Goal: Task Accomplishment & Management: Use online tool/utility

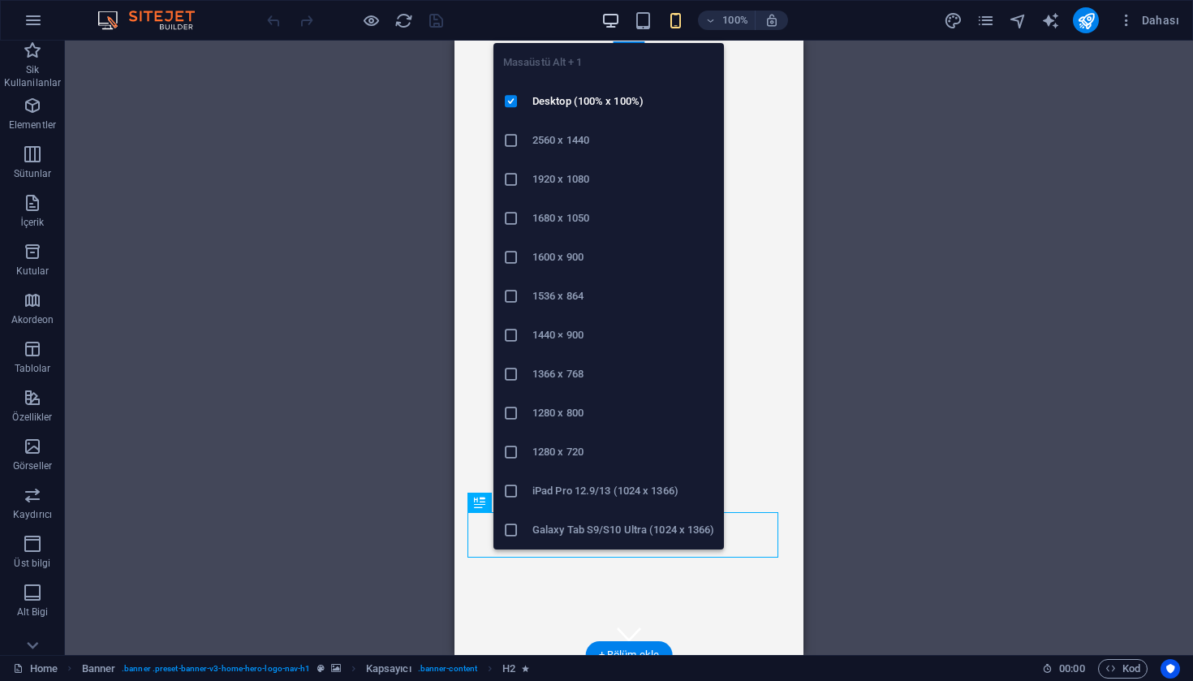
click at [609, 19] on icon "button" at bounding box center [610, 20] width 19 height 19
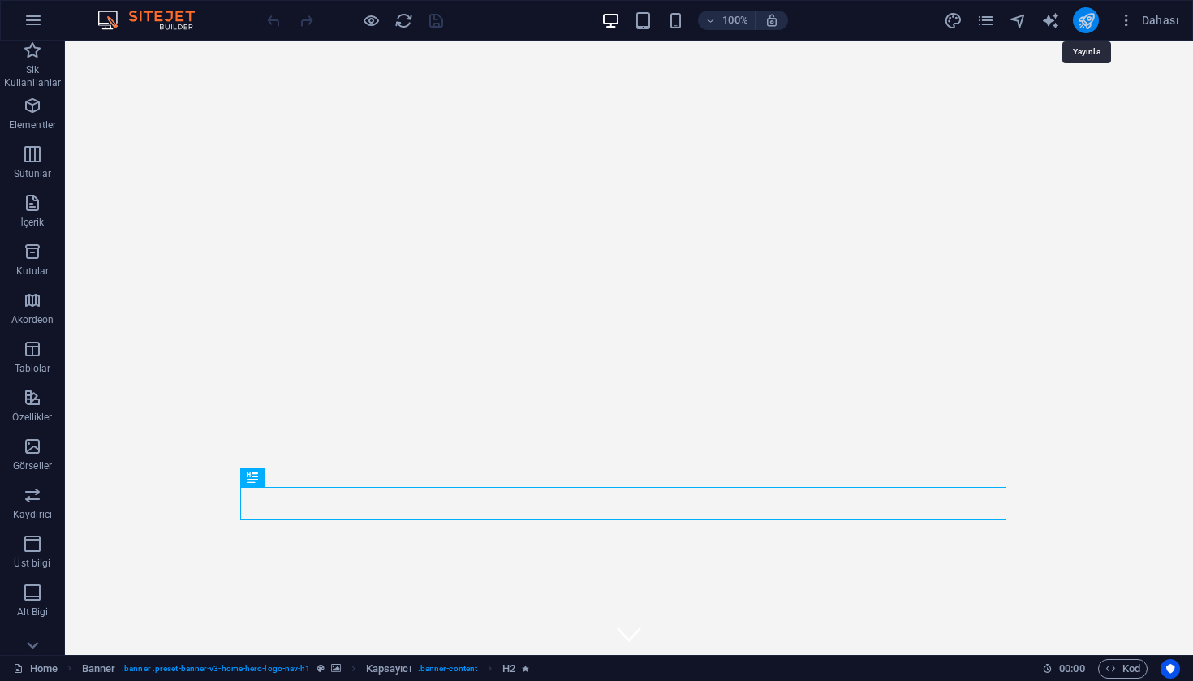
click at [1090, 20] on icon "publish" at bounding box center [1086, 20] width 19 height 19
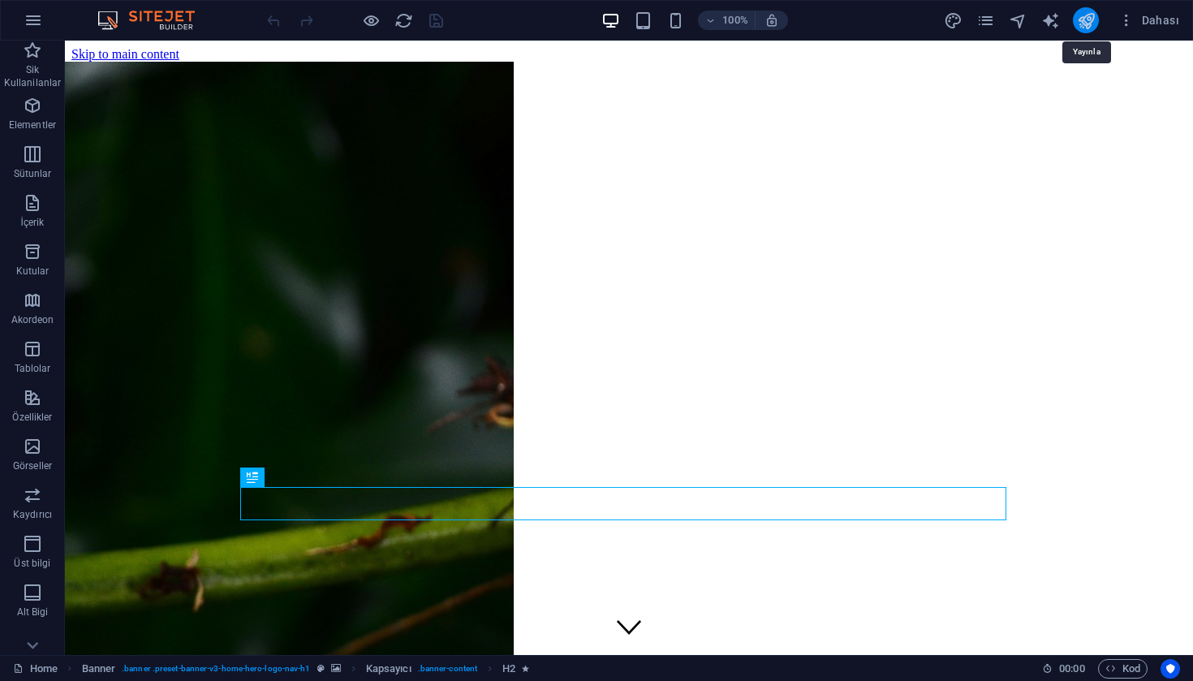
click at [1089, 28] on icon "publish" at bounding box center [1086, 20] width 19 height 19
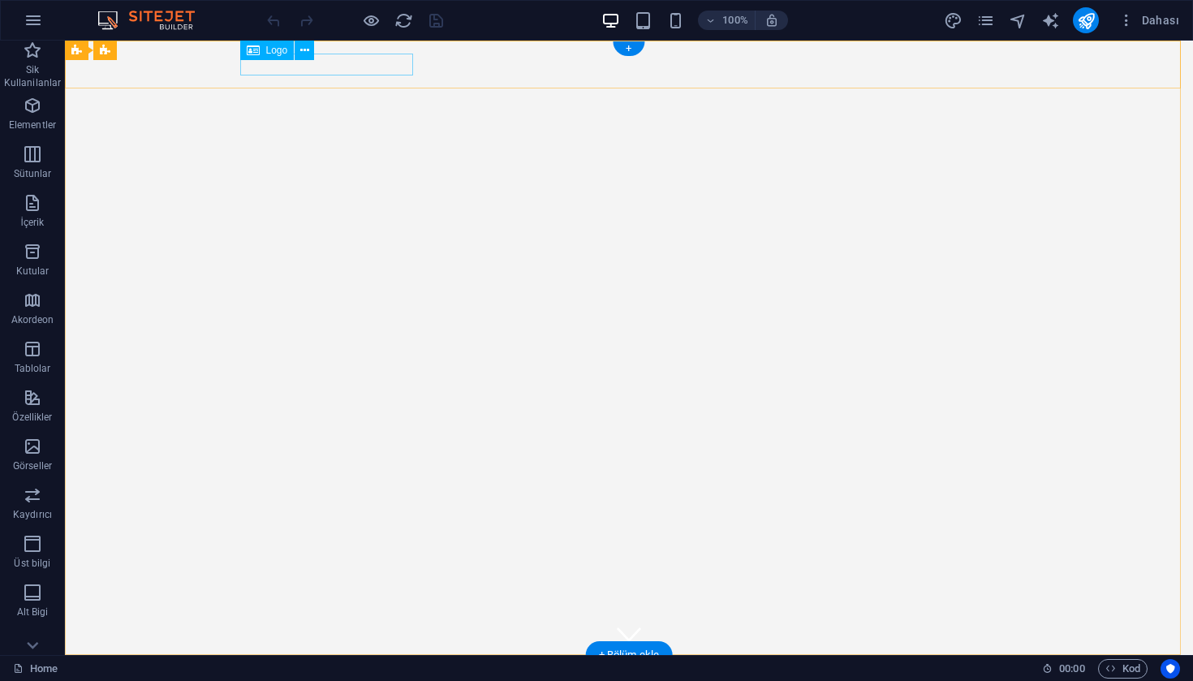
click at [365, 668] on div "[DOMAIN_NAME]" at bounding box center [629, 679] width 766 height 22
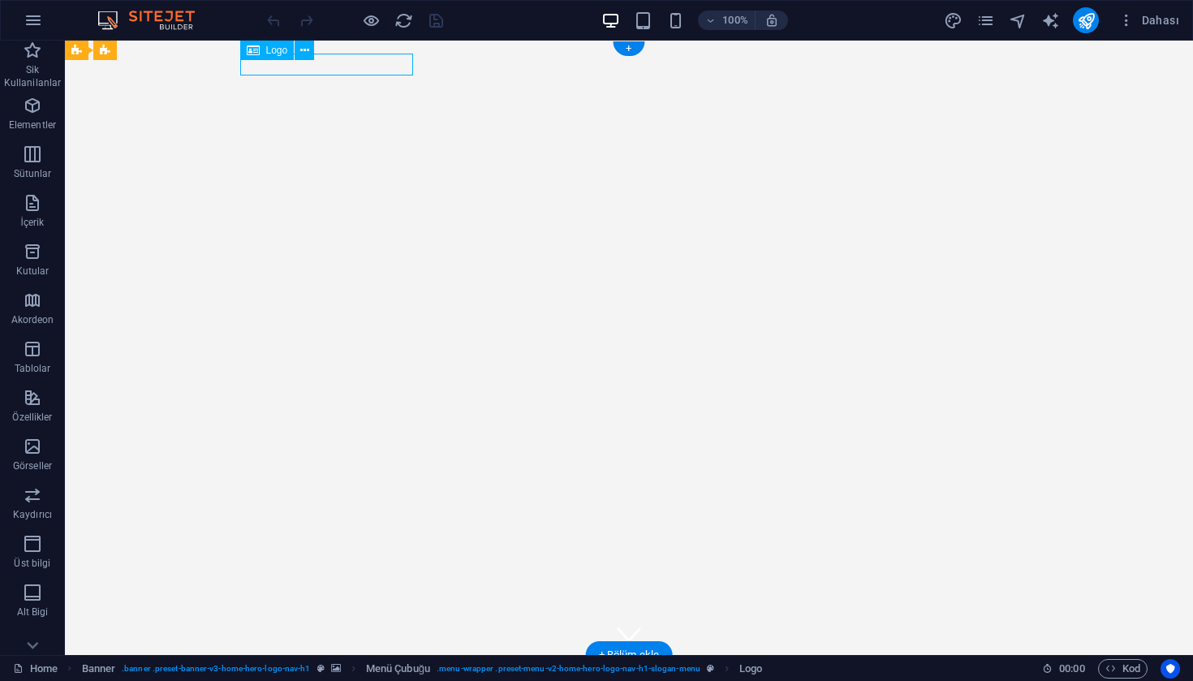
click at [386, 668] on div "[DOMAIN_NAME]" at bounding box center [629, 679] width 766 height 22
click at [398, 668] on div "[DOMAIN_NAME]" at bounding box center [629, 679] width 766 height 22
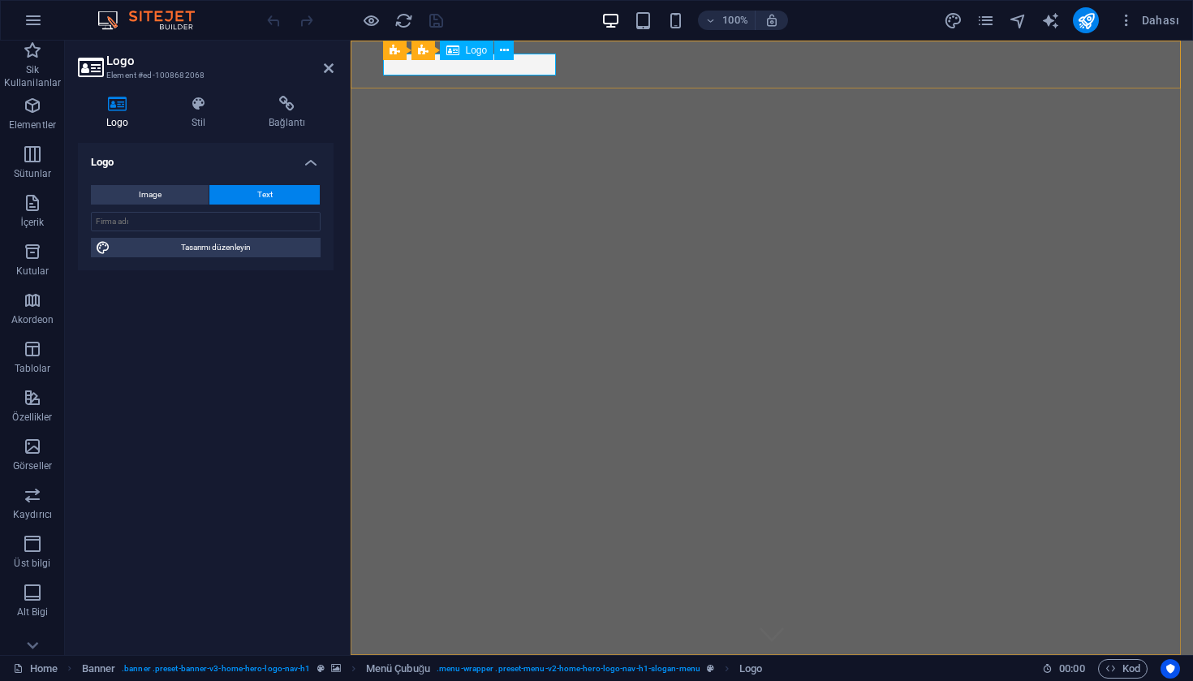
click at [475, 50] on span "Logo" at bounding box center [477, 50] width 22 height 10
click at [455, 49] on icon at bounding box center [452, 50] width 13 height 19
click at [469, 53] on span "Logo" at bounding box center [477, 50] width 22 height 10
click at [398, 52] on span "Banner" at bounding box center [390, 50] width 32 height 10
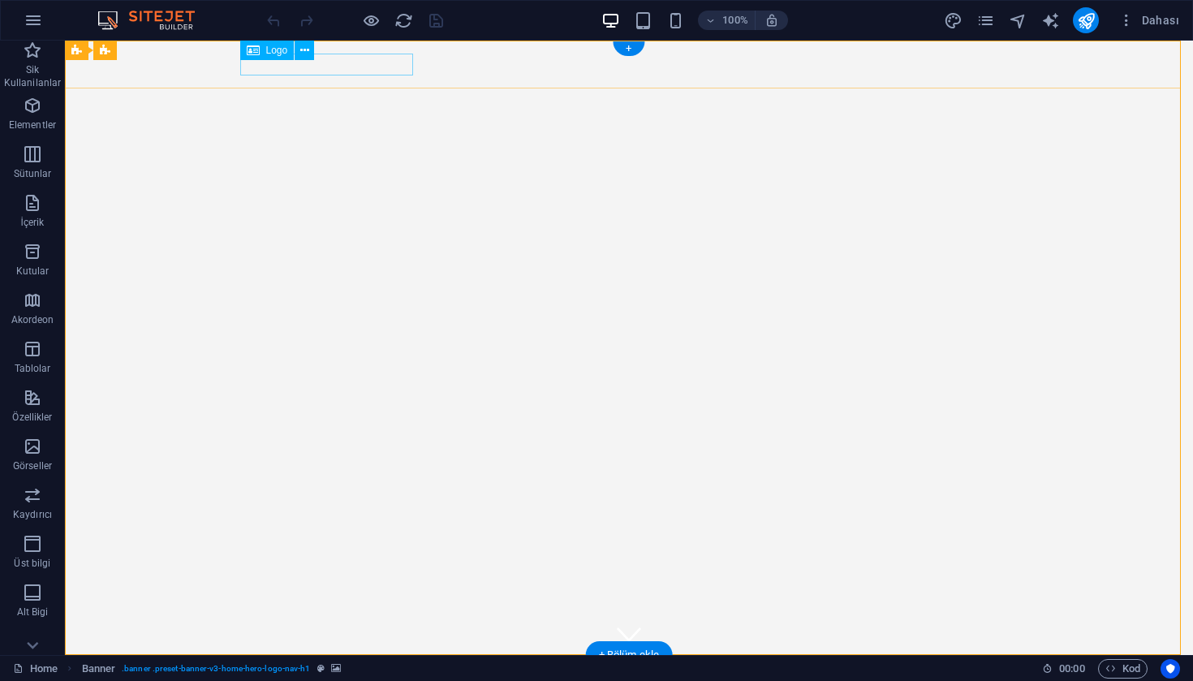
click at [251, 48] on icon at bounding box center [253, 50] width 13 height 19
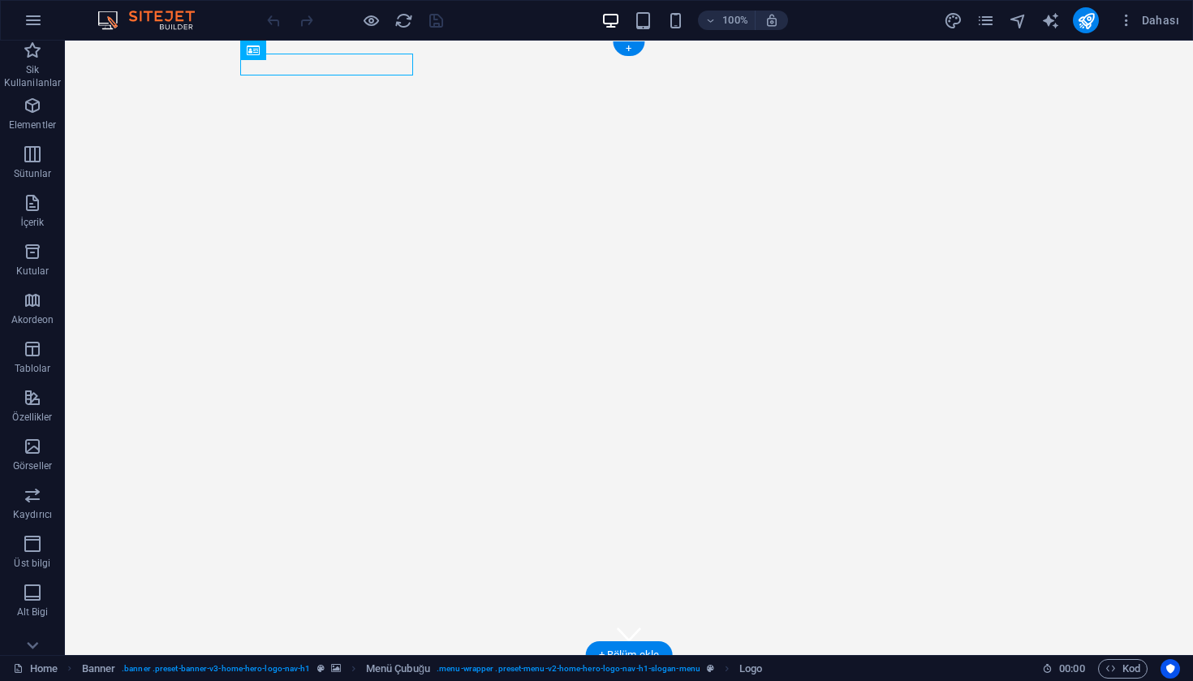
click at [290, 668] on div "[DOMAIN_NAME]" at bounding box center [629, 679] width 766 height 22
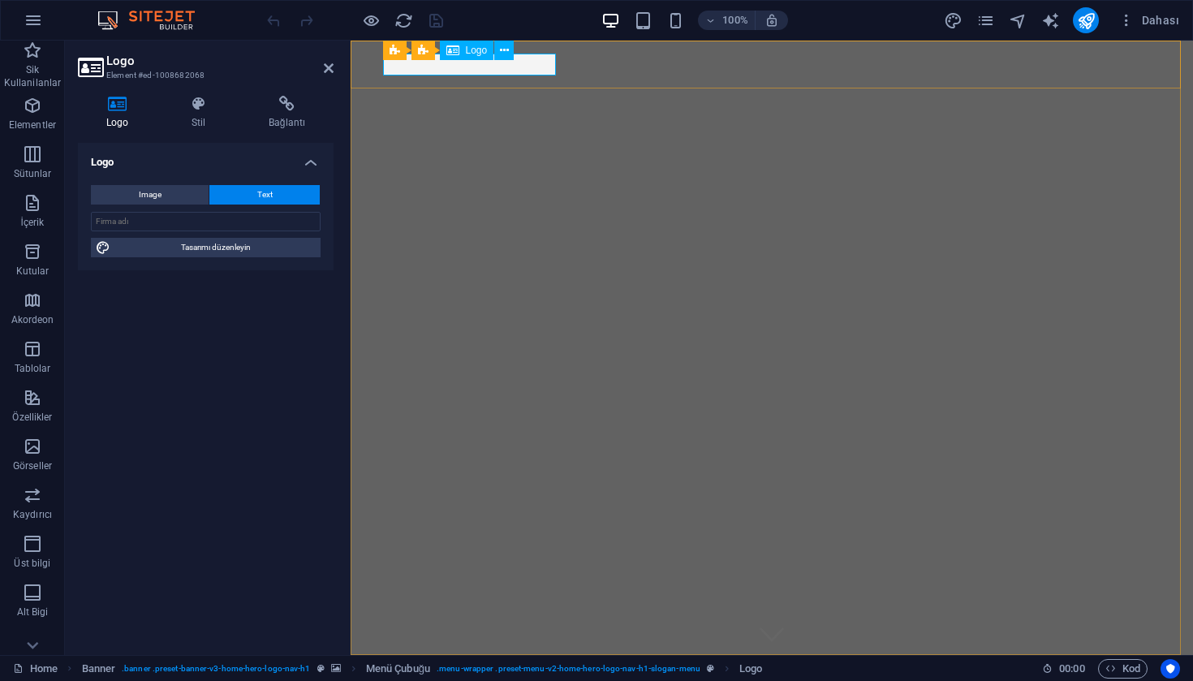
click at [521, 668] on div "[DOMAIN_NAME]" at bounding box center [772, 679] width 766 height 22
click at [125, 105] on icon at bounding box center [117, 104] width 79 height 16
click at [174, 188] on button "Image" at bounding box center [150, 194] width 118 height 19
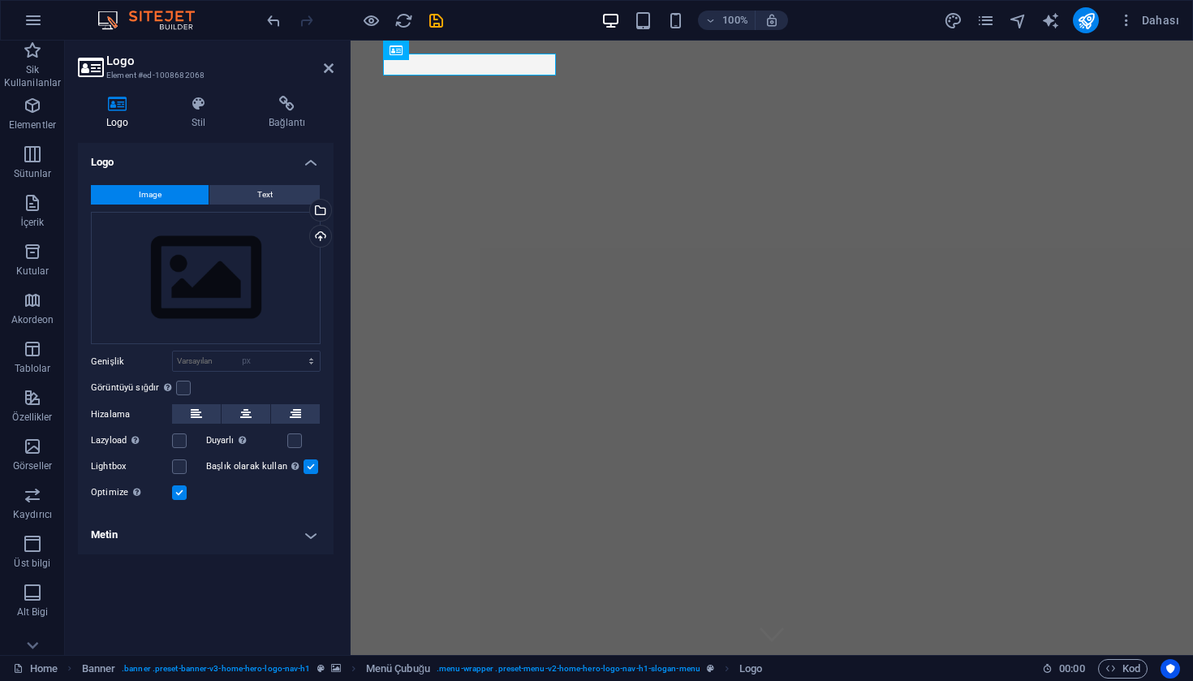
select select "DISABLED_OPTION_VALUE"
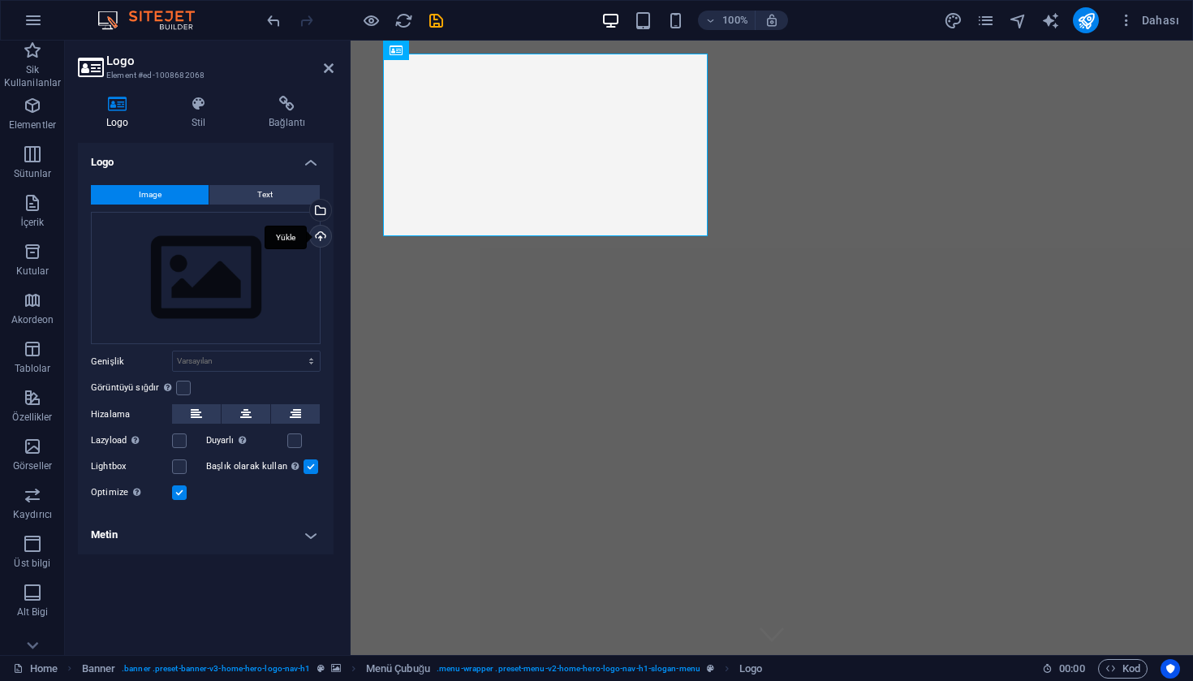
click at [324, 235] on div "Yükle" at bounding box center [319, 238] width 24 height 24
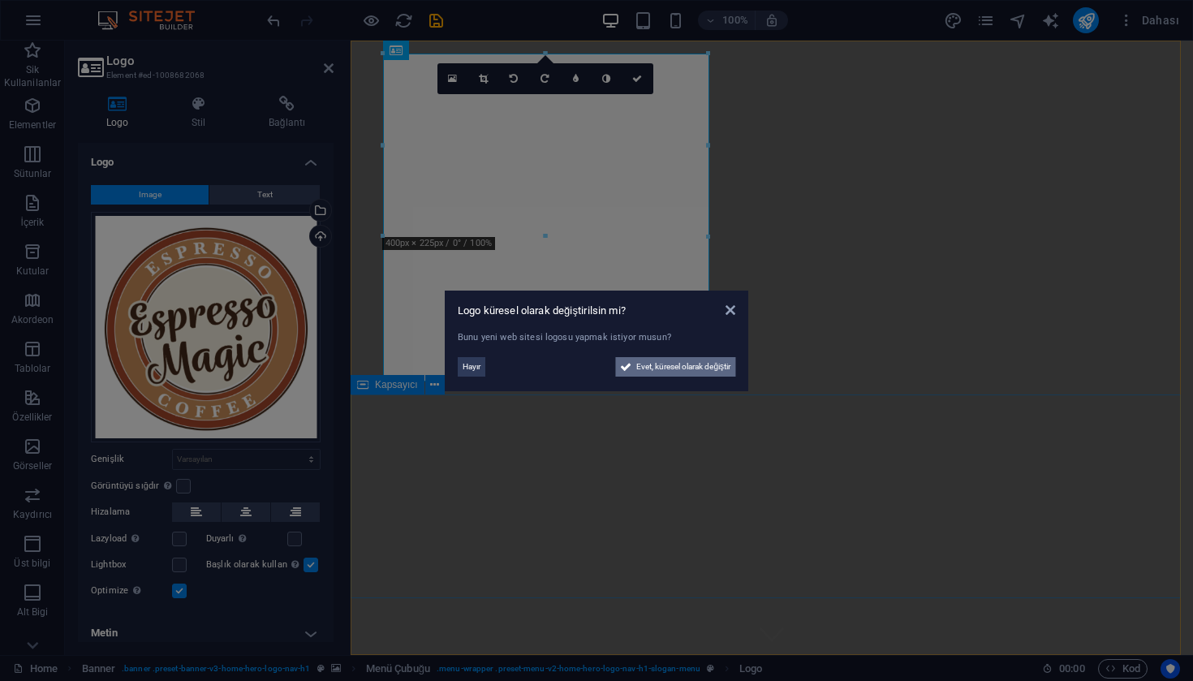
click at [695, 361] on span "Evet, küresel olarak değiştir" at bounding box center [683, 366] width 94 height 19
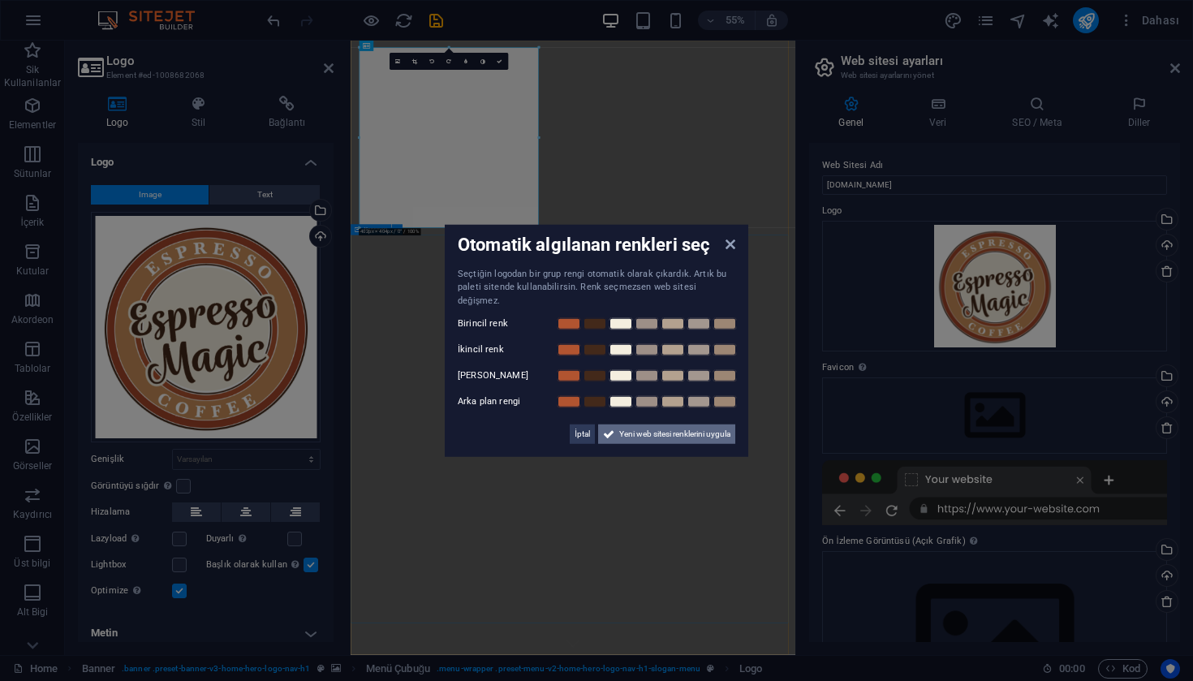
click at [678, 430] on span "Yeni web sitesi renklerini uygula" at bounding box center [674, 433] width 111 height 19
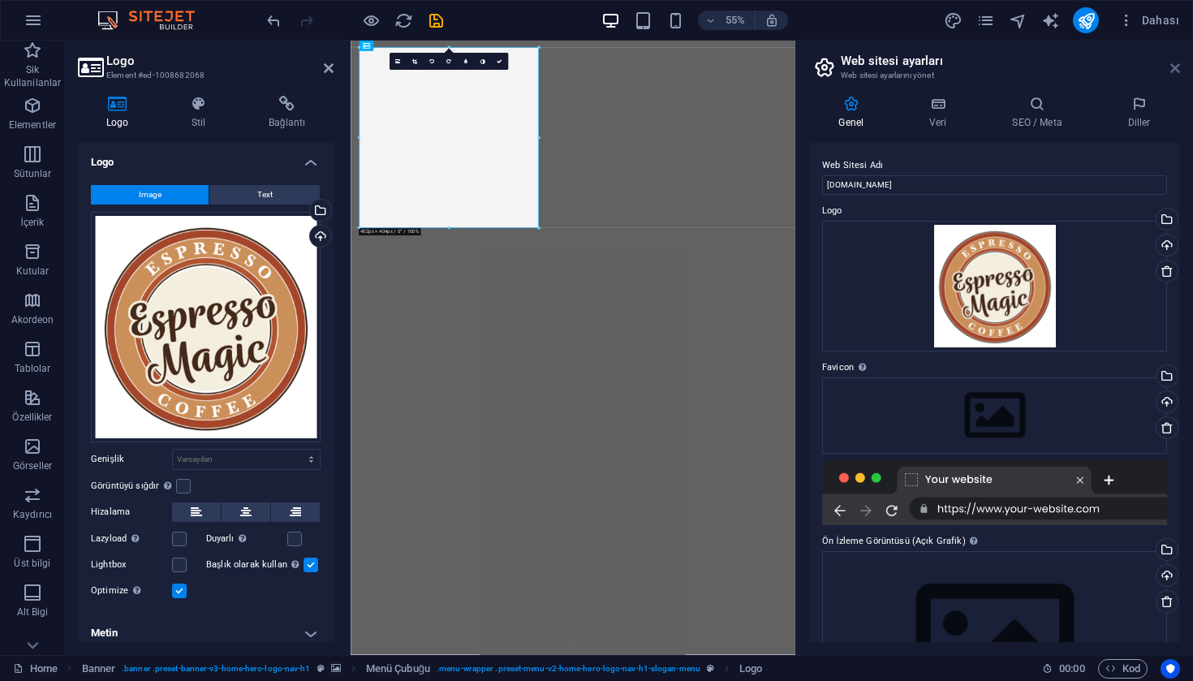
drag, startPoint x: 1176, startPoint y: 71, endPoint x: 693, endPoint y: 83, distance: 482.9
click at [1176, 71] on icon at bounding box center [1175, 68] width 10 height 13
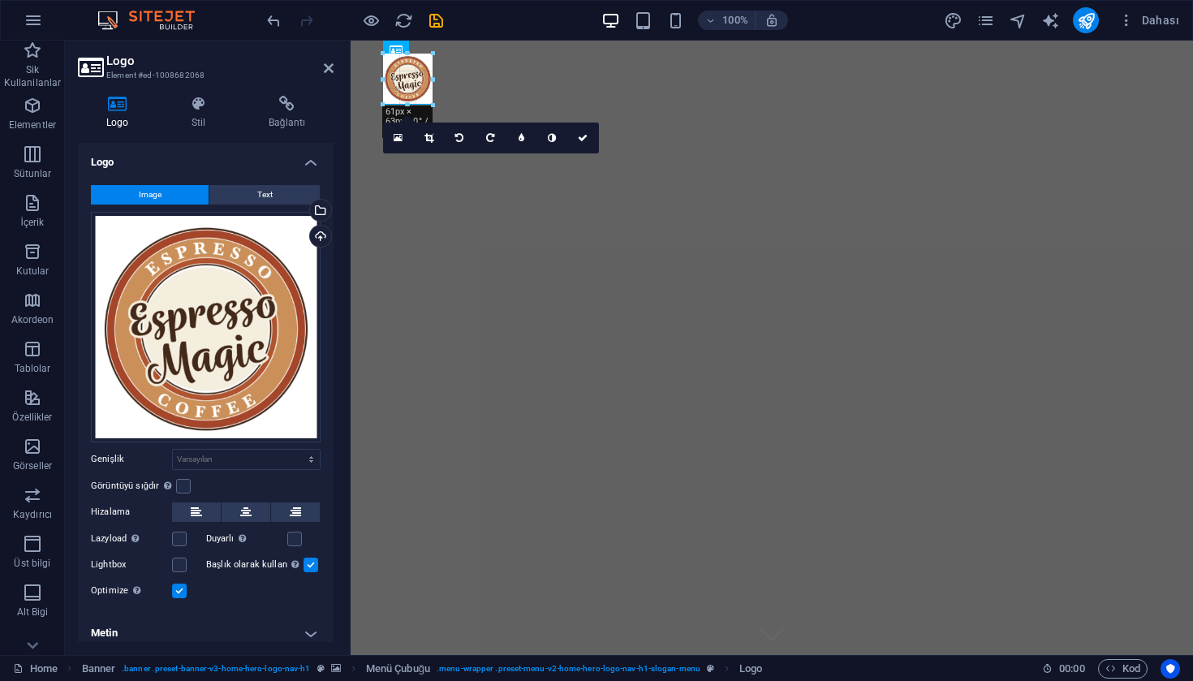
drag, startPoint x: 707, startPoint y: 381, endPoint x: 425, endPoint y: 37, distance: 444.5
type input "61"
select select "px"
click at [330, 71] on icon at bounding box center [329, 68] width 10 height 13
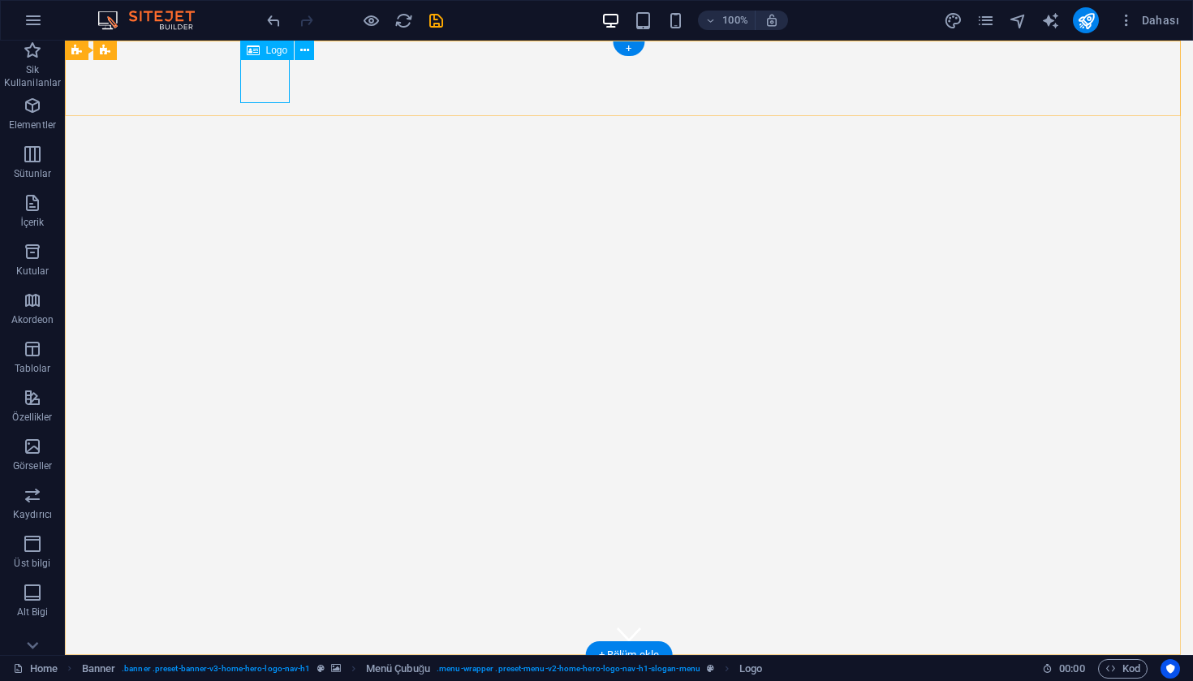
click at [269, 668] on div at bounding box center [629, 692] width 766 height 49
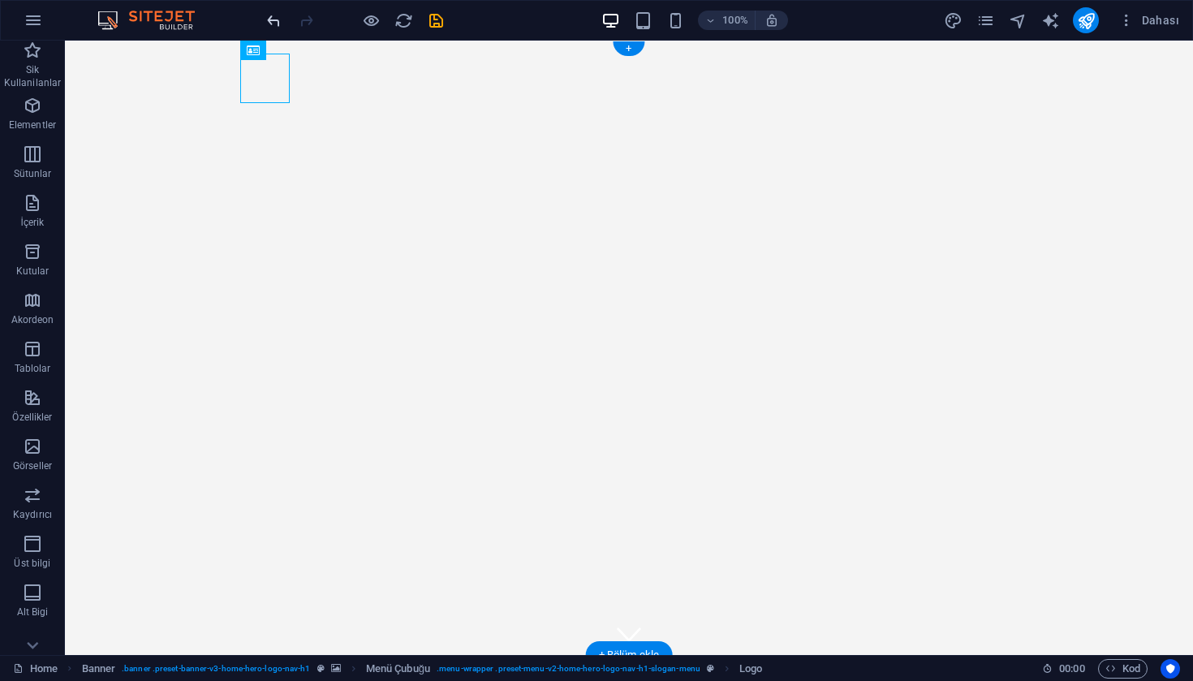
click at [266, 26] on icon "undo" at bounding box center [274, 20] width 19 height 19
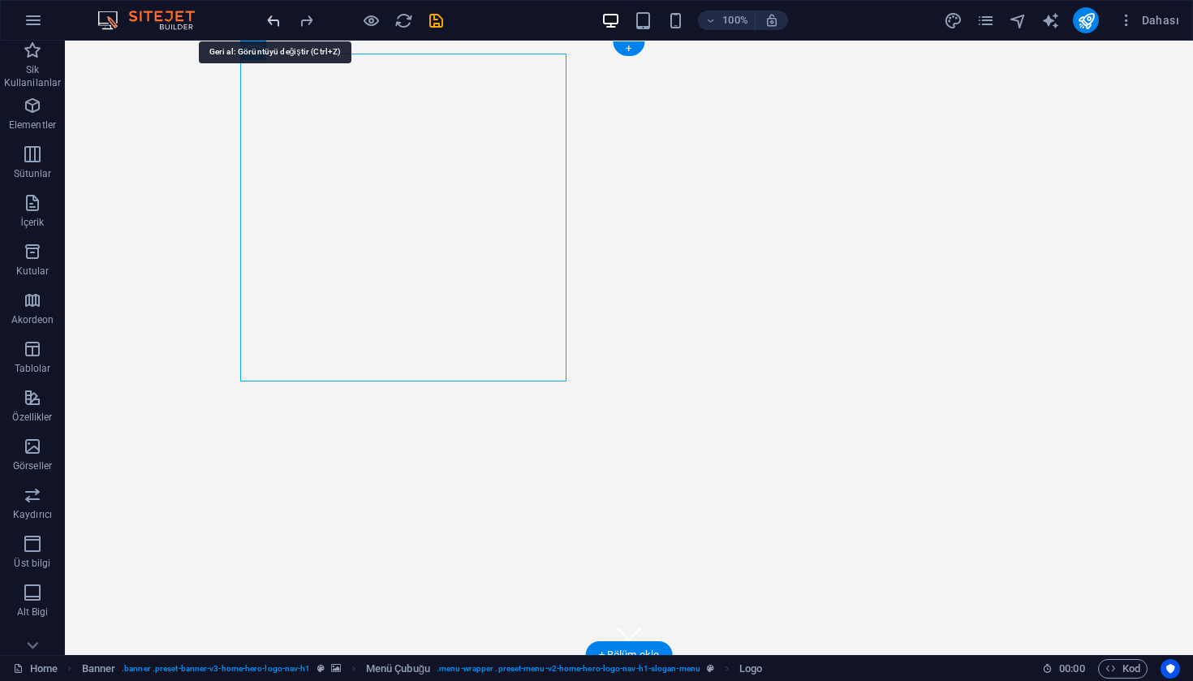
click at [267, 23] on icon "undo" at bounding box center [274, 20] width 19 height 19
click at [272, 21] on icon "undo" at bounding box center [274, 20] width 19 height 19
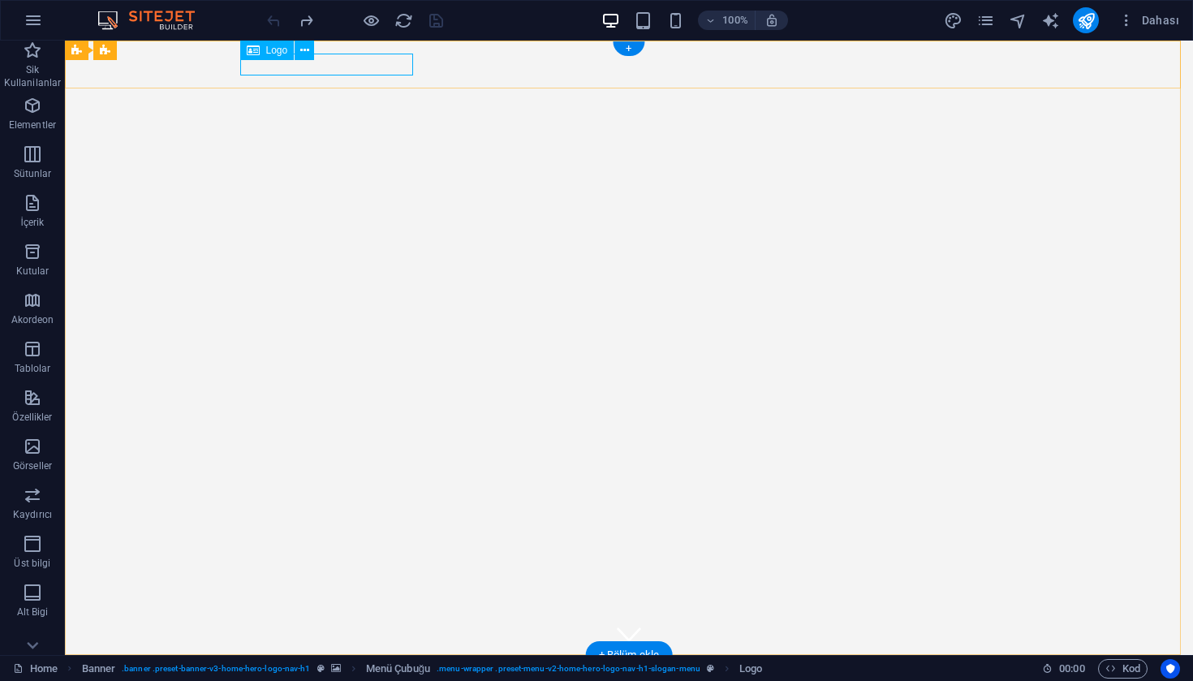
click at [388, 668] on div "[DOMAIN_NAME]" at bounding box center [629, 679] width 766 height 22
click at [398, 668] on div "[DOMAIN_NAME]" at bounding box center [629, 679] width 766 height 22
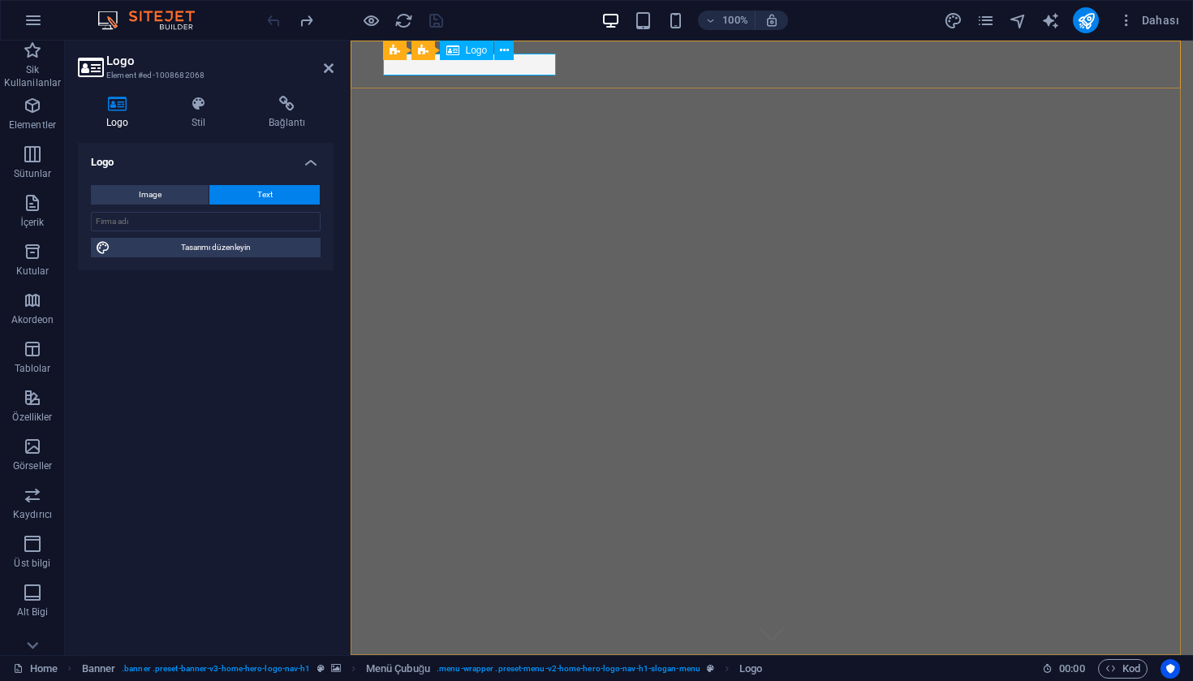
click at [548, 668] on div "[DOMAIN_NAME]" at bounding box center [772, 679] width 766 height 22
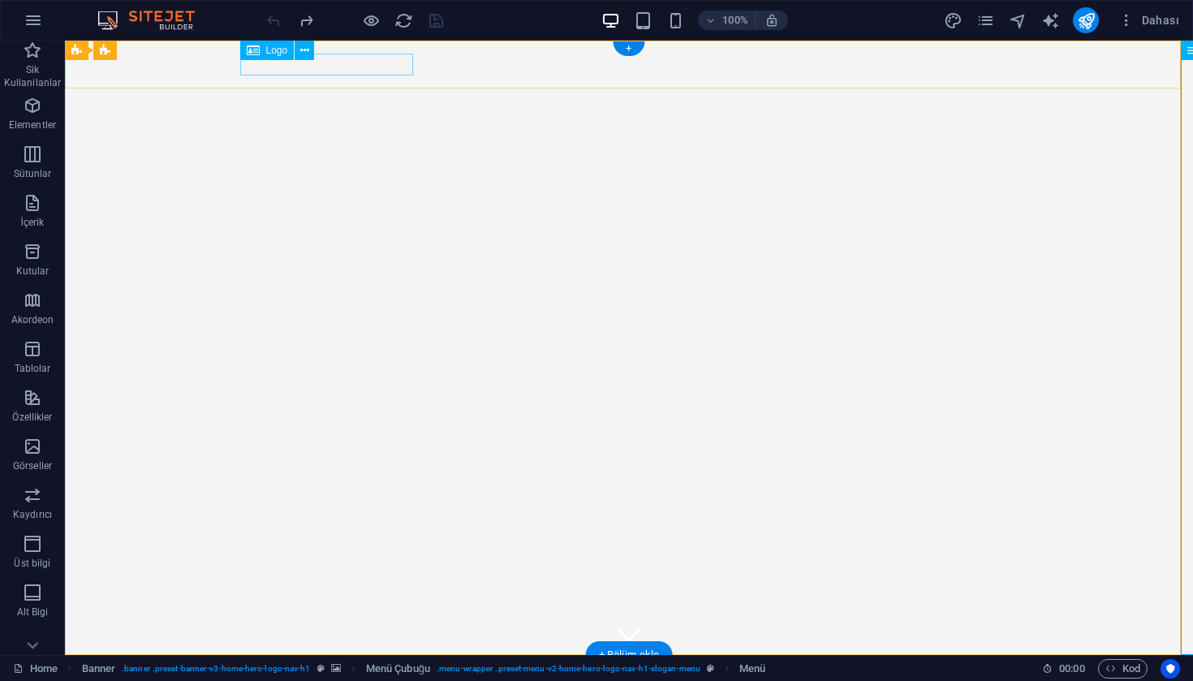
click at [390, 668] on div "[DOMAIN_NAME]" at bounding box center [629, 679] width 766 height 22
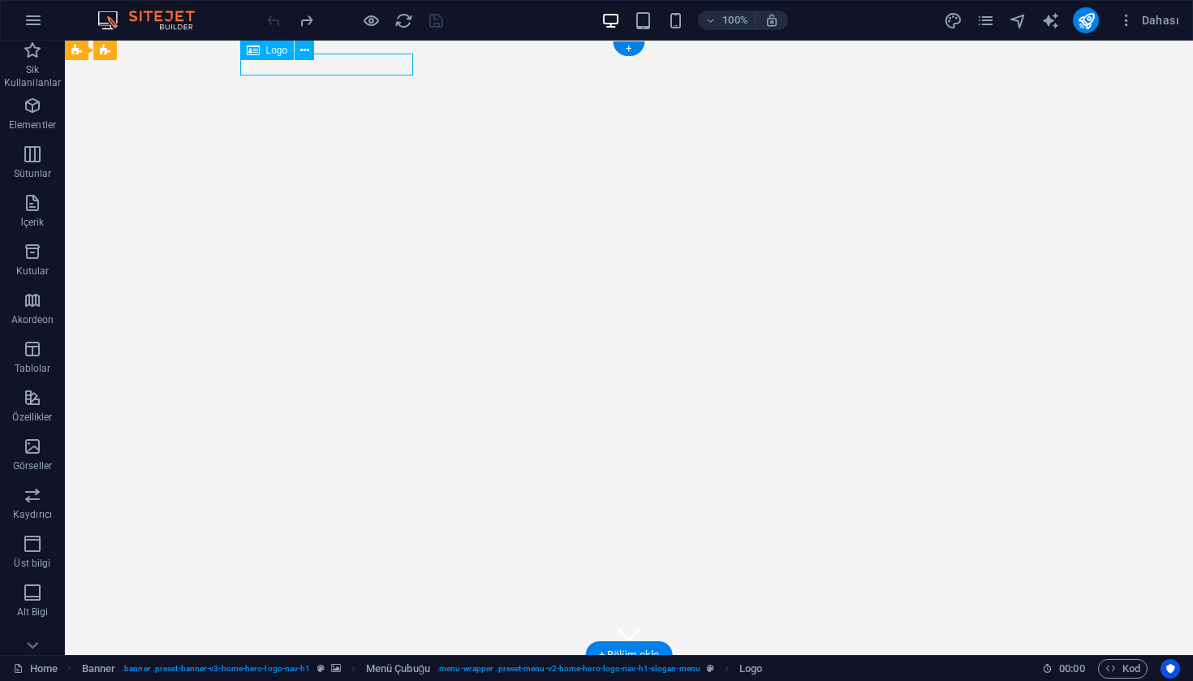
click at [376, 668] on div "[DOMAIN_NAME]" at bounding box center [629, 679] width 766 height 22
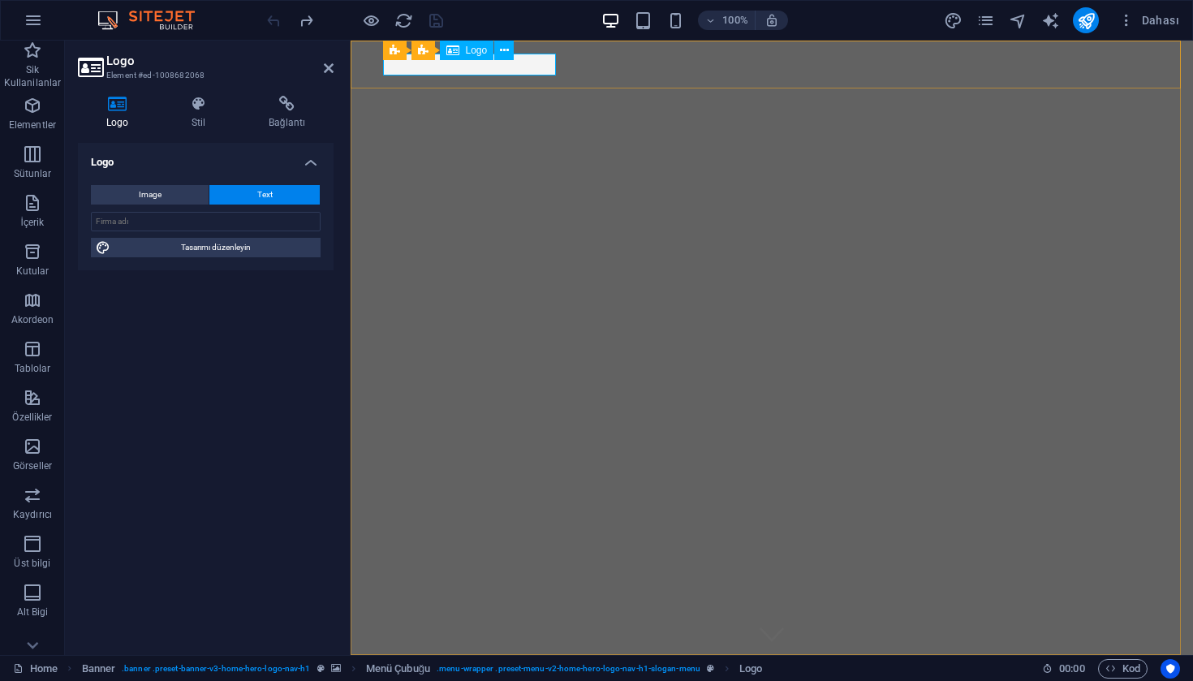
click at [544, 668] on div "[DOMAIN_NAME]" at bounding box center [772, 679] width 766 height 22
click at [534, 668] on div "[DOMAIN_NAME]" at bounding box center [772, 679] width 766 height 22
click at [532, 668] on div "[DOMAIN_NAME]" at bounding box center [772, 679] width 766 height 22
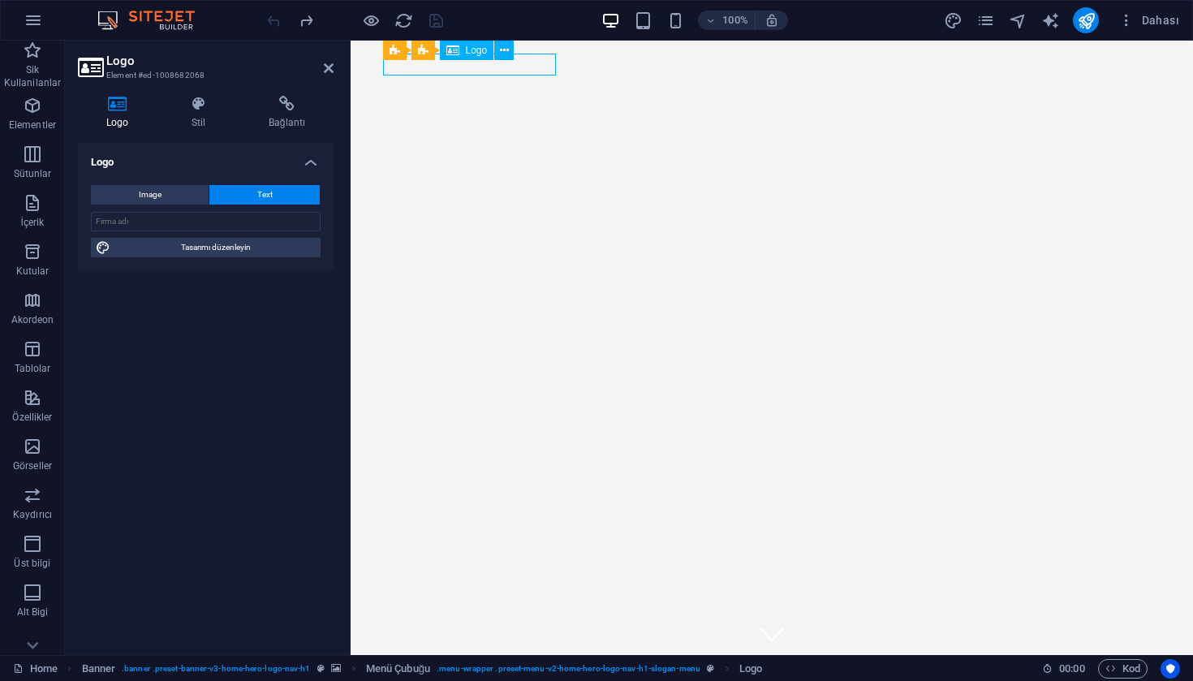
drag, startPoint x: 524, startPoint y: 68, endPoint x: 543, endPoint y: 69, distance: 18.7
click at [543, 668] on div "[DOMAIN_NAME]" at bounding box center [772, 679] width 766 height 22
click at [539, 668] on div "[DOMAIN_NAME]" at bounding box center [772, 679] width 766 height 22
click at [505, 668] on div "[DOMAIN_NAME]" at bounding box center [772, 679] width 766 height 22
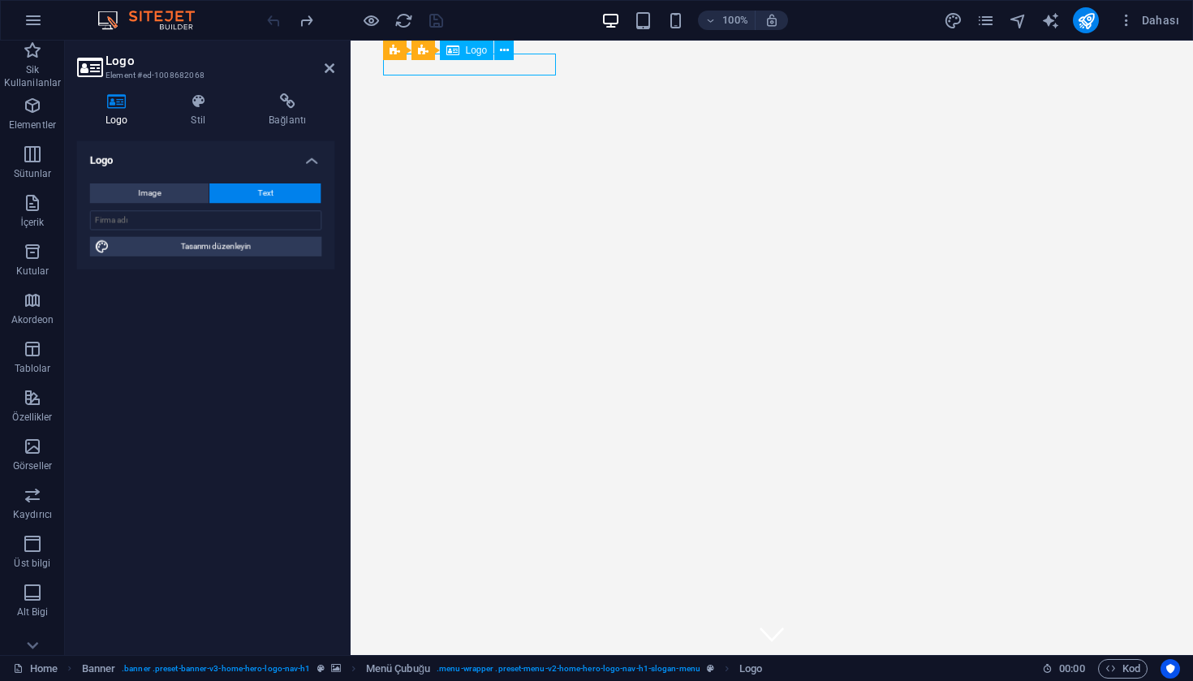
click at [485, 668] on div "[DOMAIN_NAME]" at bounding box center [772, 679] width 766 height 22
click at [522, 668] on div "[DOMAIN_NAME]" at bounding box center [772, 679] width 766 height 22
click at [503, 668] on div "[DOMAIN_NAME]" at bounding box center [772, 679] width 766 height 22
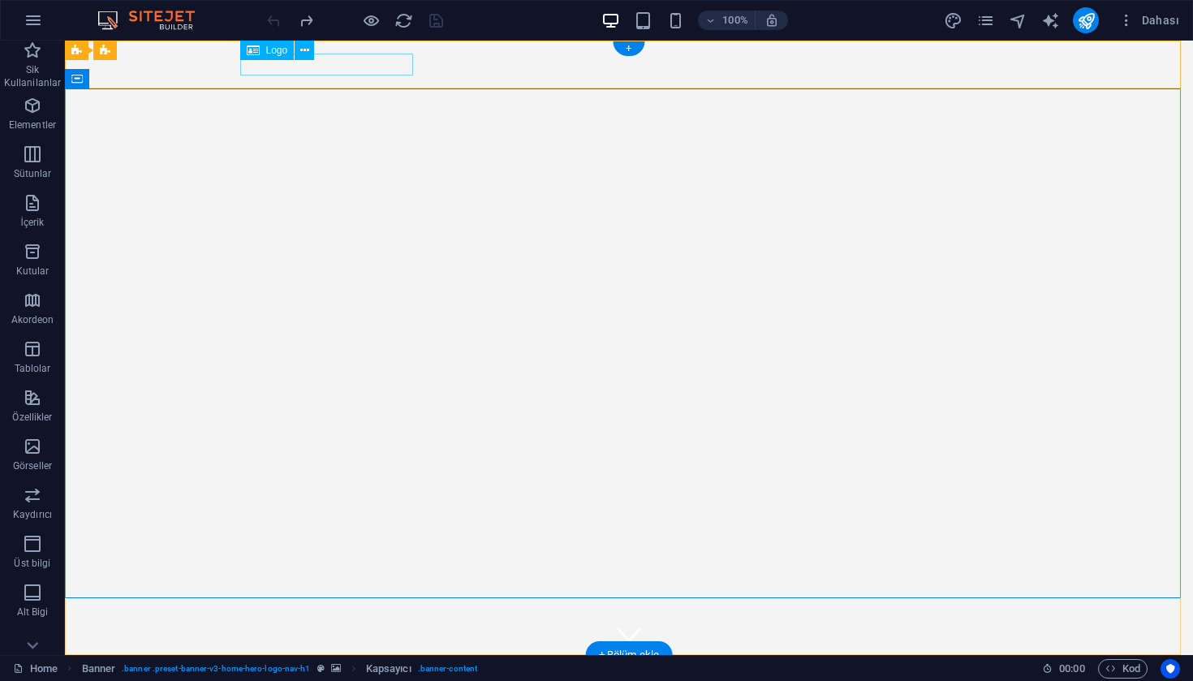
click at [402, 668] on div "[DOMAIN_NAME]" at bounding box center [629, 679] width 766 height 22
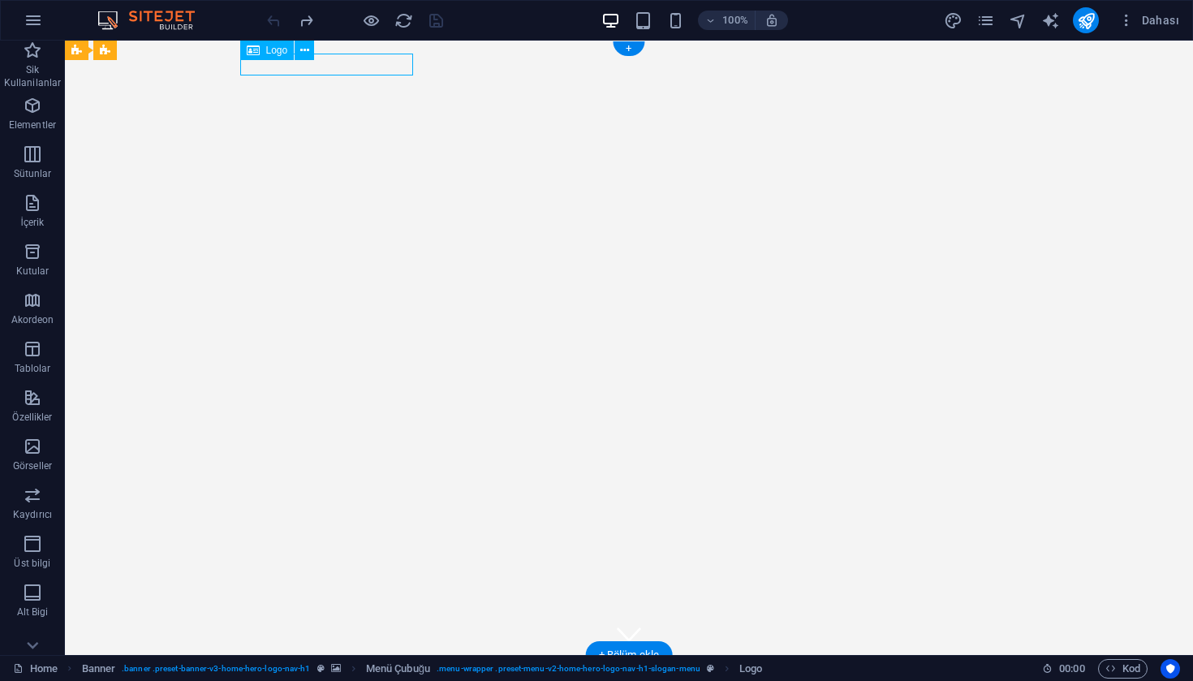
click at [403, 668] on div "[DOMAIN_NAME]" at bounding box center [629, 679] width 766 height 22
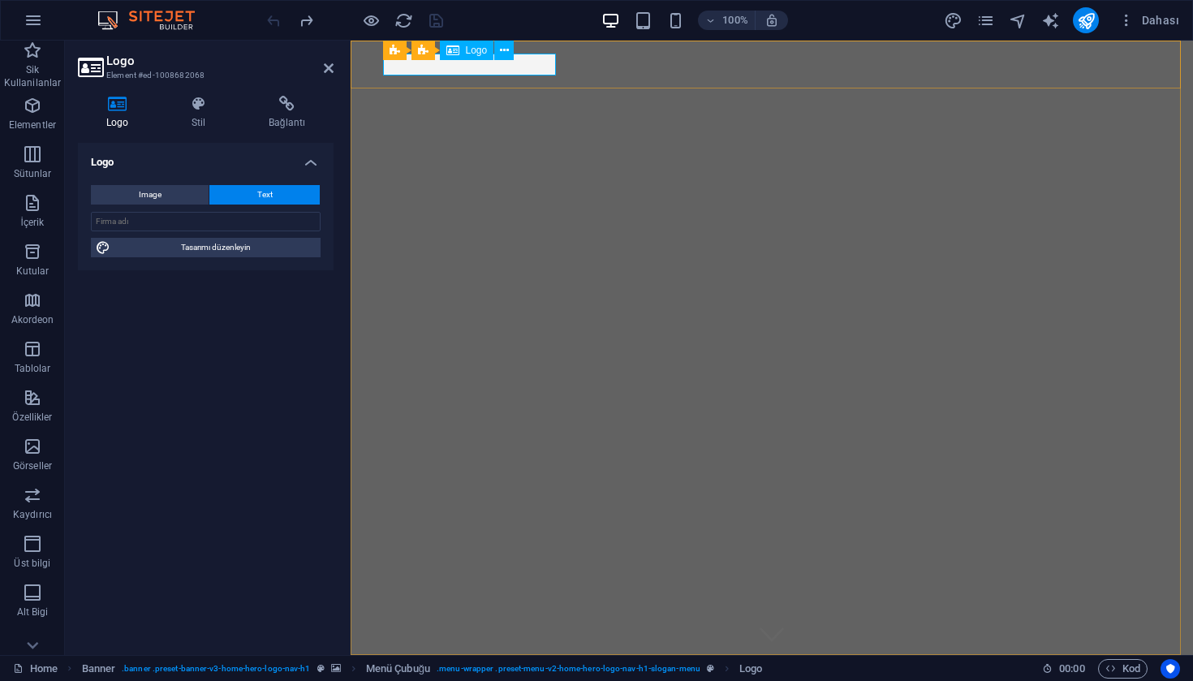
click at [517, 668] on div "[DOMAIN_NAME]" at bounding box center [772, 679] width 766 height 22
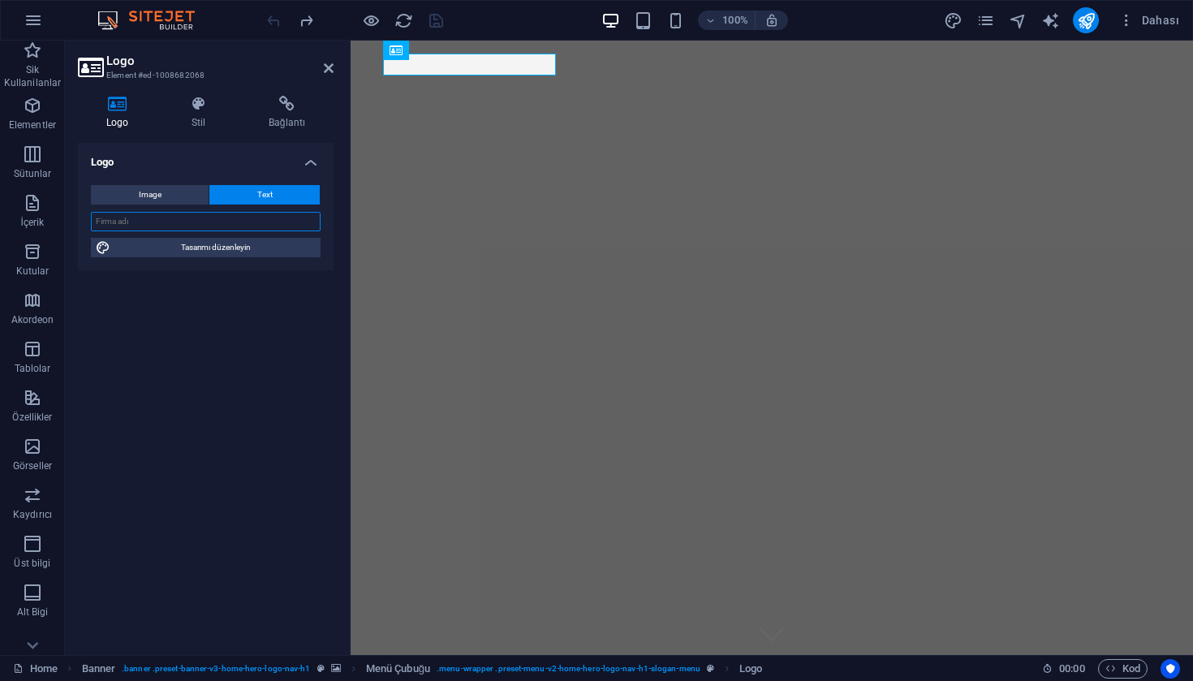
click at [201, 224] on input "text" at bounding box center [206, 221] width 230 height 19
type input "e"
type input "Espresso Magic"
click at [226, 242] on span "Tasarımı düzenleyin" at bounding box center [215, 247] width 200 height 19
select select "px"
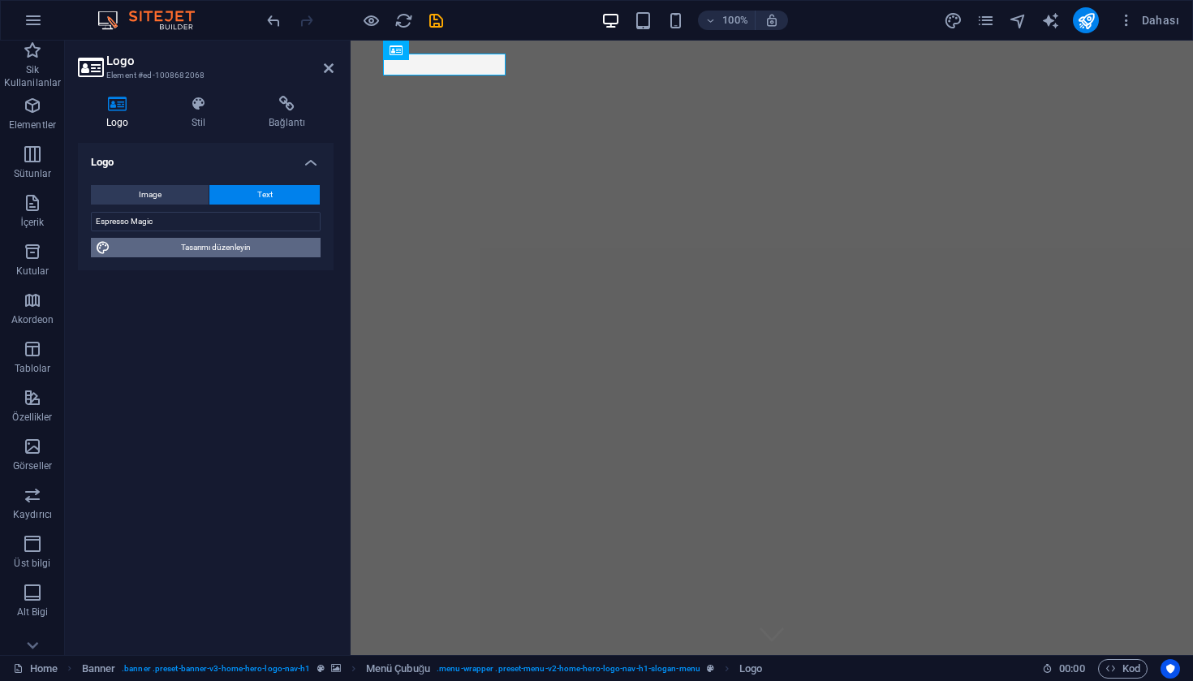
select select "200"
select select "px"
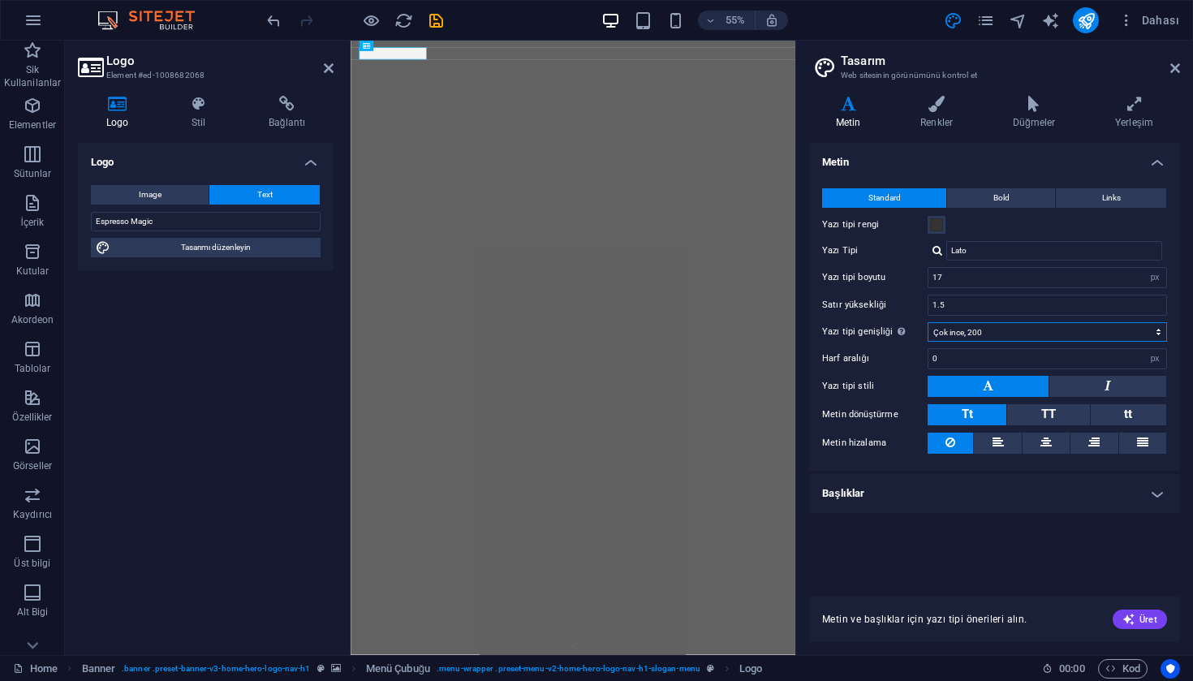
select select "500"
click at [1010, 252] on input "Lato" at bounding box center [1054, 250] width 216 height 19
click at [939, 250] on div at bounding box center [937, 250] width 10 height 11
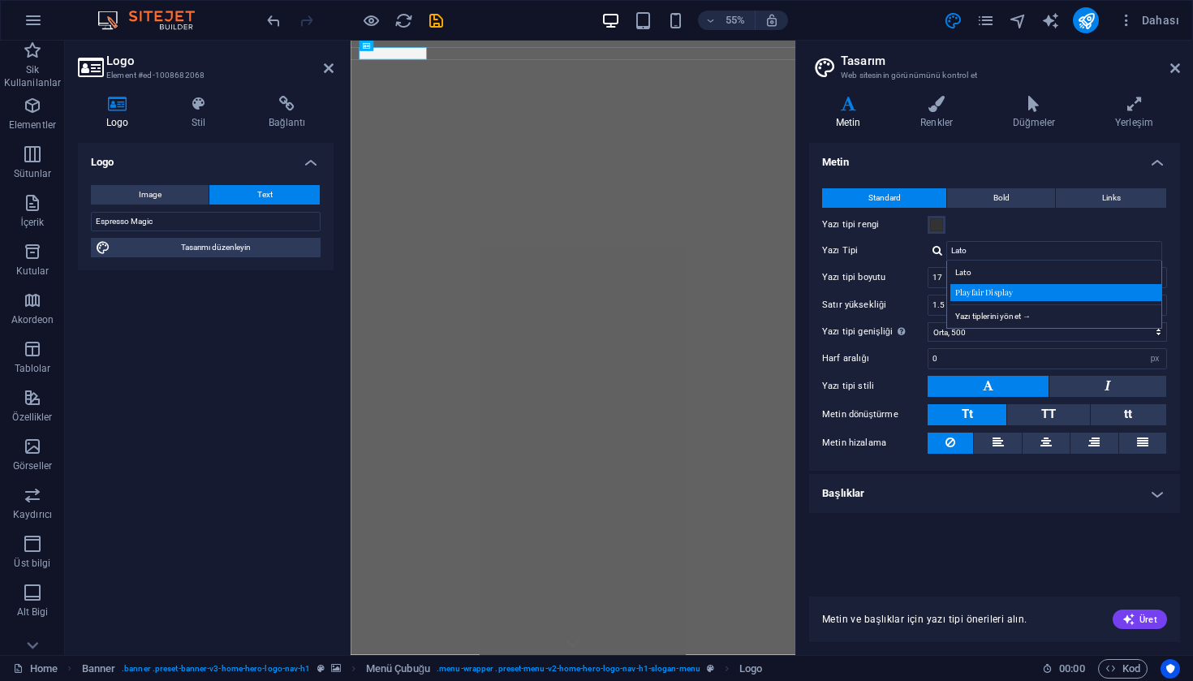
click at [1034, 290] on div "Playfair Display" at bounding box center [1057, 292] width 214 height 17
type input "Playfair Display"
click at [936, 248] on div at bounding box center [937, 250] width 10 height 11
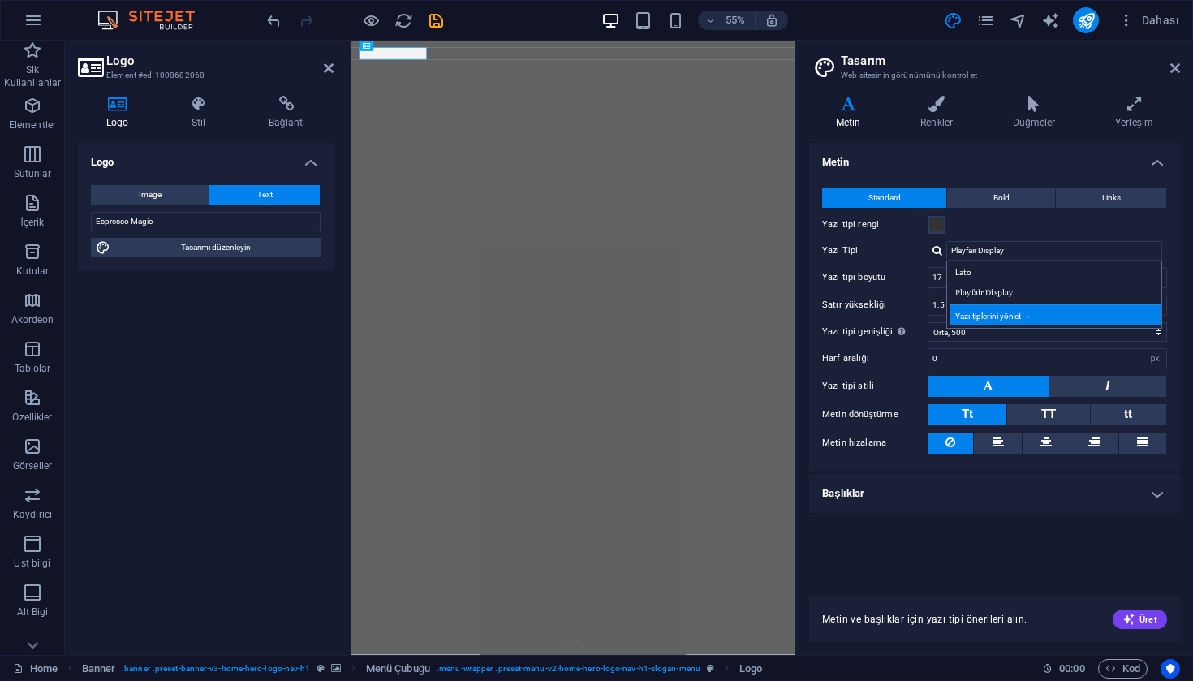
click at [996, 306] on div "Yazı tiplerini yönet →" at bounding box center [1057, 314] width 214 height 20
select select "popularity"
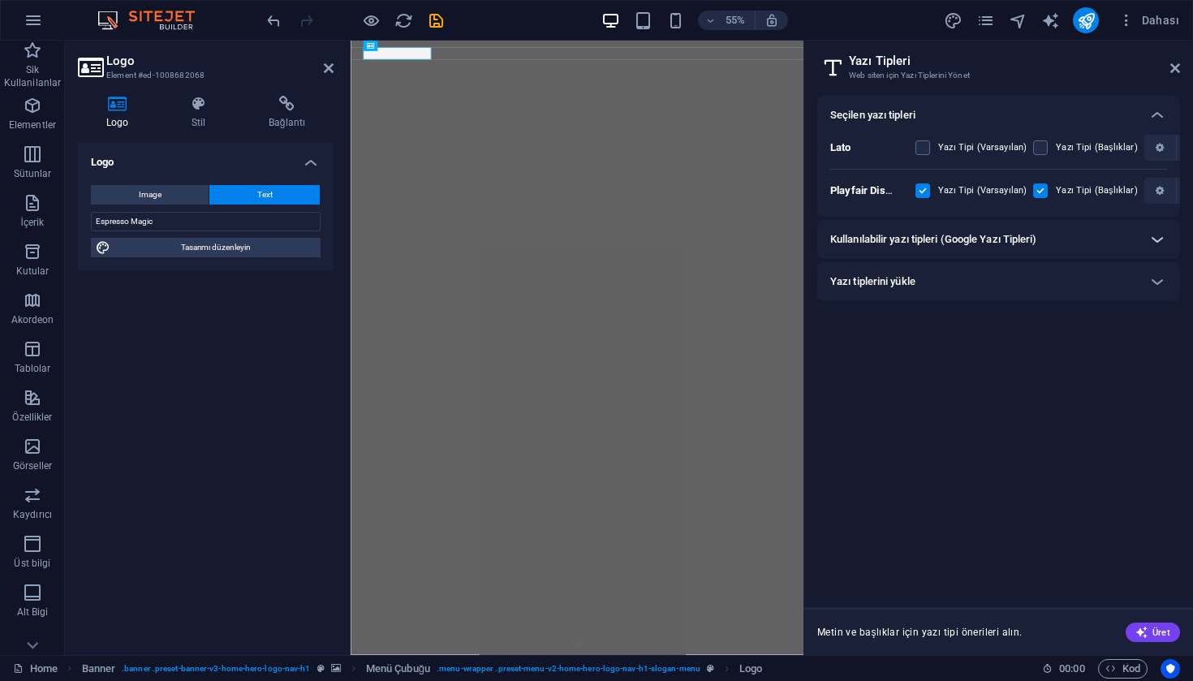
click at [1152, 234] on icon at bounding box center [1156, 239] width 19 height 19
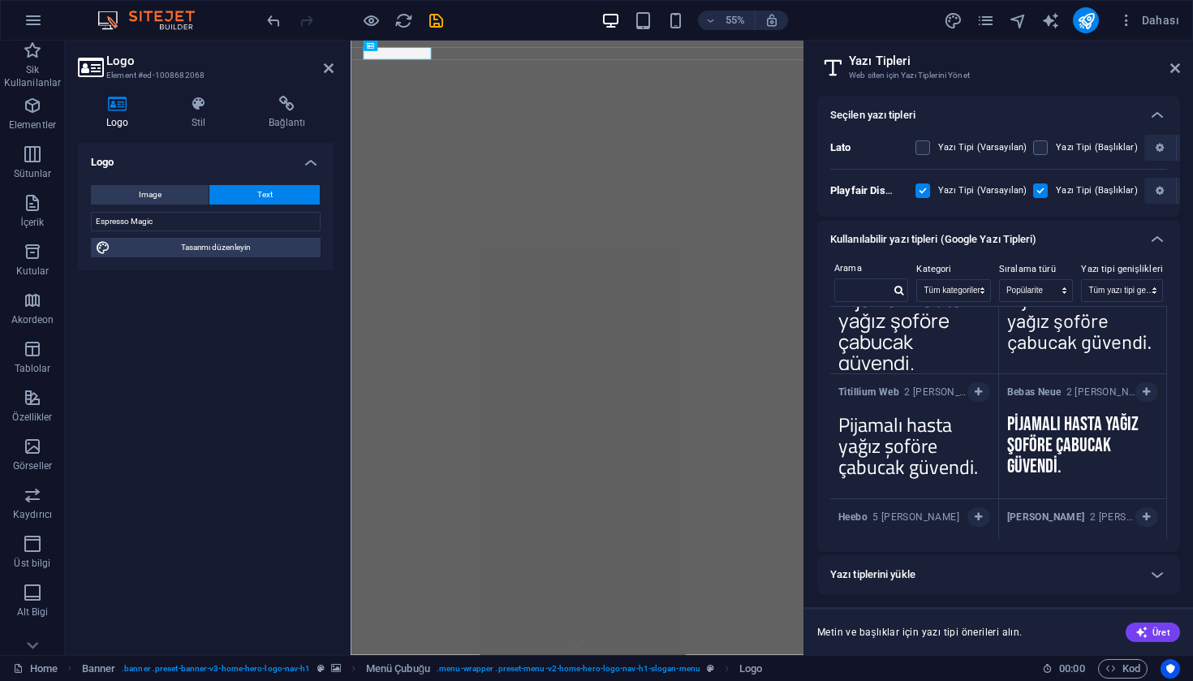
scroll to position [2140, 0]
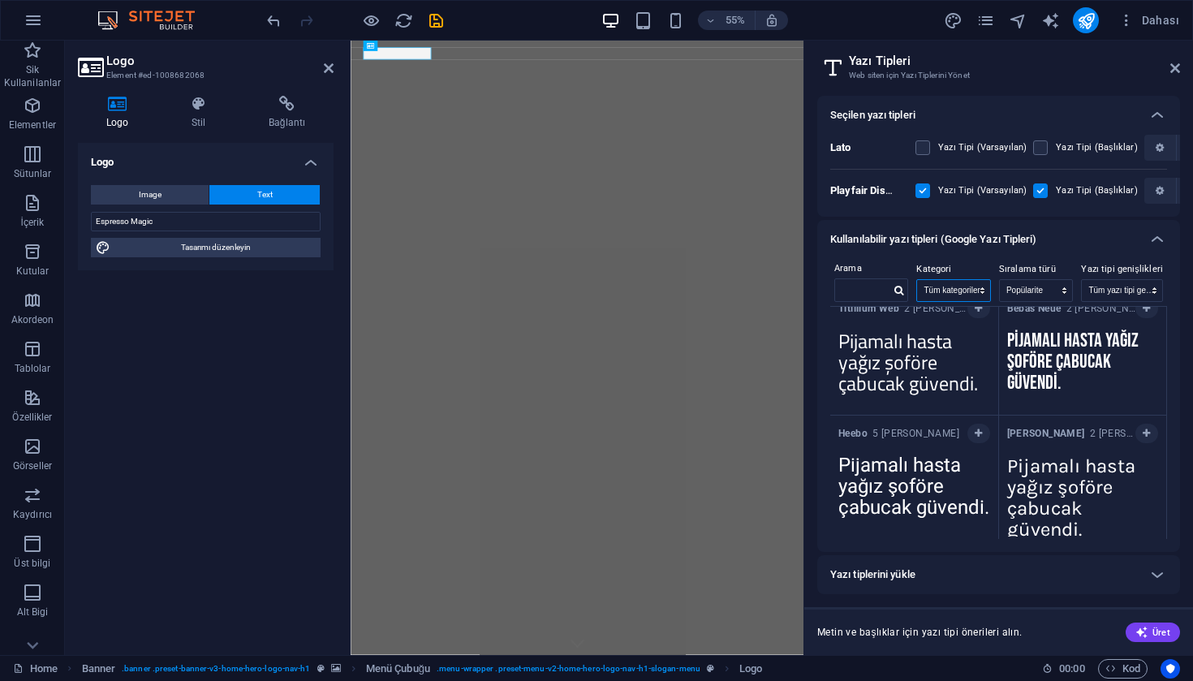
select select "handwriting"
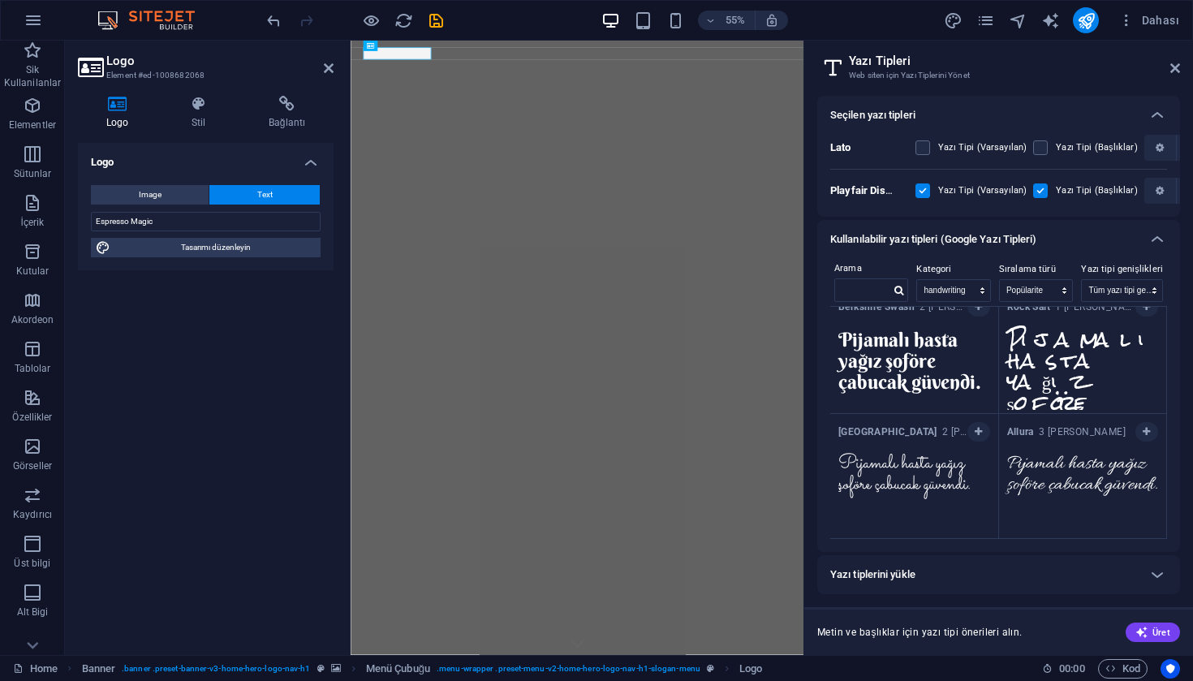
click at [1064, 472] on textarea "Pijamalı hasta yağız şoföre çabucak güvendi." at bounding box center [1083, 489] width 168 height 89
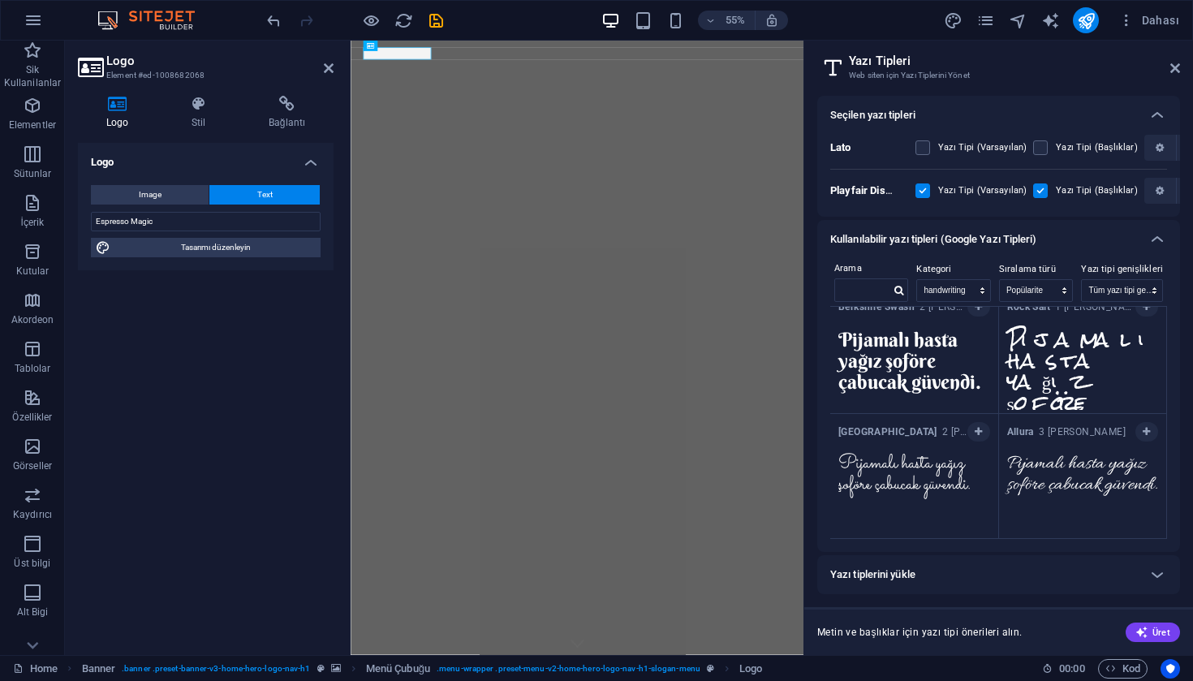
click at [1112, 473] on textarea "Pijamalı hasta yağız şoföre çabucak güvendi." at bounding box center [1083, 489] width 168 height 89
click at [1050, 466] on textarea "Pijamalı hasta yağız şoföre çabucak güvendi." at bounding box center [1083, 489] width 168 height 89
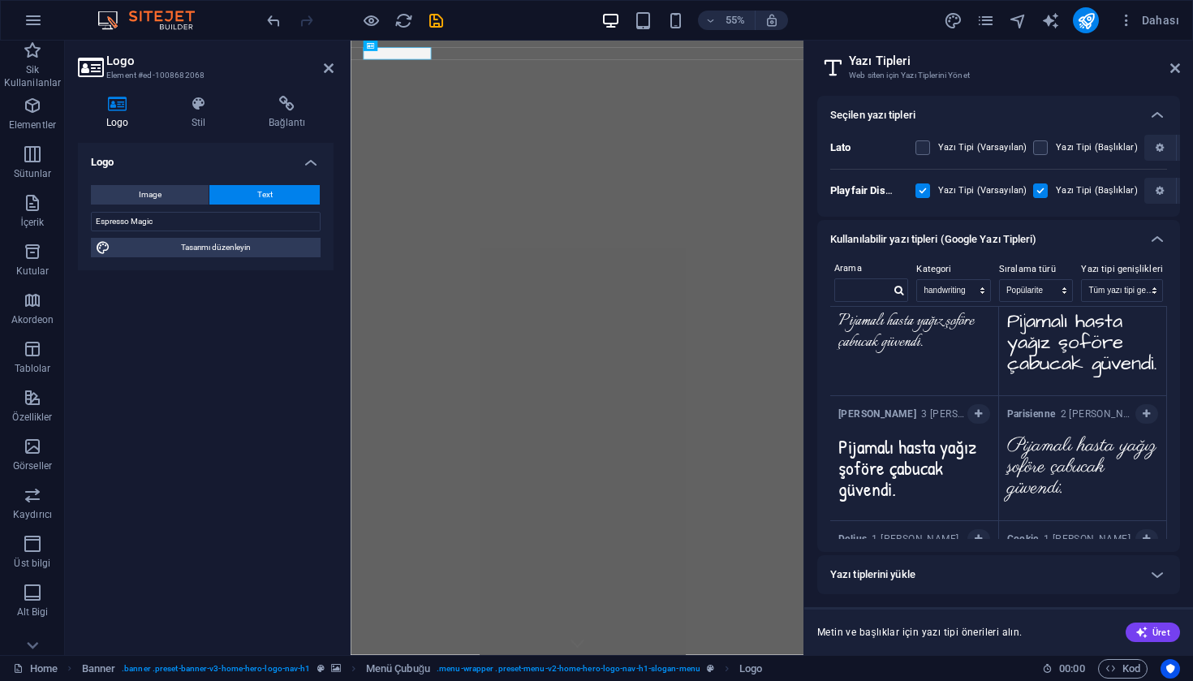
scroll to position [1275, 0]
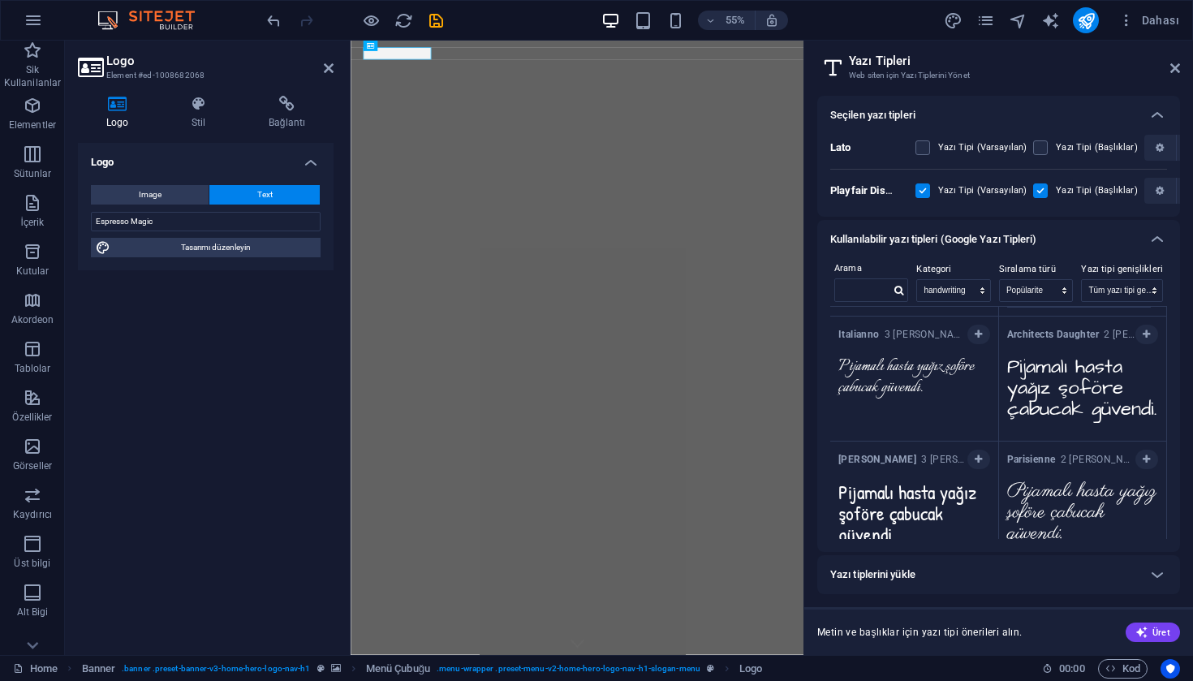
click at [910, 382] on textarea "Pijamalı hasta yağız şoföre çabucak güvendi." at bounding box center [914, 392] width 168 height 89
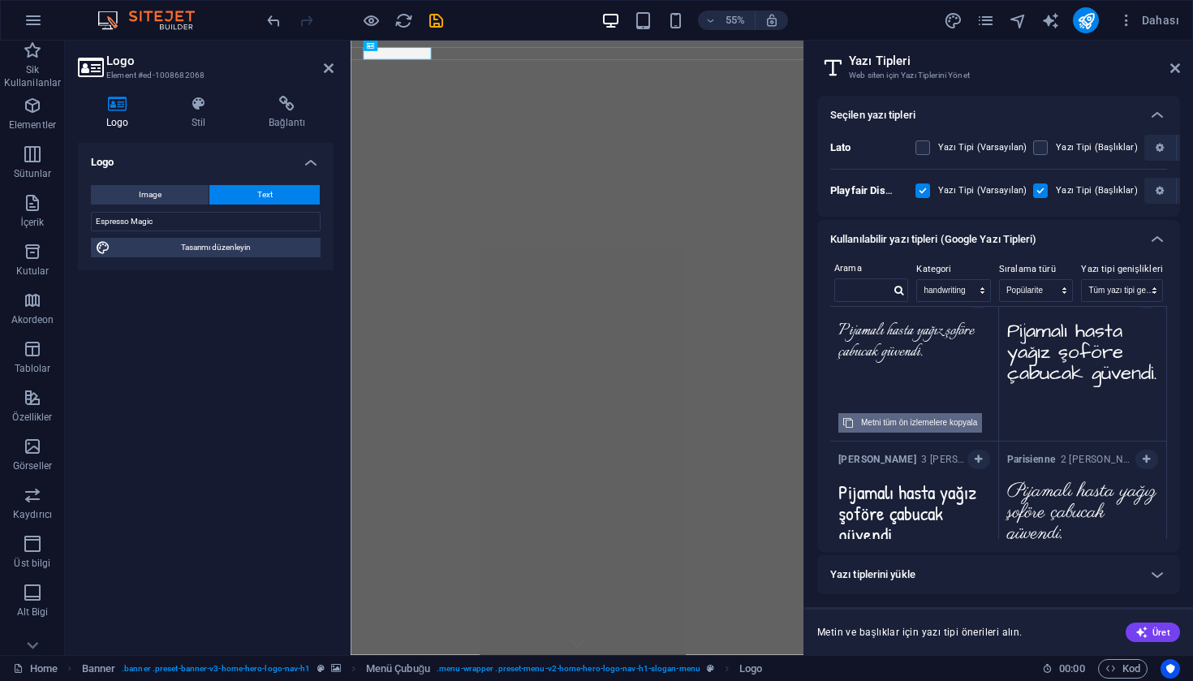
click at [944, 428] on div "Metni tüm ön izlemelere kopyala" at bounding box center [919, 422] width 116 height 19
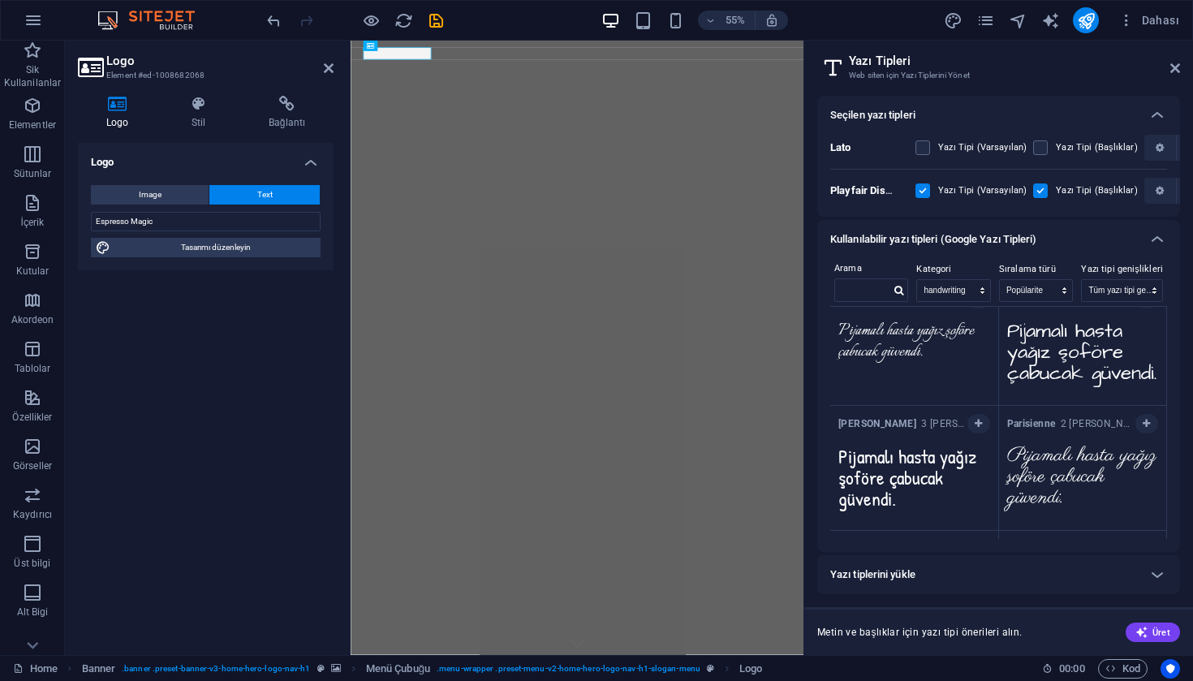
scroll to position [1265, 0]
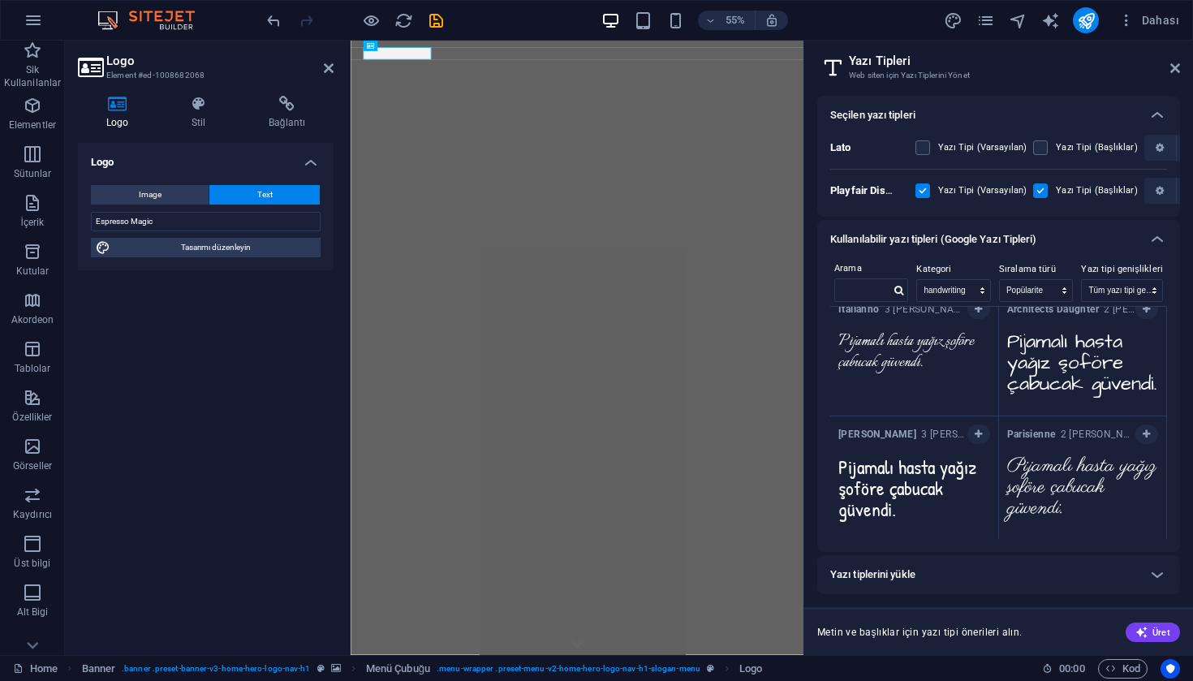
click at [918, 346] on textarea "Pijamalı hasta yağız şoföre çabucak güvendi." at bounding box center [914, 367] width 168 height 89
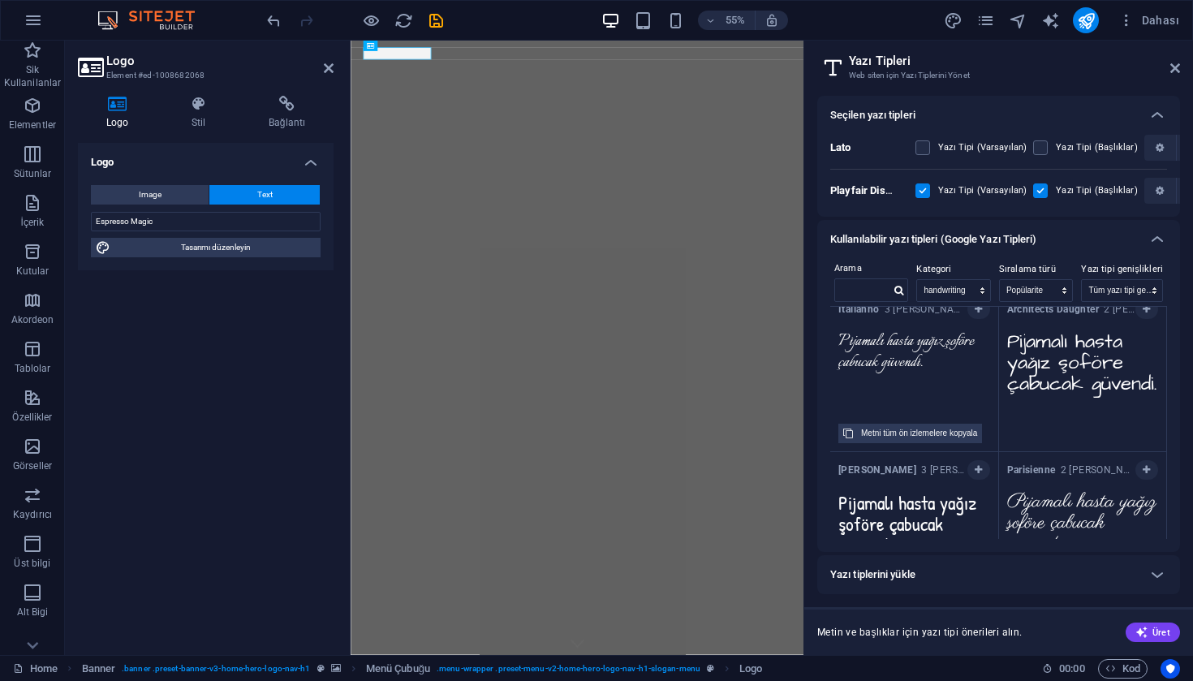
scroll to position [1327, 0]
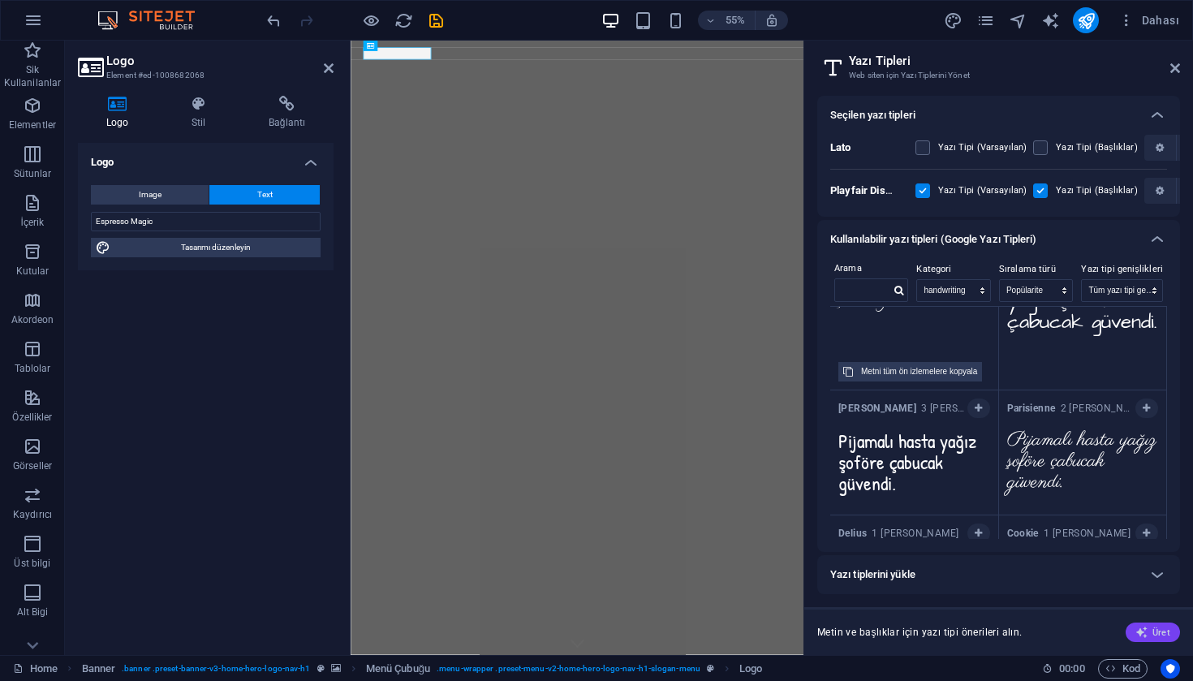
click at [1156, 638] on span "Üret" at bounding box center [1152, 632] width 35 height 13
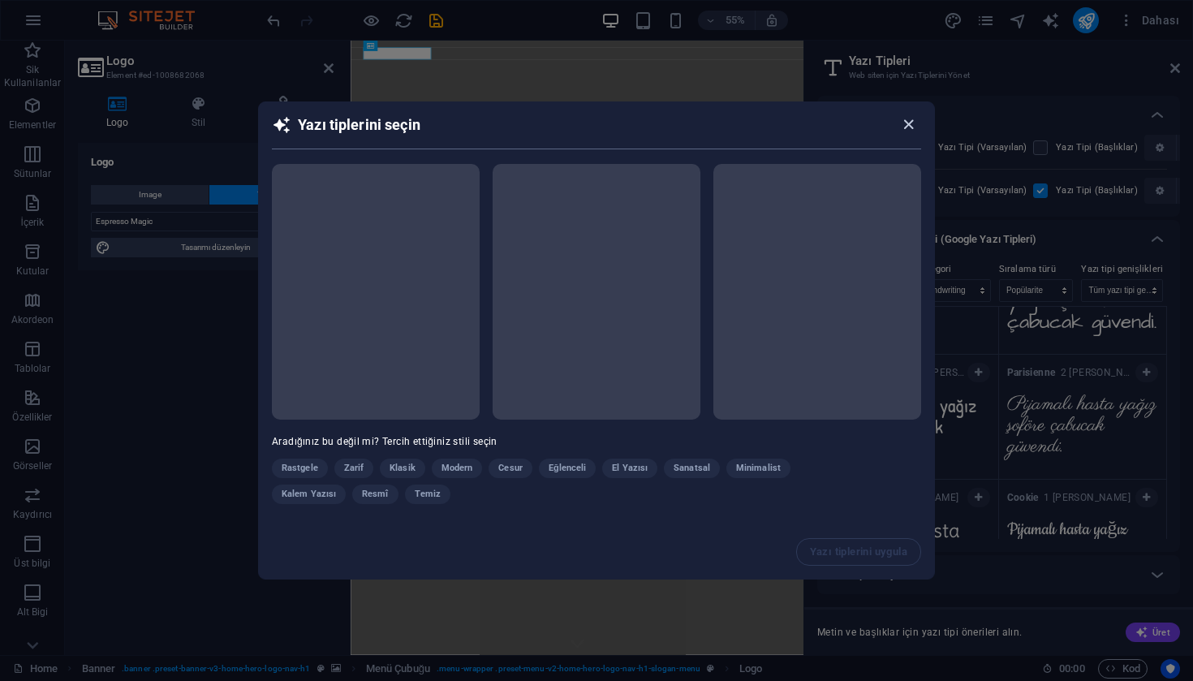
click at [907, 123] on icon "button" at bounding box center [908, 124] width 19 height 19
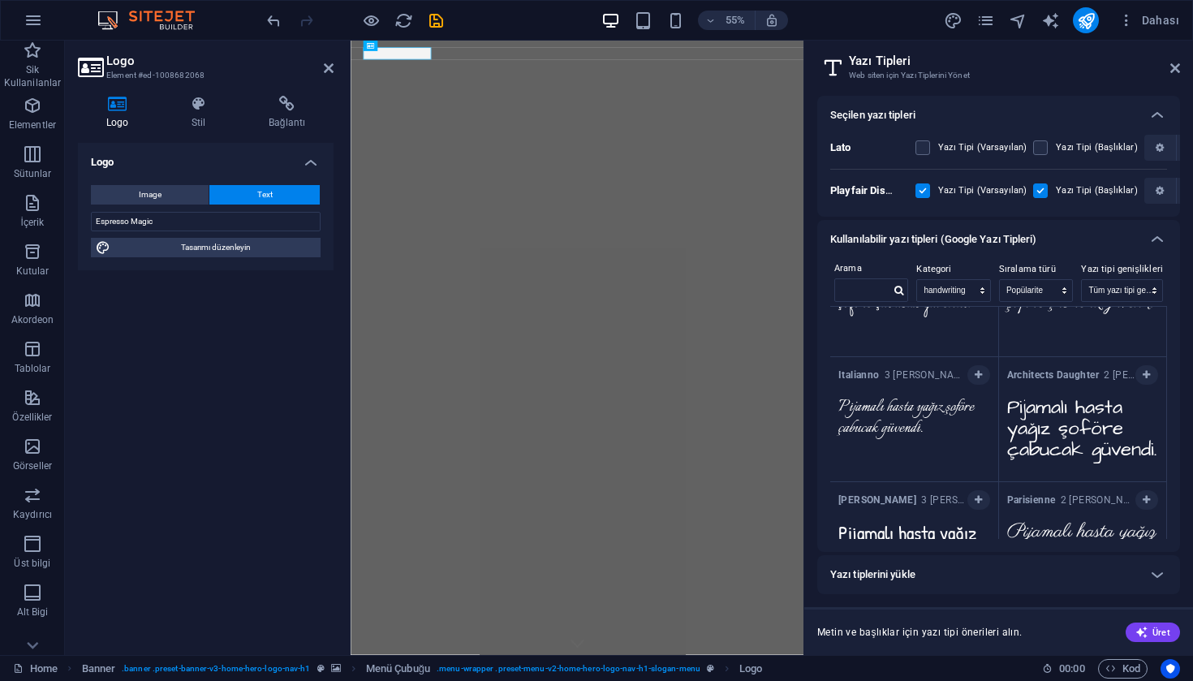
scroll to position [1189, 0]
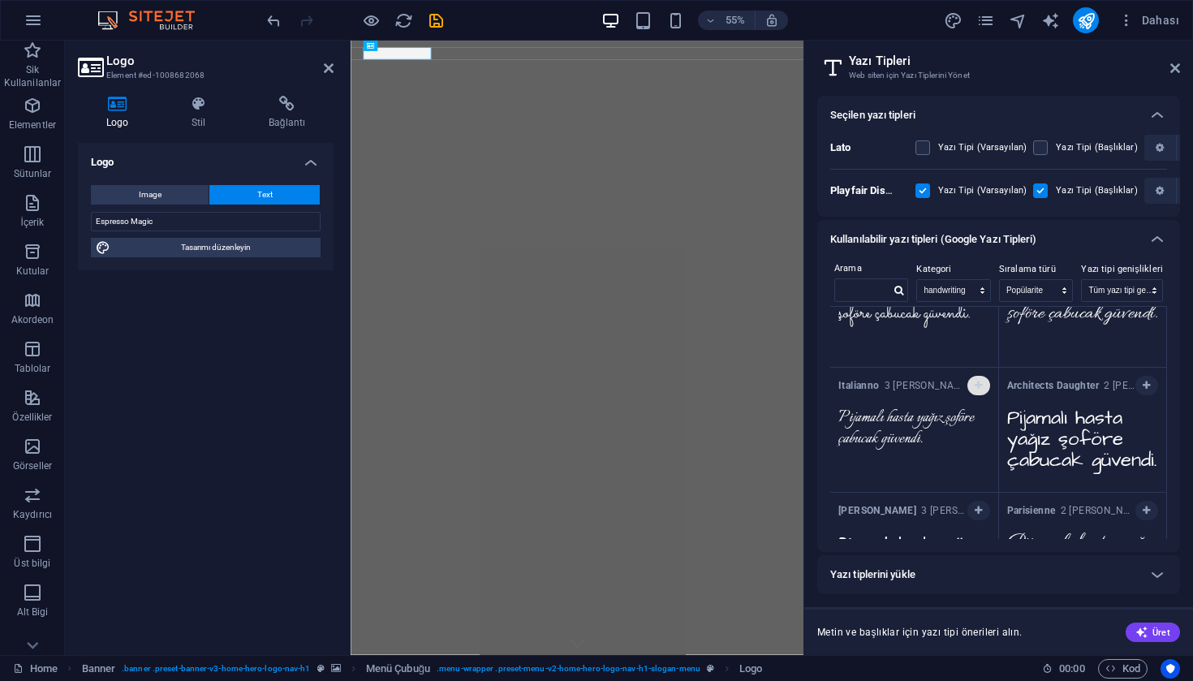
click at [981, 389] on span "button" at bounding box center [979, 386] width 10 height 10
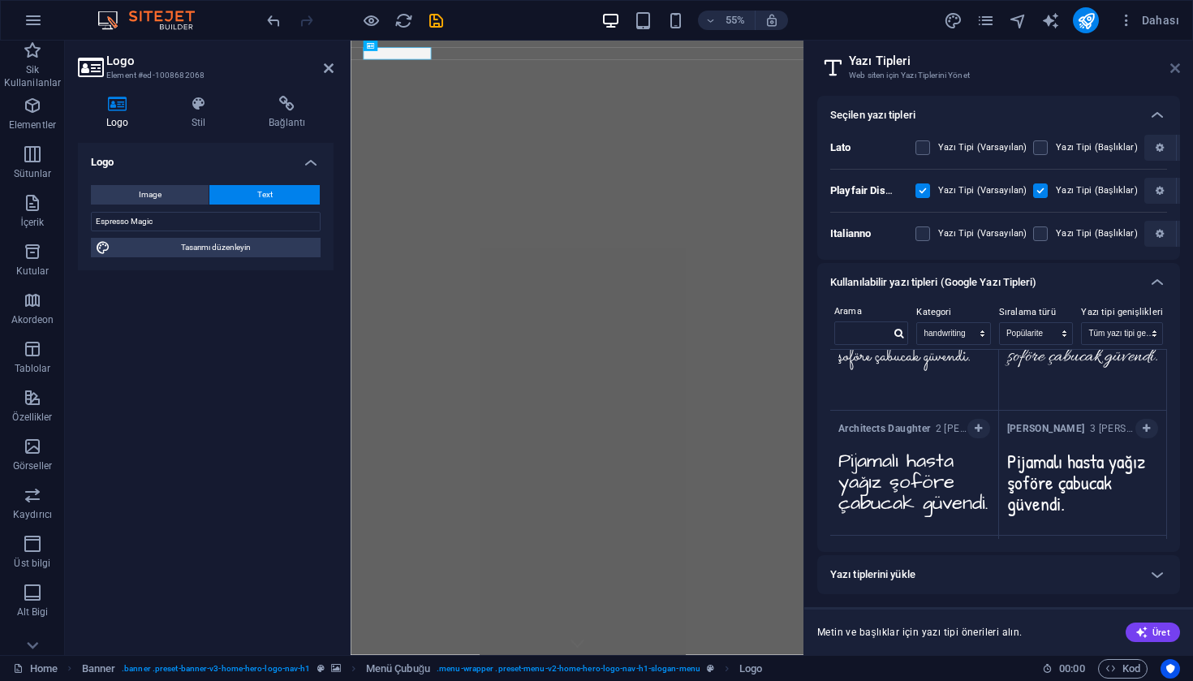
click at [1172, 70] on icon at bounding box center [1175, 68] width 10 height 13
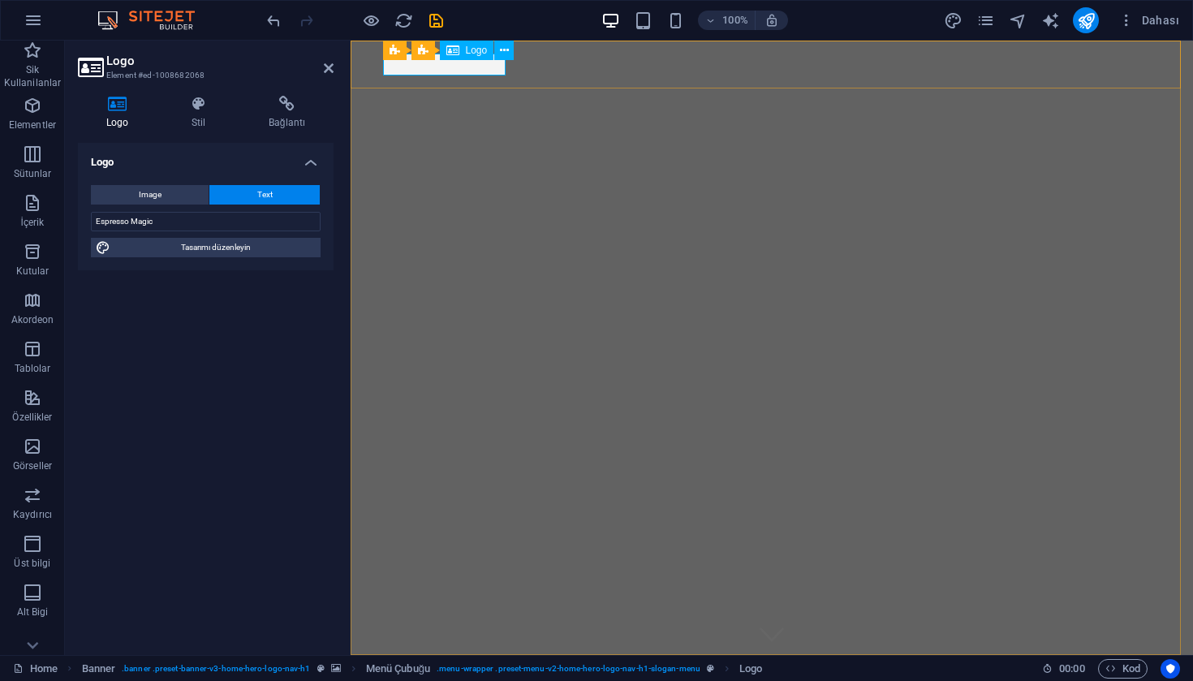
click at [484, 668] on div "Espresso Magic" at bounding box center [772, 679] width 766 height 22
click at [486, 668] on div "Espresso Magic" at bounding box center [772, 679] width 766 height 22
click at [220, 243] on span "Tasarımı düzenleyin" at bounding box center [215, 247] width 200 height 19
select select "px"
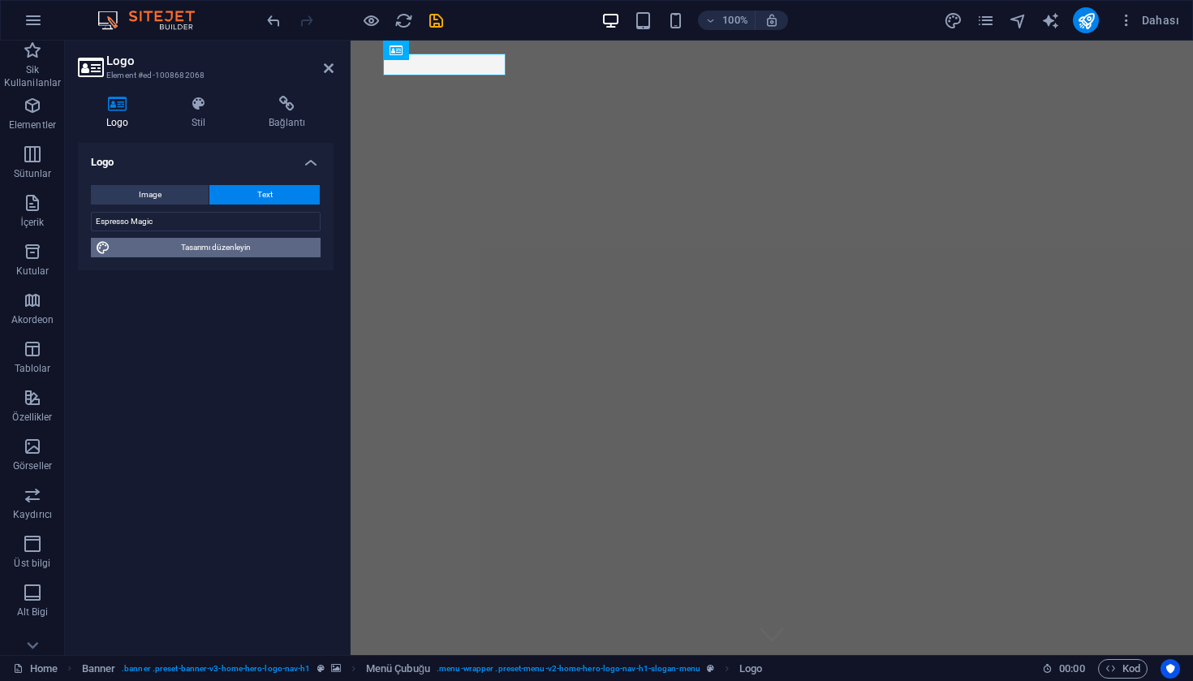
select select "500"
select select "px"
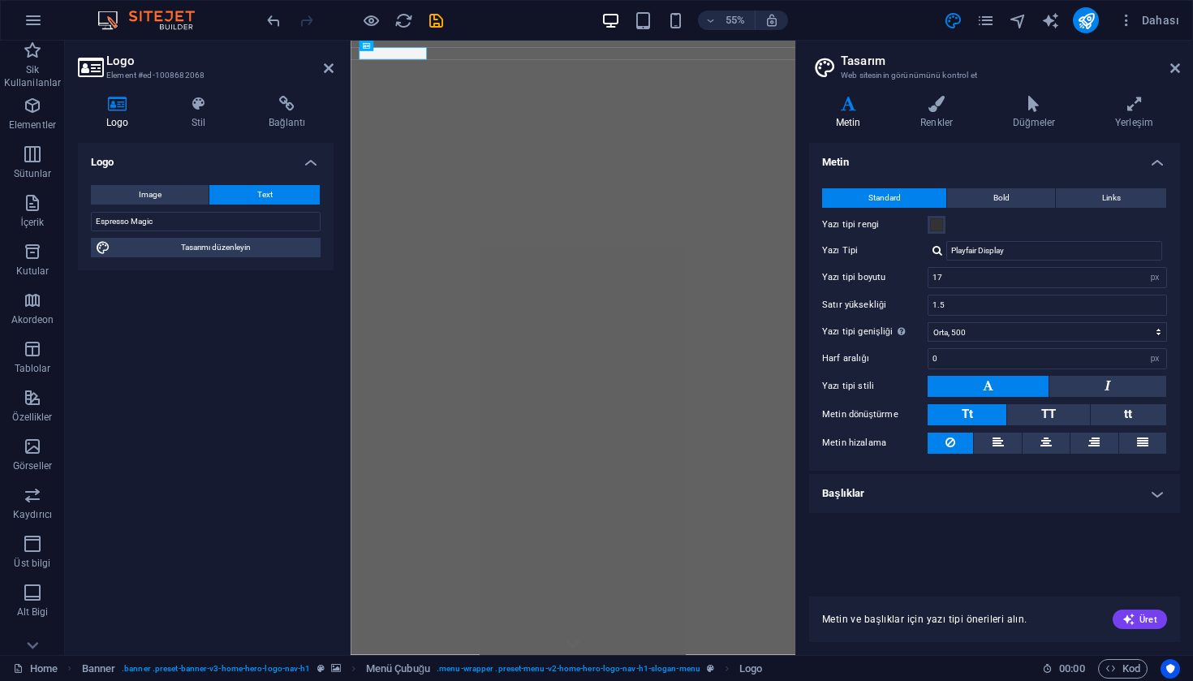
click at [944, 249] on div "Playfair Display Lato Playfair Display Yazı tiplerini yönet →" at bounding box center [1046, 250] width 239 height 19
click at [939, 251] on div at bounding box center [937, 250] width 10 height 11
click at [984, 271] on div "Italianno" at bounding box center [1057, 272] width 214 height 17
type input "Italianno"
click at [1139, 619] on span "Üret" at bounding box center [1139, 619] width 35 height 13
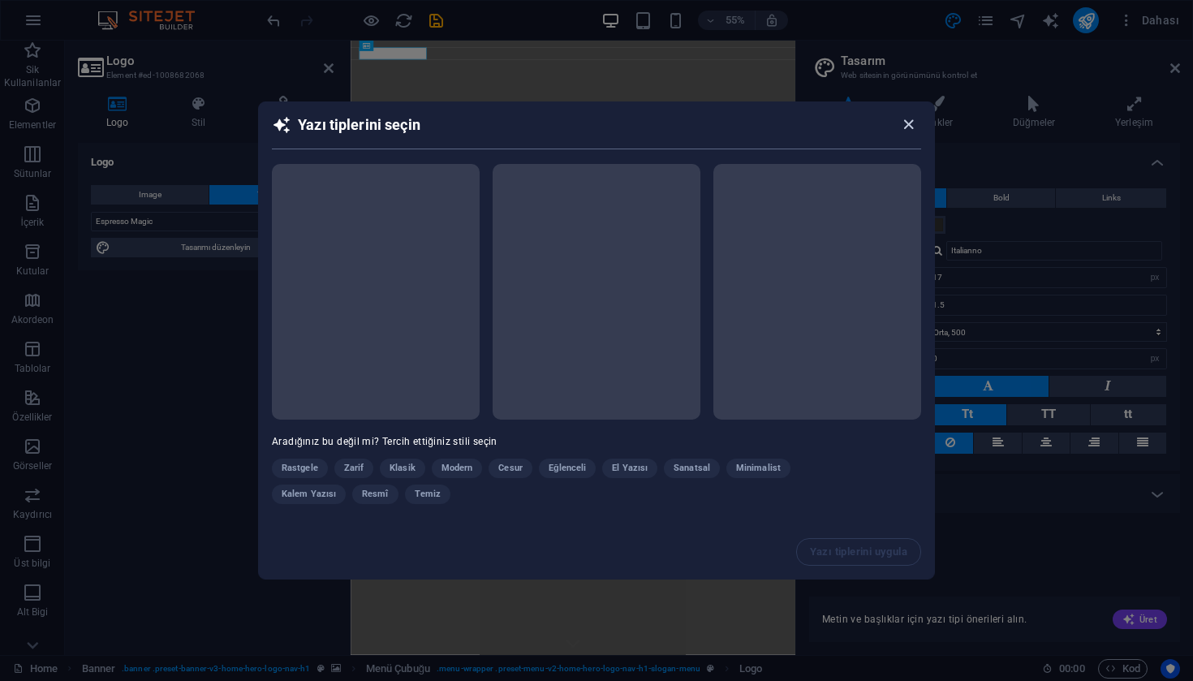
click at [912, 125] on icon "button" at bounding box center [908, 124] width 19 height 19
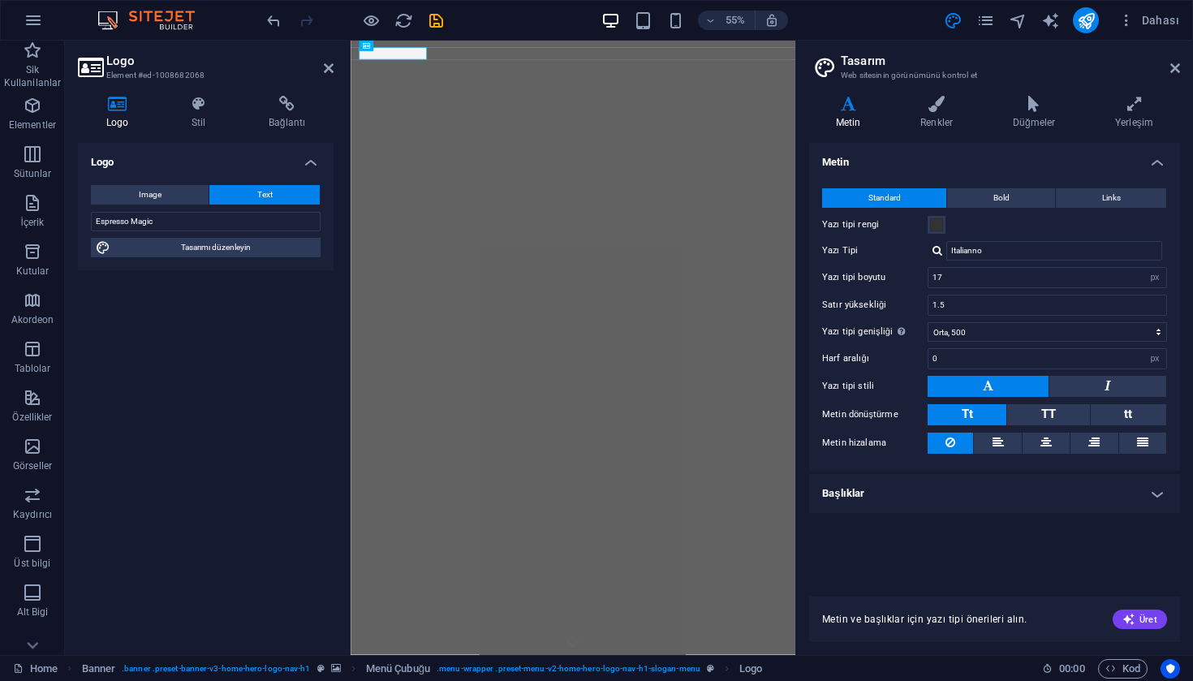
click at [340, 67] on aside "Logo Element #ed-1008682068 Logo Stil Bağlantı Logo Image Text Dosyaları buraya…" at bounding box center [208, 348] width 286 height 614
click at [333, 68] on aside "Logo Element #ed-1008682068 Logo Stil Bağlantı Logo Image Text Dosyaları buraya…" at bounding box center [208, 348] width 286 height 614
click at [331, 70] on icon at bounding box center [329, 68] width 10 height 13
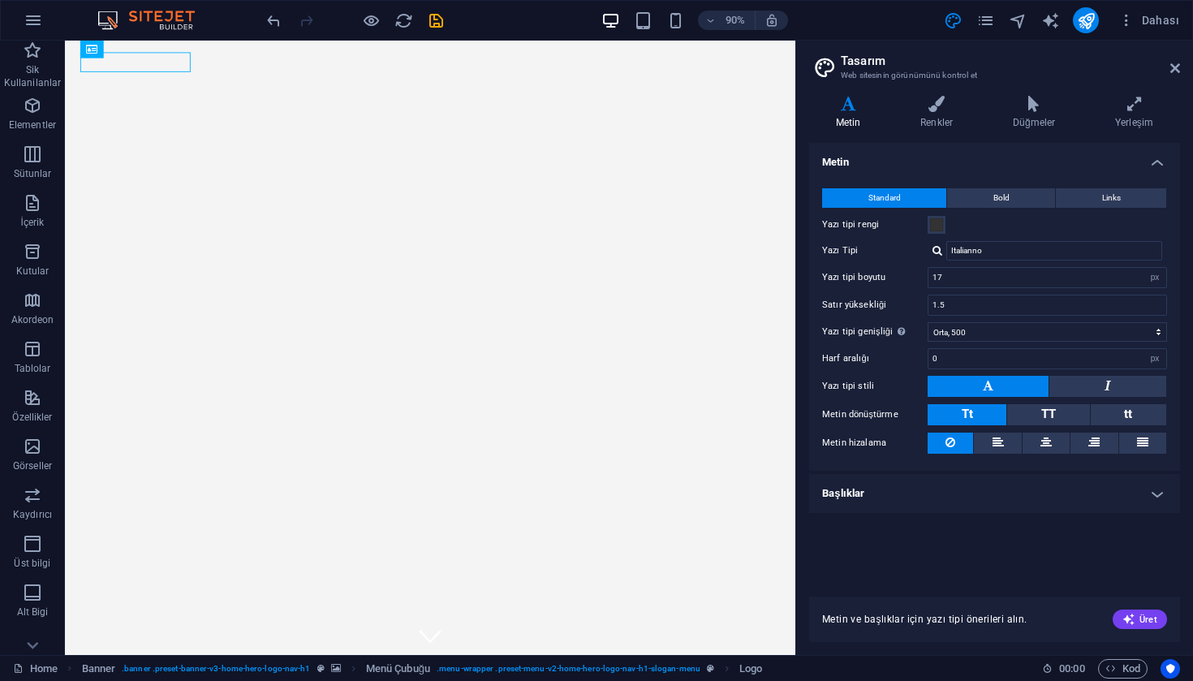
click at [1180, 65] on aside "Tasarım Web sitesinin görünümünü kontrol et Varyantlar Metin Renkler Düğmeler Y…" at bounding box center [994, 348] width 398 height 614
click at [1179, 67] on icon at bounding box center [1175, 68] width 10 height 13
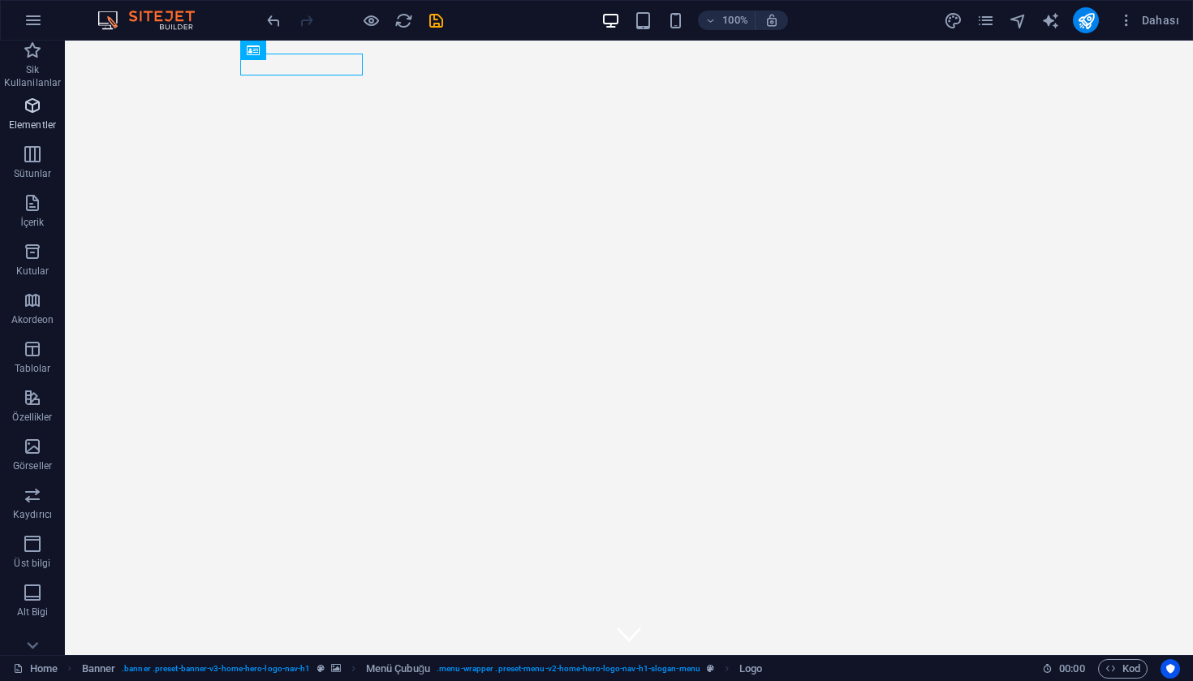
click at [38, 106] on icon "button" at bounding box center [32, 105] width 19 height 19
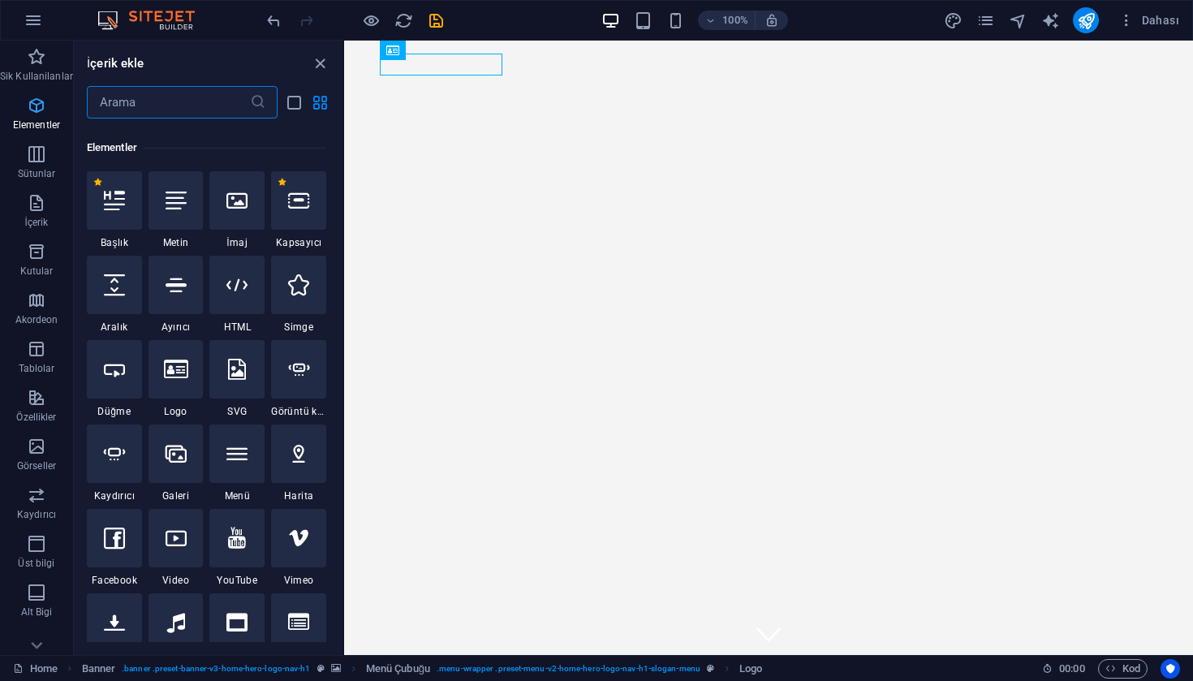
scroll to position [173, 0]
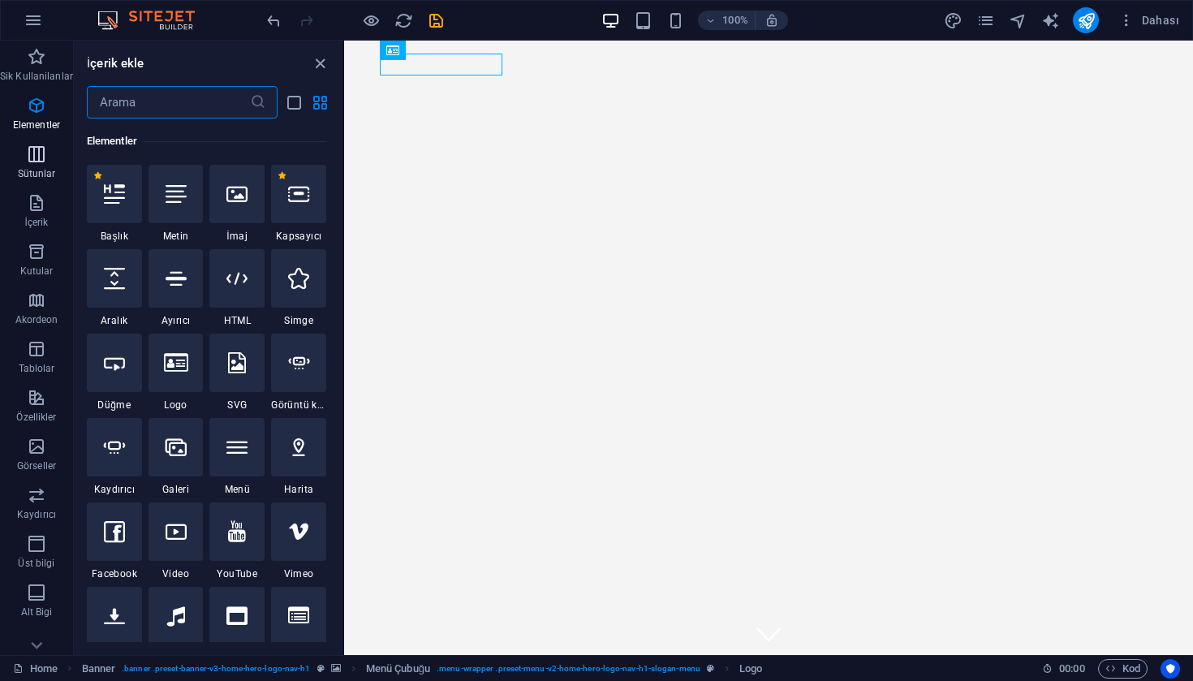
click at [35, 142] on button "Sütunlar" at bounding box center [36, 162] width 73 height 49
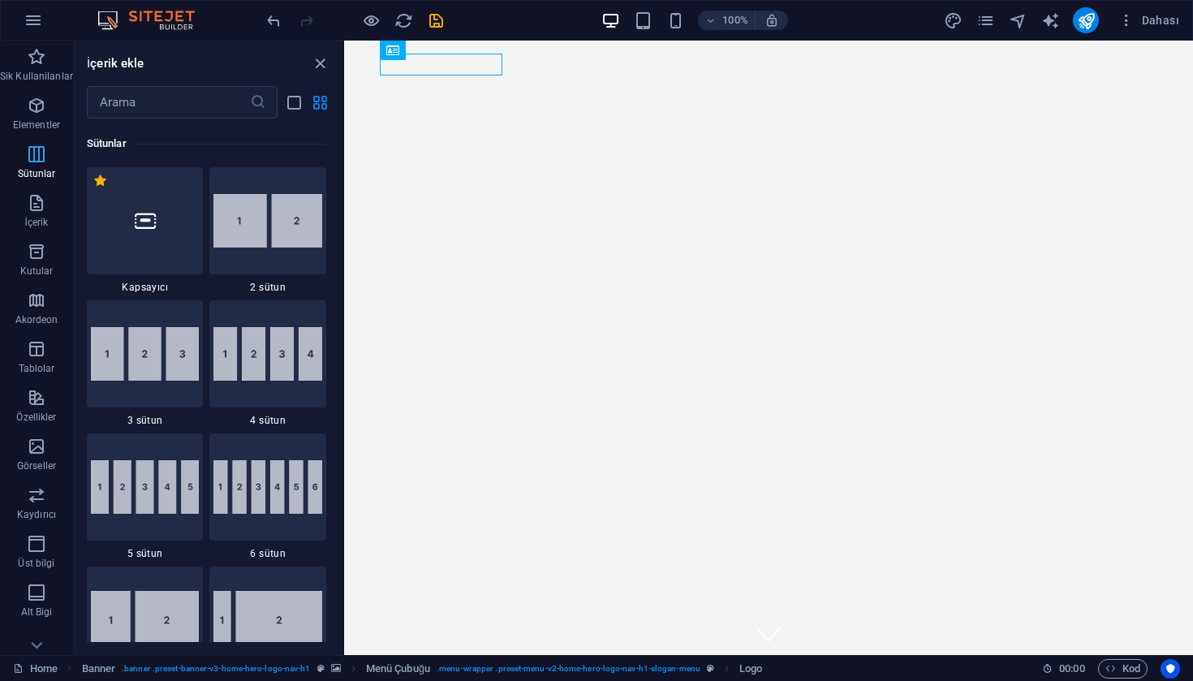
scroll to position [803, 0]
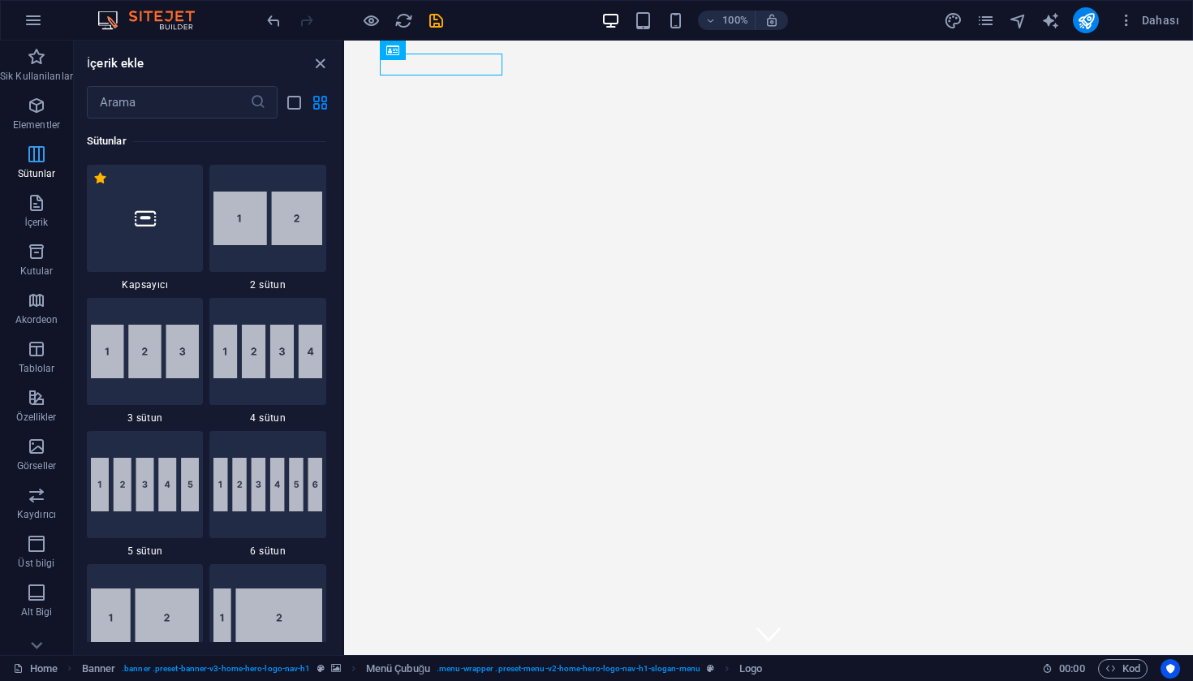
click at [32, 177] on p "Sütunlar" at bounding box center [37, 173] width 38 height 13
click at [45, 211] on icon "button" at bounding box center [36, 202] width 19 height 19
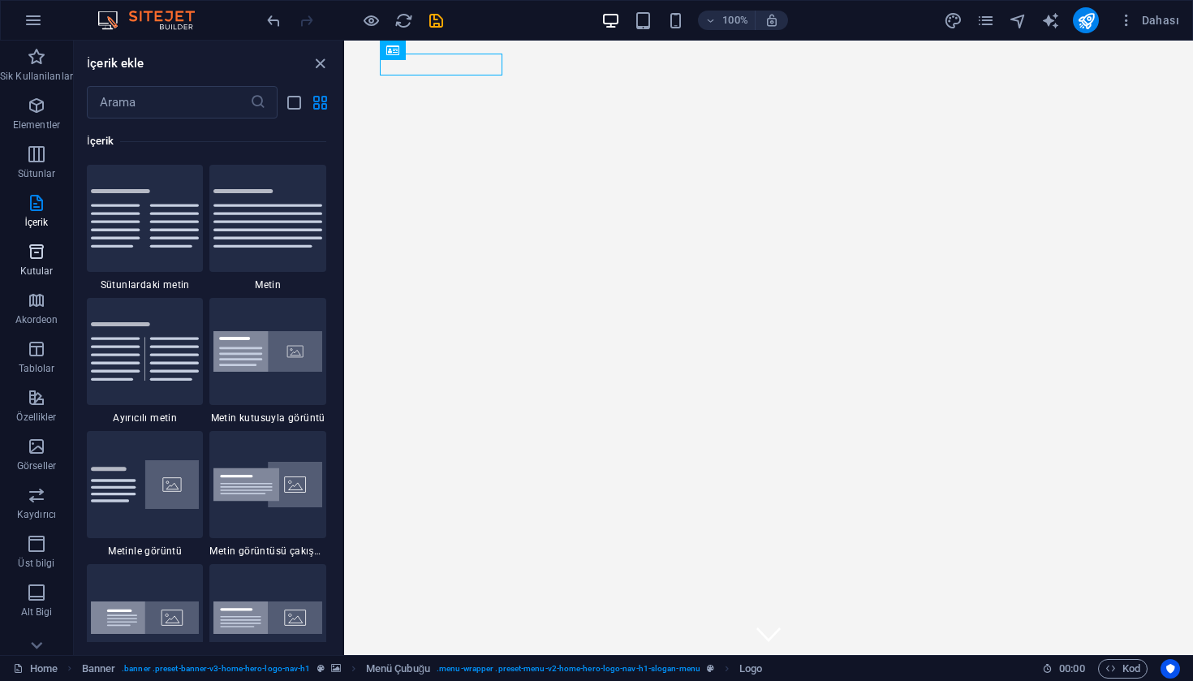
click at [41, 276] on p "Kutular" at bounding box center [36, 271] width 33 height 13
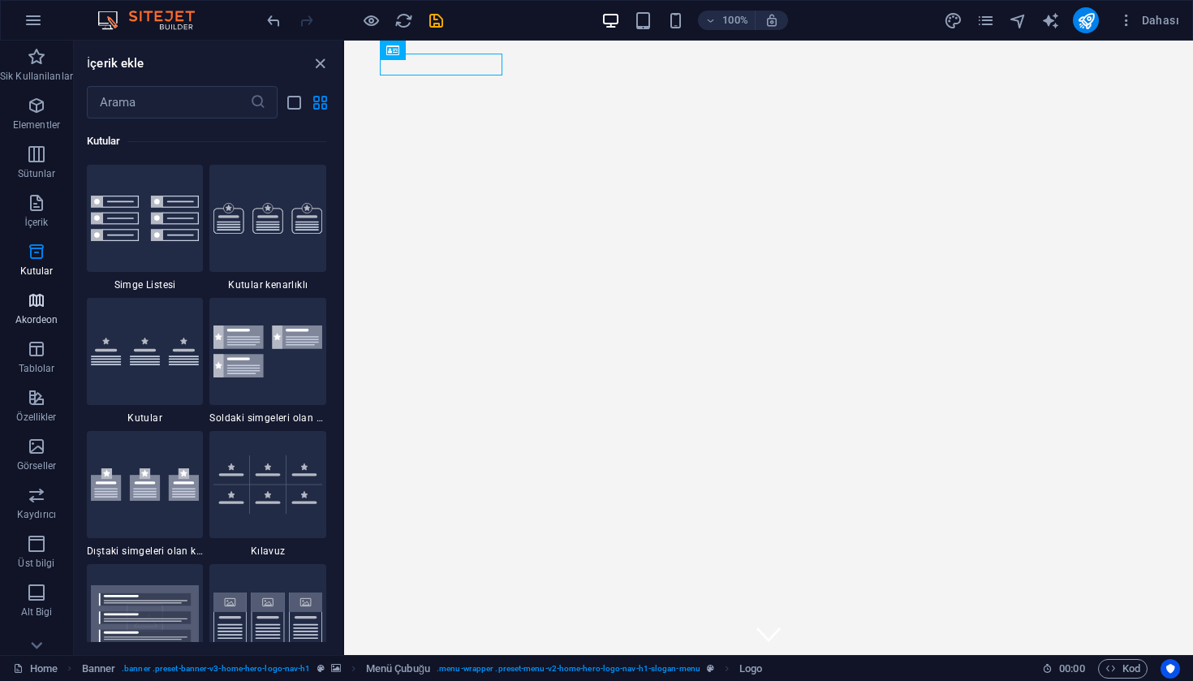
click at [44, 313] on p "Akordeon" at bounding box center [36, 319] width 43 height 13
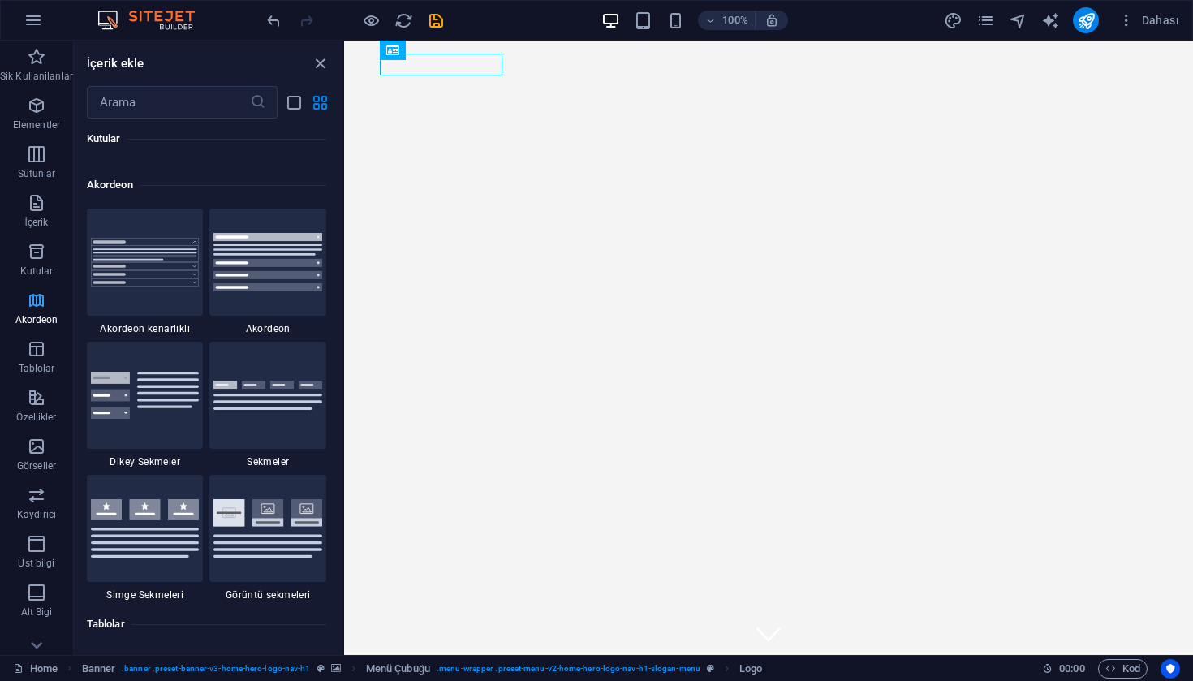
scroll to position [5181, 0]
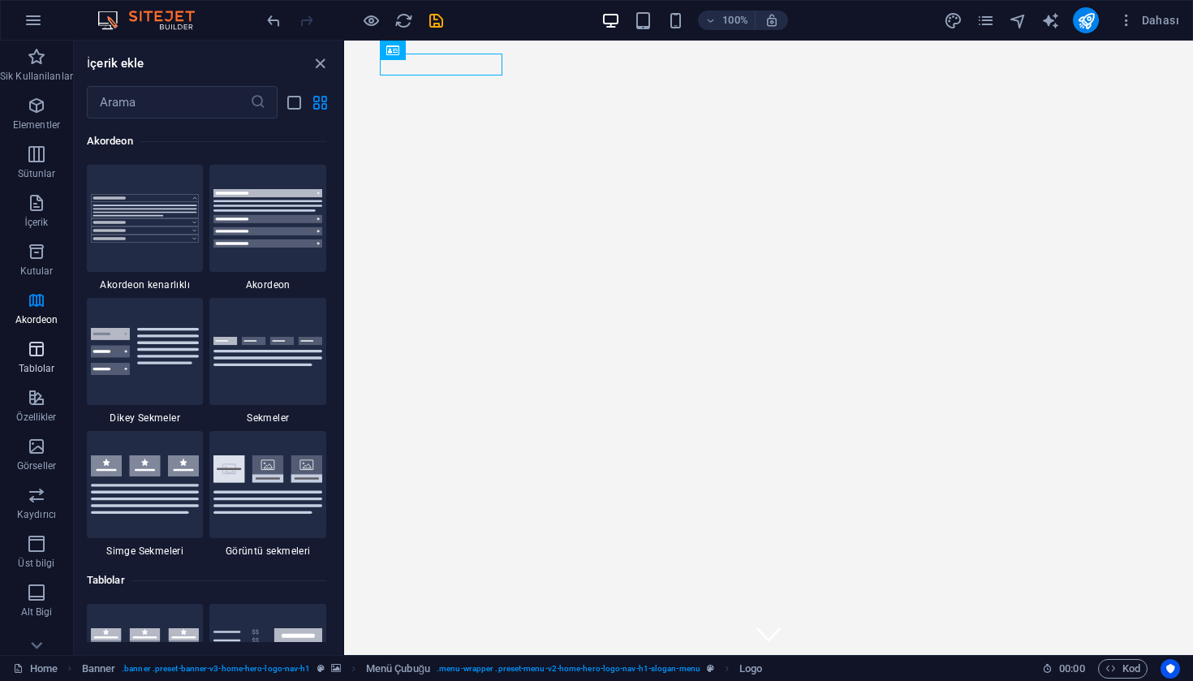
click at [42, 343] on icon "button" at bounding box center [36, 348] width 19 height 19
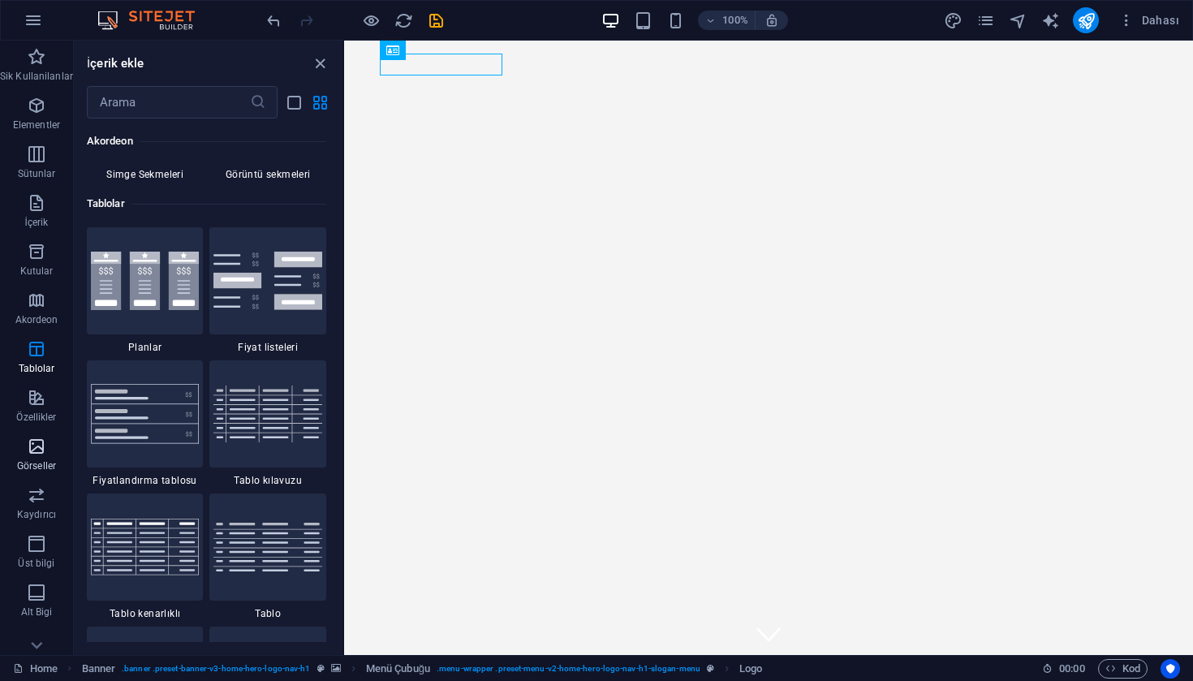
scroll to position [5620, 0]
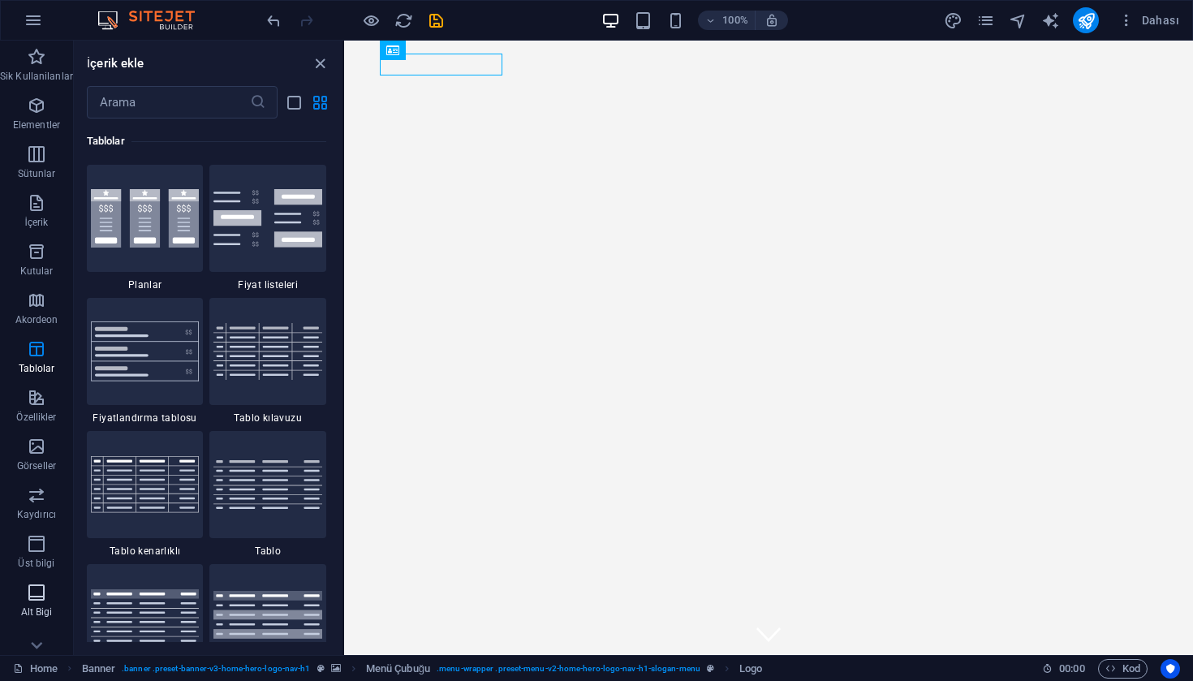
click at [45, 603] on span "Alt Bigi" at bounding box center [36, 602] width 73 height 39
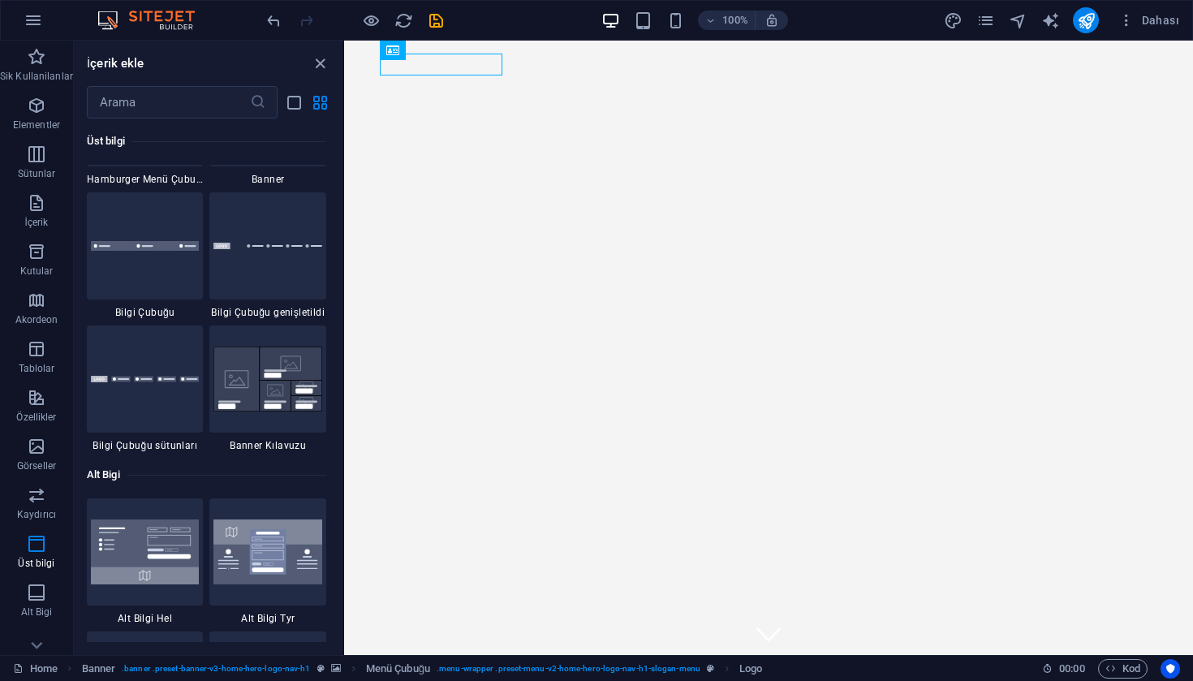
scroll to position [10325, 0]
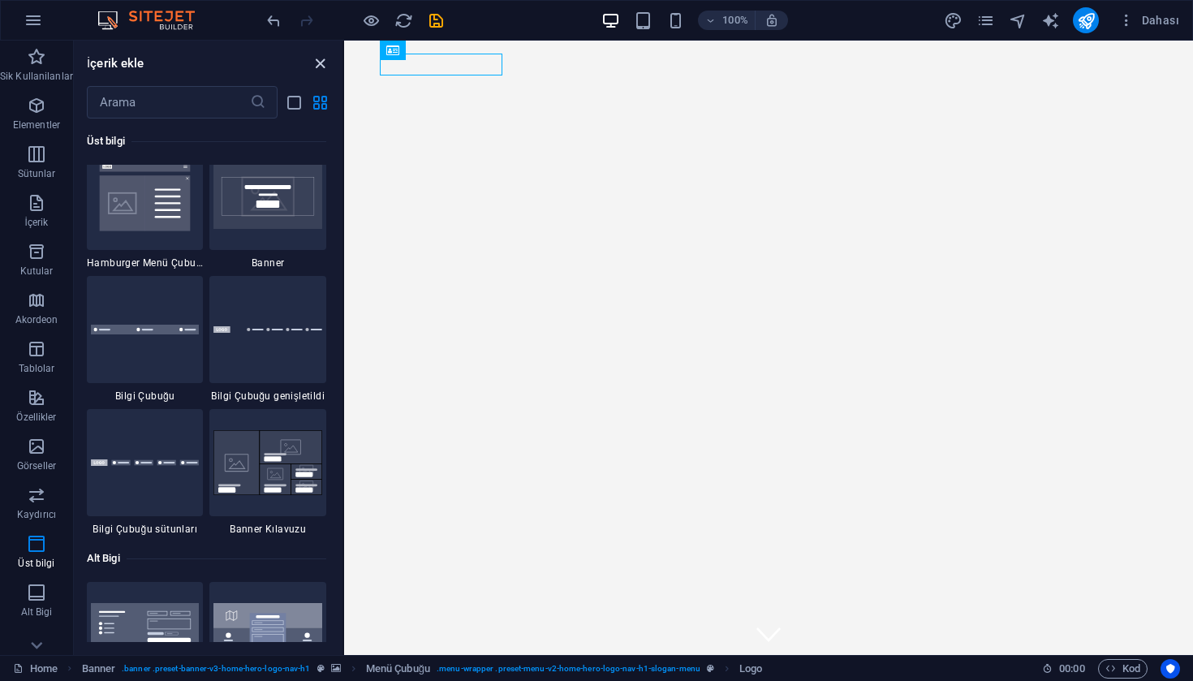
click at [325, 58] on icon "close panel" at bounding box center [320, 63] width 19 height 19
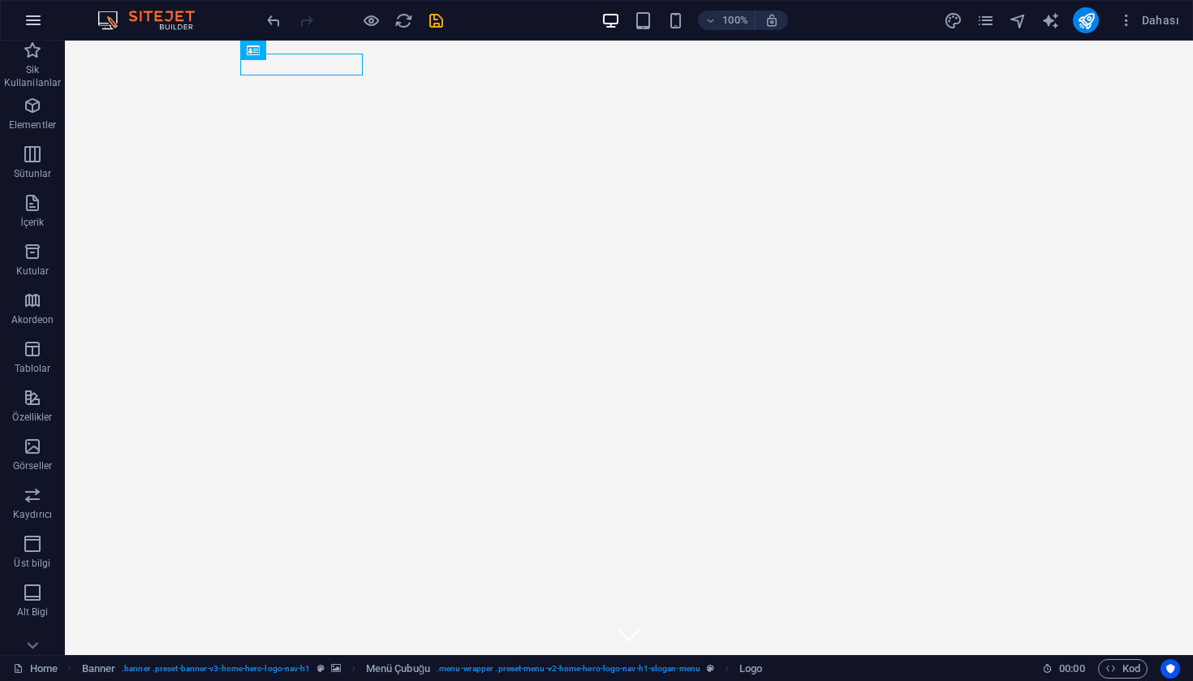
click at [37, 26] on icon "button" at bounding box center [33, 20] width 19 height 19
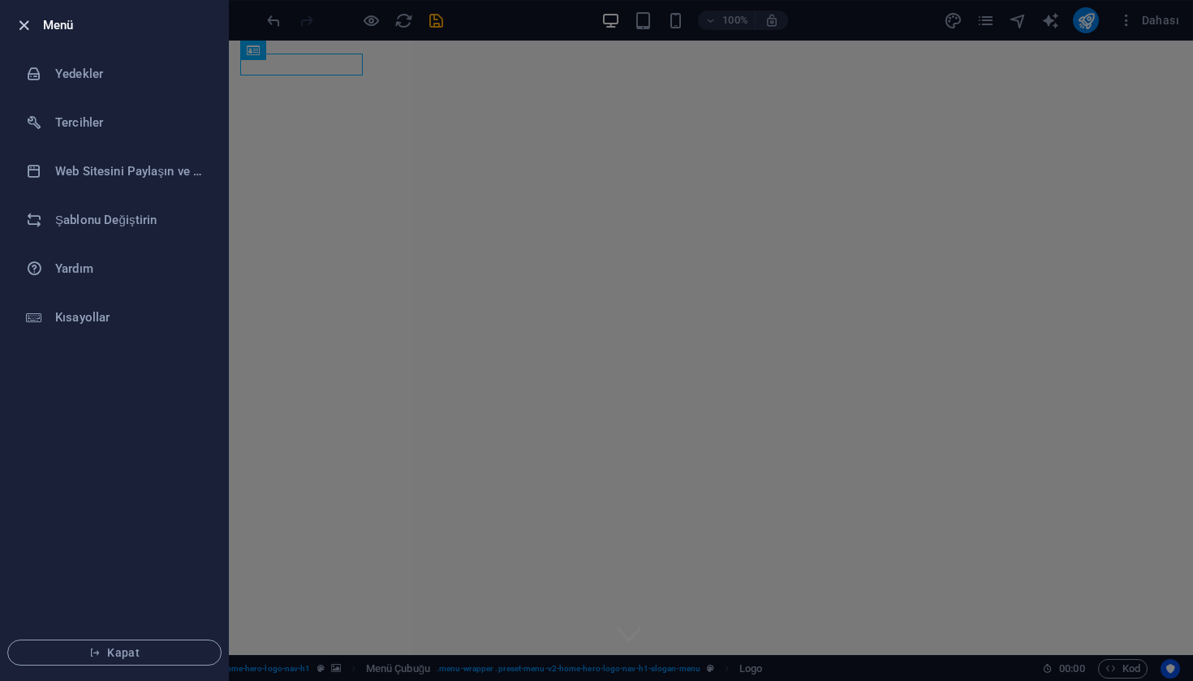
click at [29, 24] on icon "button" at bounding box center [24, 25] width 19 height 19
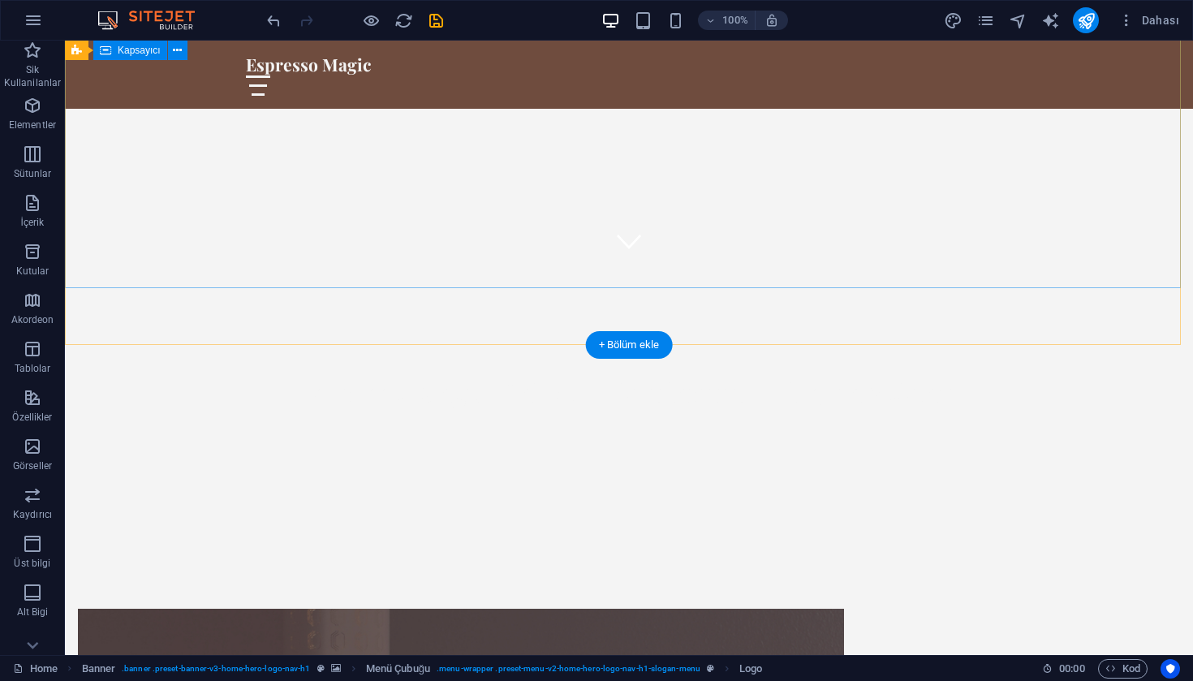
scroll to position [476, 0]
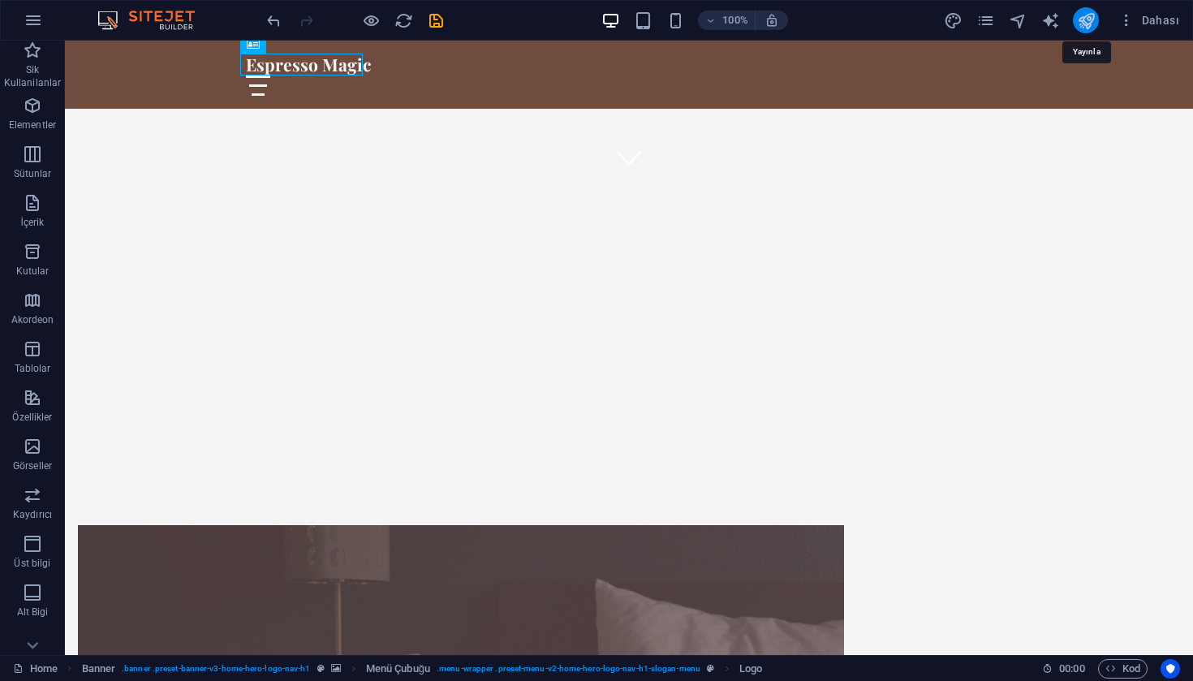
click at [1082, 20] on icon "publish" at bounding box center [1086, 20] width 19 height 19
checkbox input "false"
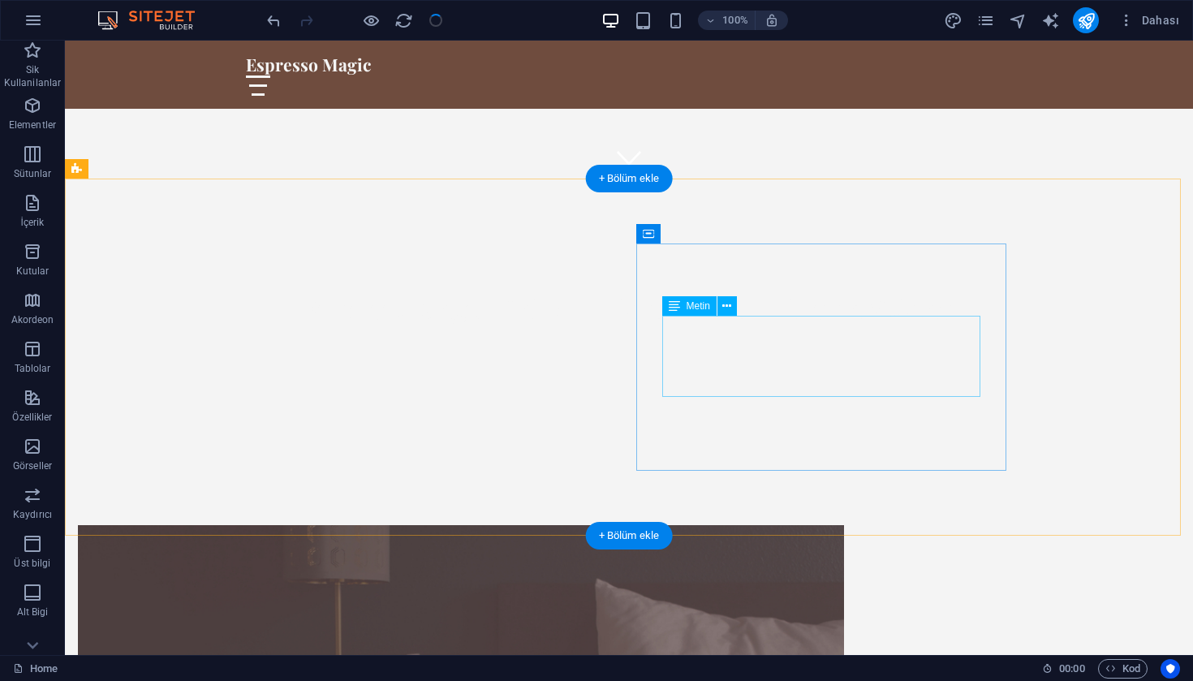
scroll to position [290, 0]
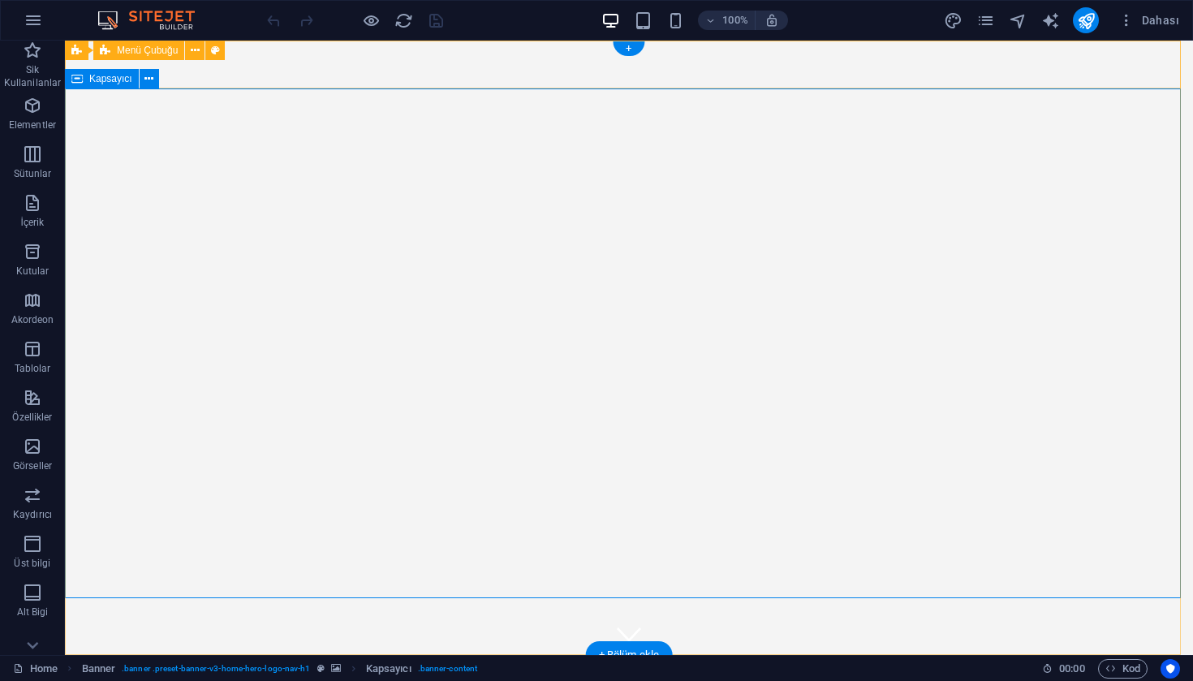
click at [80, 78] on icon at bounding box center [76, 78] width 11 height 19
click at [148, 82] on icon at bounding box center [148, 79] width 9 height 17
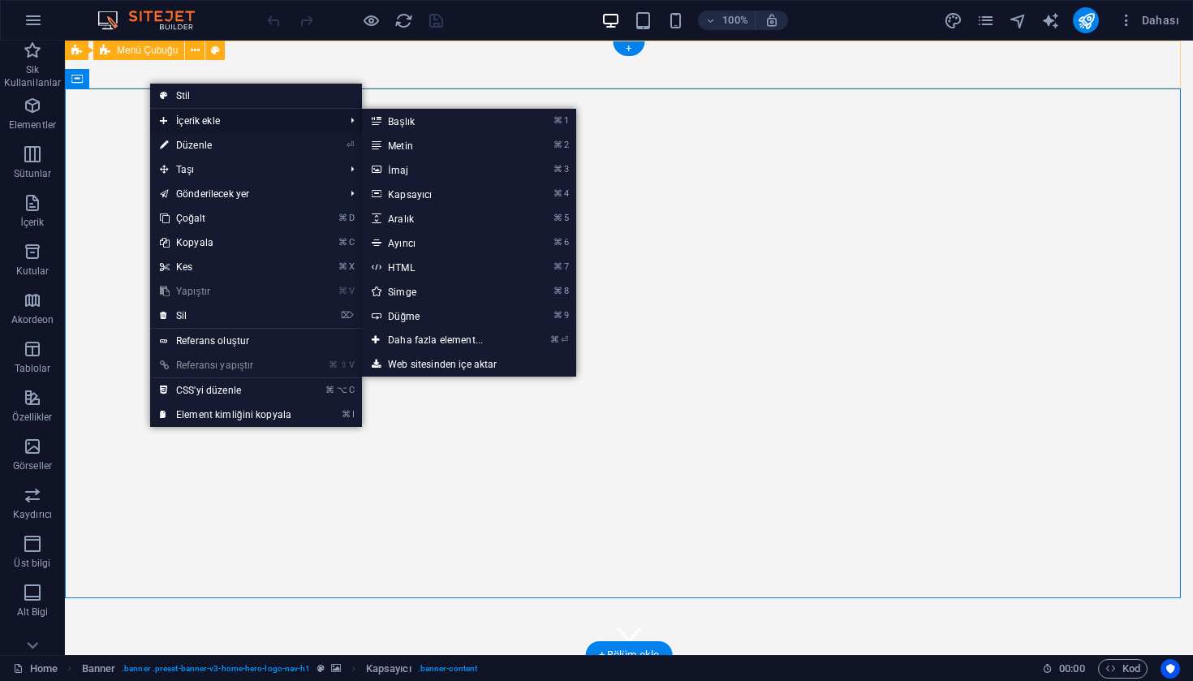
click at [199, 123] on span "İçerik ekle" at bounding box center [243, 121] width 187 height 24
click at [170, 122] on span "İçerik ekle" at bounding box center [243, 121] width 187 height 24
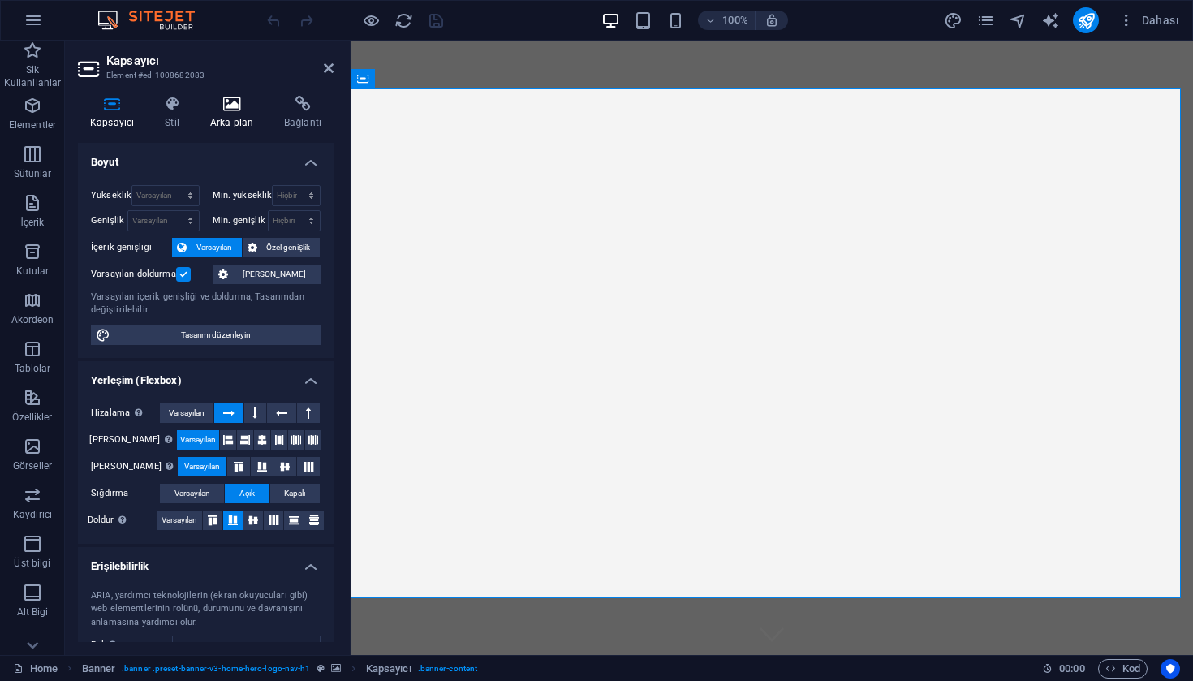
click at [243, 114] on h4 "Arka plan" at bounding box center [235, 113] width 74 height 34
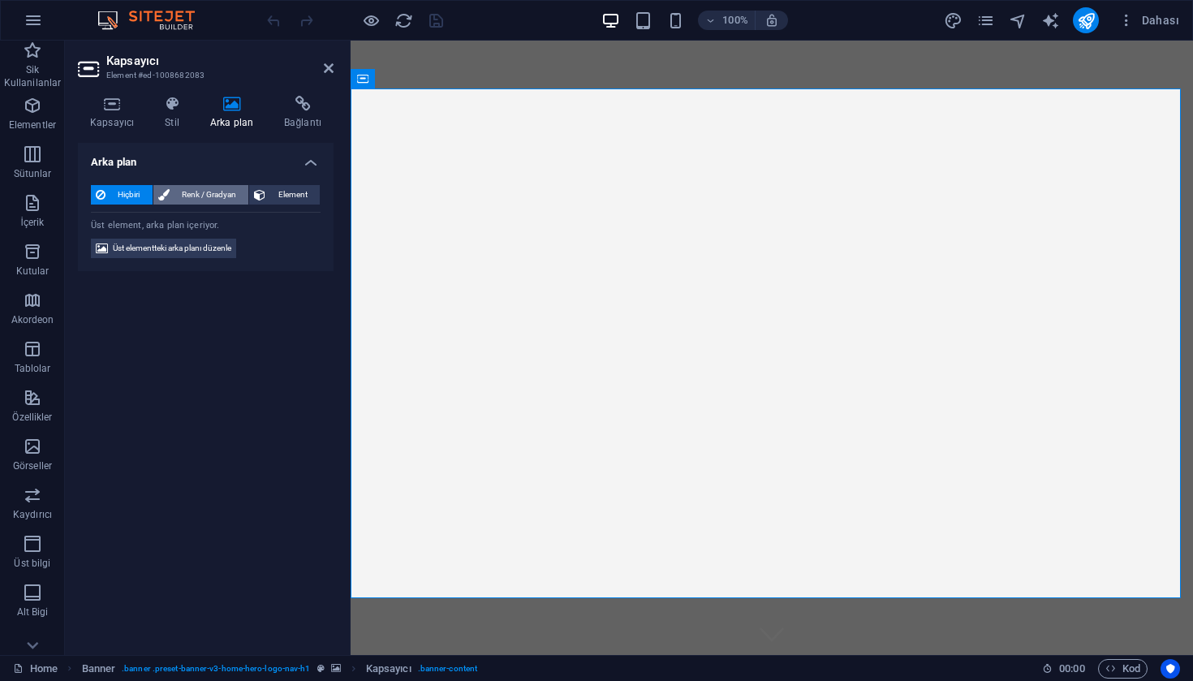
click at [206, 191] on span "Renk / Gradyan" at bounding box center [209, 194] width 70 height 19
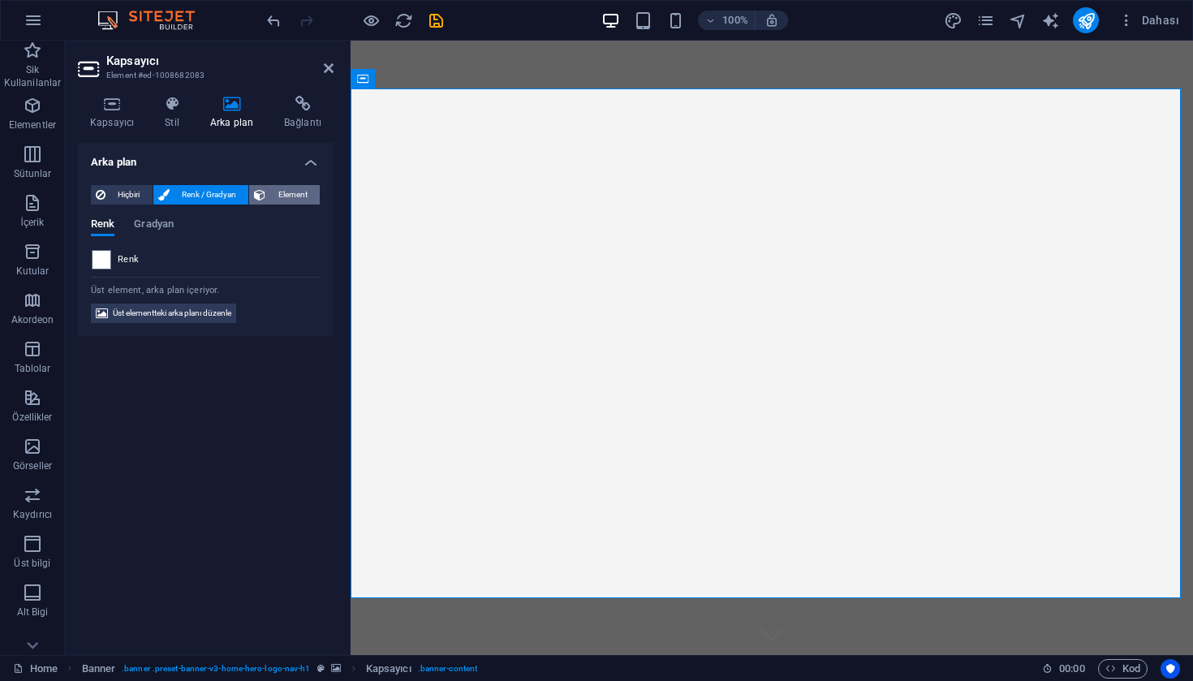
click at [283, 193] on span "Element" at bounding box center [292, 194] width 45 height 19
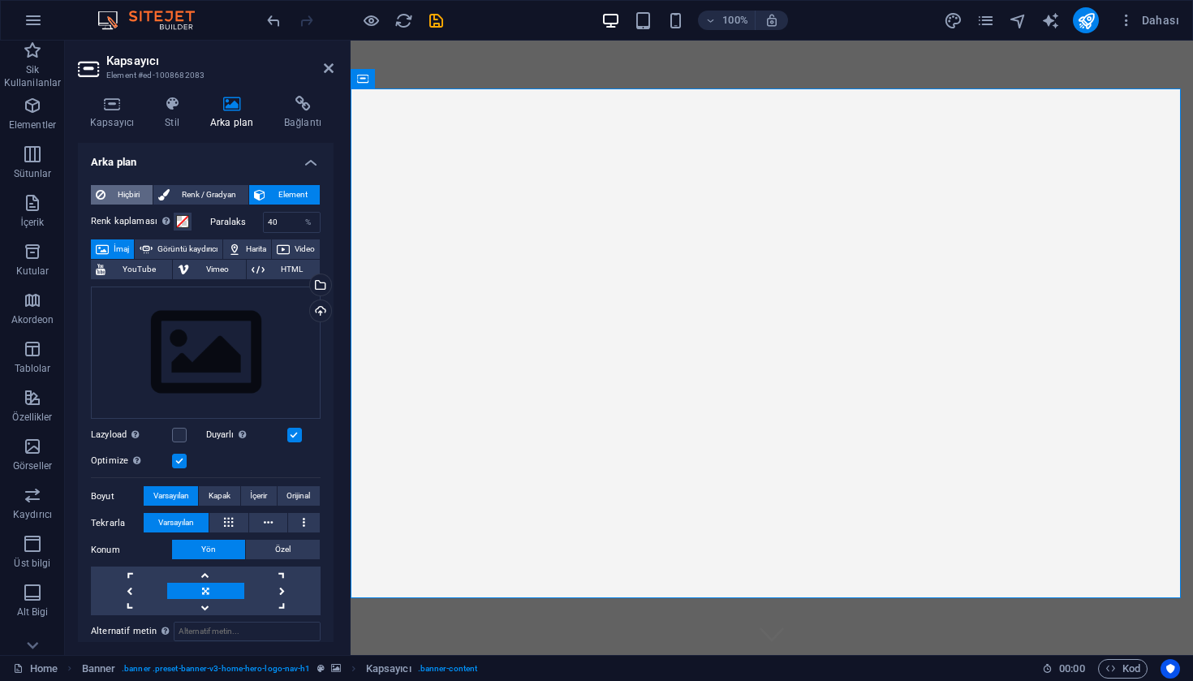
click at [131, 192] on span "Hiçbiri" at bounding box center [128, 194] width 37 height 19
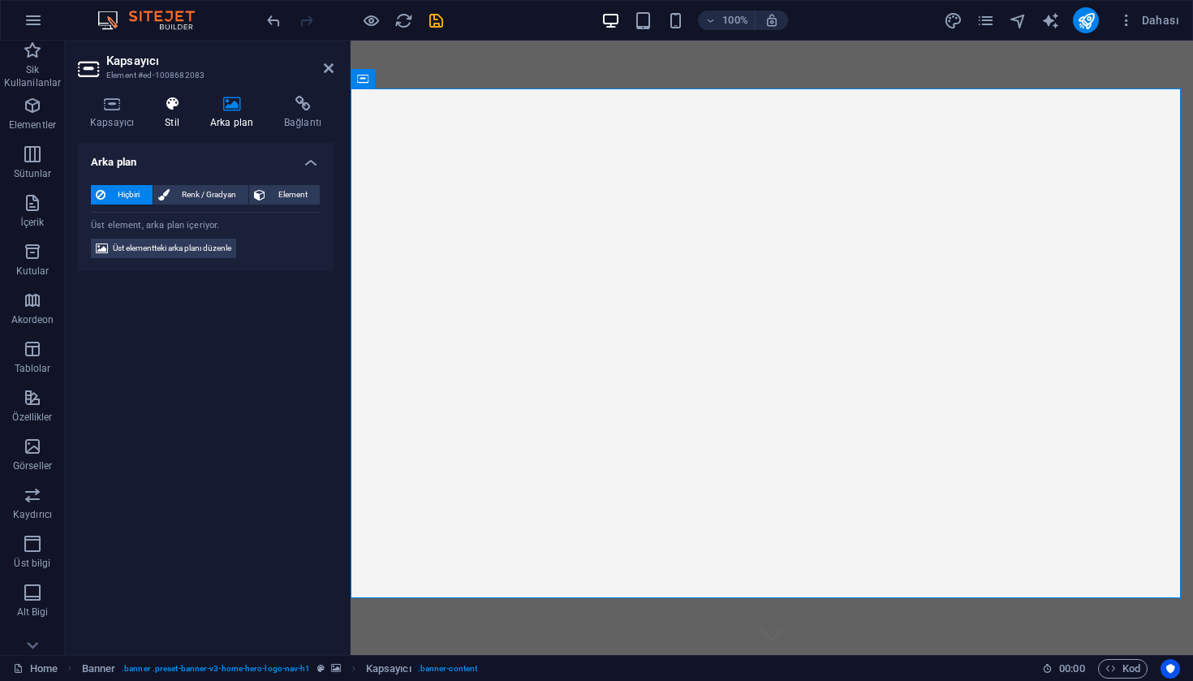
click at [180, 110] on icon at bounding box center [172, 104] width 39 height 16
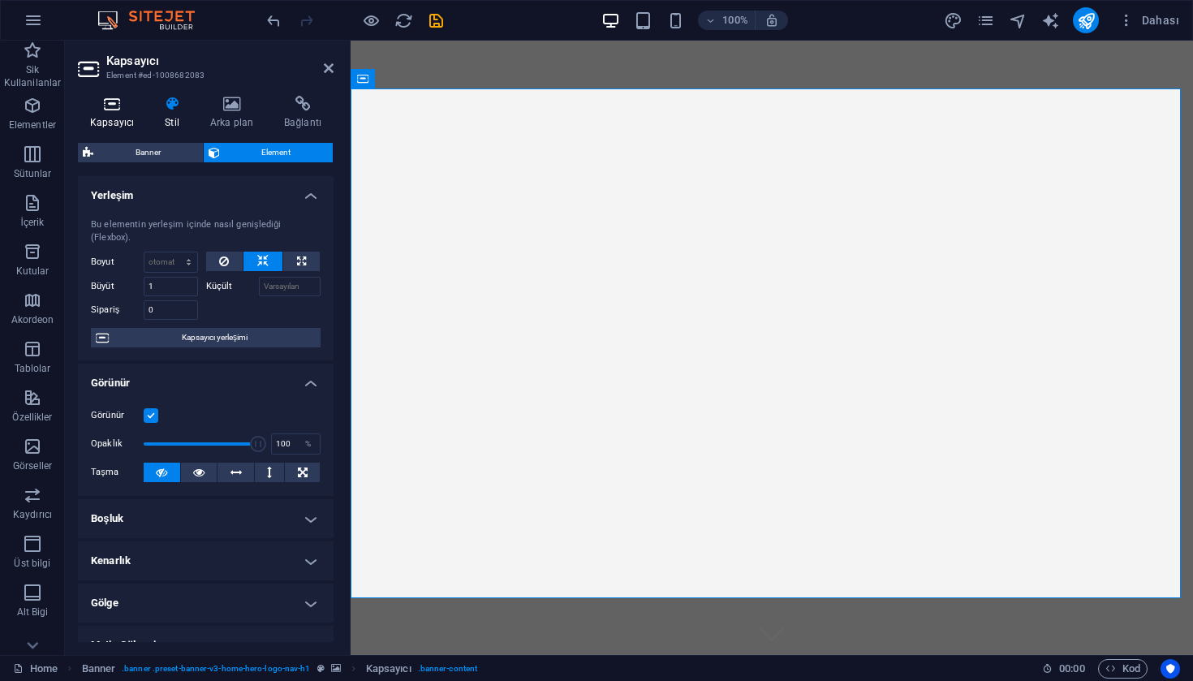
click at [120, 107] on icon at bounding box center [112, 104] width 68 height 16
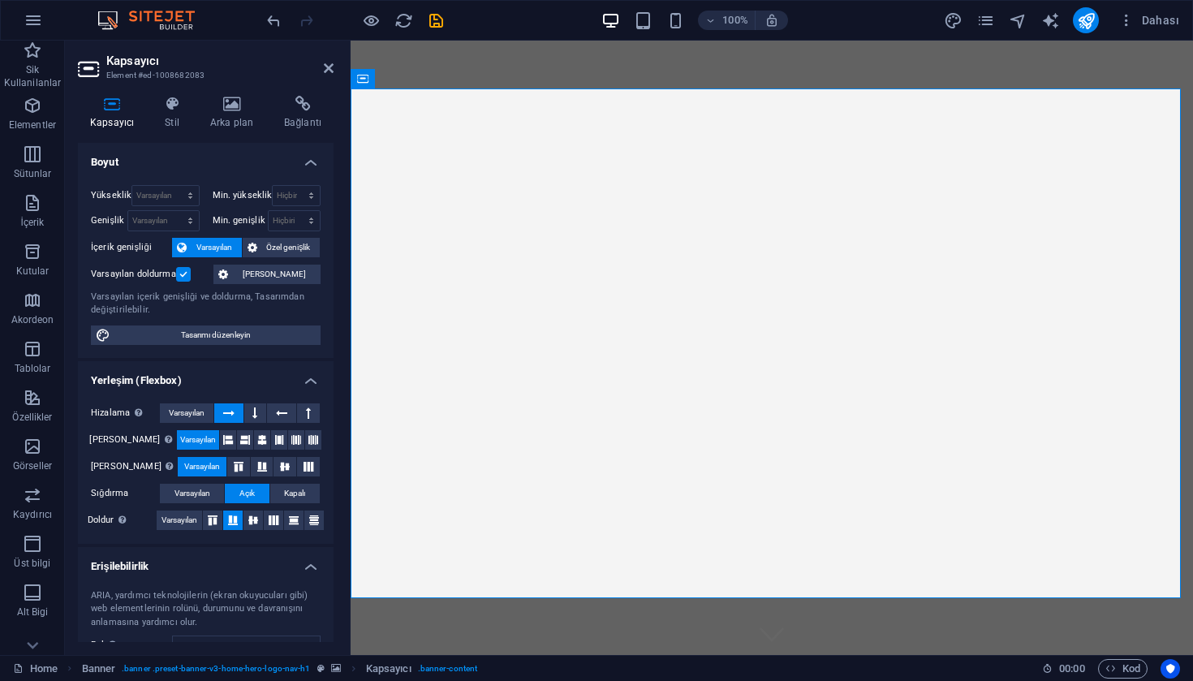
click at [216, 252] on span "Varsayılan" at bounding box center [213, 247] width 45 height 19
click at [229, 336] on span "Tasarımı düzenleyin" at bounding box center [215, 334] width 200 height 19
select select "px"
select select "500"
select select "px"
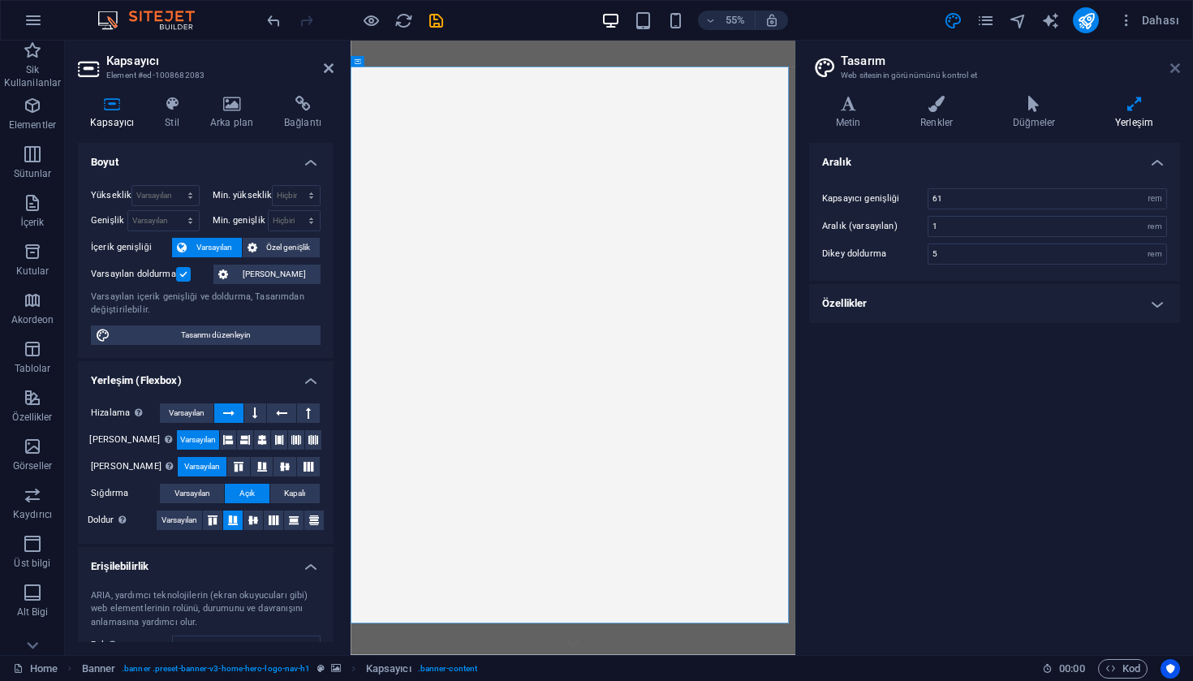
click at [1170, 63] on icon at bounding box center [1175, 68] width 10 height 13
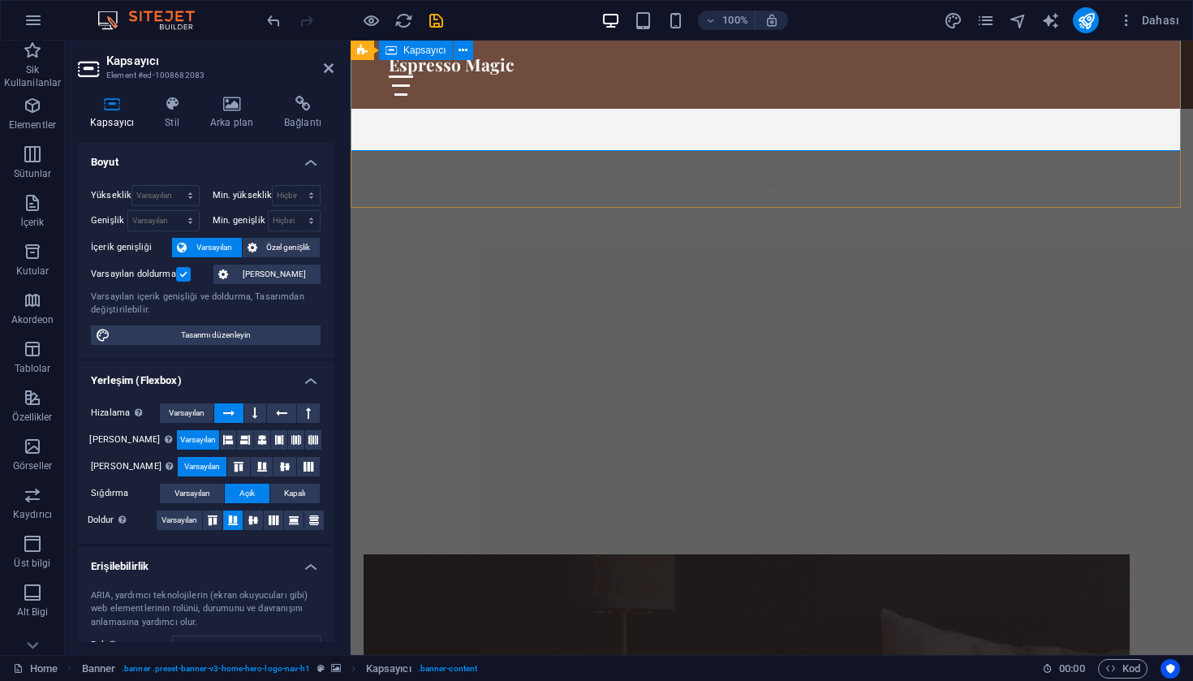
scroll to position [458, 0]
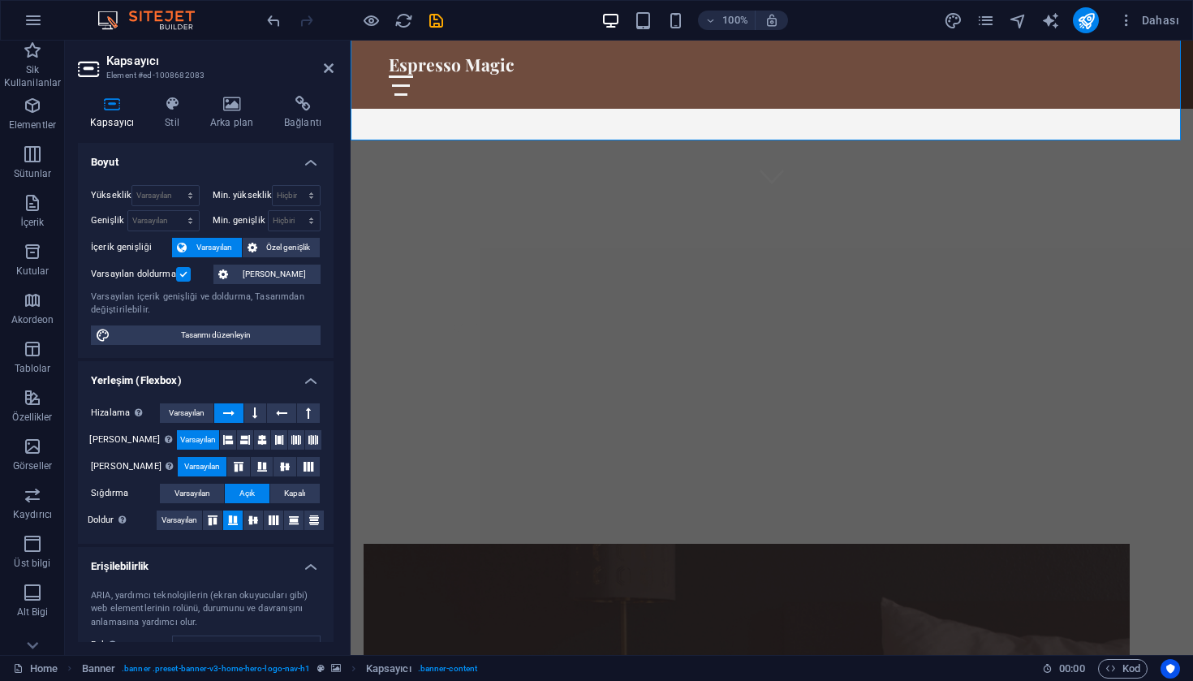
click at [643, 544] on figure at bounding box center [746, 657] width 766 height 227
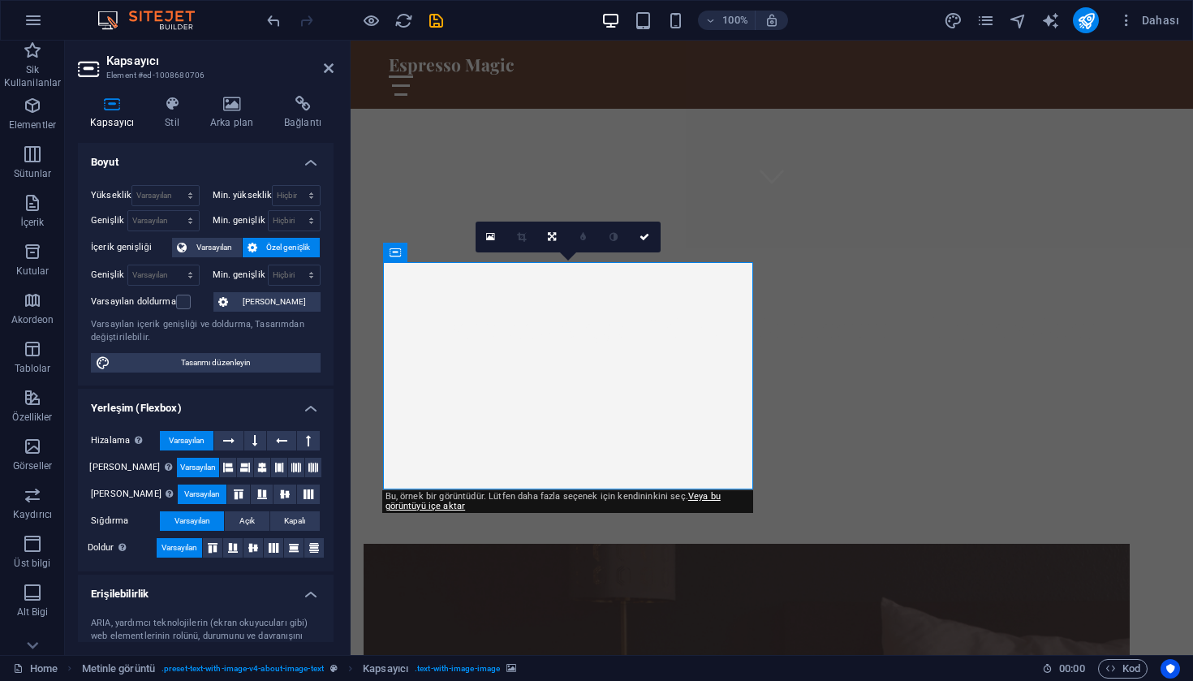
scroll to position [155, 0]
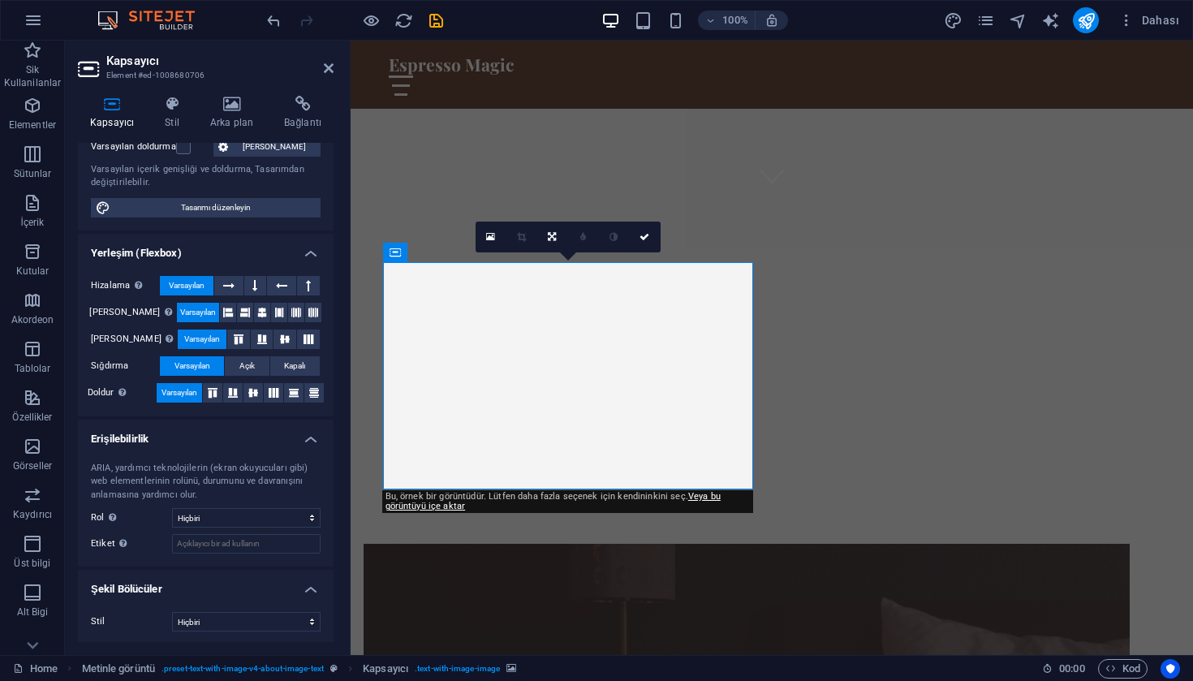
click at [243, 430] on h4 "Erişilebilirlik" at bounding box center [206, 433] width 256 height 29
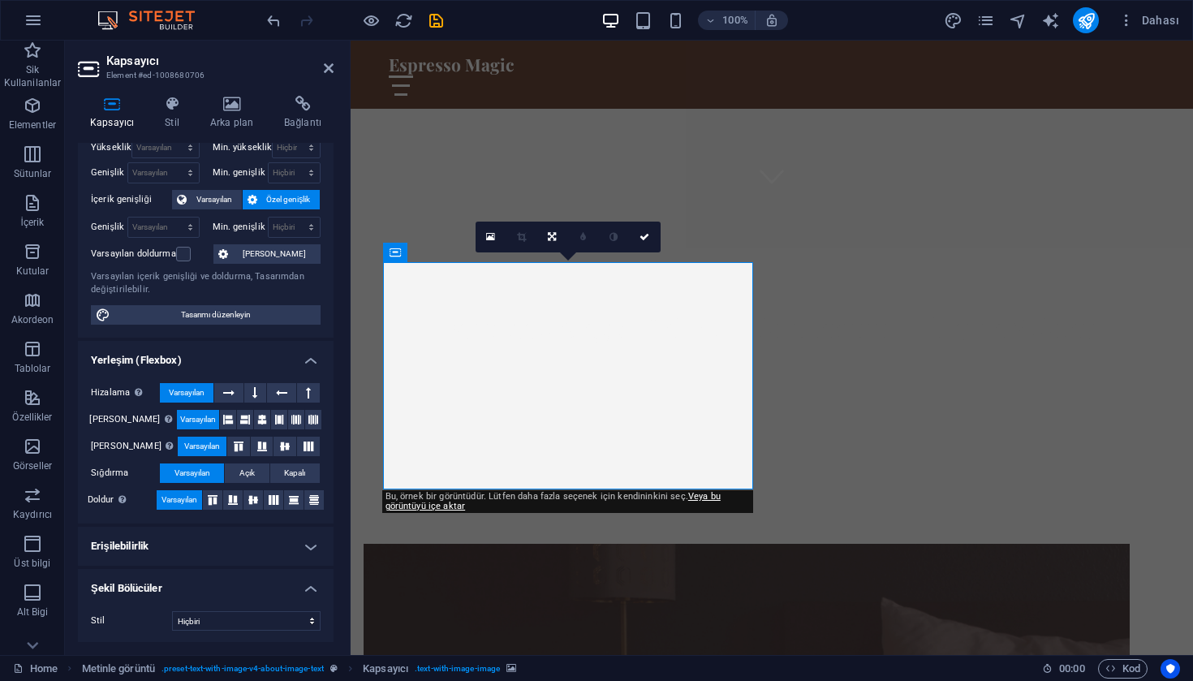
scroll to position [0, 0]
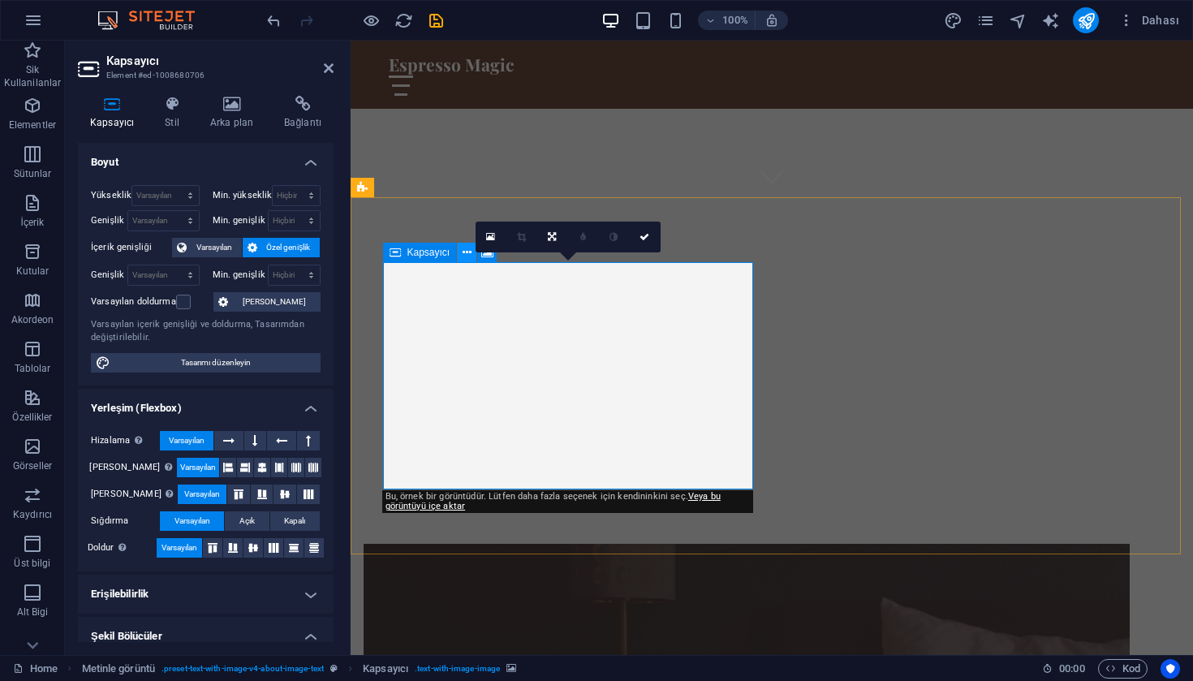
click at [472, 255] on button at bounding box center [466, 252] width 19 height 19
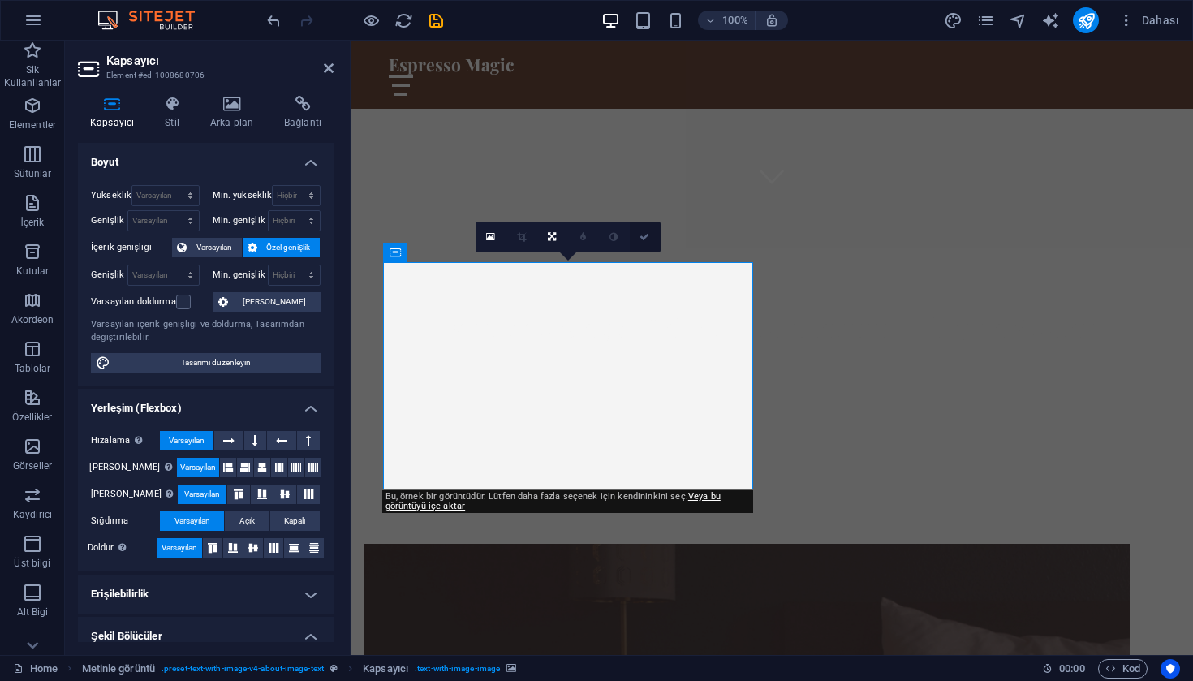
click at [650, 239] on link at bounding box center [645, 237] width 31 height 31
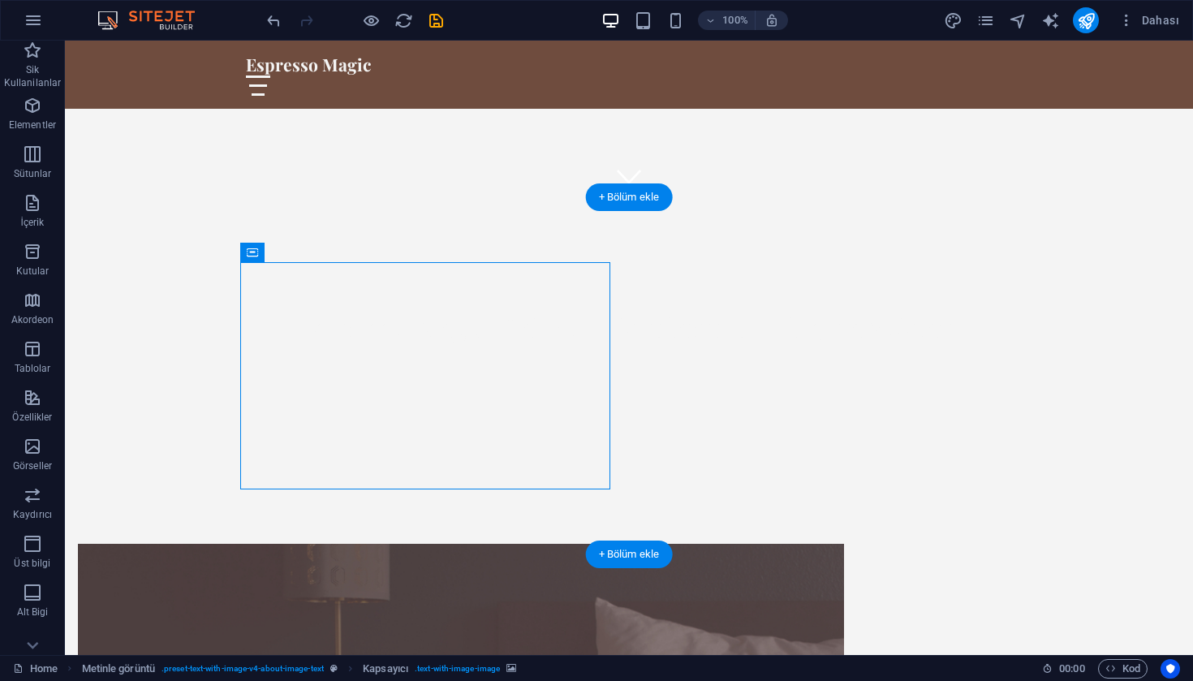
click at [542, 544] on figure at bounding box center [461, 657] width 766 height 227
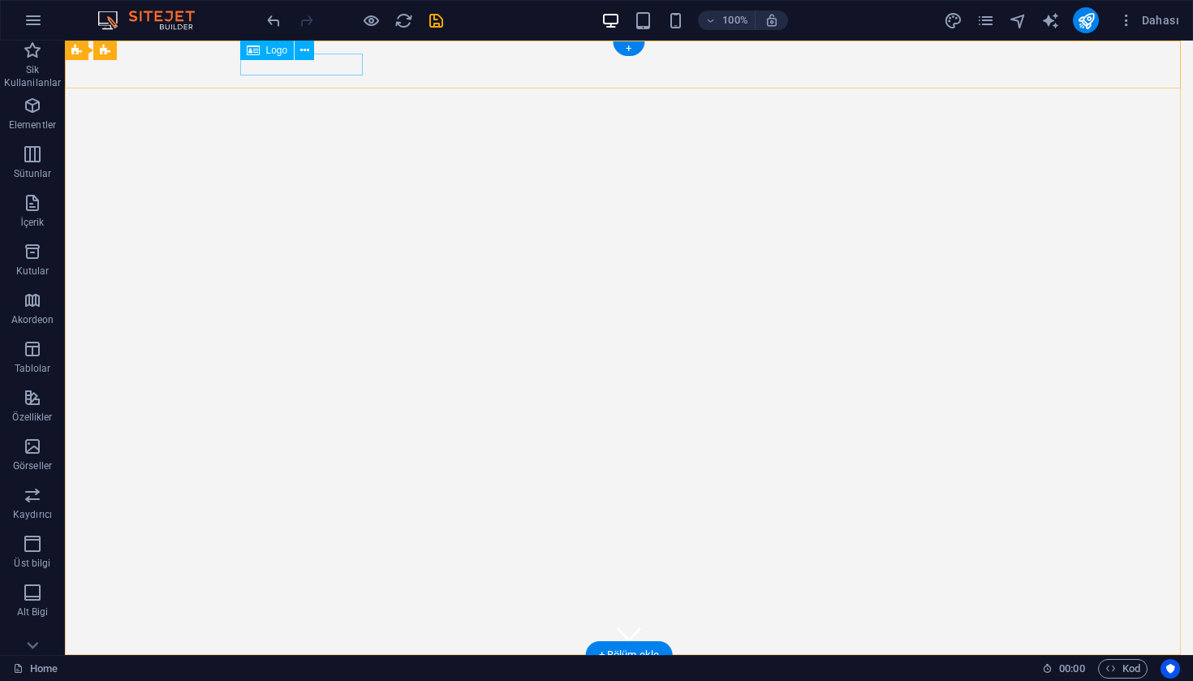
click at [325, 668] on div "Espresso Magic" at bounding box center [629, 679] width 766 height 22
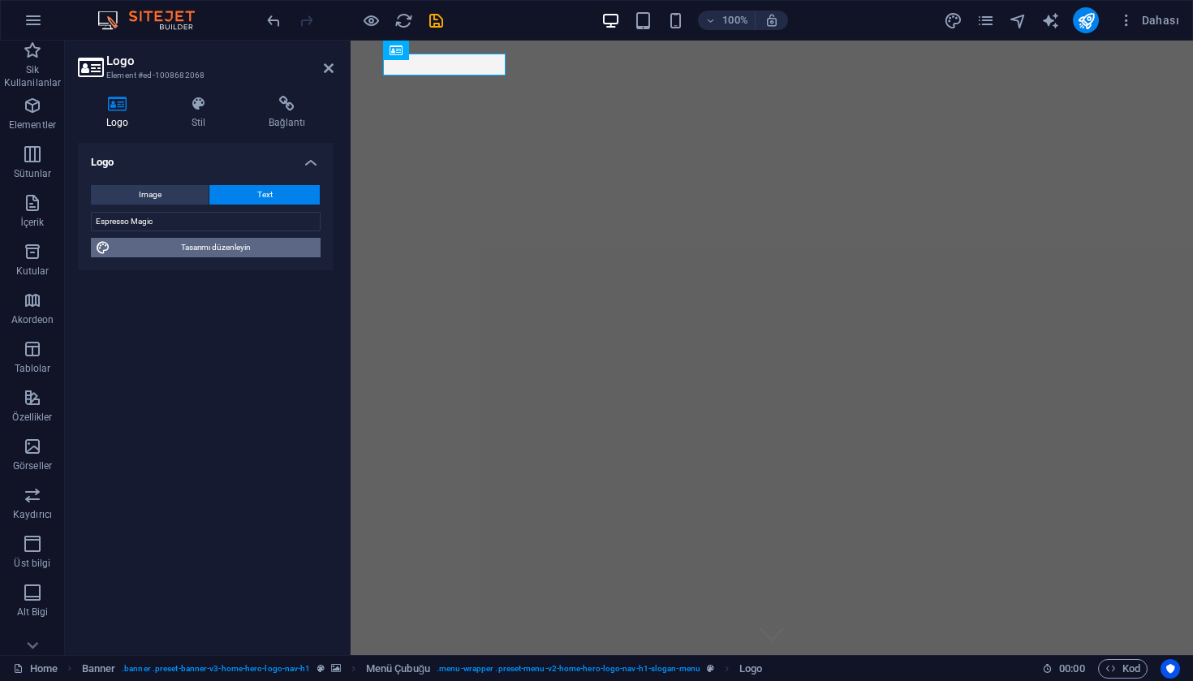
click at [247, 248] on span "Tasarımı düzenleyin" at bounding box center [215, 247] width 200 height 19
select select "px"
select select "500"
select select "px"
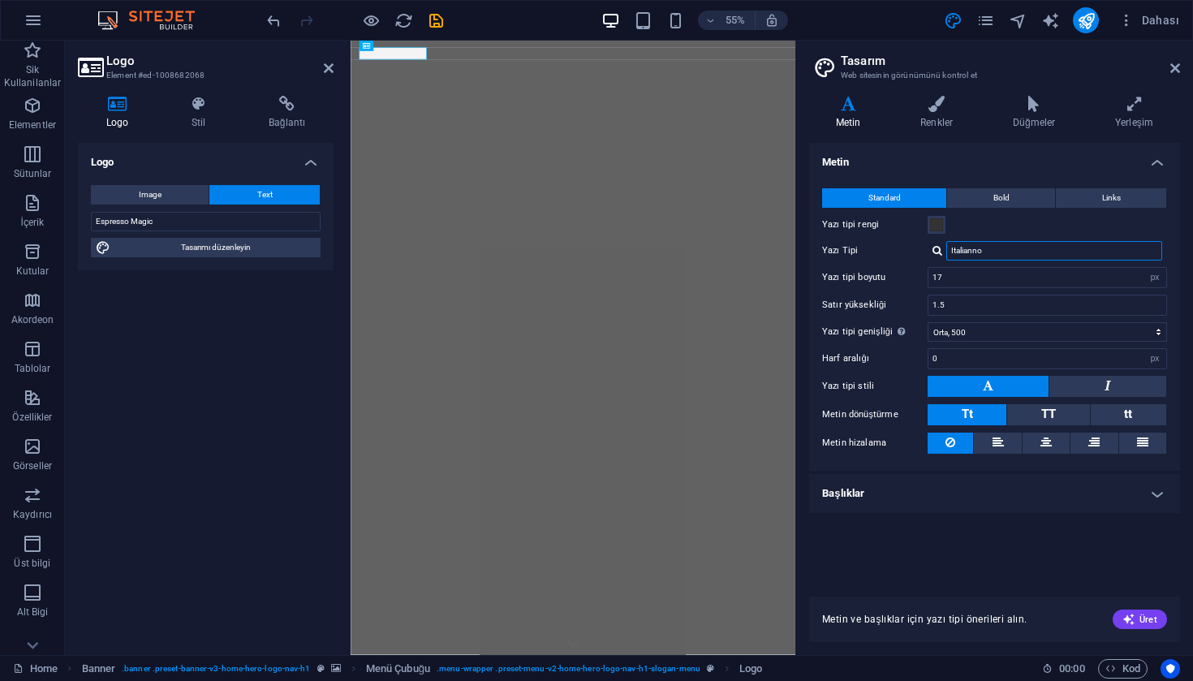
click at [977, 247] on input "Italianno" at bounding box center [1054, 250] width 216 height 19
click at [939, 252] on div at bounding box center [937, 250] width 10 height 11
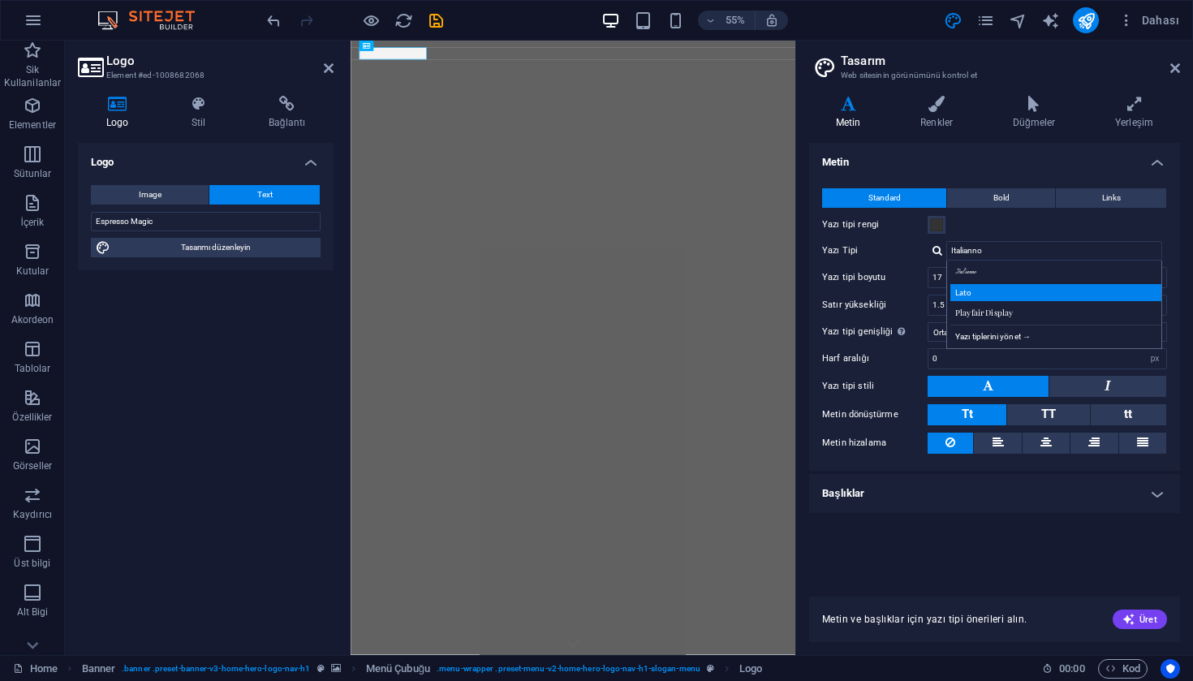
click at [988, 294] on div "Lato" at bounding box center [1057, 292] width 214 height 17
type input "Lato"
click at [1172, 70] on icon at bounding box center [1175, 68] width 10 height 13
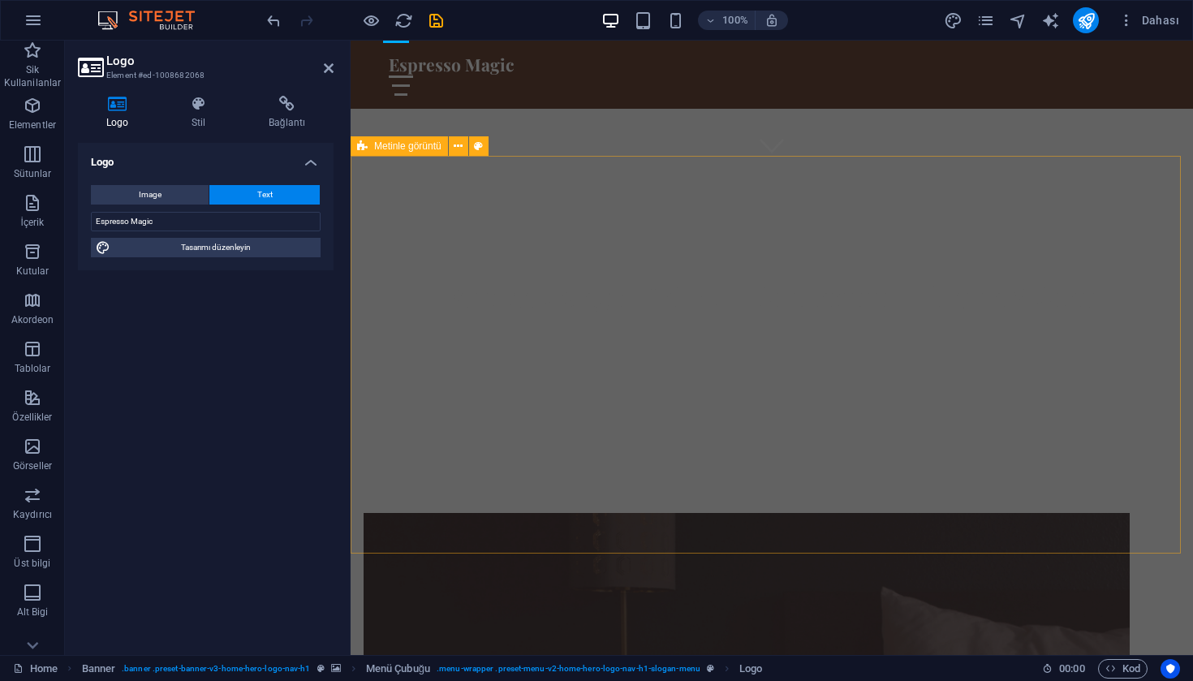
scroll to position [1317, 0]
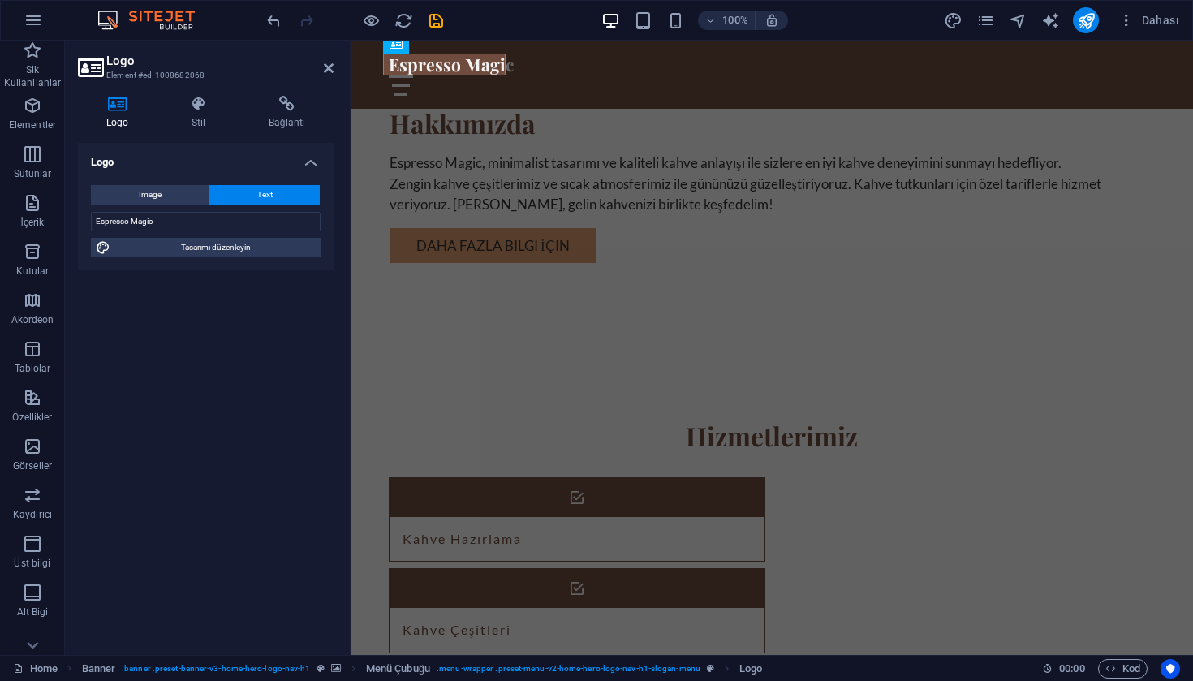
click at [1077, 10] on div at bounding box center [1086, 20] width 26 height 26
click at [1084, 18] on icon "publish" at bounding box center [1086, 20] width 19 height 19
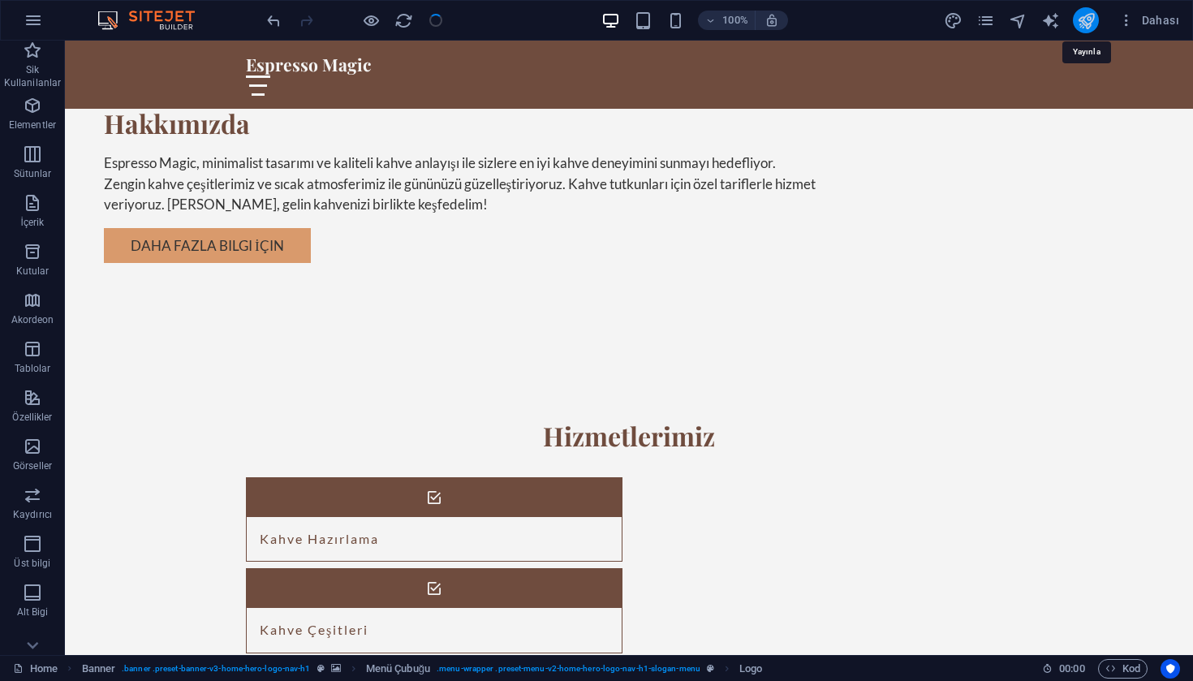
checkbox input "false"
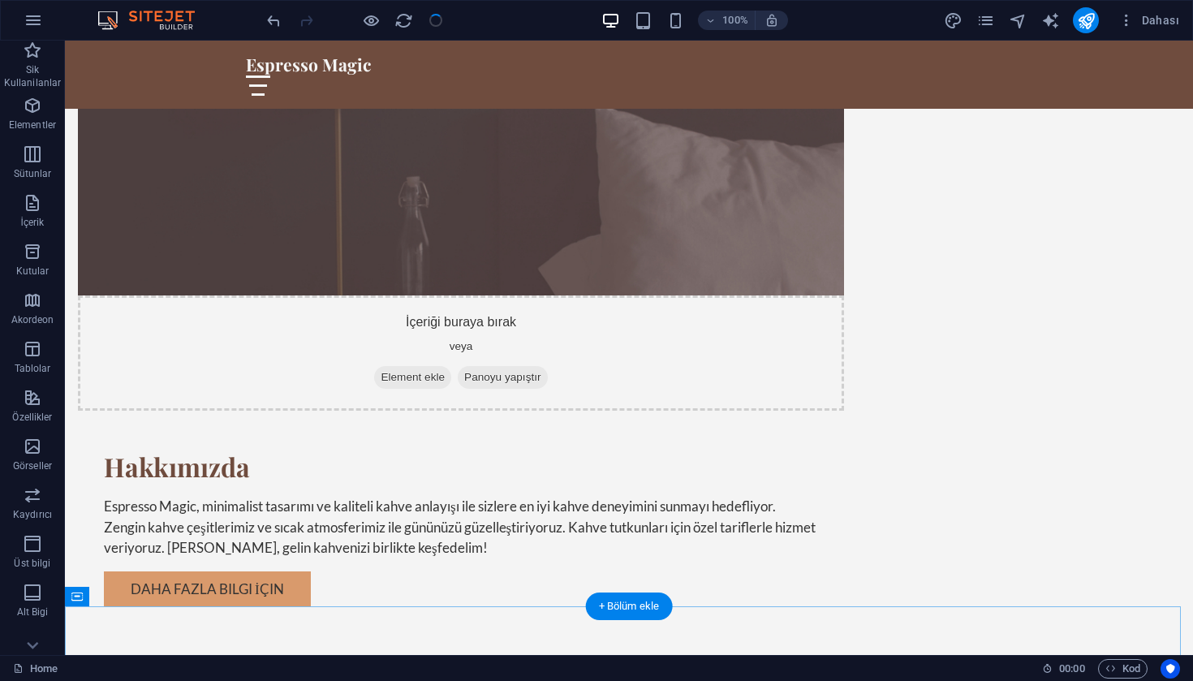
scroll to position [0, 0]
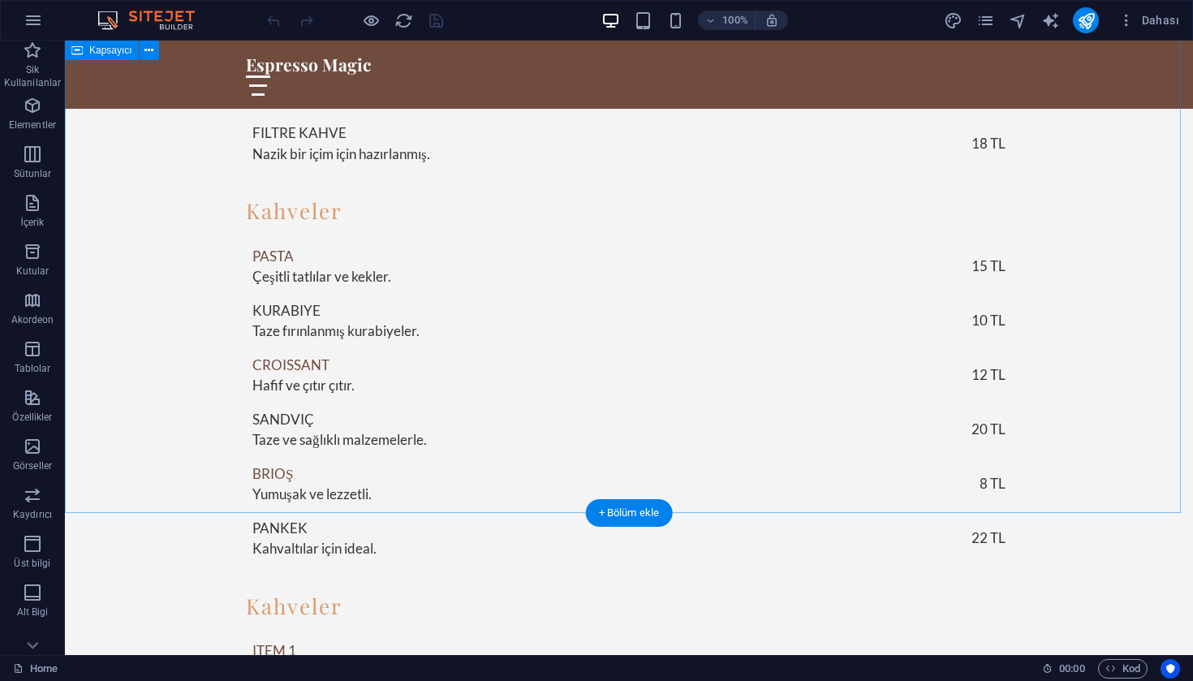
scroll to position [2863, 0]
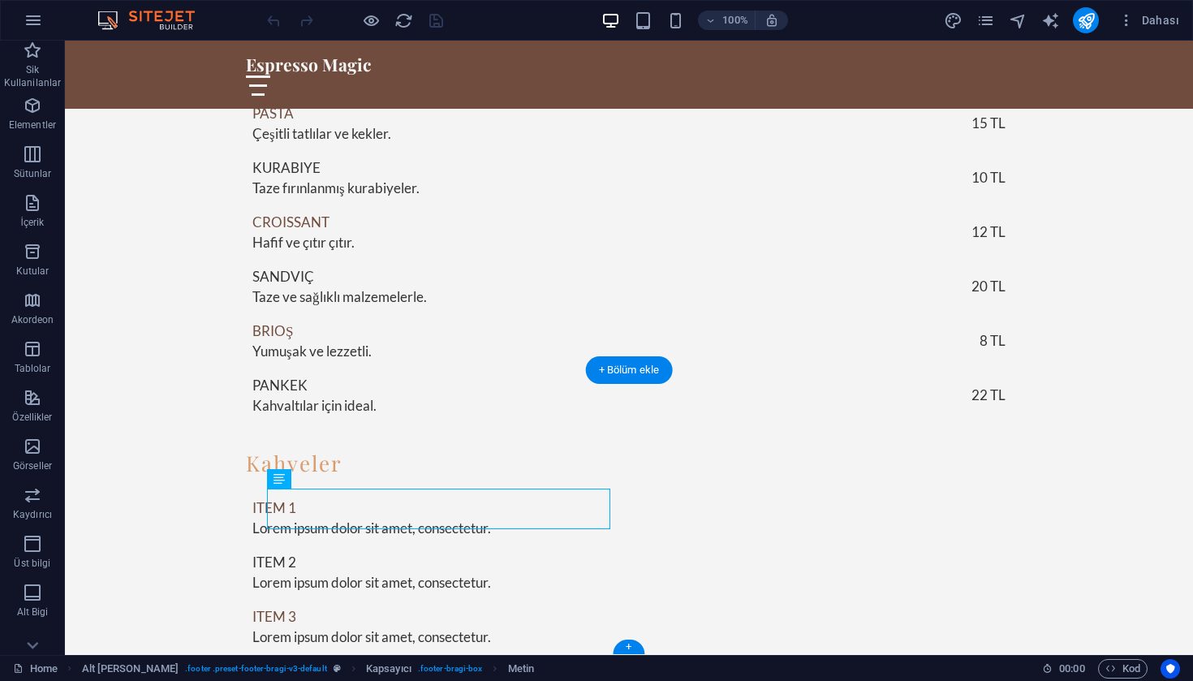
drag, startPoint x: 307, startPoint y: 500, endPoint x: 261, endPoint y: 500, distance: 45.4
click at [284, 484] on icon at bounding box center [278, 478] width 11 height 19
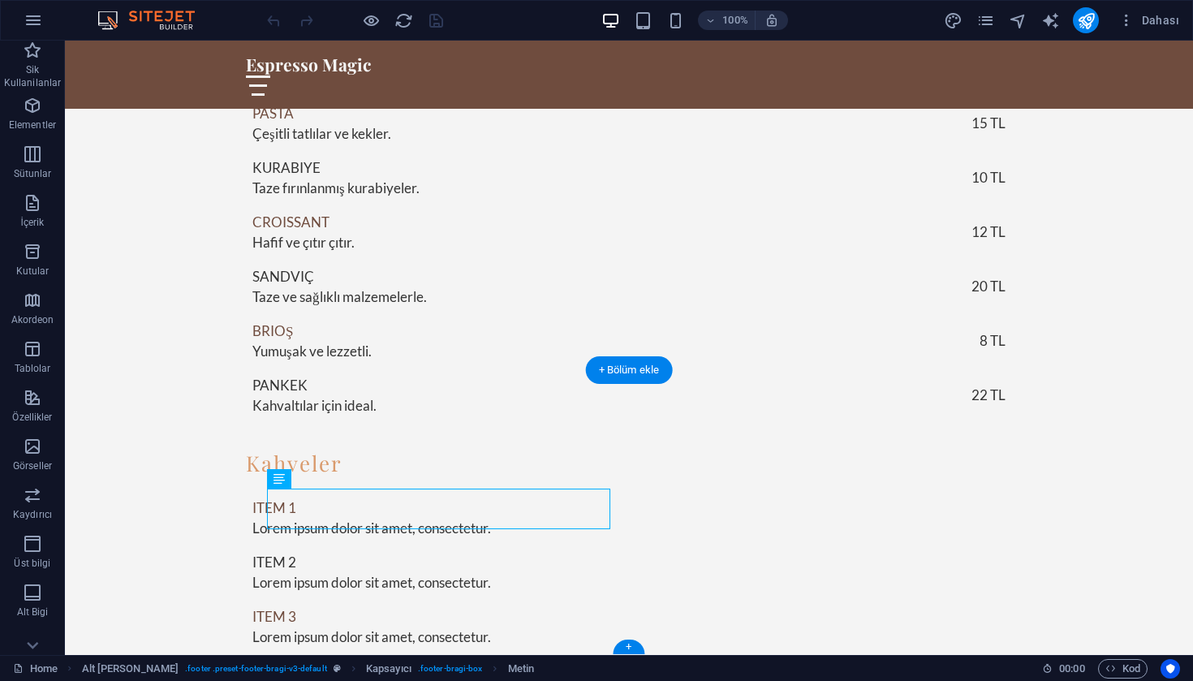
drag, startPoint x: 312, startPoint y: 497, endPoint x: 377, endPoint y: 537, distance: 76.5
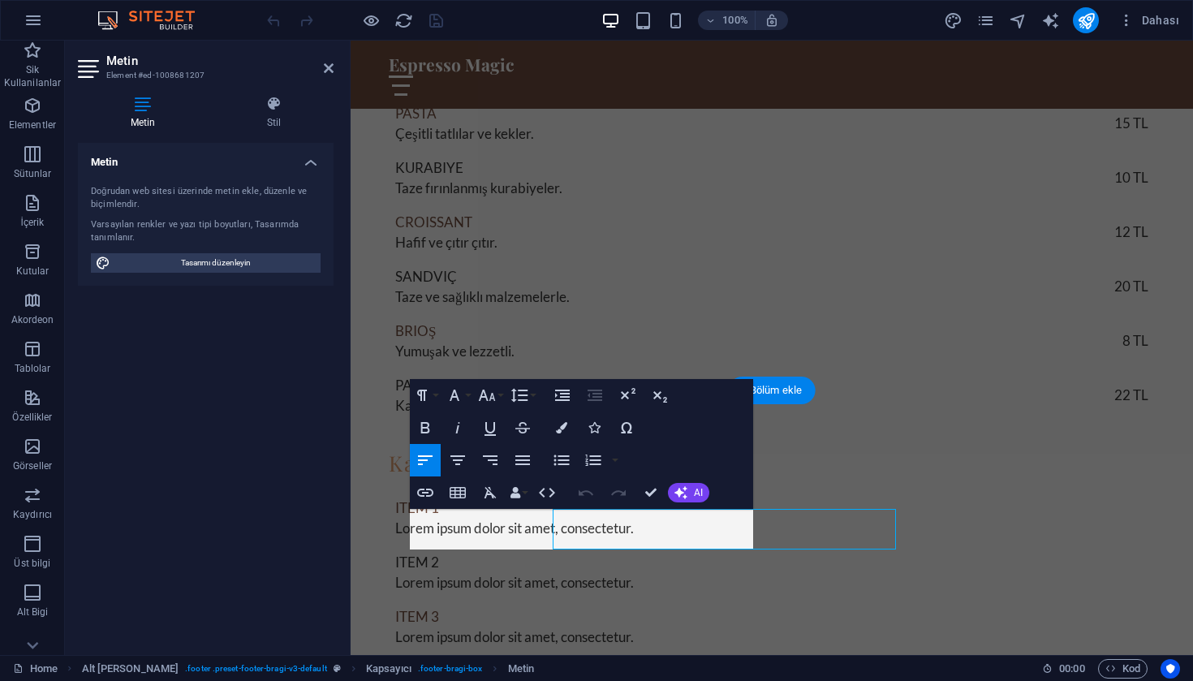
scroll to position [2843, 0]
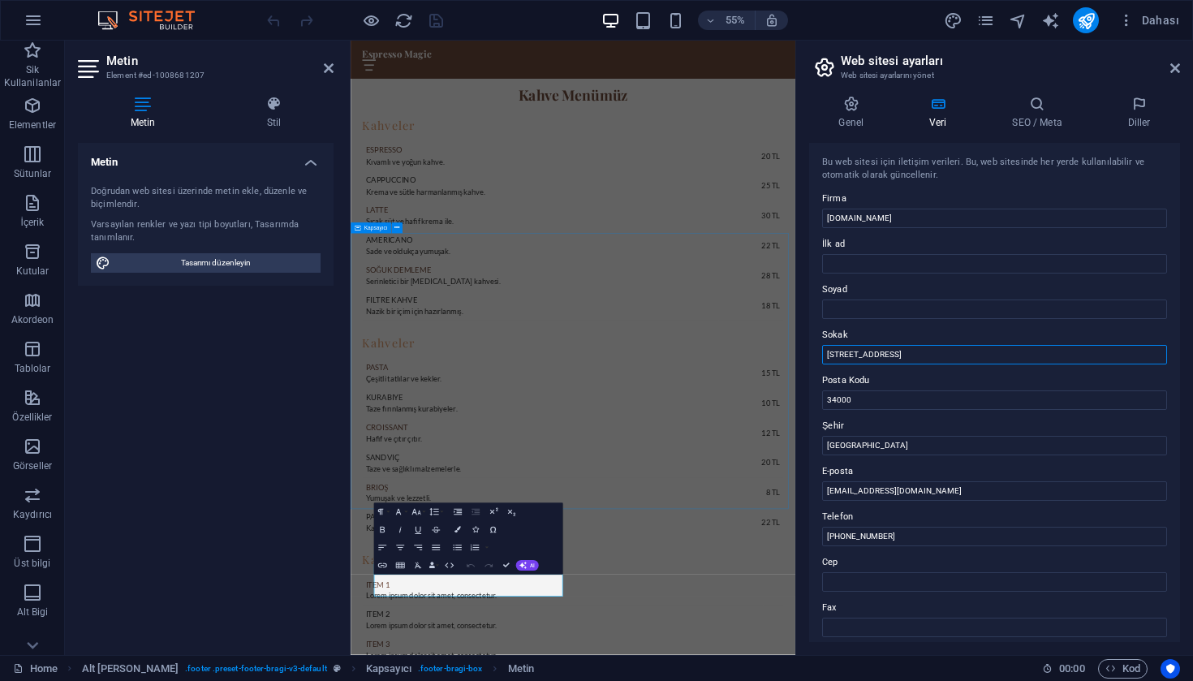
drag, startPoint x: 1237, startPoint y: 392, endPoint x: 1133, endPoint y: 610, distance: 241.4
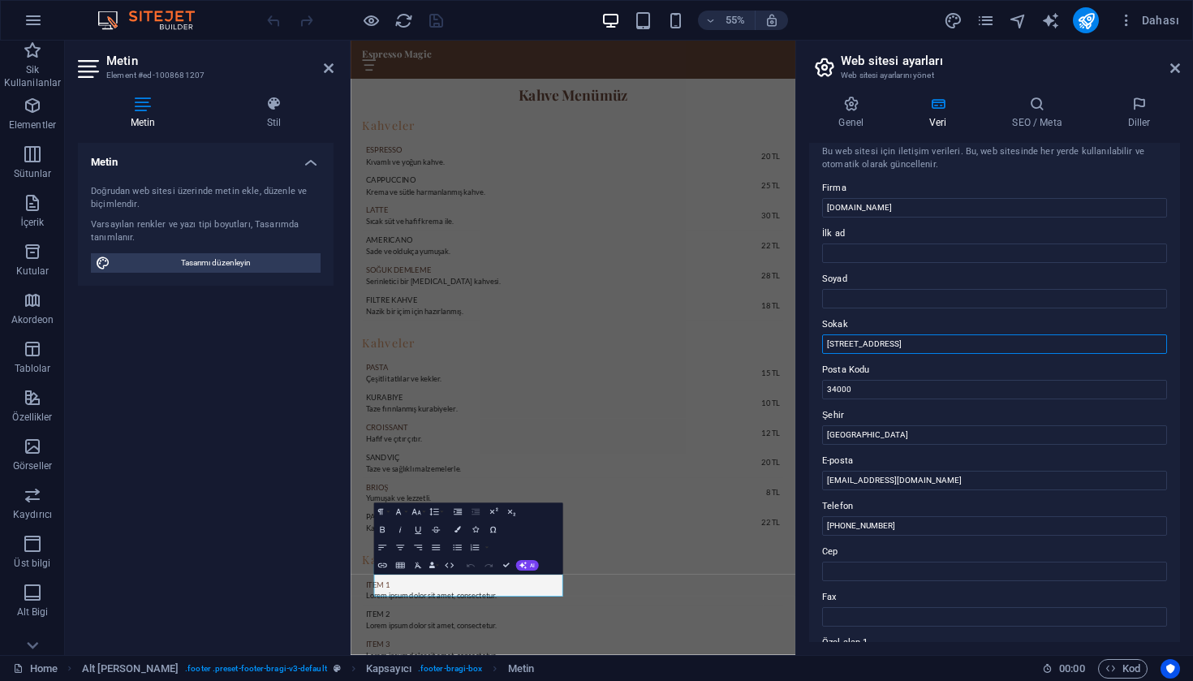
drag, startPoint x: 890, startPoint y: 341, endPoint x: 806, endPoint y: 342, distance: 84.4
click at [806, 342] on div "Genel Veri SEO / Meta Diller Web Sitesi Adı espressomagic.com.tr Logo Dosyaları…" at bounding box center [994, 369] width 397 height 572
type input "Ferhatpaşa Mah. 87. Sok. No: 5"
click at [884, 386] on input "34000" at bounding box center [994, 389] width 345 height 19
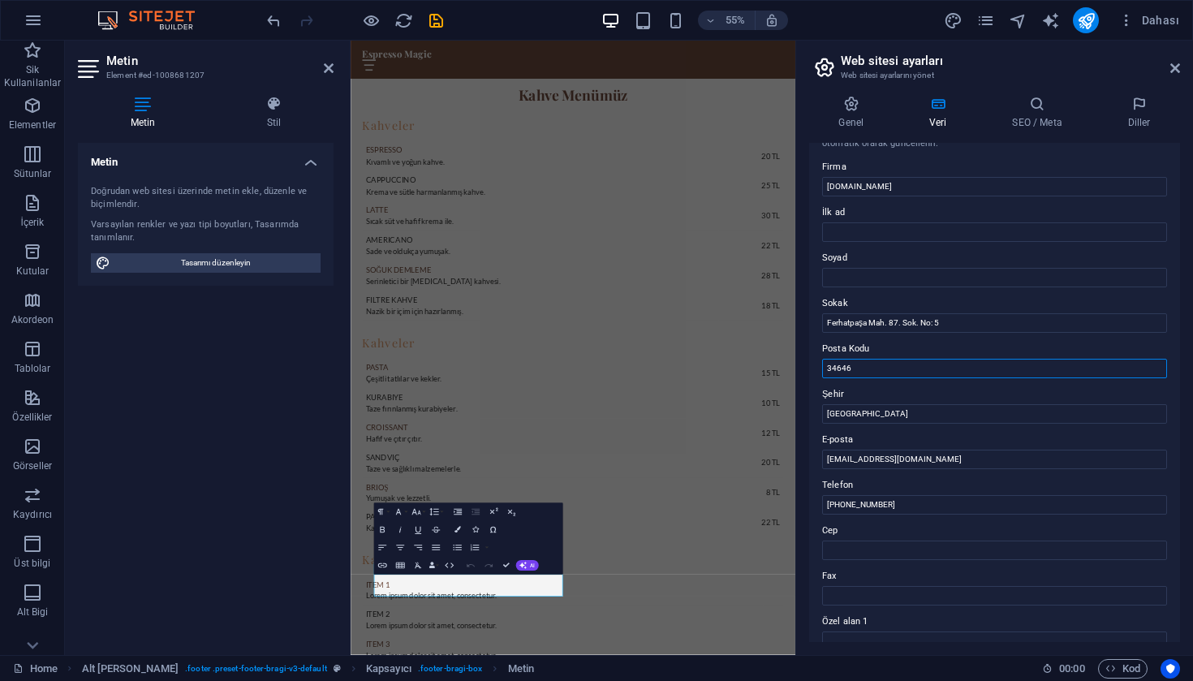
scroll to position [42, 0]
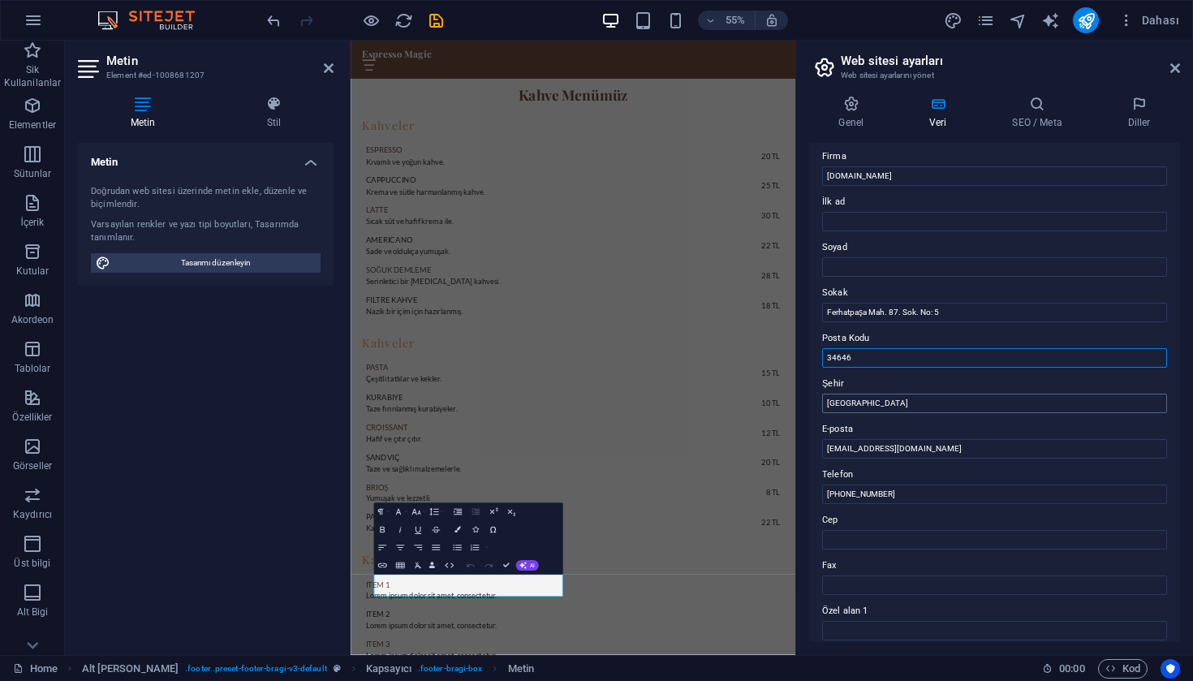
type input "34646"
type input "Ataşehir/İstanbul"
click at [896, 494] on input "[PHONE_NUMBER]" at bounding box center [994, 493] width 345 height 19
click at [876, 491] on input "[PHONE_NUMBER]" at bounding box center [994, 493] width 345 height 19
type input "7"
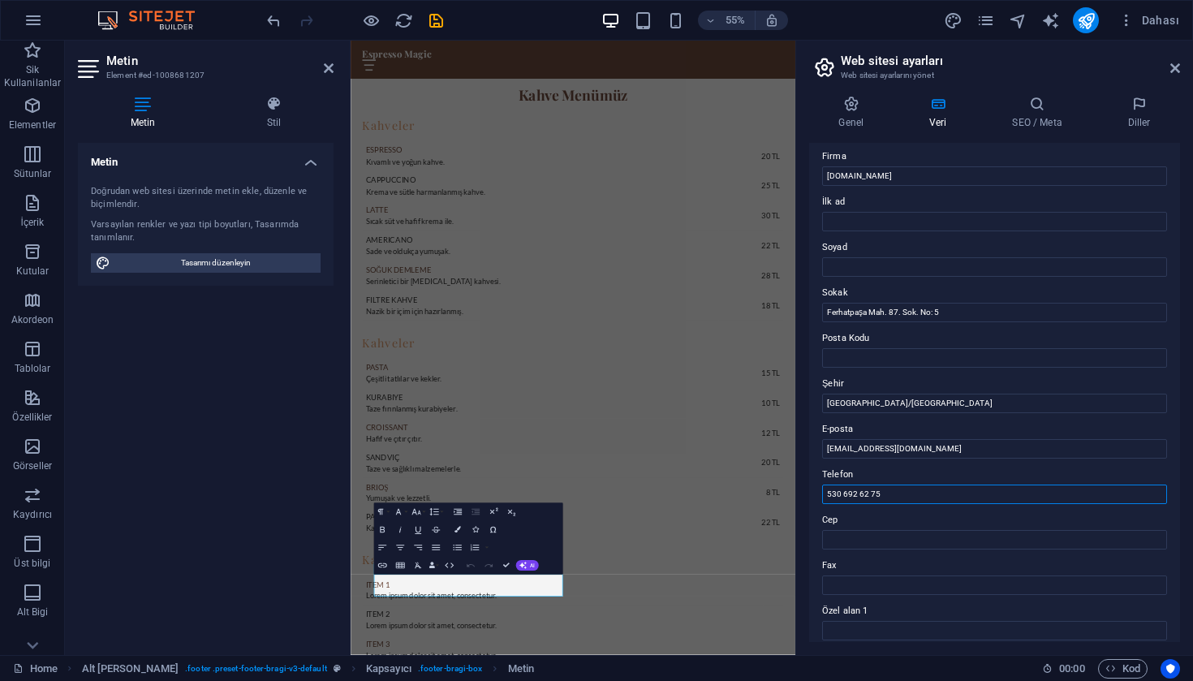
type input "530 692 62 75"
click at [960, 557] on label "Fax" at bounding box center [994, 565] width 345 height 19
click at [960, 575] on input "Fax" at bounding box center [994, 584] width 345 height 19
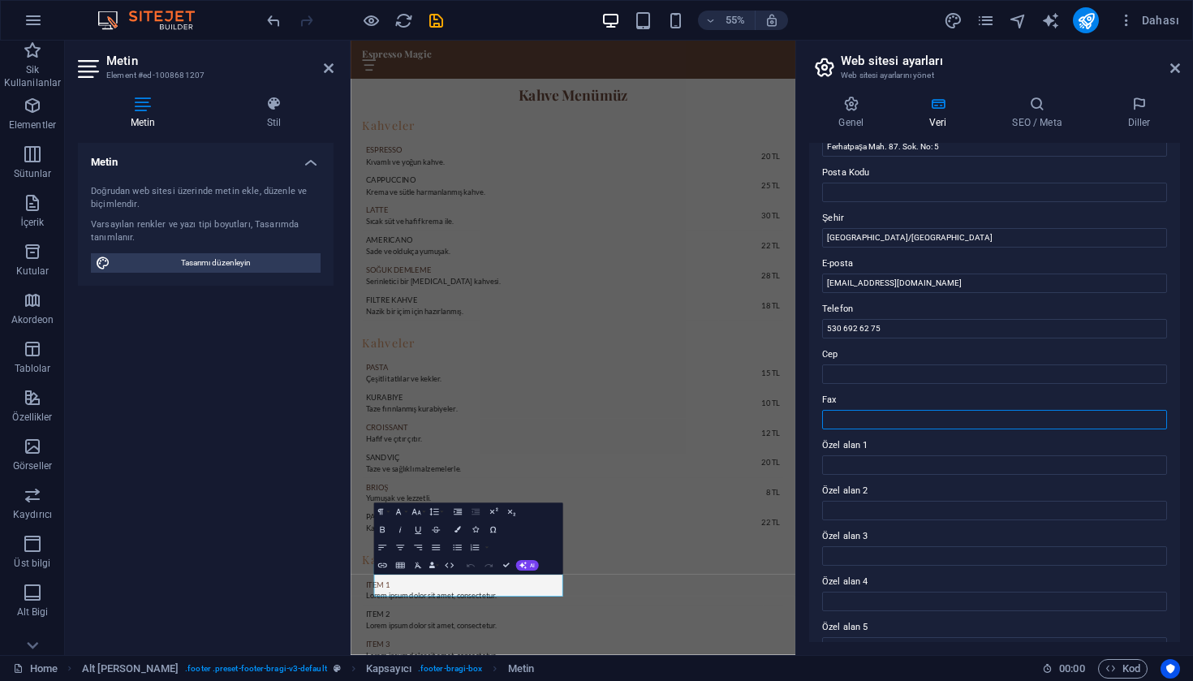
scroll to position [279, 0]
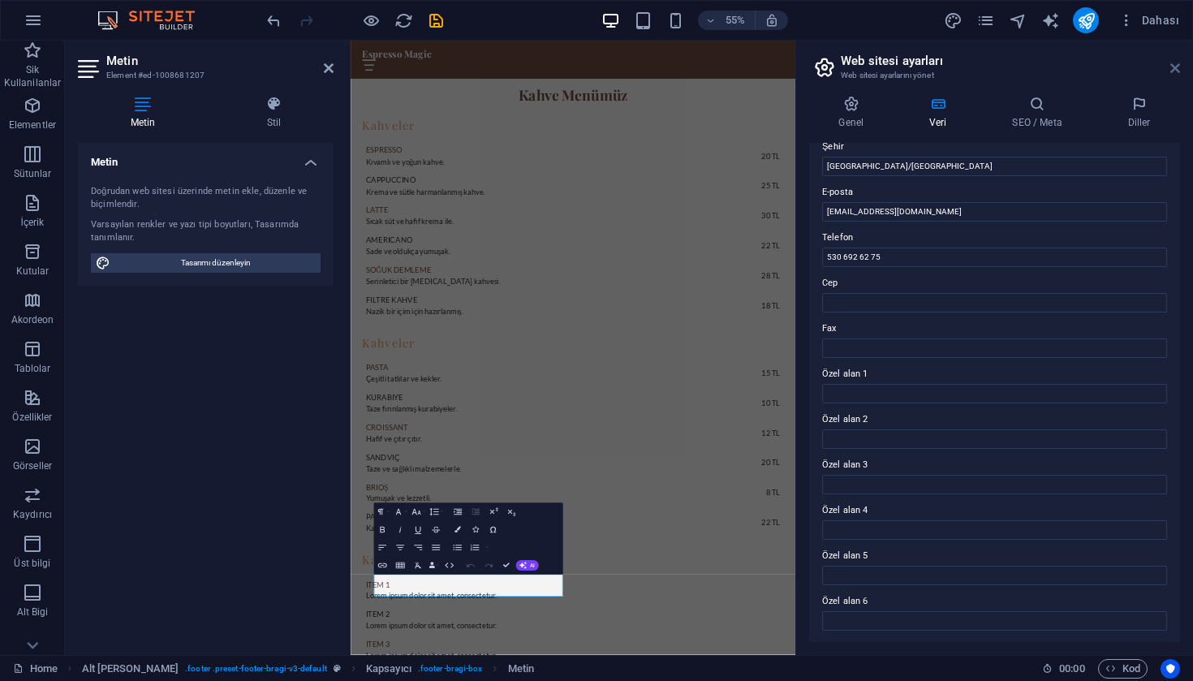
click at [1178, 63] on icon at bounding box center [1175, 68] width 10 height 13
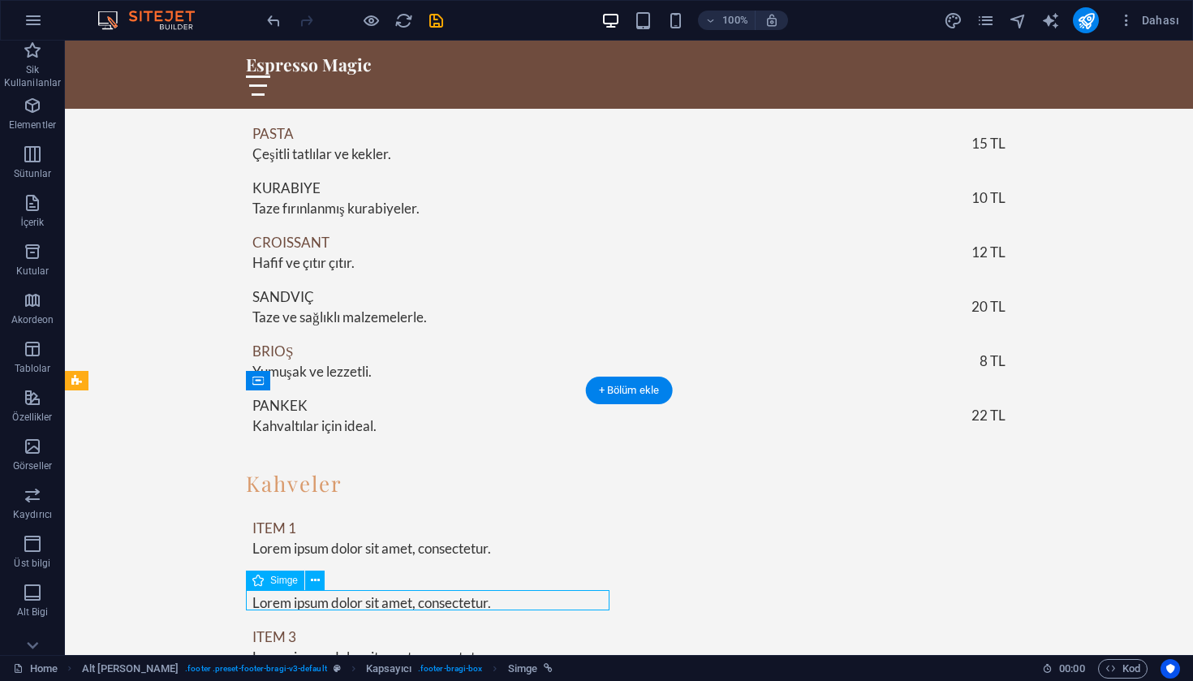
select select "xMidYMid"
select select "px"
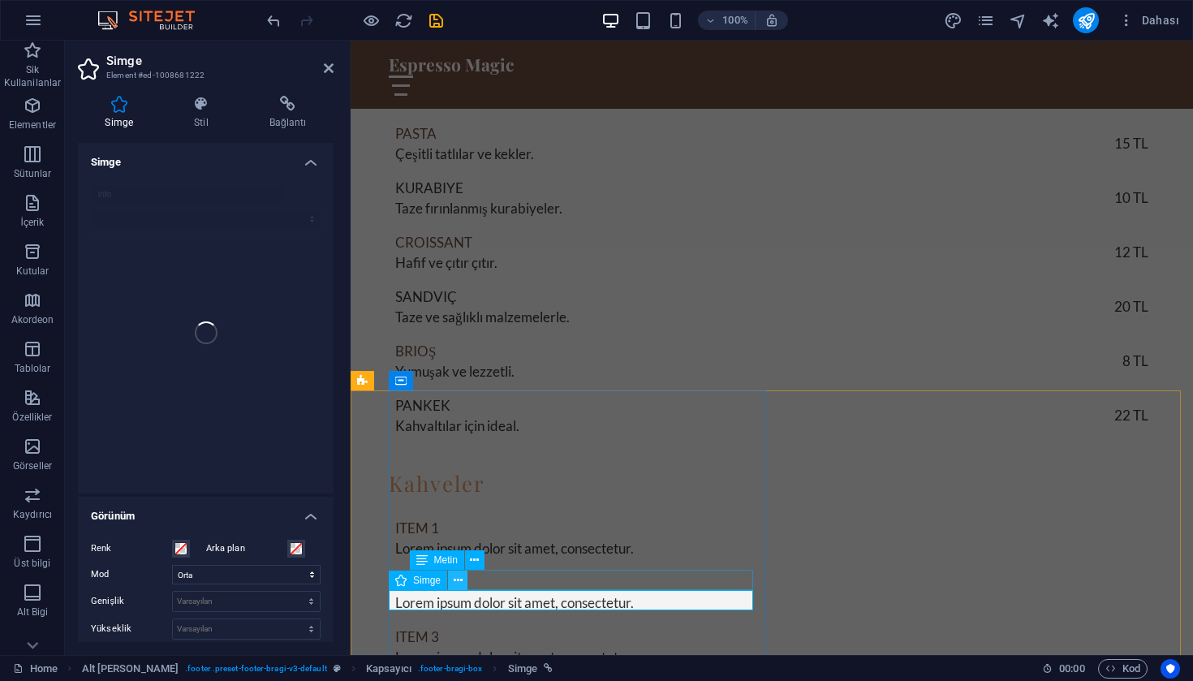
click at [464, 581] on button at bounding box center [457, 579] width 19 height 19
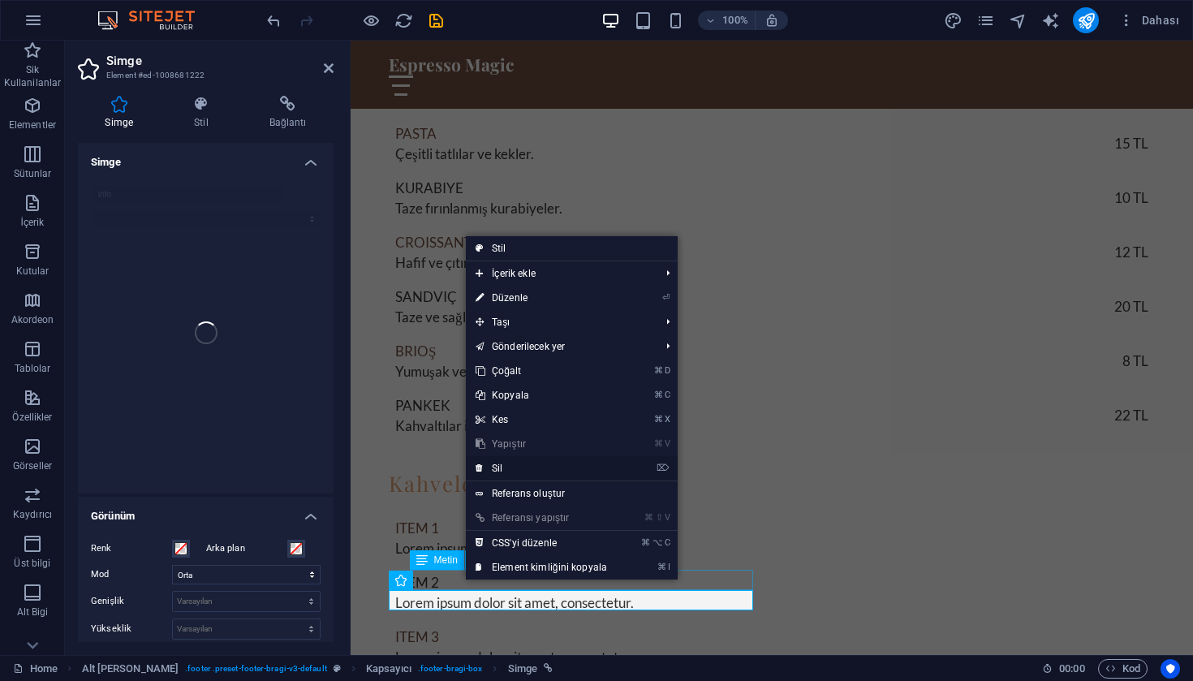
click at [521, 470] on link "⌦ Sil" at bounding box center [541, 468] width 151 height 24
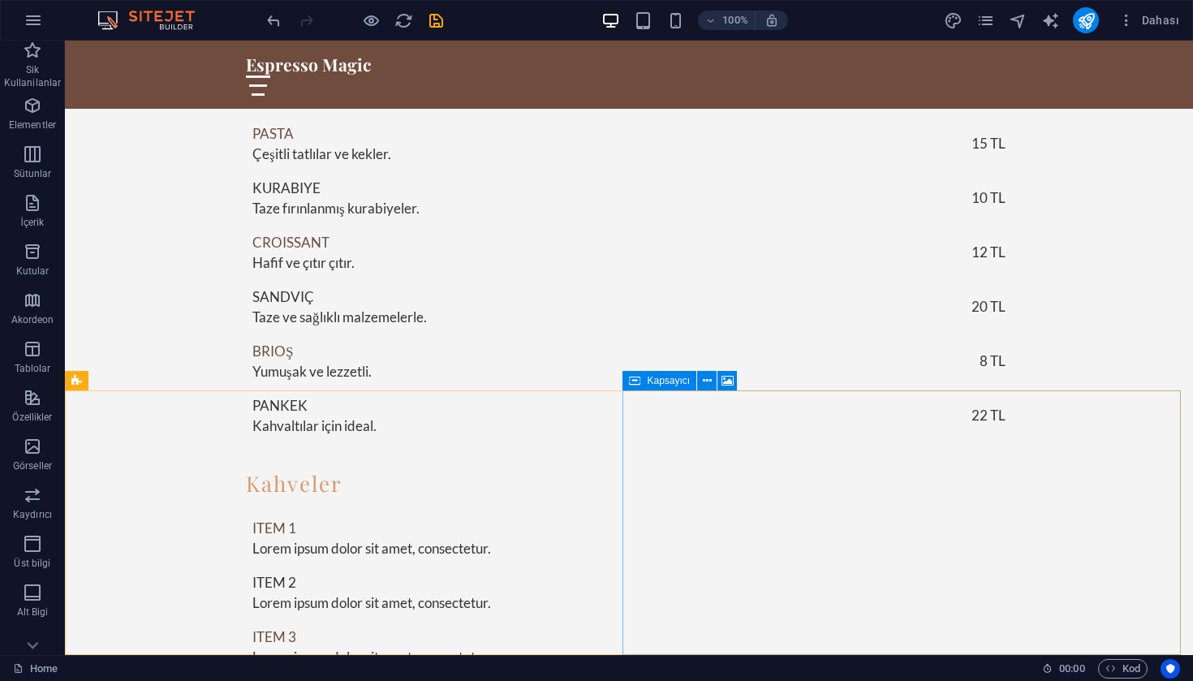
click at [678, 379] on span "Kapsayıcı" at bounding box center [668, 381] width 43 height 10
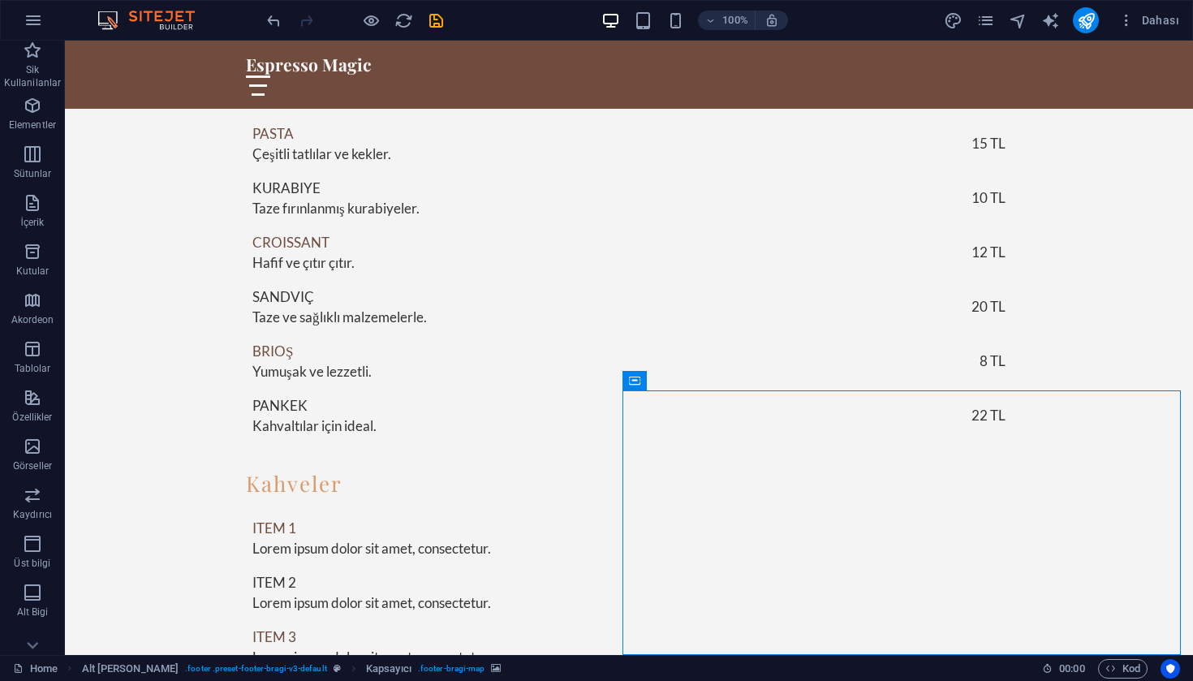
select select "px"
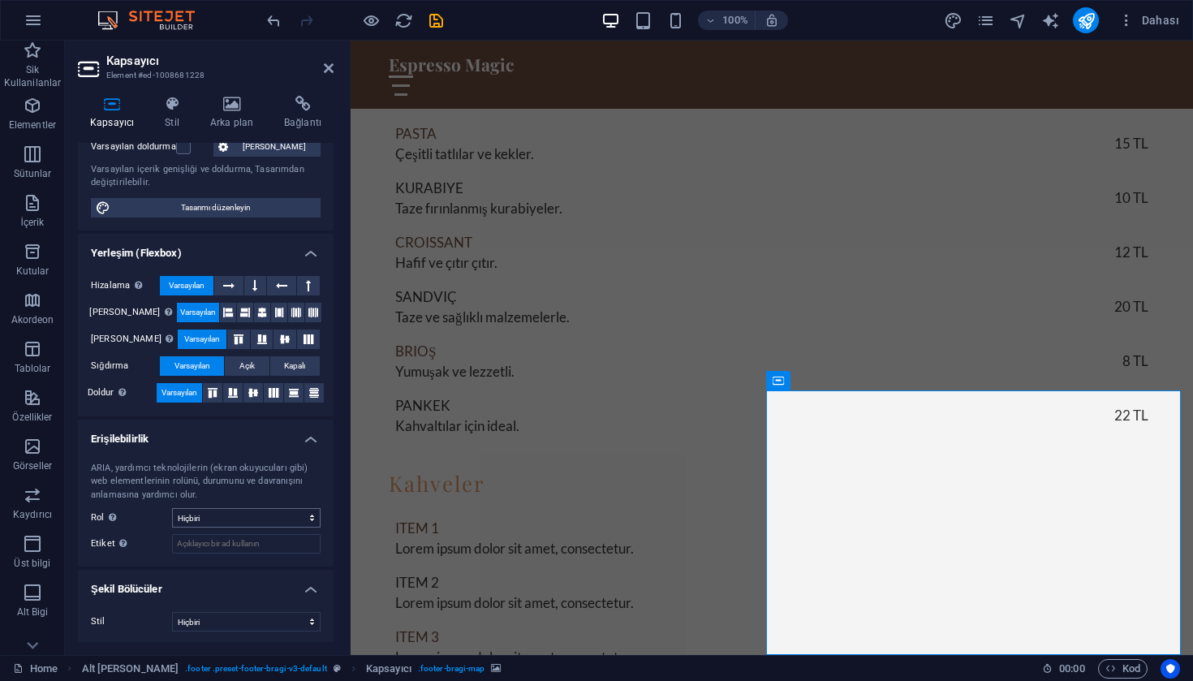
scroll to position [0, 0]
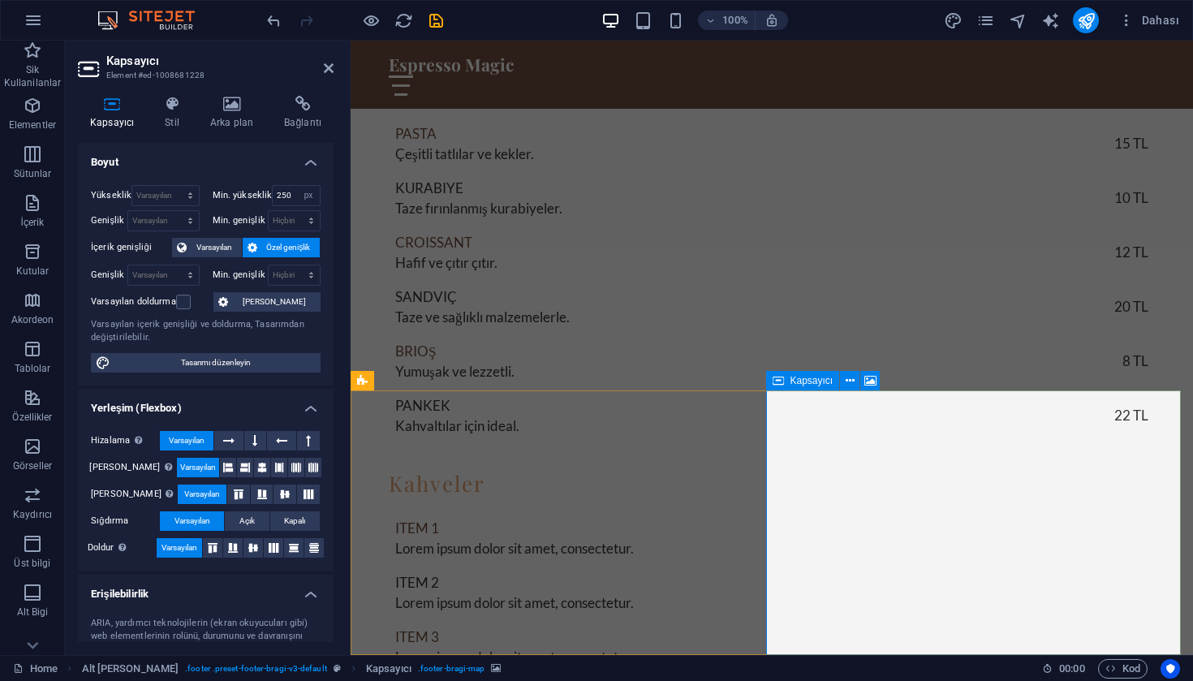
click at [856, 388] on button at bounding box center [849, 380] width 19 height 19
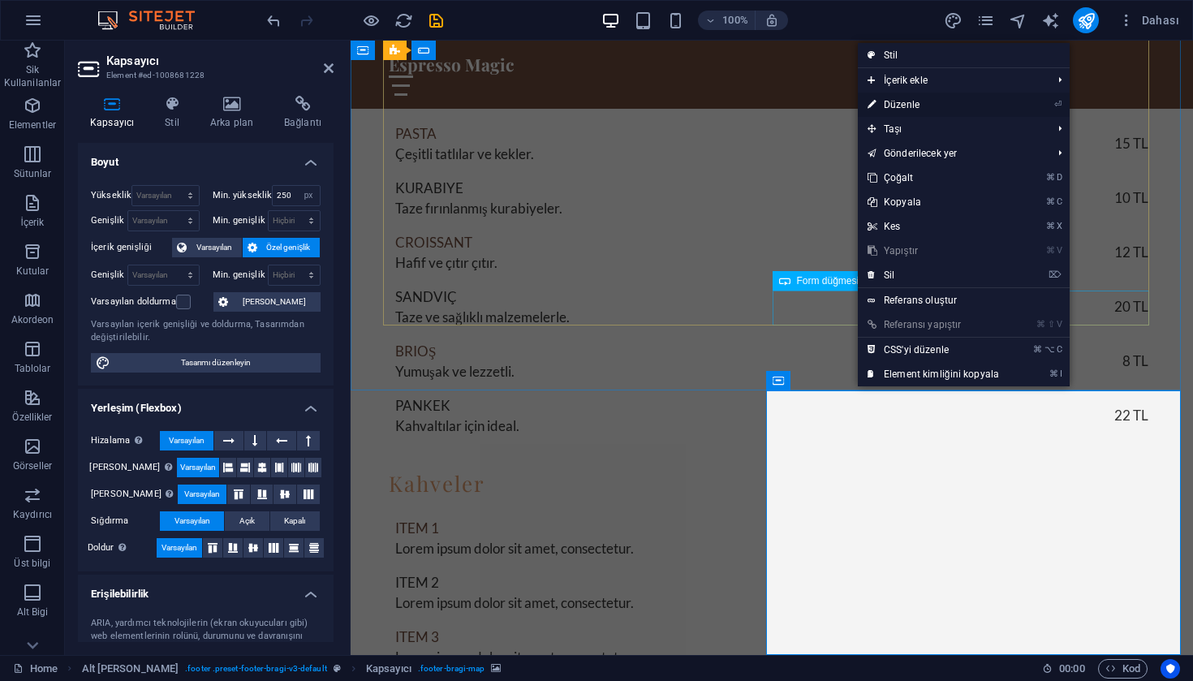
click at [935, 105] on link "⏎ Düzenle" at bounding box center [933, 104] width 151 height 24
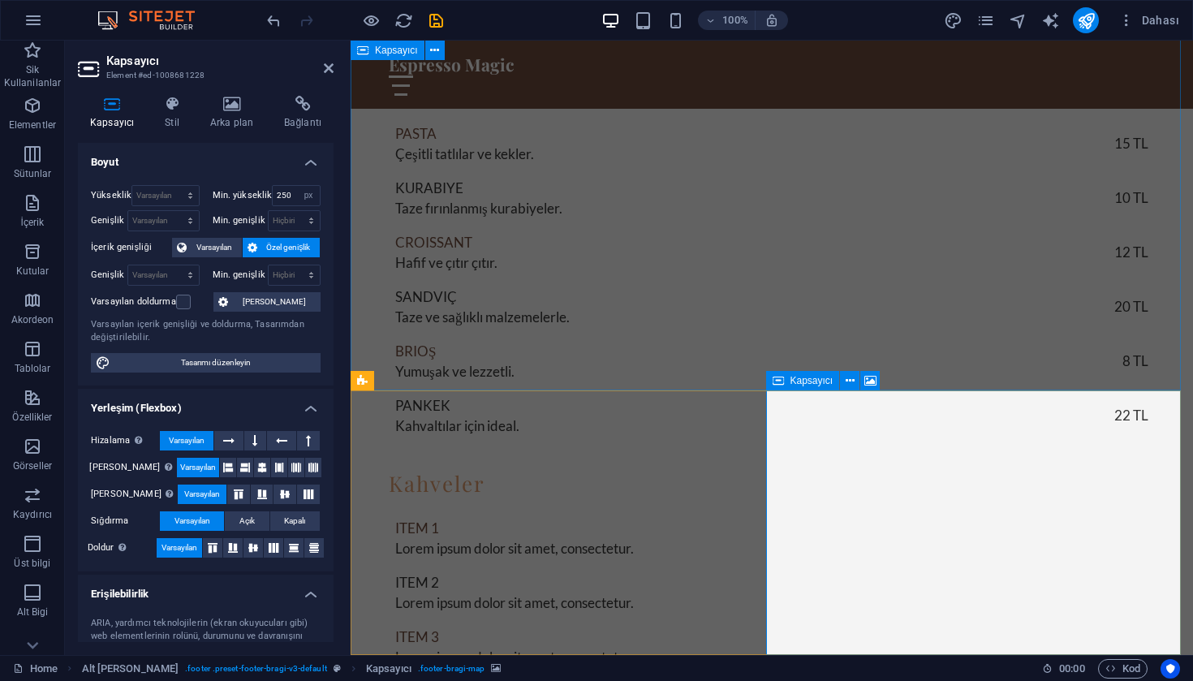
click at [781, 382] on icon at bounding box center [777, 380] width 11 height 19
click at [852, 381] on icon at bounding box center [849, 380] width 9 height 17
click at [221, 158] on h4 "Boyut" at bounding box center [206, 157] width 256 height 29
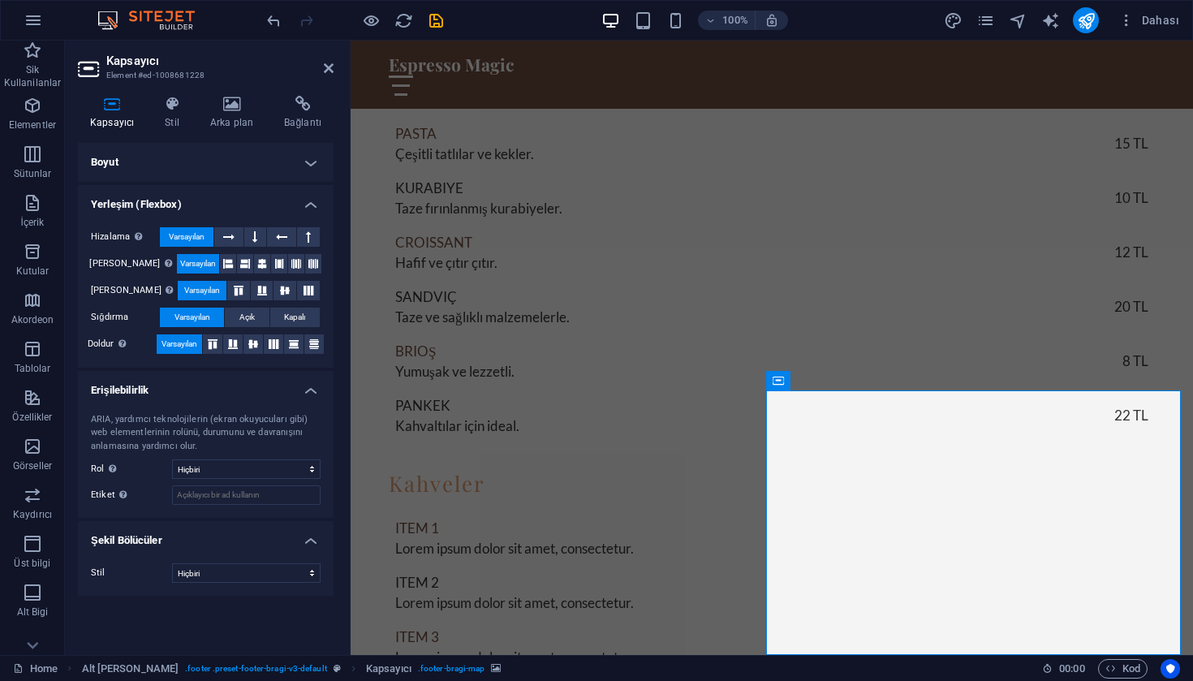
click at [859, 381] on button at bounding box center [849, 380] width 19 height 19
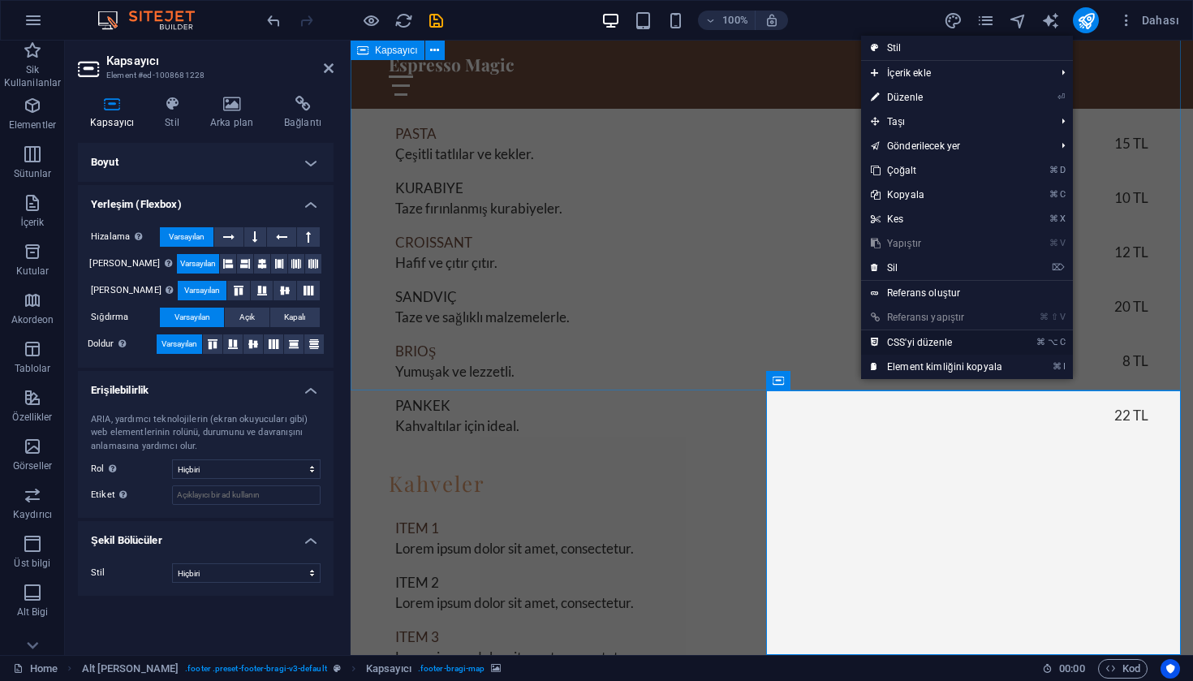
click at [917, 345] on link "⌘ ⌥ C CSS'yi düzenle" at bounding box center [936, 342] width 151 height 24
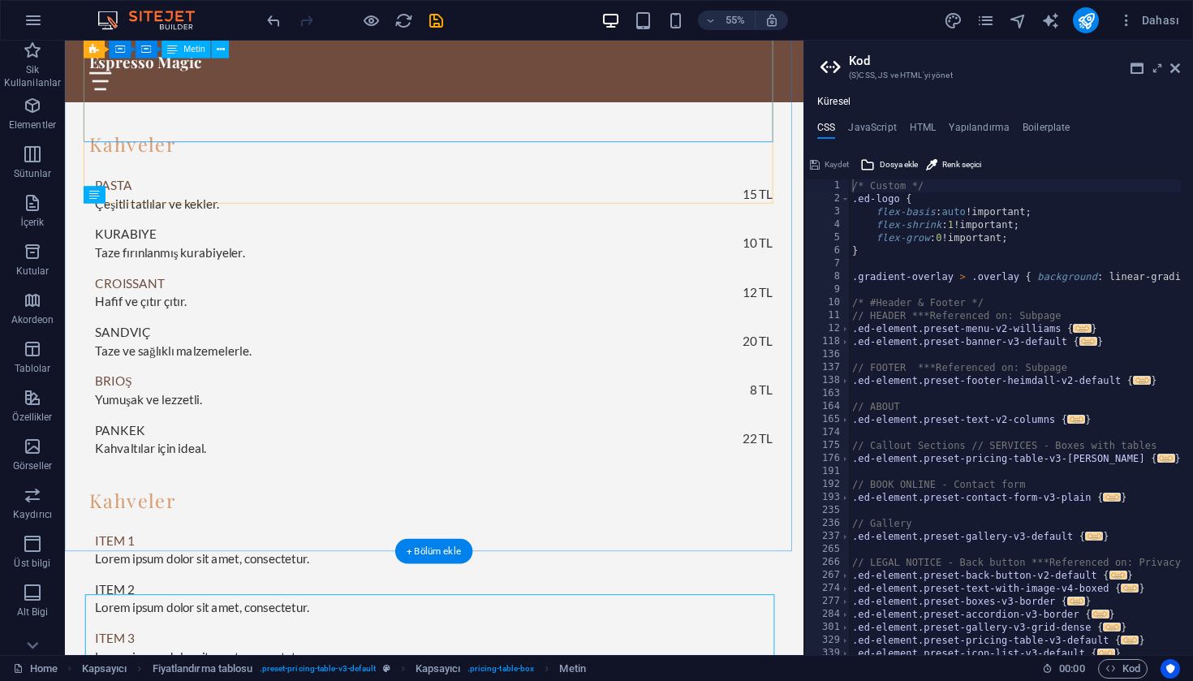
scroll to position [2192, 0]
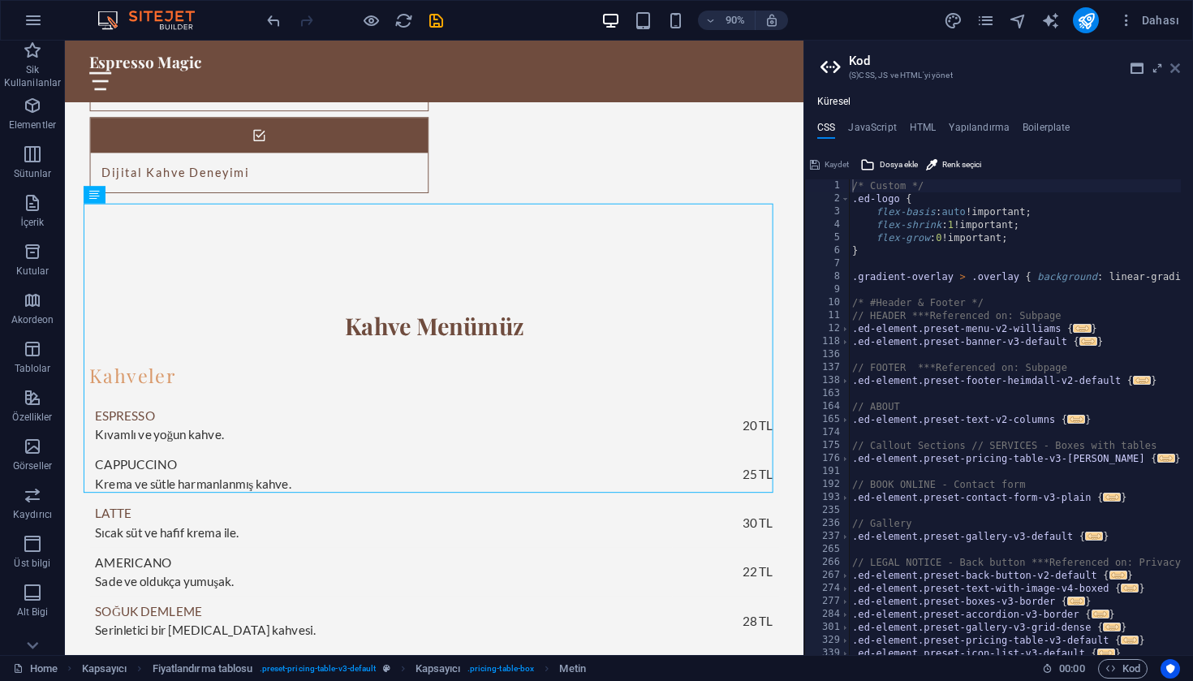
click at [1174, 70] on icon at bounding box center [1175, 68] width 10 height 13
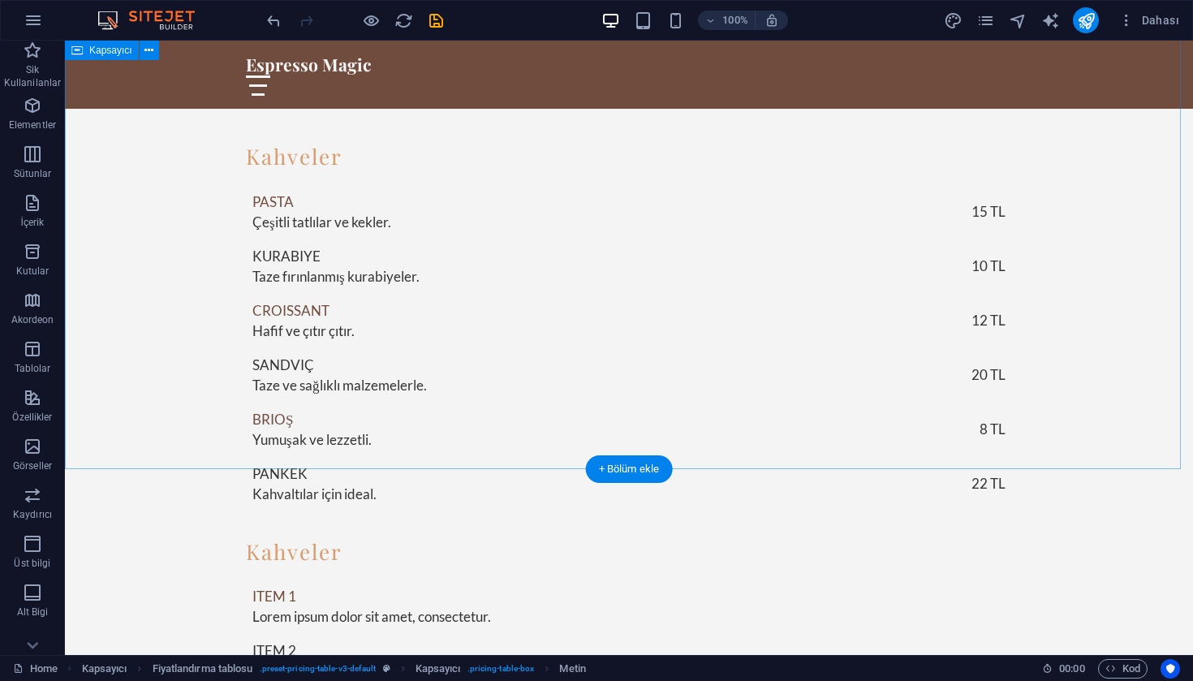
scroll to position [2843, 0]
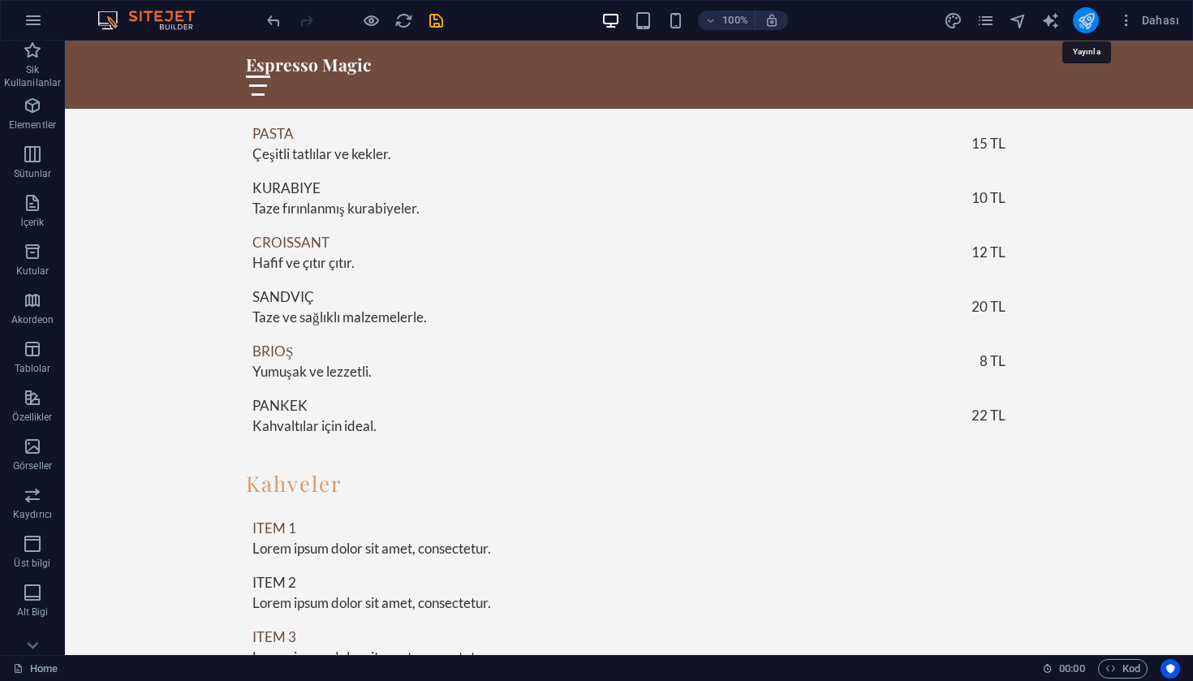
click at [1095, 15] on icon "publish" at bounding box center [1086, 20] width 19 height 19
checkbox input "false"
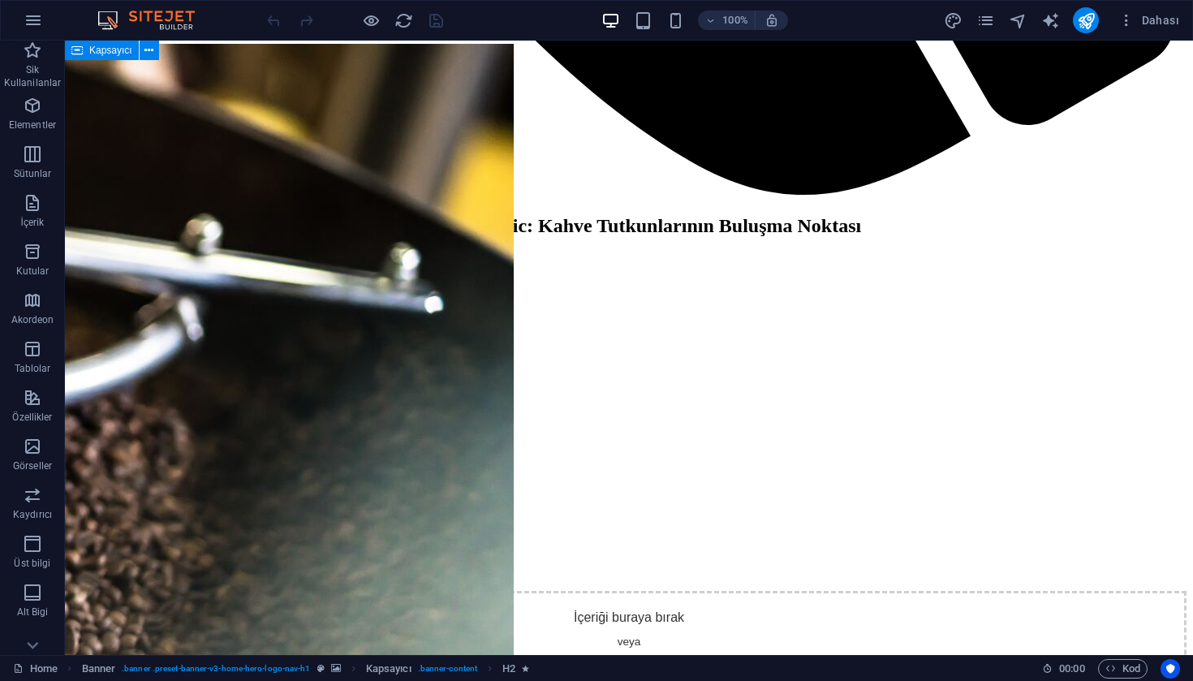
scroll to position [2843, 0]
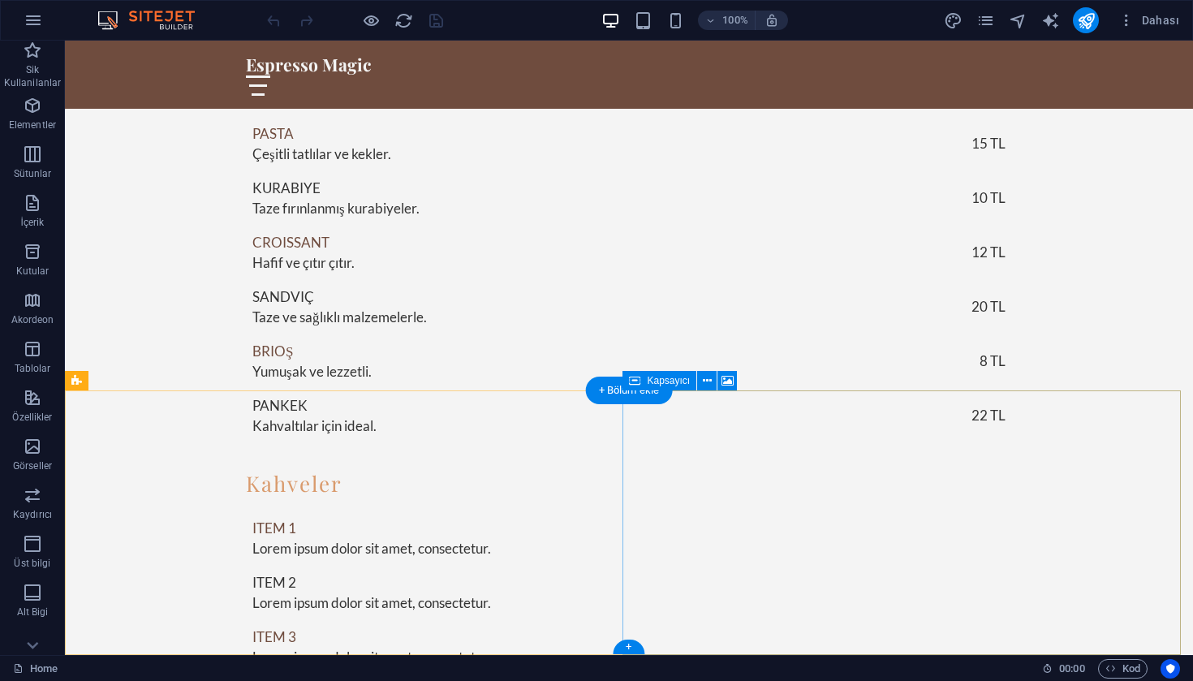
click at [729, 387] on icon at bounding box center [727, 380] width 12 height 17
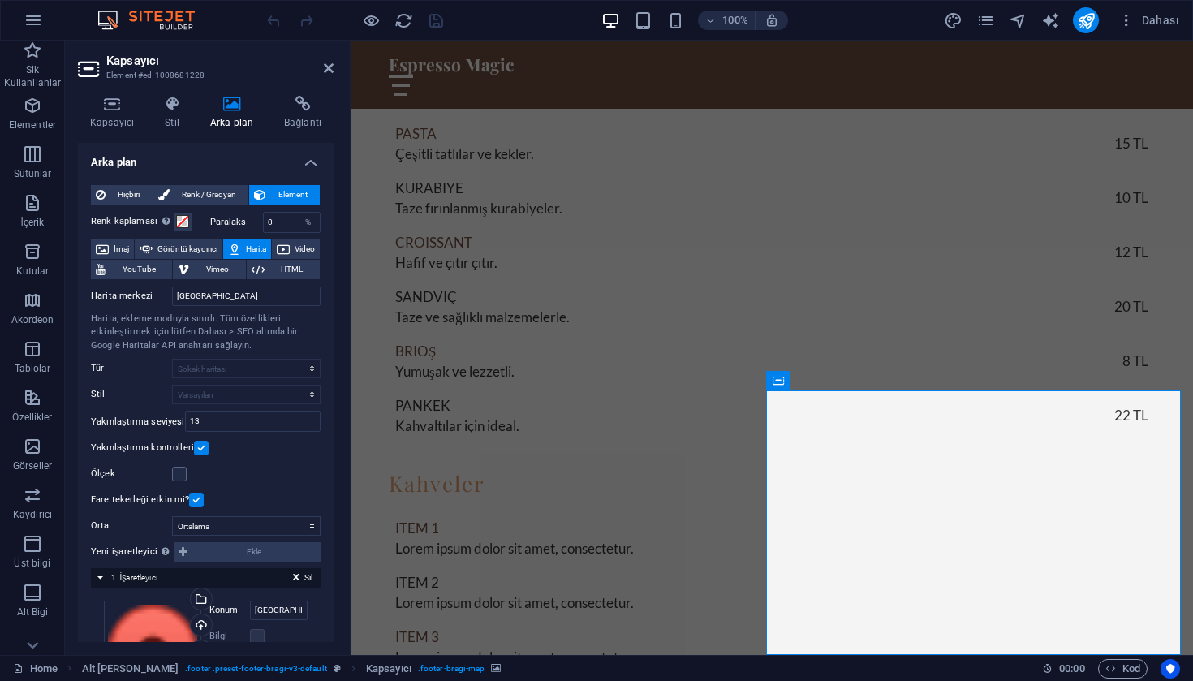
scroll to position [152, 0]
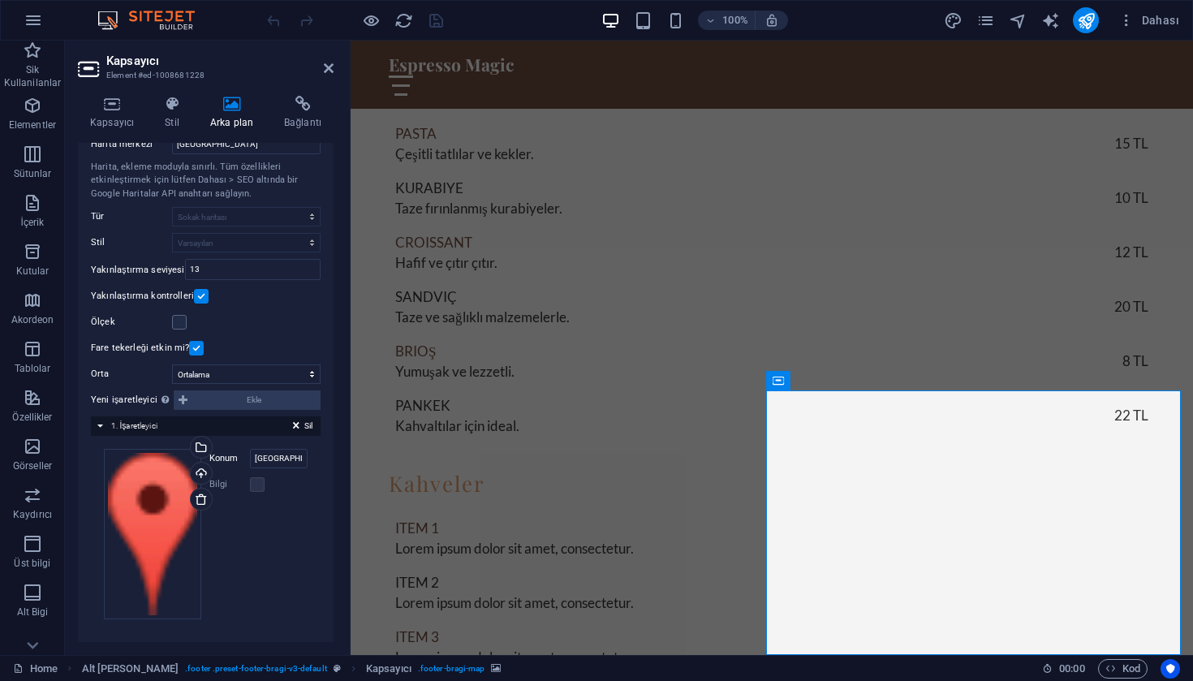
click at [227, 453] on label "Konum" at bounding box center [229, 458] width 41 height 19
click at [250, 453] on input "[GEOGRAPHIC_DATA]" at bounding box center [279, 458] width 58 height 19
click at [226, 458] on label "Konum" at bounding box center [229, 458] width 41 height 19
click at [250, 458] on input "[GEOGRAPHIC_DATA]" at bounding box center [279, 458] width 58 height 19
click at [286, 452] on input "[GEOGRAPHIC_DATA]" at bounding box center [279, 458] width 58 height 19
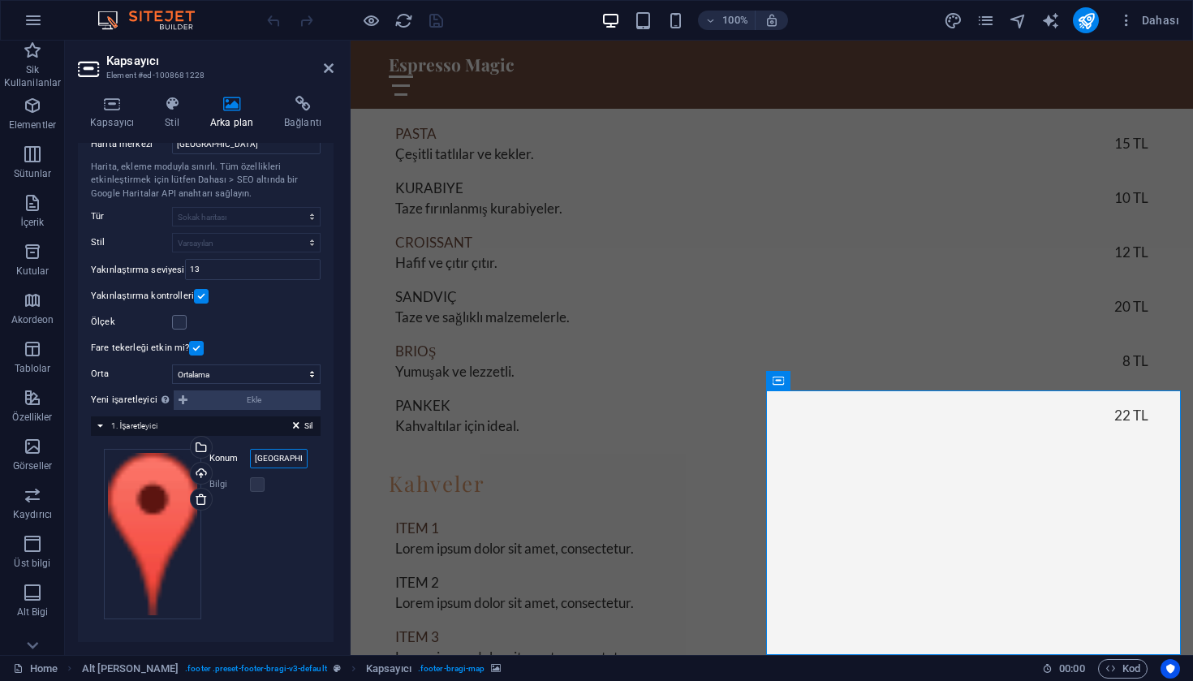
click at [296, 460] on input "[GEOGRAPHIC_DATA]" at bounding box center [279, 458] width 58 height 19
type input "[GEOGRAPHIC_DATA]"
click at [285, 543] on div "Dosyaları buraya sürükleyin, dosyaları seçmek için tıklayın veya Dosyalardan ya…" at bounding box center [206, 534] width 204 height 170
click at [204, 469] on div "Yükle" at bounding box center [199, 474] width 24 height 24
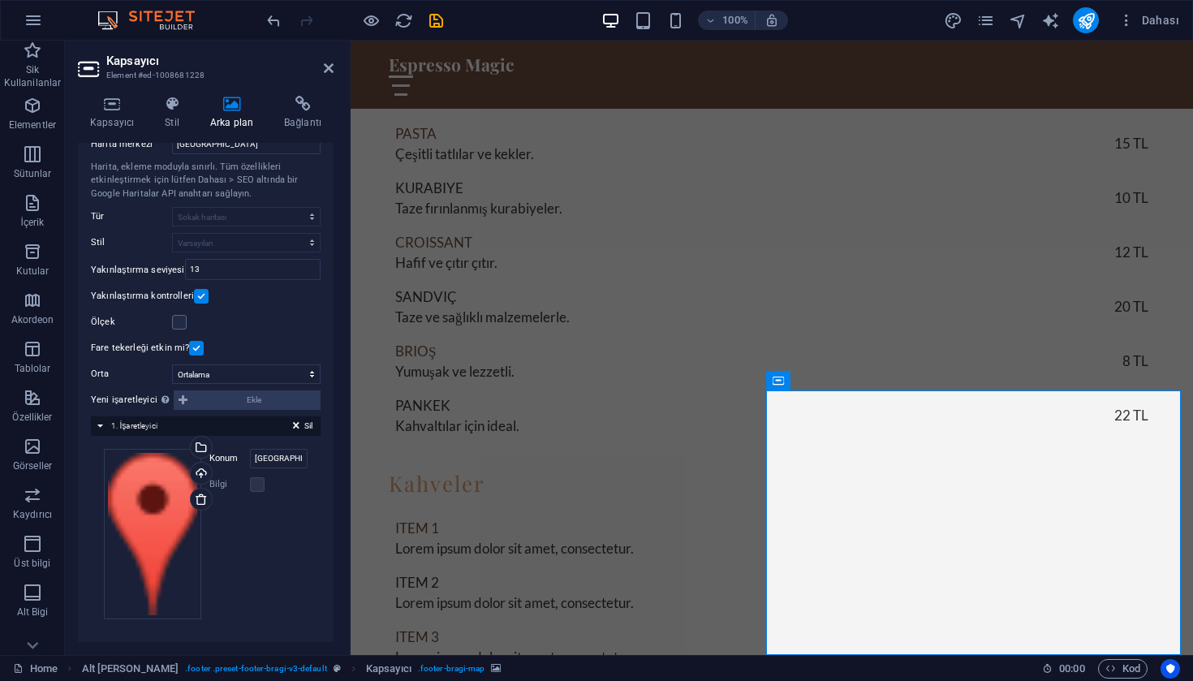
click at [215, 458] on label "Konum" at bounding box center [229, 458] width 41 height 19
click at [250, 458] on input "[GEOGRAPHIC_DATA]" at bounding box center [279, 458] width 58 height 19
click at [181, 424] on div "Sil 1. İşaretleyici" at bounding box center [206, 425] width 230 height 19
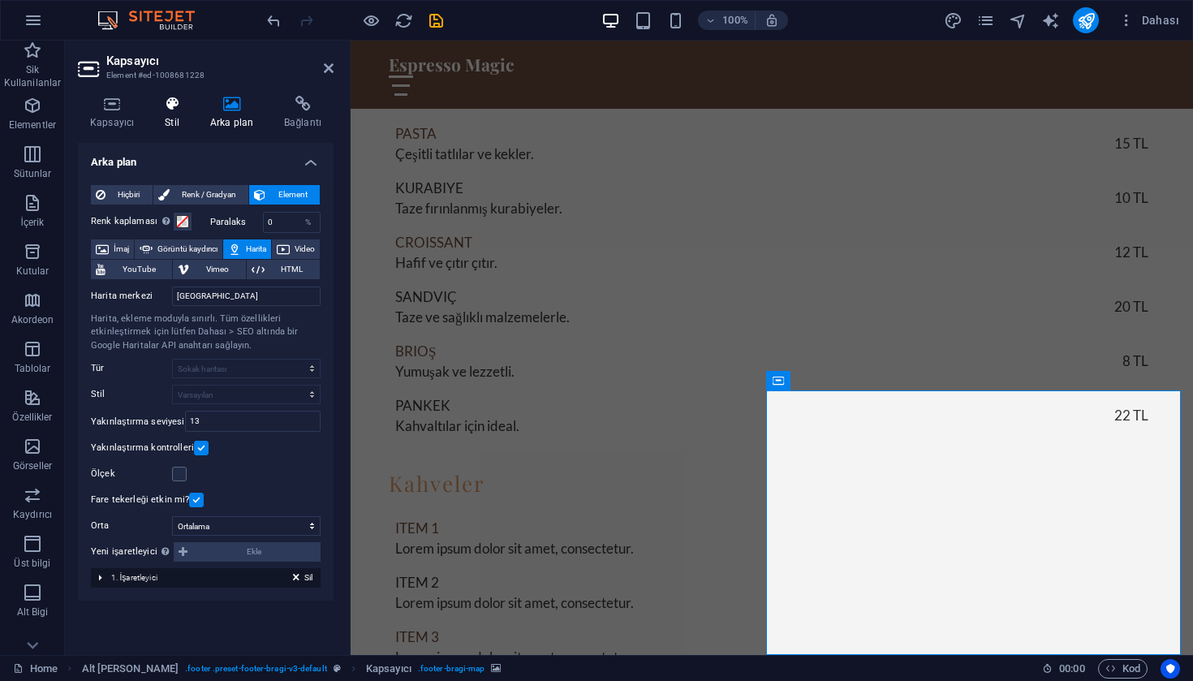
click at [180, 107] on icon at bounding box center [172, 104] width 39 height 16
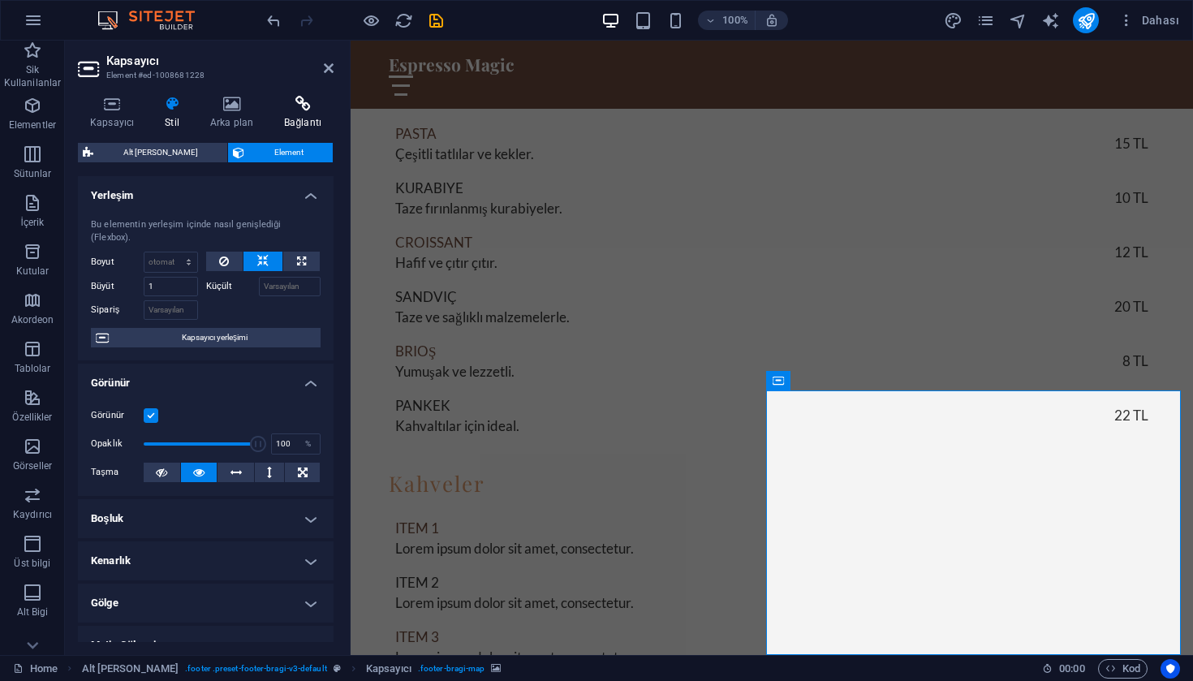
click at [296, 105] on icon at bounding box center [303, 104] width 62 height 16
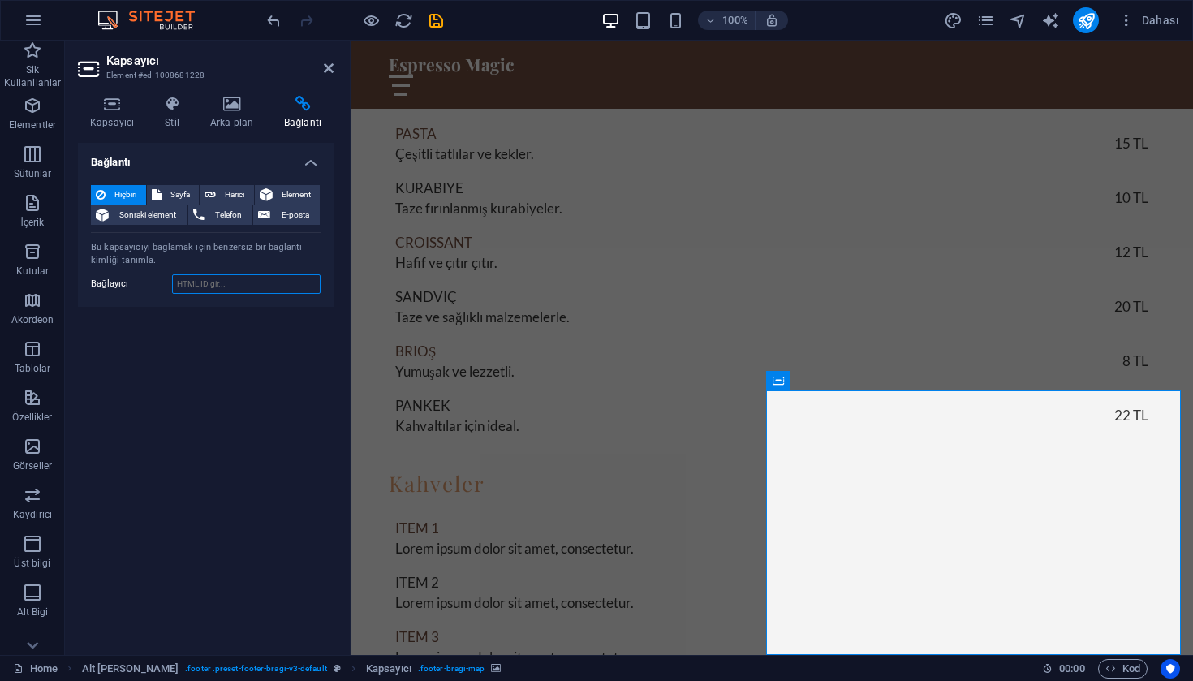
click at [202, 288] on input "Bağlayıcı" at bounding box center [246, 283] width 148 height 19
click at [215, 280] on input "Bağlayıcı" at bounding box center [246, 283] width 148 height 19
paste input "[URL][DOMAIN_NAME][GEOGRAPHIC_DATA][GEOGRAPHIC_DATA]"
type input "[URL][DOMAIN_NAME][GEOGRAPHIC_DATA][GEOGRAPHIC_DATA]"
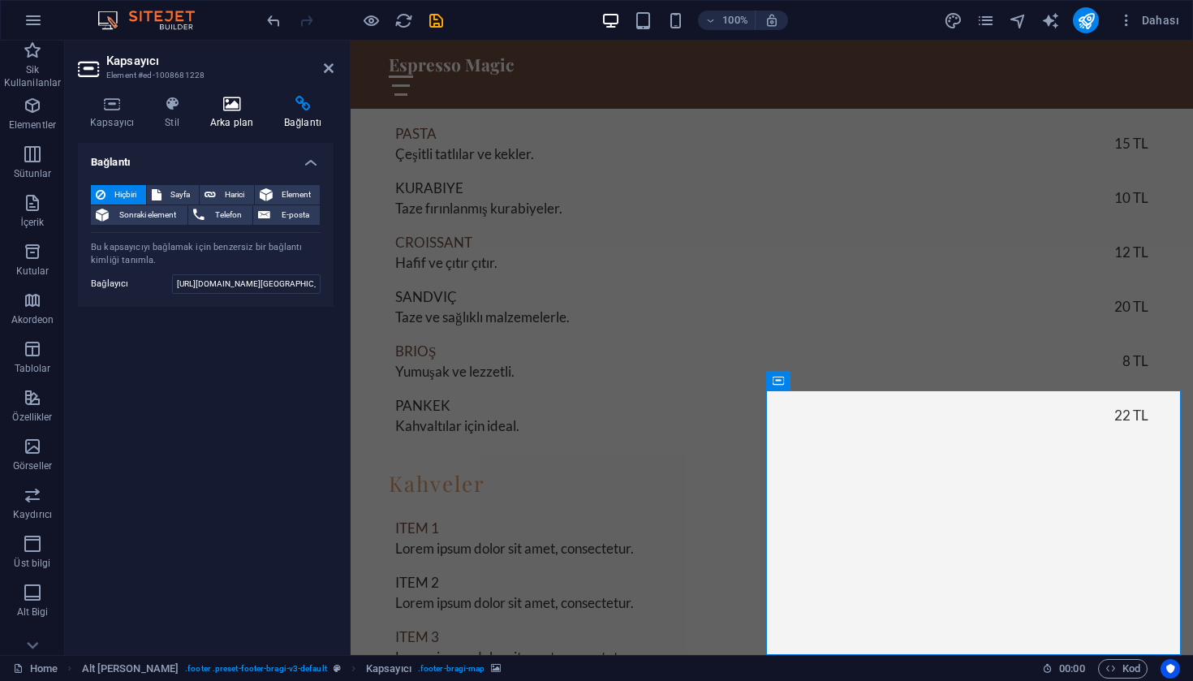
click at [250, 122] on h4 "Arka plan" at bounding box center [235, 113] width 74 height 34
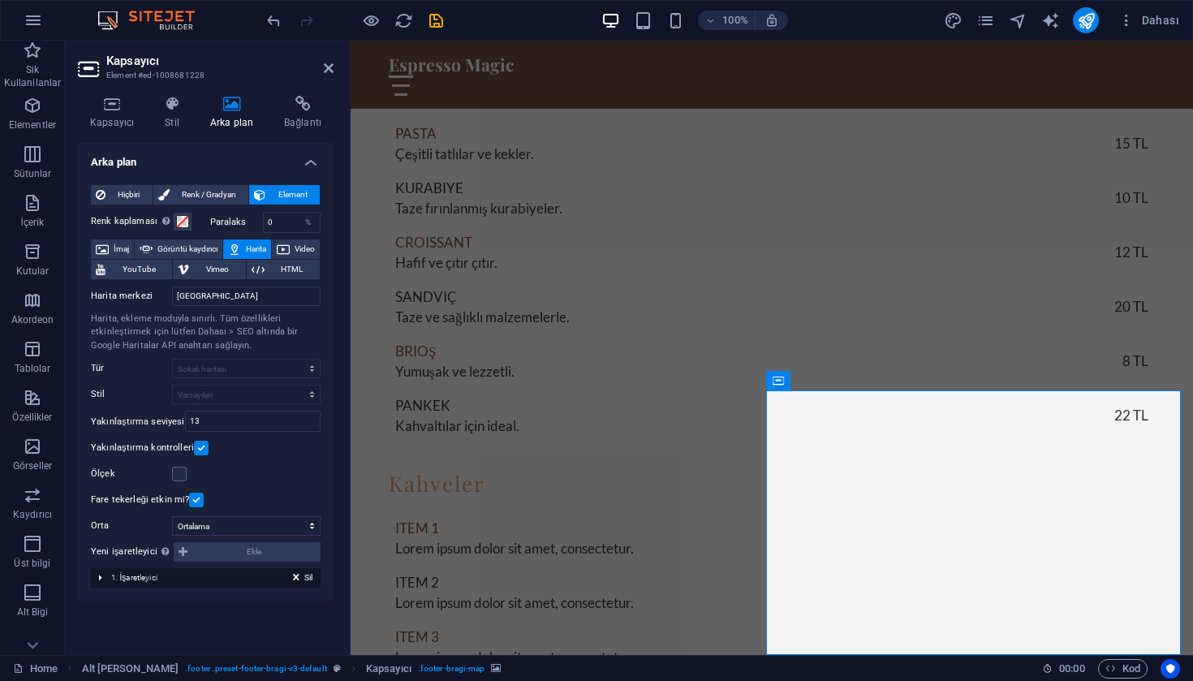
click at [213, 302] on input "[GEOGRAPHIC_DATA]" at bounding box center [246, 295] width 148 height 19
click at [221, 298] on input "[GEOGRAPHIC_DATA]" at bounding box center [246, 295] width 148 height 19
type input "[GEOGRAPHIC_DATA]"
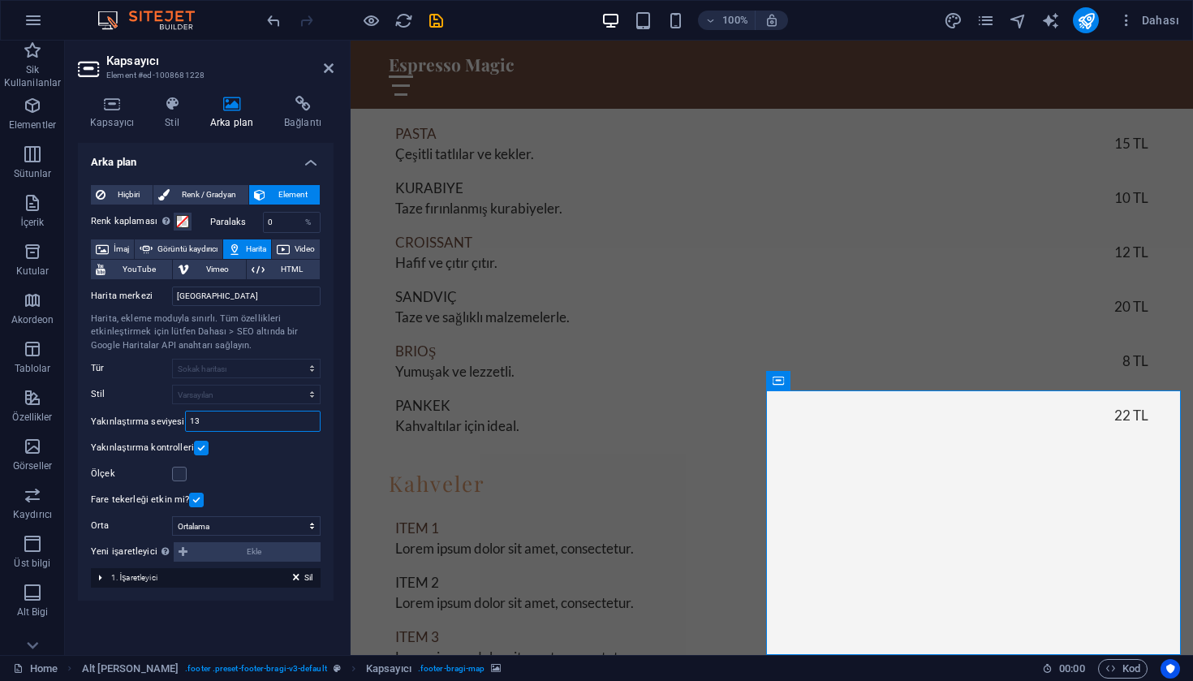
click at [301, 415] on input "13" at bounding box center [253, 420] width 134 height 19
click at [296, 465] on div "Ölçek" at bounding box center [206, 473] width 230 height 19
click at [178, 115] on h4 "Stil" at bounding box center [175, 113] width 45 height 34
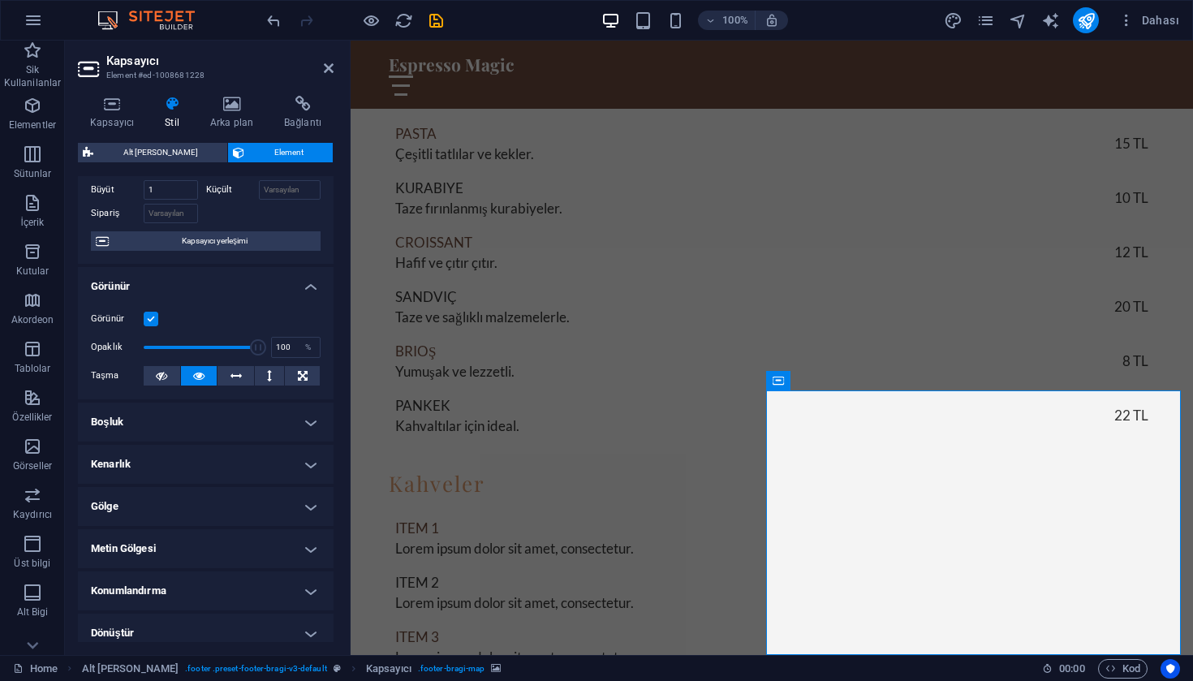
scroll to position [232, 0]
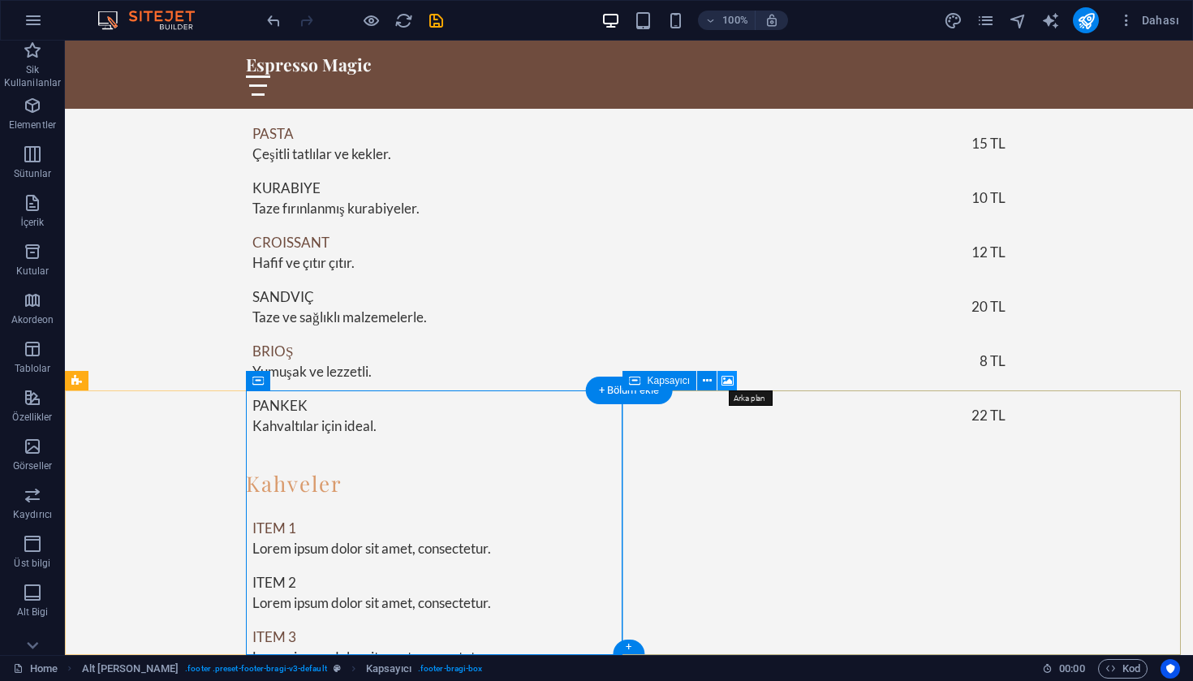
click at [725, 382] on icon at bounding box center [727, 380] width 12 height 17
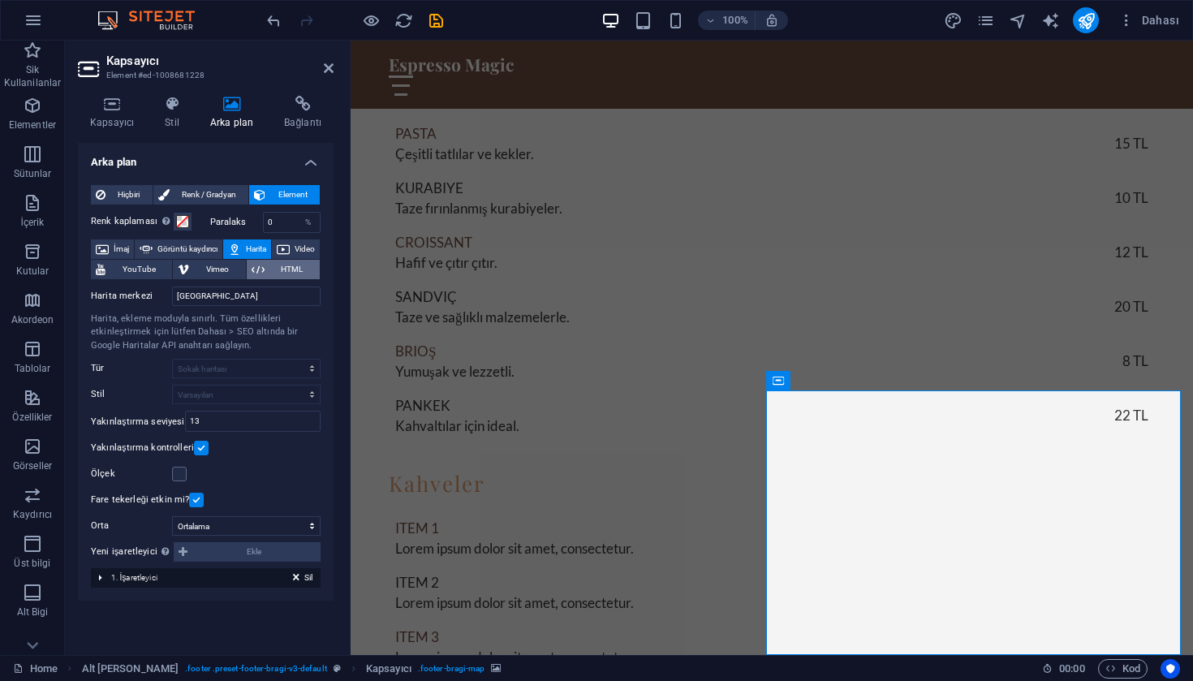
click at [288, 273] on span "HTML" at bounding box center [291, 269] width 45 height 19
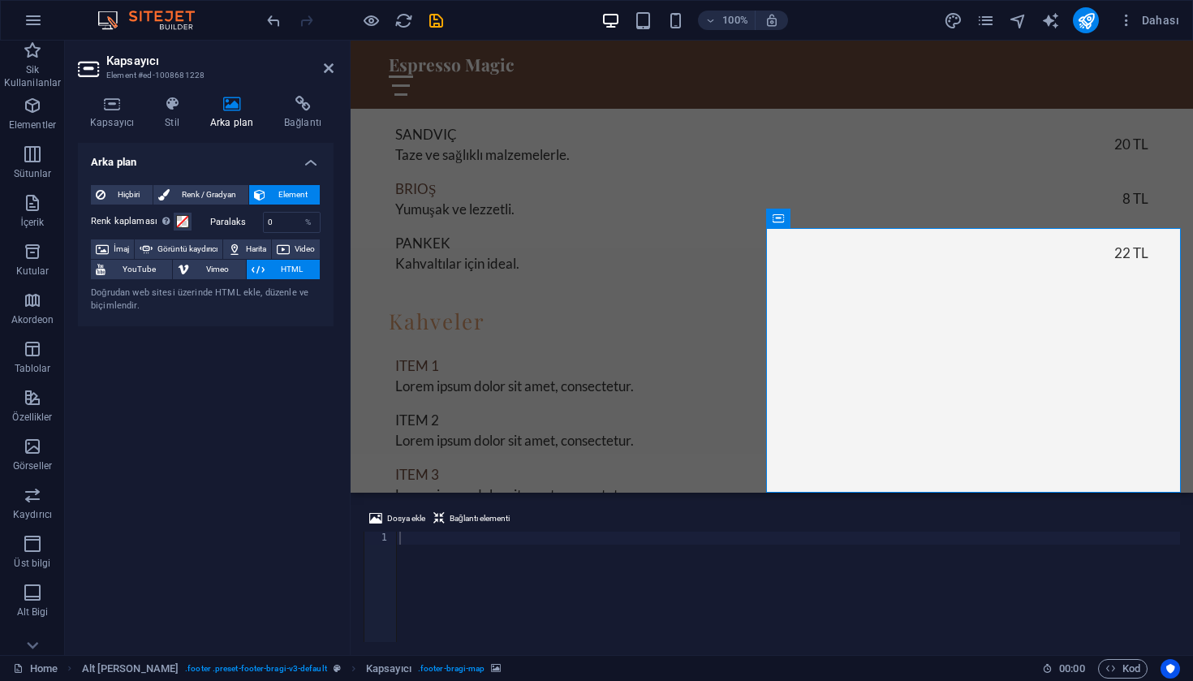
click at [288, 273] on span "HTML" at bounding box center [291, 269] width 45 height 19
click at [240, 268] on span "Vimeo" at bounding box center [217, 269] width 46 height 19
select select "ar16_9"
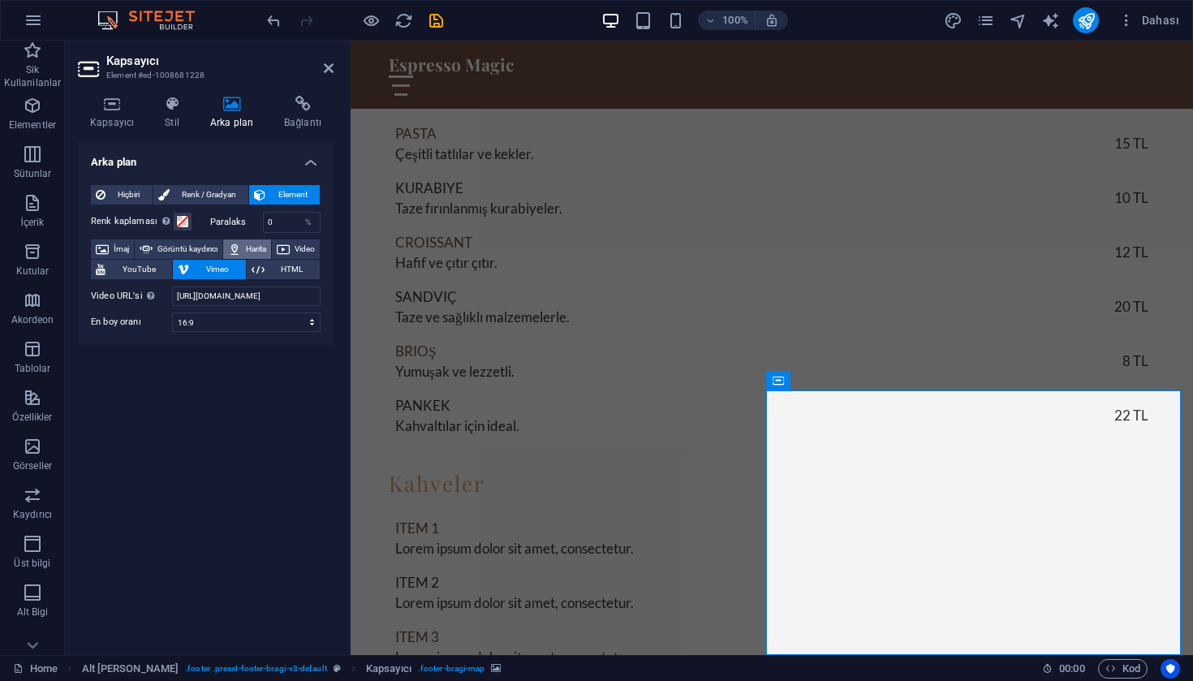
click at [266, 241] on span "Harita" at bounding box center [256, 248] width 20 height 19
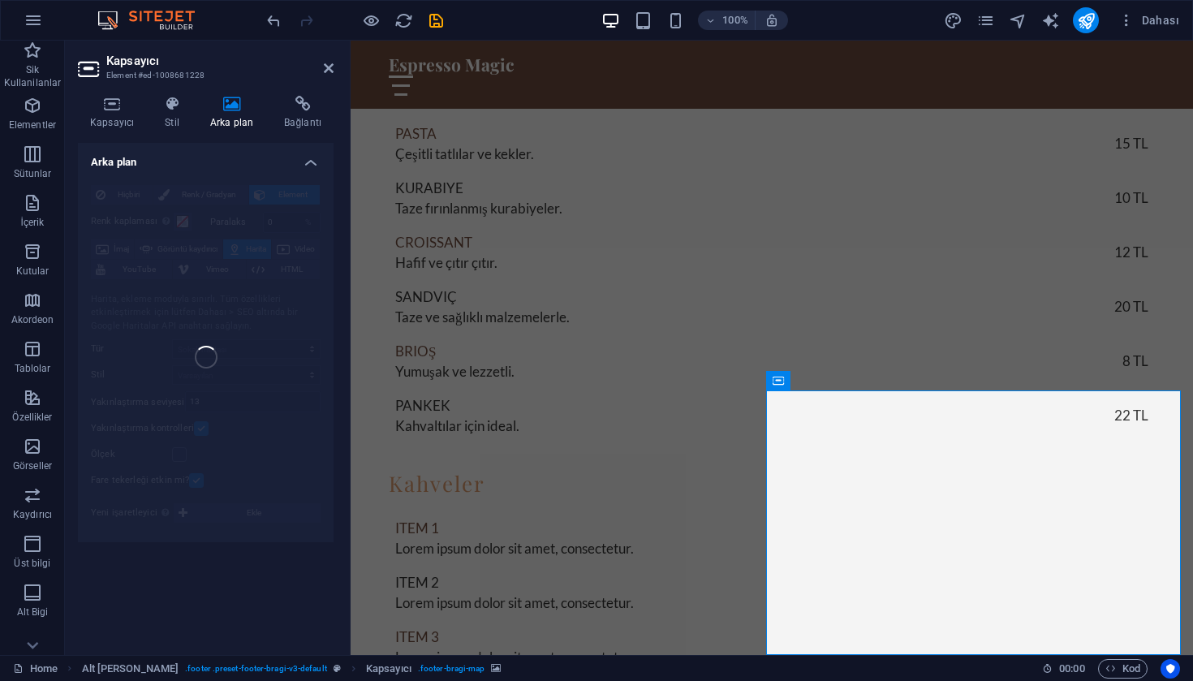
click at [310, 116] on h4 "Bağlantı" at bounding box center [303, 113] width 62 height 34
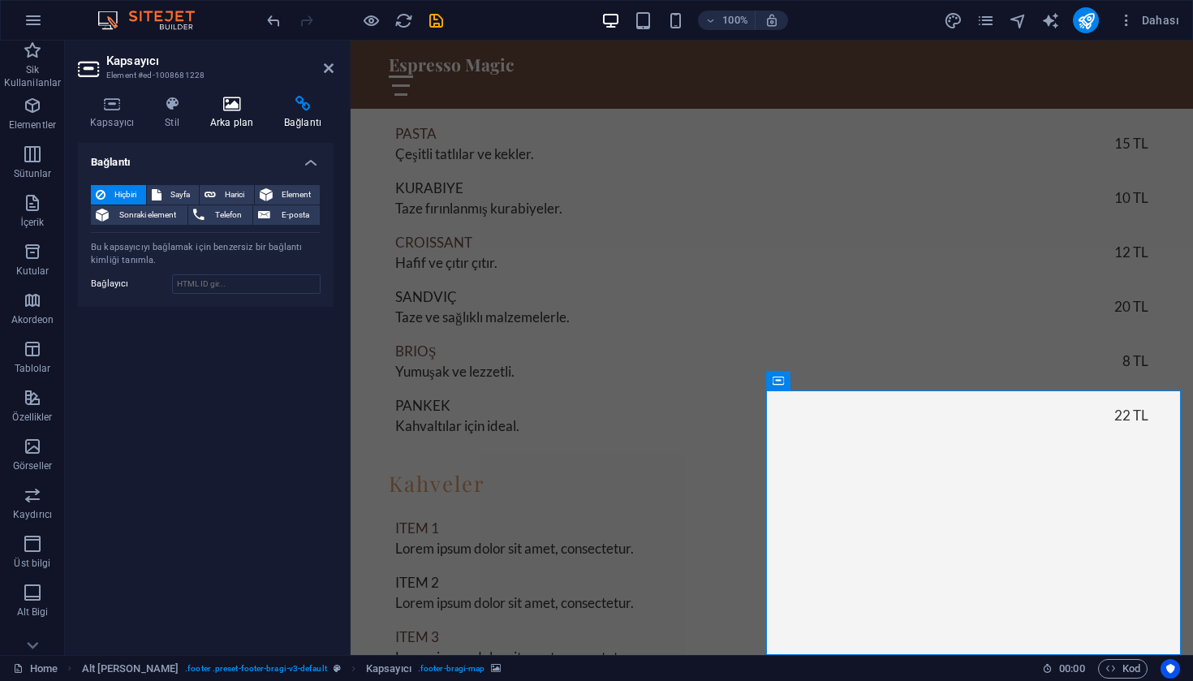
click at [237, 103] on icon at bounding box center [231, 104] width 67 height 16
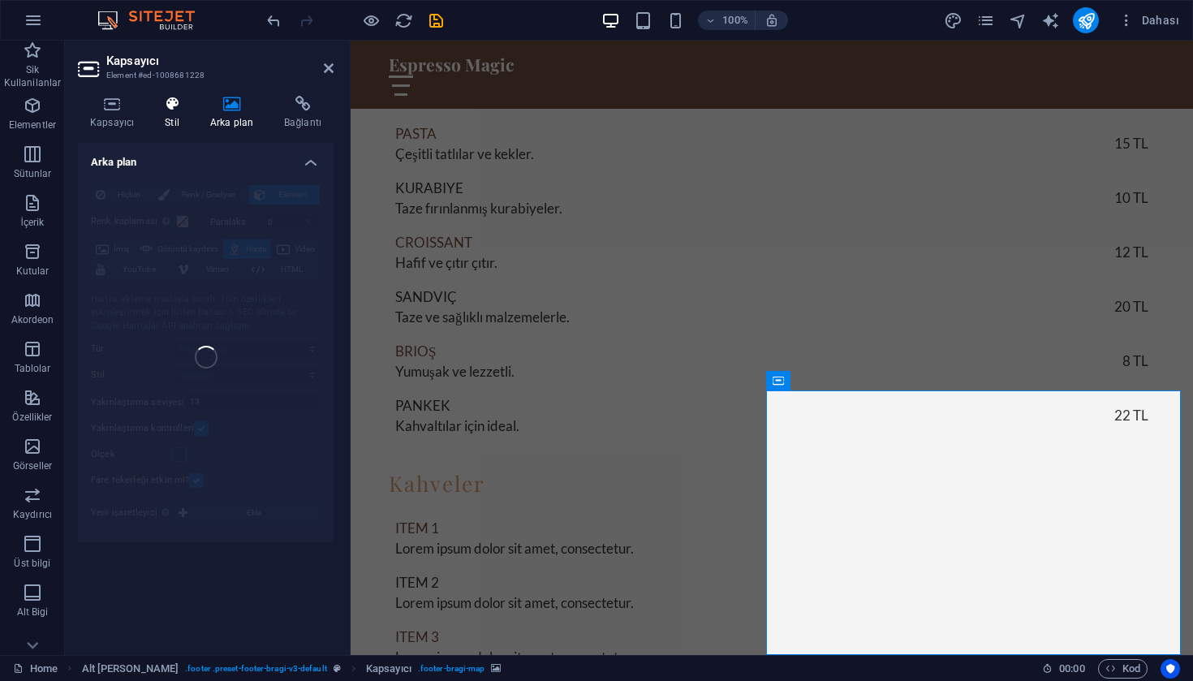
click at [181, 111] on icon at bounding box center [172, 104] width 39 height 16
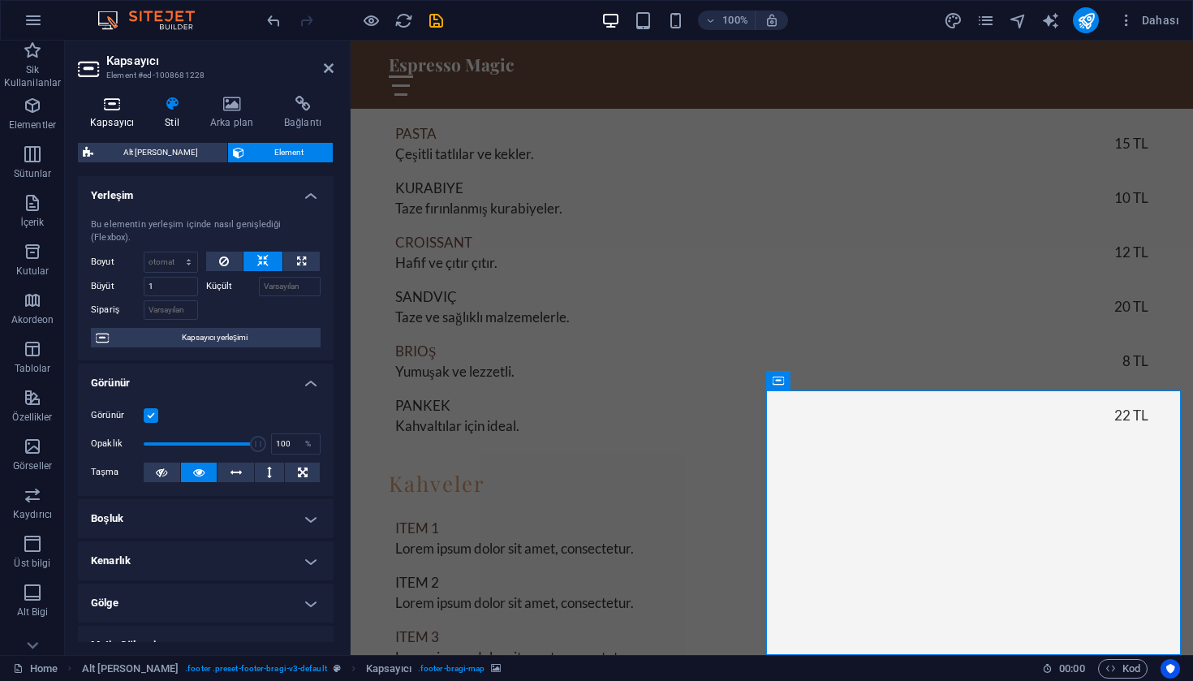
click at [125, 117] on h4 "Kapsayıcı" at bounding box center [115, 113] width 75 height 34
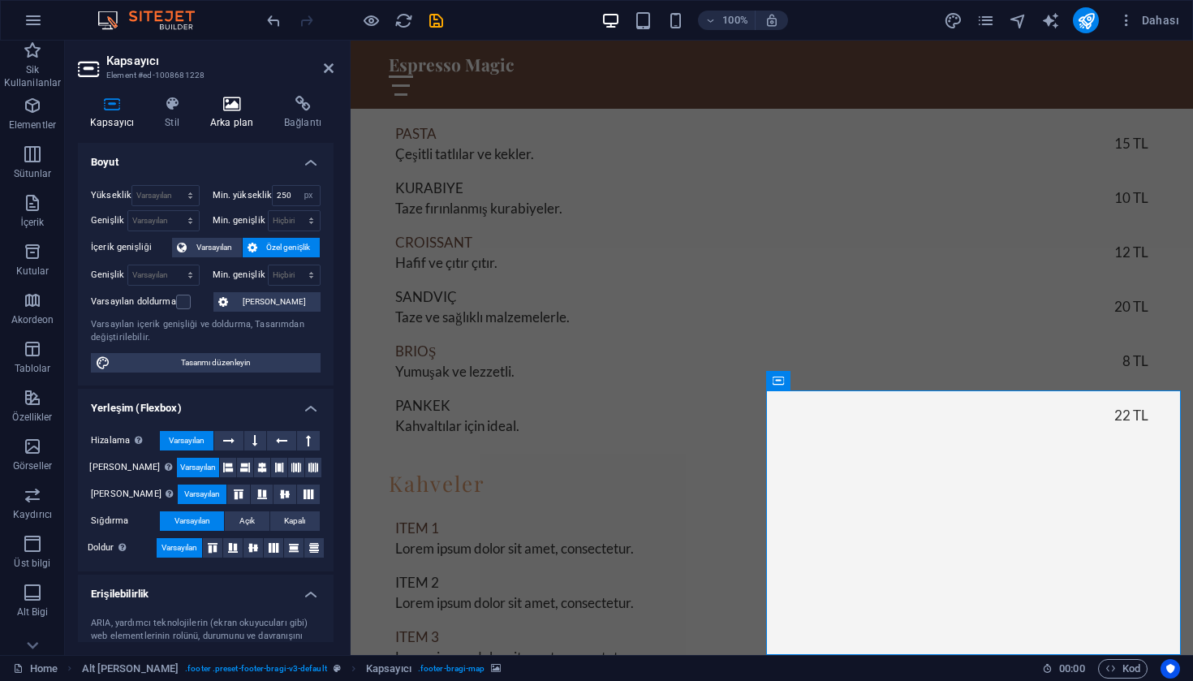
click at [222, 108] on icon at bounding box center [231, 104] width 67 height 16
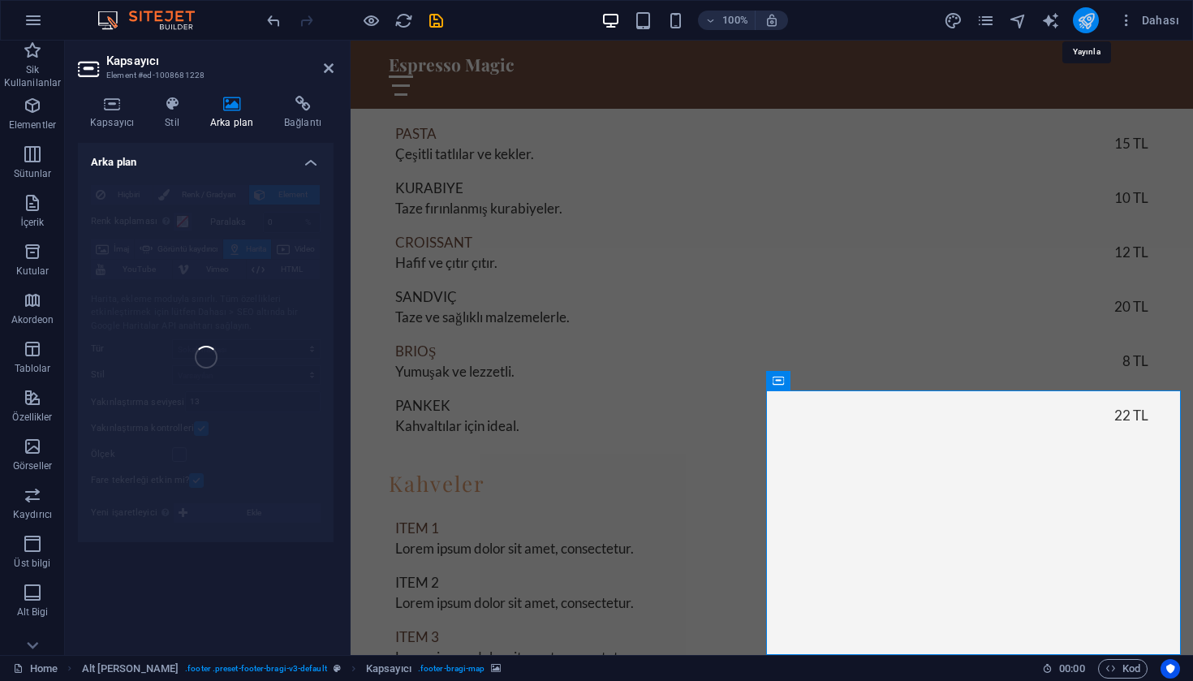
click at [1093, 21] on icon "publish" at bounding box center [1086, 20] width 19 height 19
checkbox input "false"
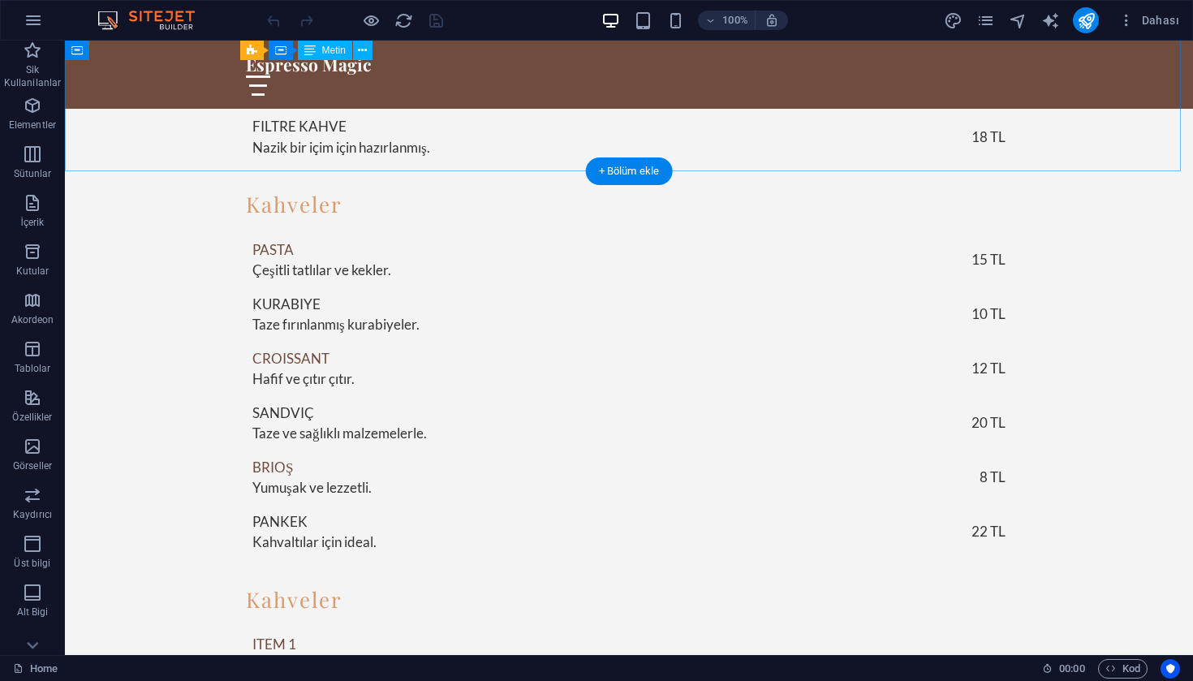
scroll to position [2843, 0]
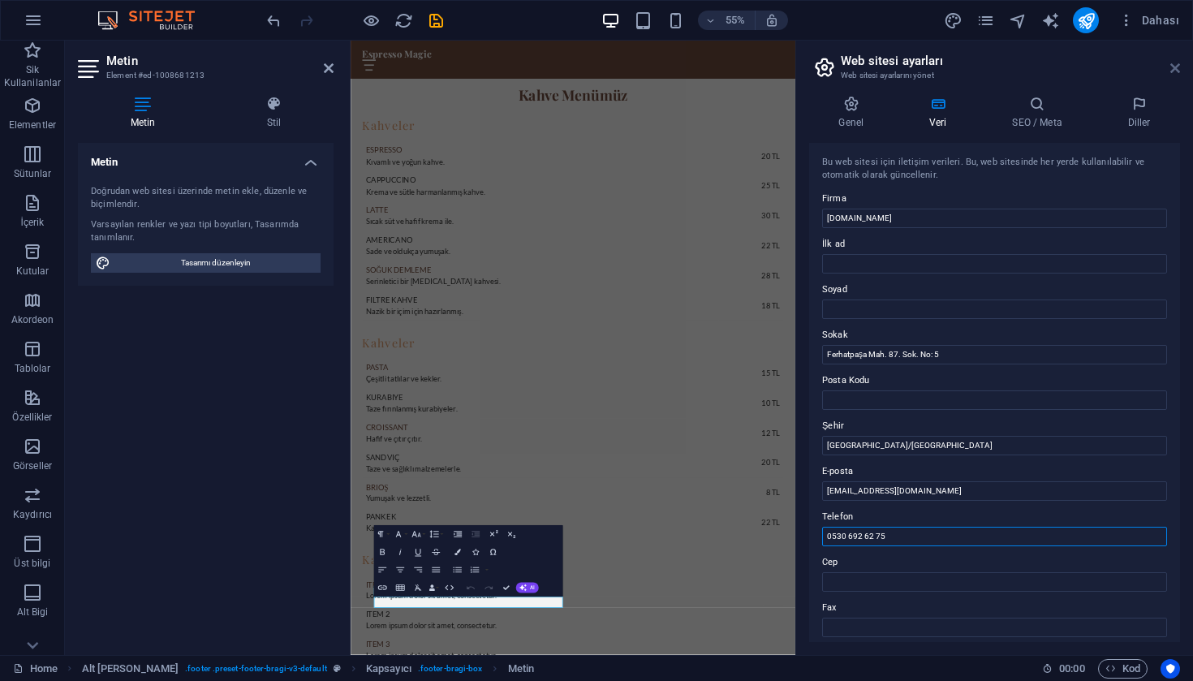
type input "0530 692 62 75"
drag, startPoint x: 1179, startPoint y: 70, endPoint x: 828, endPoint y: 29, distance: 352.9
click at [1179, 70] on icon at bounding box center [1175, 68] width 10 height 13
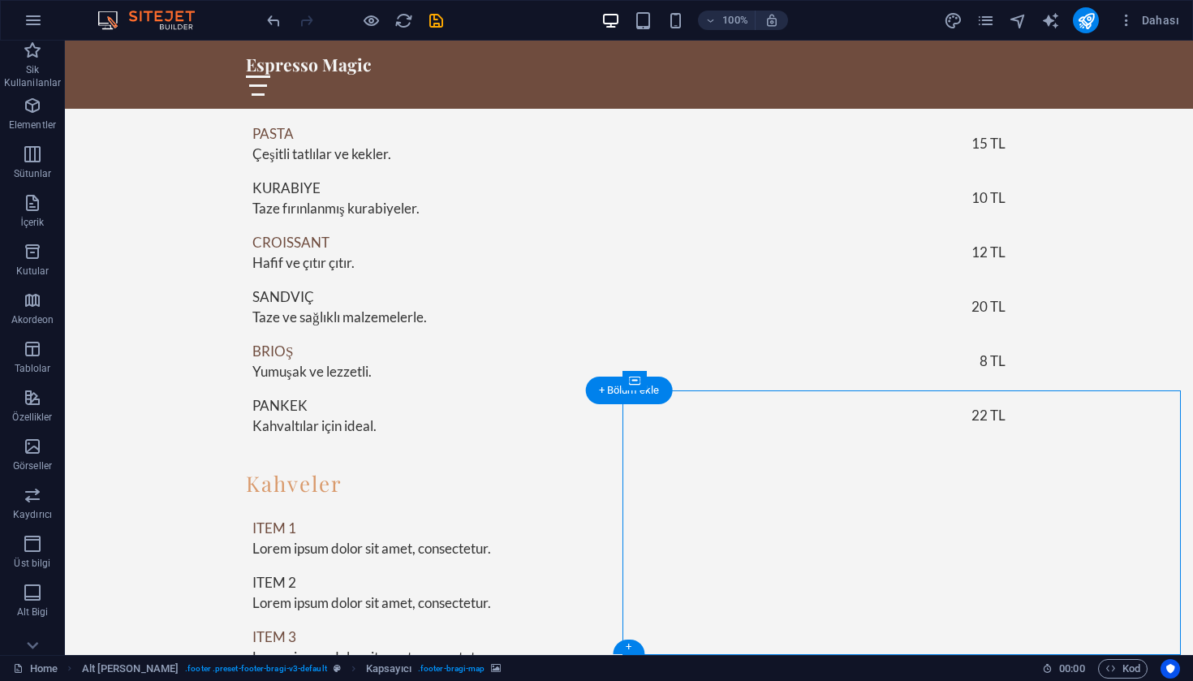
select select "px"
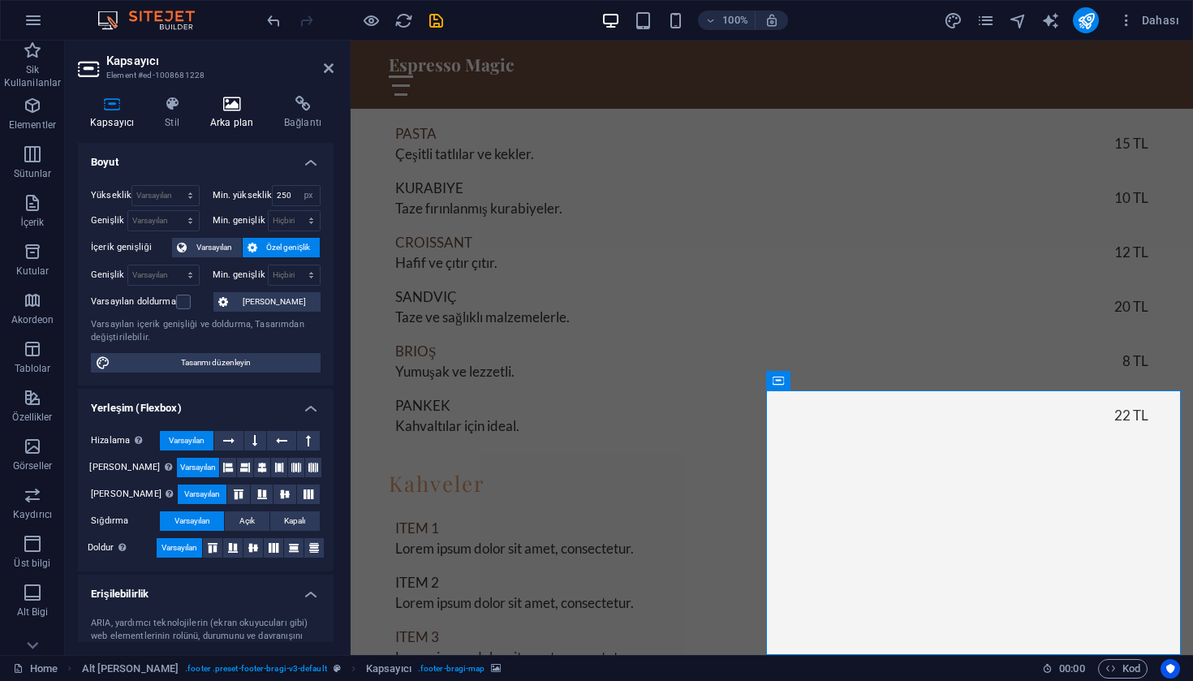
click at [236, 118] on h4 "Arka plan" at bounding box center [235, 113] width 74 height 34
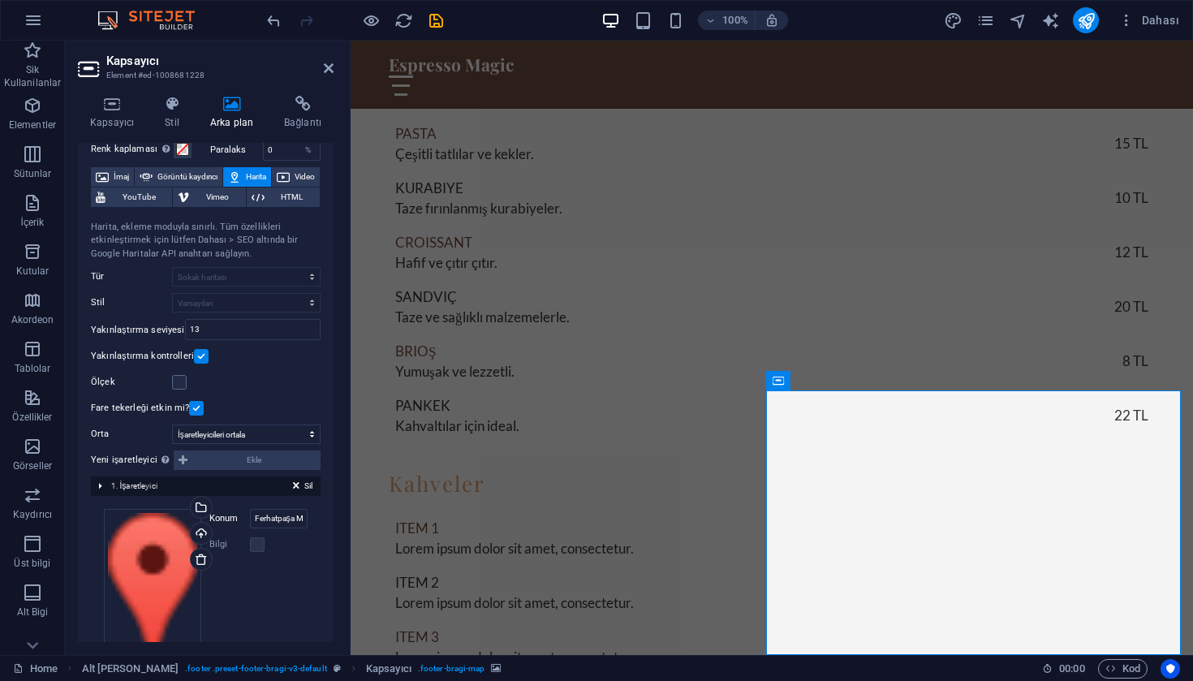
scroll to position [132, 0]
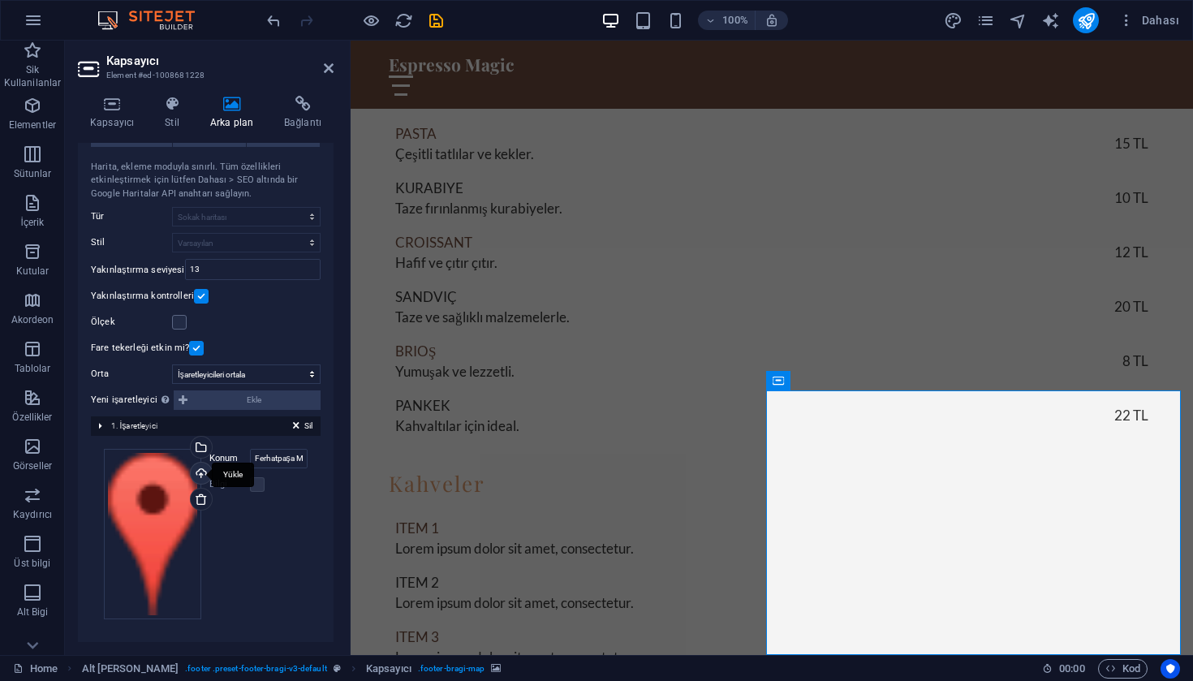
click at [203, 474] on div "Yükle" at bounding box center [199, 474] width 24 height 24
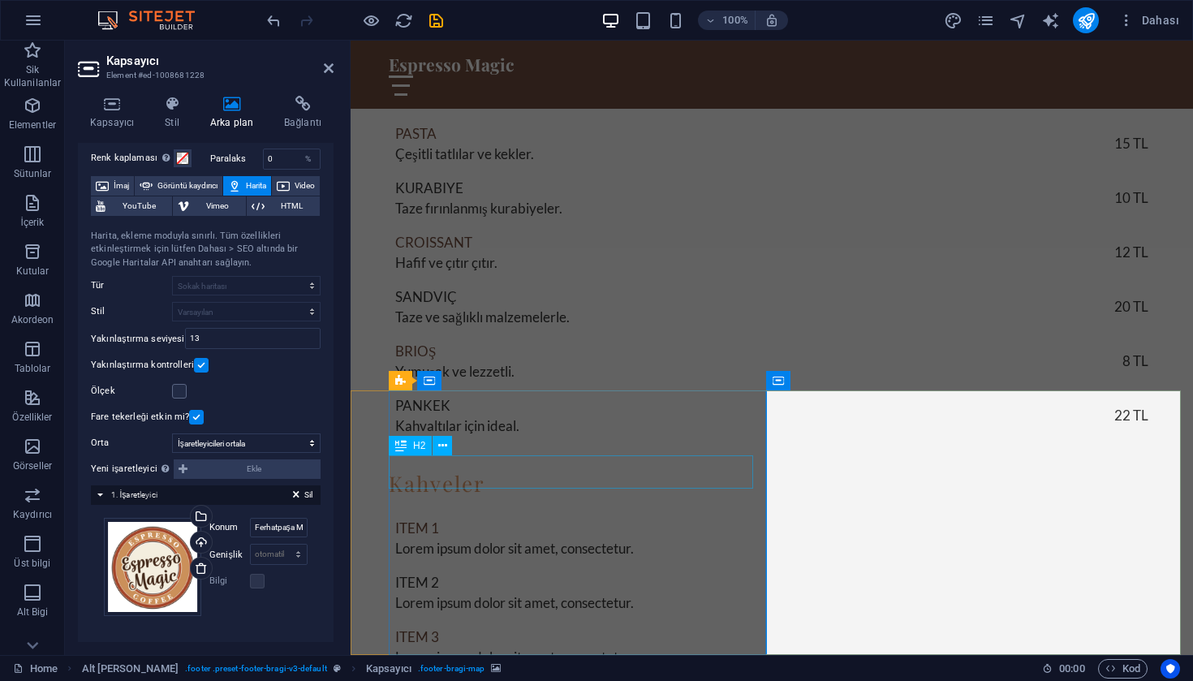
scroll to position [61, 0]
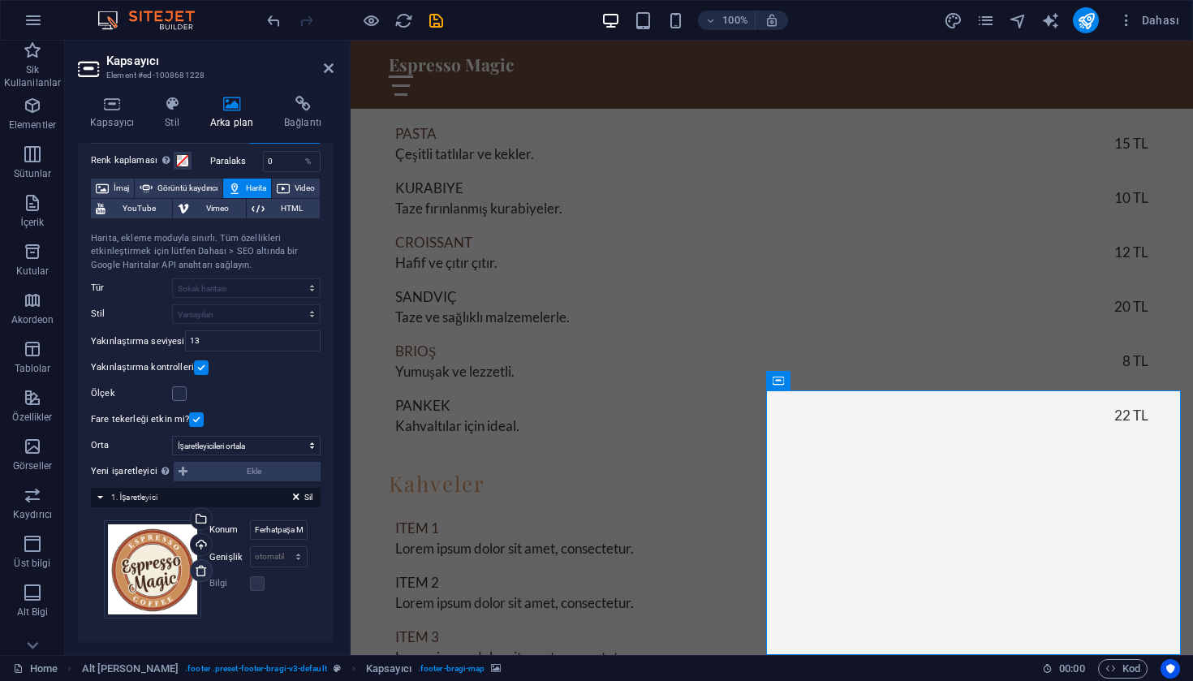
click at [203, 570] on icon at bounding box center [201, 570] width 13 height 13
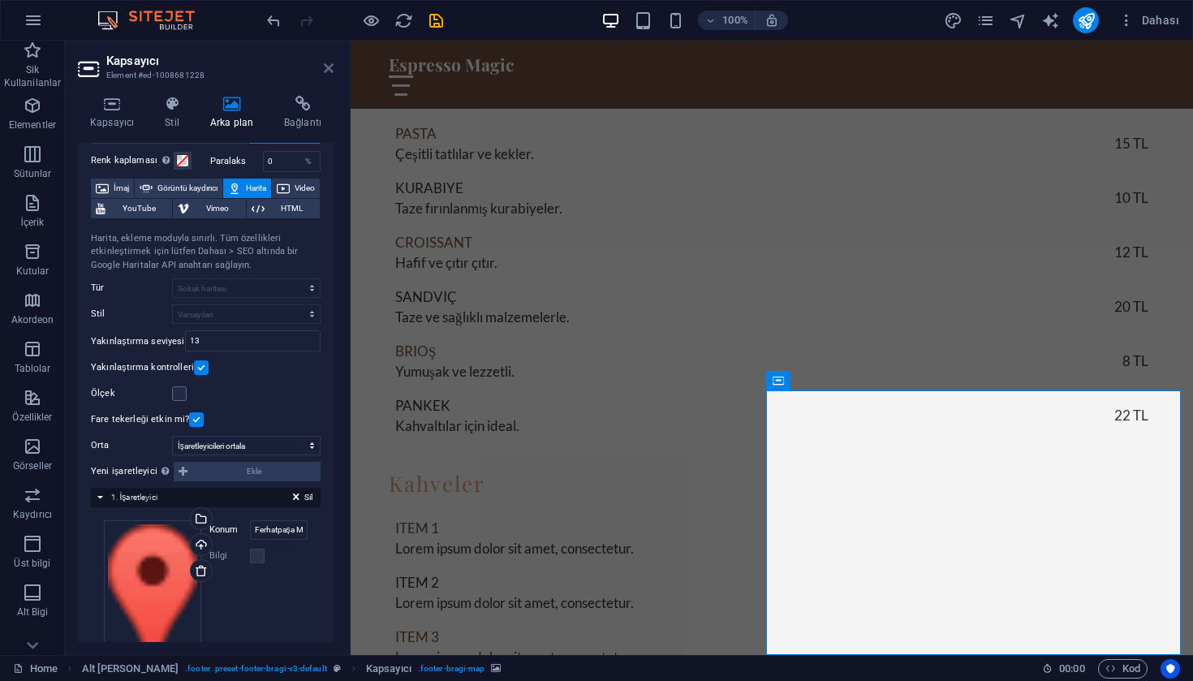
click at [330, 67] on icon at bounding box center [329, 68] width 10 height 13
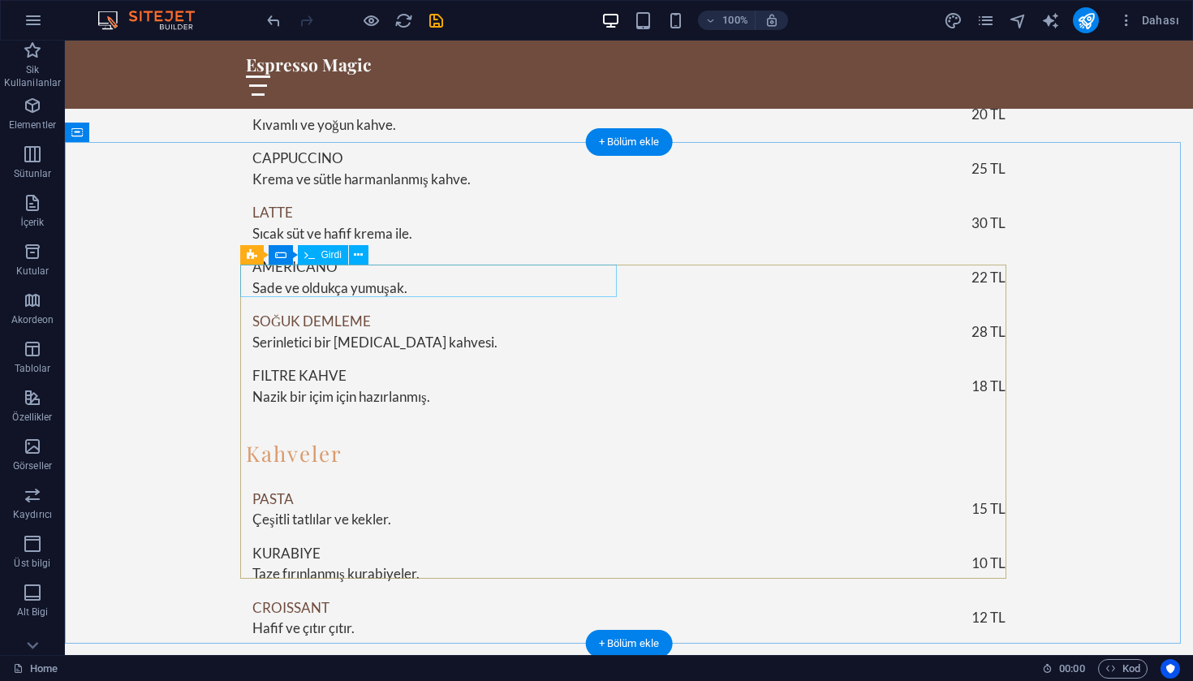
scroll to position [2840, 0]
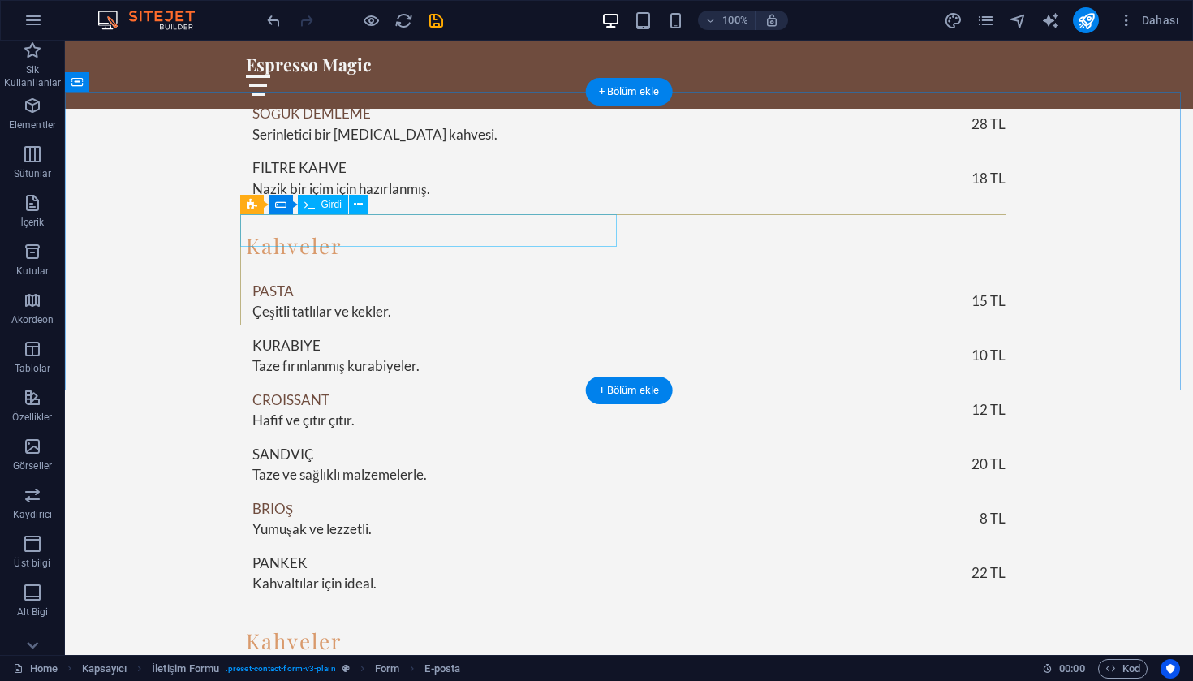
scroll to position [2640, 0]
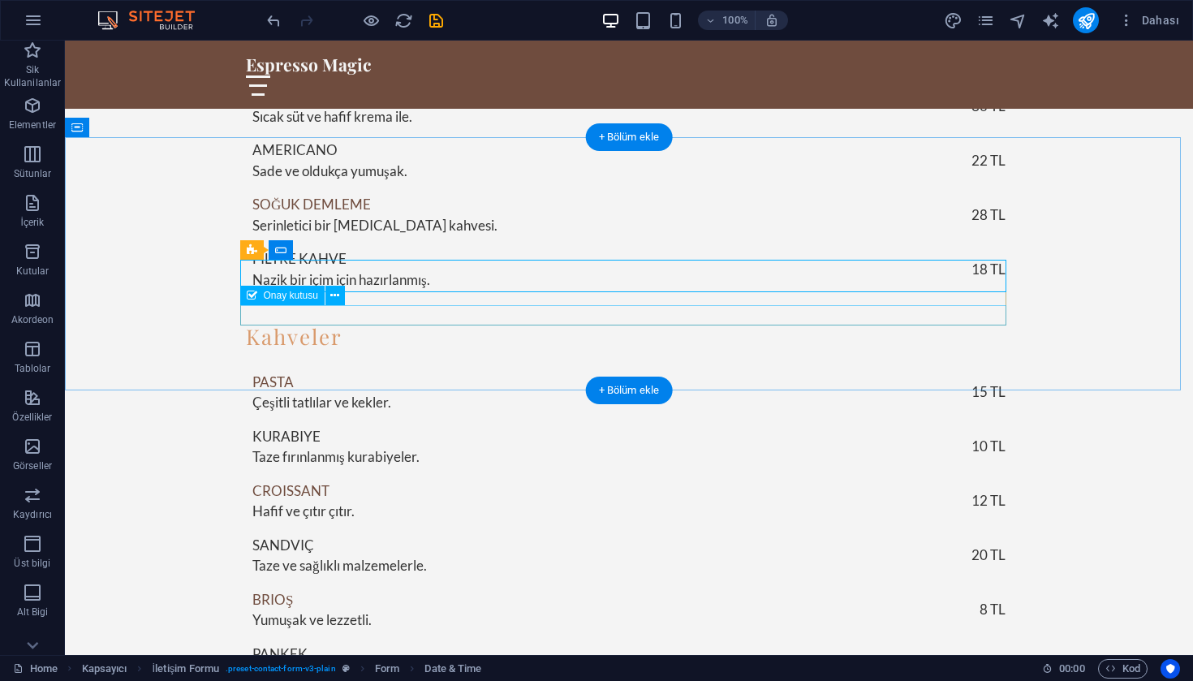
scroll to position [2549, 0]
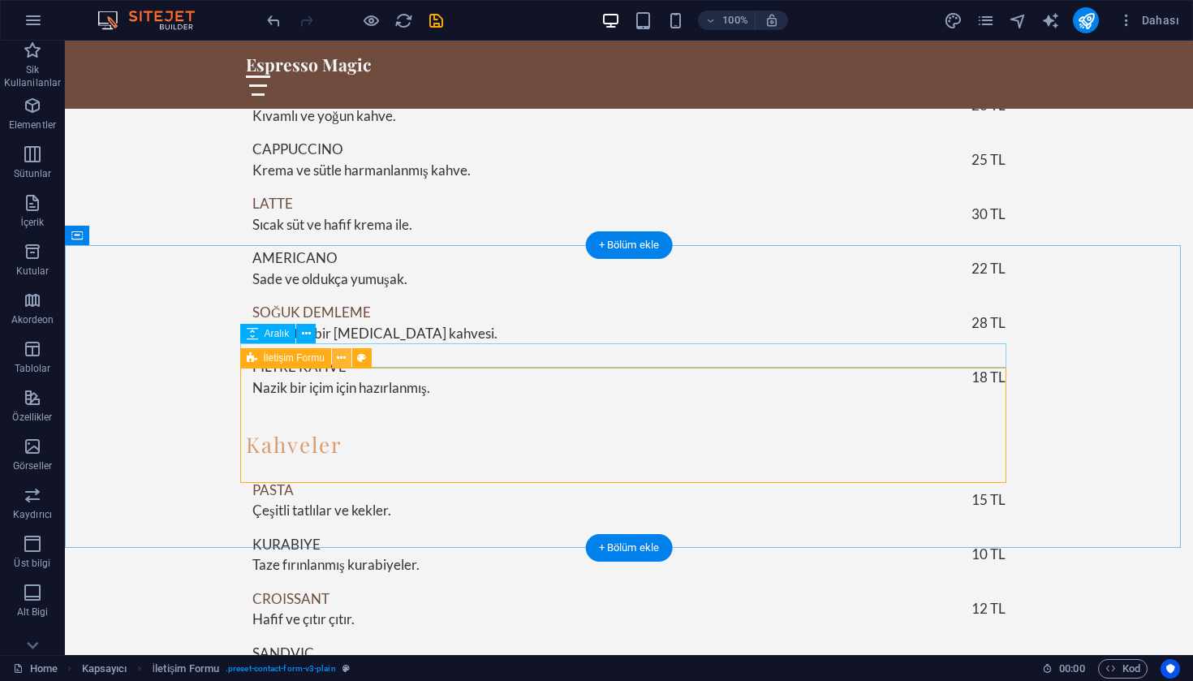
click at [339, 359] on icon at bounding box center [341, 358] width 9 height 17
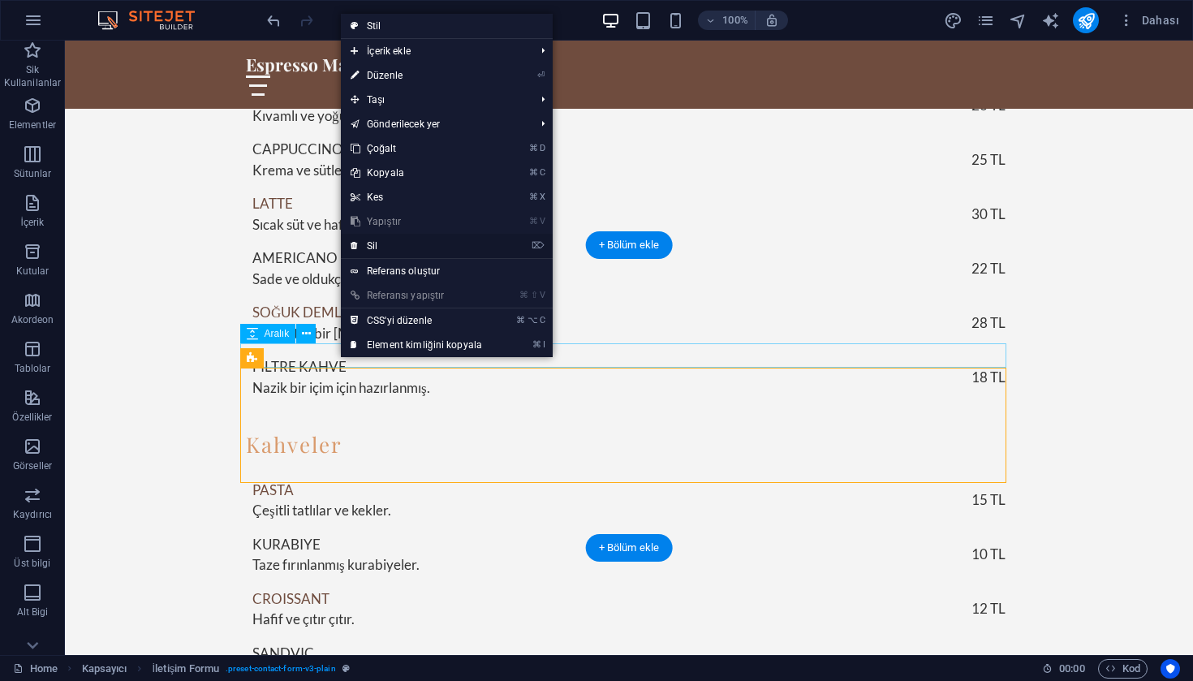
click at [393, 250] on link "⌦ Sil" at bounding box center [416, 246] width 151 height 24
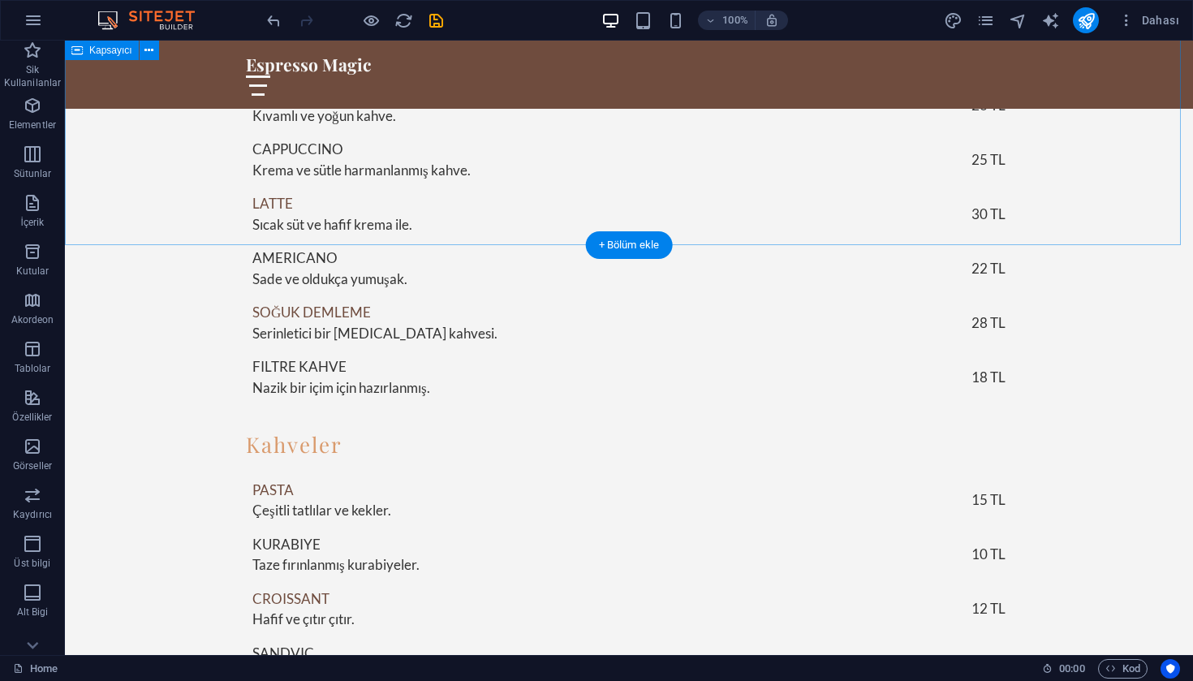
click at [730, 186] on div "Kahve Menümüz Kahveler Espresso Kıvamlı ve yoğun kahve. 20 TL Cappuccino Krema …" at bounding box center [629, 585] width 1128 height 1346
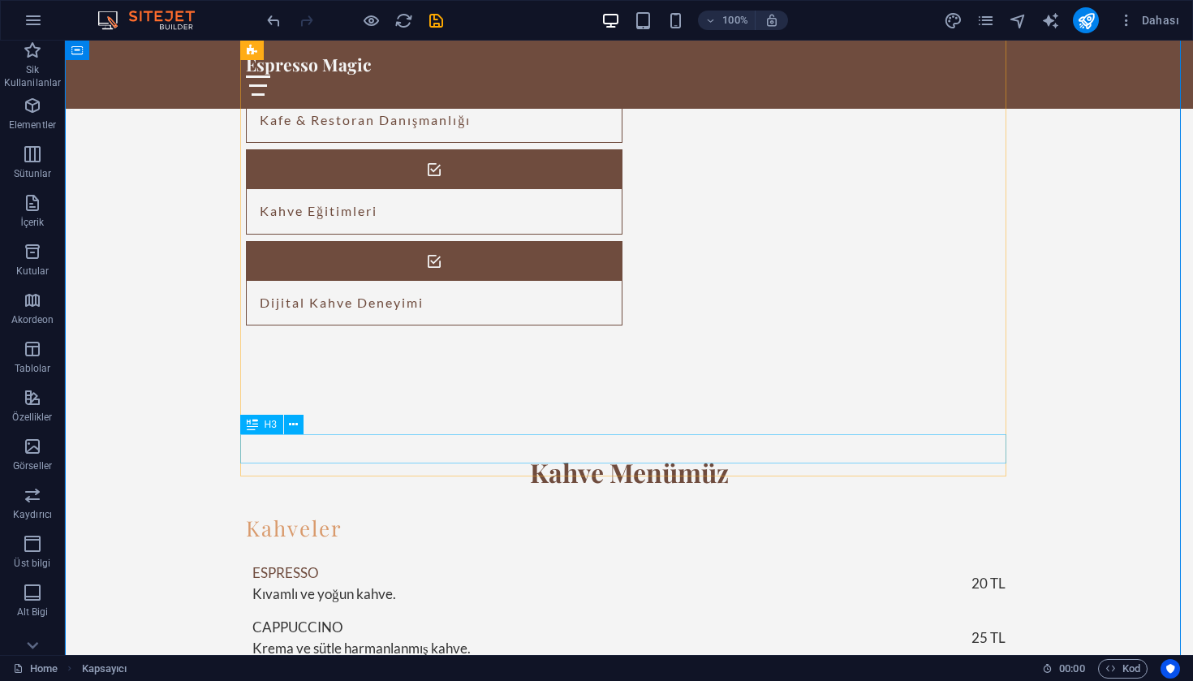
scroll to position [2175, 0]
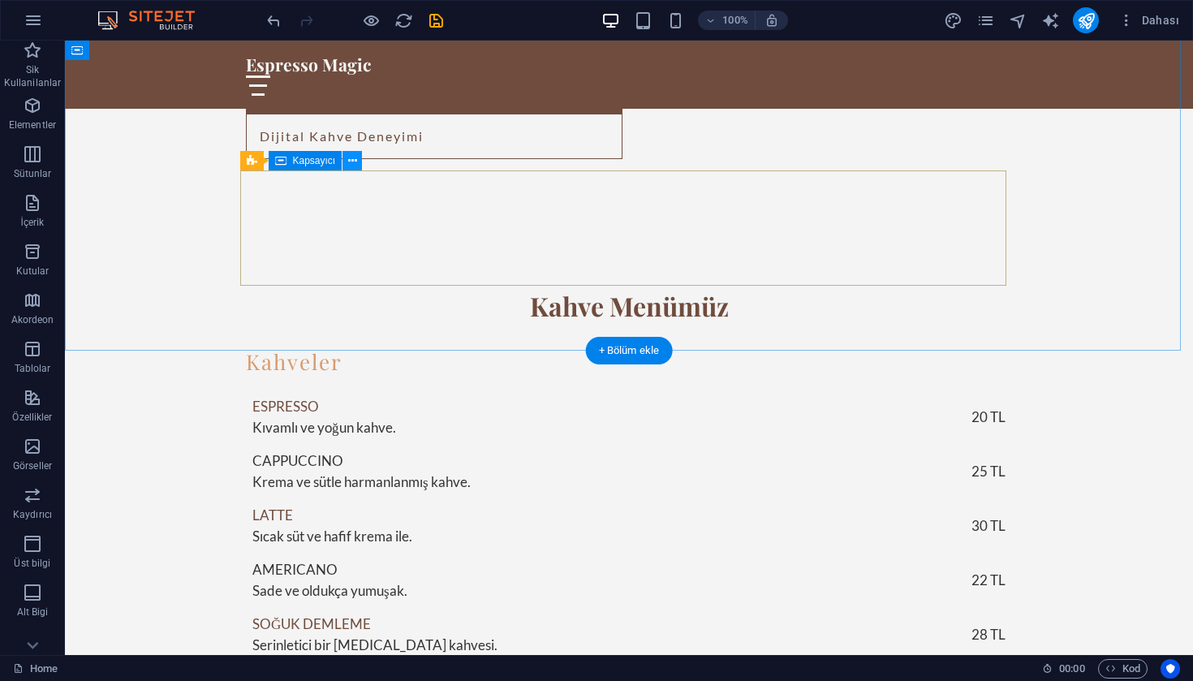
click at [352, 164] on icon at bounding box center [352, 161] width 9 height 17
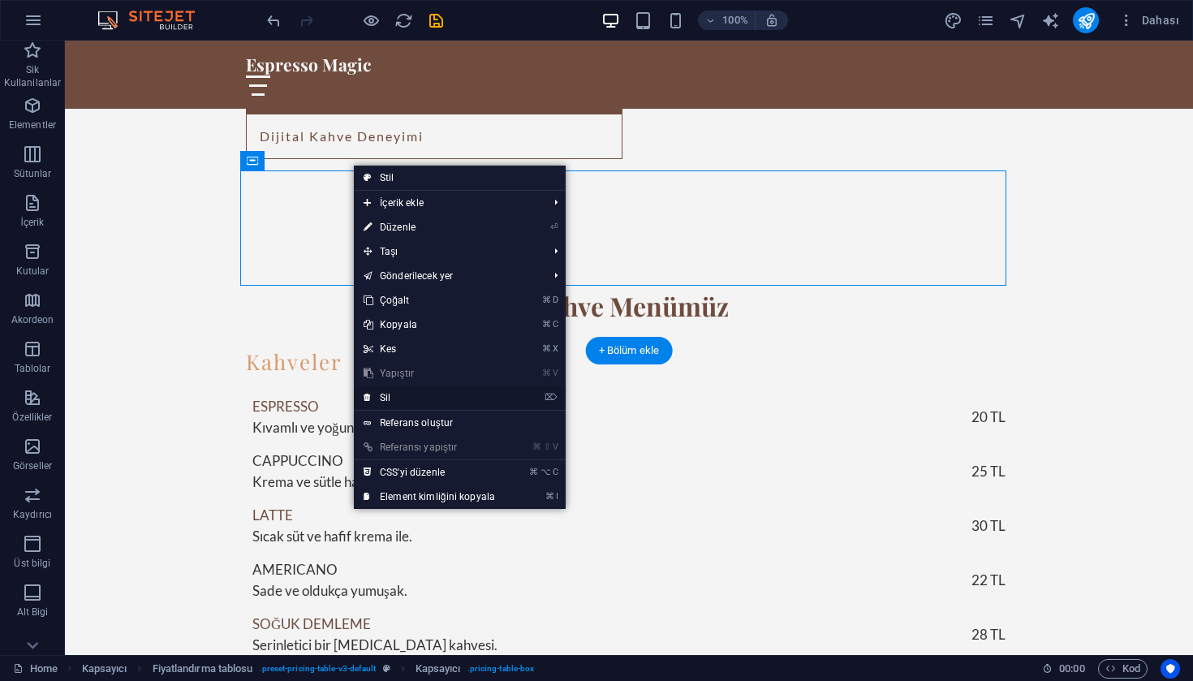
click at [409, 396] on link "⌦ Sil" at bounding box center [429, 397] width 151 height 24
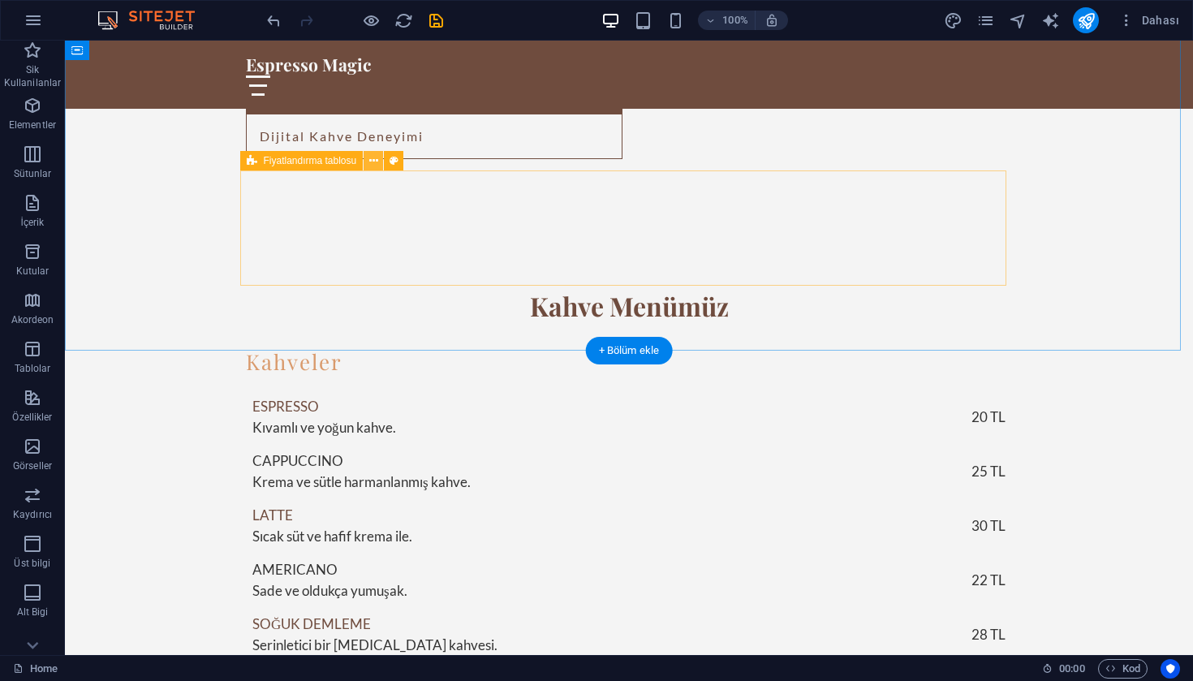
click at [378, 158] on icon at bounding box center [373, 161] width 9 height 17
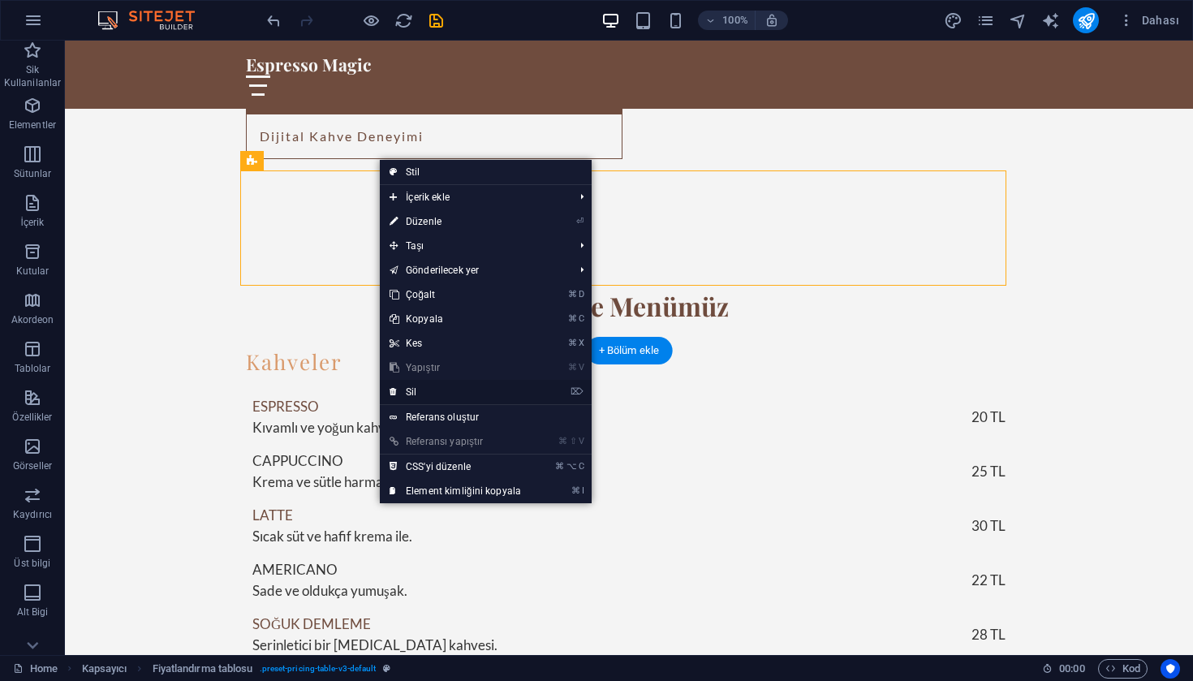
click at [421, 389] on link "⌦ Sil" at bounding box center [455, 392] width 151 height 24
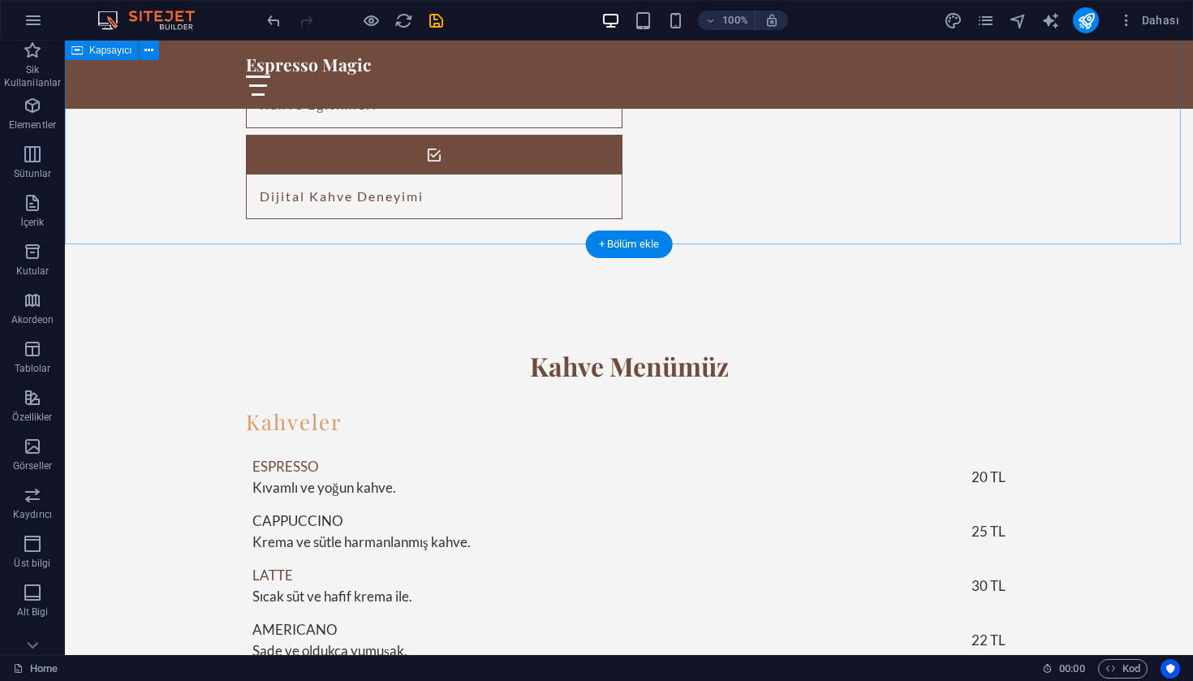
scroll to position [1948, 0]
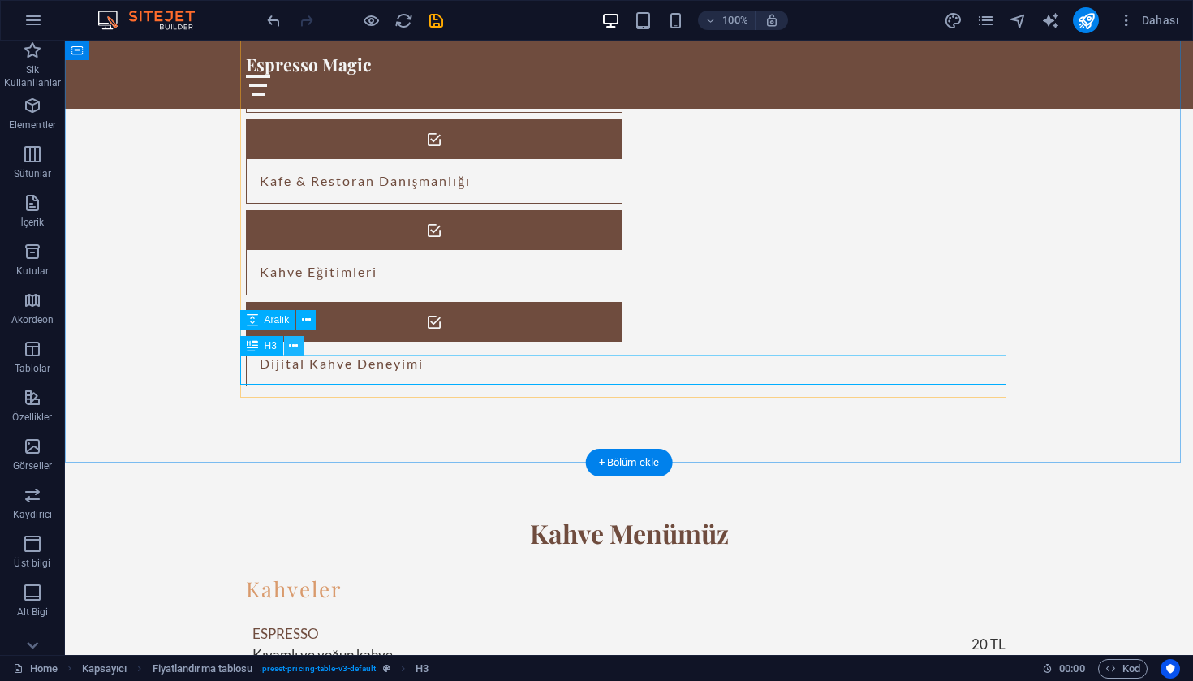
click at [290, 345] on icon at bounding box center [293, 346] width 9 height 17
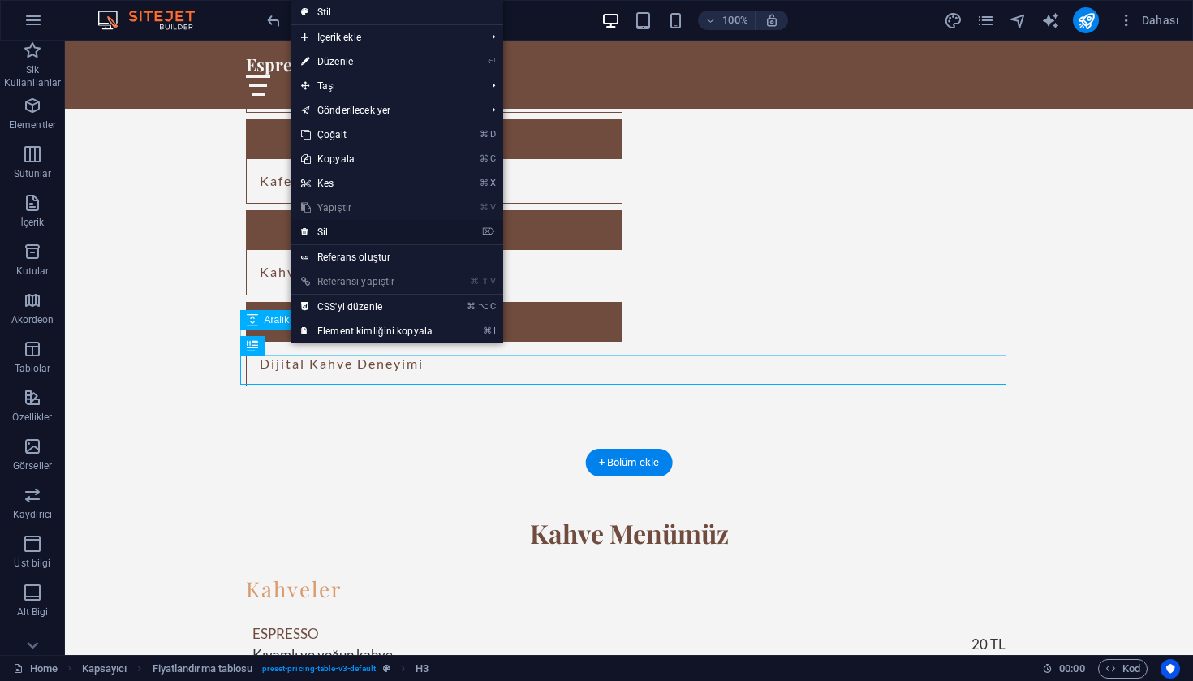
drag, startPoint x: 342, startPoint y: 234, endPoint x: 299, endPoint y: 252, distance: 47.3
click at [342, 234] on link "⌦ Sil" at bounding box center [366, 232] width 151 height 24
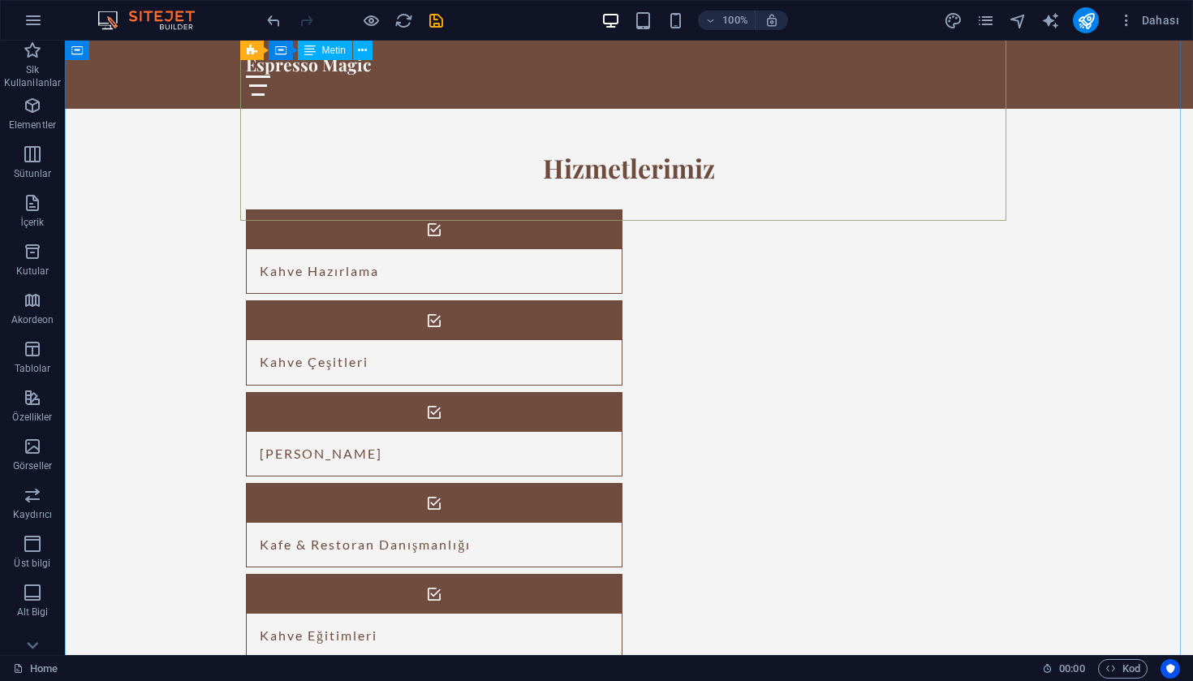
scroll to position [1667, 0]
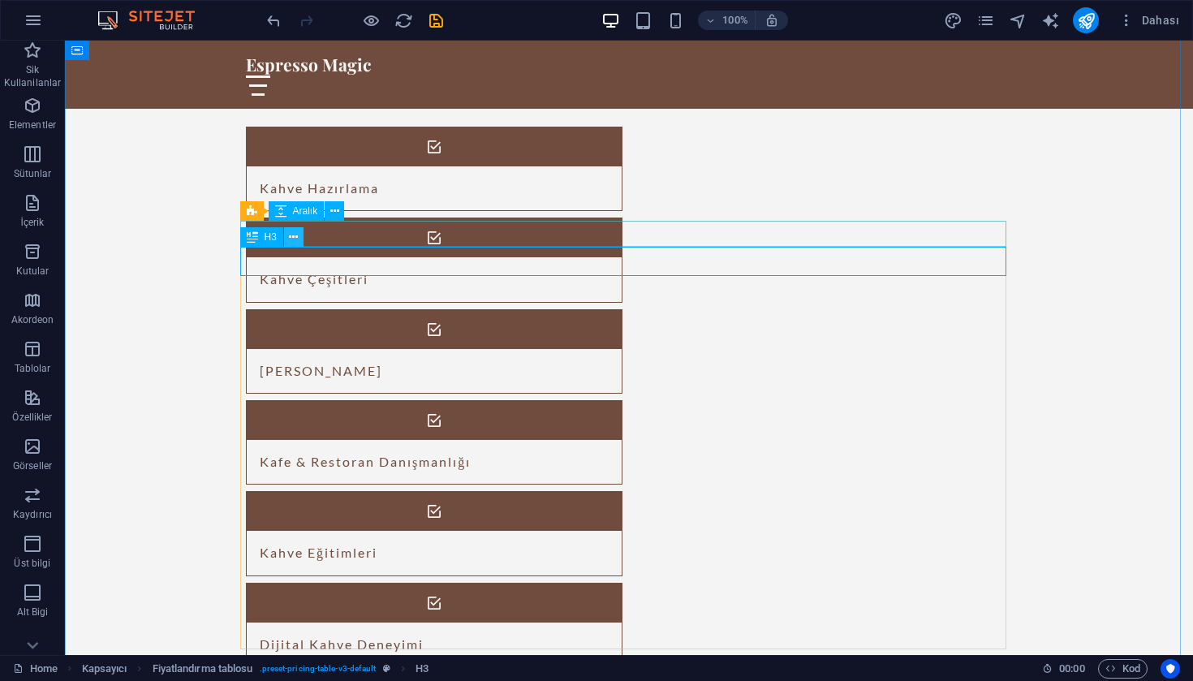
click at [300, 239] on button at bounding box center [293, 236] width 19 height 19
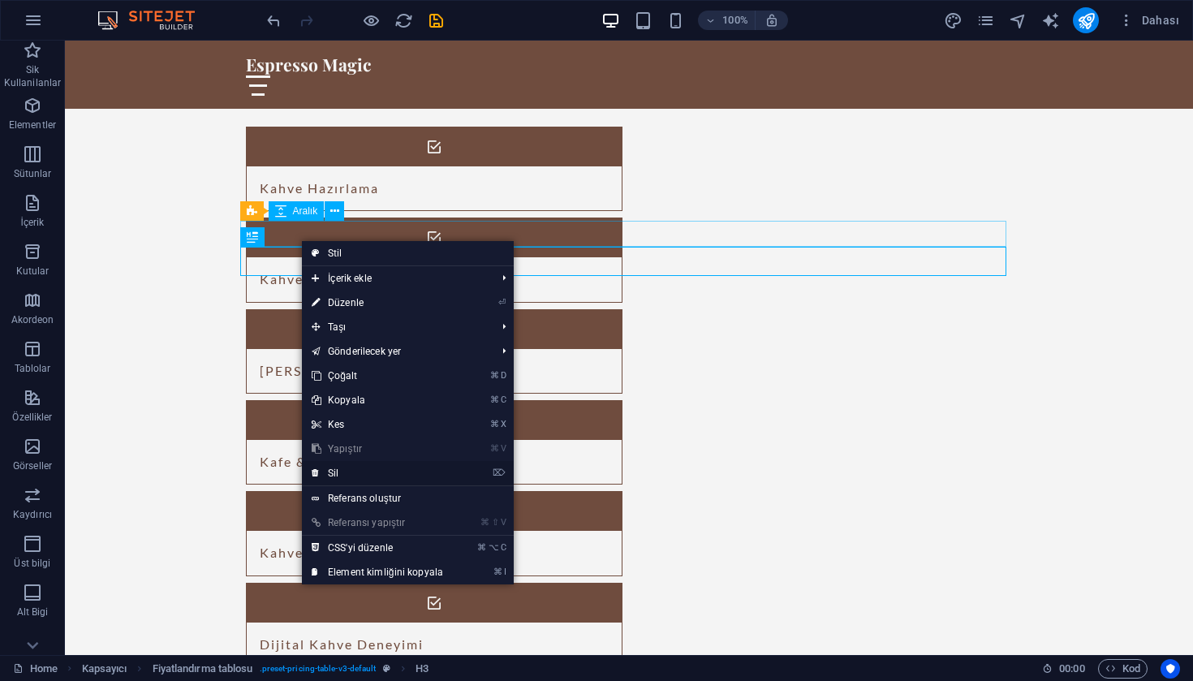
drag, startPoint x: 346, startPoint y: 468, endPoint x: 282, endPoint y: 423, distance: 78.6
click at [346, 468] on link "⌦ Sil" at bounding box center [377, 473] width 151 height 24
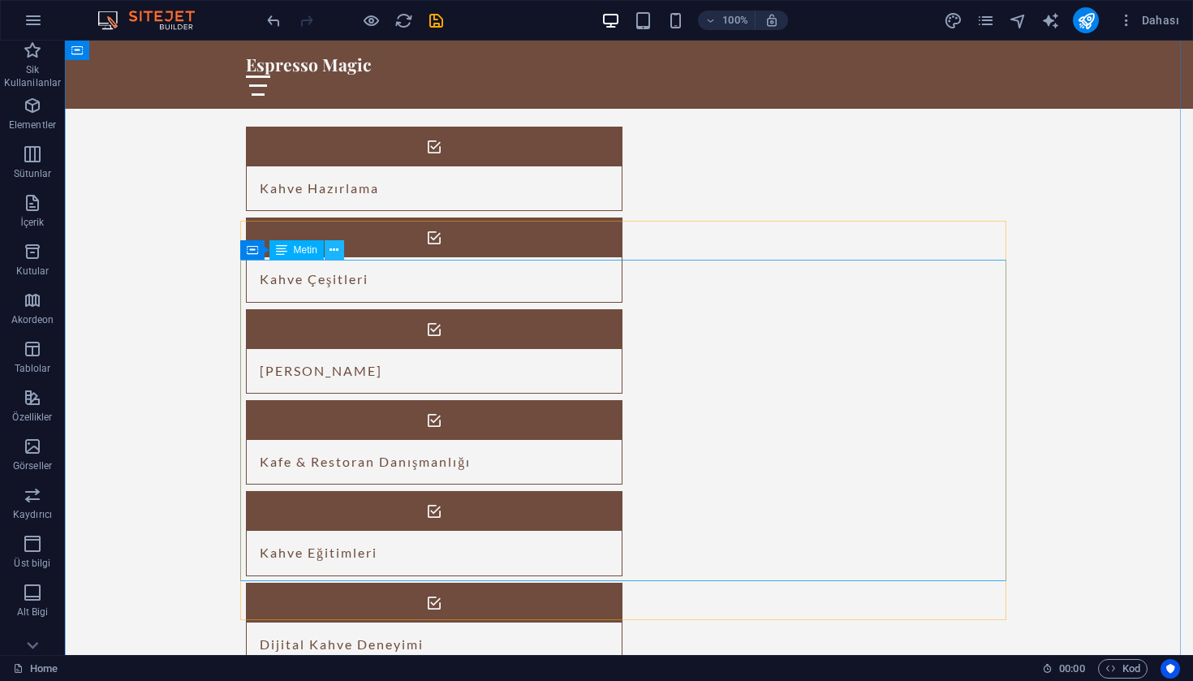
click at [338, 252] on icon at bounding box center [333, 250] width 9 height 17
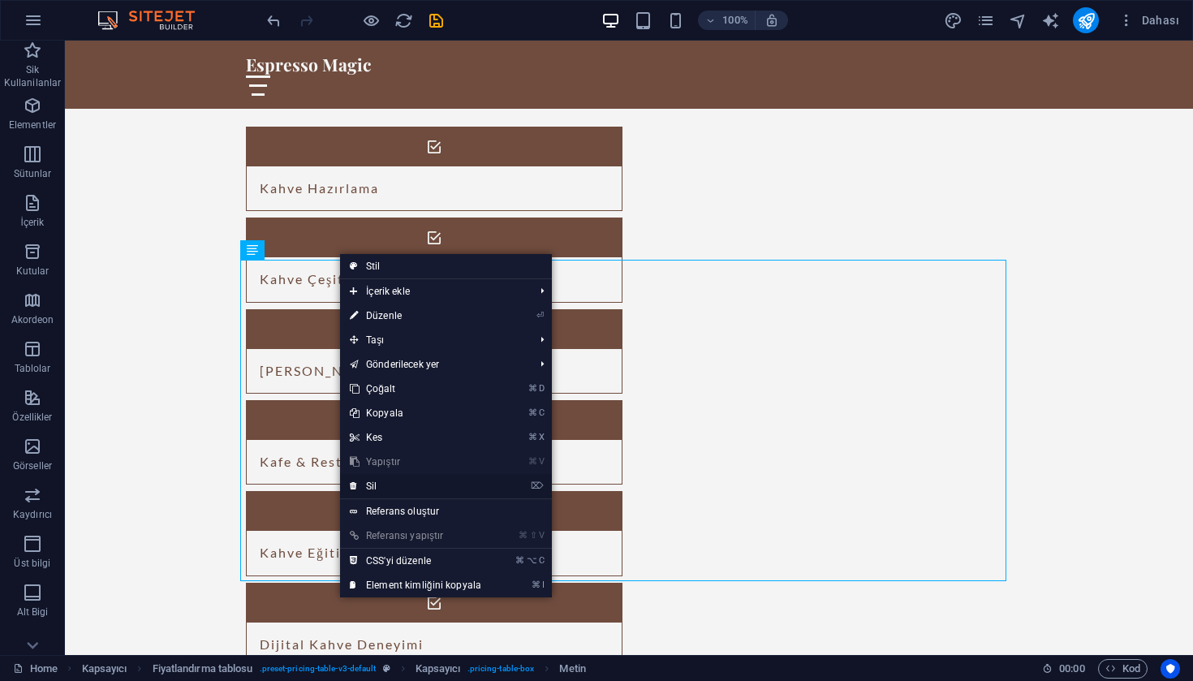
click at [379, 483] on link "⌦ Sil" at bounding box center [415, 486] width 151 height 24
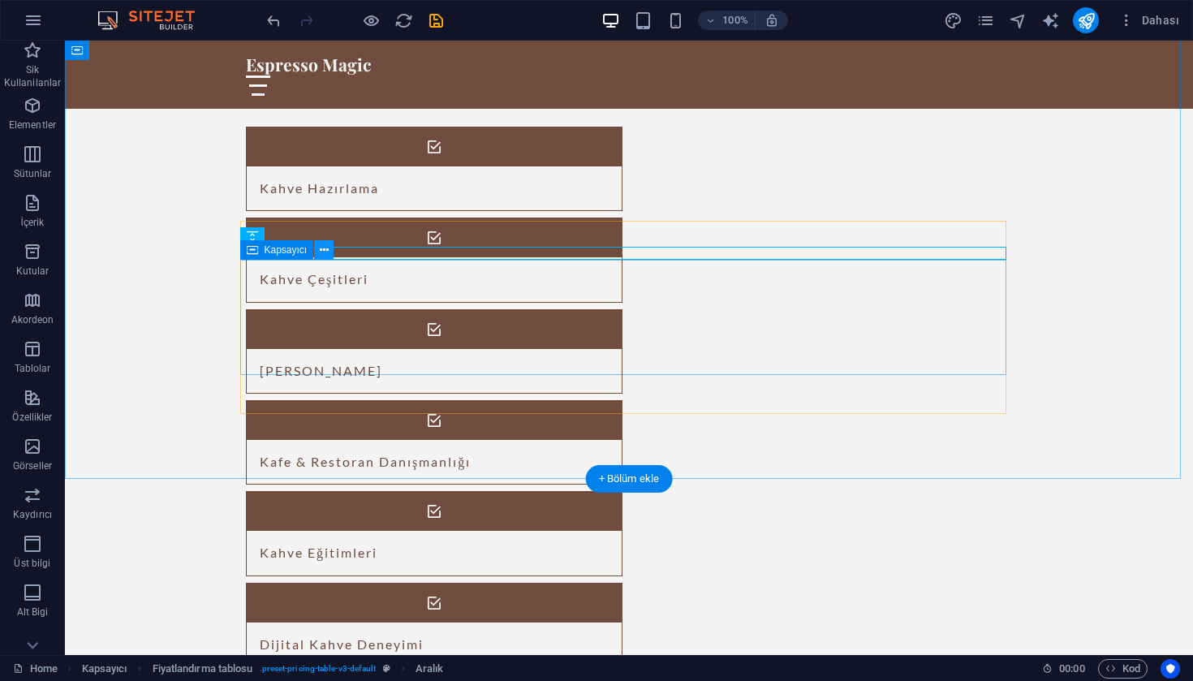
click at [325, 250] on icon at bounding box center [324, 250] width 9 height 17
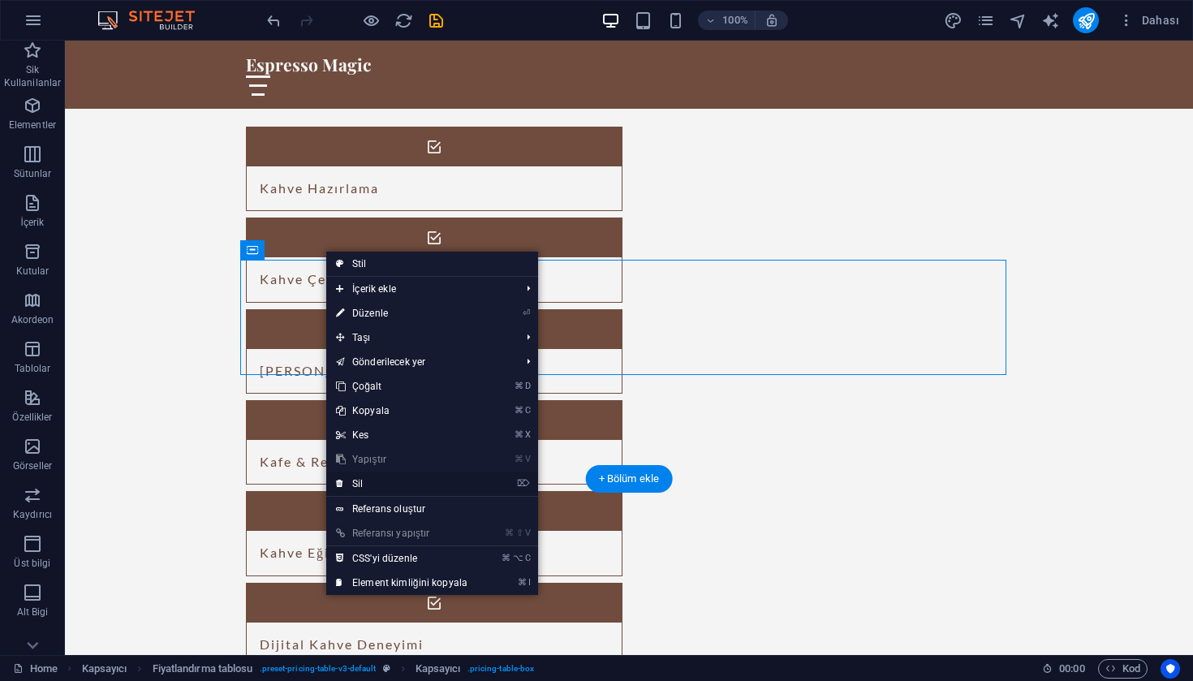
click at [366, 478] on link "⌦ Sil" at bounding box center [401, 483] width 151 height 24
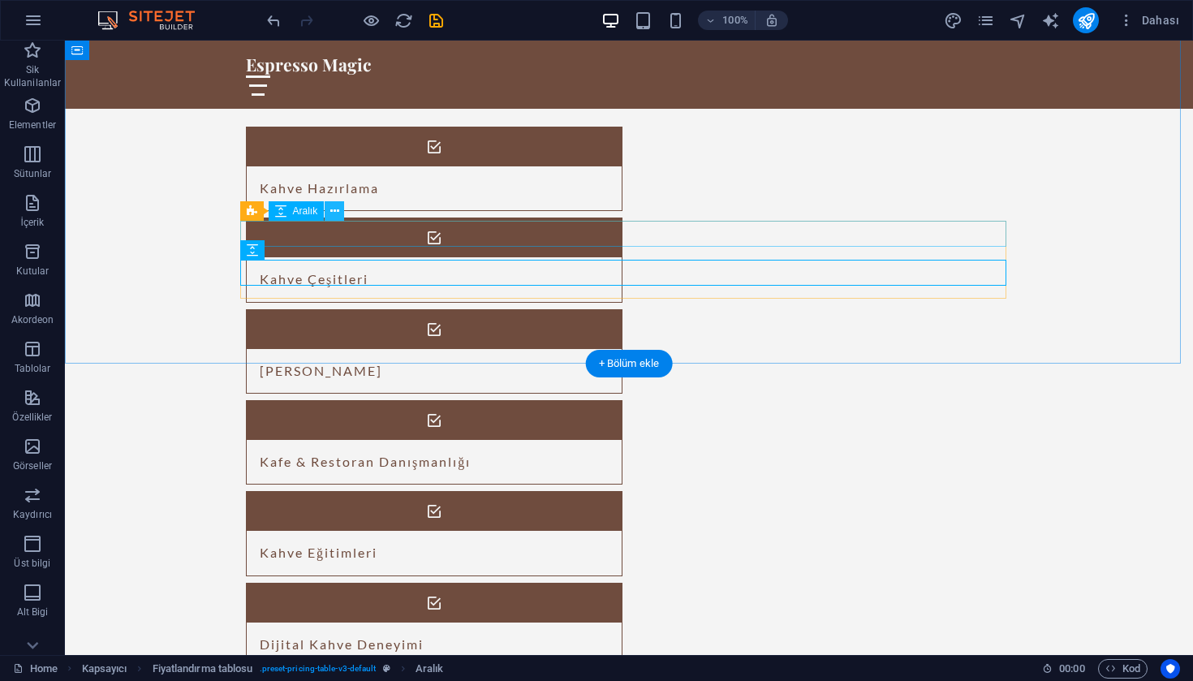
click at [333, 216] on icon at bounding box center [334, 211] width 9 height 17
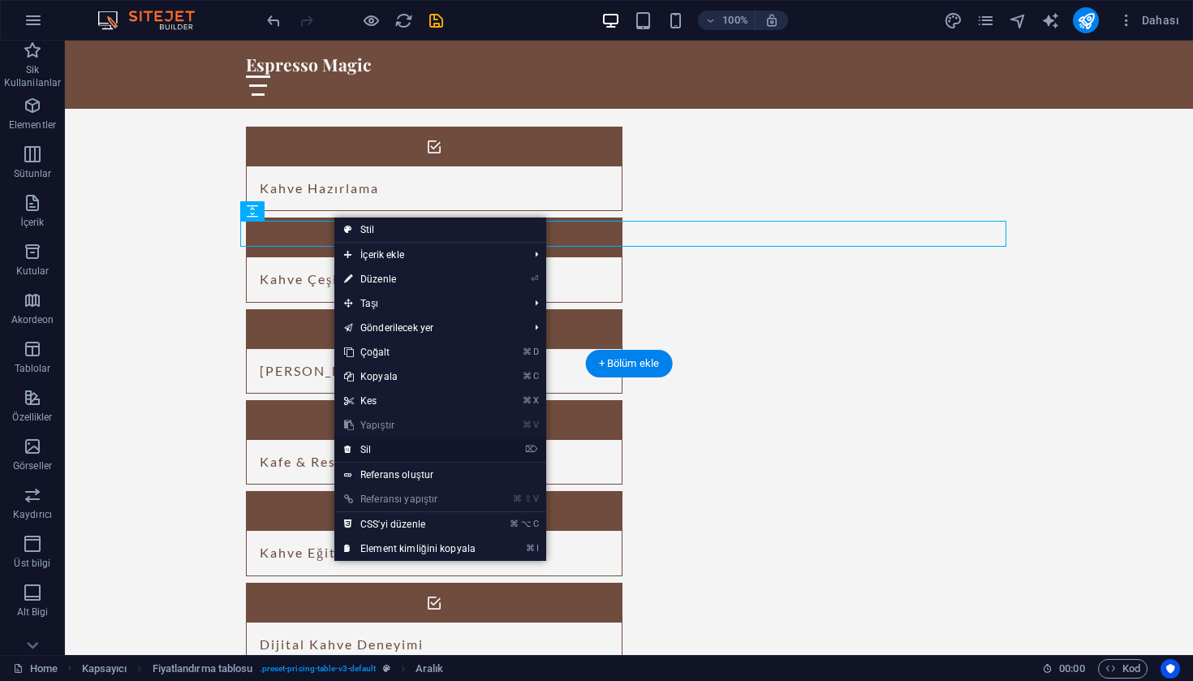
click at [374, 445] on link "⌦ Sil" at bounding box center [409, 449] width 151 height 24
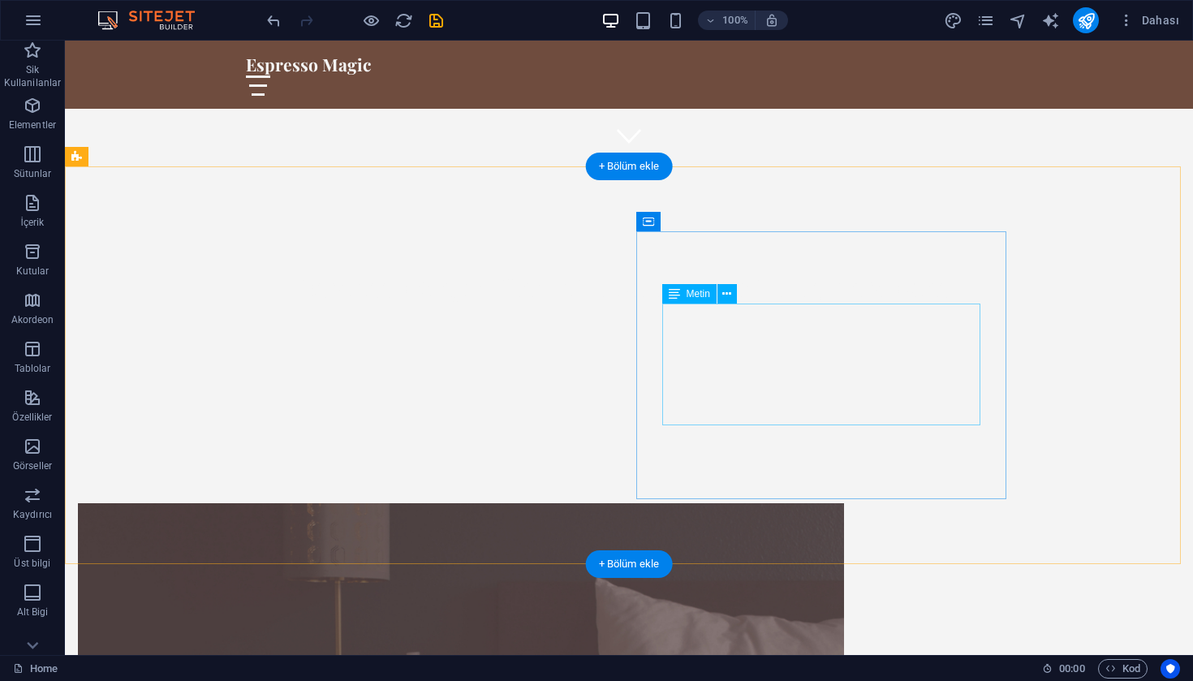
scroll to position [488, 0]
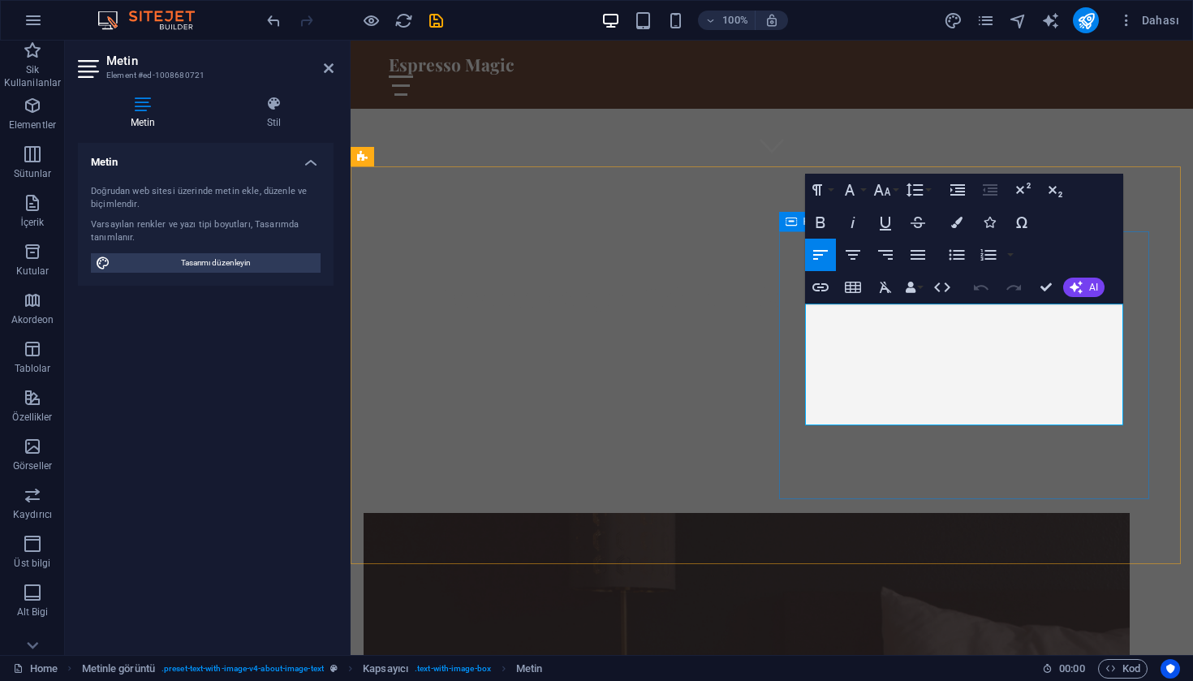
drag, startPoint x: 1024, startPoint y: 417, endPoint x: 789, endPoint y: 295, distance: 264.2
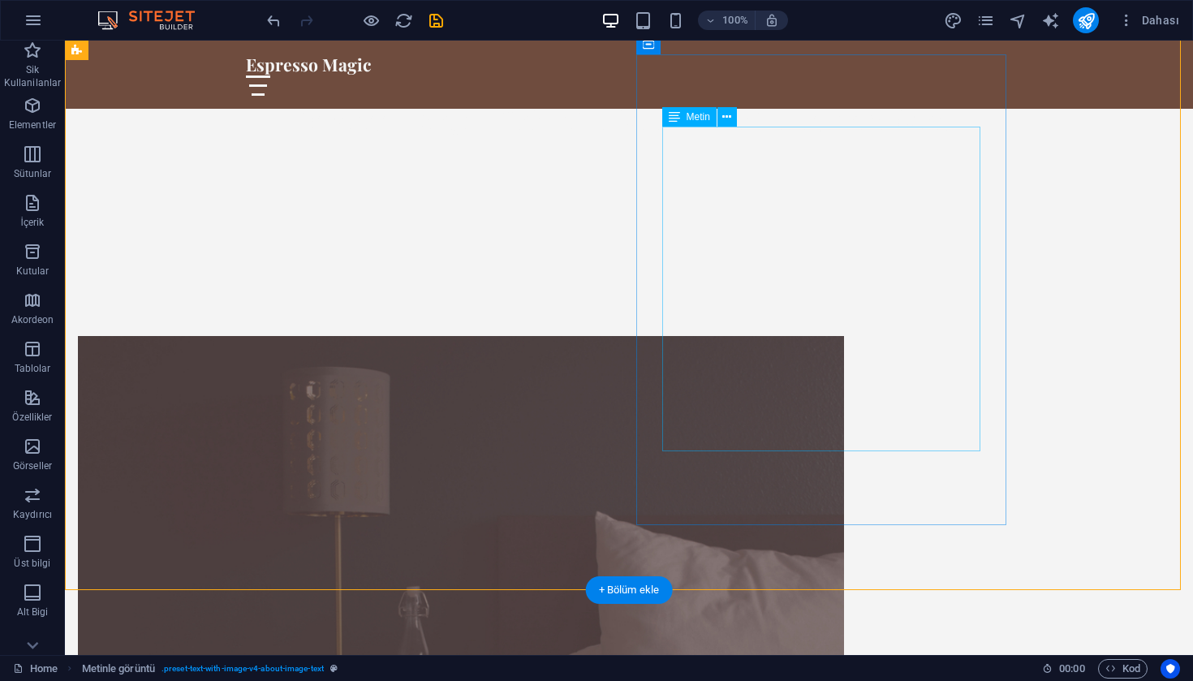
scroll to position [686, 0]
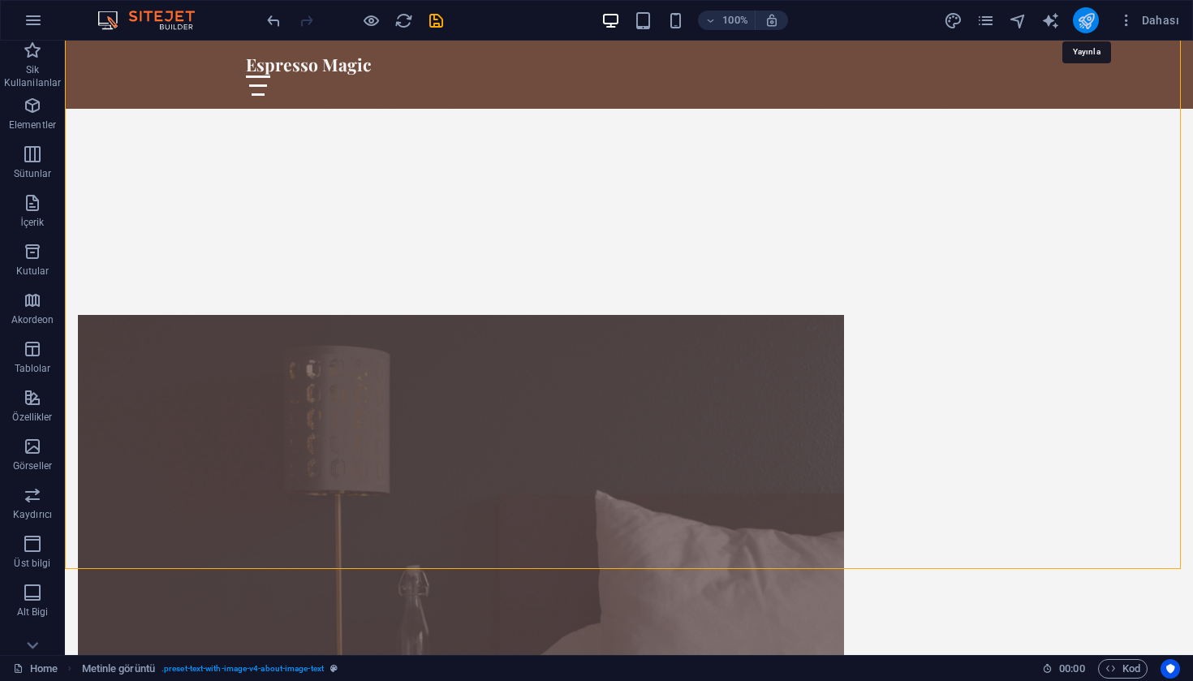
click at [1093, 25] on icon "publish" at bounding box center [1086, 20] width 19 height 19
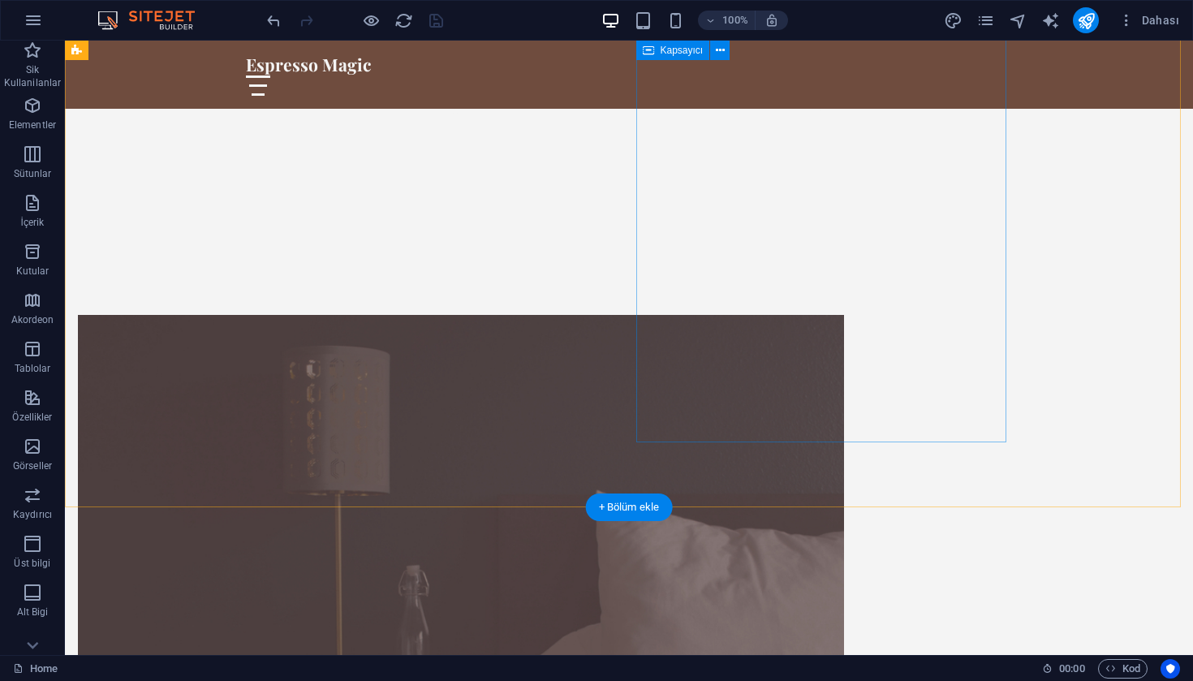
scroll to position [748, 0]
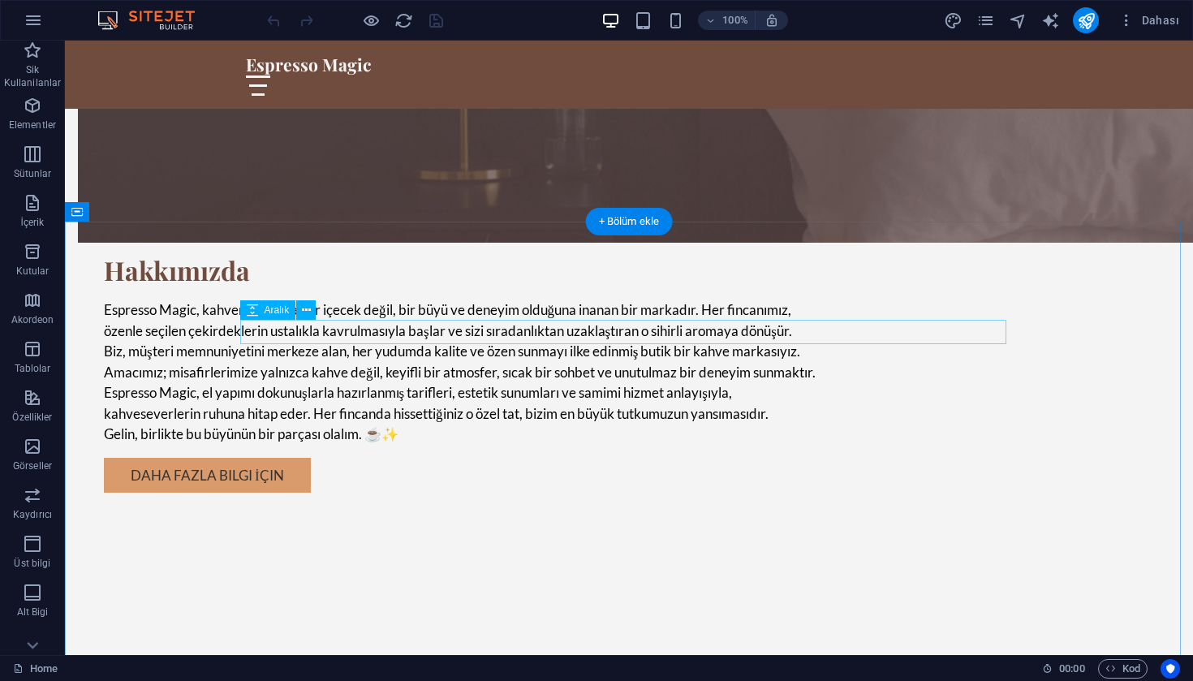
scroll to position [1422, 0]
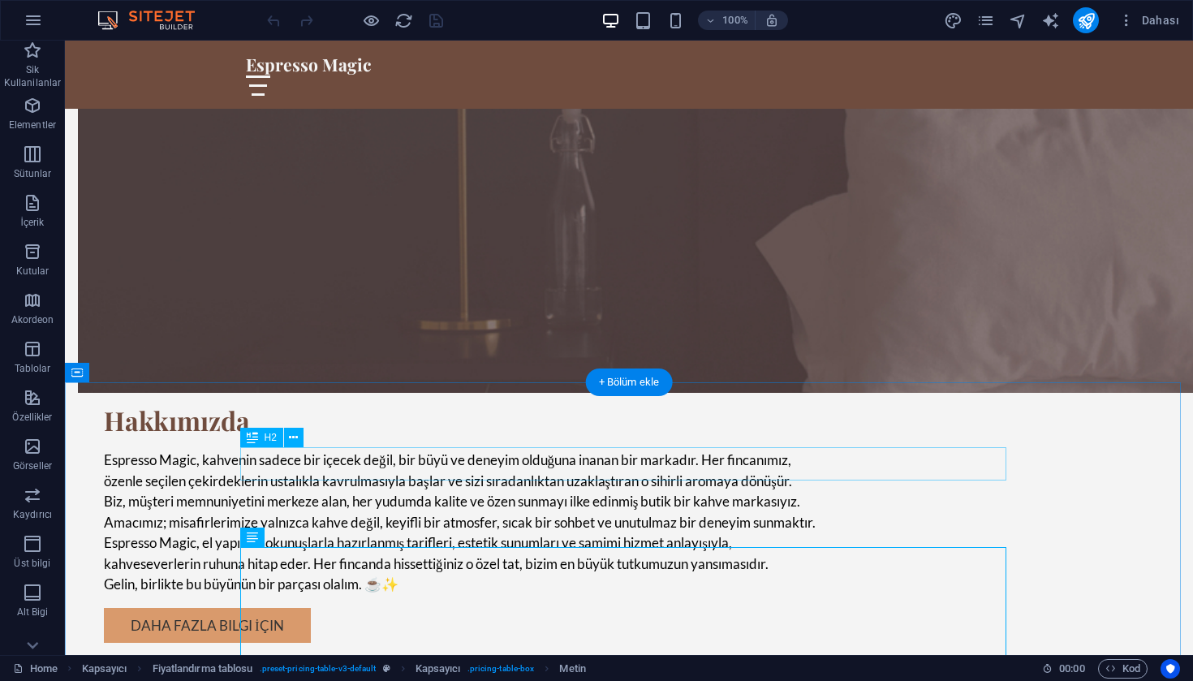
scroll to position [1168, 0]
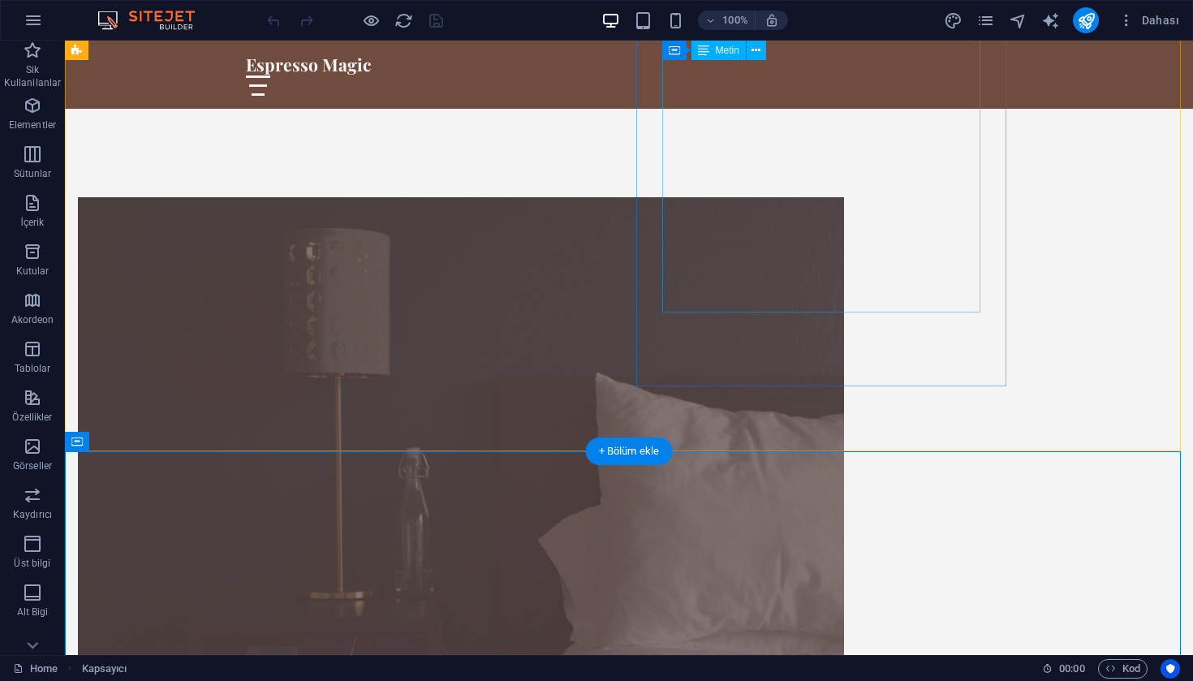
scroll to position [561, 0]
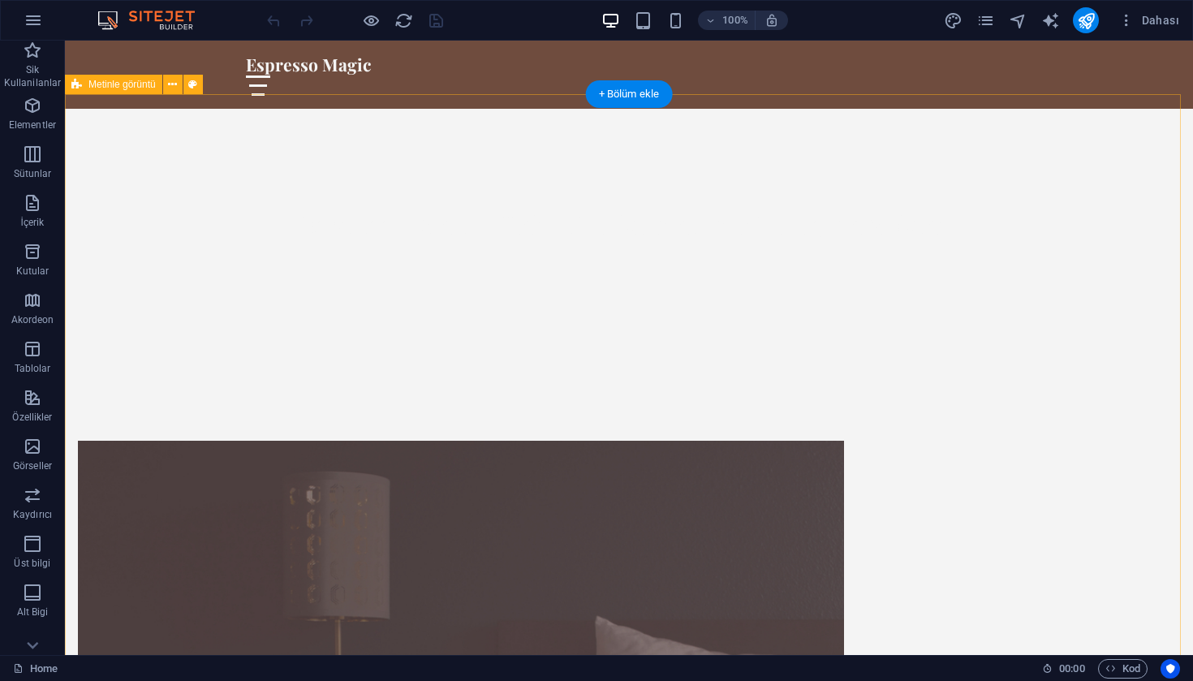
click at [490, 441] on figure at bounding box center [461, 676] width 766 height 471
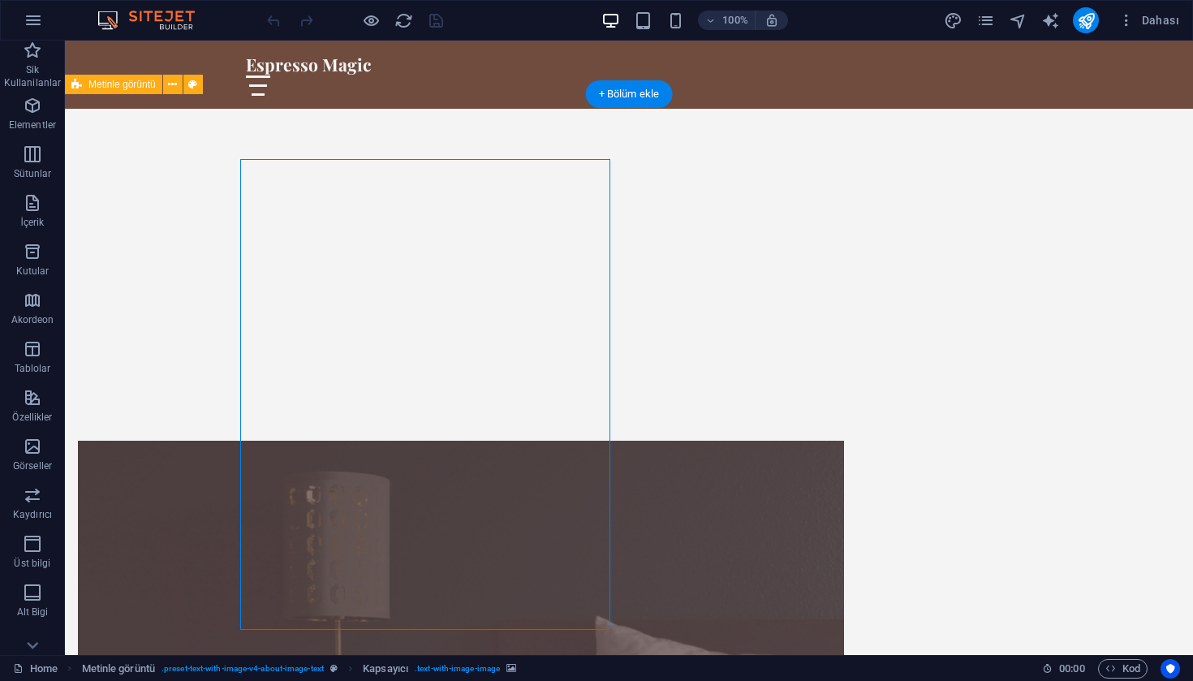
click at [490, 441] on figure at bounding box center [461, 676] width 766 height 471
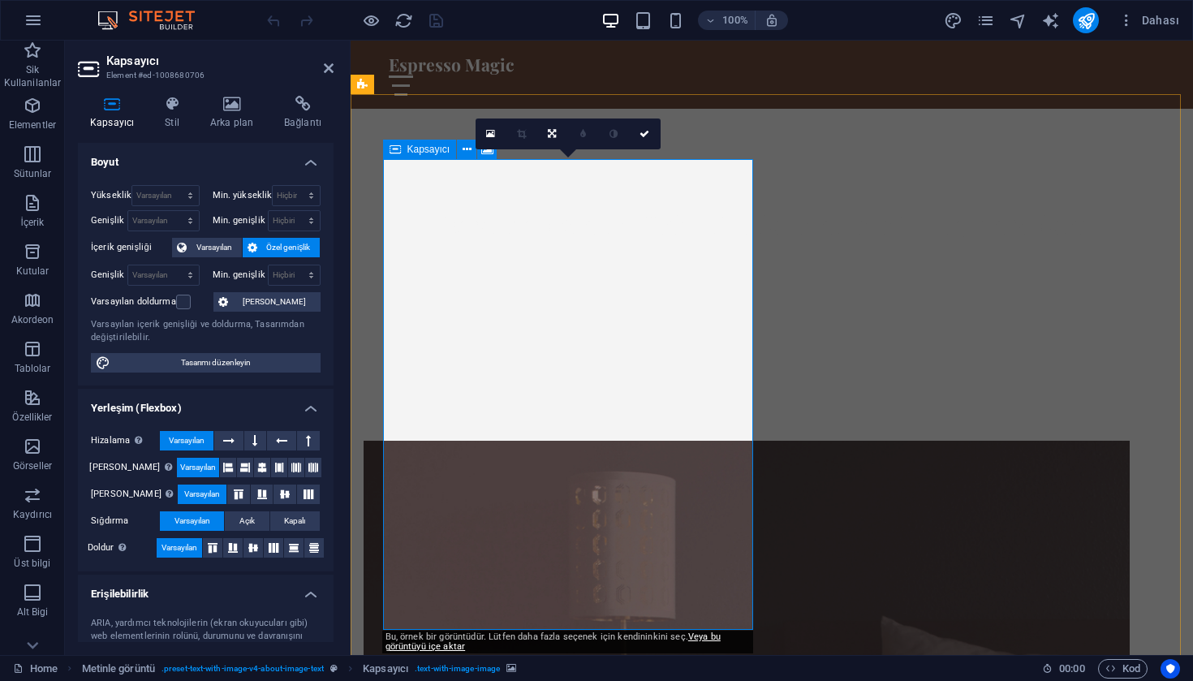
click at [490, 149] on div "0" at bounding box center [567, 133] width 185 height 31
click at [484, 130] on link at bounding box center [490, 133] width 31 height 31
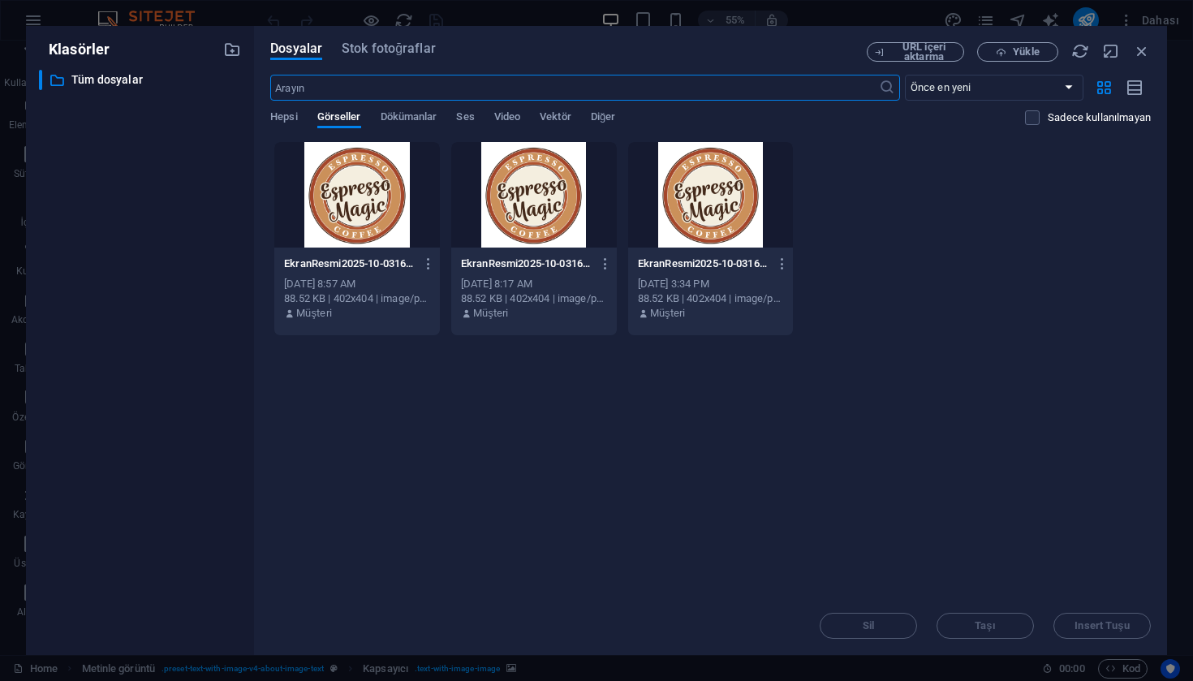
click at [379, 202] on div at bounding box center [357, 194] width 166 height 105
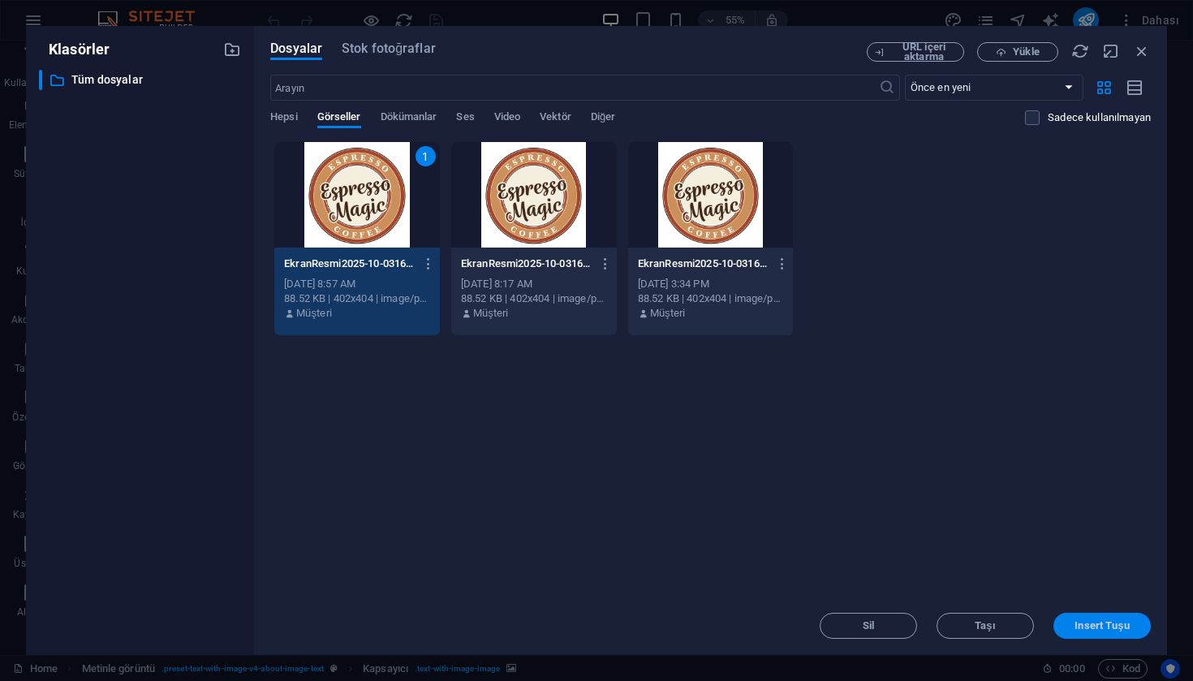
click at [1103, 617] on button "Insert Tuşu" at bounding box center [1101, 626] width 97 height 26
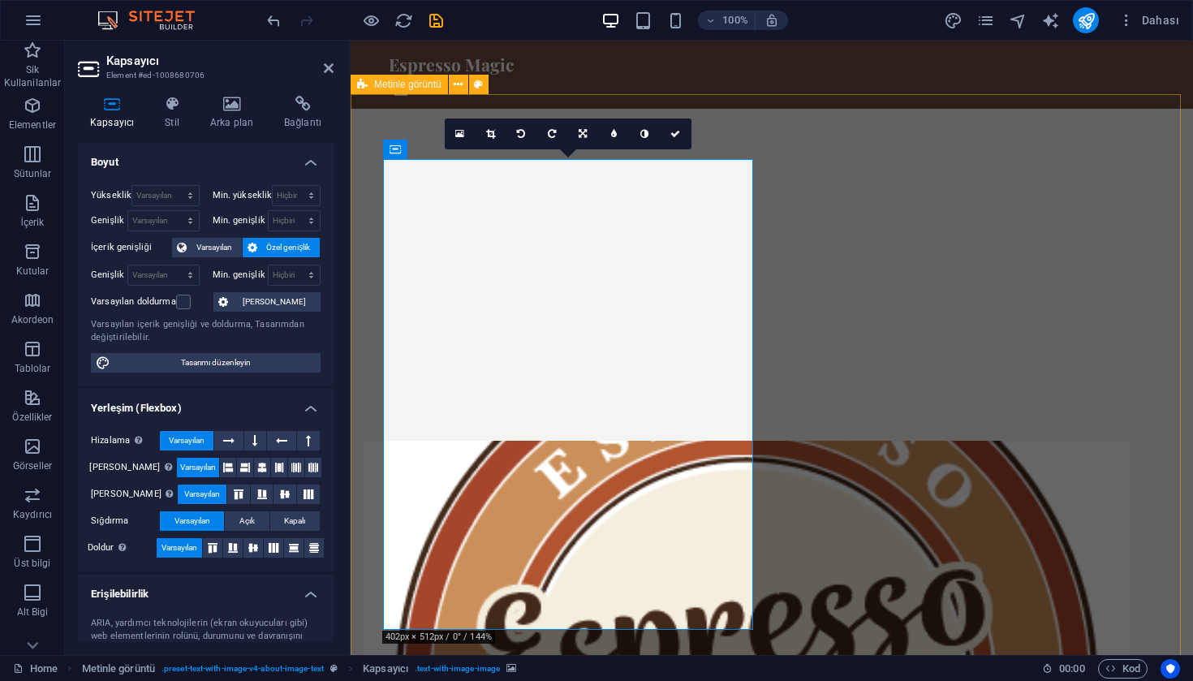
click at [704, 483] on figure at bounding box center [746, 676] width 766 height 471
click at [734, 603] on figure at bounding box center [746, 676] width 766 height 471
click at [644, 450] on figure at bounding box center [746, 676] width 766 height 471
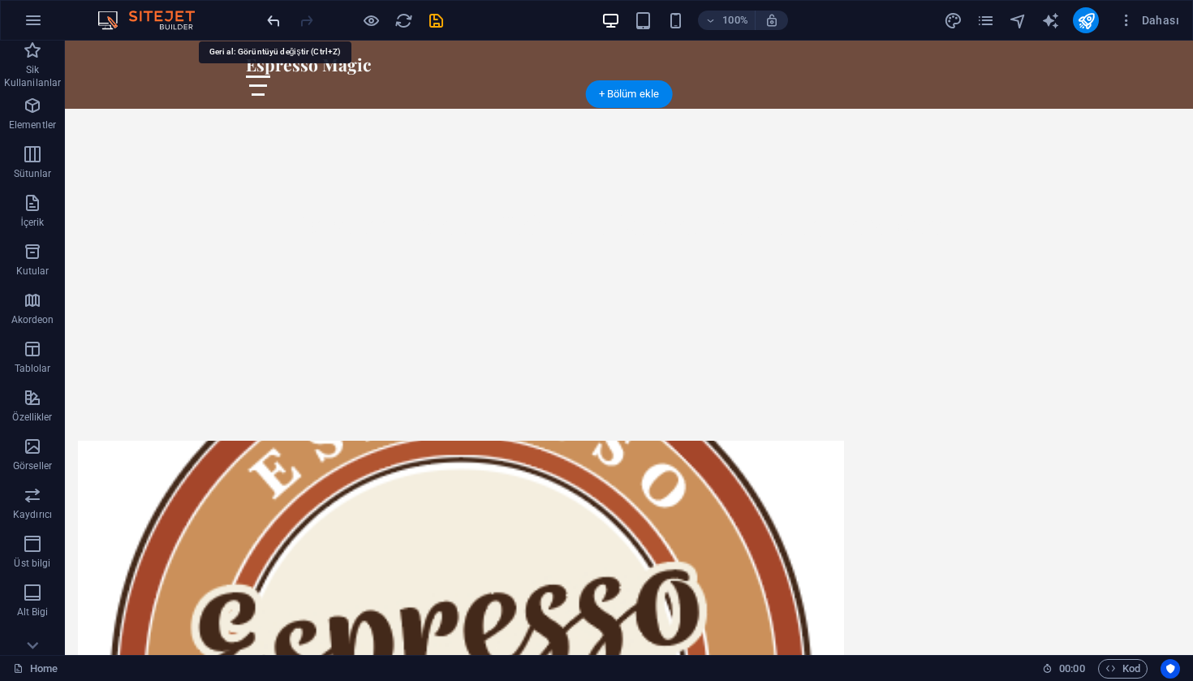
click at [281, 24] on icon "undo" at bounding box center [274, 20] width 19 height 19
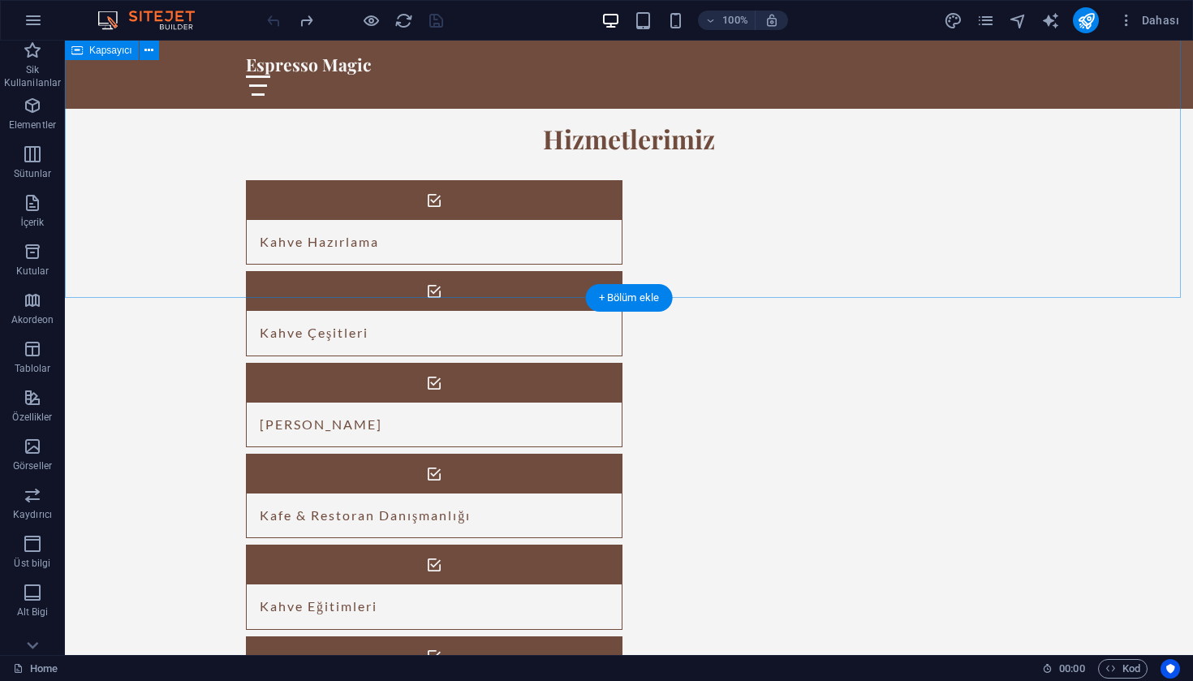
scroll to position [2005, 0]
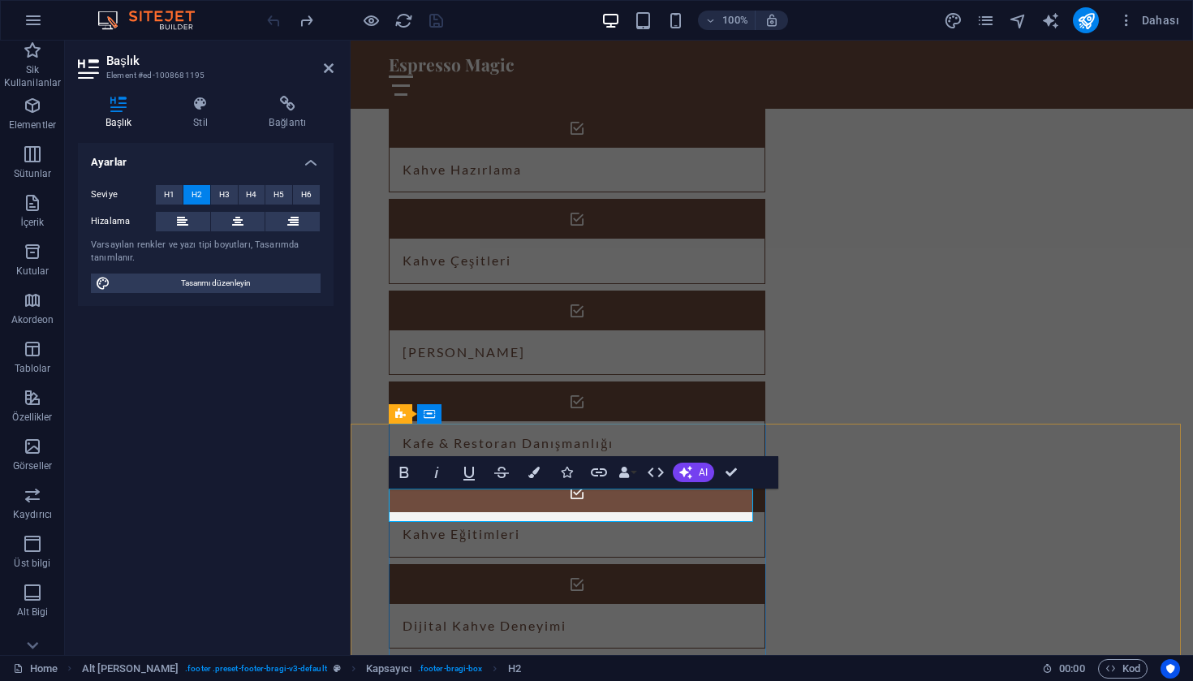
drag, startPoint x: 741, startPoint y: 505, endPoint x: 395, endPoint y: 502, distance: 345.7
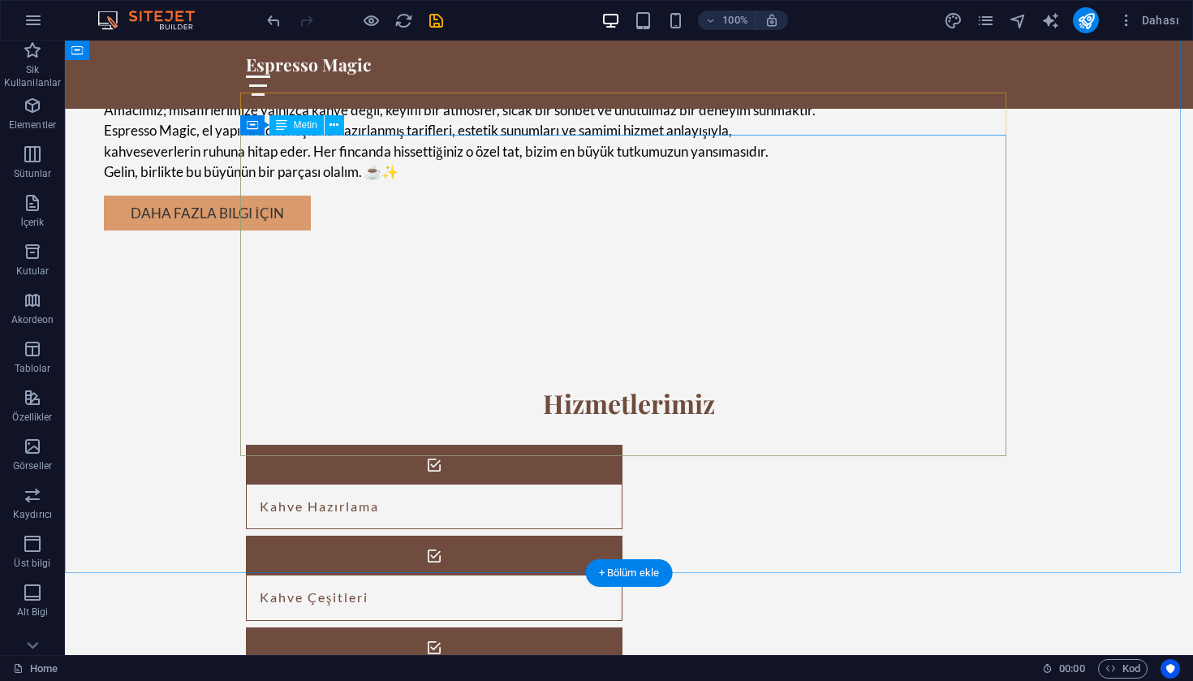
scroll to position [2005, 0]
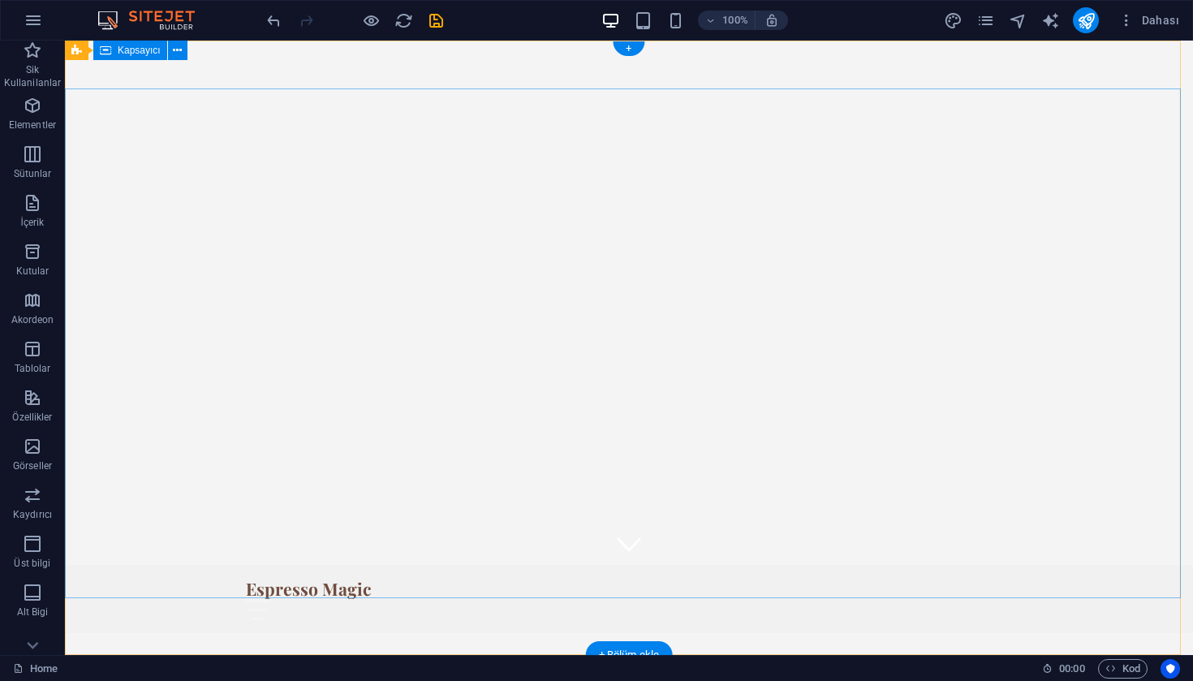
scroll to position [0, 0]
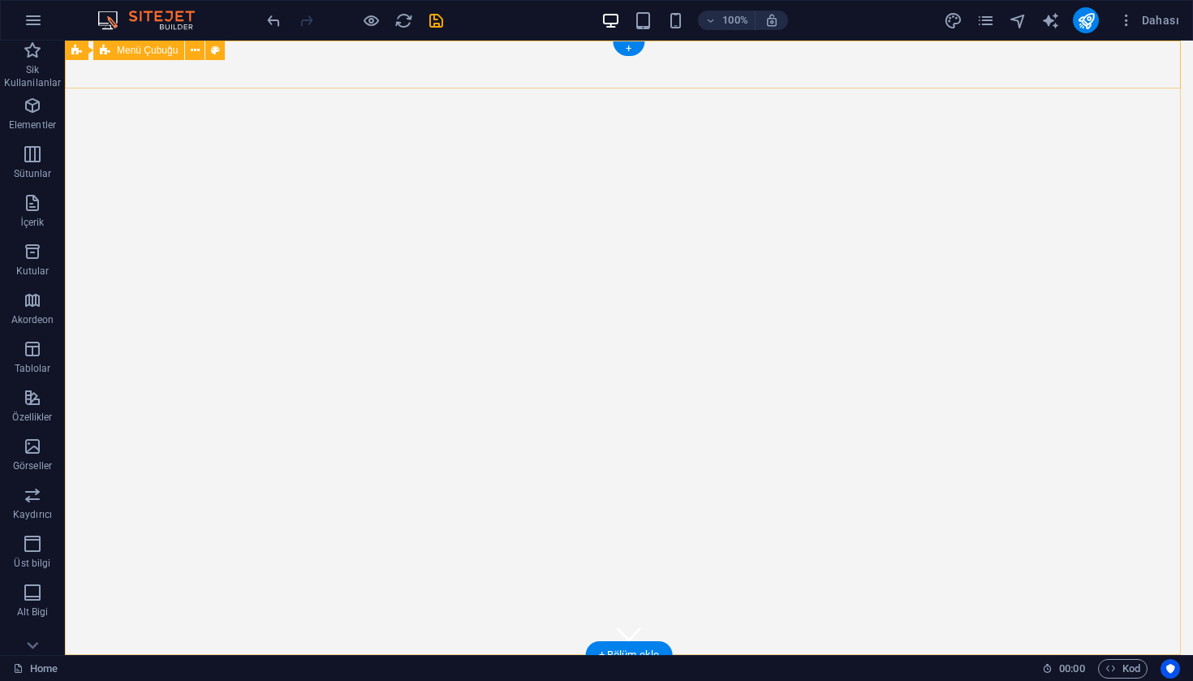
click at [997, 655] on div "Espresso Magic Ana Sayfa Hakkımızda Hizmetler Menü İletişim" at bounding box center [629, 689] width 1128 height 68
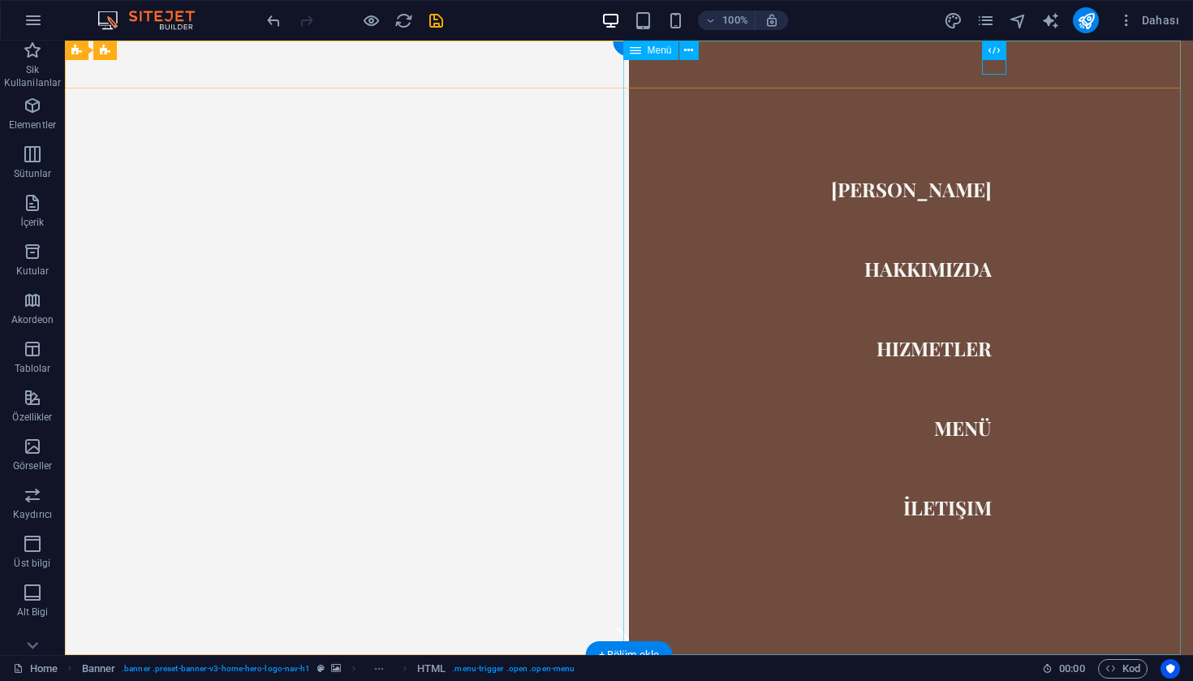
click at [953, 510] on nav "Ana Sayfa Hakkımızda Hizmetler Menü İletişim" at bounding box center [911, 348] width 564 height 614
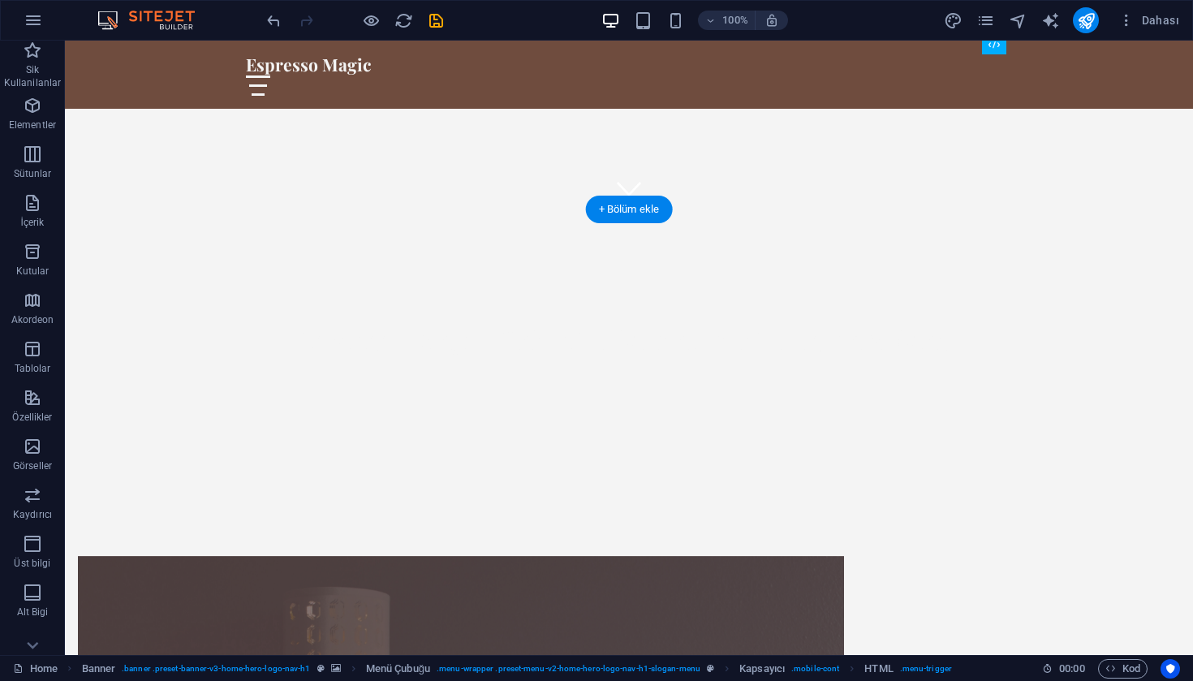
scroll to position [731, 0]
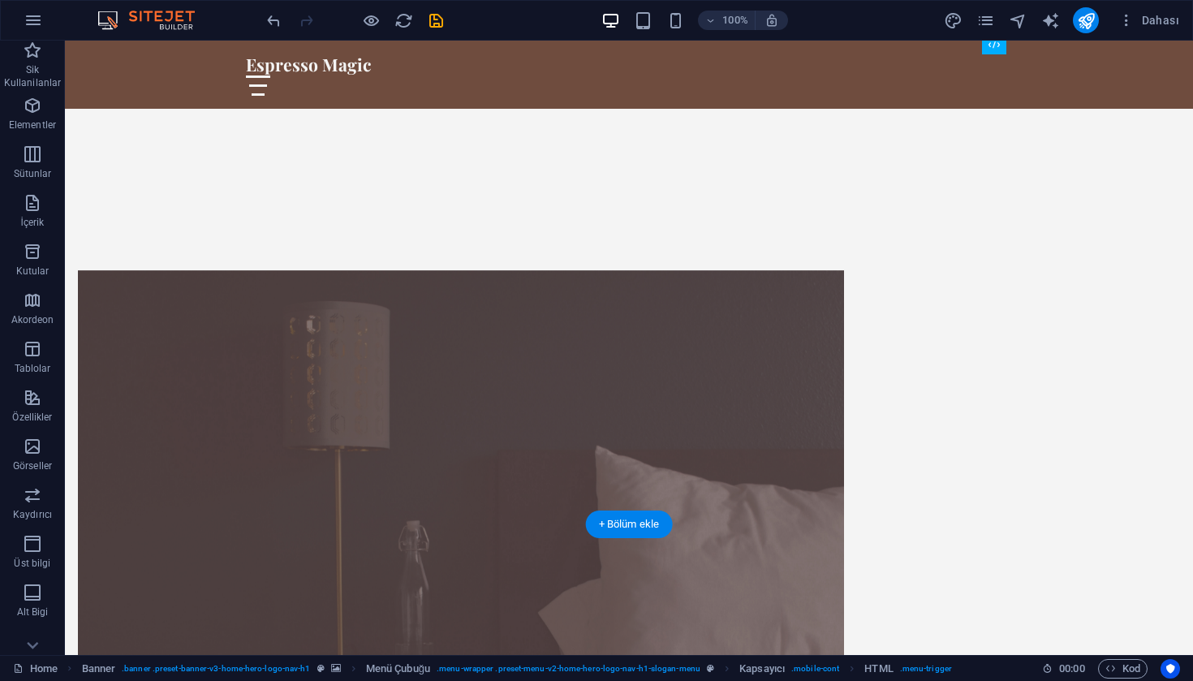
click at [490, 288] on figure at bounding box center [461, 505] width 766 height 471
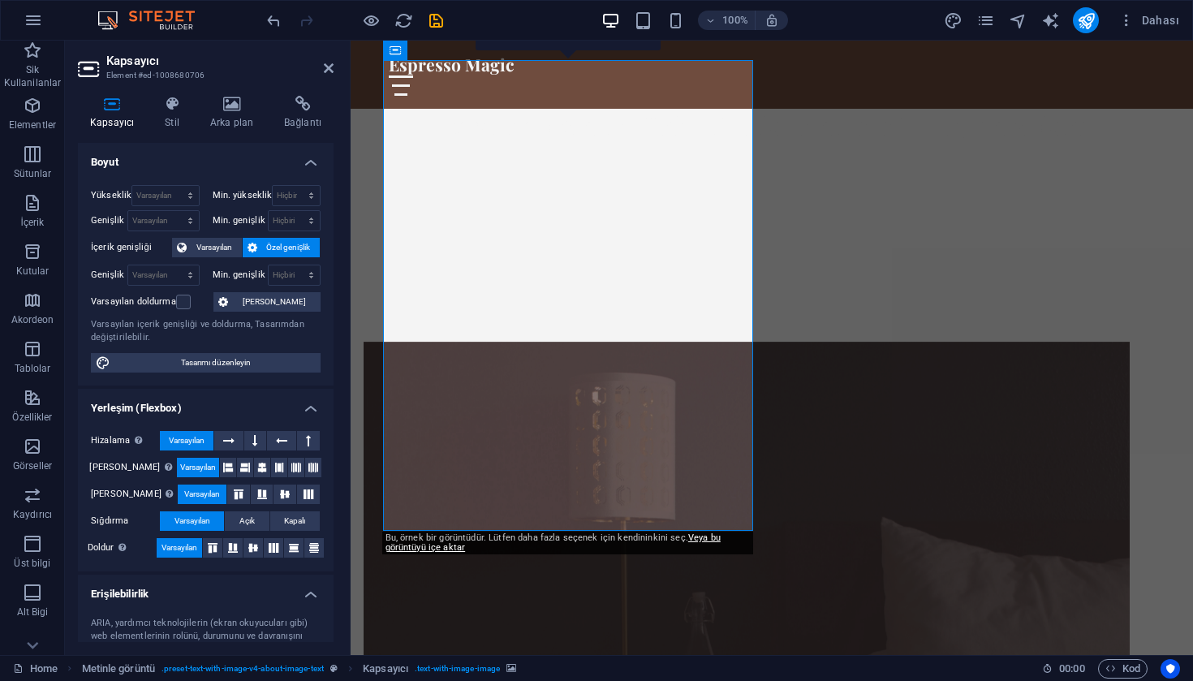
scroll to position [588, 0]
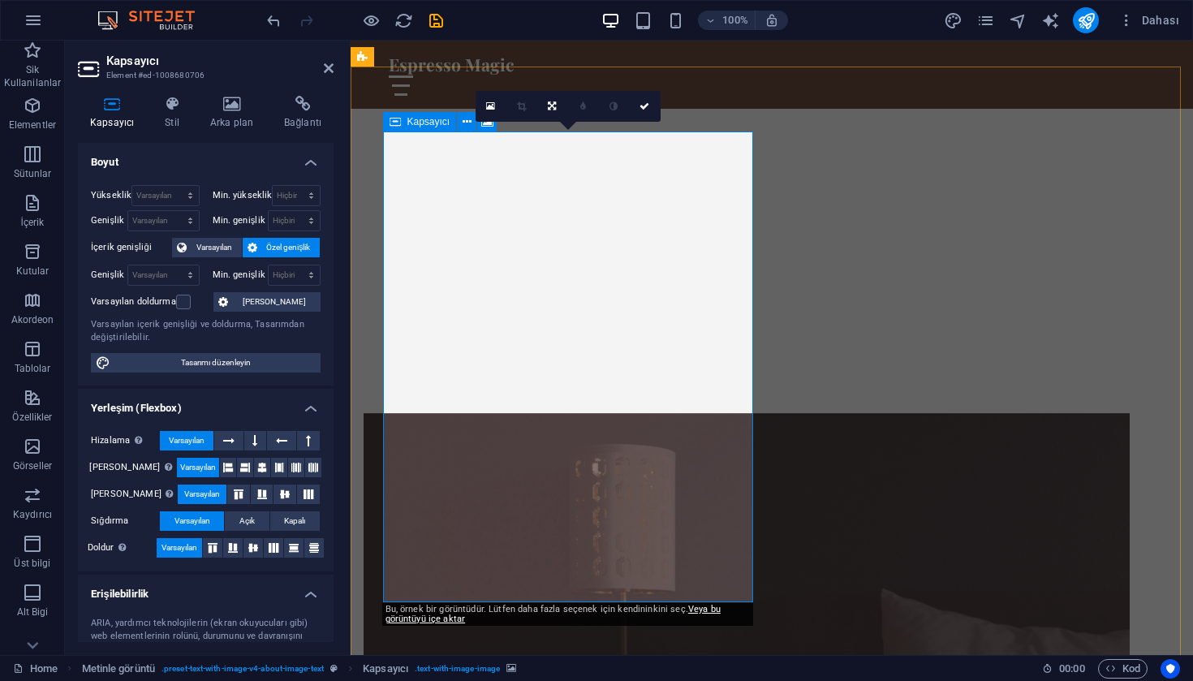
click at [487, 122] on div "0" at bounding box center [567, 106] width 185 height 31
click at [488, 109] on icon at bounding box center [490, 106] width 9 height 11
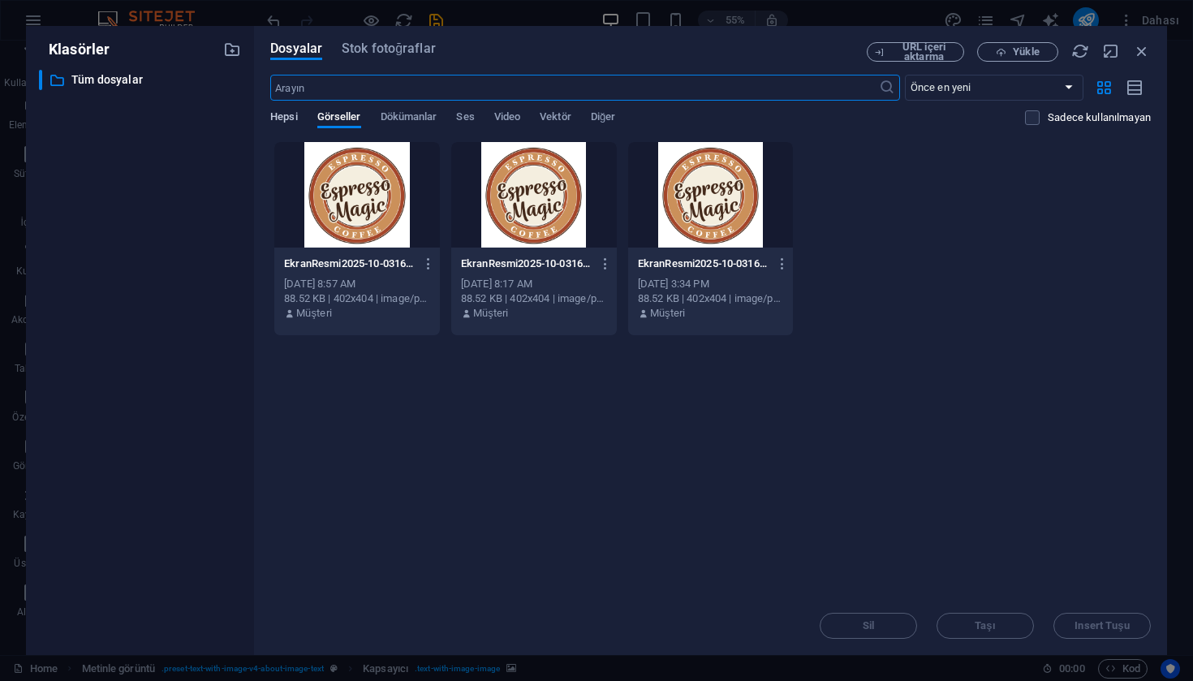
click at [286, 114] on span "Hepsi" at bounding box center [283, 118] width 27 height 23
click at [996, 52] on icon "button" at bounding box center [1001, 52] width 11 height 11
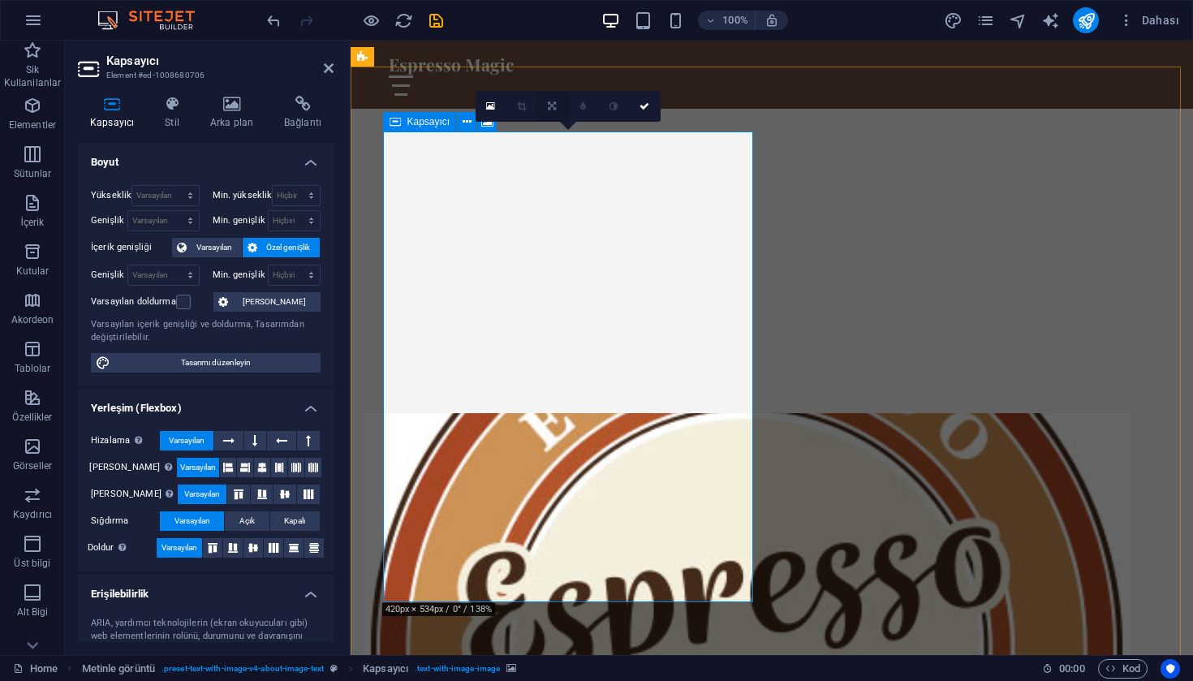
click at [560, 107] on link at bounding box center [552, 106] width 31 height 31
click at [554, 108] on icon at bounding box center [552, 106] width 8 height 10
click at [725, 557] on figure at bounding box center [746, 648] width 766 height 471
click at [252, 521] on span "Açık" at bounding box center [246, 520] width 15 height 19
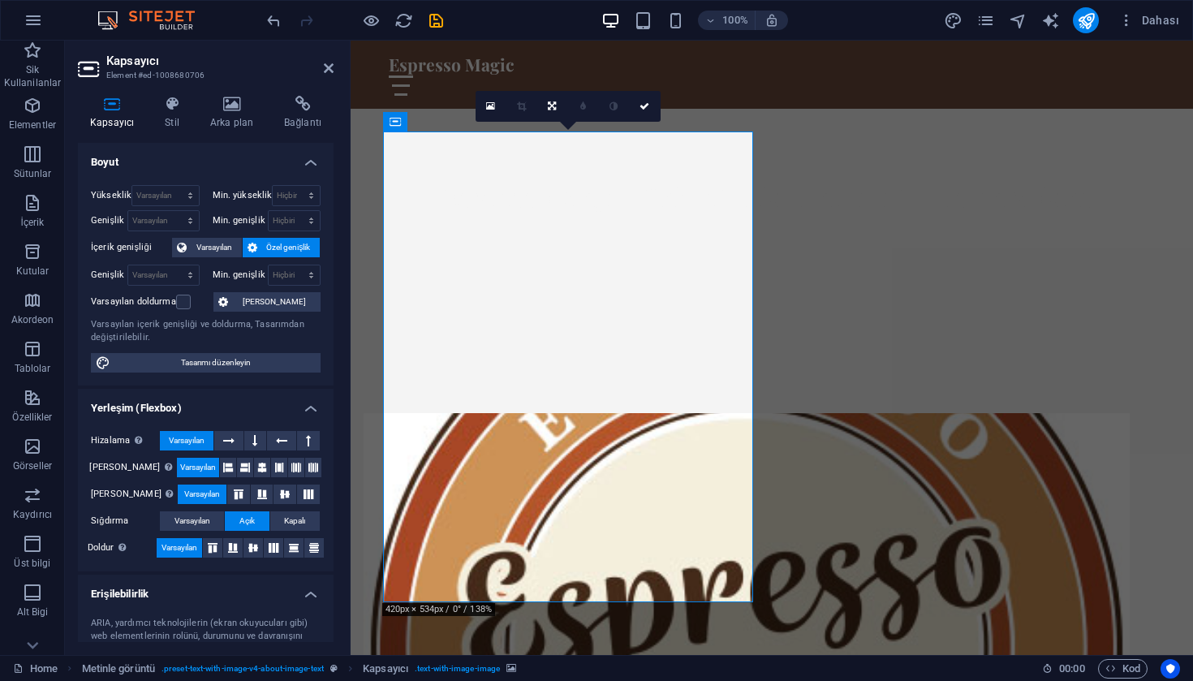
drag, startPoint x: 213, startPoint y: 519, endPoint x: 247, endPoint y: 526, distance: 33.9
click at [213, 518] on button "Varsayılan" at bounding box center [192, 520] width 64 height 19
click at [284, 524] on span "Kapalı" at bounding box center [294, 520] width 21 height 19
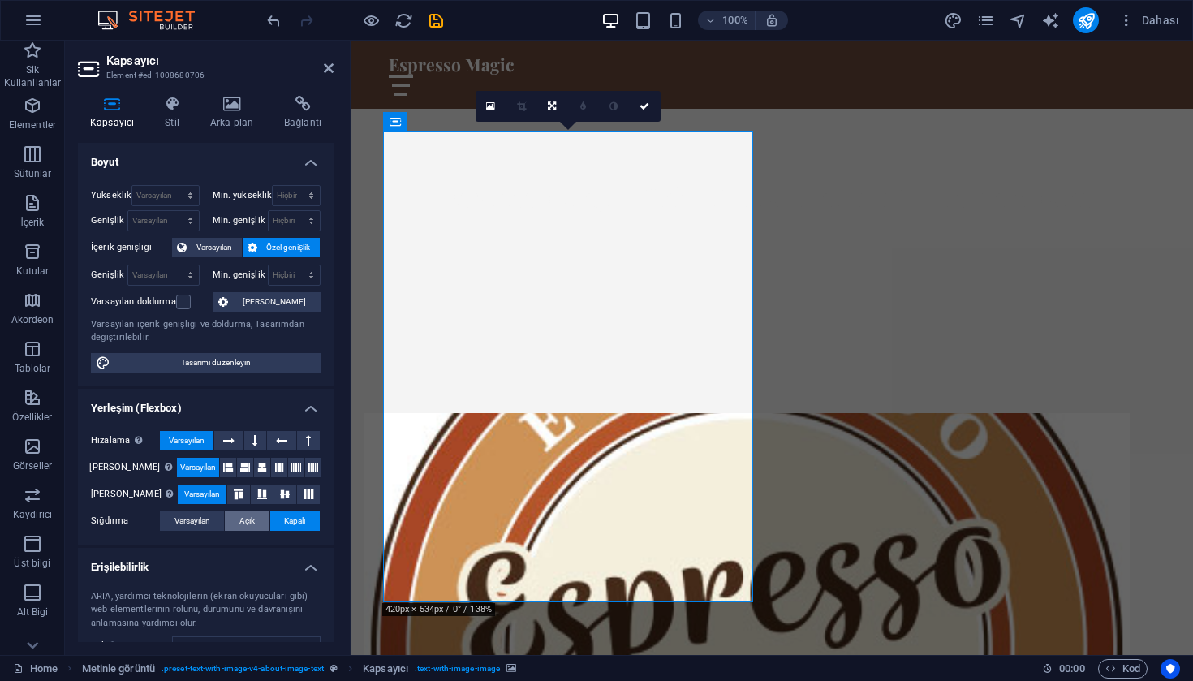
click at [256, 523] on button "Açık" at bounding box center [247, 520] width 44 height 19
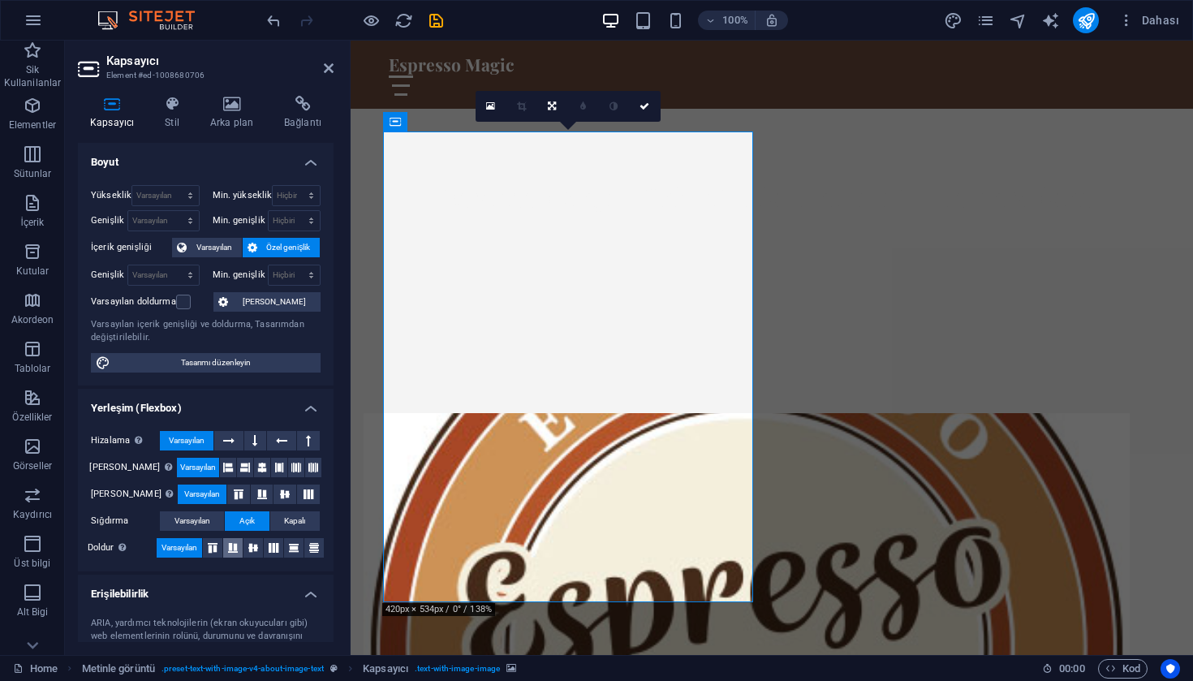
click at [217, 543] on icon at bounding box center [212, 548] width 19 height 10
click at [187, 544] on span "Varsayılan" at bounding box center [179, 547] width 36 height 19
click at [288, 544] on icon at bounding box center [293, 548] width 19 height 10
click at [187, 545] on span "Varsayılan" at bounding box center [179, 547] width 36 height 19
click at [187, 303] on label at bounding box center [183, 302] width 15 height 15
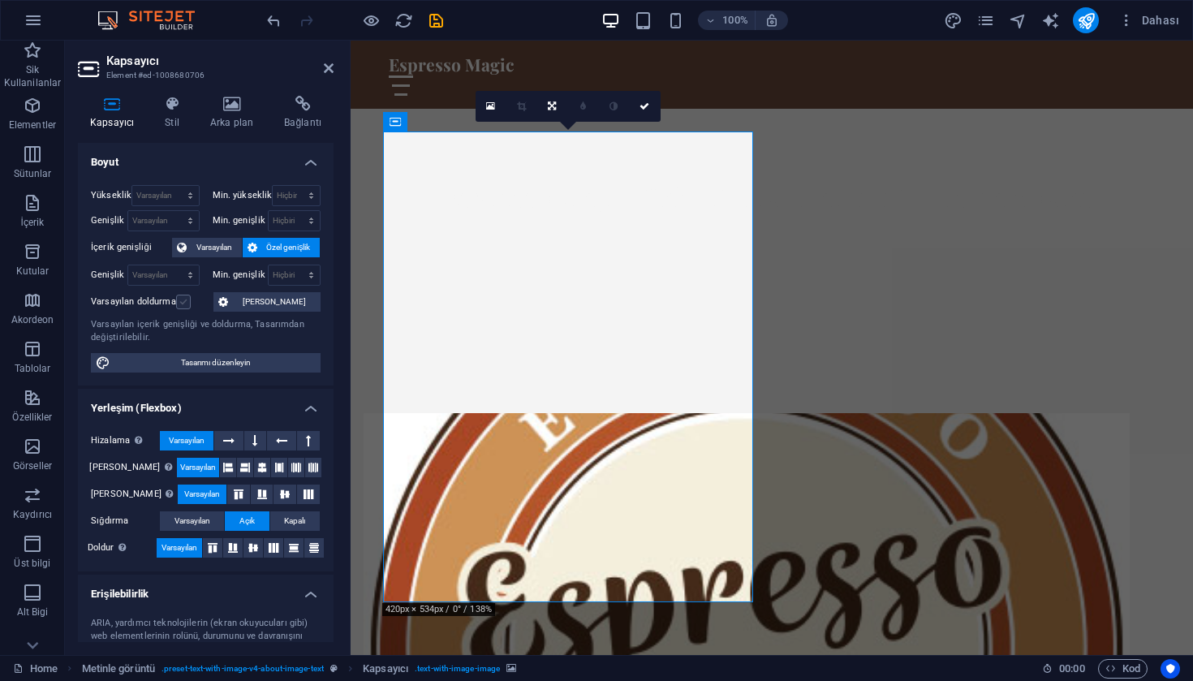
click at [0, 0] on input "Varsayılan doldurma" at bounding box center [0, 0] width 0 height 0
click at [187, 303] on label at bounding box center [183, 302] width 15 height 15
click at [0, 0] on input "Varsayılan doldurma" at bounding box center [0, 0] width 0 height 0
click at [225, 249] on span "Varsayılan" at bounding box center [213, 247] width 45 height 19
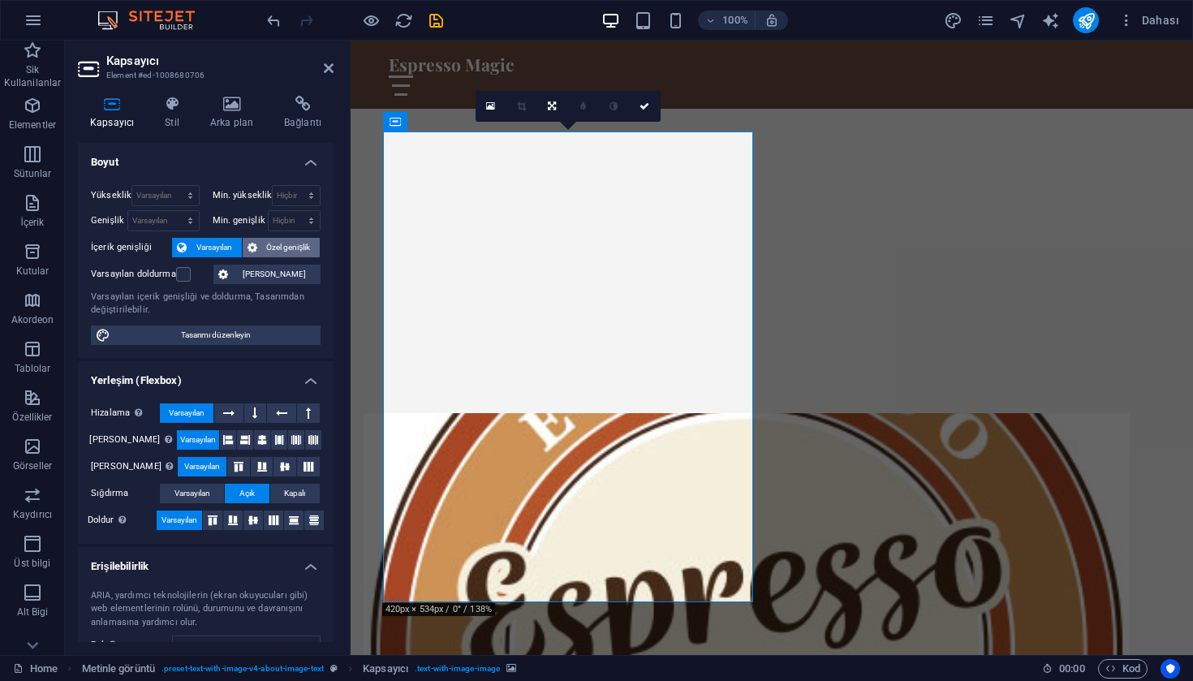
click at [264, 247] on span "Özel genişlik" at bounding box center [289, 247] width 54 height 19
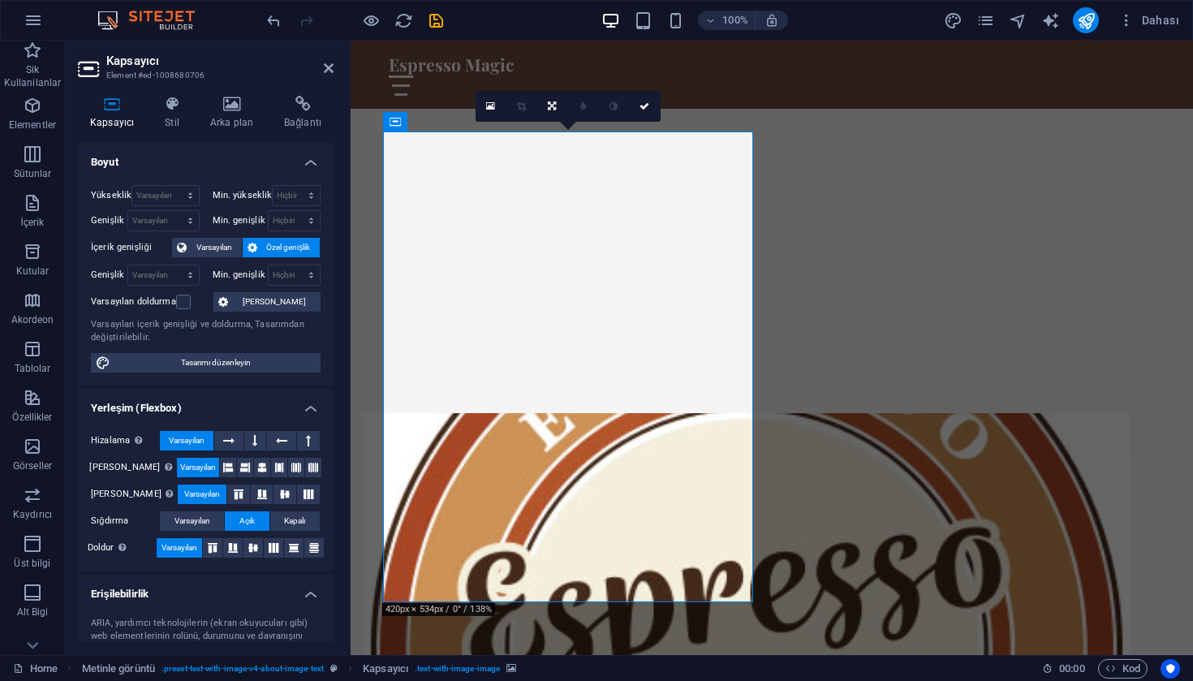
scroll to position [155, 0]
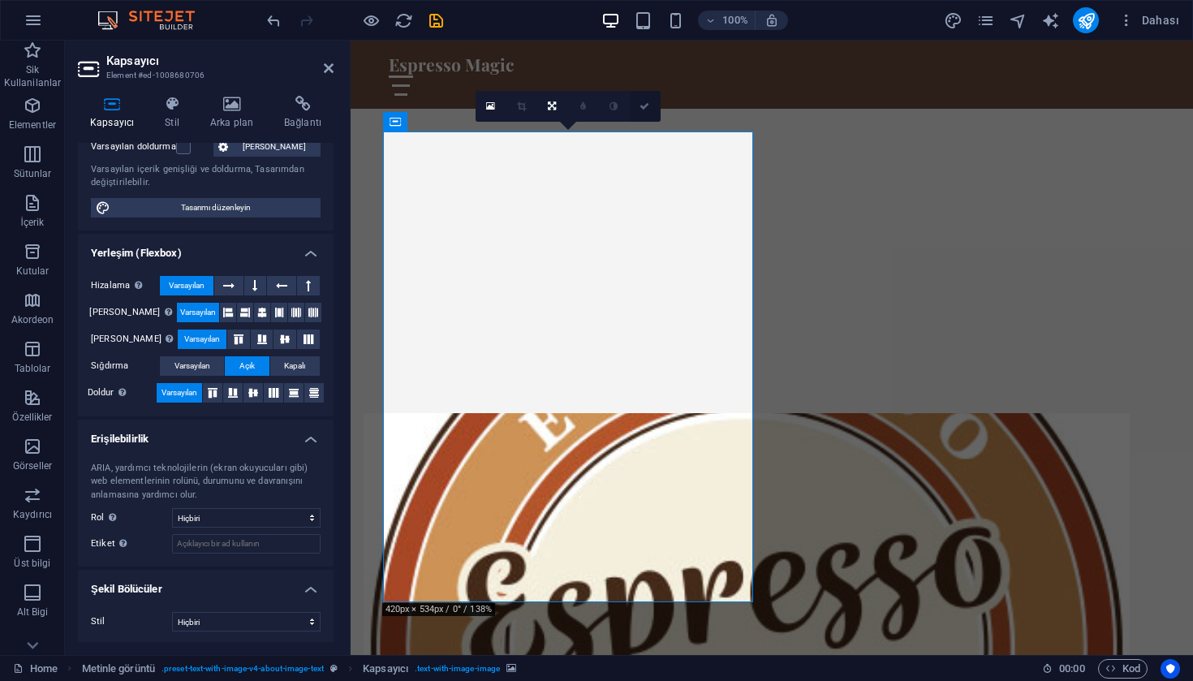
click at [644, 104] on icon at bounding box center [644, 106] width 10 height 10
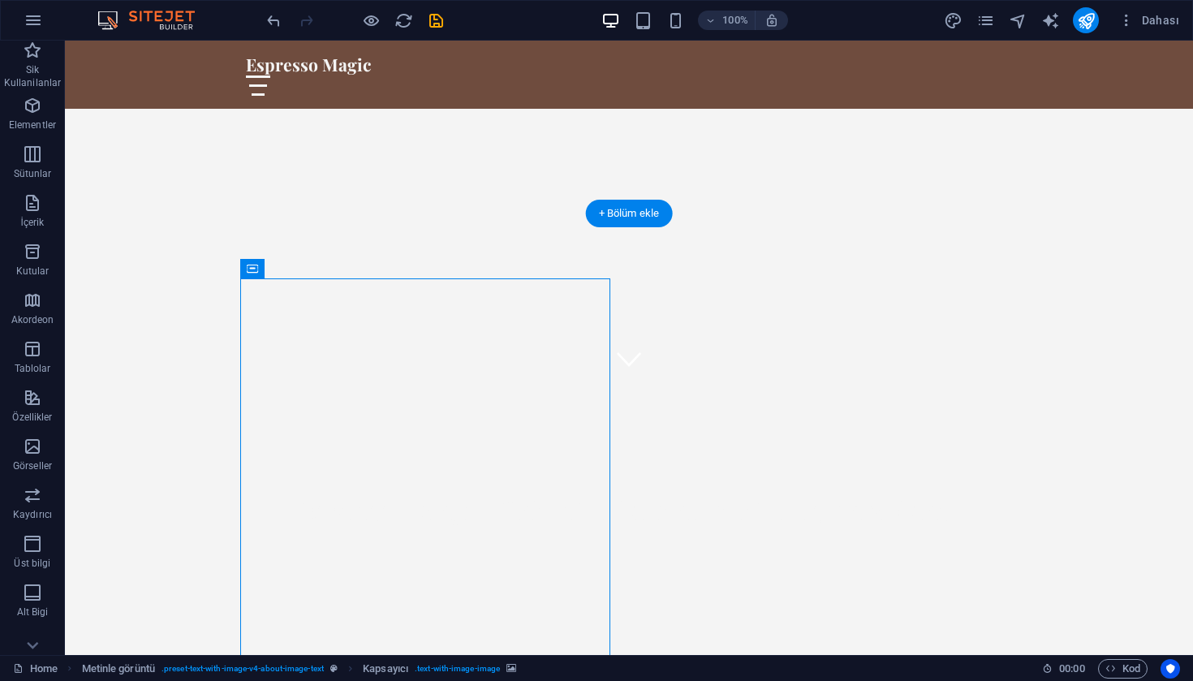
scroll to position [191, 0]
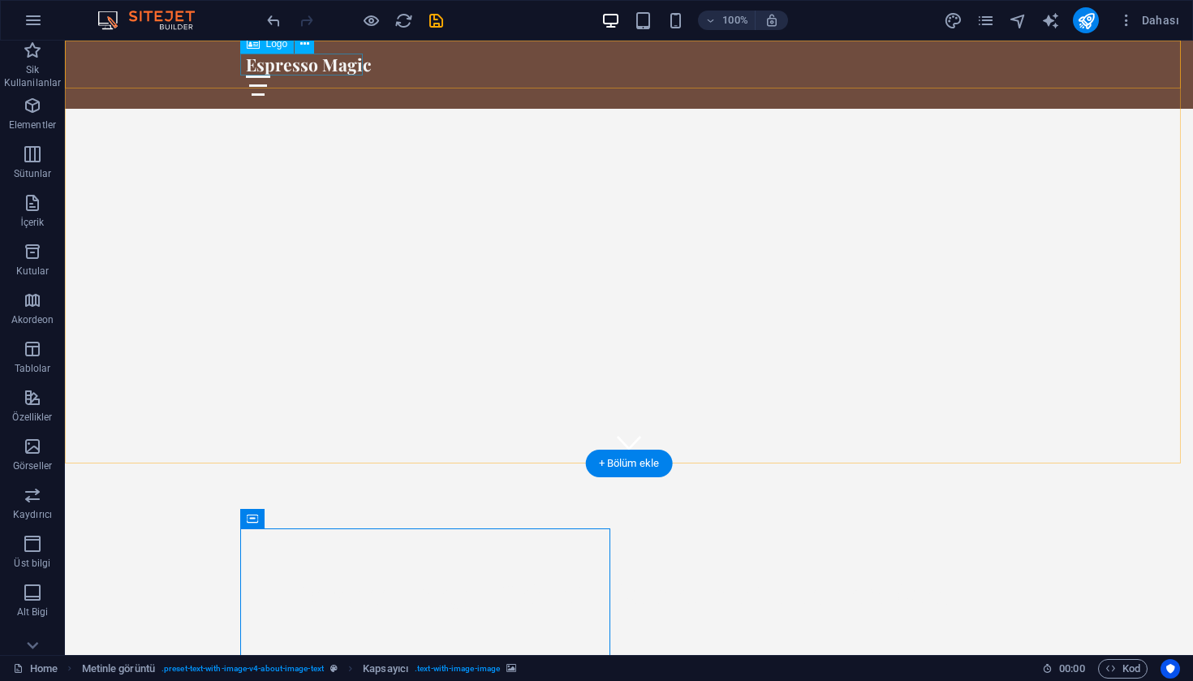
click at [342, 67] on div "Espresso Magic" at bounding box center [629, 65] width 766 height 22
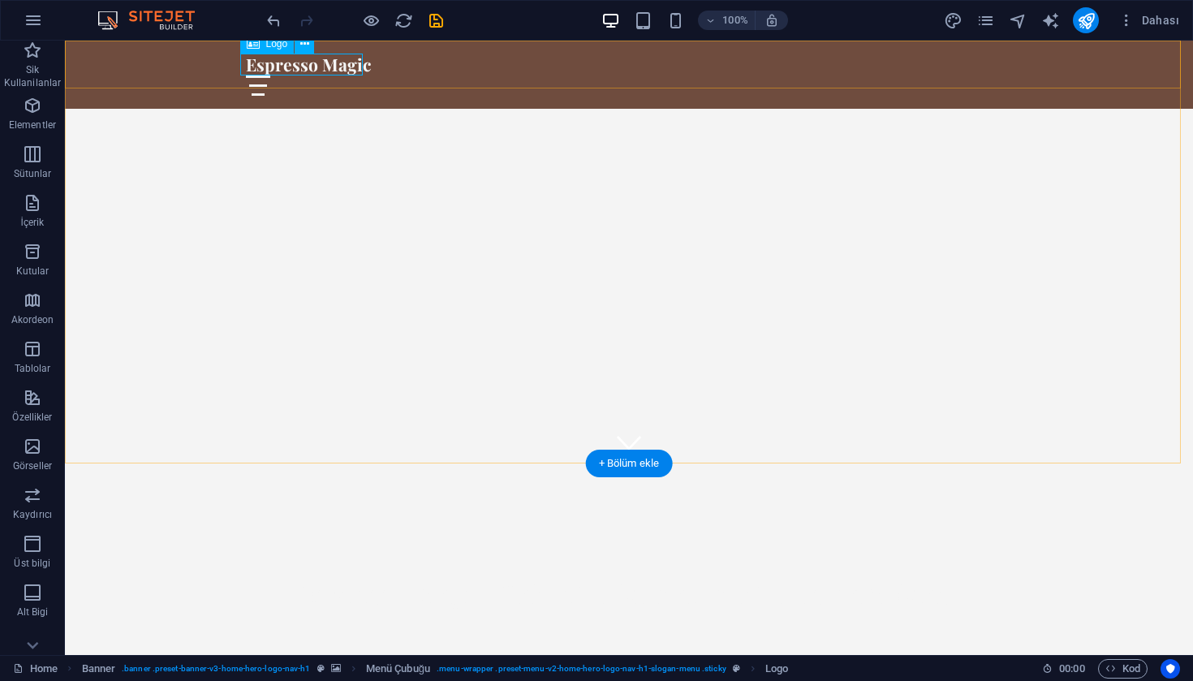
click at [282, 51] on div "Logo" at bounding box center [267, 43] width 54 height 19
click at [281, 47] on span "Logo" at bounding box center [277, 44] width 22 height 10
click at [268, 42] on span "Logo" at bounding box center [277, 44] width 22 height 10
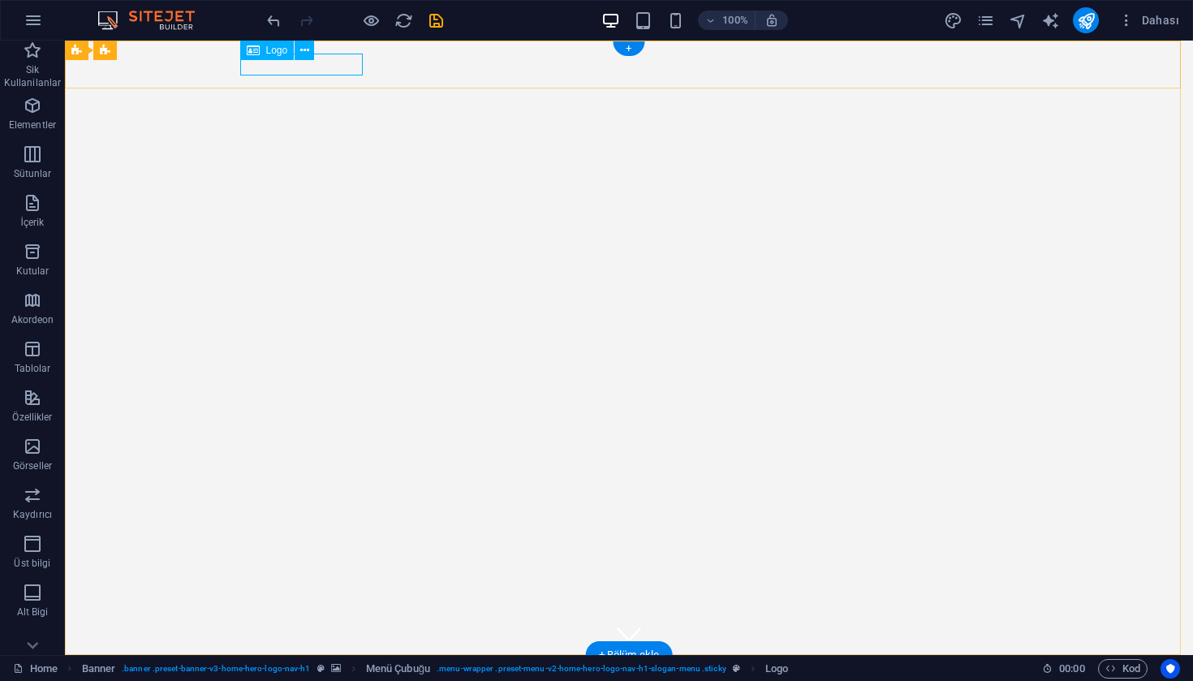
click at [283, 668] on div "Espresso Magic" at bounding box center [629, 679] width 766 height 22
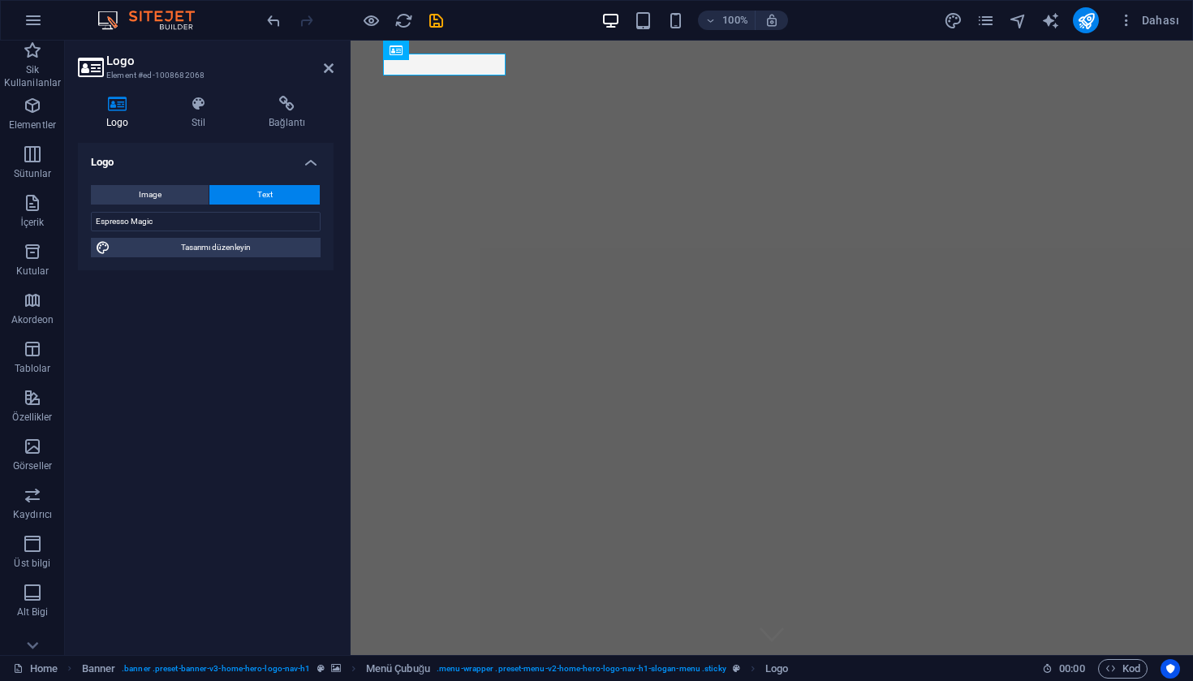
click at [495, 668] on div "Espresso Magic" at bounding box center [772, 679] width 766 height 22
click at [183, 202] on button "Image" at bounding box center [150, 194] width 118 height 19
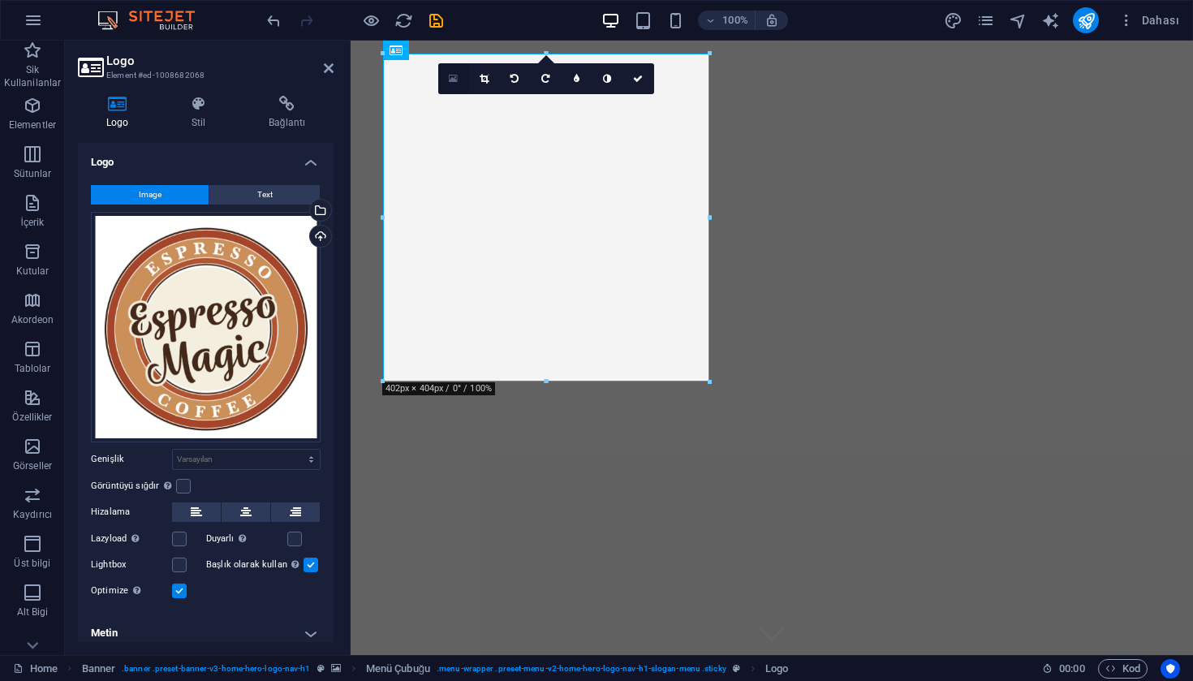
click at [457, 79] on icon at bounding box center [453, 78] width 9 height 11
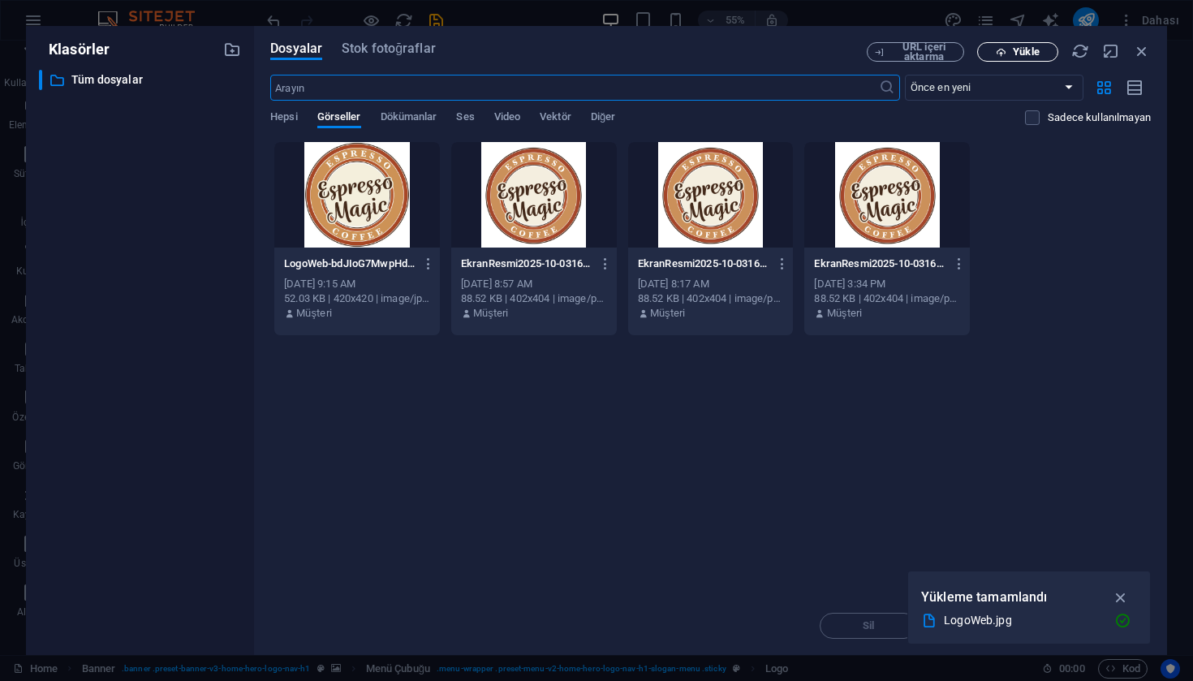
click at [1016, 57] on span "Yükle" at bounding box center [1026, 52] width 26 height 10
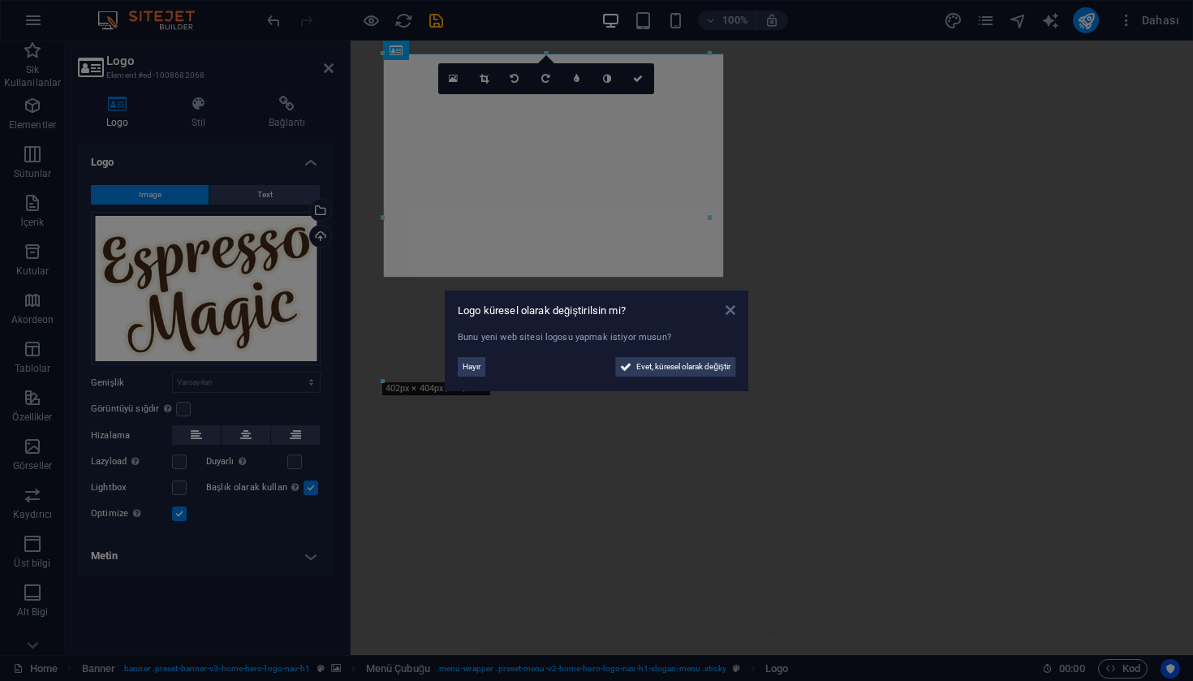
click at [729, 312] on icon at bounding box center [730, 309] width 10 height 13
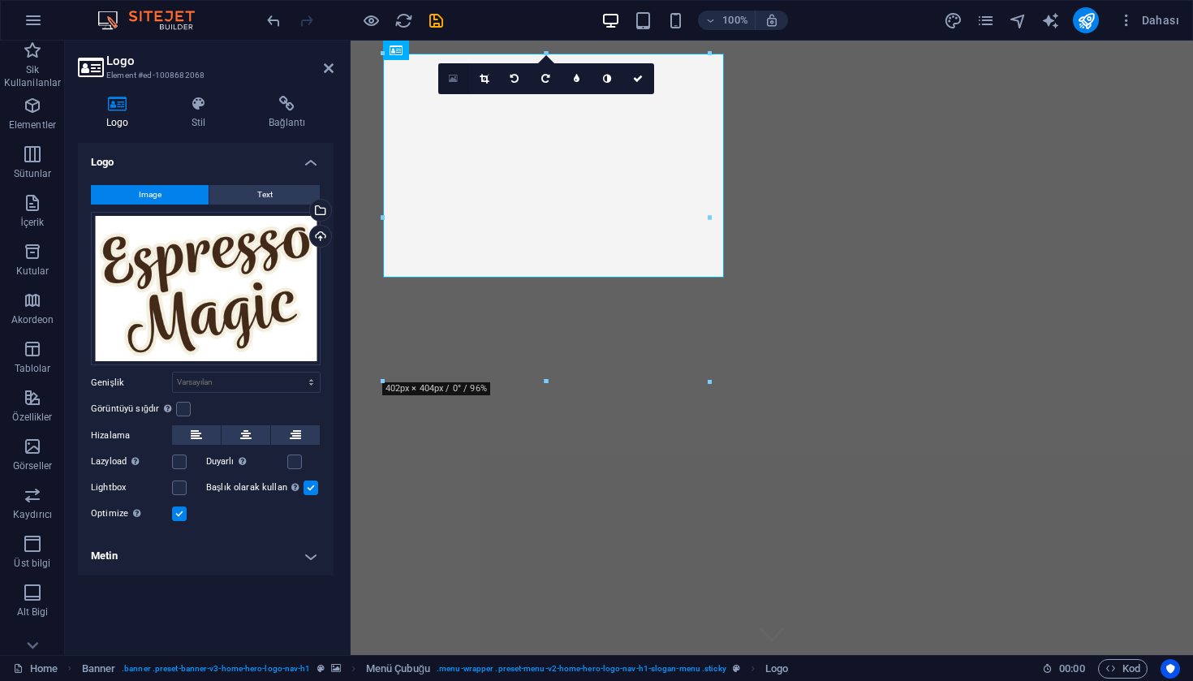
drag, startPoint x: 454, startPoint y: 79, endPoint x: 190, endPoint y: 69, distance: 263.9
click at [454, 79] on icon at bounding box center [453, 78] width 9 height 11
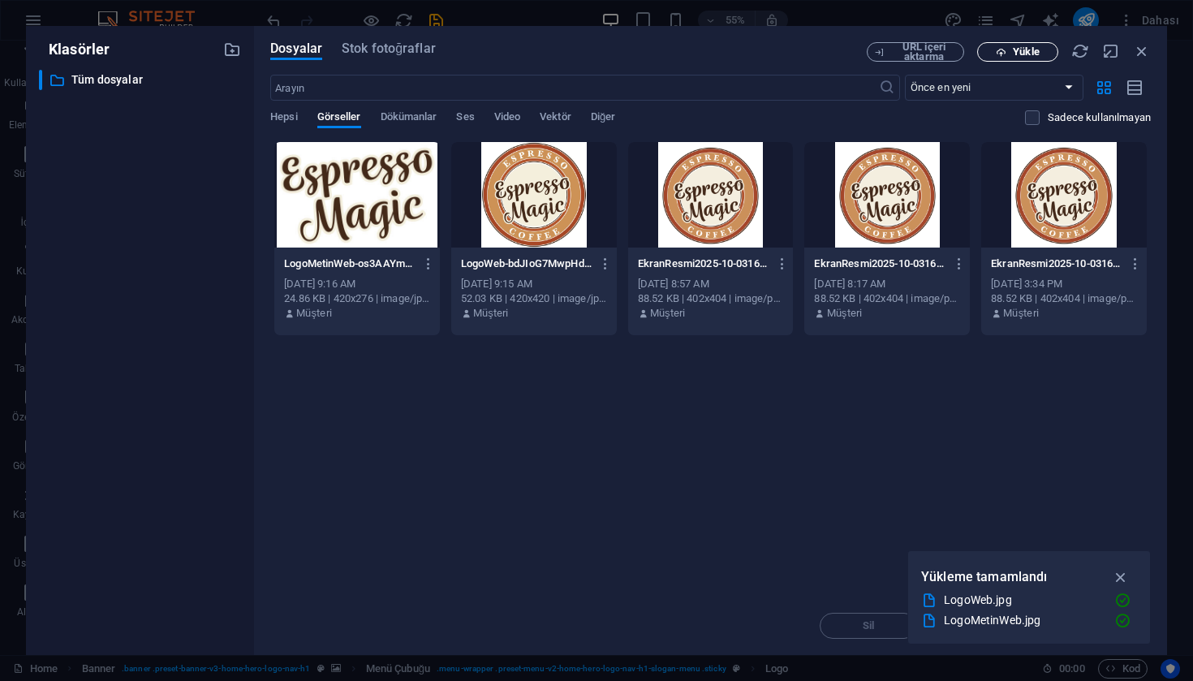
click at [1013, 52] on span "Yükle" at bounding box center [1026, 52] width 26 height 10
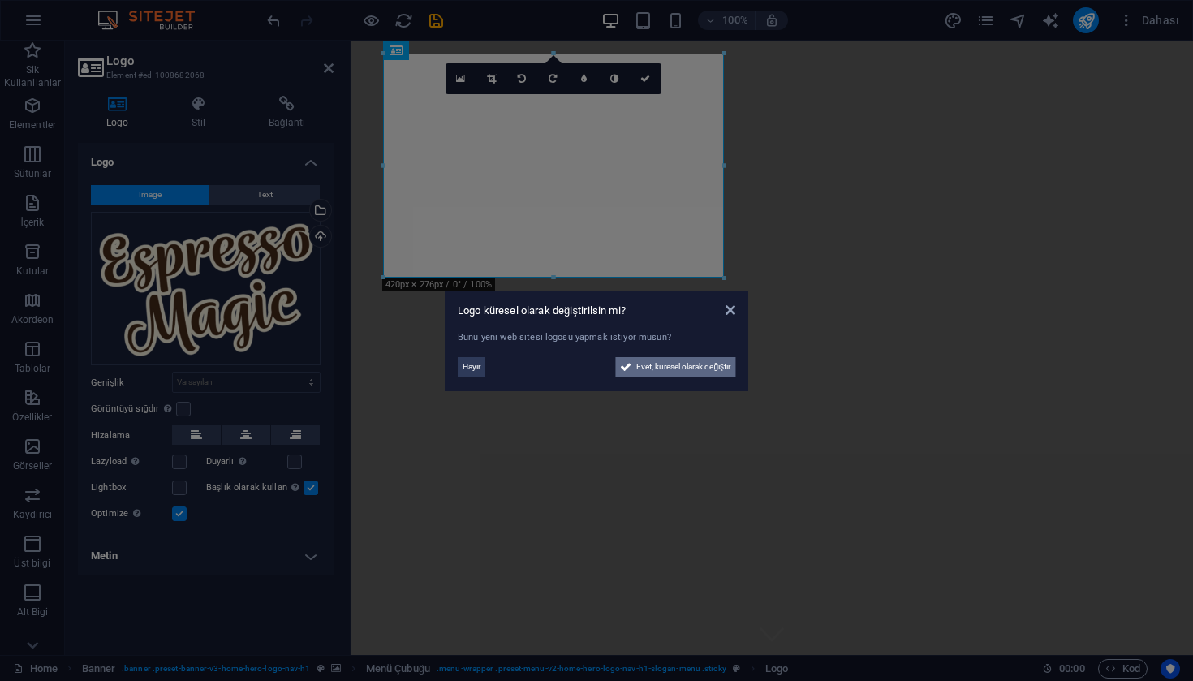
click at [704, 371] on span "Evet, küresel olarak değiştir" at bounding box center [683, 366] width 94 height 19
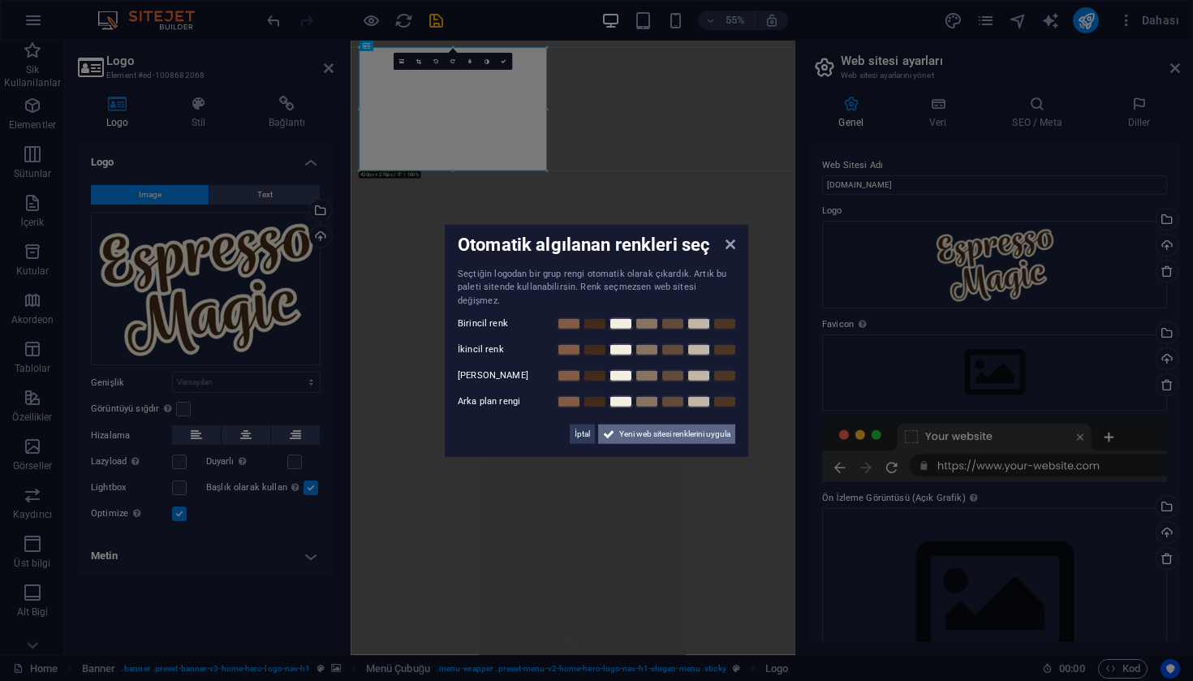
click at [686, 432] on span "Yeni web sitesi renklerini uygula" at bounding box center [674, 433] width 111 height 19
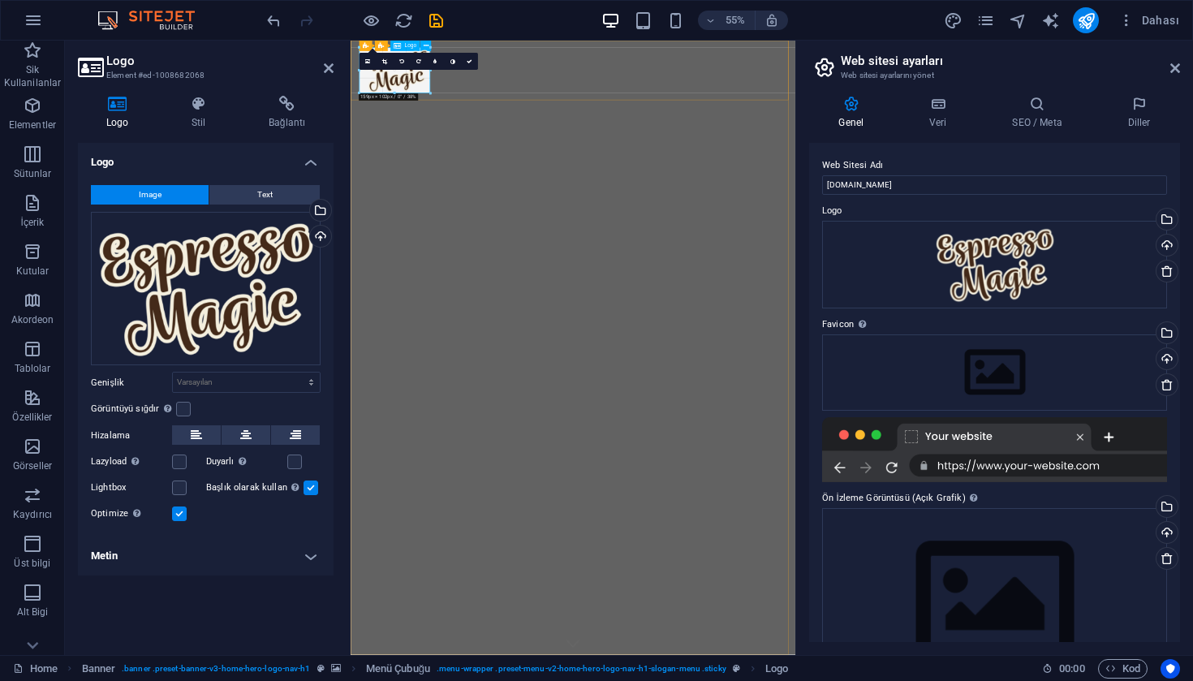
drag, startPoint x: 545, startPoint y: 169, endPoint x: 333, endPoint y: 88, distance: 227.3
type input "159"
select select "px"
click at [1172, 67] on icon at bounding box center [1175, 68] width 10 height 13
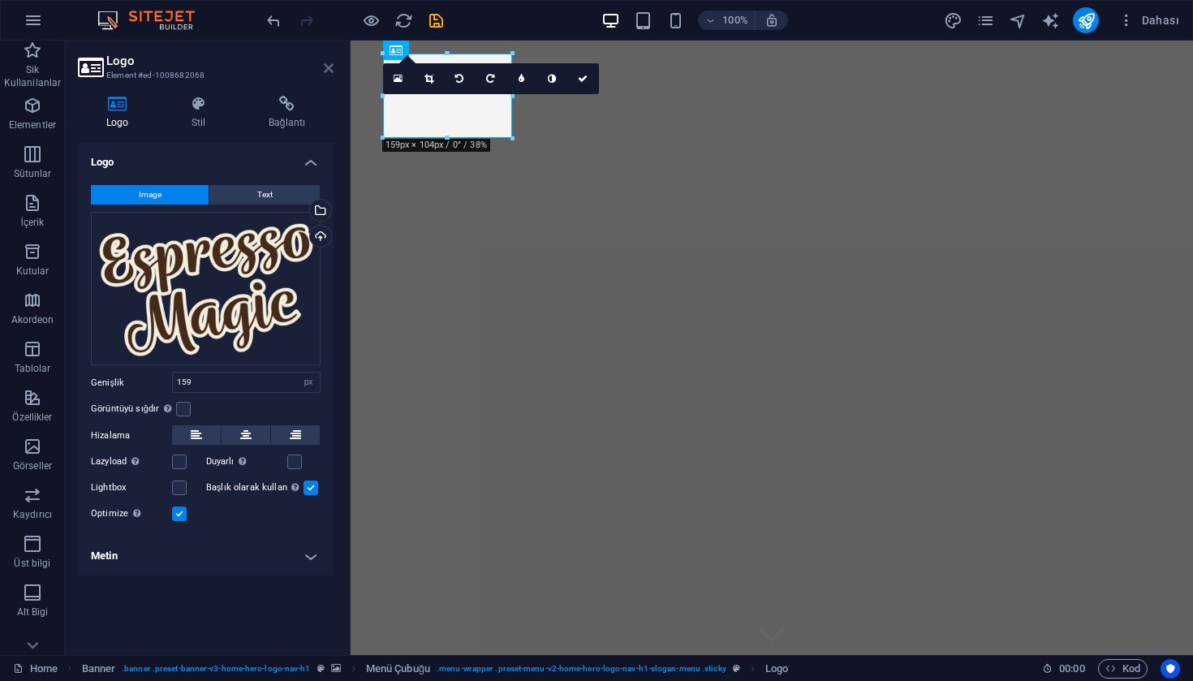
click at [330, 71] on icon at bounding box center [329, 68] width 10 height 13
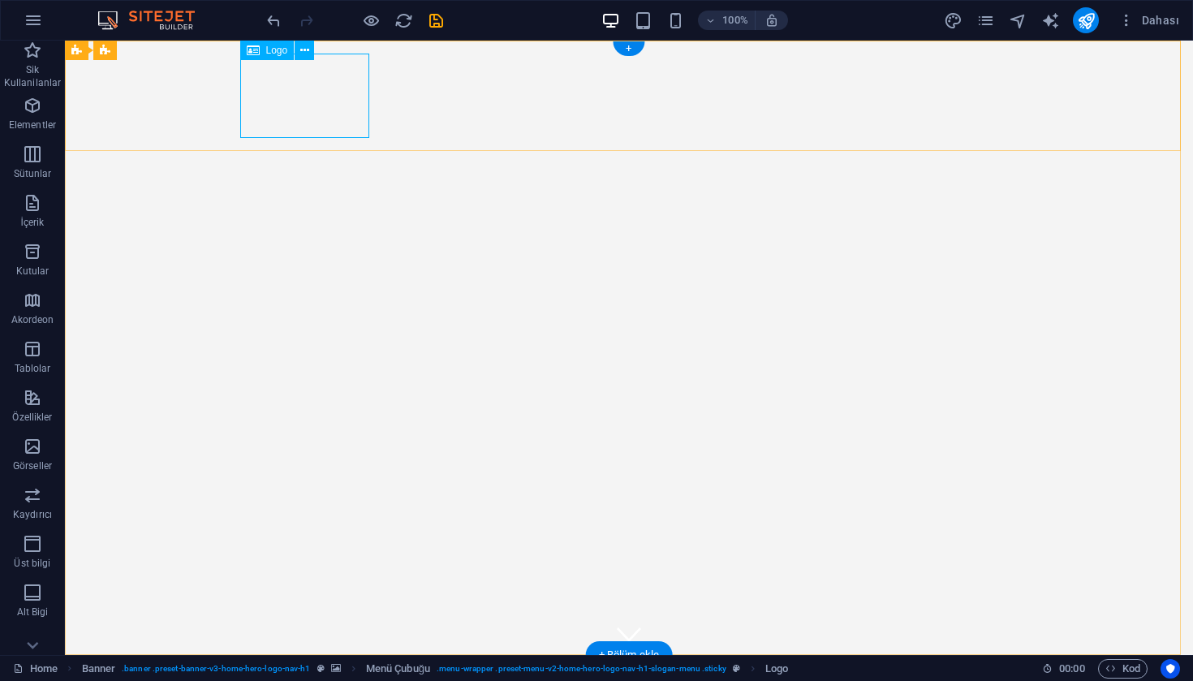
select select "px"
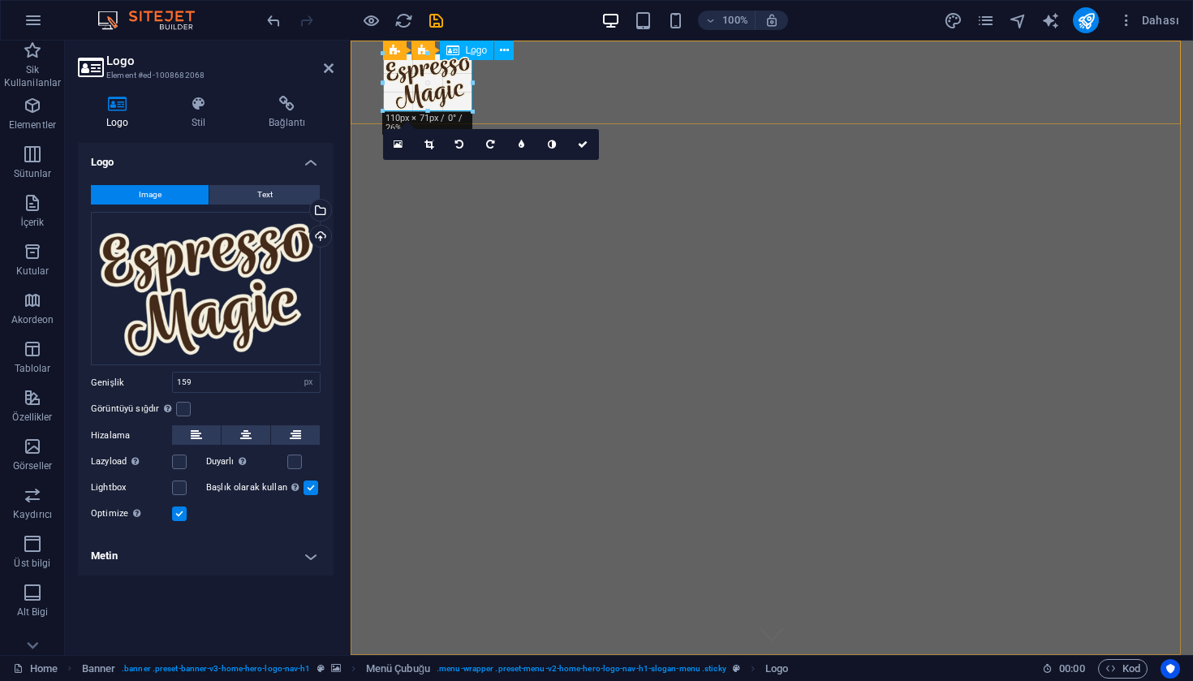
drag, startPoint x: 509, startPoint y: 136, endPoint x: 465, endPoint y: 77, distance: 73.0
type input "111"
click at [333, 70] on aside "Logo Element #ed-1008682068 Logo Stil Bağlantı Logo Image Text Dosyaları buraya…" at bounding box center [208, 348] width 286 height 614
click at [329, 72] on icon at bounding box center [329, 68] width 10 height 13
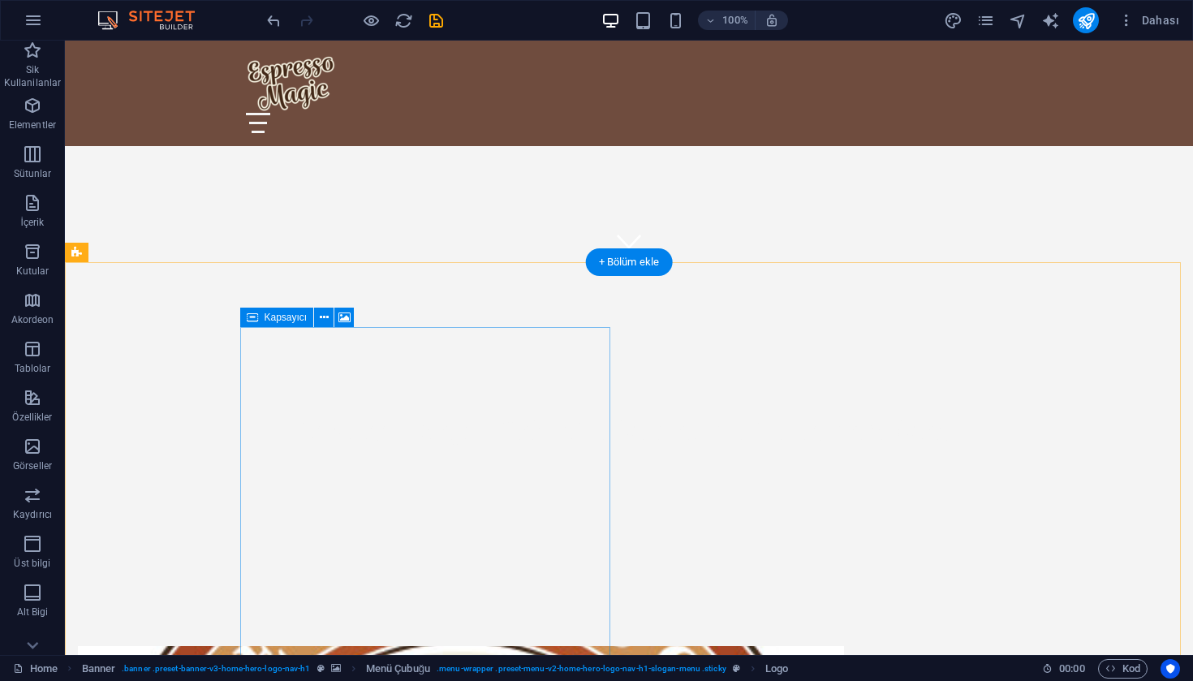
scroll to position [476, 0]
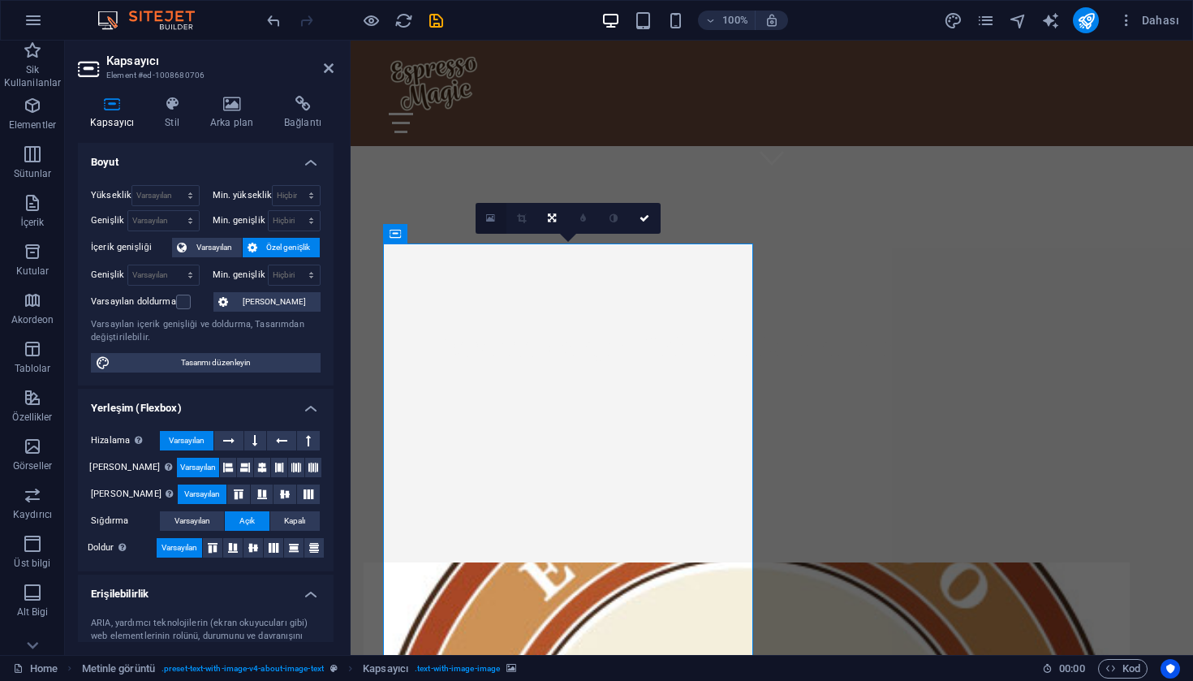
click at [488, 219] on icon at bounding box center [490, 218] width 9 height 11
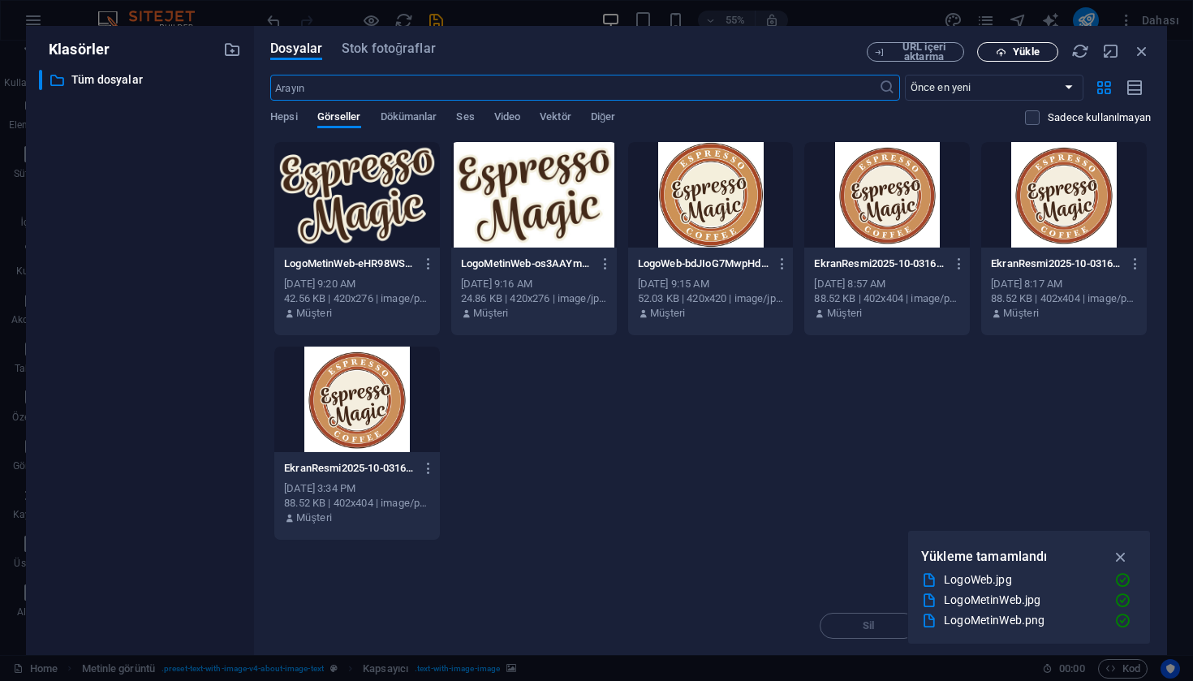
click at [1012, 54] on span "Yükle" at bounding box center [1017, 52] width 67 height 11
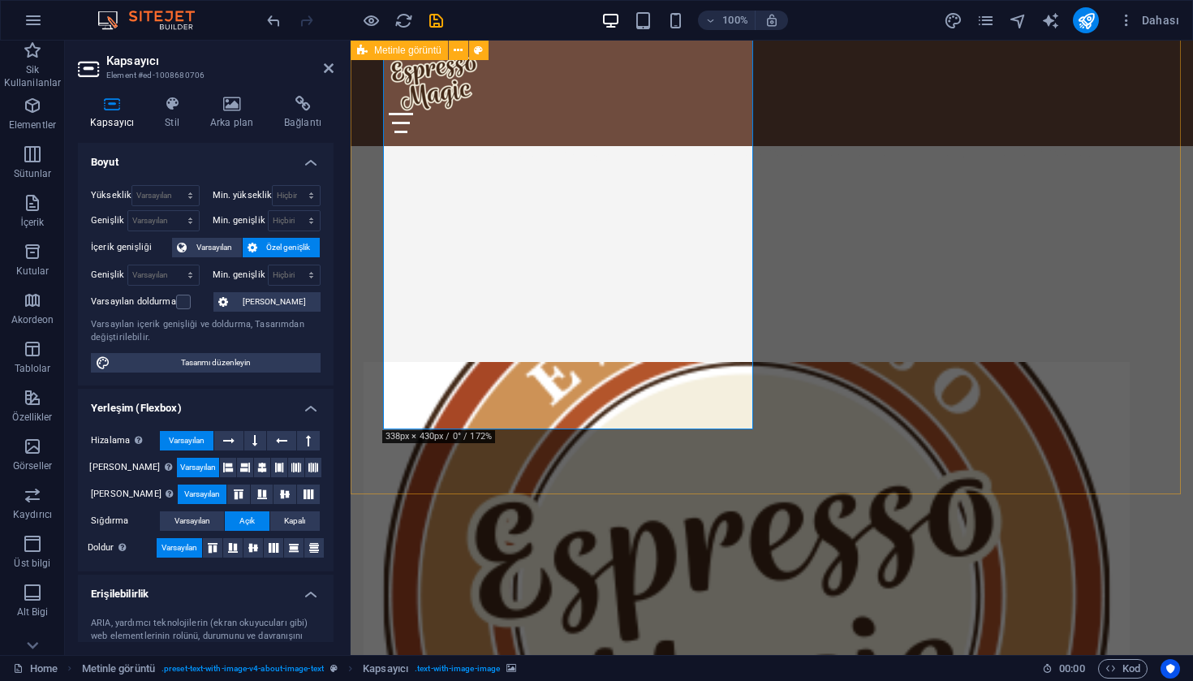
scroll to position [596, 0]
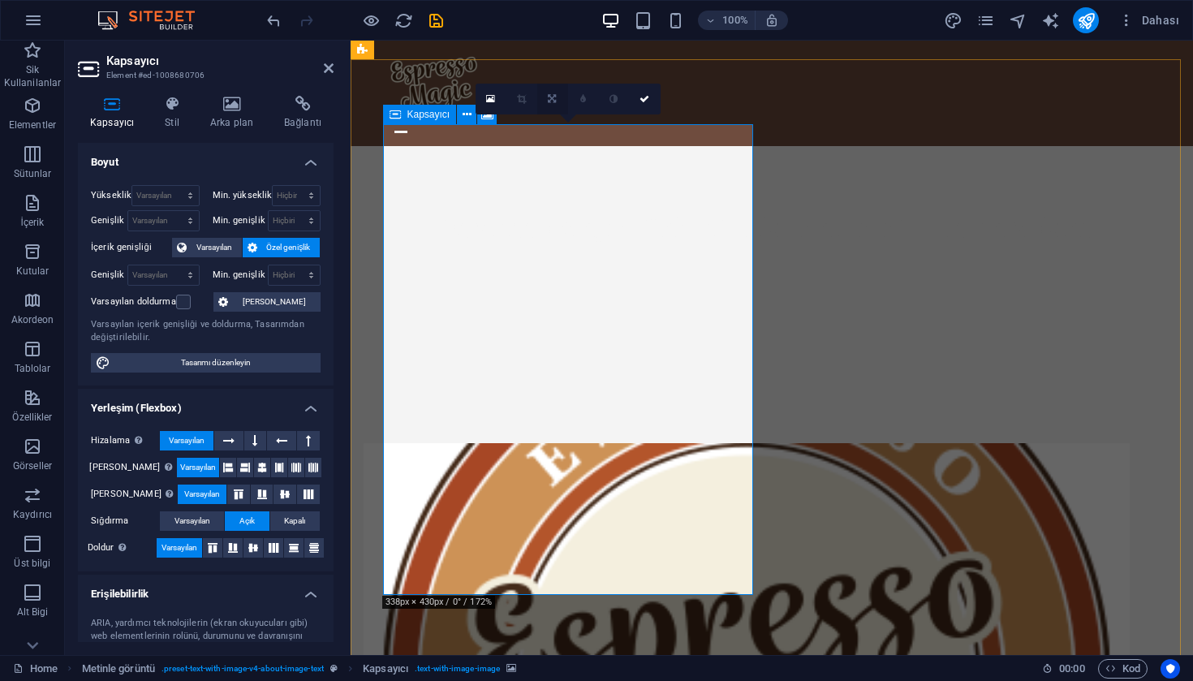
click at [551, 100] on icon at bounding box center [552, 99] width 8 height 10
click at [581, 100] on icon at bounding box center [582, 99] width 7 height 10
click at [555, 101] on icon at bounding box center [551, 99] width 7 height 10
click at [553, 101] on icon at bounding box center [552, 99] width 8 height 10
click at [225, 241] on span "Varsayılan" at bounding box center [213, 247] width 45 height 19
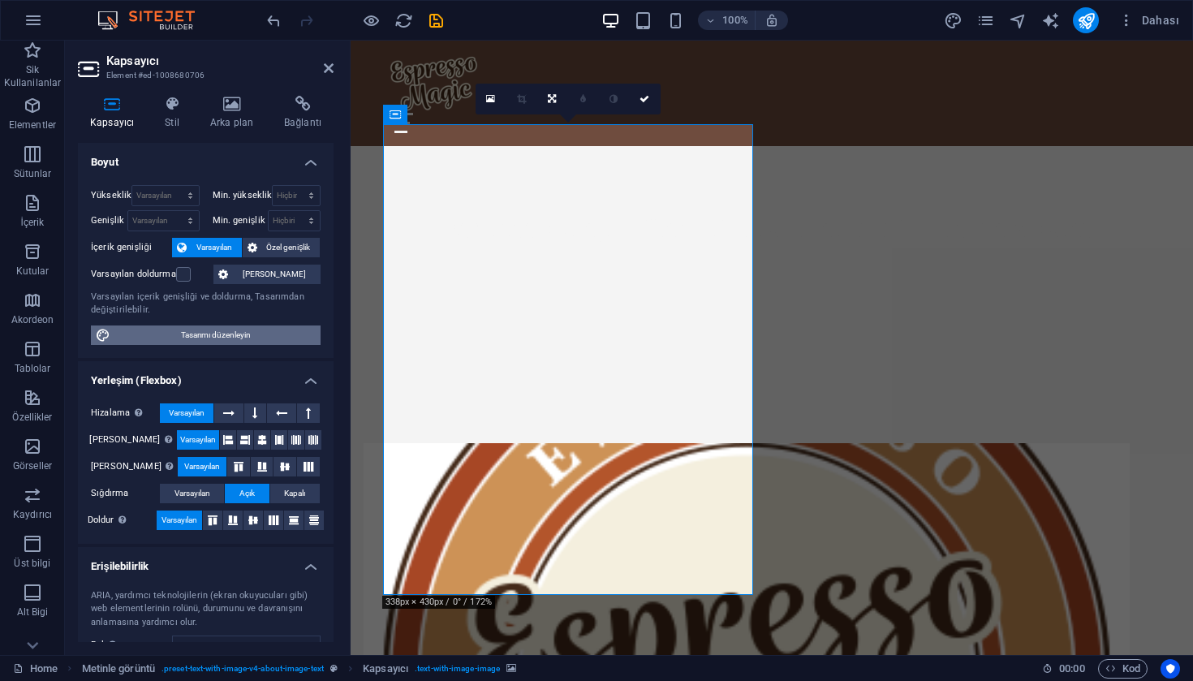
click at [222, 332] on span "Tasarımı düzenleyin" at bounding box center [215, 334] width 200 height 19
select select "px"
select select "500"
select select "px"
select select "rem"
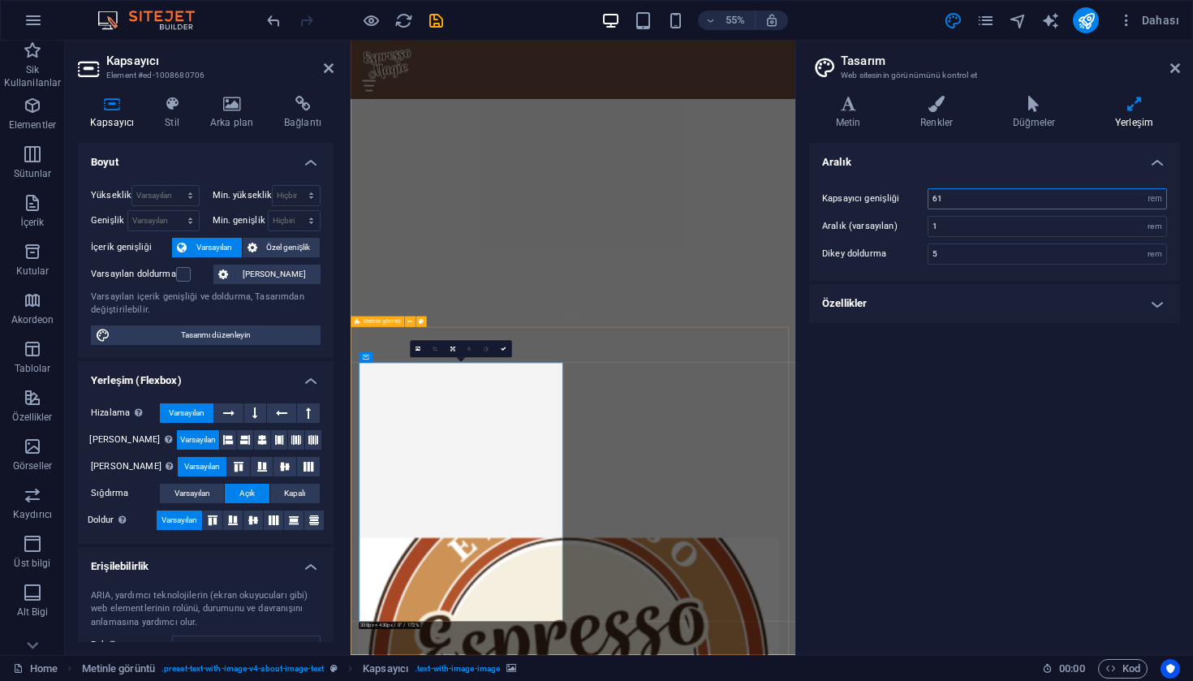
click at [1110, 197] on input "61" at bounding box center [1047, 198] width 238 height 19
click at [1128, 314] on h4 "Özellikler" at bounding box center [994, 303] width 371 height 39
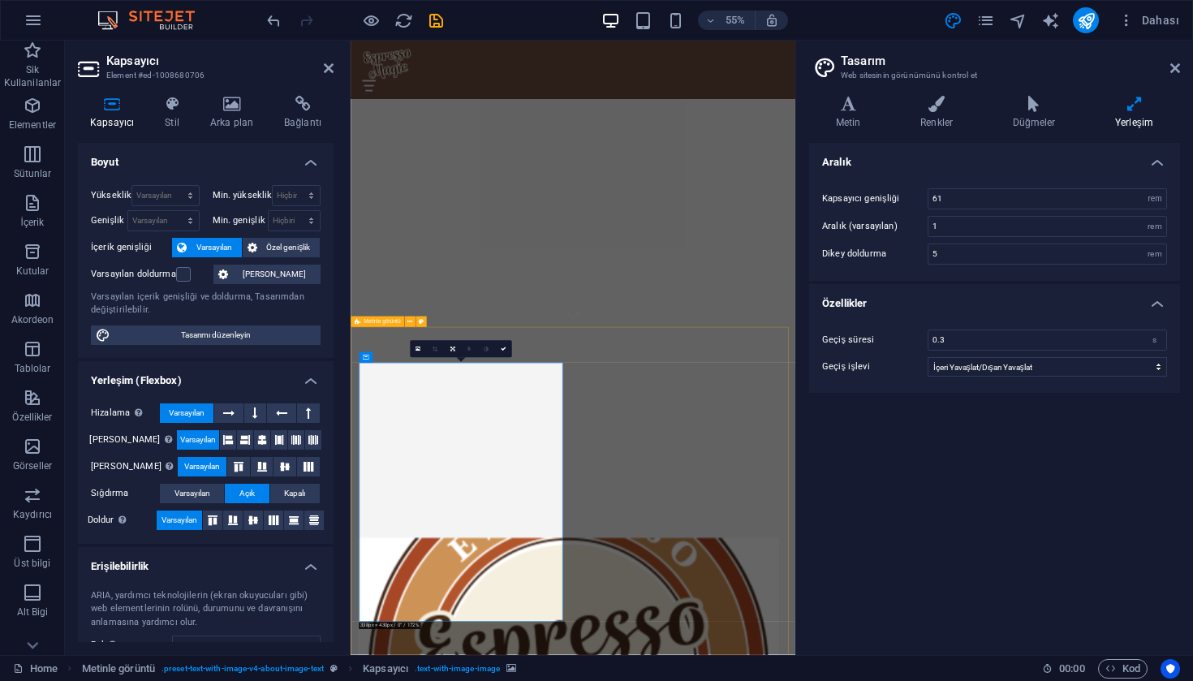
click at [1135, 112] on h4 "Yerleşim" at bounding box center [1134, 113] width 92 height 34
click at [1133, 193] on input "61" at bounding box center [1047, 198] width 238 height 19
drag, startPoint x: 1133, startPoint y: 193, endPoint x: 970, endPoint y: 198, distance: 163.2
click at [970, 198] on input "61" at bounding box center [1047, 198] width 238 height 19
click at [966, 234] on input "1" at bounding box center [1047, 226] width 238 height 19
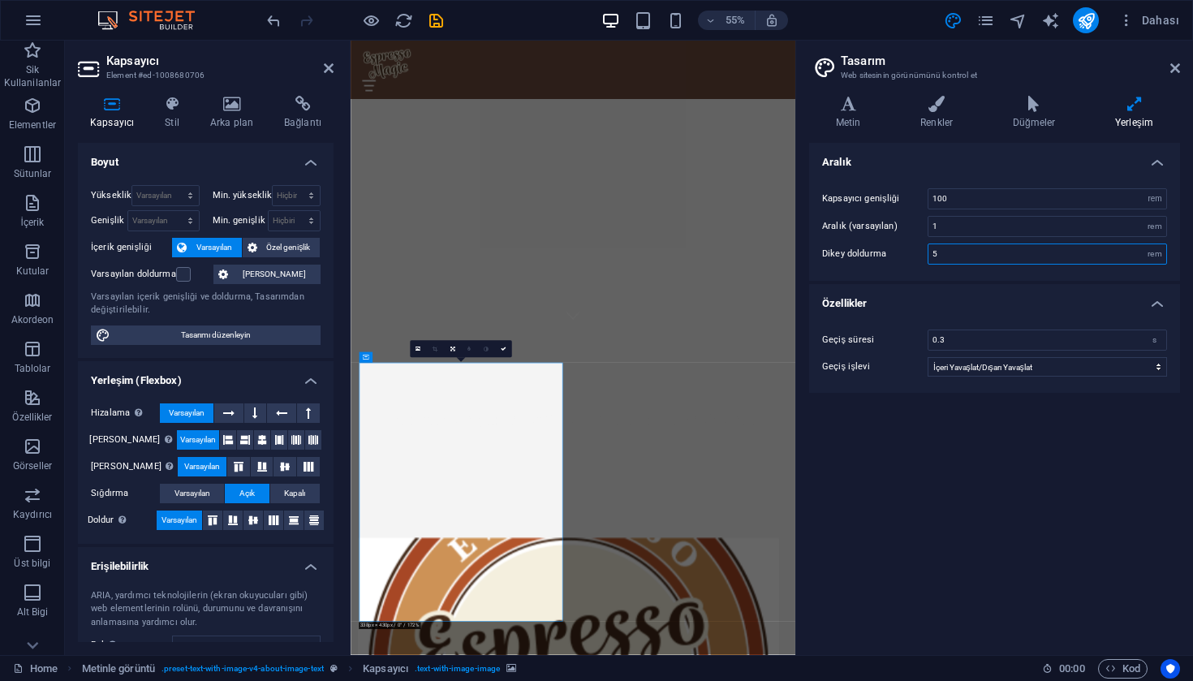
click at [992, 256] on input "5" at bounding box center [1047, 253] width 238 height 19
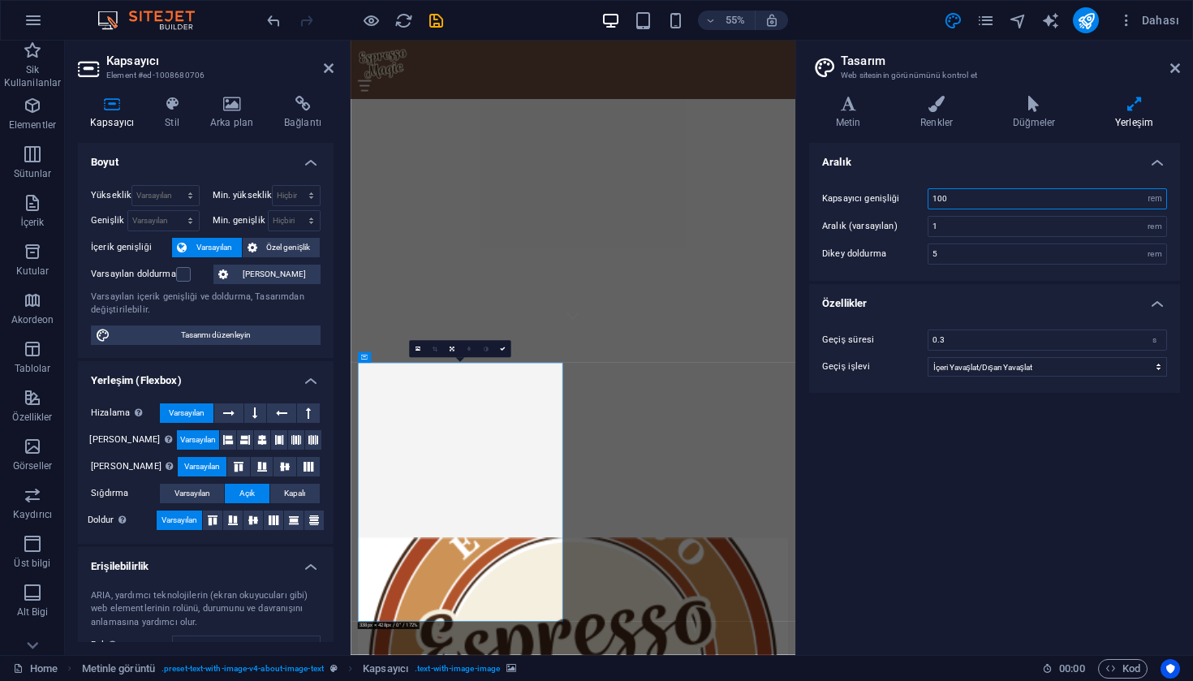
click at [986, 202] on input "100" at bounding box center [1047, 198] width 238 height 19
click at [1004, 222] on input "1" at bounding box center [1047, 226] width 238 height 19
click at [1006, 241] on div "Kapsayıcı genişliği 300 rem px Aralık (varsayılan) 1 rem Dikey doldurma 5 rem" at bounding box center [994, 226] width 377 height 109
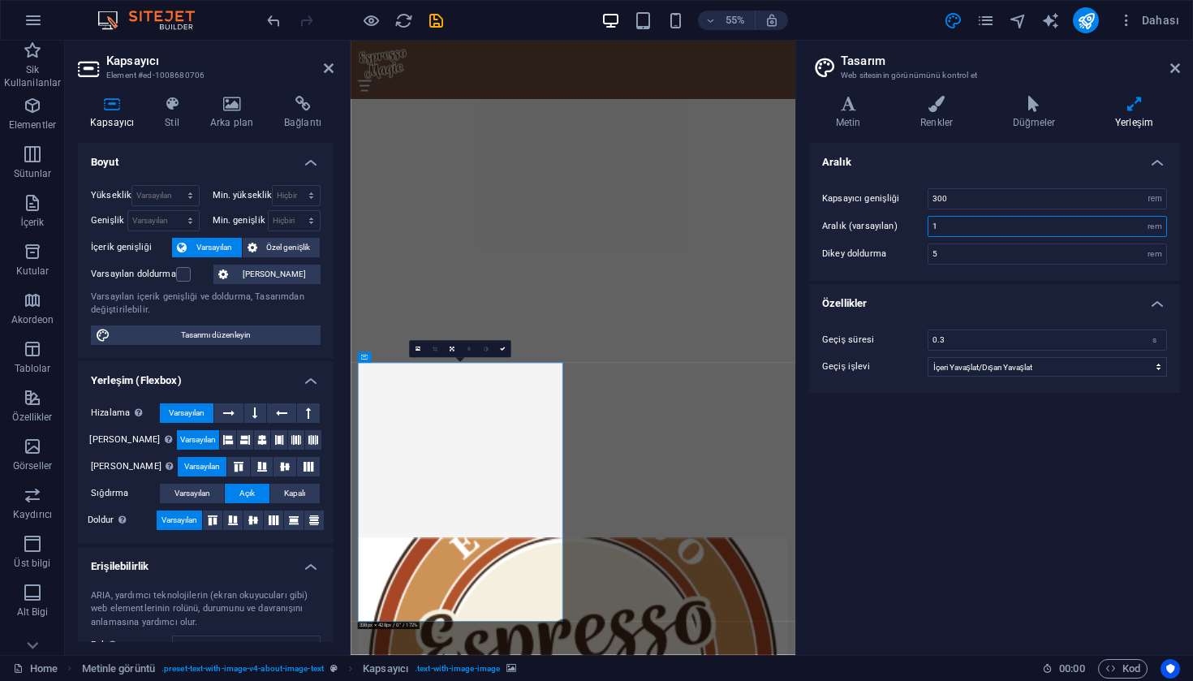
click at [998, 227] on input "1" at bounding box center [1047, 226] width 238 height 19
drag, startPoint x: 983, startPoint y: 188, endPoint x: 914, endPoint y: 191, distance: 69.0
click at [914, 191] on div "Kapsayıcı genişliği 300 rem px" at bounding box center [994, 198] width 345 height 21
type input "61"
click at [1009, 259] on input "5" at bounding box center [1047, 253] width 238 height 19
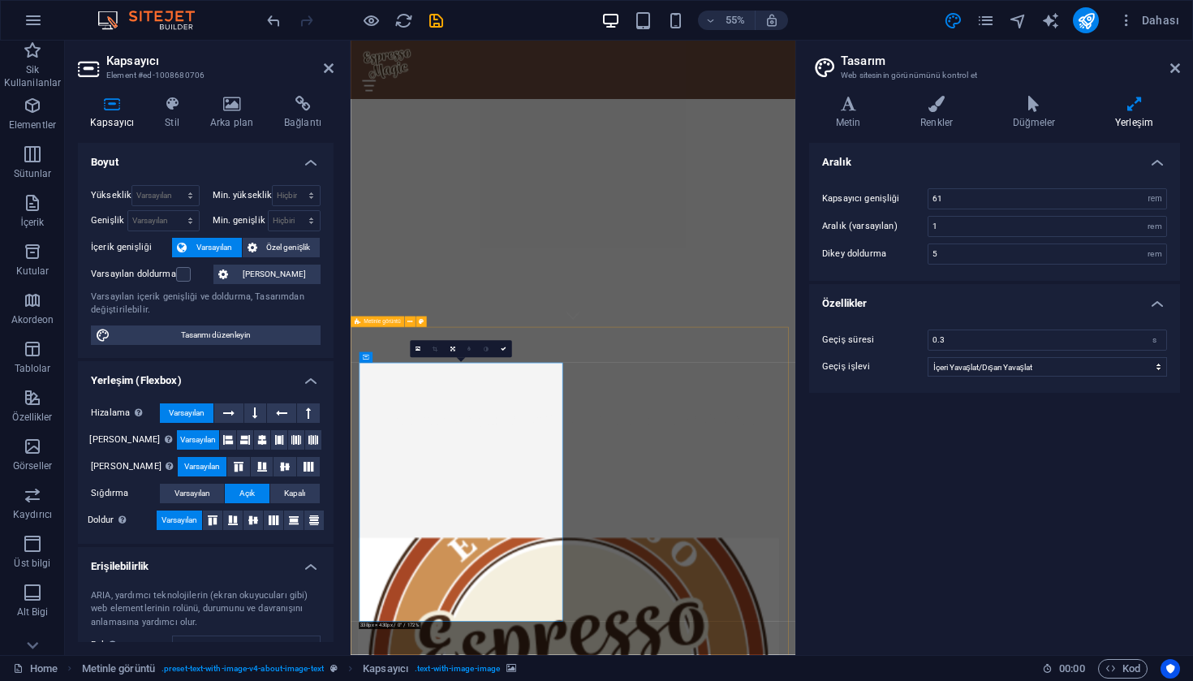
click at [1175, 67] on icon at bounding box center [1175, 68] width 10 height 13
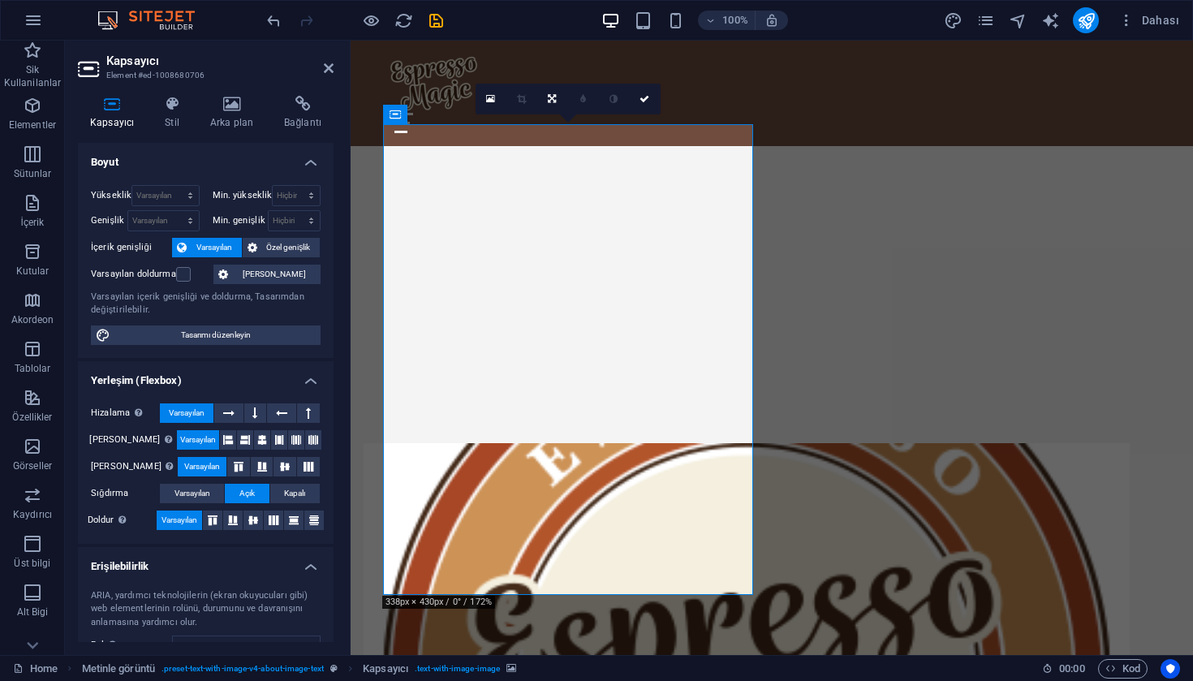
click at [186, 282] on div "Varsayılan doldurma" at bounding box center [150, 274] width 118 height 19
click at [186, 275] on label at bounding box center [183, 274] width 15 height 15
click at [0, 0] on input "Varsayılan doldurma" at bounding box center [0, 0] width 0 height 0
click at [186, 275] on label at bounding box center [183, 274] width 15 height 15
click at [0, 0] on input "Varsayılan doldurma" at bounding box center [0, 0] width 0 height 0
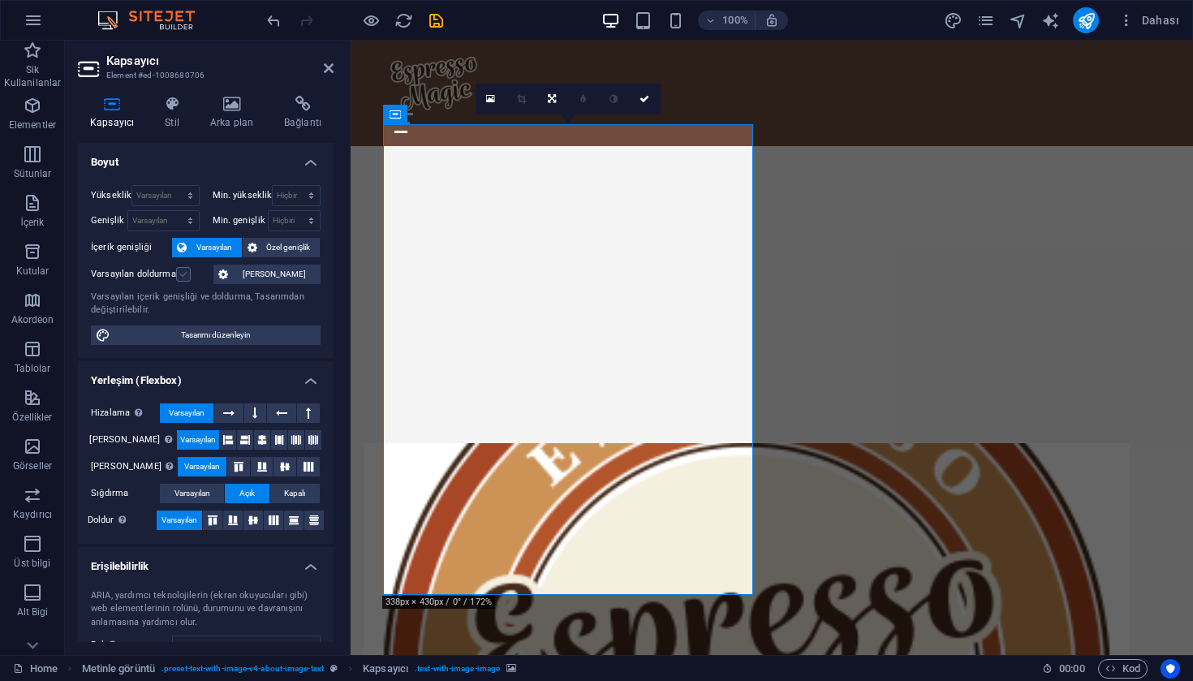
click at [186, 275] on label at bounding box center [183, 274] width 15 height 15
click at [0, 0] on input "Varsayılan doldurma" at bounding box center [0, 0] width 0 height 0
click at [445, 120] on div "Ana Sayfa Hakkımızda Hizmetler Menü İletişim" at bounding box center [772, 93] width 842 height 105
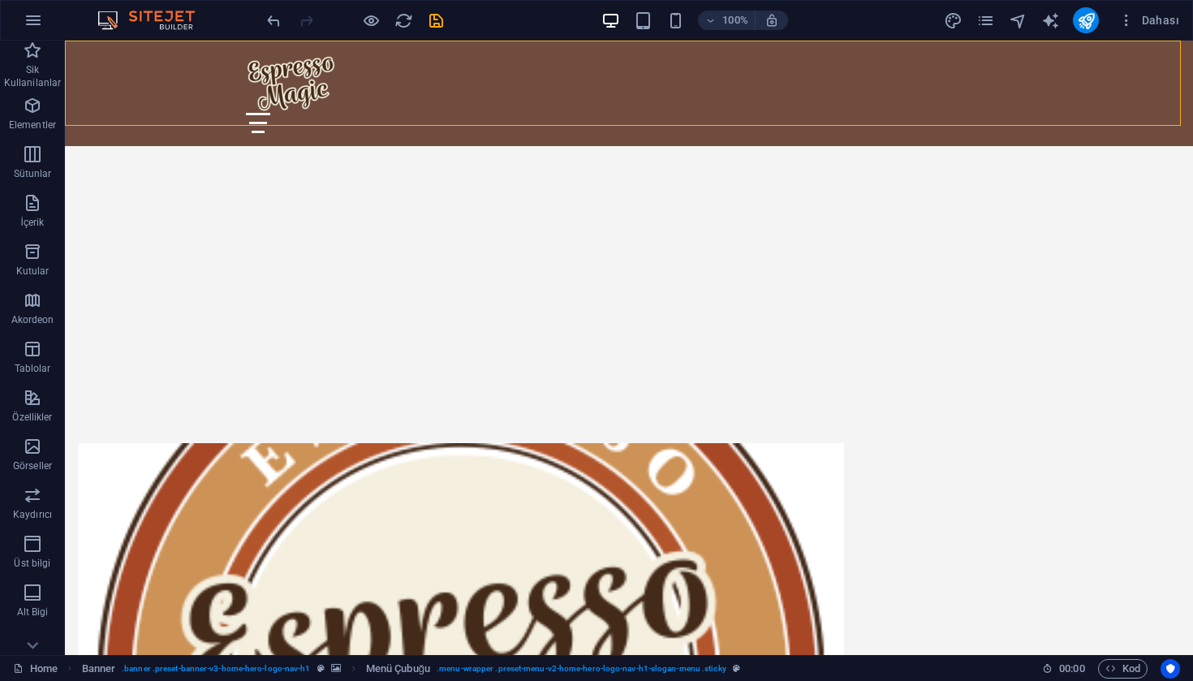
click at [458, 443] on figure at bounding box center [461, 678] width 766 height 471
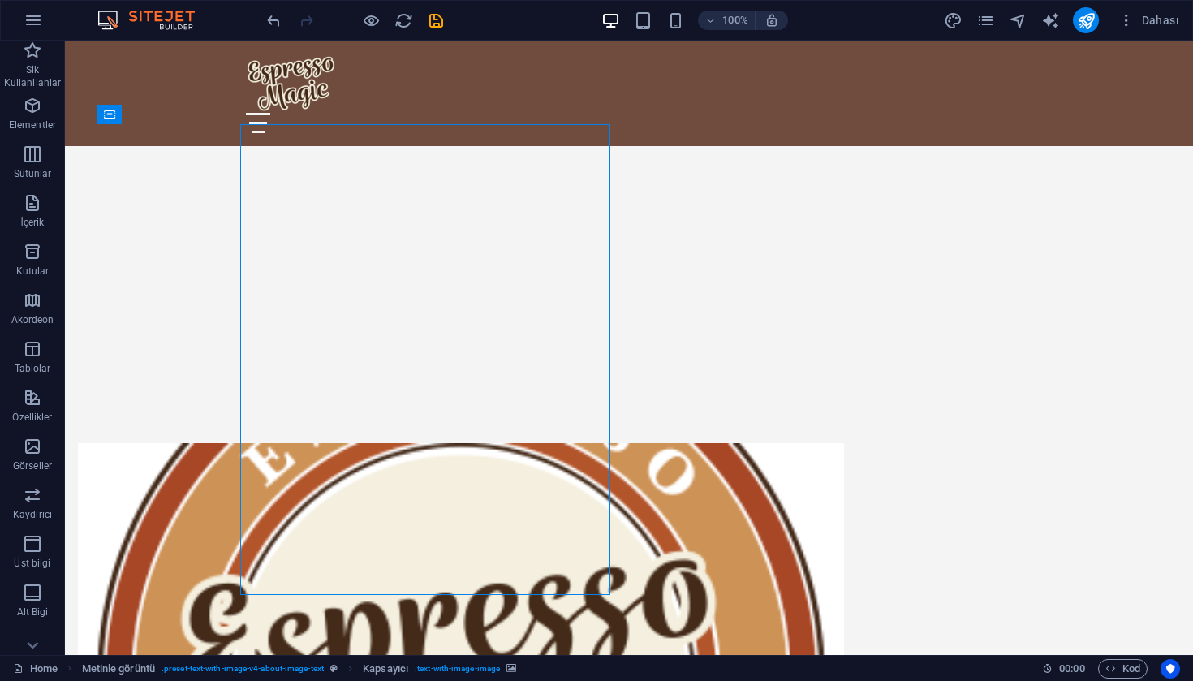
click at [511, 443] on figure at bounding box center [461, 678] width 766 height 471
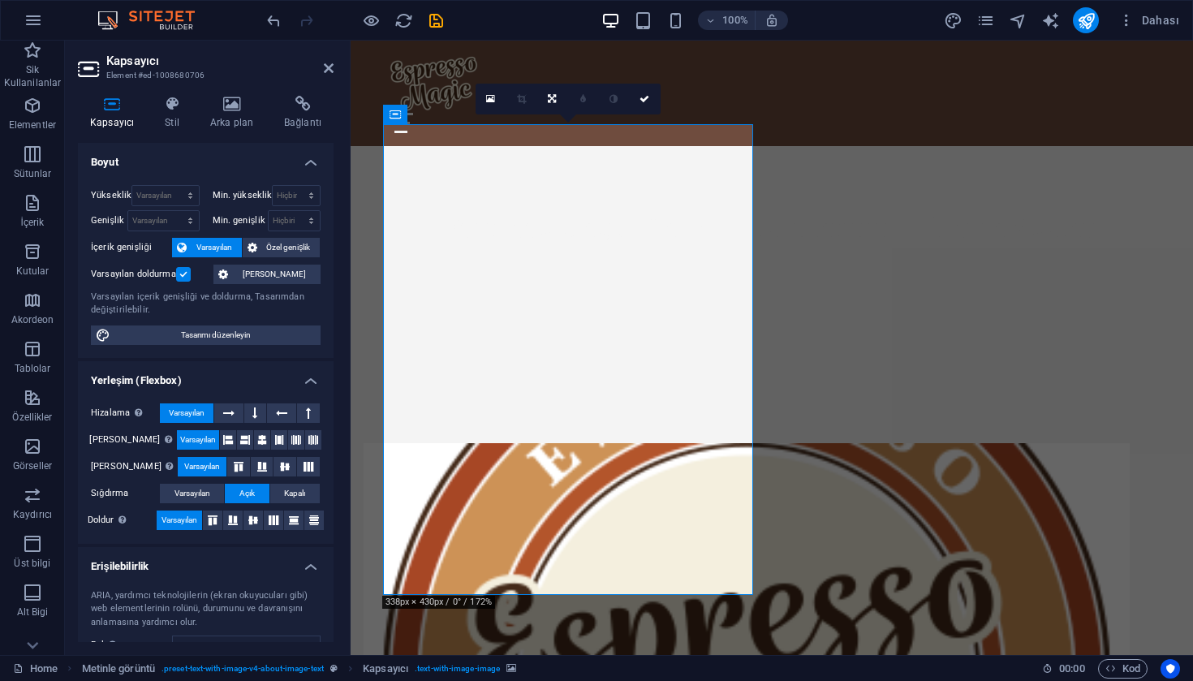
scroll to position [127, 0]
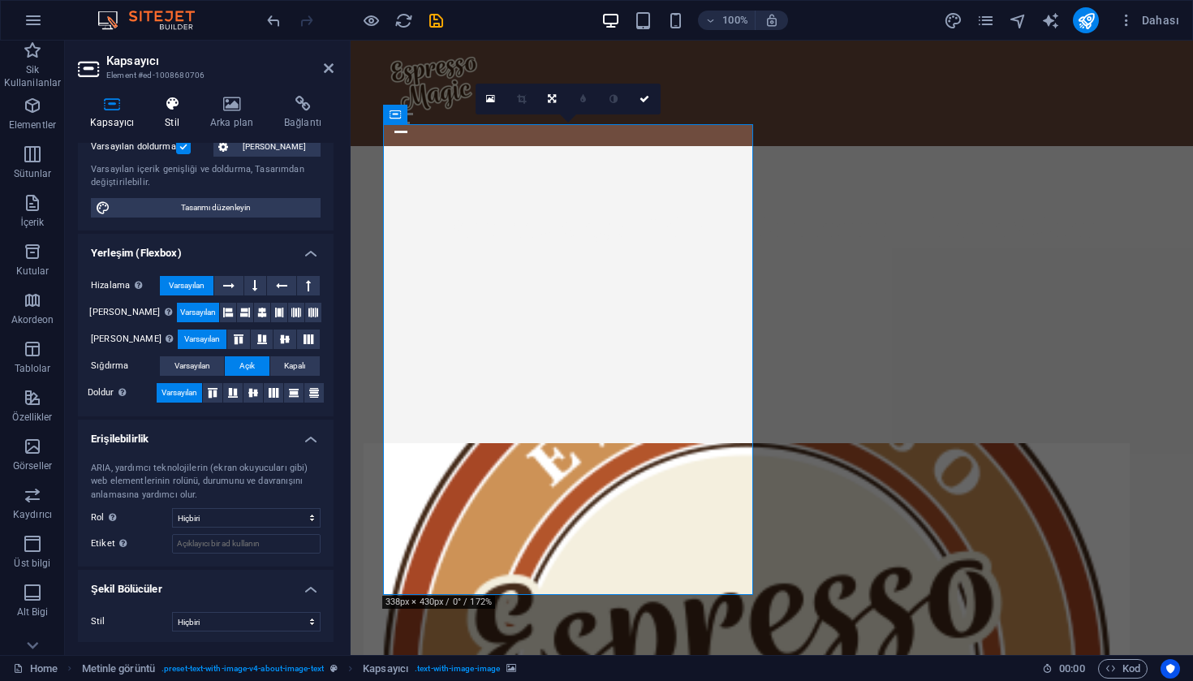
click at [168, 108] on icon at bounding box center [172, 104] width 39 height 16
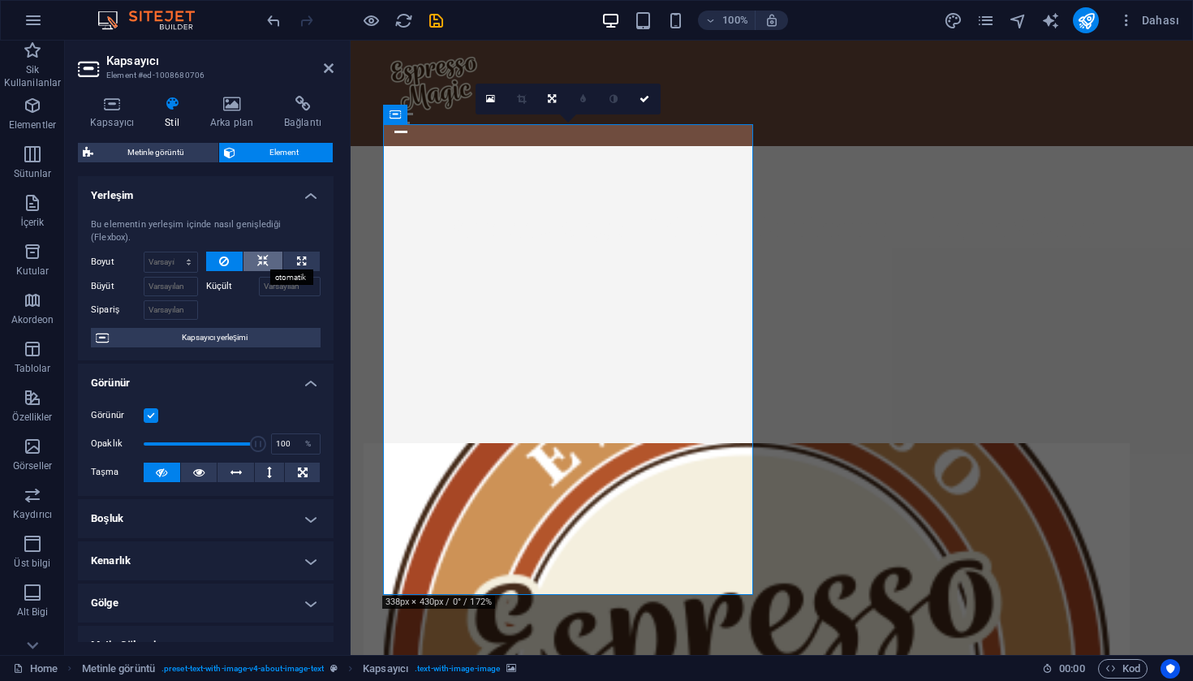
click at [263, 263] on icon at bounding box center [262, 261] width 11 height 19
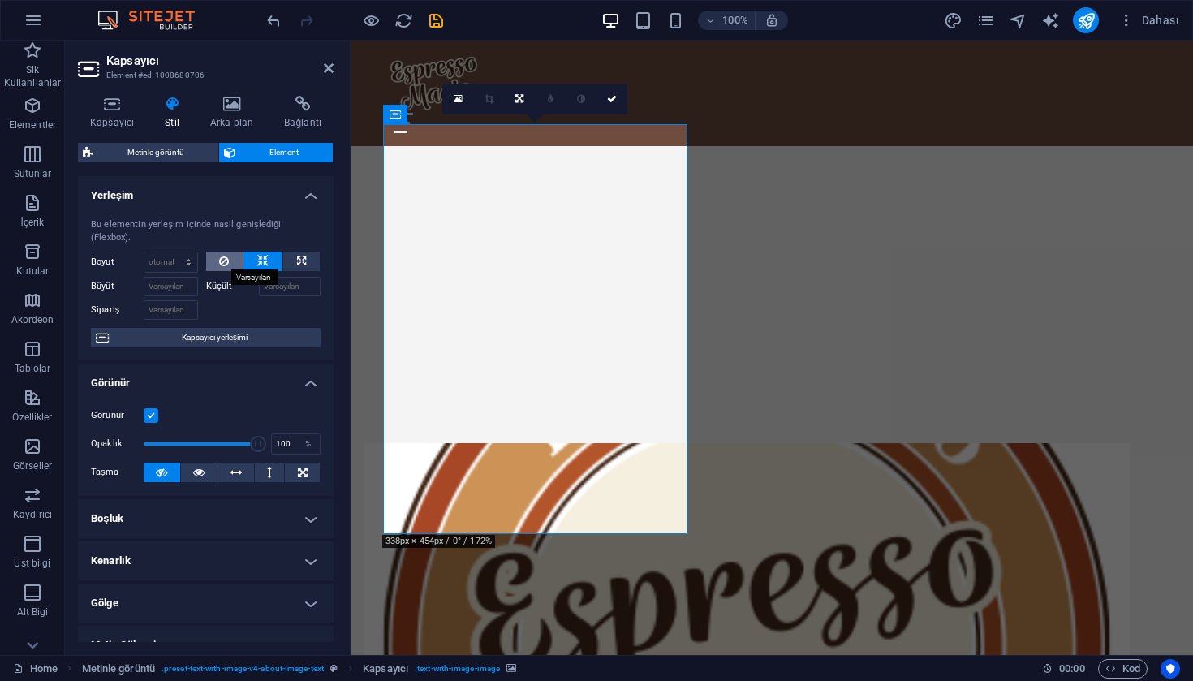
click at [220, 260] on icon at bounding box center [224, 261] width 10 height 19
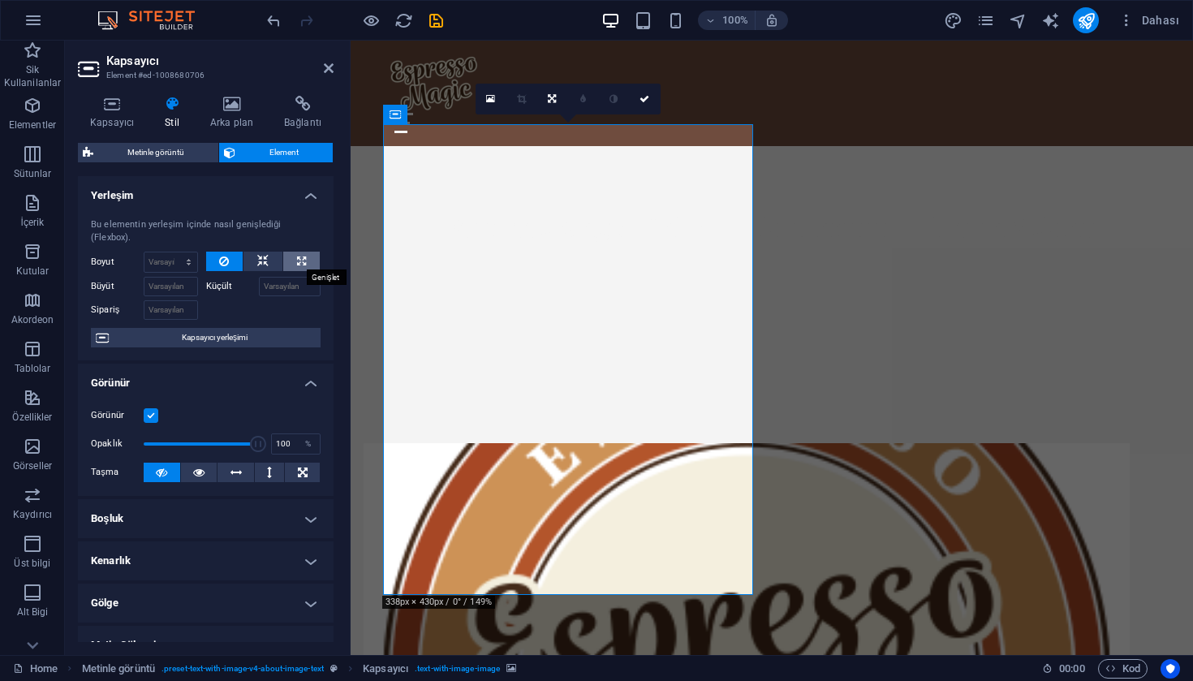
click at [309, 263] on button at bounding box center [301, 261] width 37 height 19
type input "100"
select select "%"
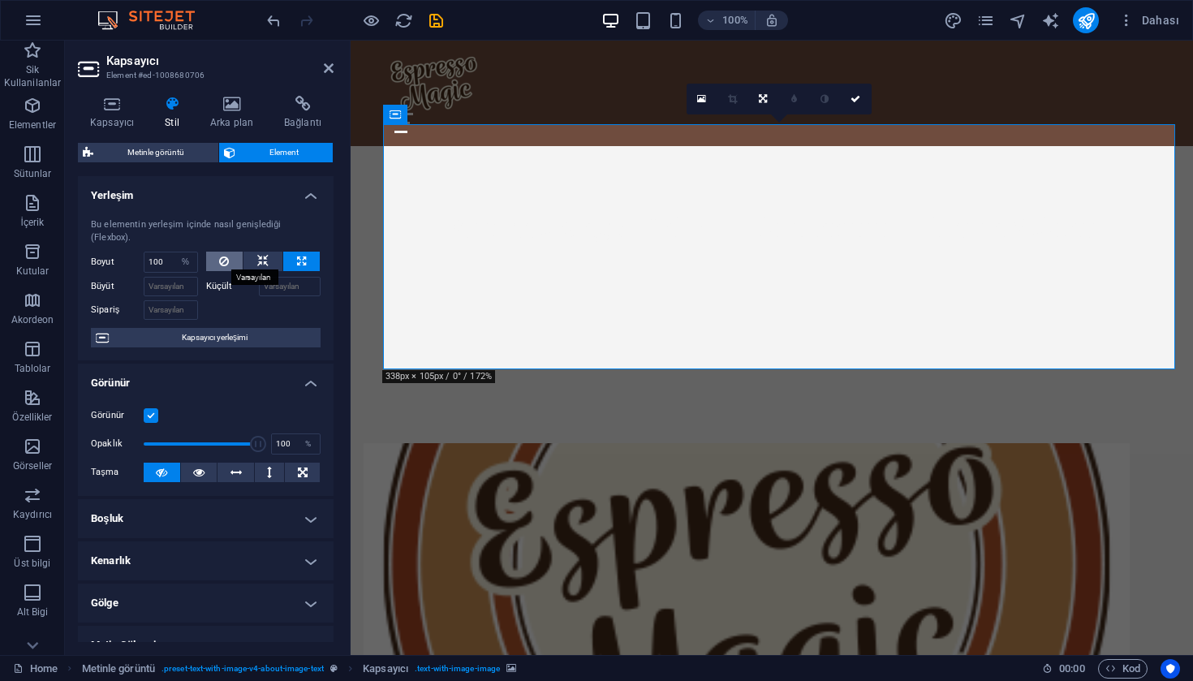
click at [228, 259] on button at bounding box center [224, 261] width 37 height 19
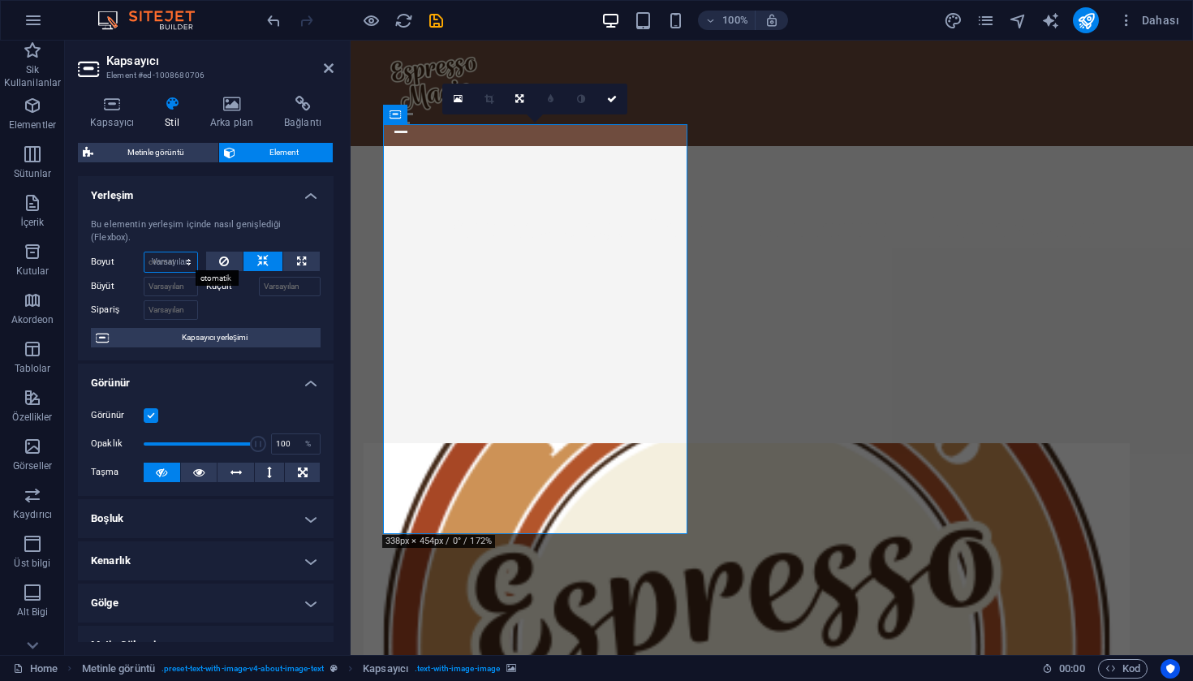
select select "DISABLED_OPTION_VALUE"
click at [155, 415] on label at bounding box center [151, 415] width 15 height 15
click at [0, 0] on input "Görünür" at bounding box center [0, 0] width 0 height 0
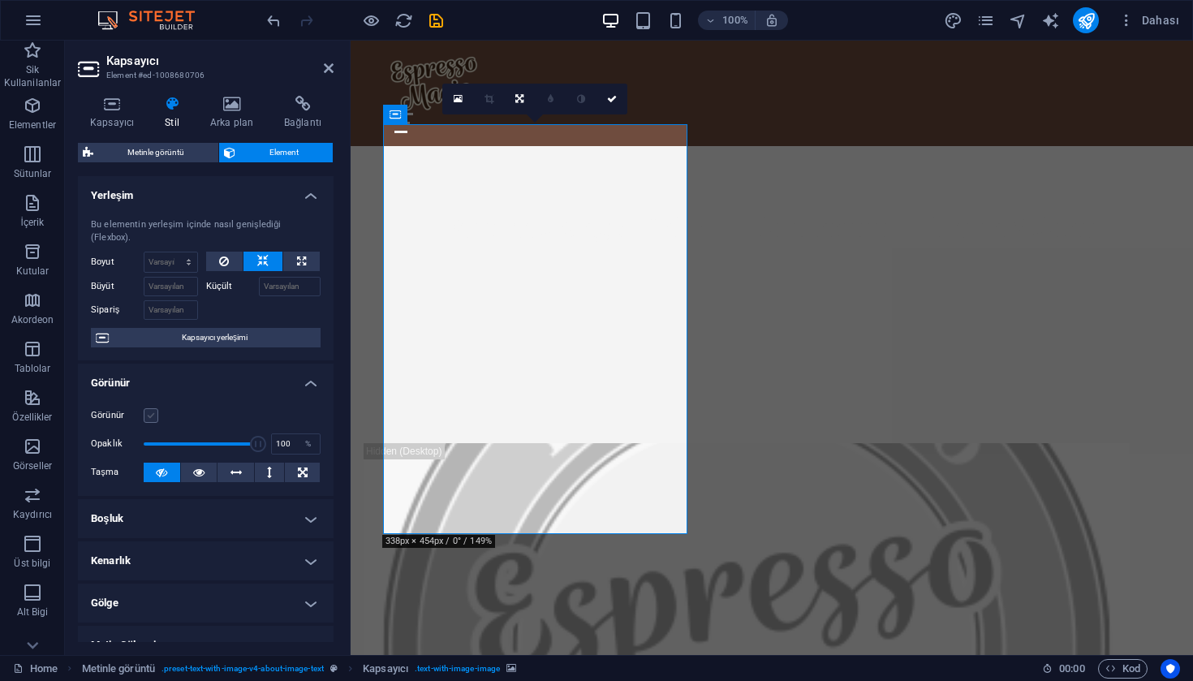
click at [155, 415] on label at bounding box center [151, 415] width 15 height 15
click at [0, 0] on input "Görünür" at bounding box center [0, 0] width 0 height 0
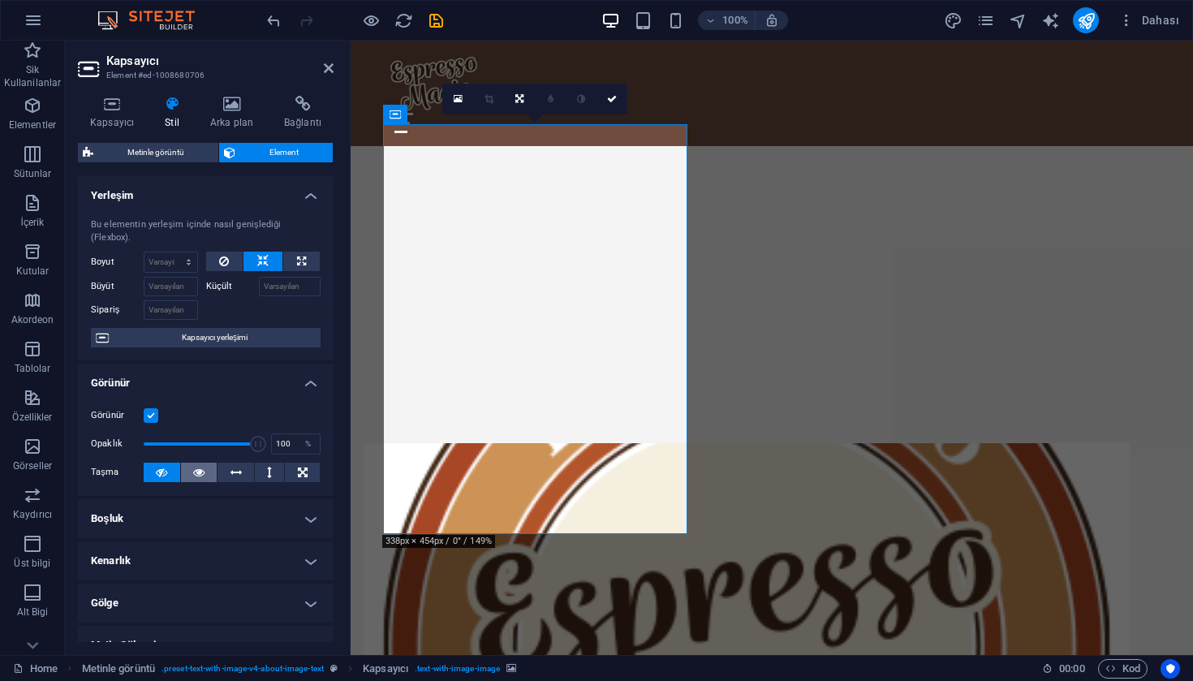
click at [200, 476] on icon at bounding box center [198, 471] width 11 height 19
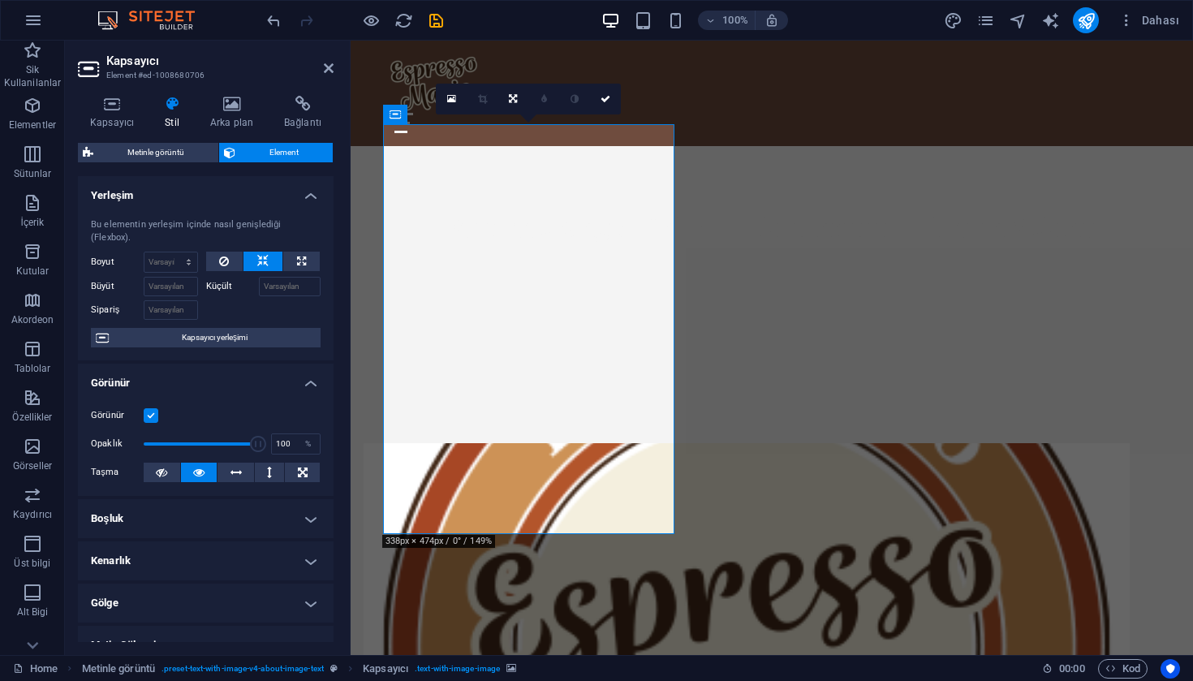
click at [200, 476] on icon at bounding box center [198, 471] width 11 height 19
click at [166, 467] on icon at bounding box center [161, 471] width 11 height 19
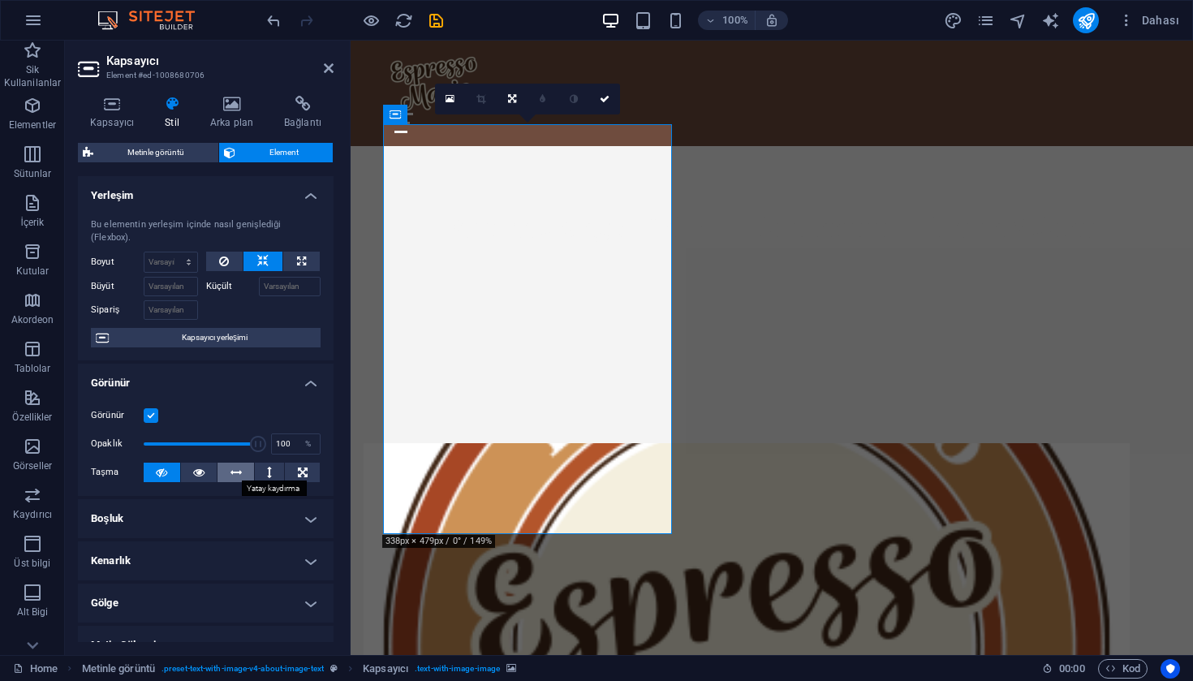
click at [235, 475] on icon at bounding box center [235, 471] width 11 height 19
click at [168, 471] on button at bounding box center [162, 471] width 37 height 19
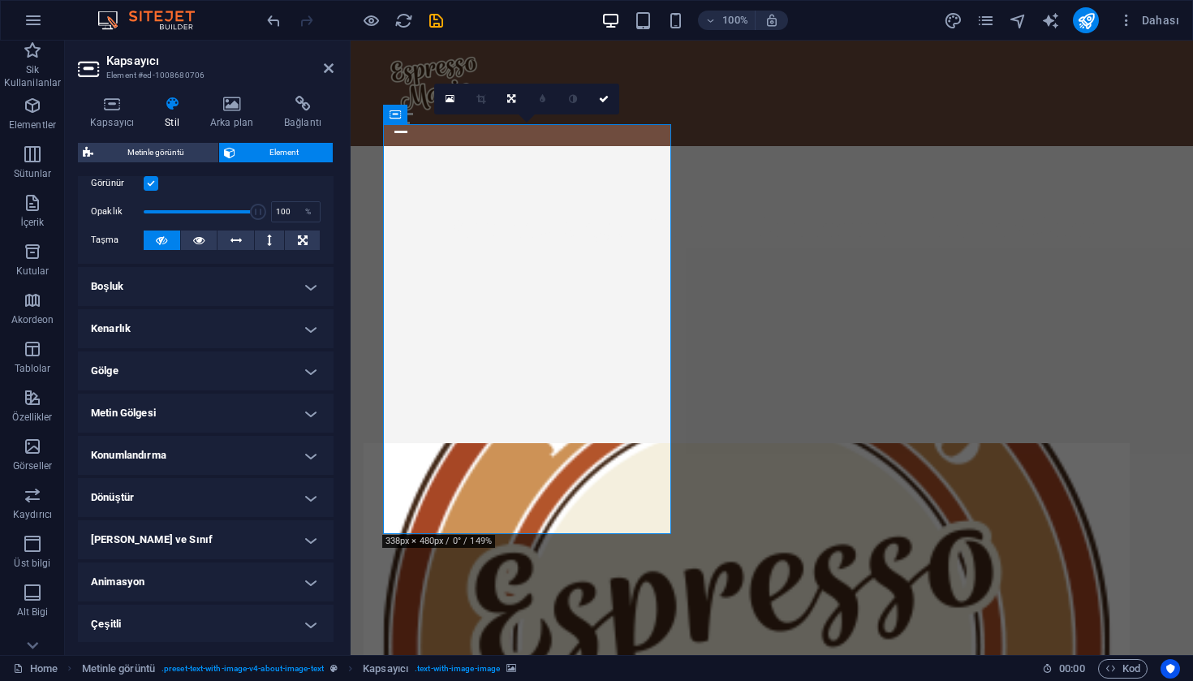
scroll to position [0, 0]
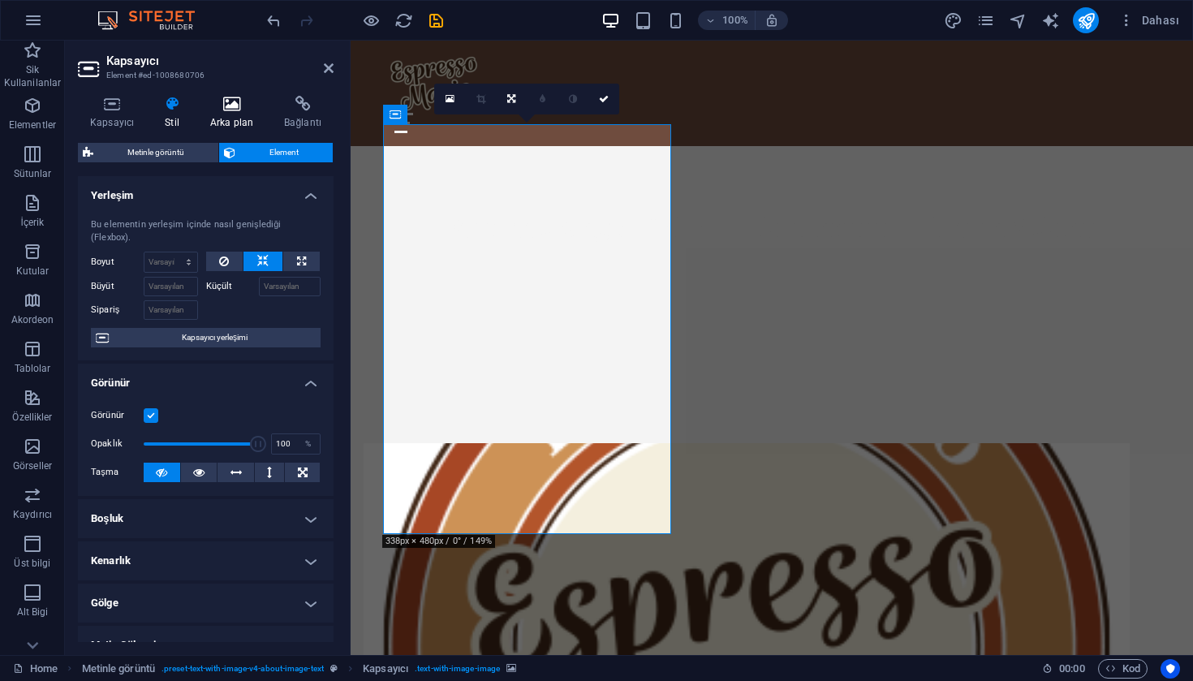
click at [246, 115] on h4 "Arka plan" at bounding box center [235, 113] width 74 height 34
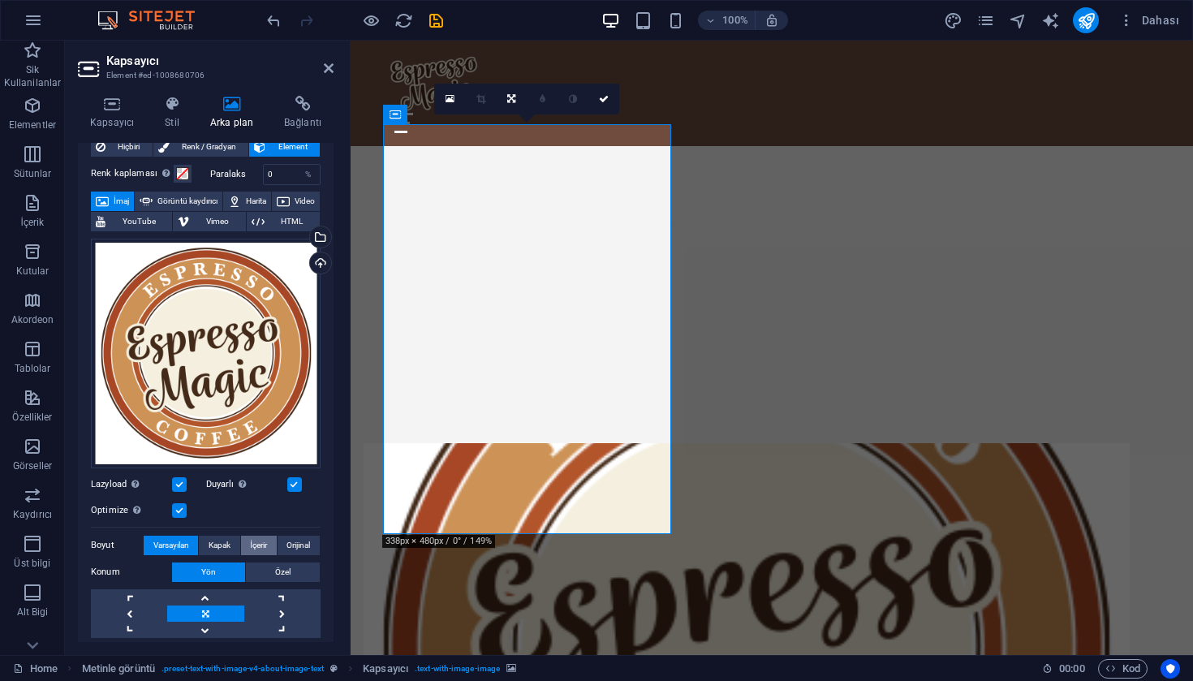
scroll to position [160, 0]
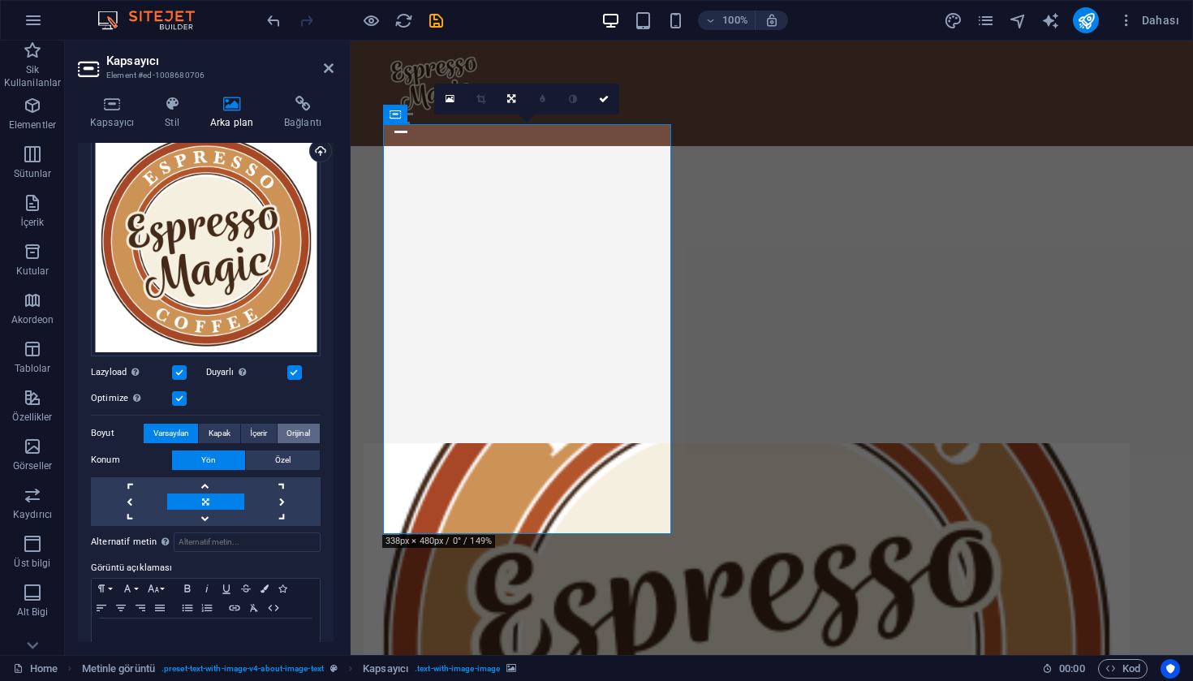
click at [288, 434] on span "Orijinal" at bounding box center [298, 433] width 24 height 19
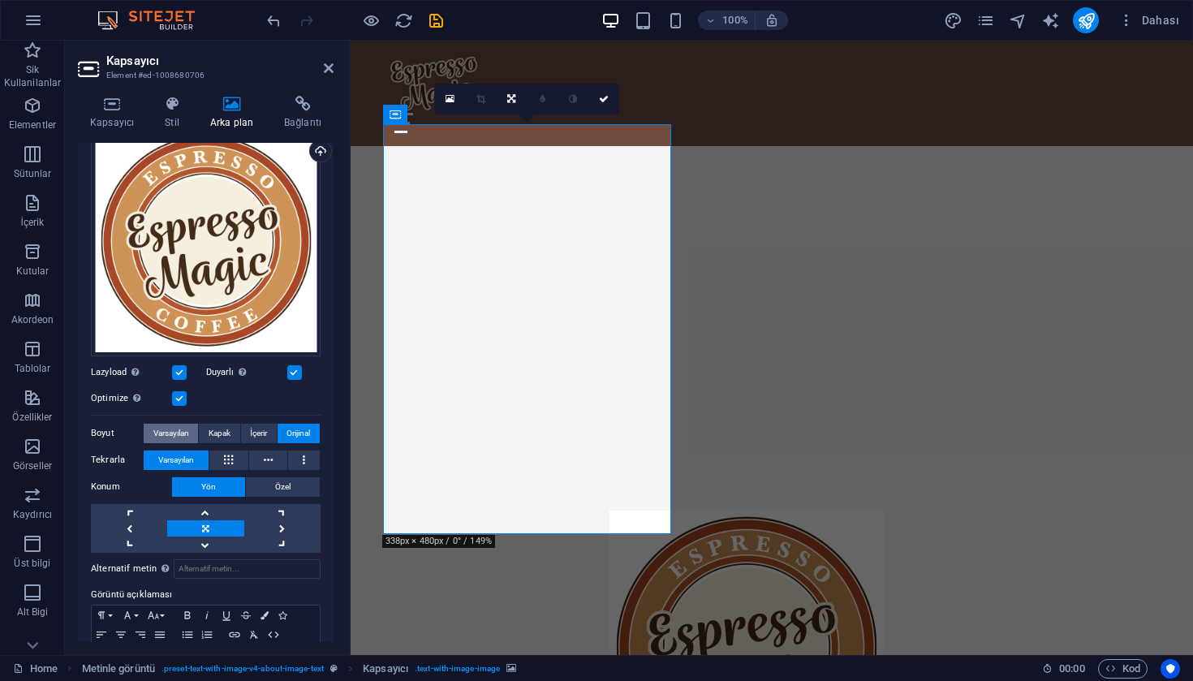
click at [182, 433] on span "Varsayılan" at bounding box center [171, 433] width 36 height 19
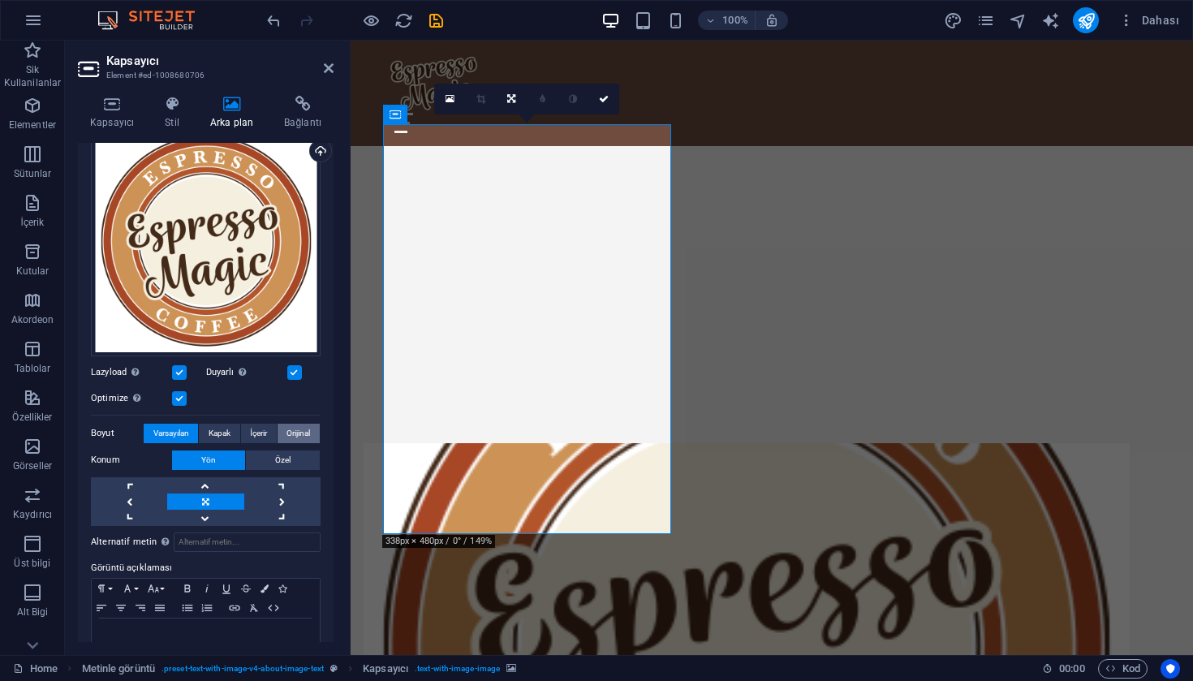
click at [298, 434] on span "Orijinal" at bounding box center [298, 433] width 24 height 19
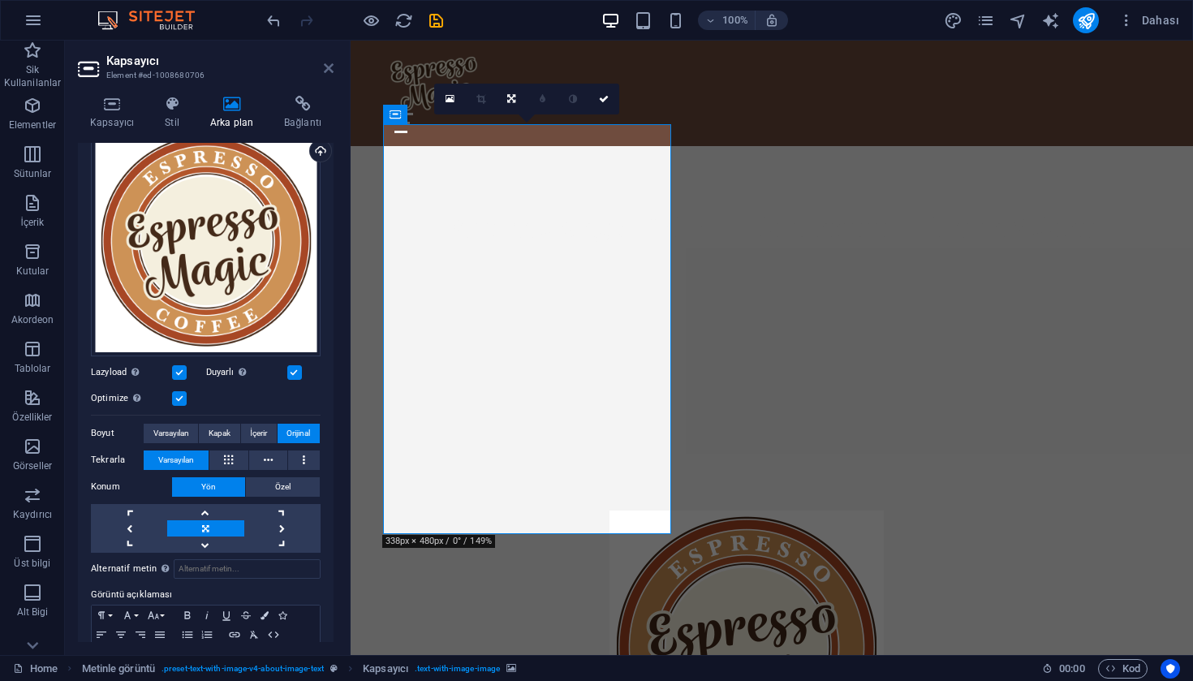
click at [325, 68] on icon at bounding box center [329, 68] width 10 height 13
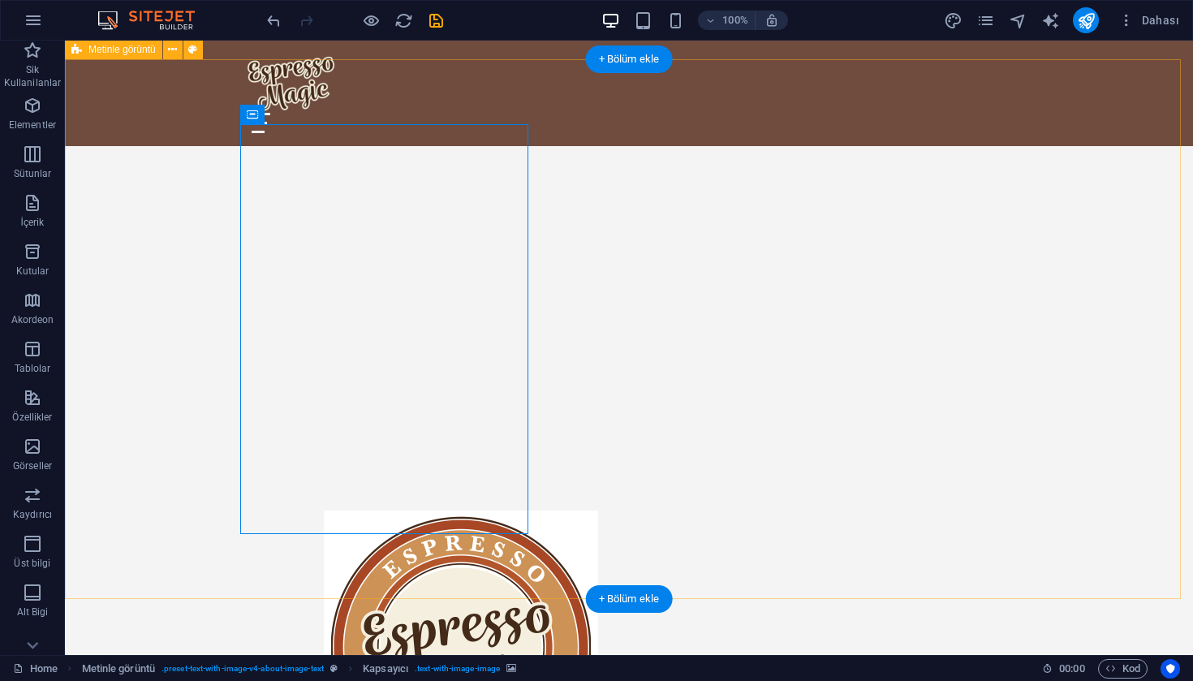
click at [467, 443] on figure at bounding box center [461, 648] width 766 height 410
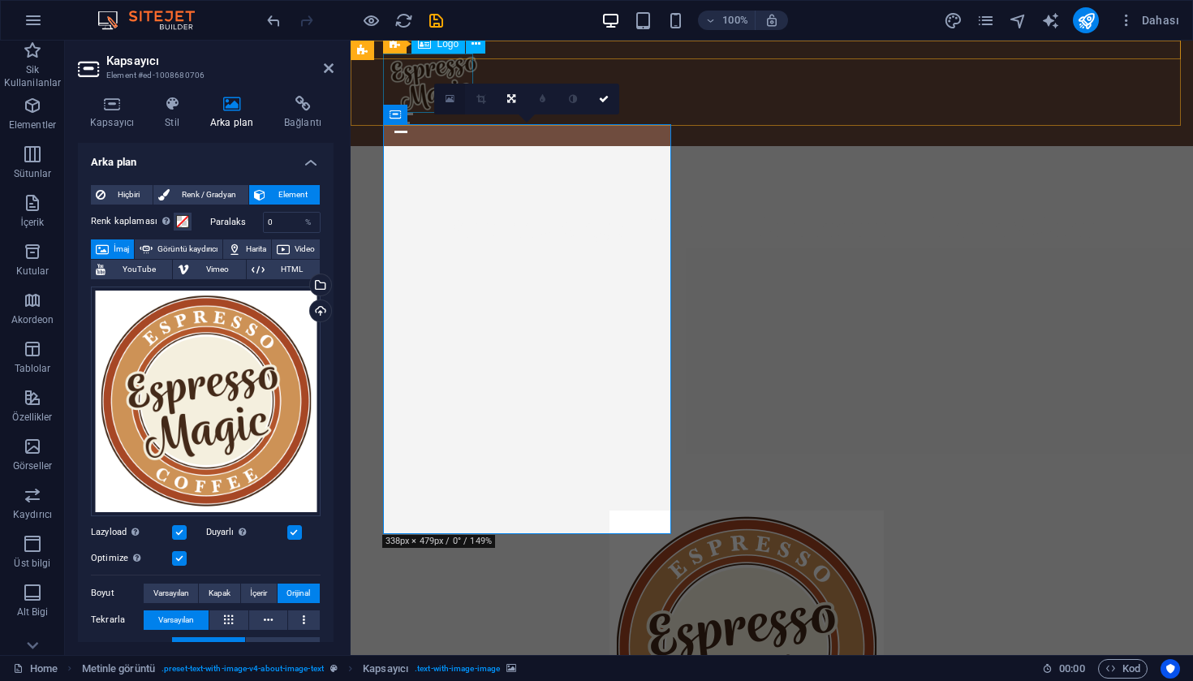
click at [454, 94] on icon at bounding box center [449, 98] width 9 height 11
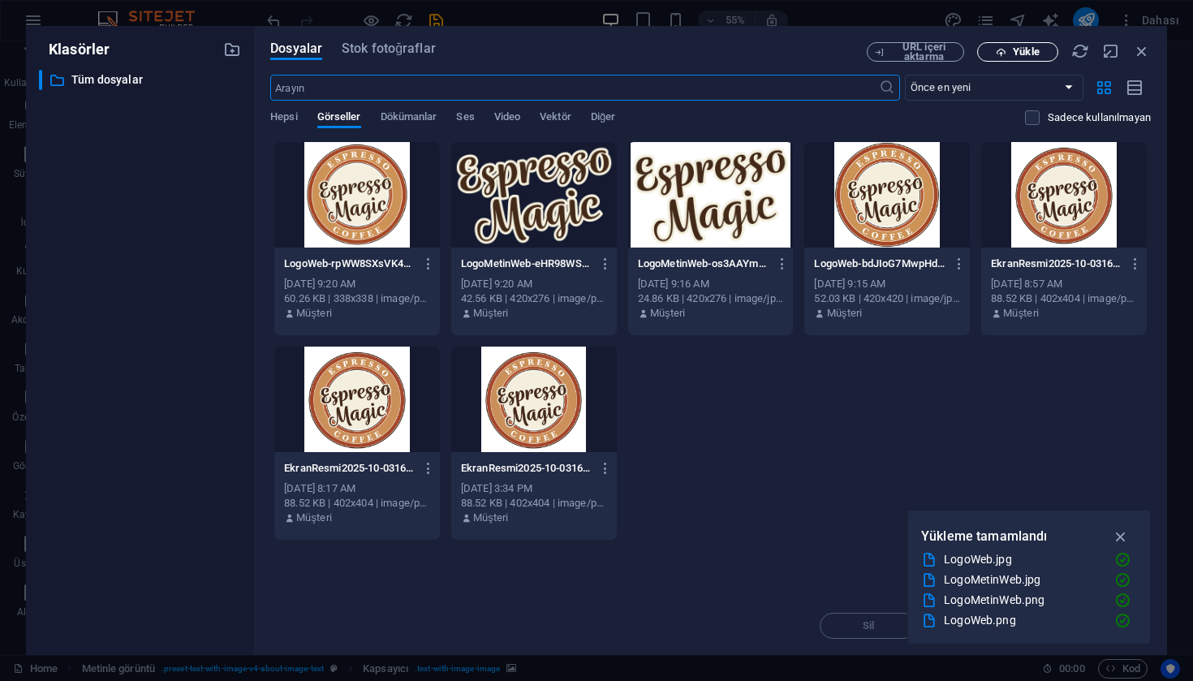
click at [1040, 50] on span "Yükle" at bounding box center [1017, 52] width 67 height 11
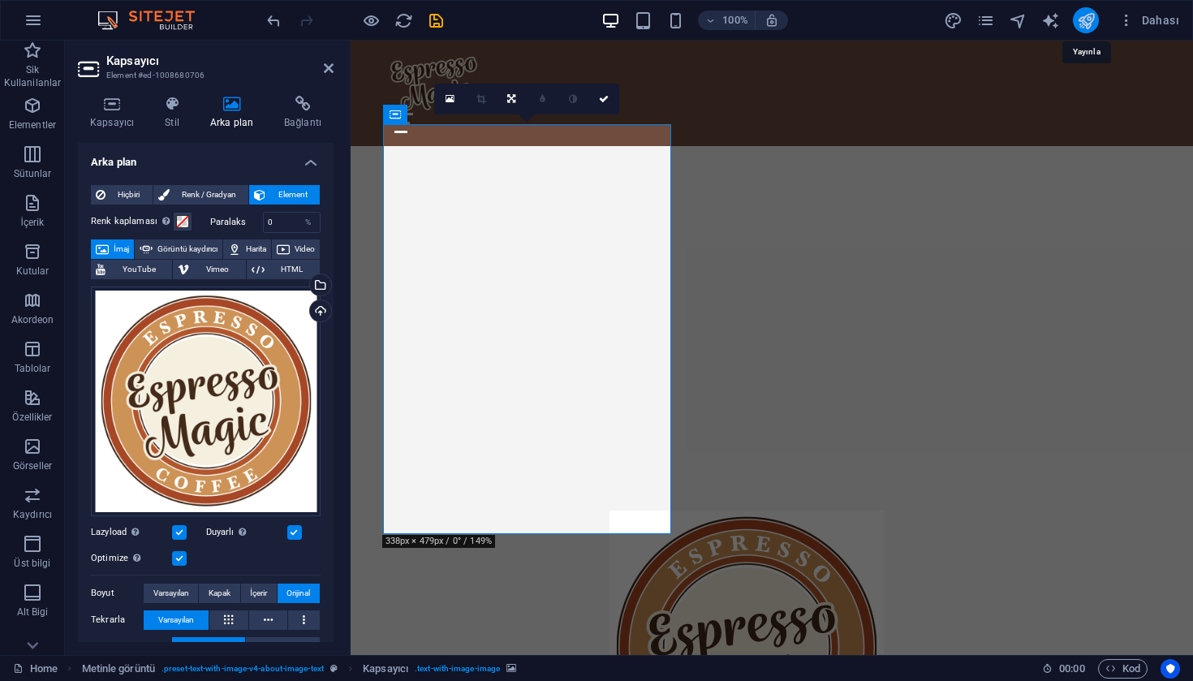
click at [1093, 24] on icon "publish" at bounding box center [1086, 20] width 19 height 19
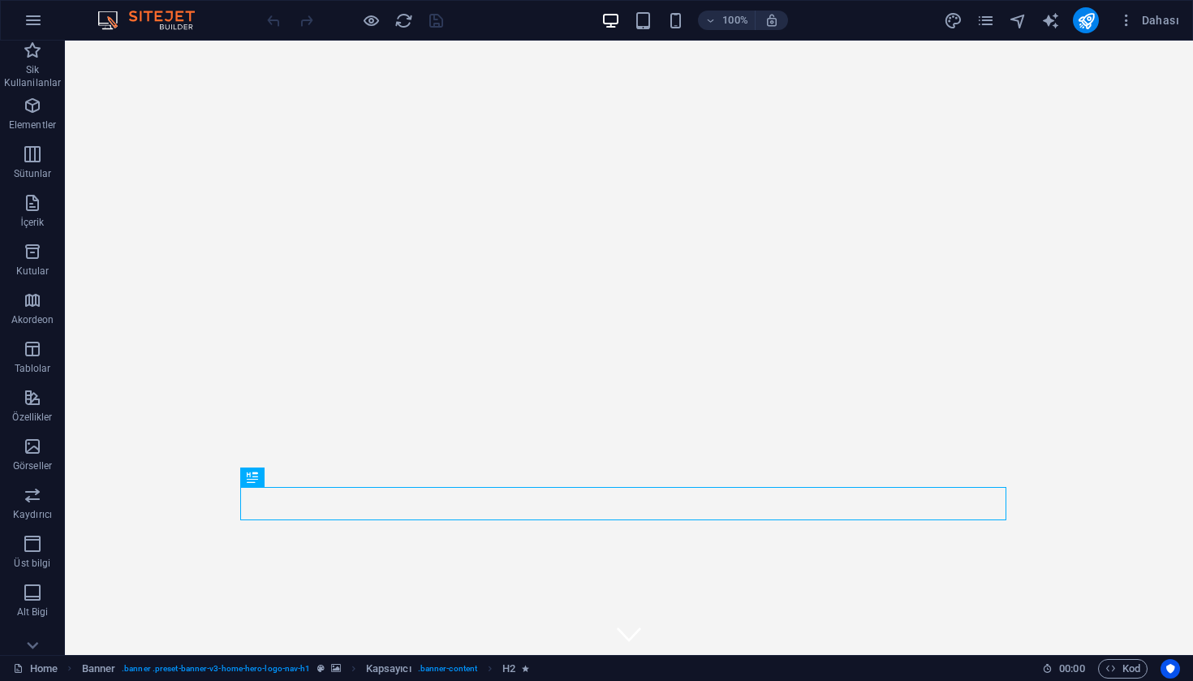
click at [645, 30] on div "100%" at bounding box center [693, 20] width 187 height 26
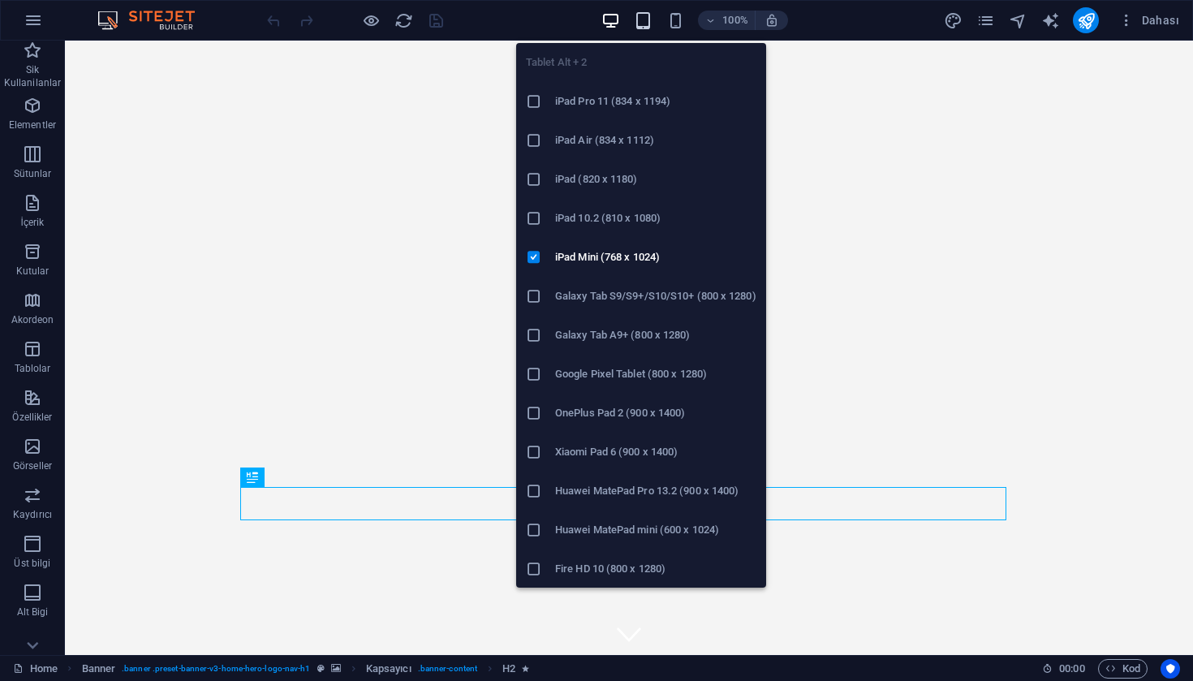
click at [645, 24] on icon "button" at bounding box center [643, 20] width 19 height 19
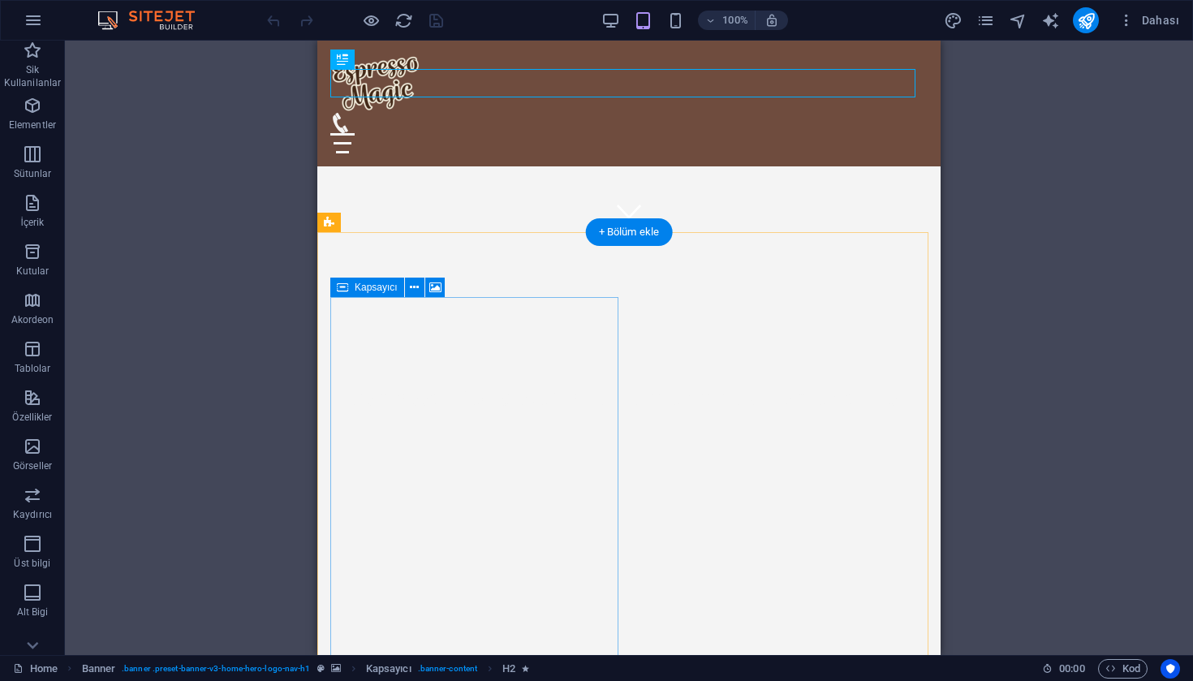
scroll to position [733, 0]
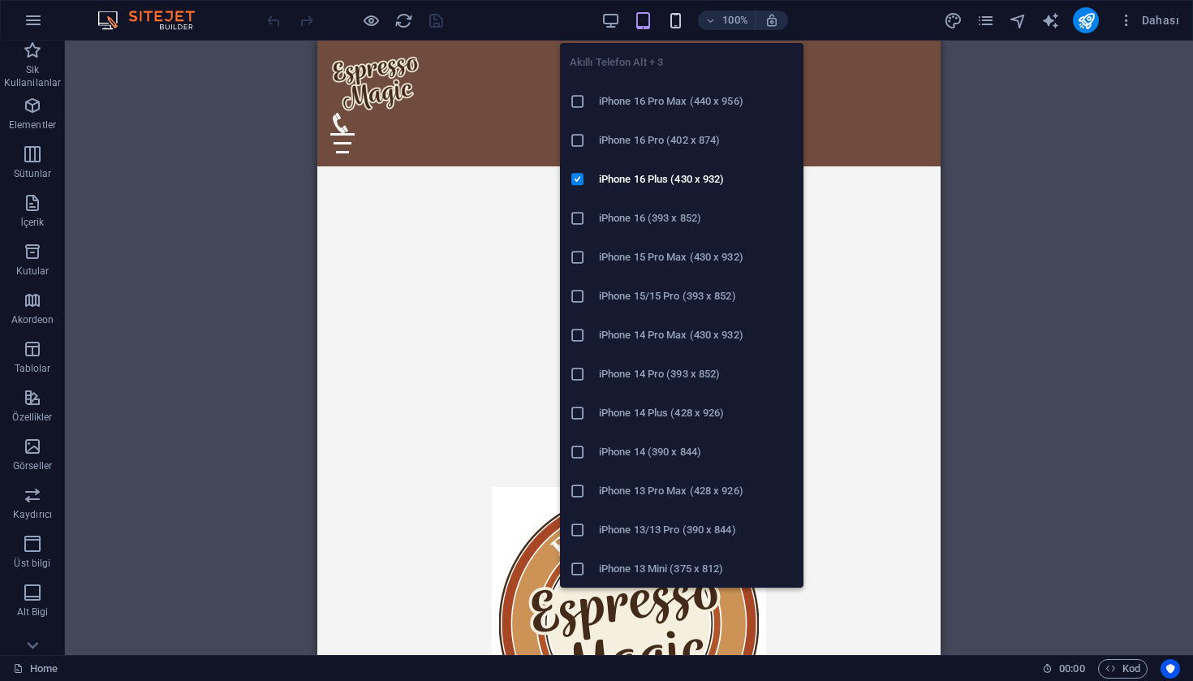
click at [673, 13] on icon "button" at bounding box center [675, 20] width 19 height 19
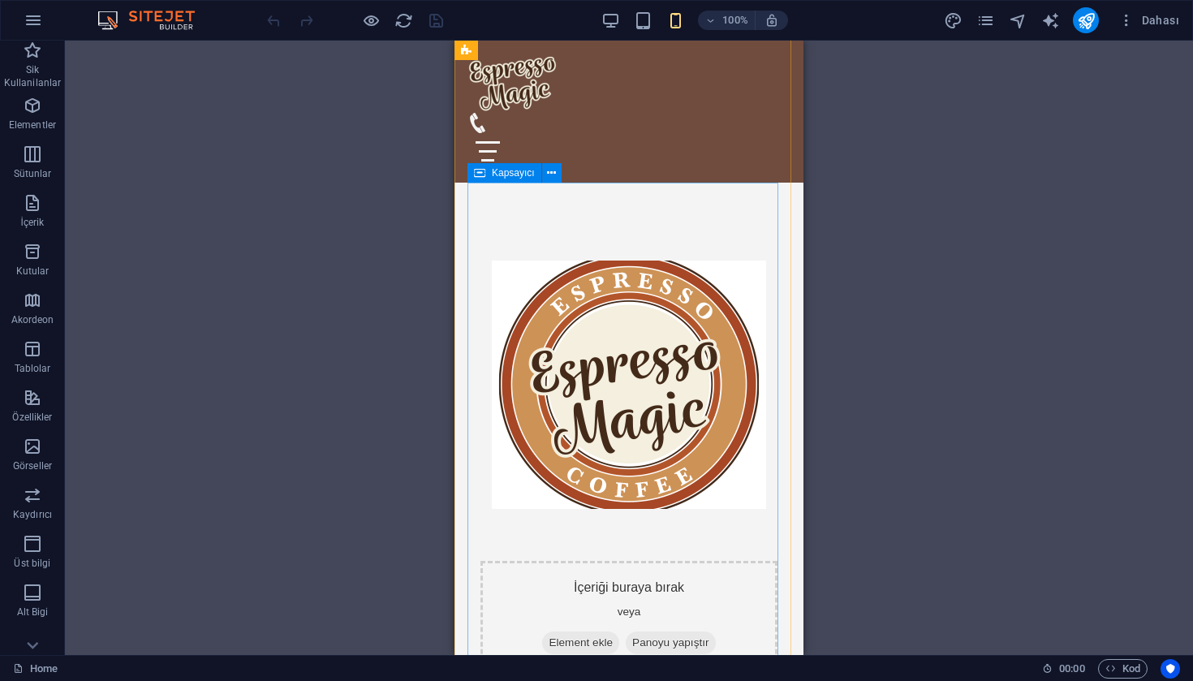
scroll to position [560, 0]
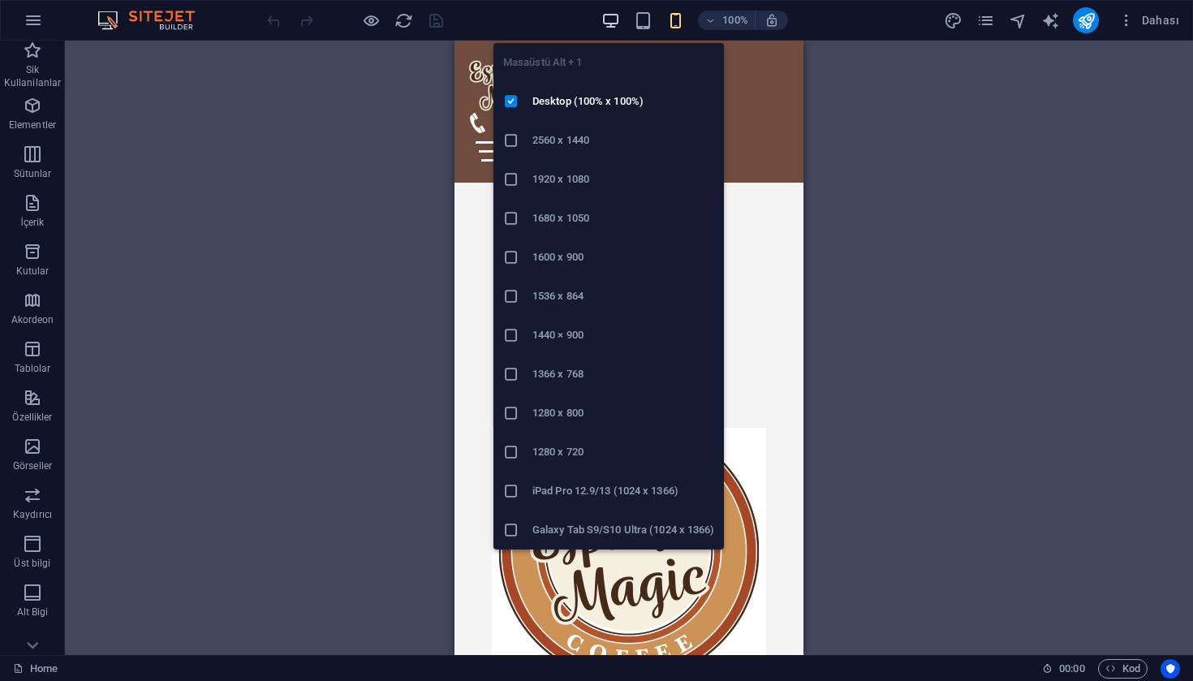
click at [606, 15] on icon "button" at bounding box center [610, 20] width 19 height 19
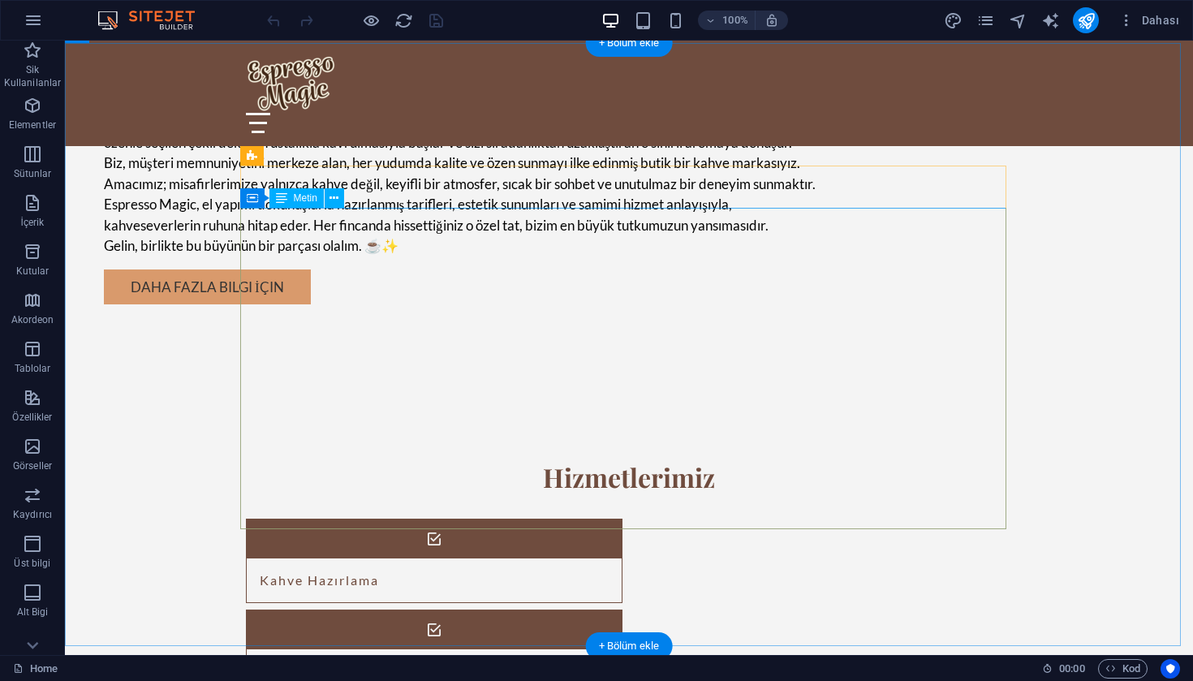
scroll to position [1835, 0]
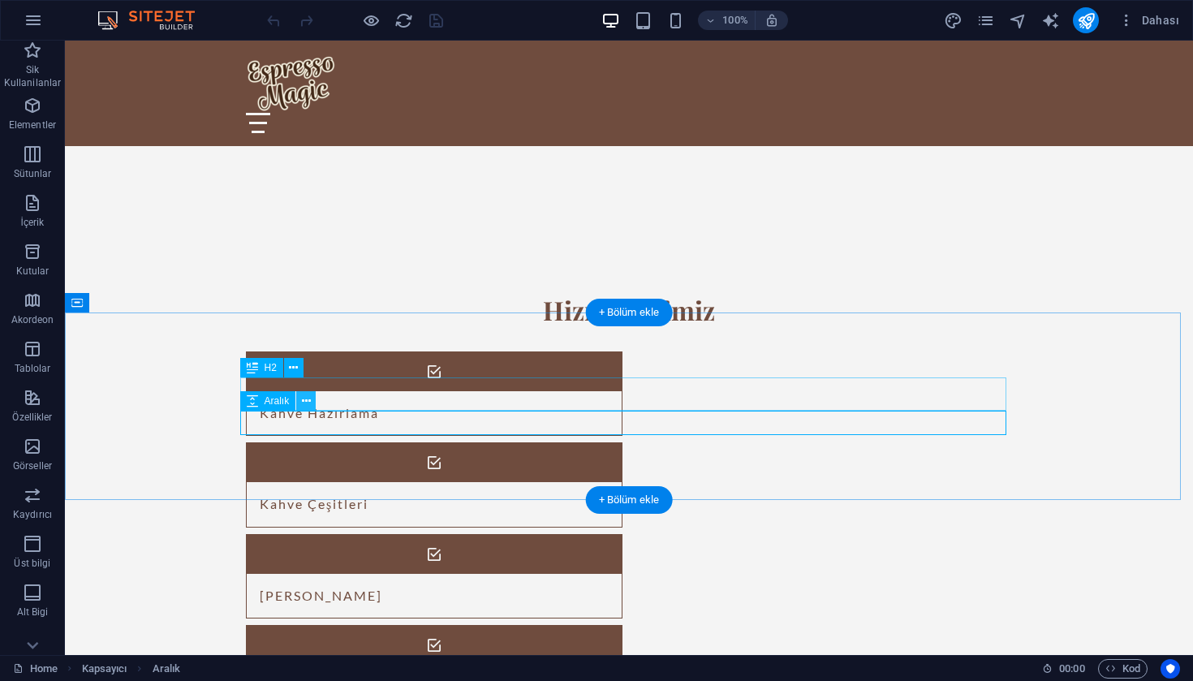
click at [312, 402] on button at bounding box center [305, 400] width 19 height 19
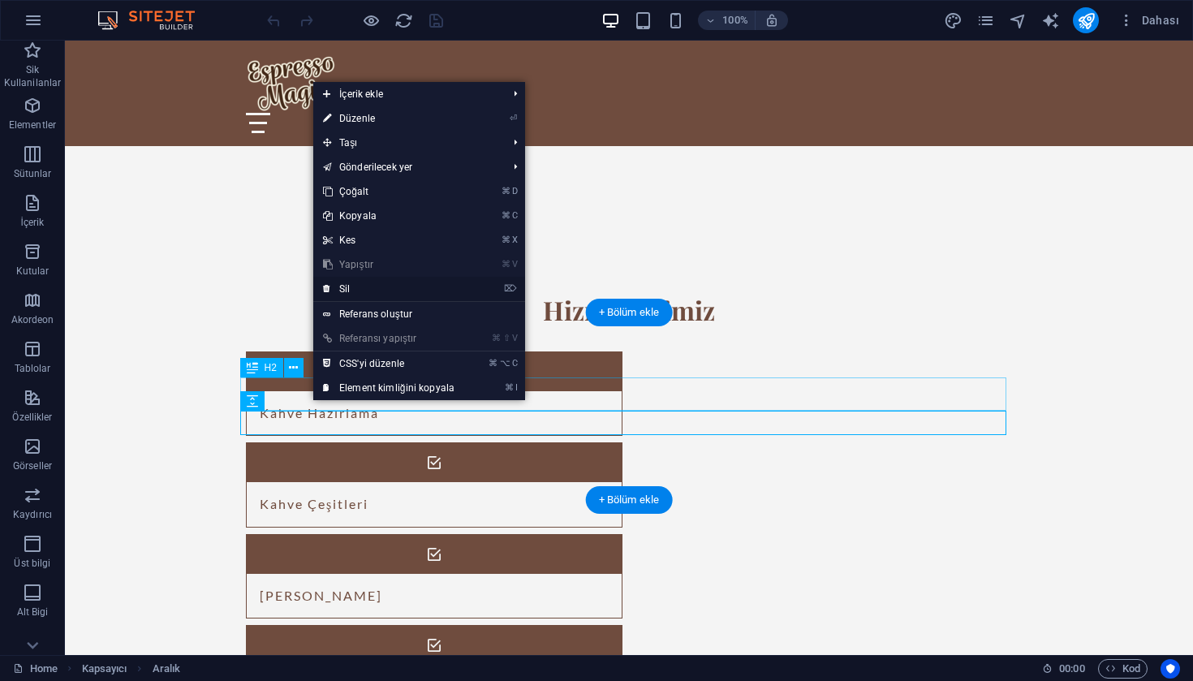
click at [353, 291] on link "⌦ Sil" at bounding box center [388, 289] width 151 height 24
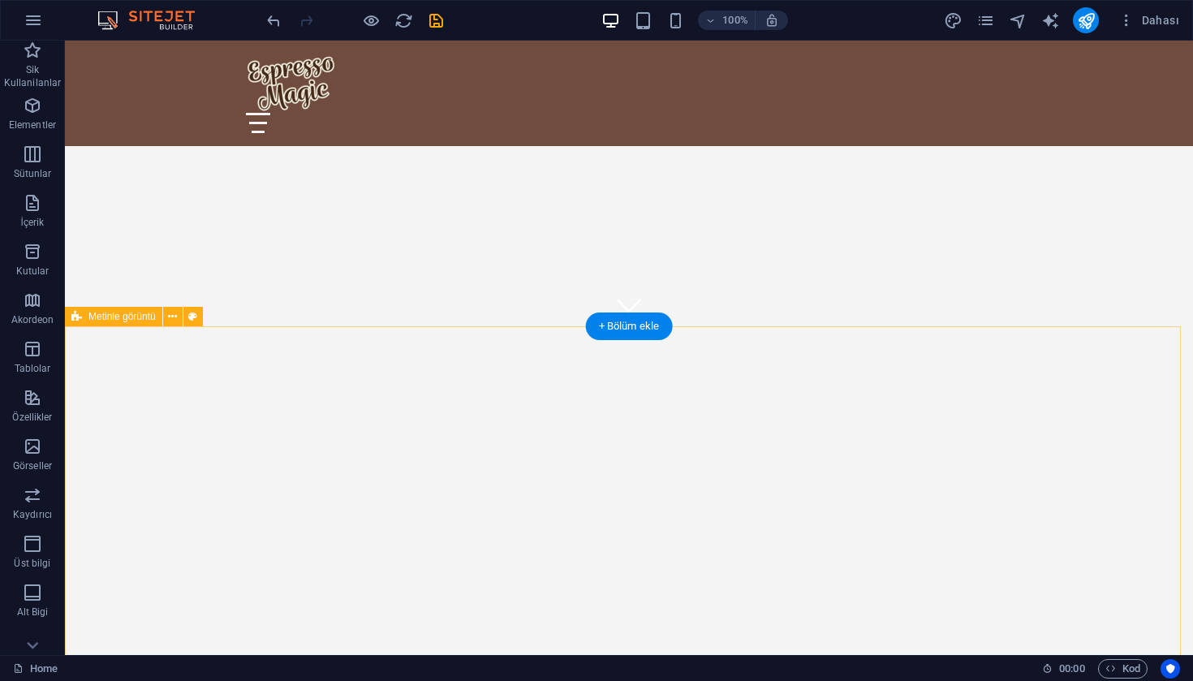
scroll to position [49, 0]
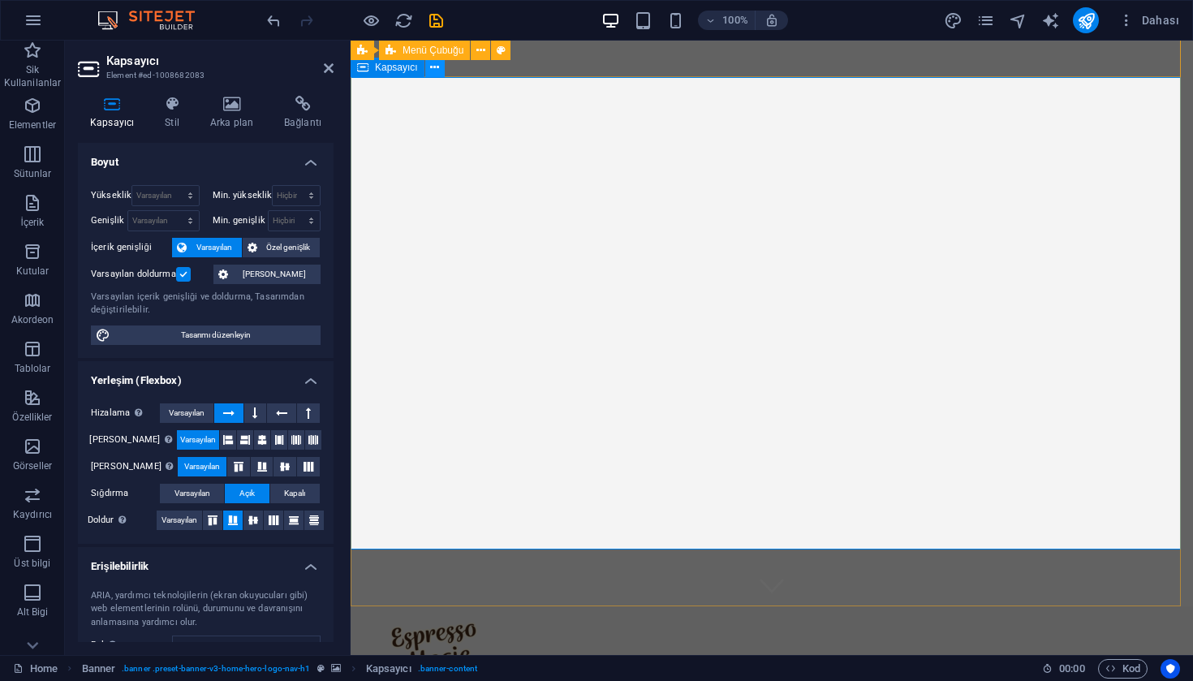
click at [436, 70] on icon at bounding box center [434, 67] width 9 height 17
click at [402, 52] on span "Menü Çubuğu" at bounding box center [432, 50] width 61 height 10
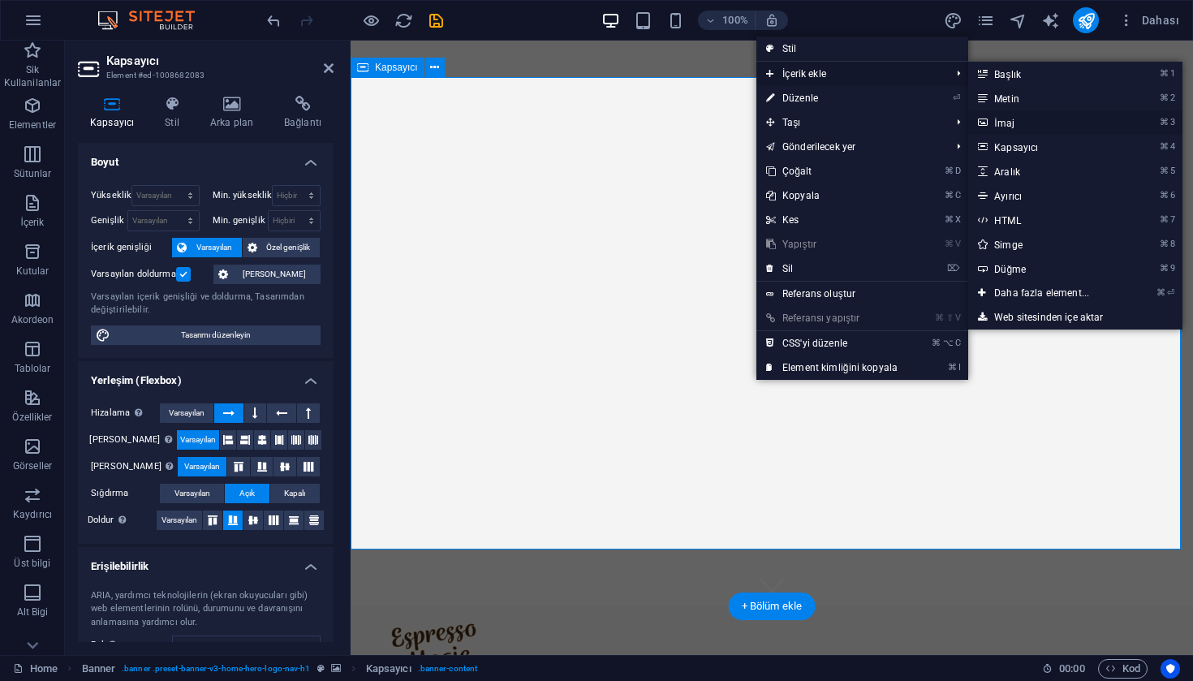
click at [1009, 118] on link "⌘ 3 [DEMOGRAPHIC_DATA]" at bounding box center [1044, 122] width 153 height 24
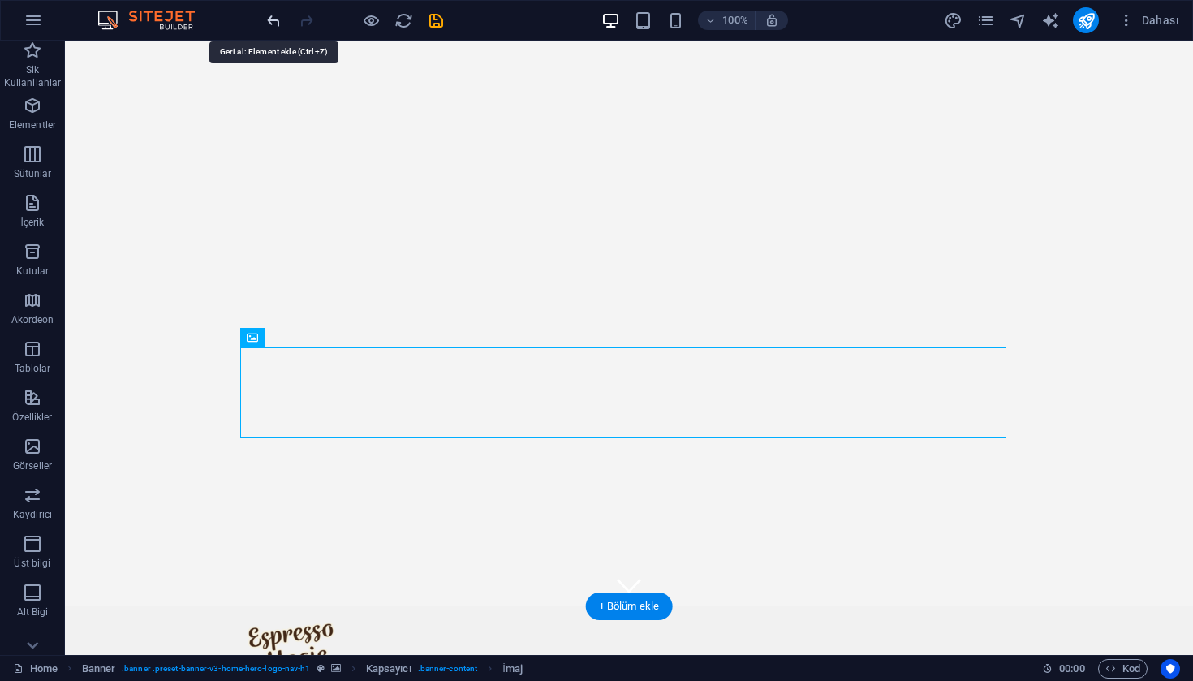
click at [272, 15] on icon "undo" at bounding box center [274, 20] width 19 height 19
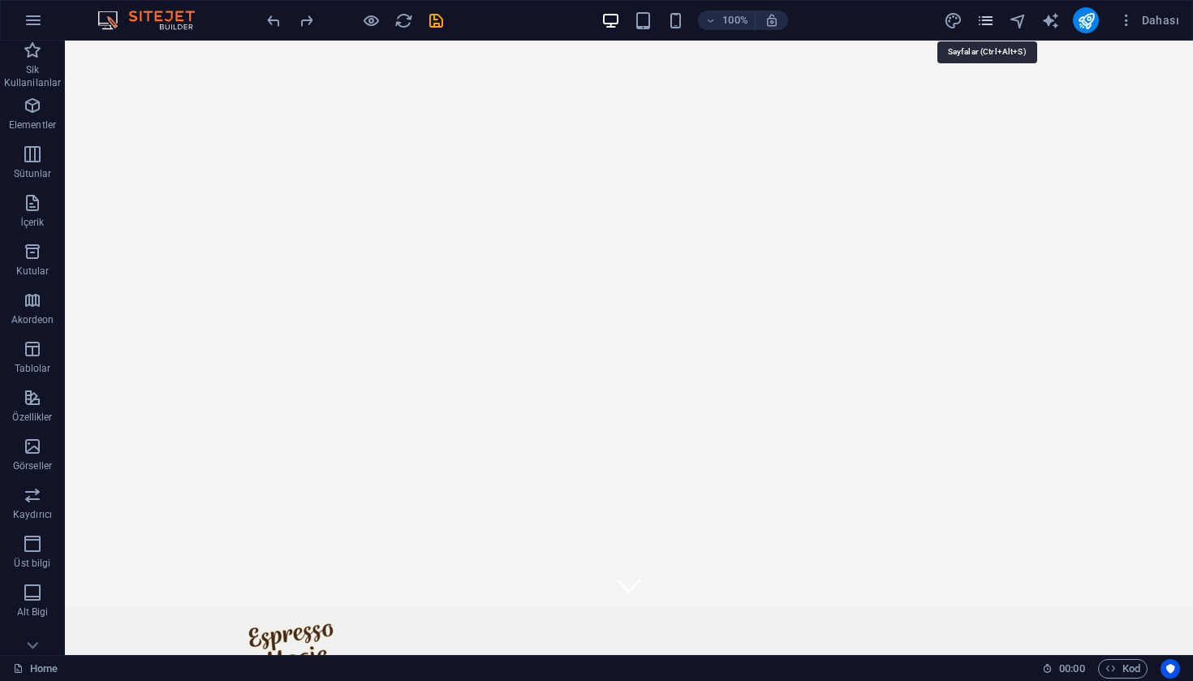
click at [983, 23] on icon "pages" at bounding box center [985, 20] width 19 height 19
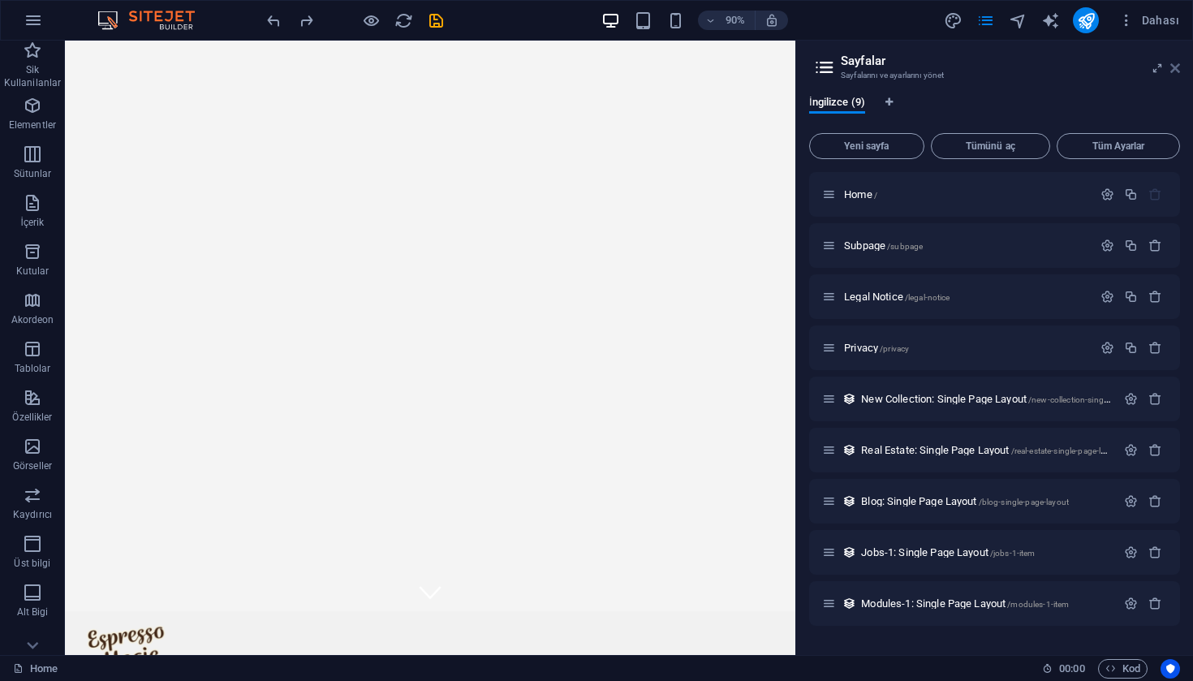
click at [1175, 69] on icon at bounding box center [1175, 68] width 10 height 13
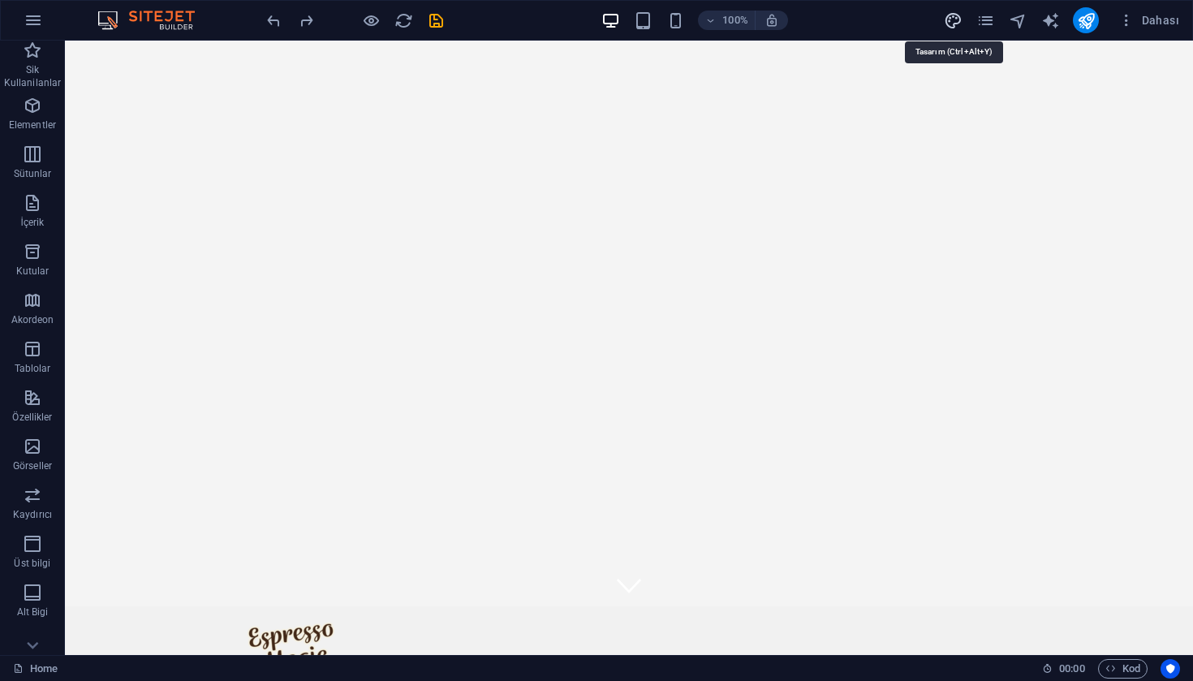
click at [954, 19] on icon "design" at bounding box center [953, 20] width 19 height 19
select select "px"
select select "500"
select select "px"
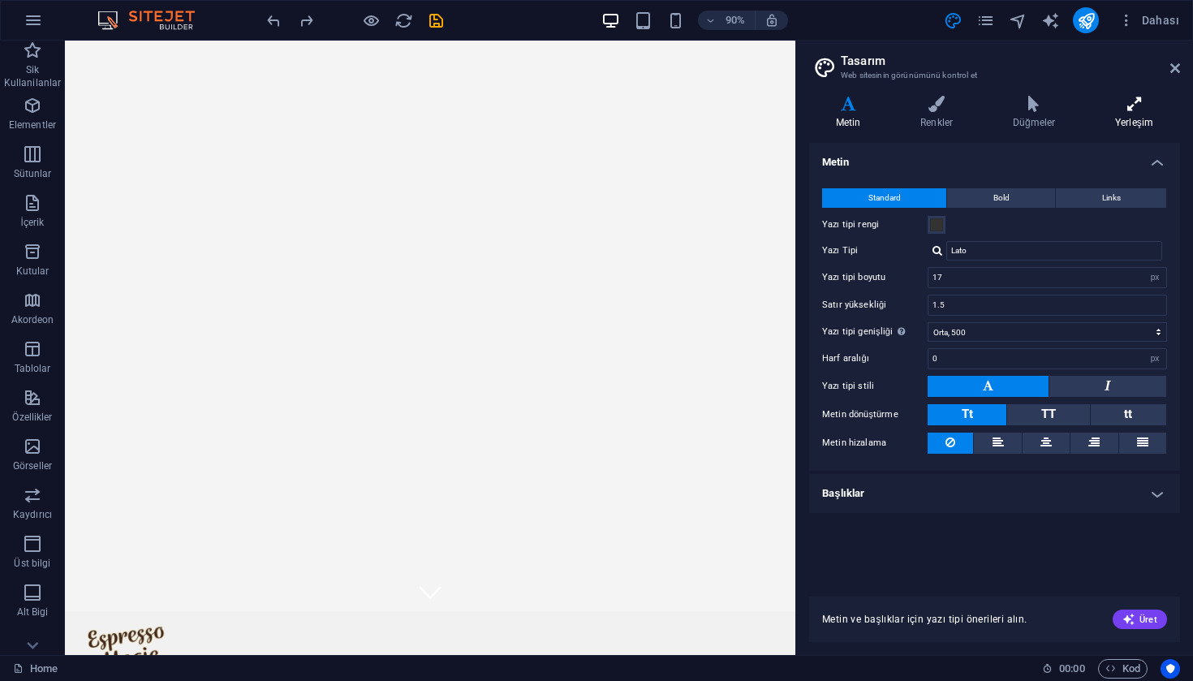
click at [1129, 109] on icon at bounding box center [1134, 104] width 92 height 16
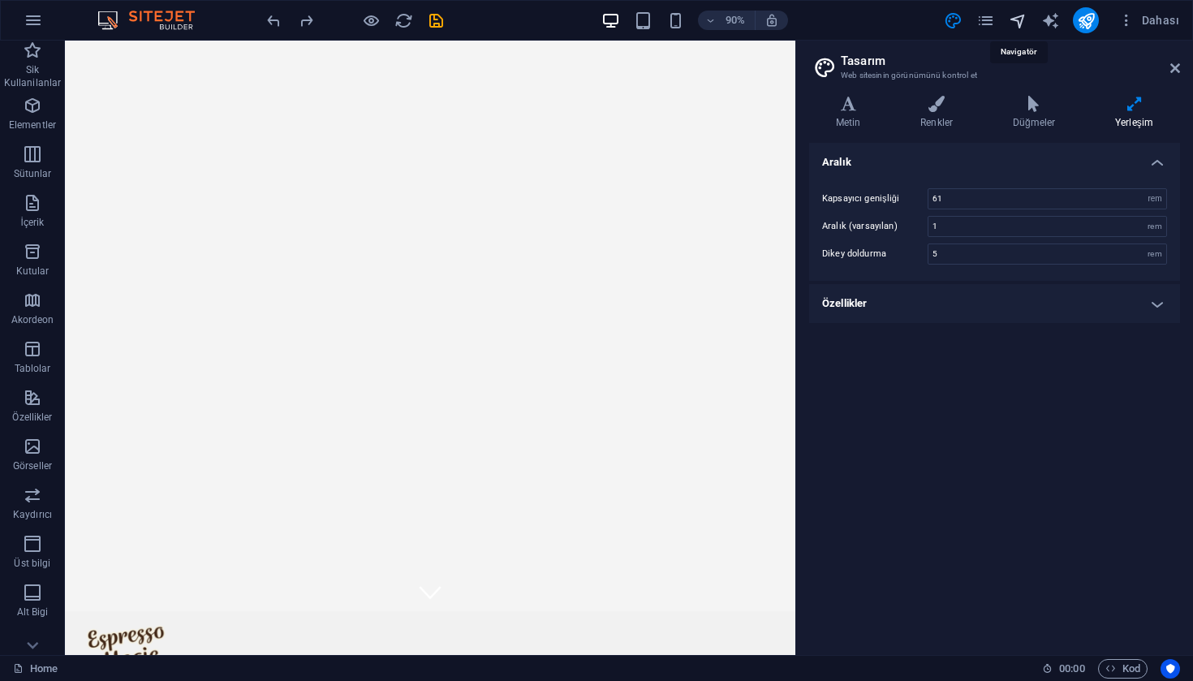
click at [1022, 22] on icon "navigator" at bounding box center [1018, 20] width 19 height 19
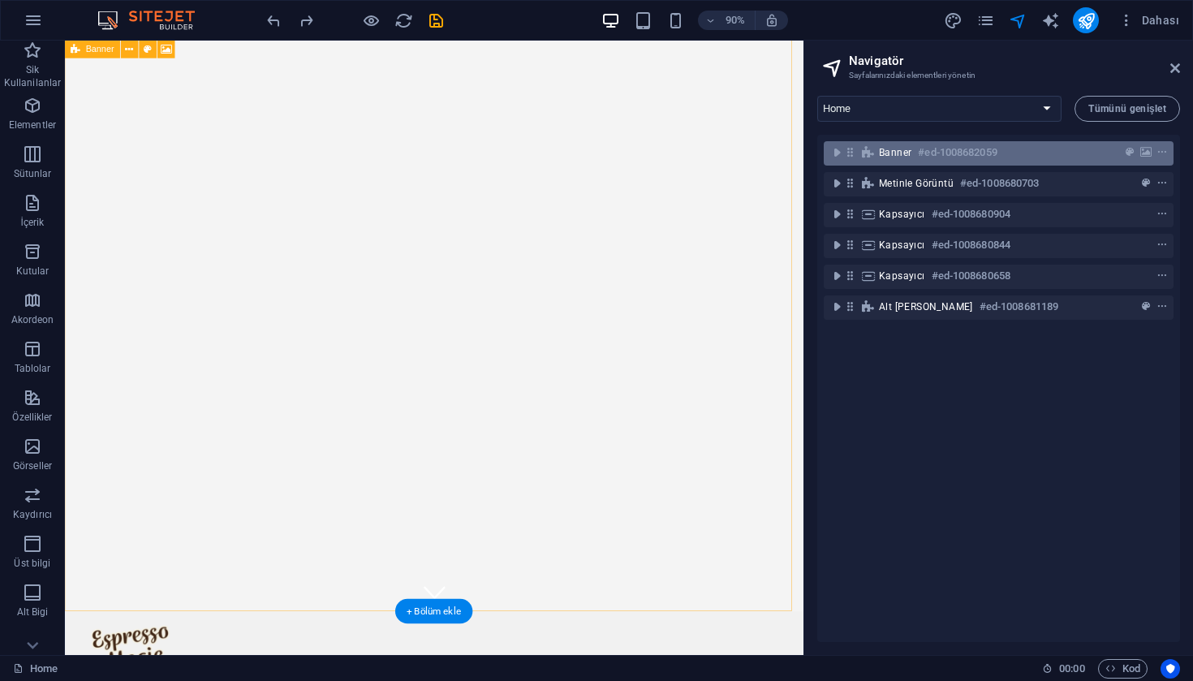
click at [985, 150] on h6 "#ed-1008682059" at bounding box center [957, 152] width 79 height 19
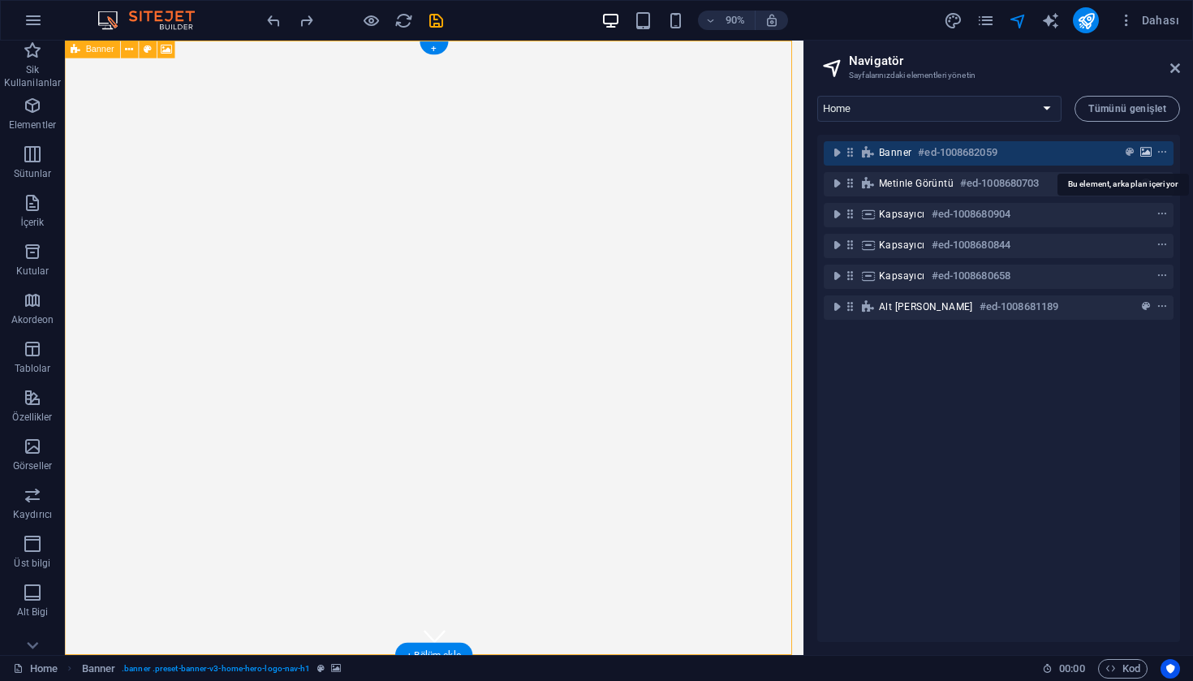
click at [1144, 155] on icon "background" at bounding box center [1145, 152] width 11 height 11
select select "ms"
select select "s"
select select "progressive"
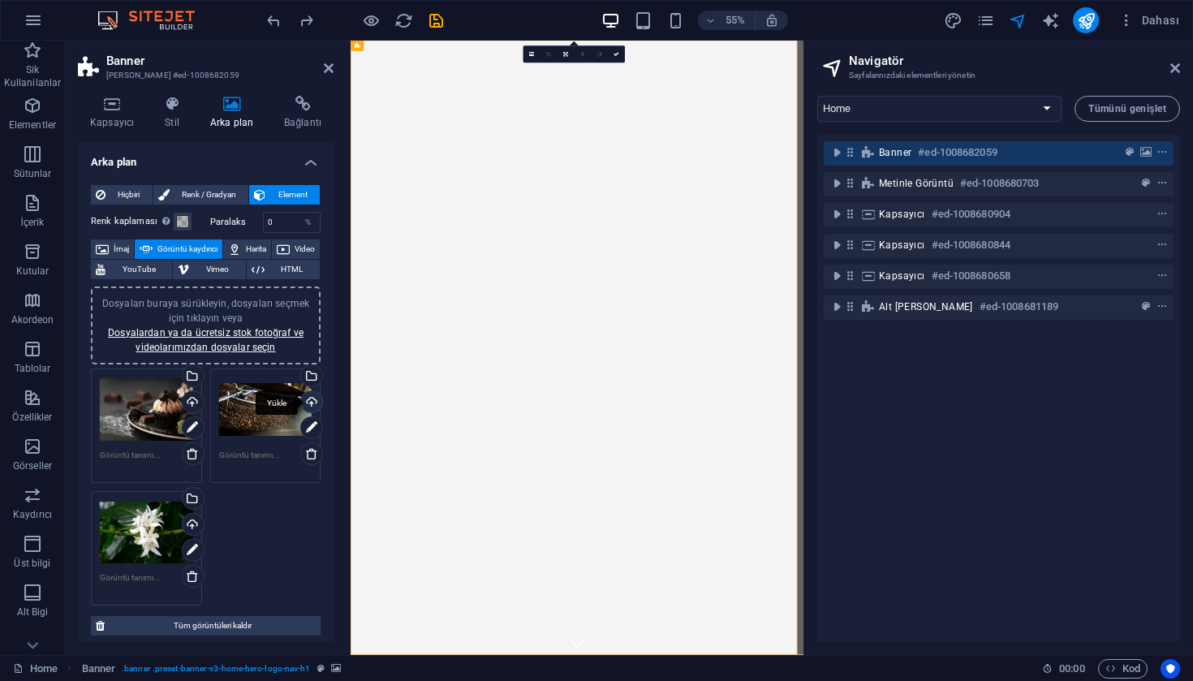
click at [313, 402] on div "Yükle" at bounding box center [310, 403] width 24 height 24
click at [311, 378] on div "Dosya yöneticisinden, stok fotoğraflardan dosyalar seçin veya dosya(lar) yükley…" at bounding box center [310, 377] width 24 height 24
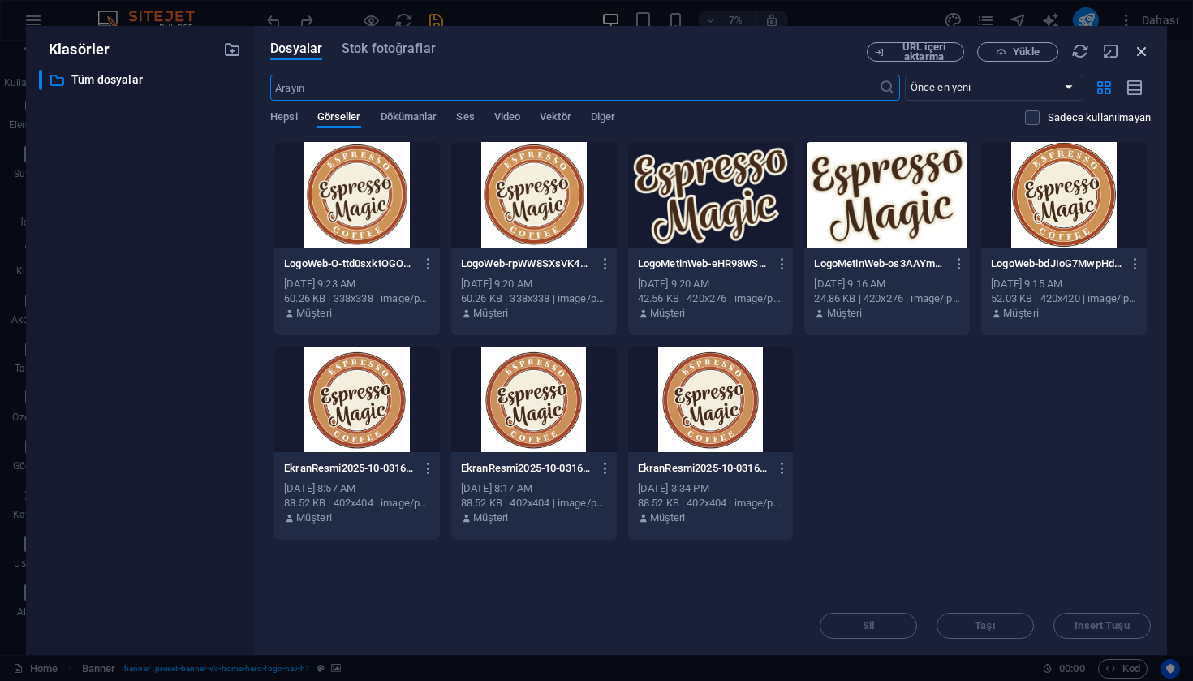
click at [1138, 57] on icon "button" at bounding box center [1142, 51] width 18 height 18
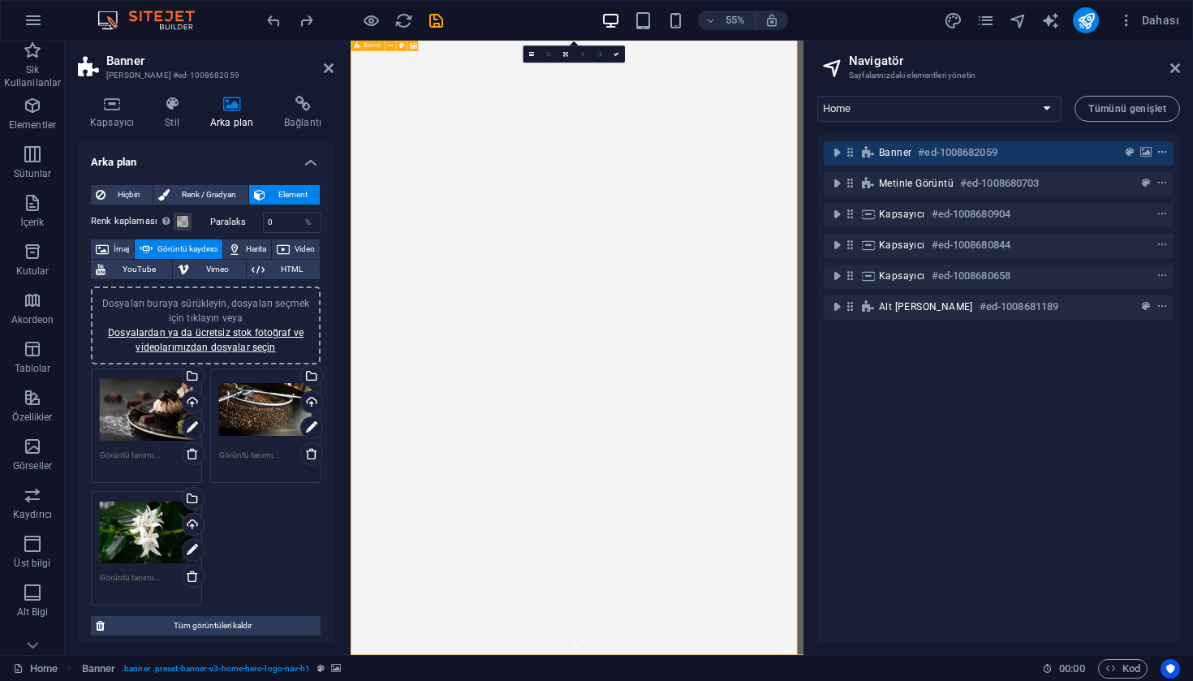
click at [1157, 153] on icon "context-menu" at bounding box center [1161, 152] width 11 height 11
click at [887, 530] on div "Banner #ed-1008682059 Metinle görüntü #ed-1008680703 Kapsayıcı #ed-1008680904 K…" at bounding box center [998, 388] width 363 height 507
click at [137, 195] on span "Hiçbiri" at bounding box center [128, 194] width 37 height 19
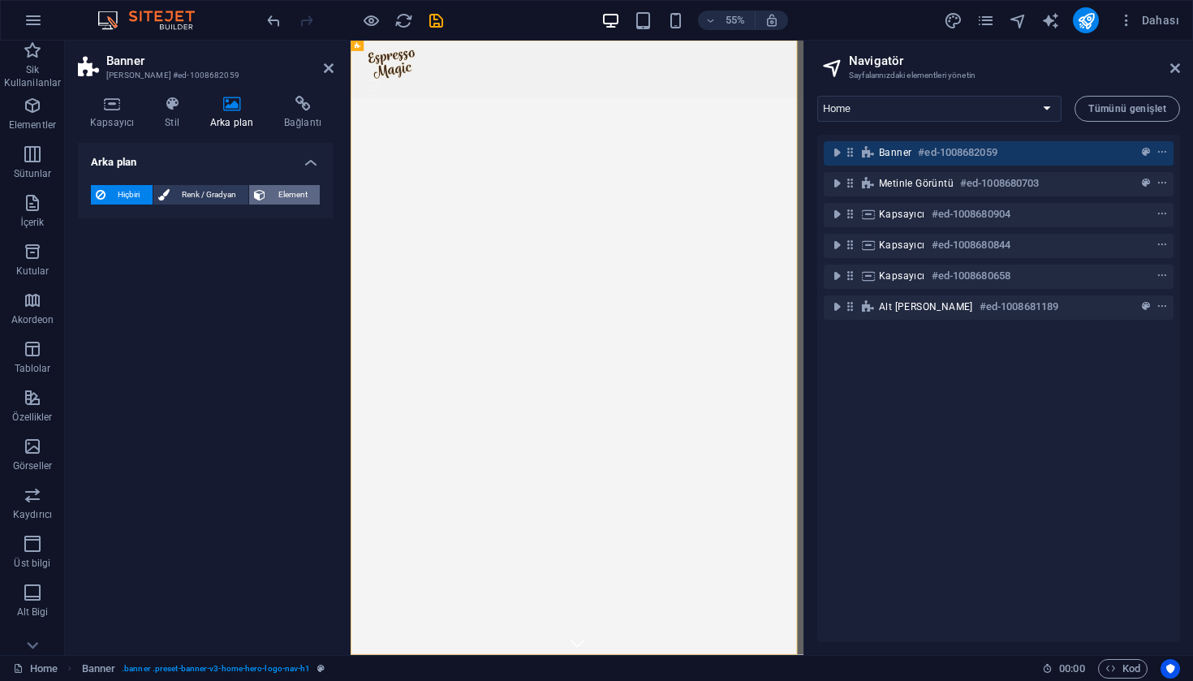
click at [276, 187] on span "Element" at bounding box center [292, 194] width 45 height 19
select select "ms"
select select "s"
select select "progressive"
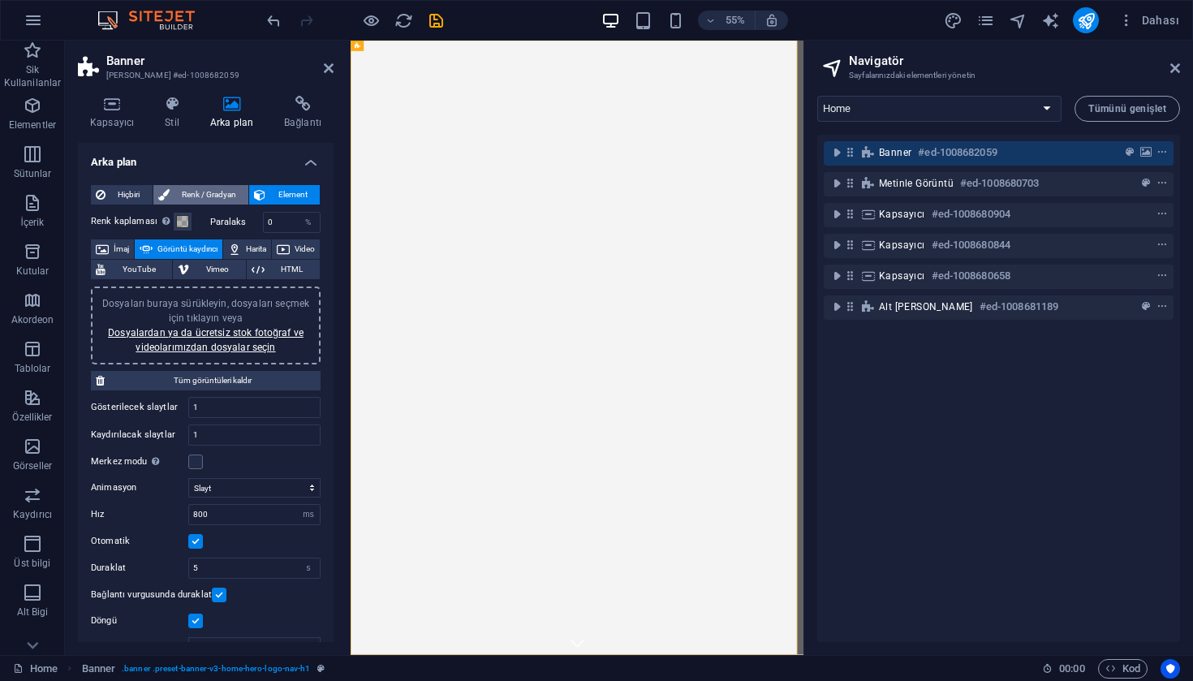
click at [212, 188] on span "Renk / Gradyan" at bounding box center [209, 194] width 70 height 19
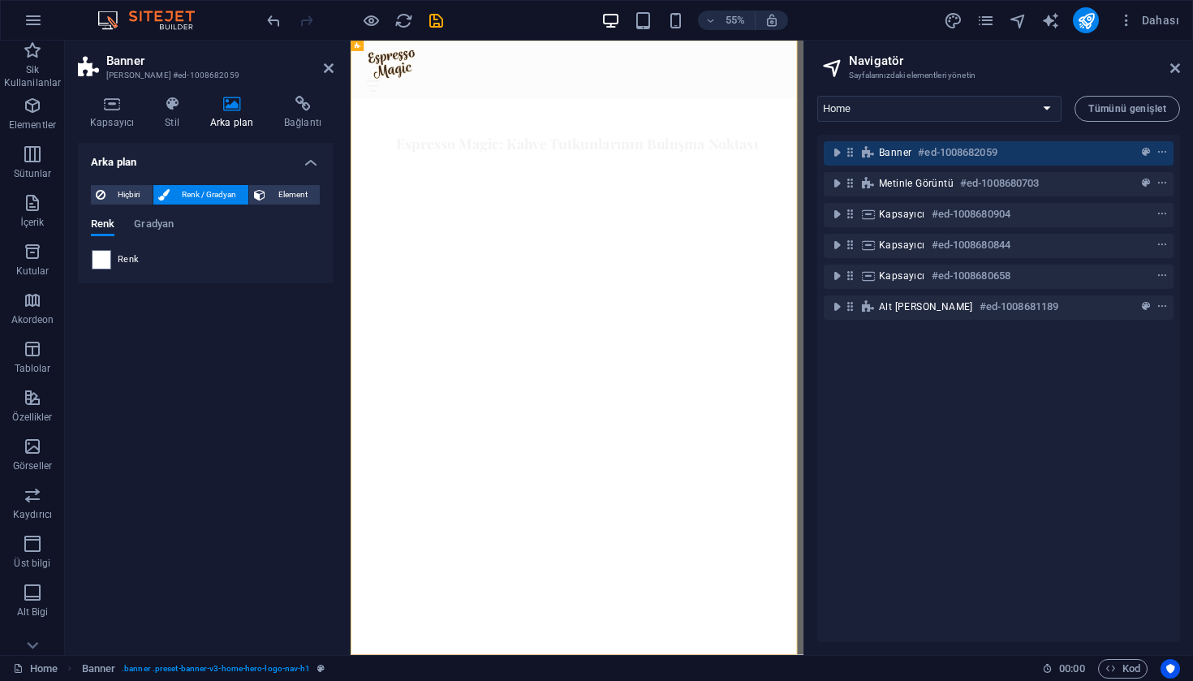
click at [286, 183] on div "Hiçbiri Renk / Gradyan Element Arka planı tam genişliğe genişlet Renk kaplaması…" at bounding box center [206, 227] width 256 height 111
click at [284, 187] on span "Element" at bounding box center [292, 194] width 45 height 19
select select "ms"
select select "s"
select select "progressive"
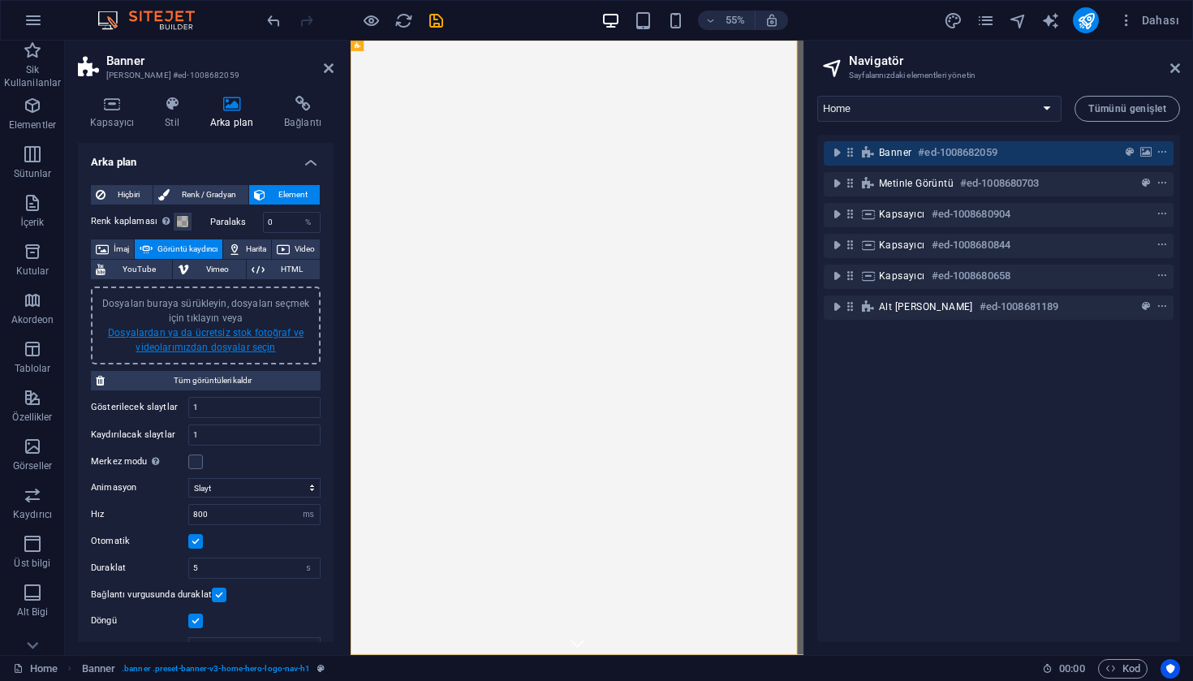
click at [238, 336] on link "Dosyalardan ya da ücretsiz stok fotoğraf ve videolarımızdan dosyalar seçin" at bounding box center [206, 340] width 196 height 26
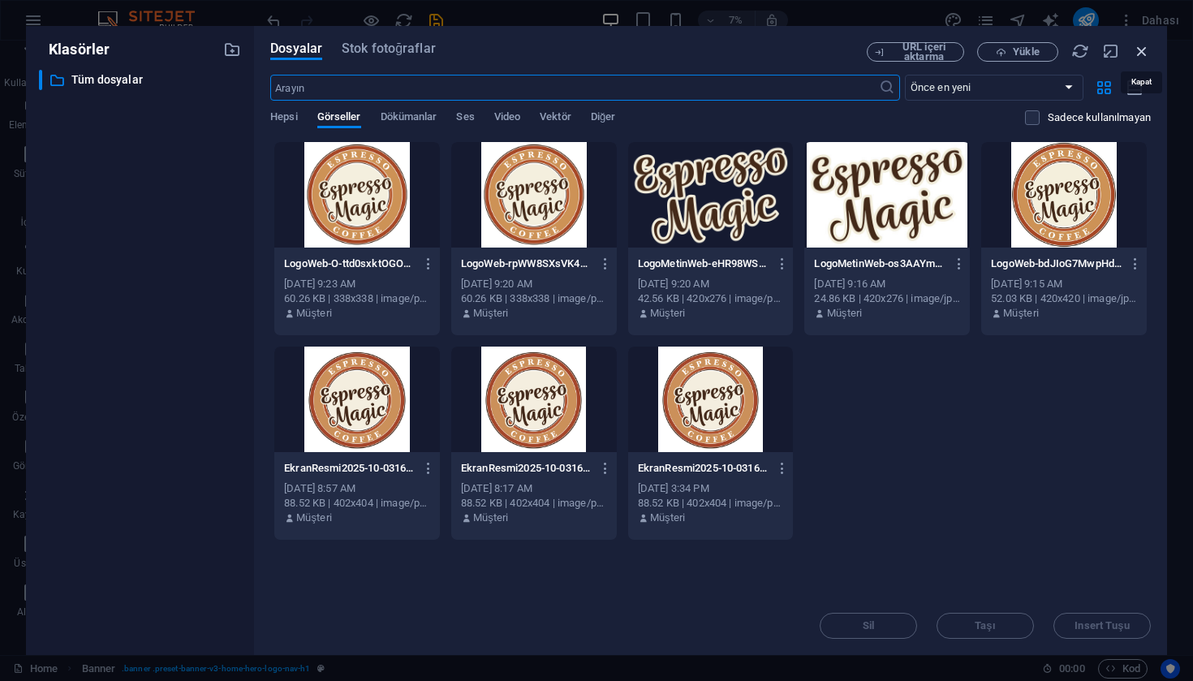
click at [1146, 49] on icon "button" at bounding box center [1142, 51] width 18 height 18
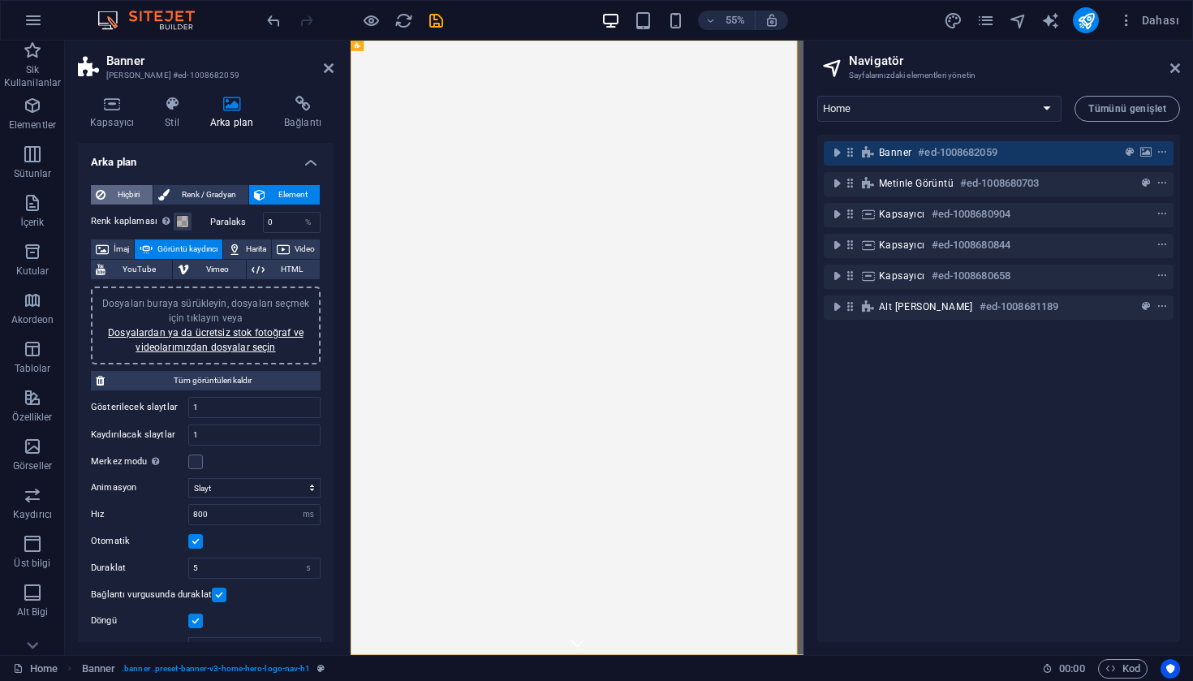
click at [136, 193] on span "Hiçbiri" at bounding box center [128, 194] width 37 height 19
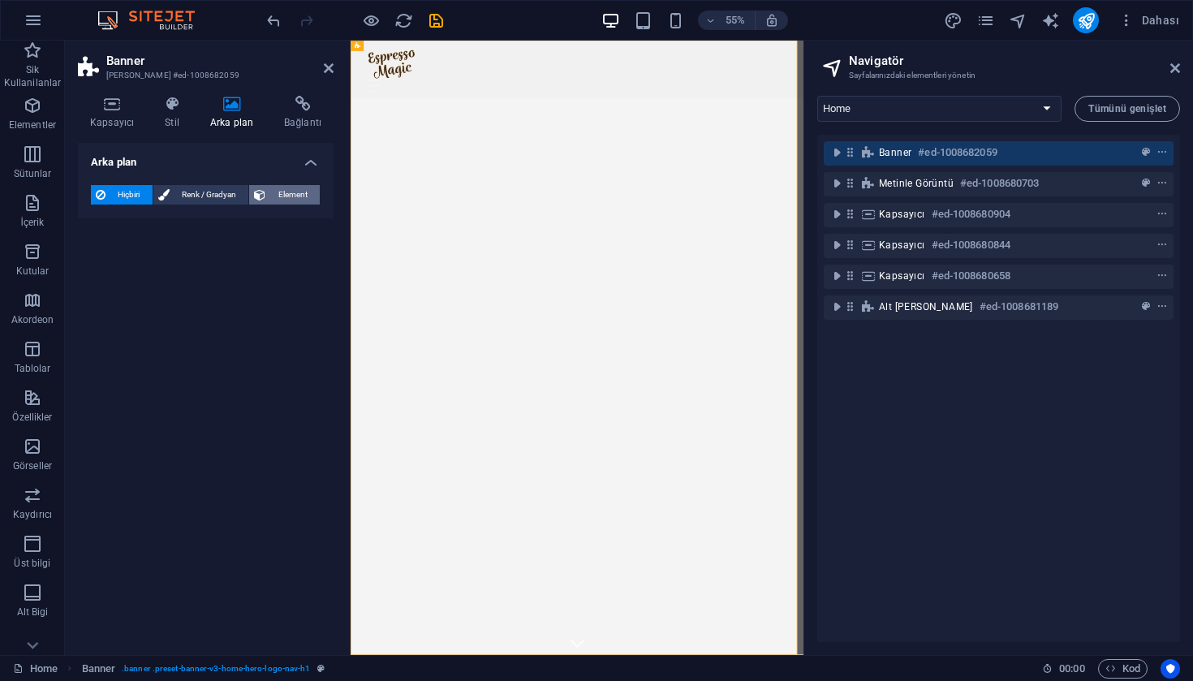
click at [290, 188] on span "Element" at bounding box center [292, 194] width 45 height 19
select select "ms"
select select "s"
select select "progressive"
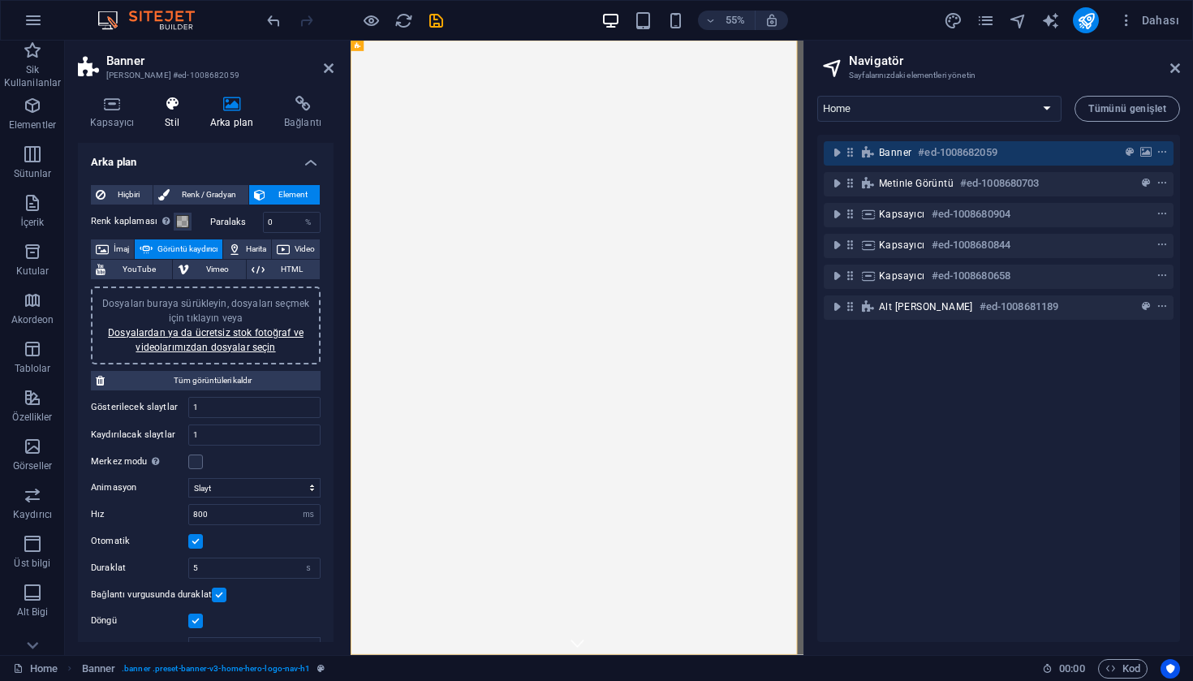
click at [168, 111] on icon at bounding box center [172, 104] width 39 height 16
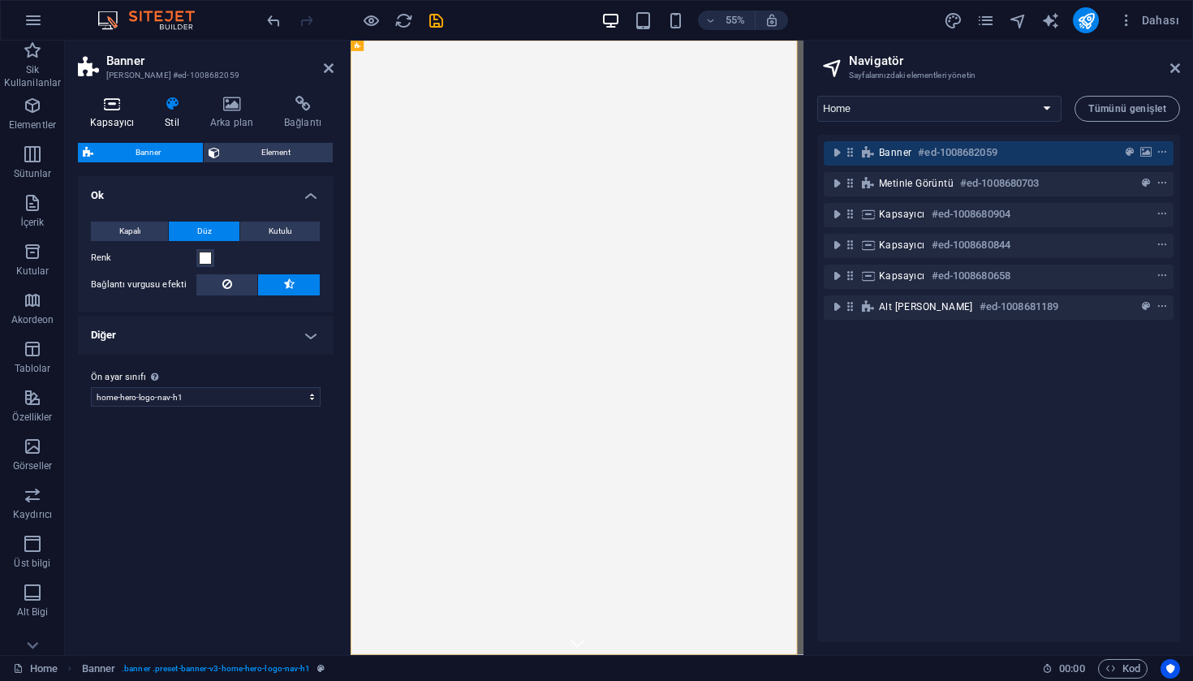
click at [118, 109] on icon at bounding box center [112, 104] width 68 height 16
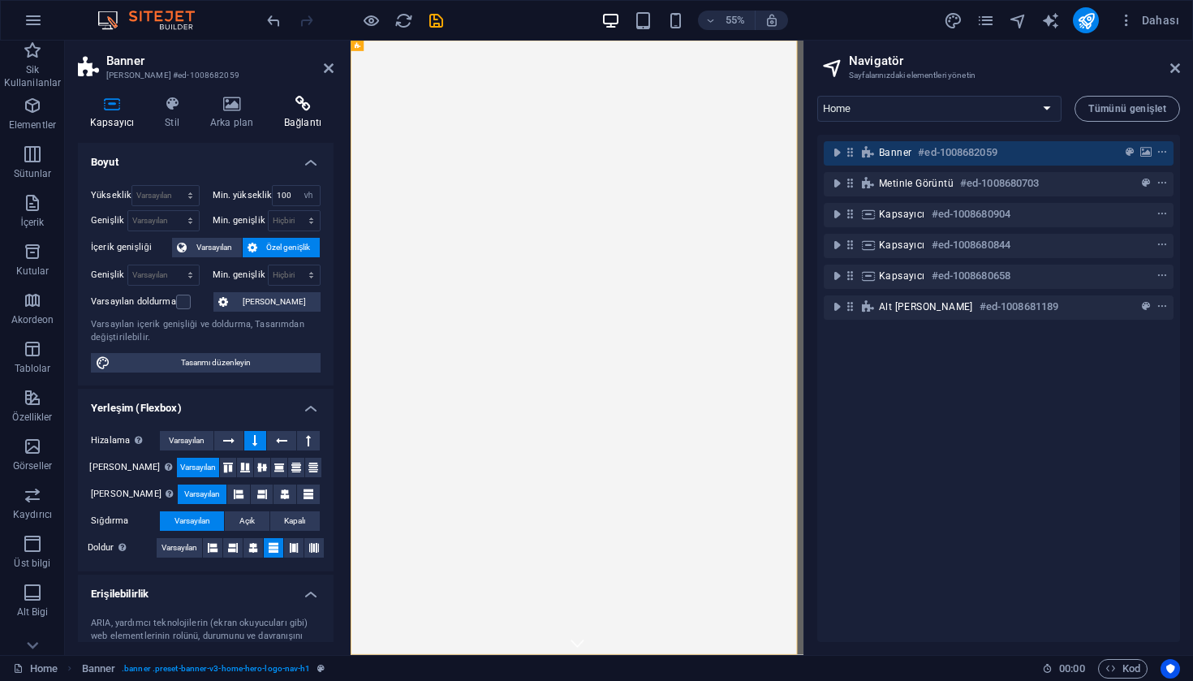
click at [306, 118] on h4 "Bağlantı" at bounding box center [303, 113] width 62 height 34
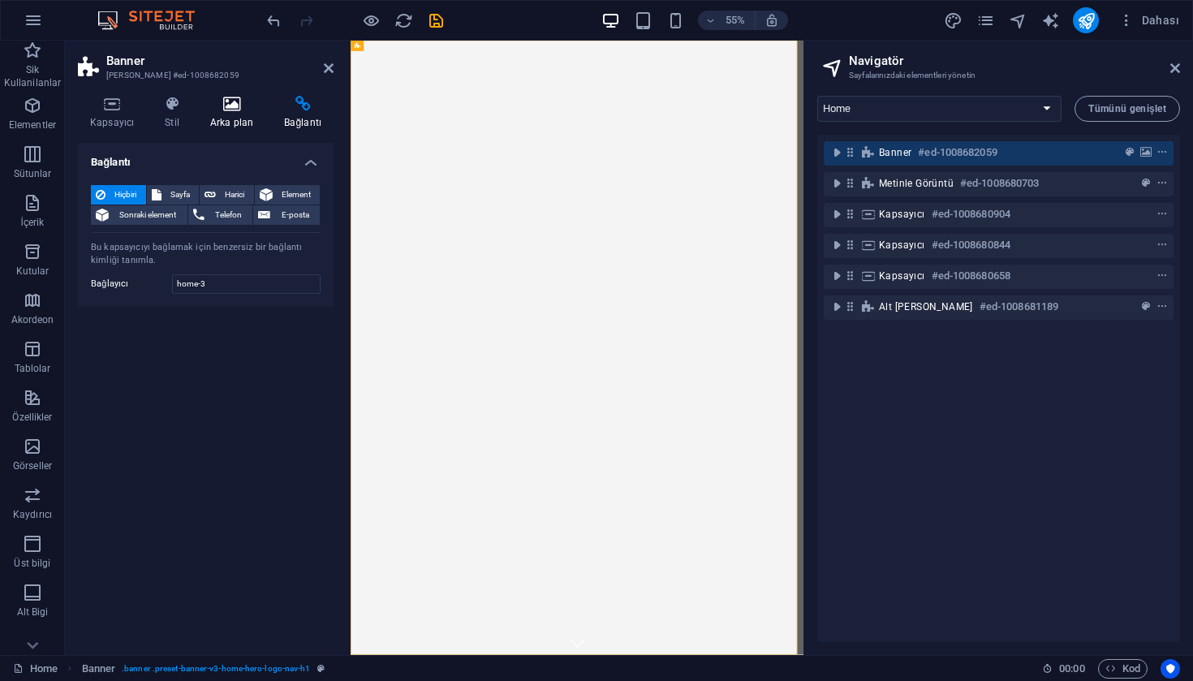
click at [245, 114] on h4 "Arka plan" at bounding box center [235, 113] width 74 height 34
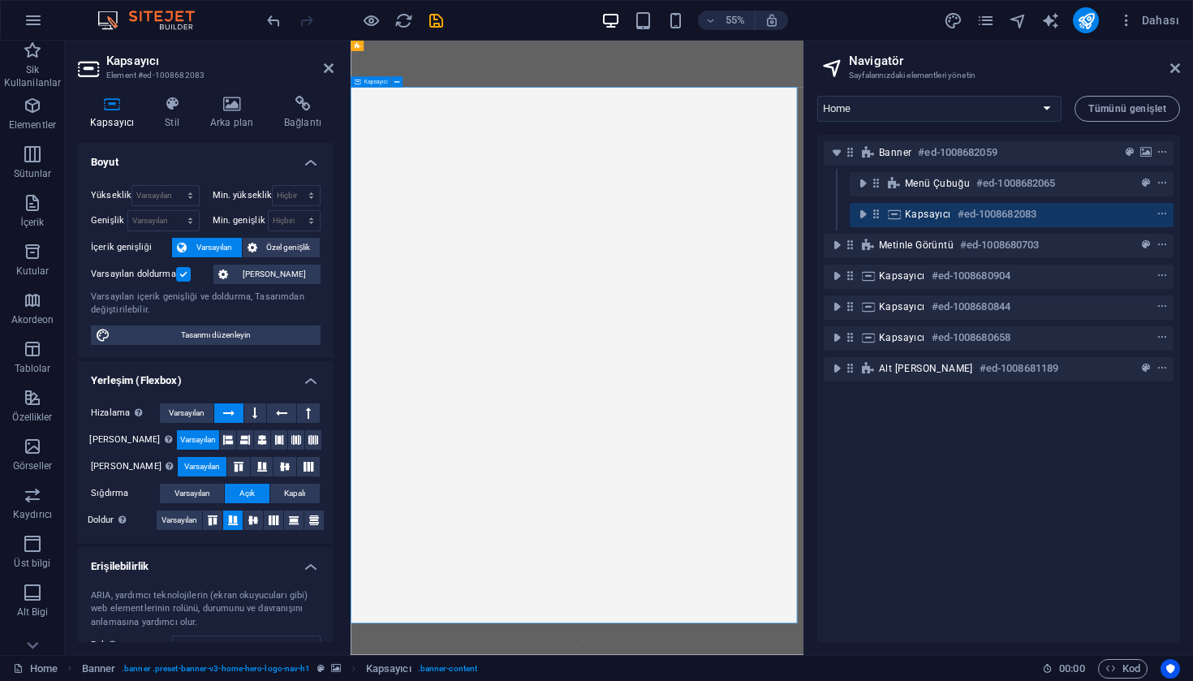
click at [299, 242] on span "Özel genişlik" at bounding box center [289, 247] width 54 height 19
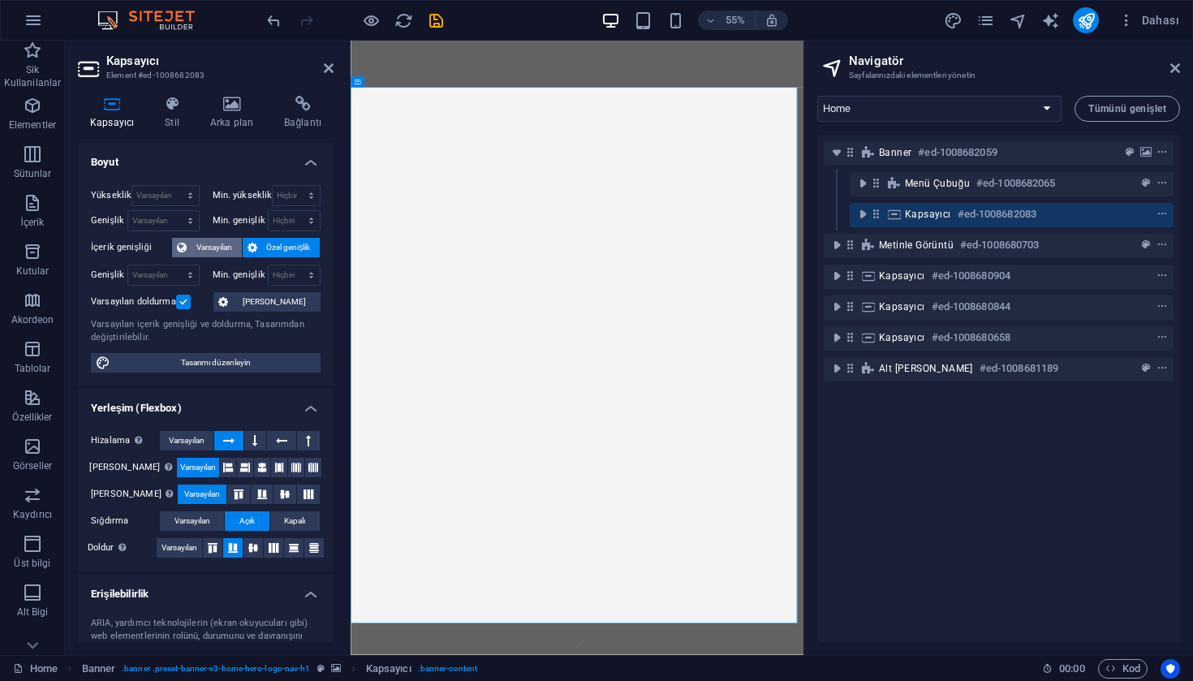
click at [214, 247] on span "Varsayılan" at bounding box center [213, 247] width 45 height 19
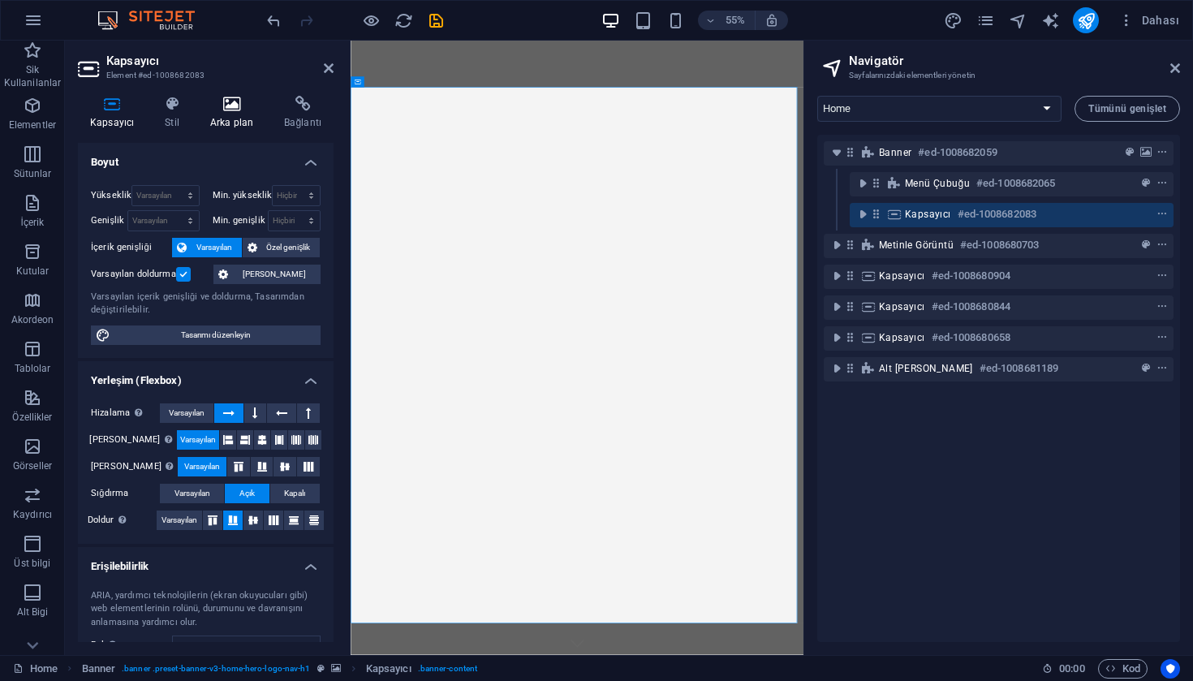
click at [214, 108] on icon at bounding box center [231, 104] width 67 height 16
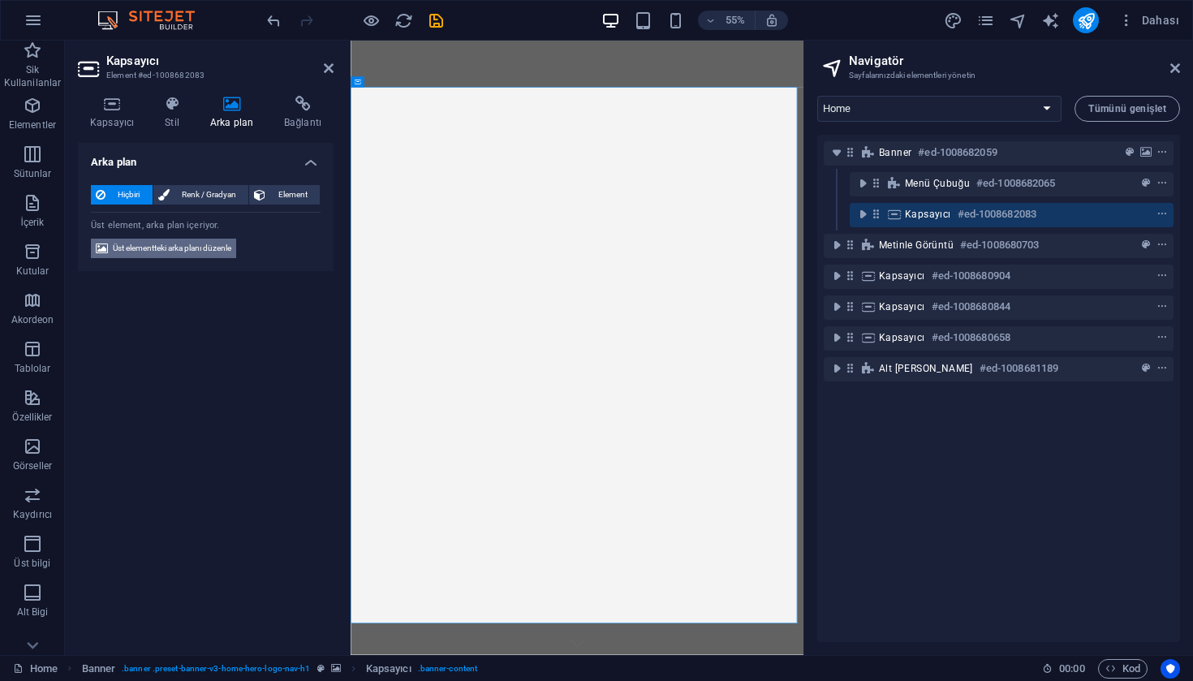
click at [200, 249] on span "Üst elementteki arka planı düzenle" at bounding box center [172, 248] width 118 height 19
select select "ms"
select select "s"
select select "progressive"
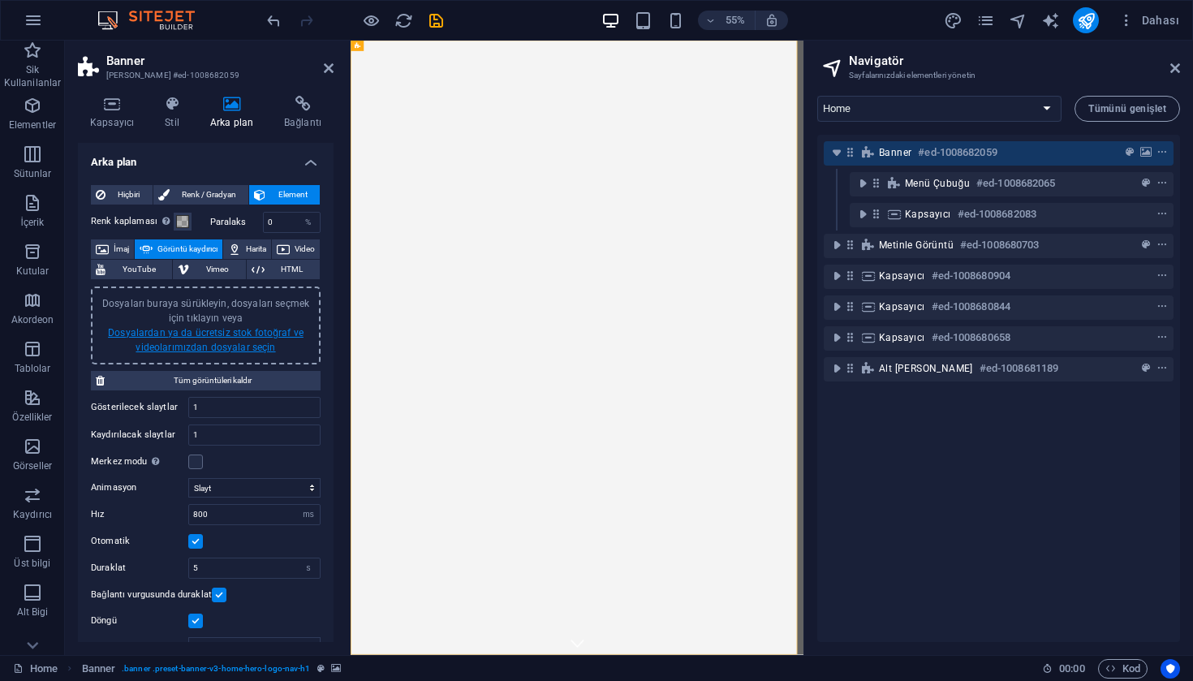
click at [233, 335] on link "Dosyalardan ya da ücretsiz stok fotoğraf ve videolarımızdan dosyalar seçin" at bounding box center [206, 340] width 196 height 26
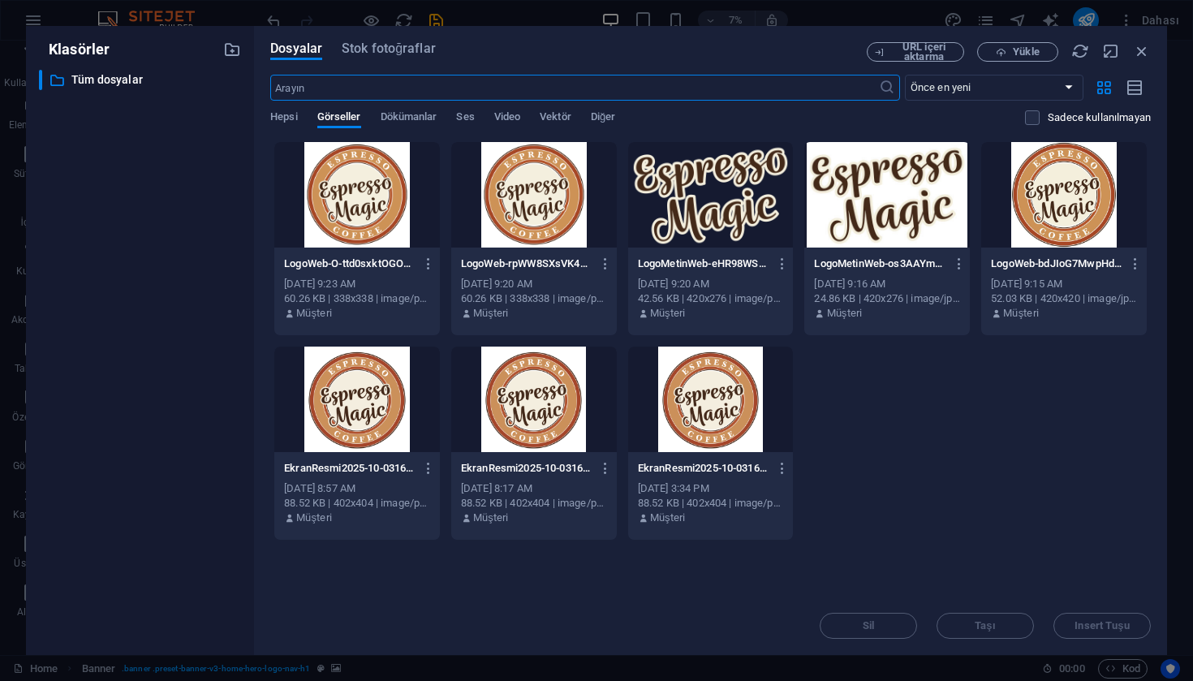
click at [399, 110] on div "​ Önce en yeni Önce en eski Ad (A-Z) Ad (Z-A) Boyut (0-9) Boyut (9-0) Çözünürlü…" at bounding box center [710, 108] width 880 height 67
click at [286, 117] on span "Hepsi" at bounding box center [283, 118] width 27 height 23
click at [397, 118] on span "Dökümanlar" at bounding box center [409, 118] width 57 height 23
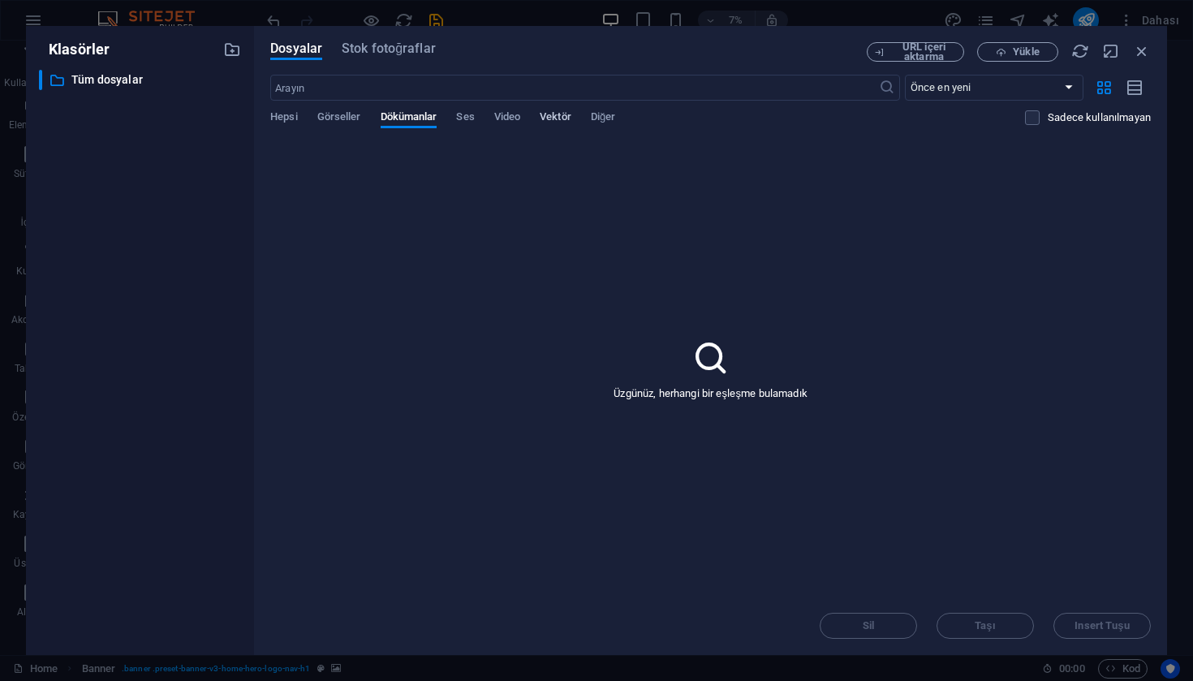
click at [567, 120] on span "Vektör" at bounding box center [556, 118] width 32 height 23
click at [497, 115] on span "Video" at bounding box center [507, 118] width 26 height 23
click at [468, 117] on span "Ses" at bounding box center [465, 118] width 18 height 23
click at [286, 115] on span "Hepsi" at bounding box center [283, 118] width 27 height 23
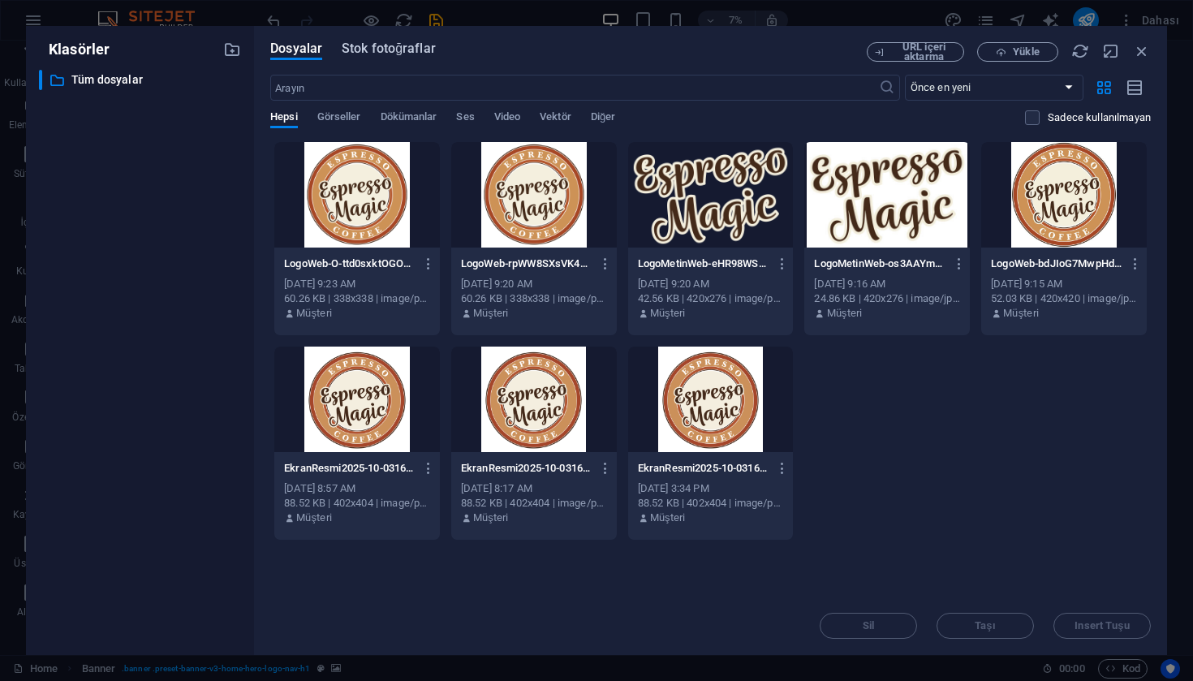
click at [412, 53] on span "Stok fotoğraflar" at bounding box center [389, 48] width 94 height 19
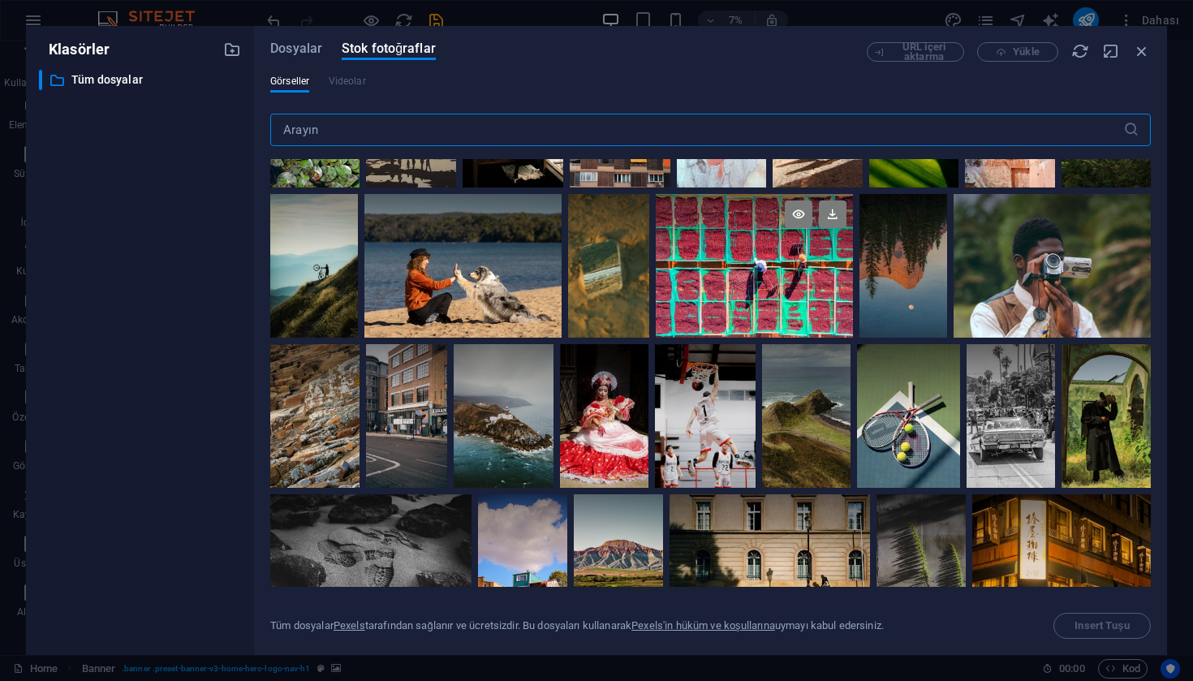
scroll to position [398, 0]
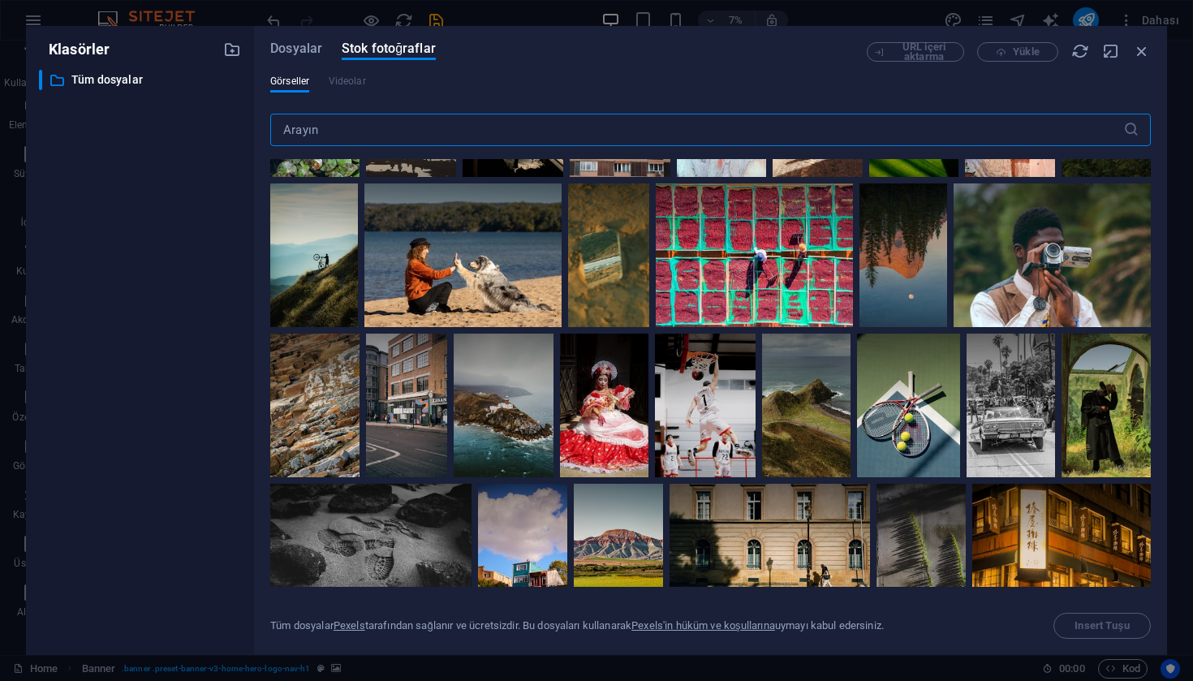
click at [480, 133] on input "text" at bounding box center [696, 130] width 853 height 32
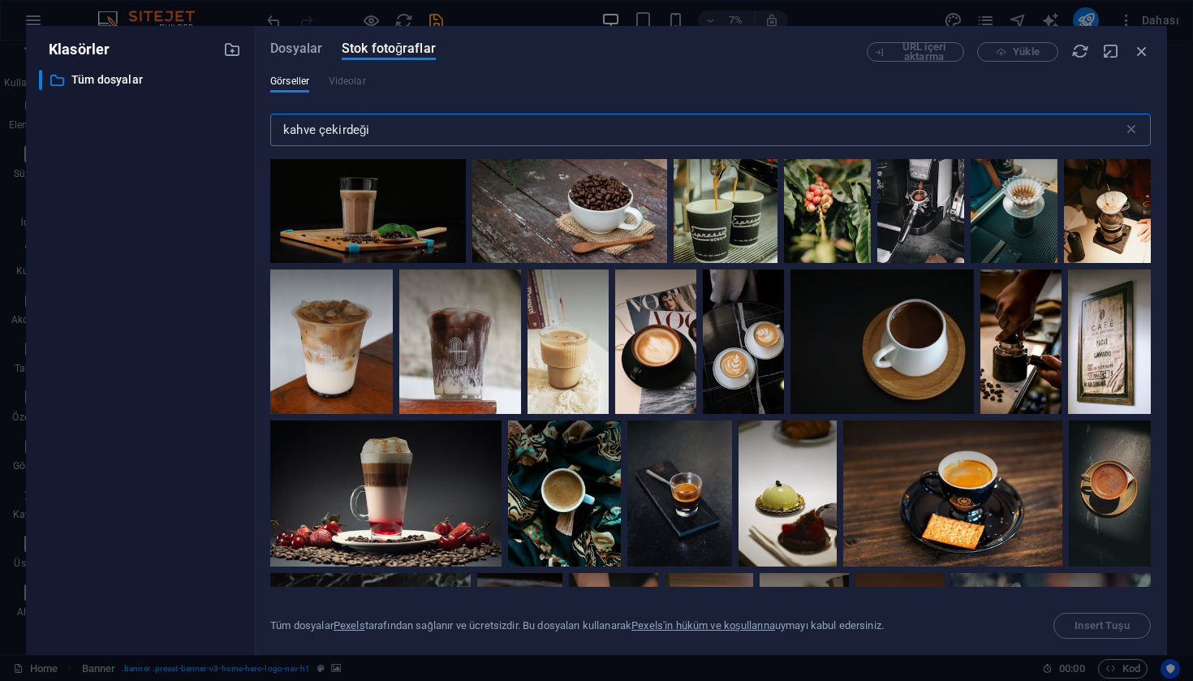
scroll to position [4979, 0]
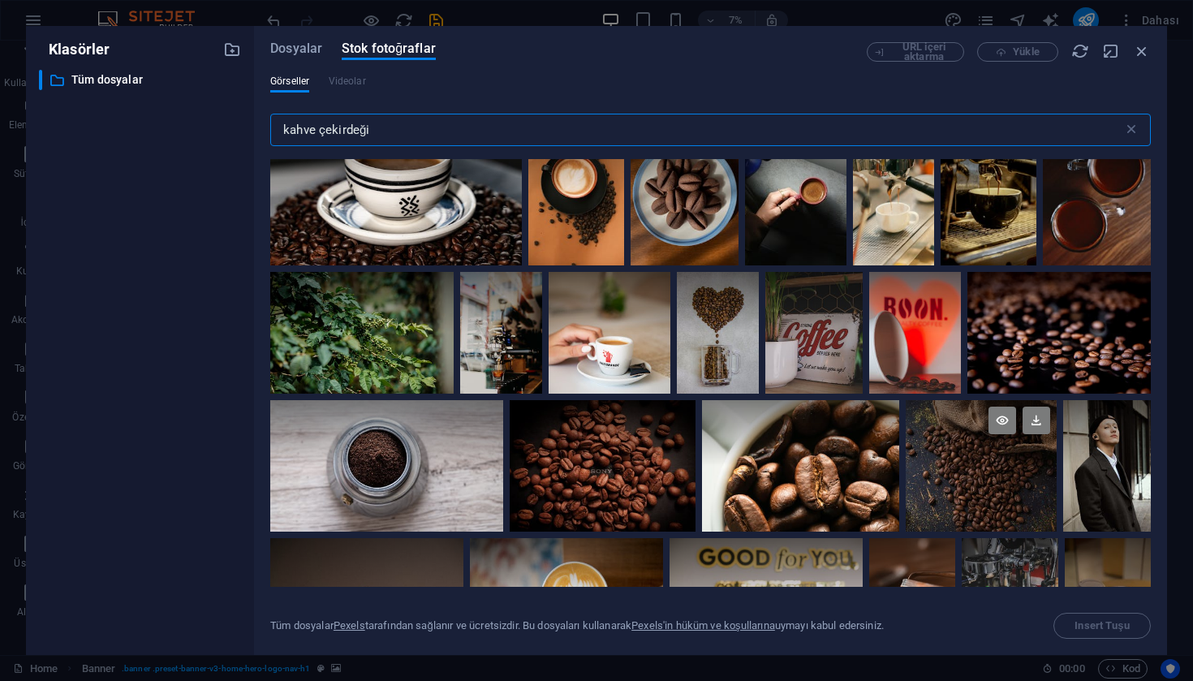
type input "kahve çekirdeği"
click at [983, 458] on div at bounding box center [982, 465] width 152 height 131
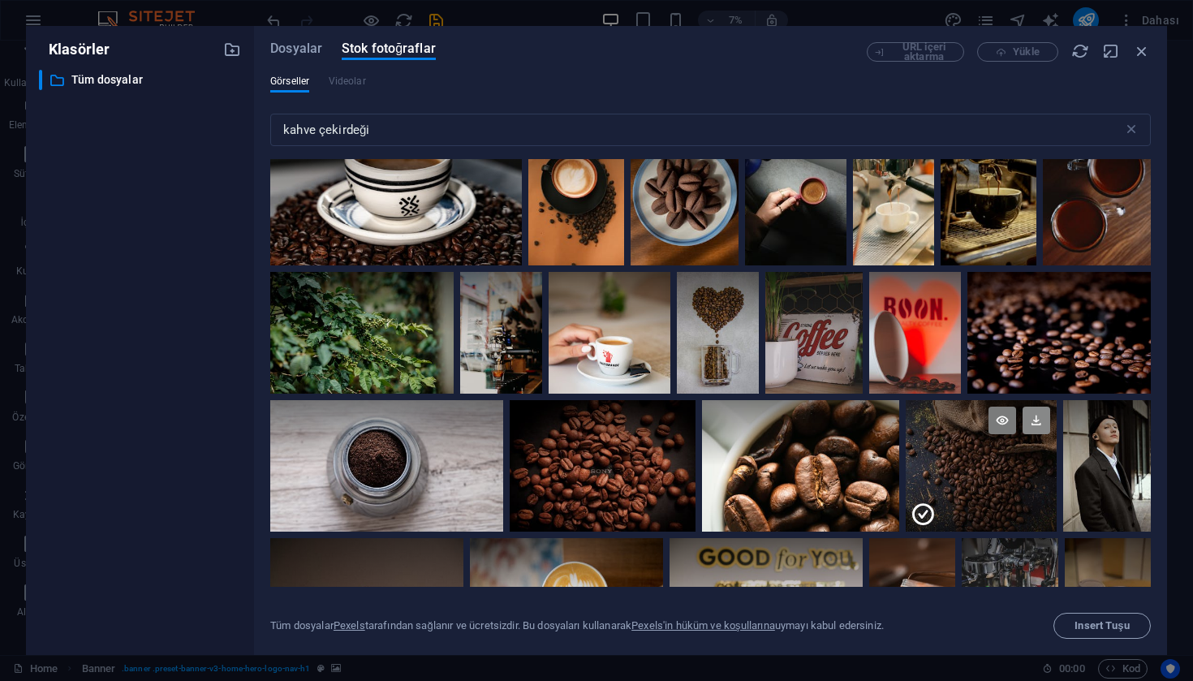
click at [1036, 408] on icon at bounding box center [1036, 421] width 28 height 28
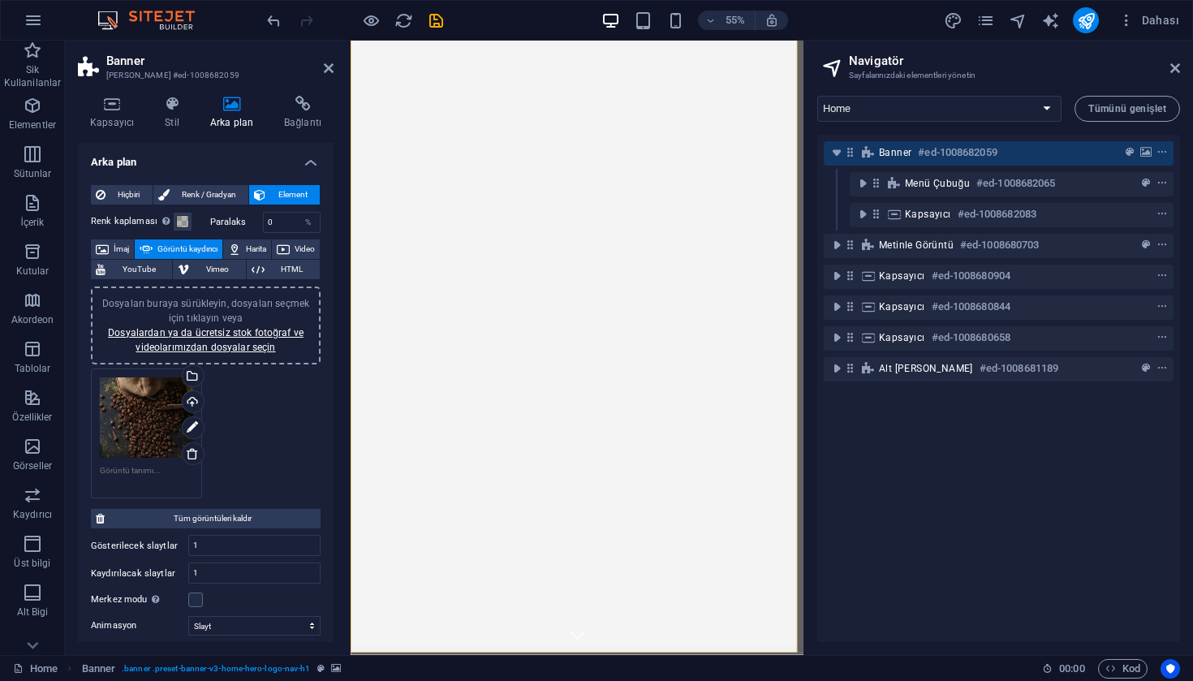
scroll to position [4, 0]
click at [129, 246] on span "İmaj" at bounding box center [121, 248] width 15 height 19
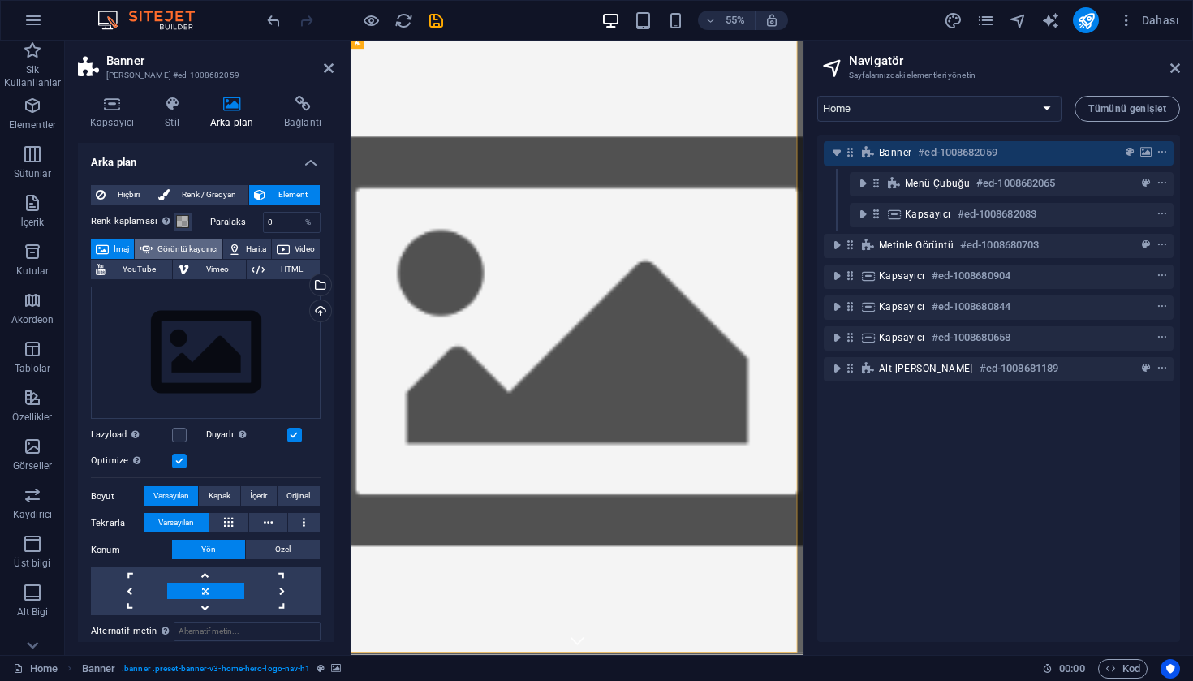
click at [215, 247] on span "Görüntü kaydırıcı" at bounding box center [187, 248] width 60 height 19
select select "ms"
select select "s"
select select "progressive"
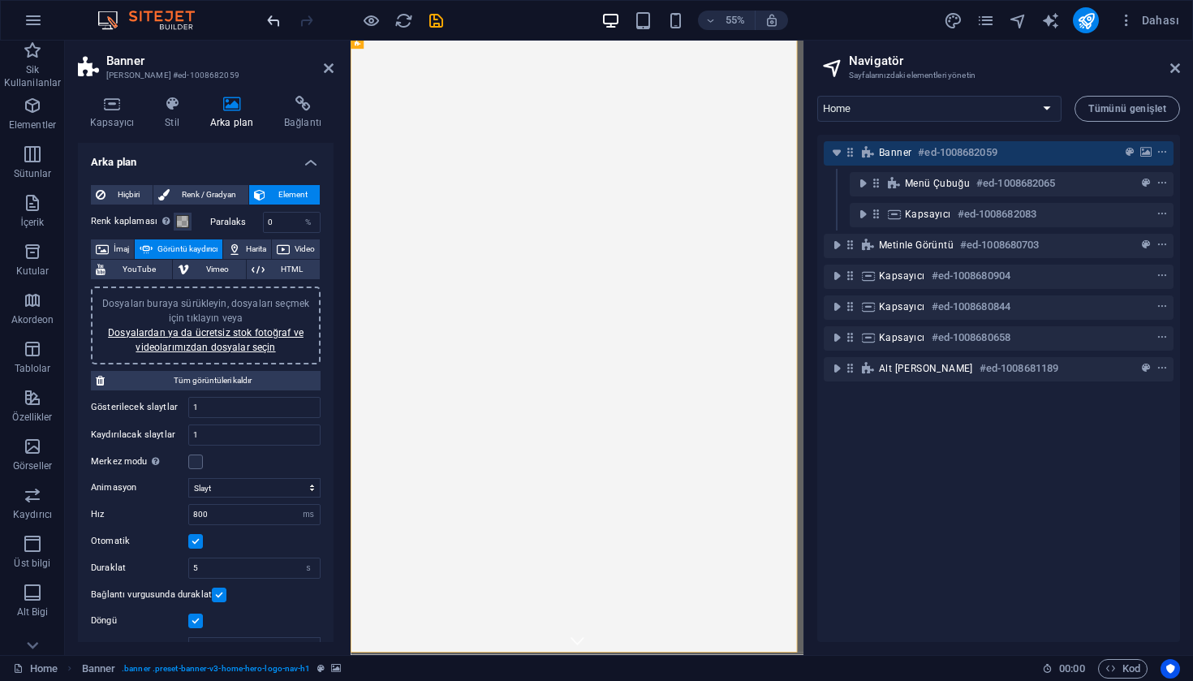
click at [280, 24] on icon "undo" at bounding box center [274, 20] width 19 height 19
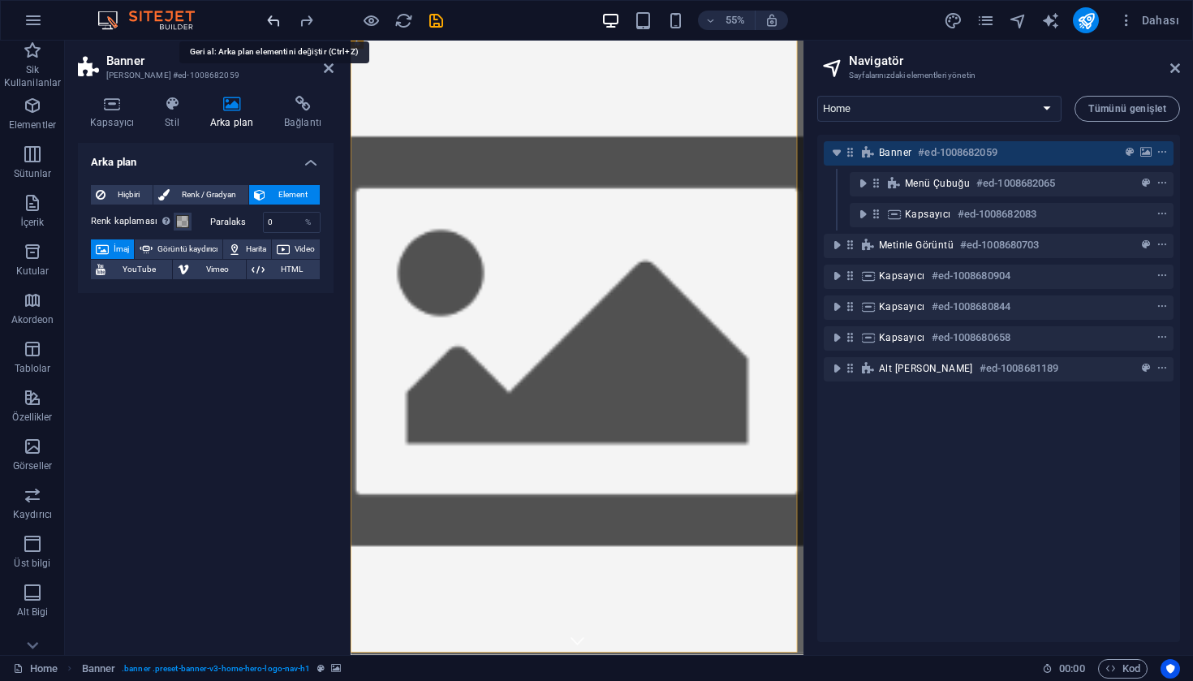
click at [280, 24] on icon "undo" at bounding box center [274, 20] width 19 height 19
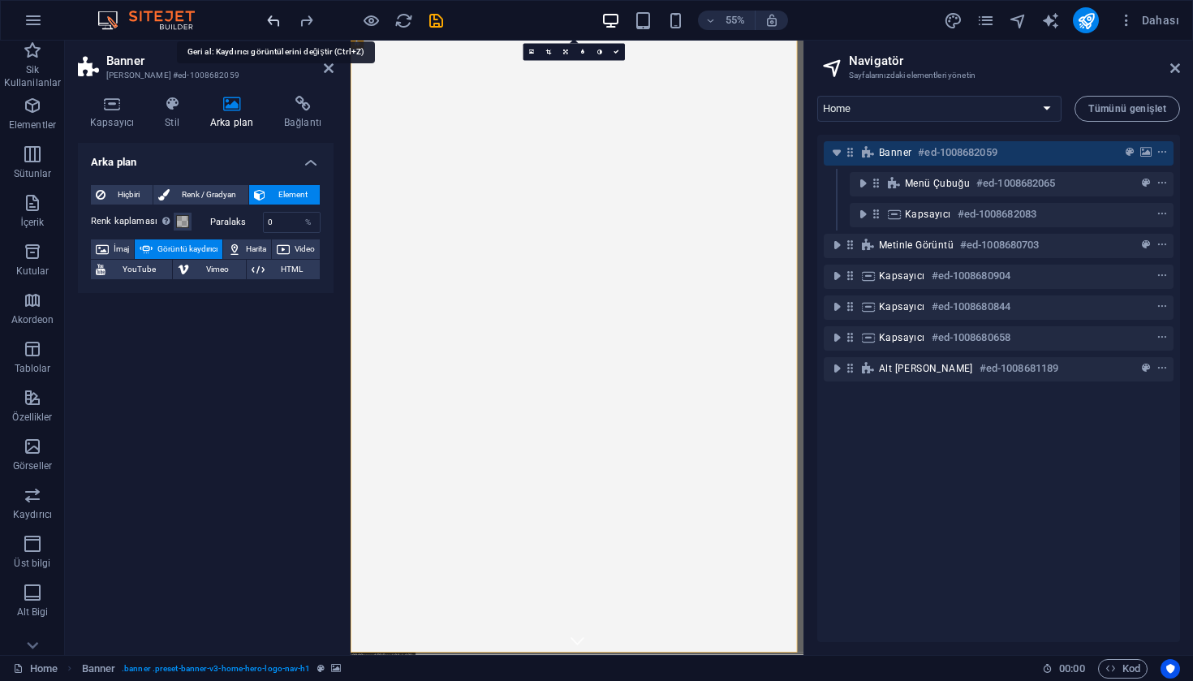
click at [280, 24] on icon "undo" at bounding box center [274, 20] width 19 height 19
click at [279, 23] on icon "undo" at bounding box center [274, 20] width 19 height 19
click at [332, 67] on icon at bounding box center [329, 68] width 10 height 13
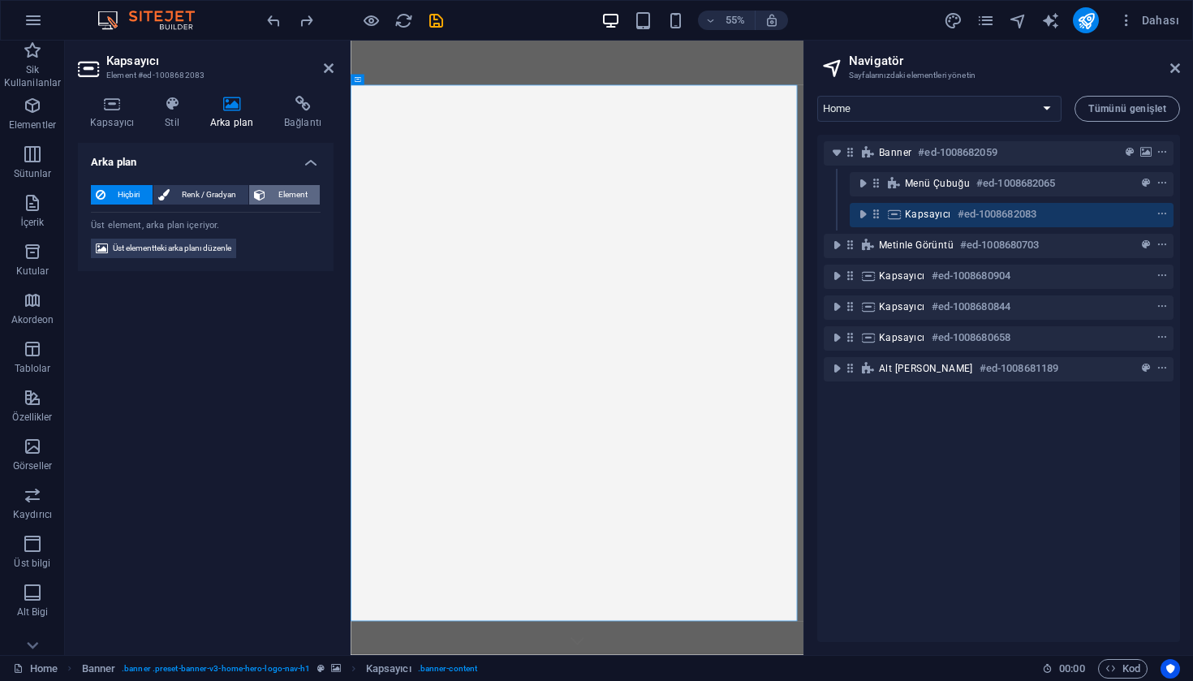
click at [284, 196] on span "Element" at bounding box center [292, 194] width 45 height 19
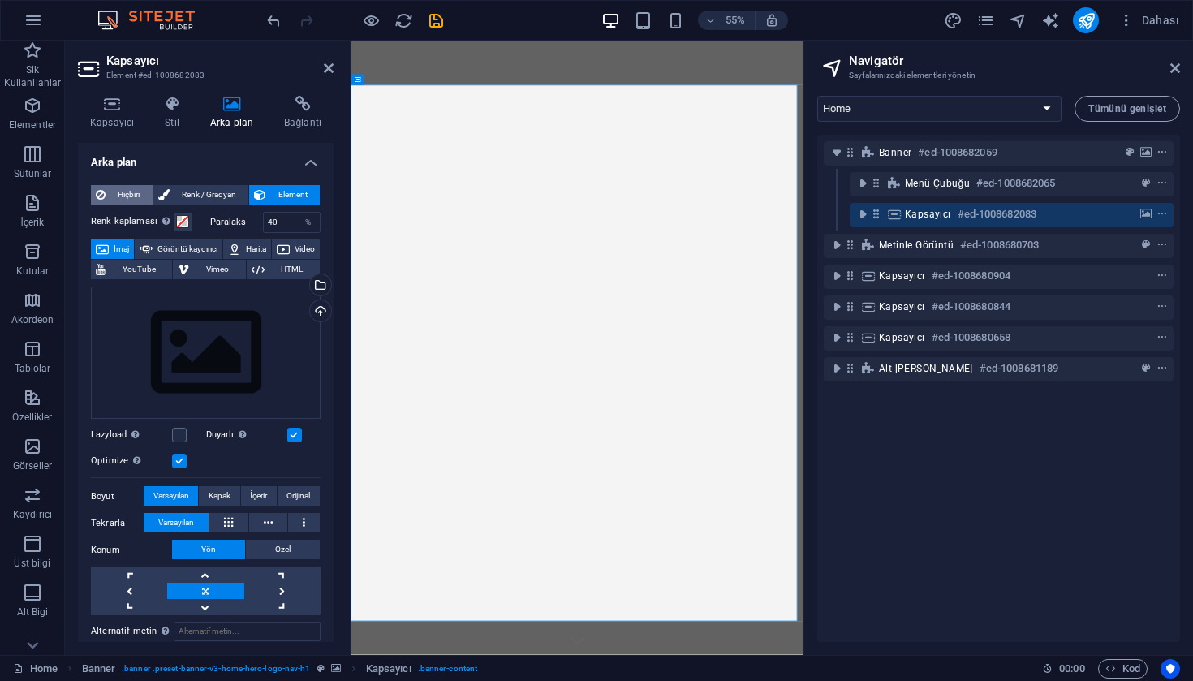
click at [136, 191] on span "Hiçbiri" at bounding box center [128, 194] width 37 height 19
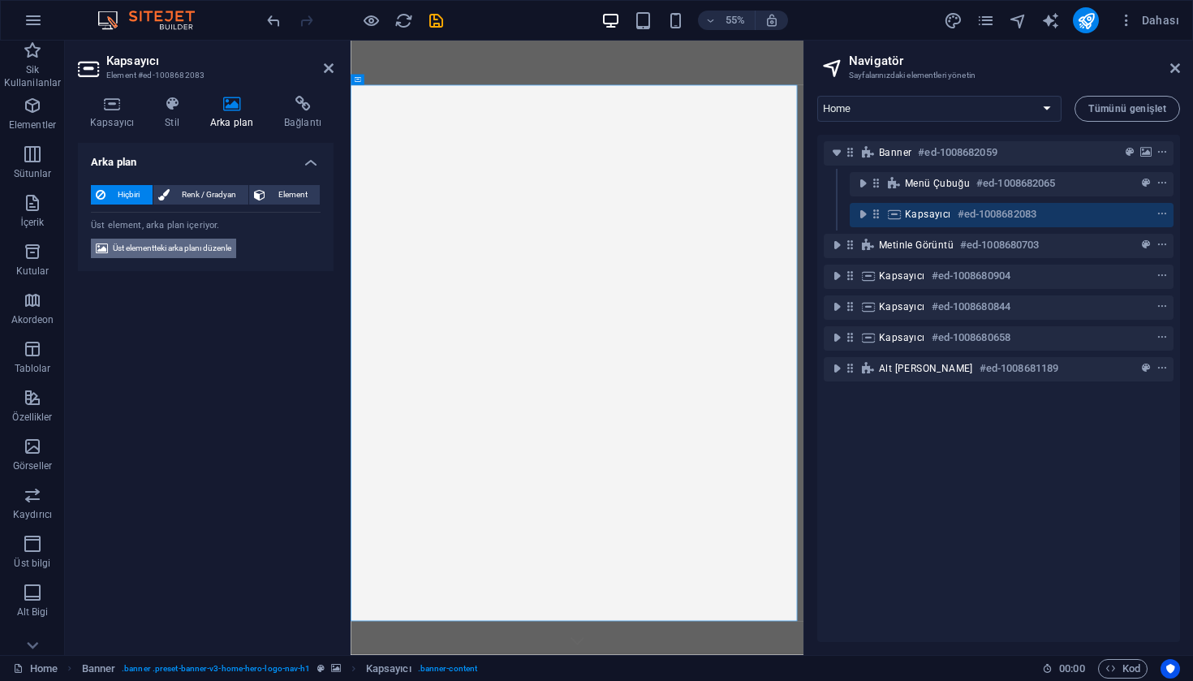
click at [183, 249] on span "Üst elementteki arka planı düzenle" at bounding box center [172, 248] width 118 height 19
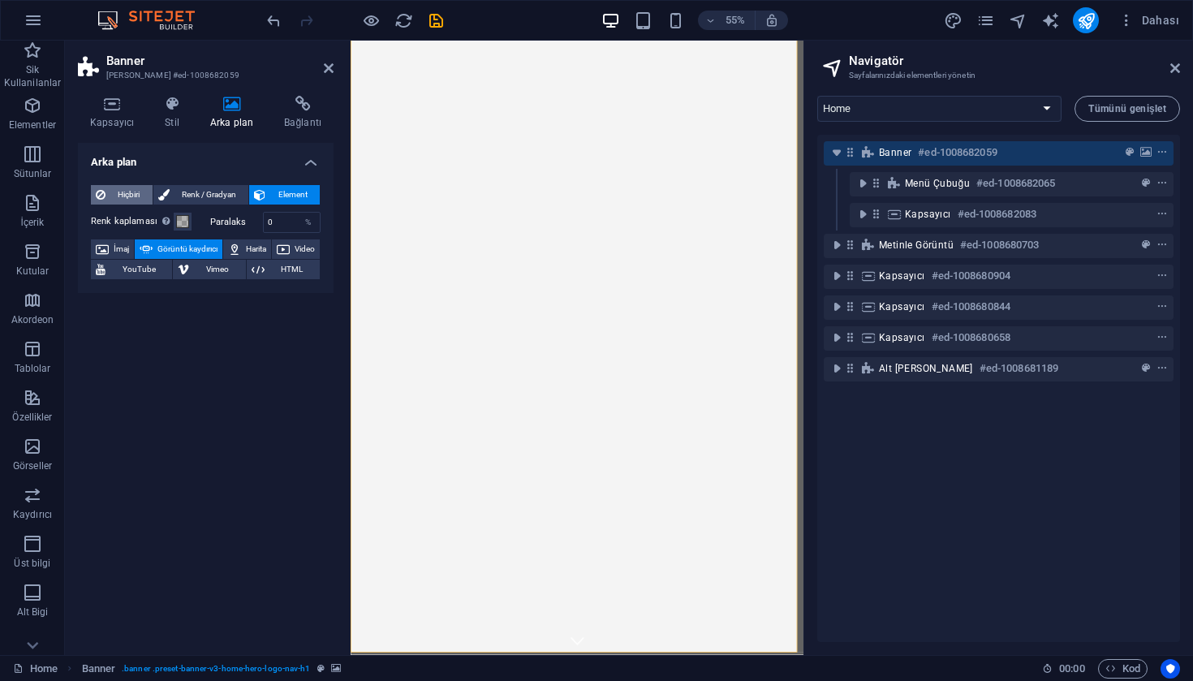
click at [136, 197] on span "Hiçbiri" at bounding box center [128, 194] width 37 height 19
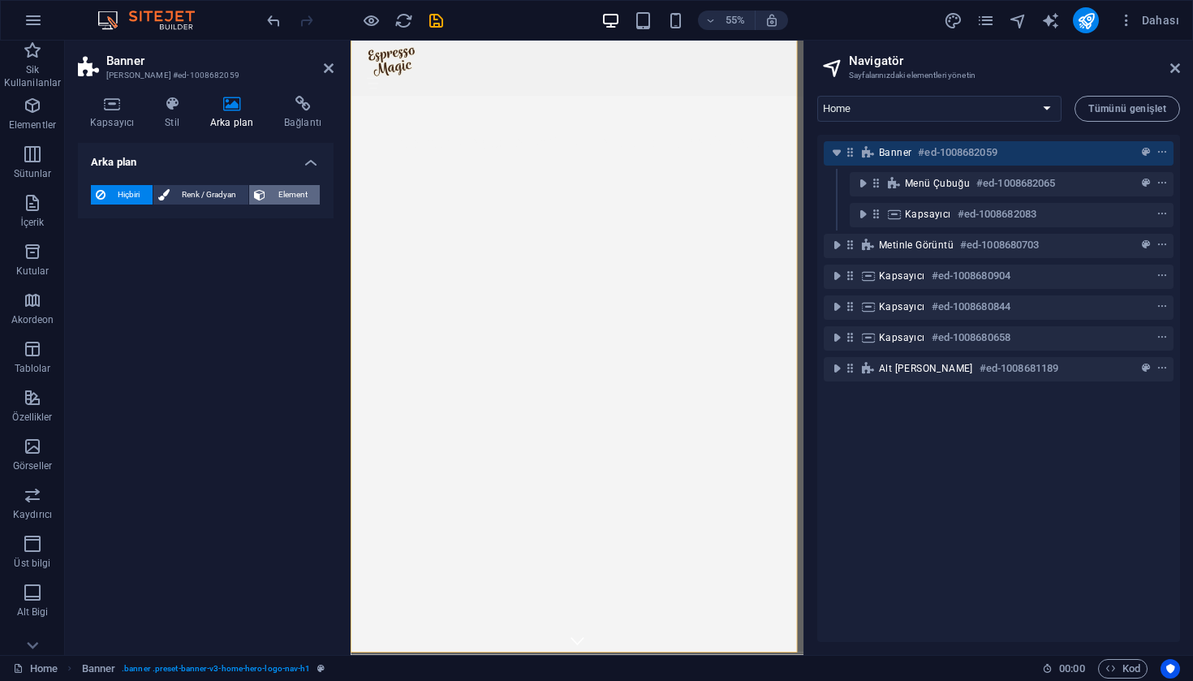
click at [296, 198] on span "Element" at bounding box center [292, 194] width 45 height 19
select select "ms"
select select "s"
select select "progressive"
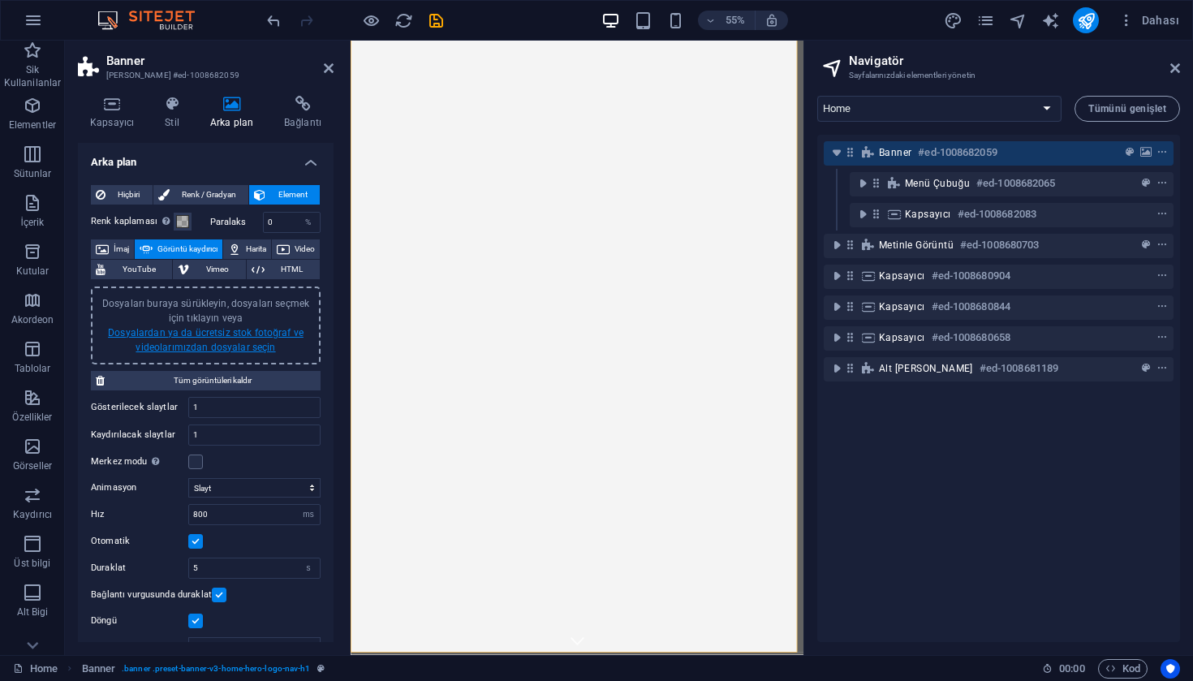
click at [226, 337] on link "Dosyalardan ya da ücretsiz stok fotoğraf ve videolarımızdan dosyalar seçin" at bounding box center [206, 340] width 196 height 26
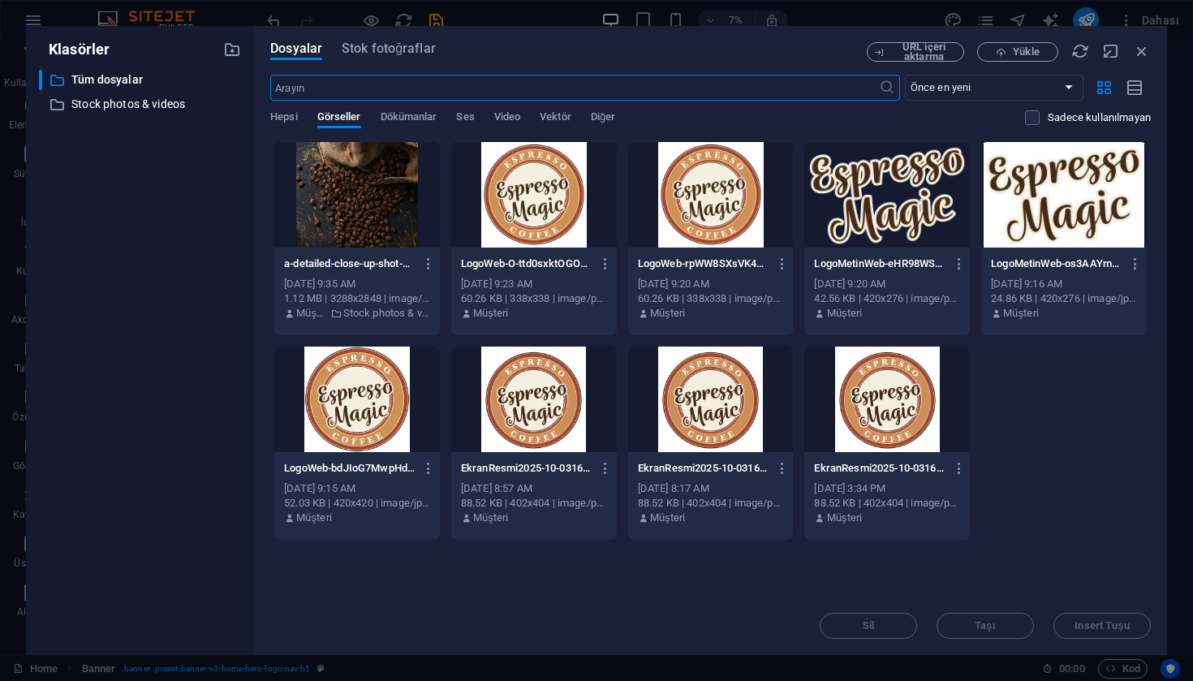
click at [353, 183] on div at bounding box center [357, 194] width 166 height 105
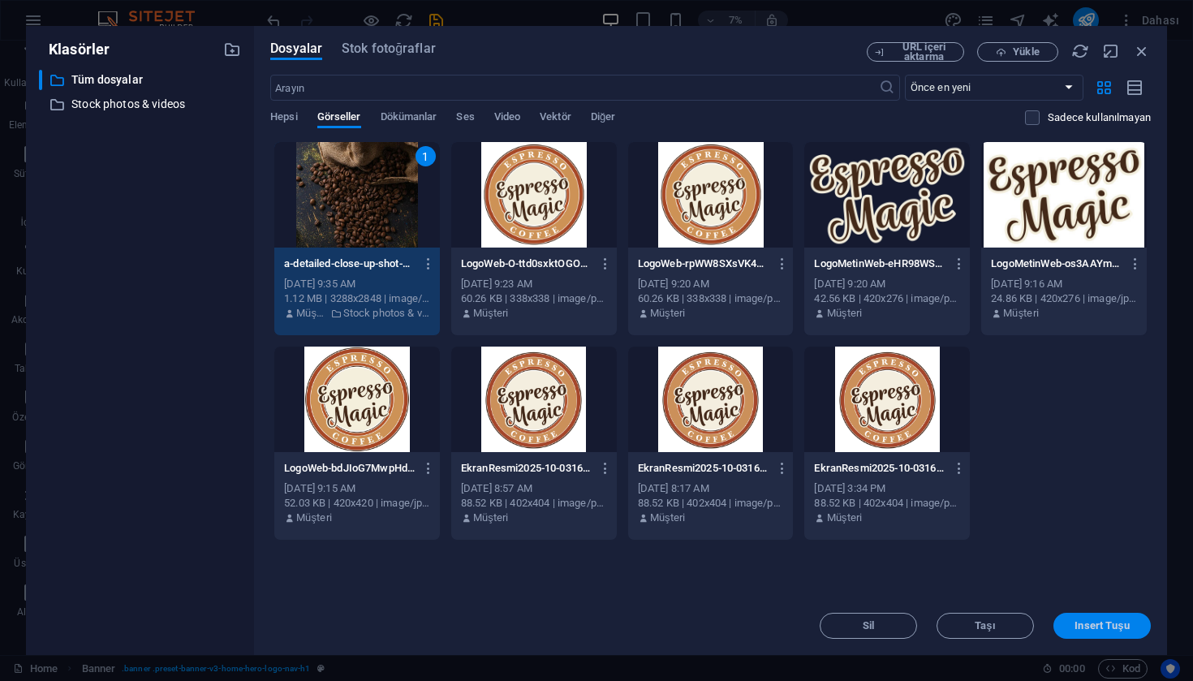
click at [1112, 623] on span "Insert Tuşu" at bounding box center [1101, 626] width 54 height 10
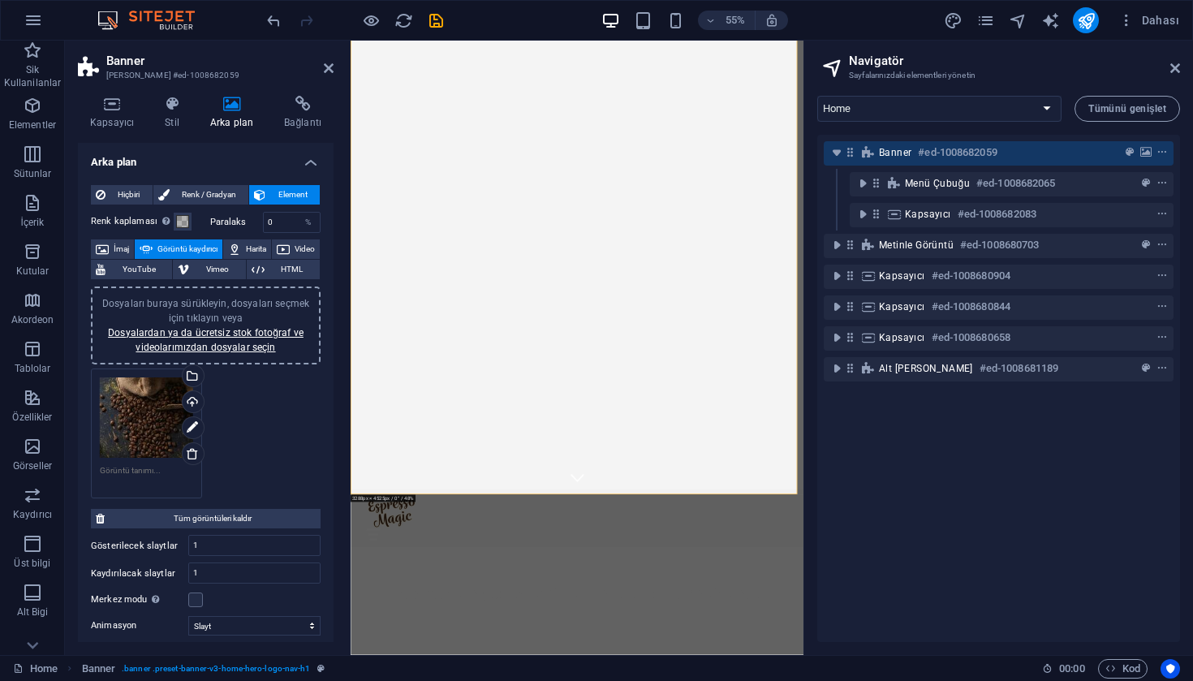
scroll to position [0, 0]
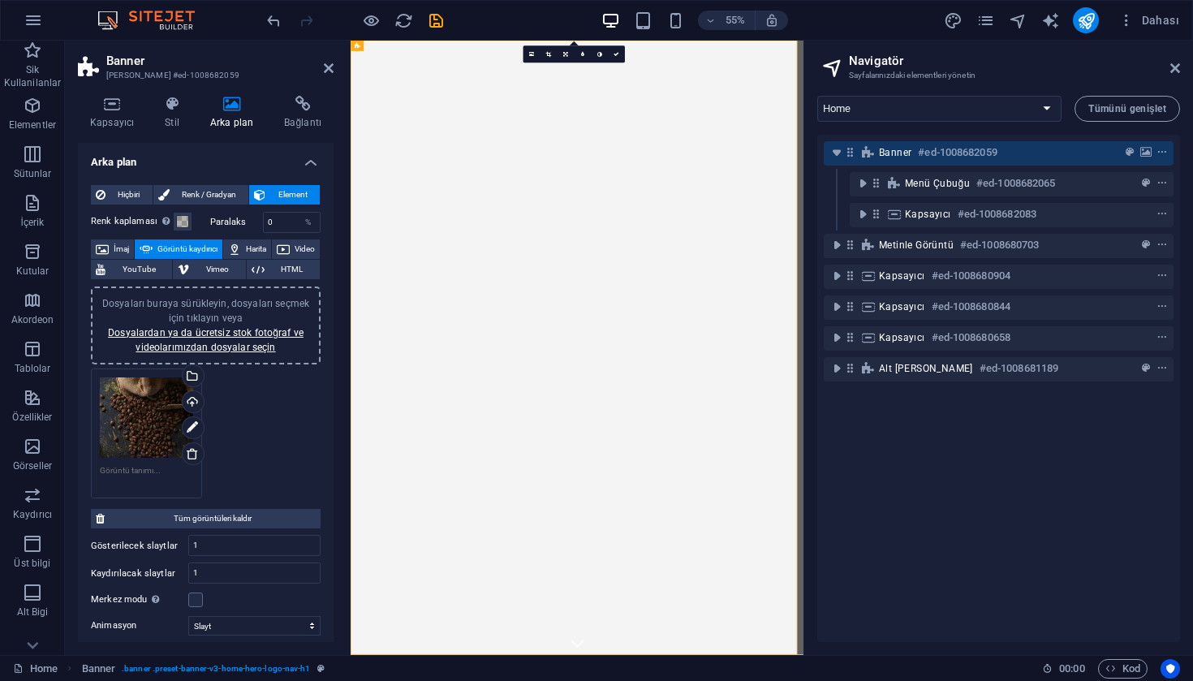
click at [1089, 34] on div "55% Dahası" at bounding box center [596, 20] width 1191 height 39
click at [1088, 24] on icon "publish" at bounding box center [1086, 20] width 19 height 19
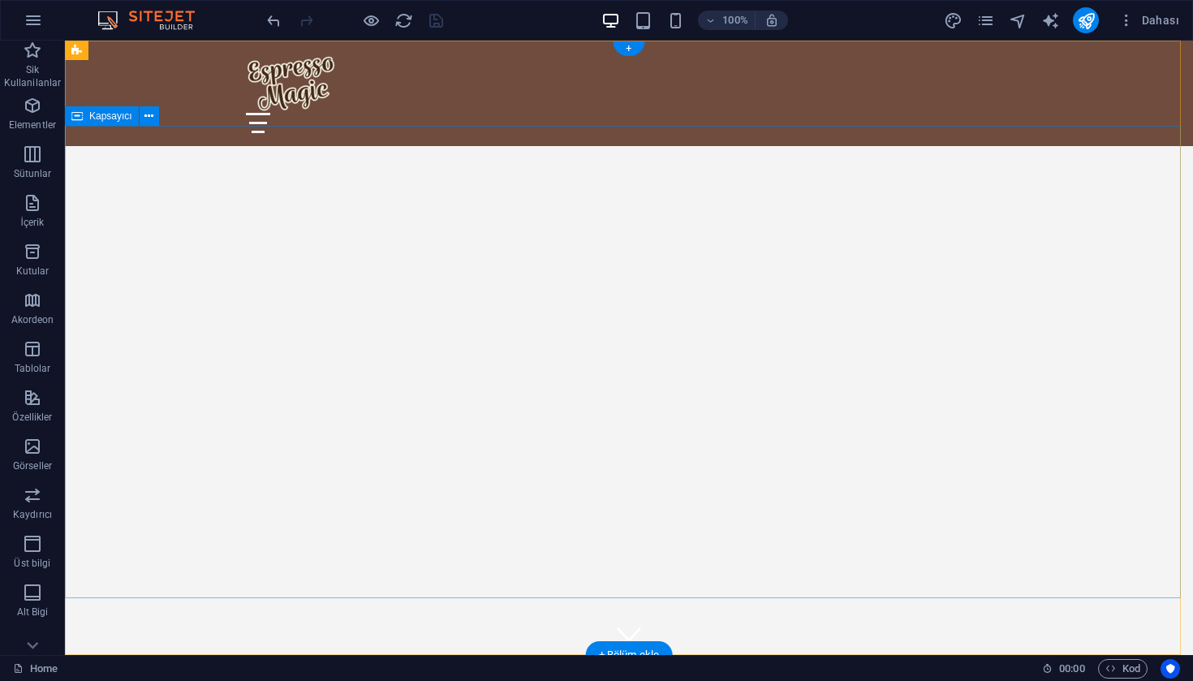
scroll to position [445, 0]
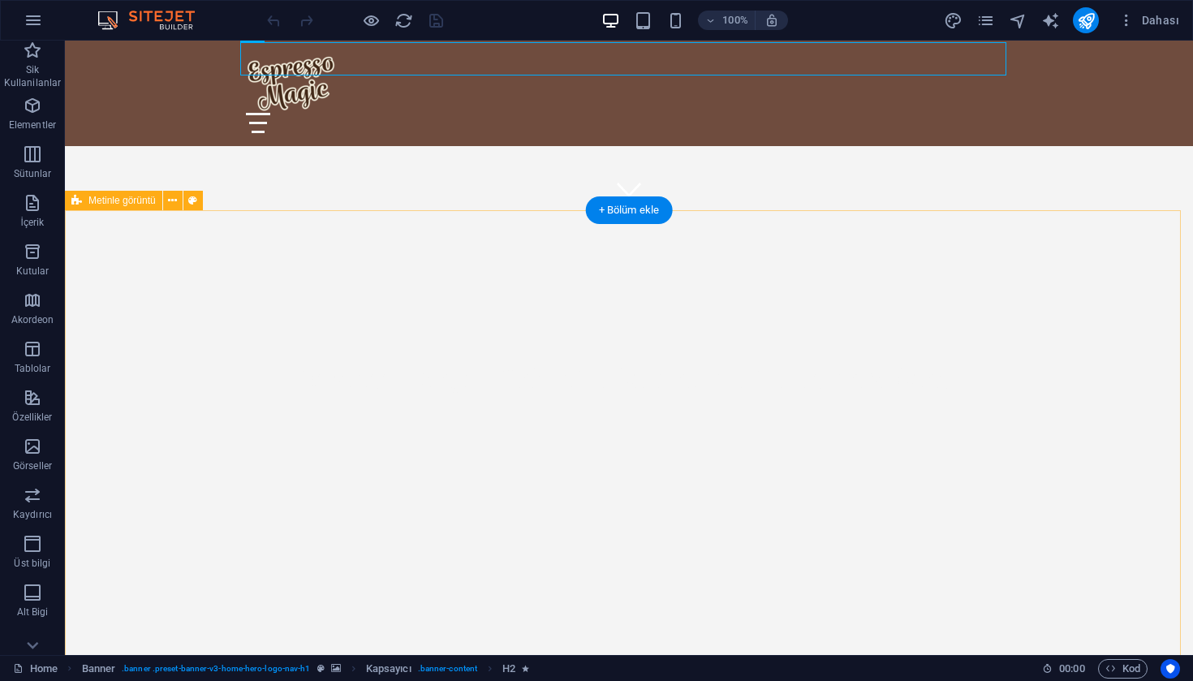
scroll to position [638, 0]
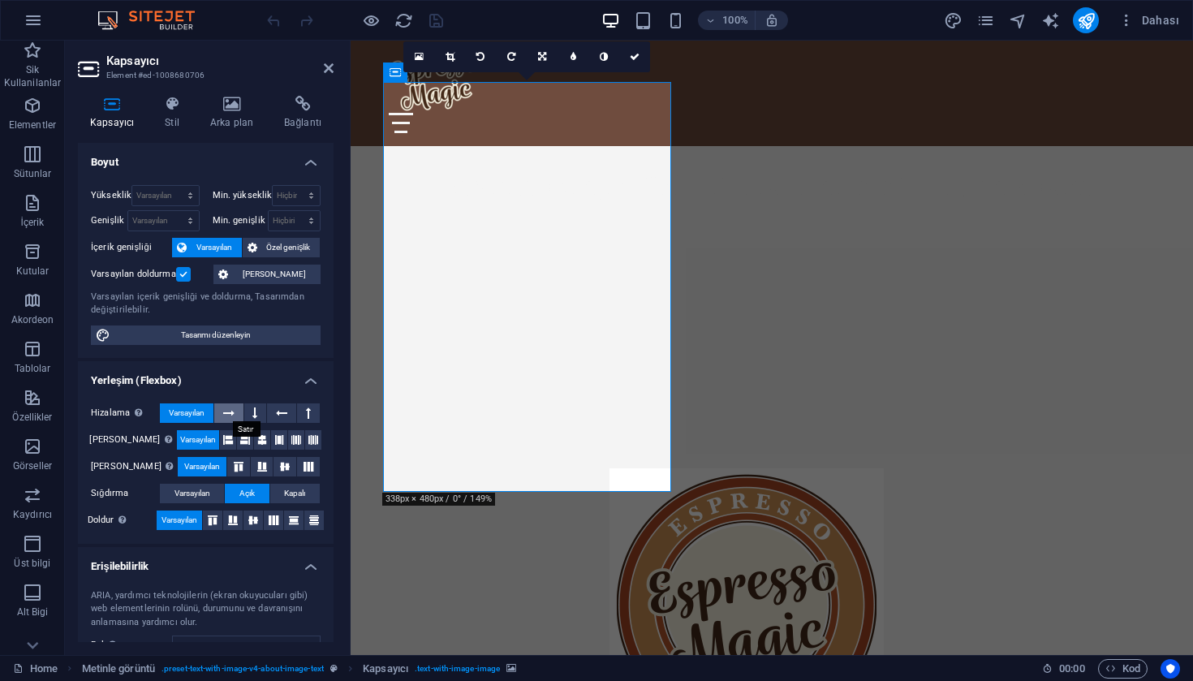
click at [234, 415] on icon at bounding box center [228, 412] width 11 height 19
click at [193, 413] on span "Varsayılan" at bounding box center [187, 412] width 36 height 19
click at [221, 441] on button at bounding box center [228, 439] width 16 height 19
click at [200, 441] on span "Varsayılan" at bounding box center [198, 439] width 36 height 19
click at [218, 522] on button at bounding box center [212, 519] width 19 height 19
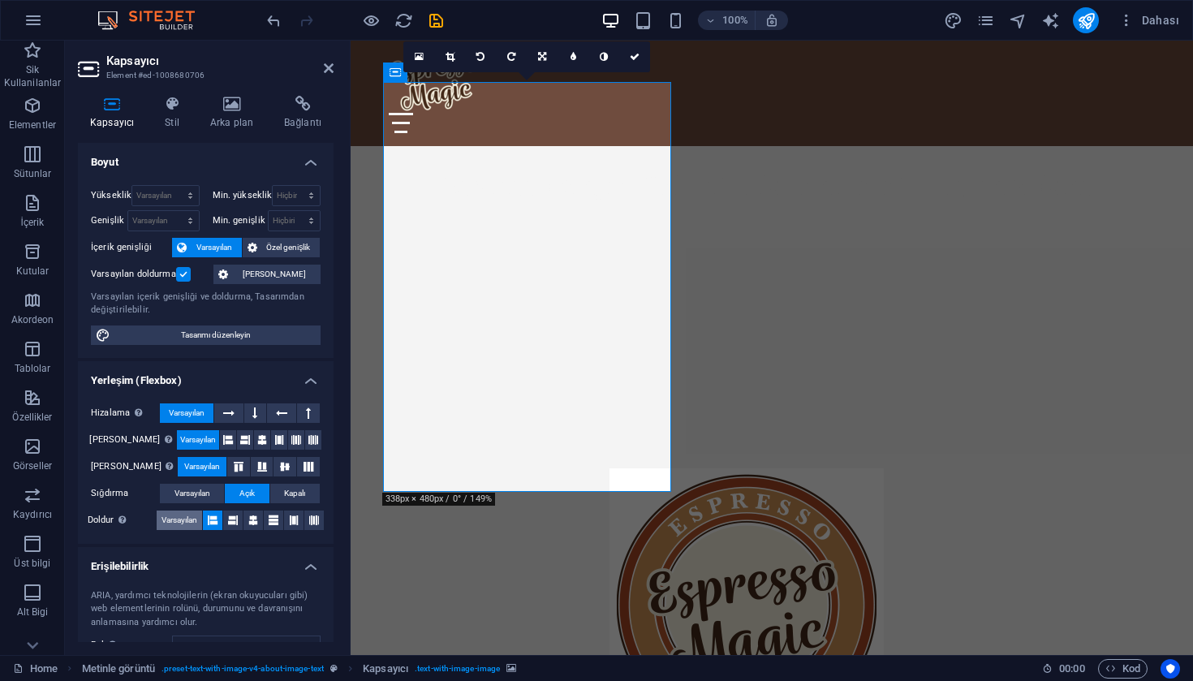
click at [188, 520] on span "Varsayılan" at bounding box center [179, 519] width 36 height 19
click at [239, 116] on h4 "Arka plan" at bounding box center [235, 113] width 74 height 34
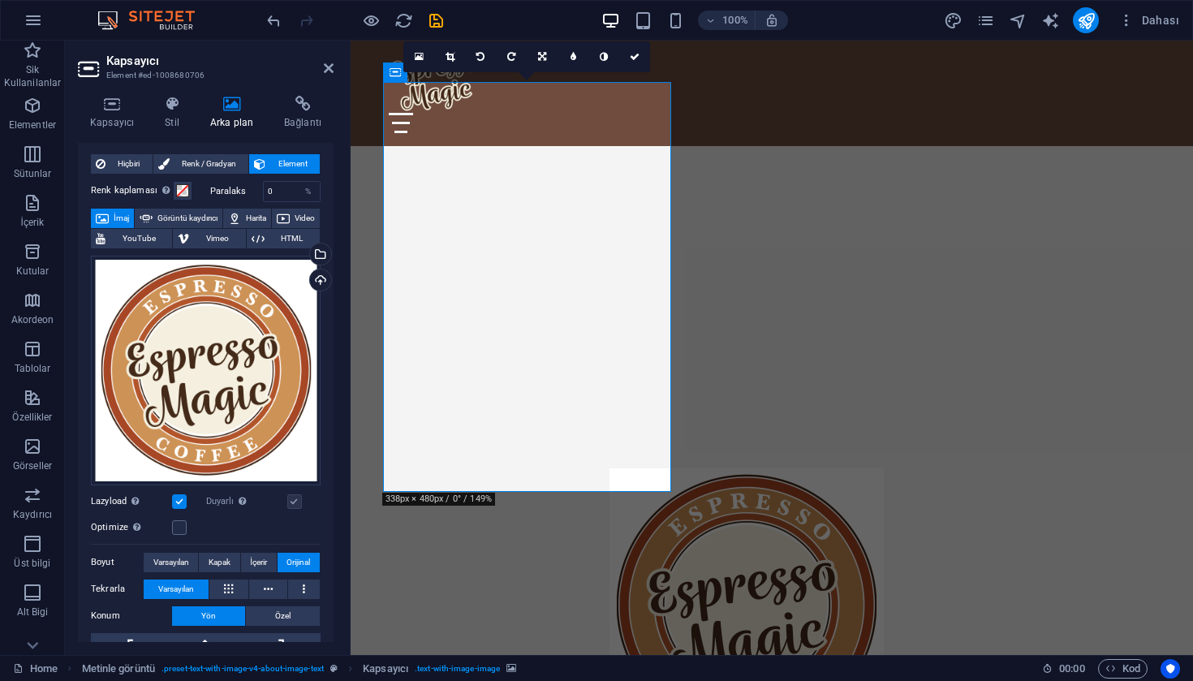
scroll to position [0, 0]
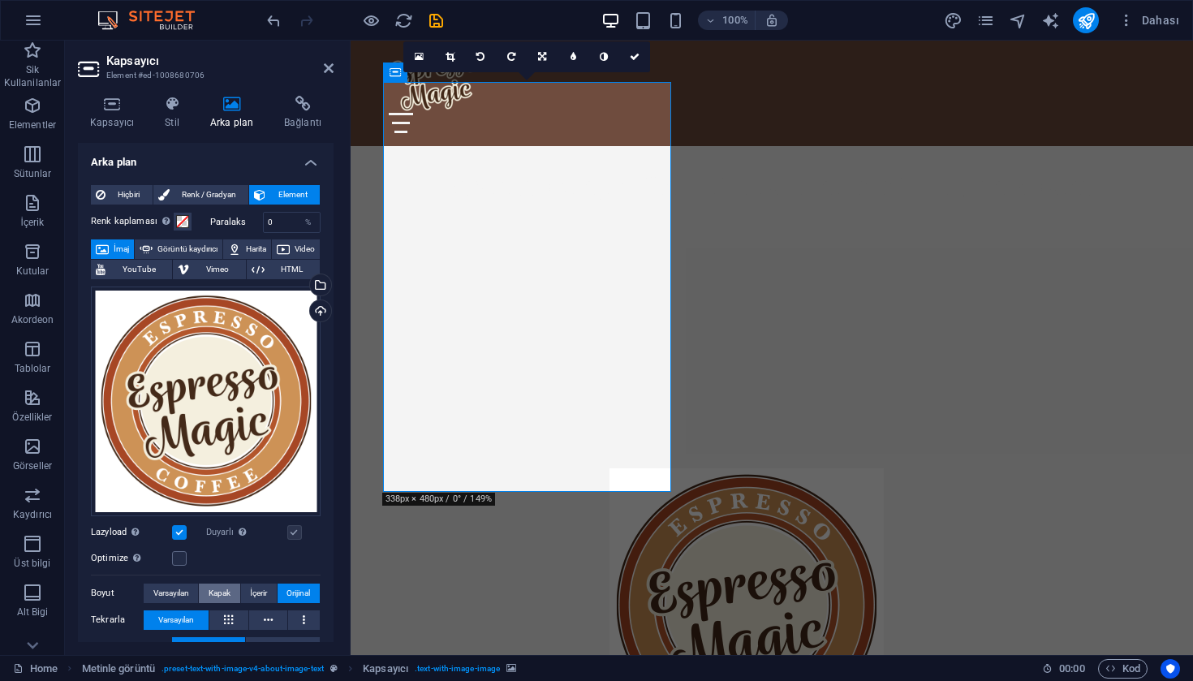
click at [226, 587] on span "Kapak" at bounding box center [220, 592] width 22 height 19
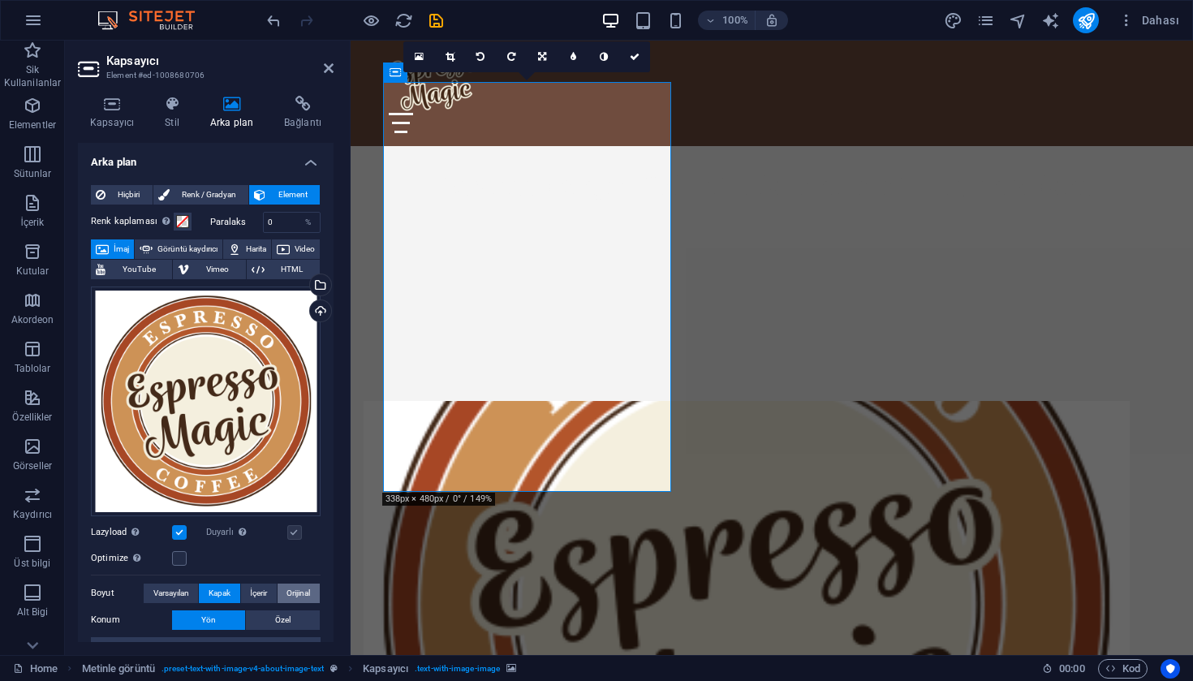
click at [293, 590] on span "Orijinal" at bounding box center [298, 592] width 24 height 19
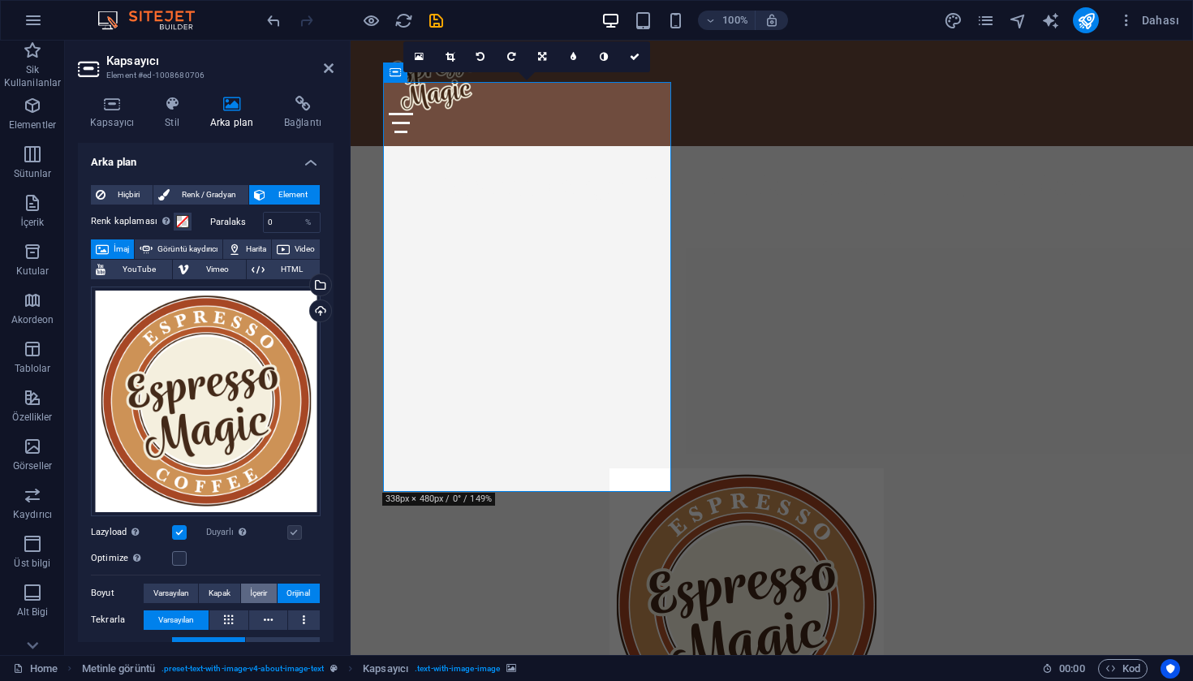
click at [262, 584] on span "İçerir" at bounding box center [258, 592] width 17 height 19
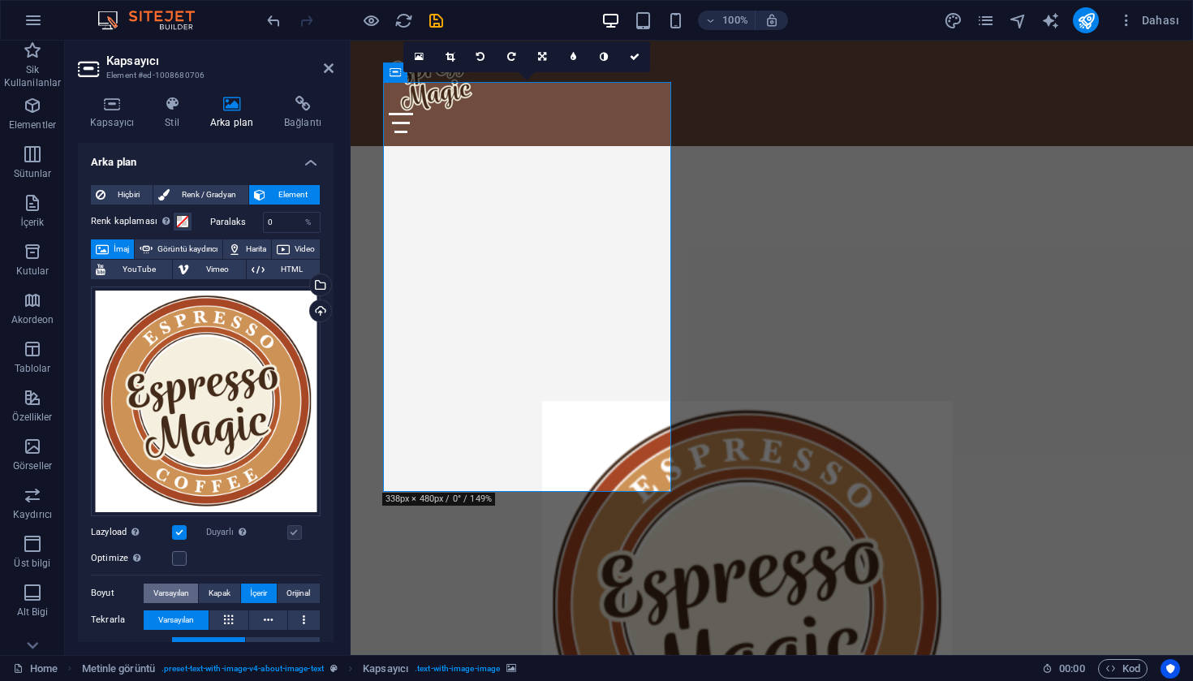
click at [193, 584] on button "Varsayılan" at bounding box center [171, 592] width 54 height 19
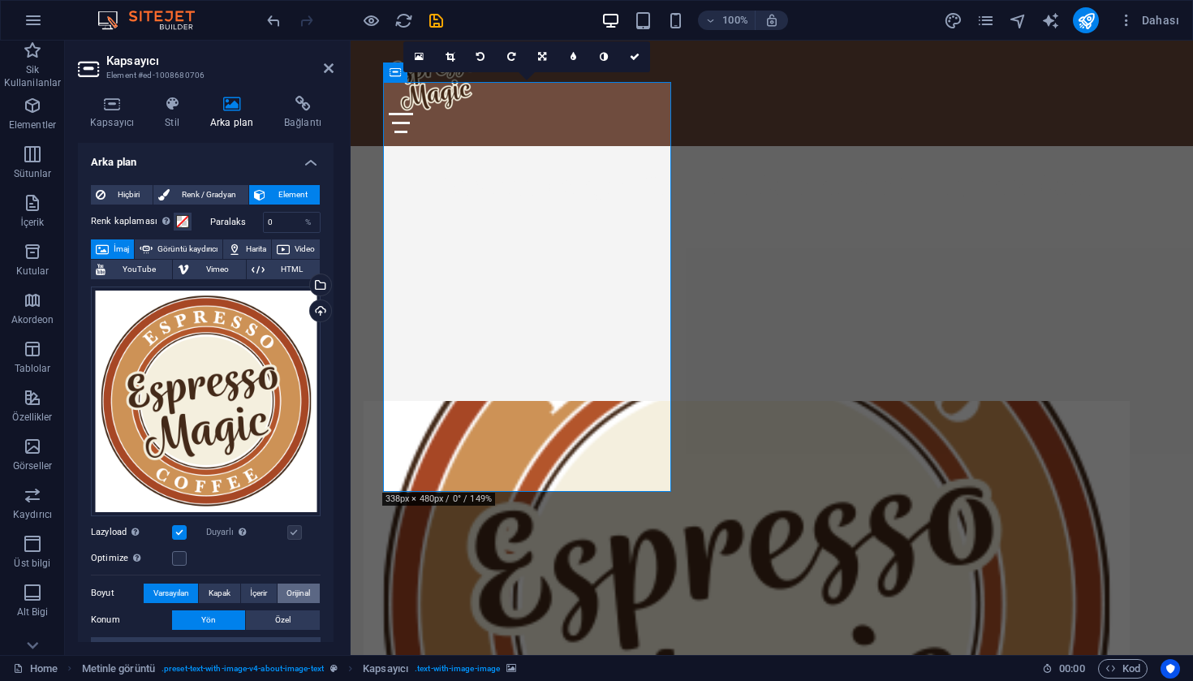
click at [290, 588] on span "Orijinal" at bounding box center [298, 592] width 24 height 19
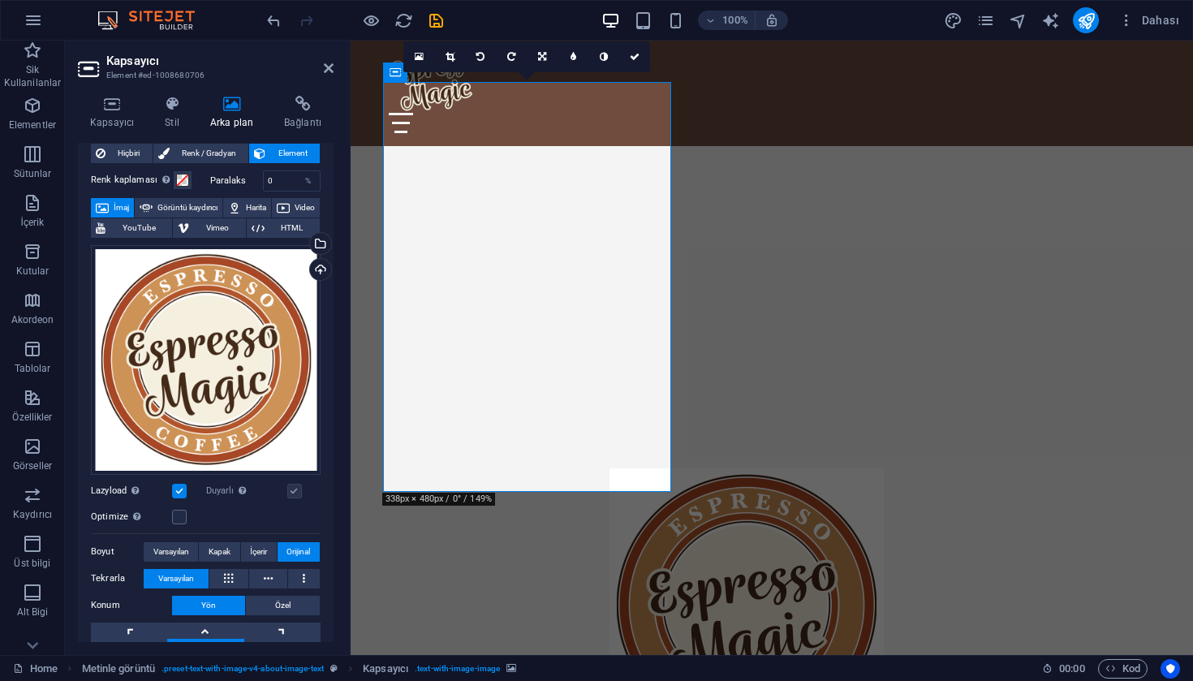
scroll to position [52, 0]
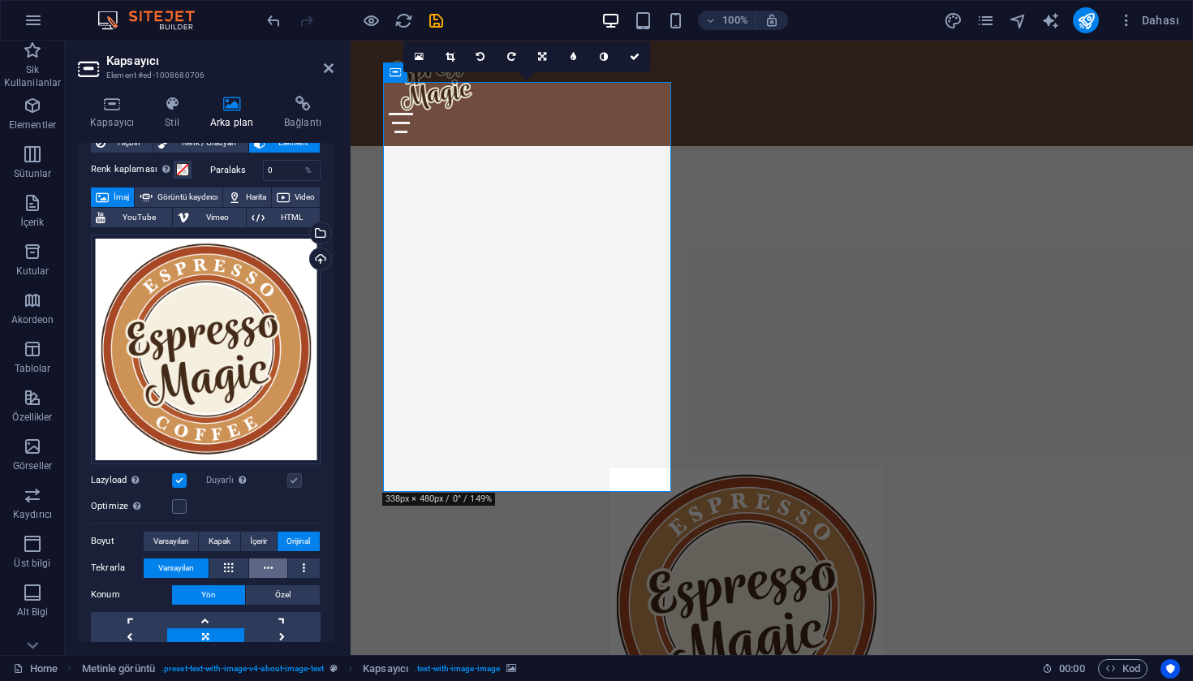
click at [273, 567] on button at bounding box center [268, 567] width 38 height 19
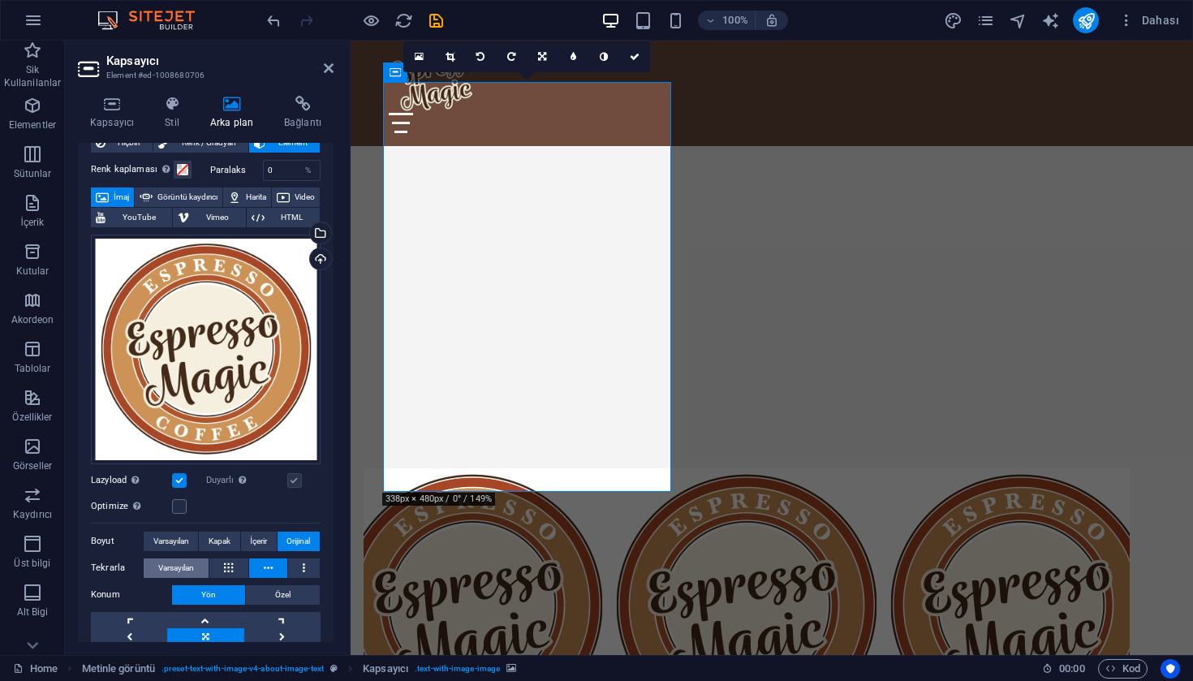
click at [193, 561] on span "Varsayılan" at bounding box center [176, 567] width 36 height 19
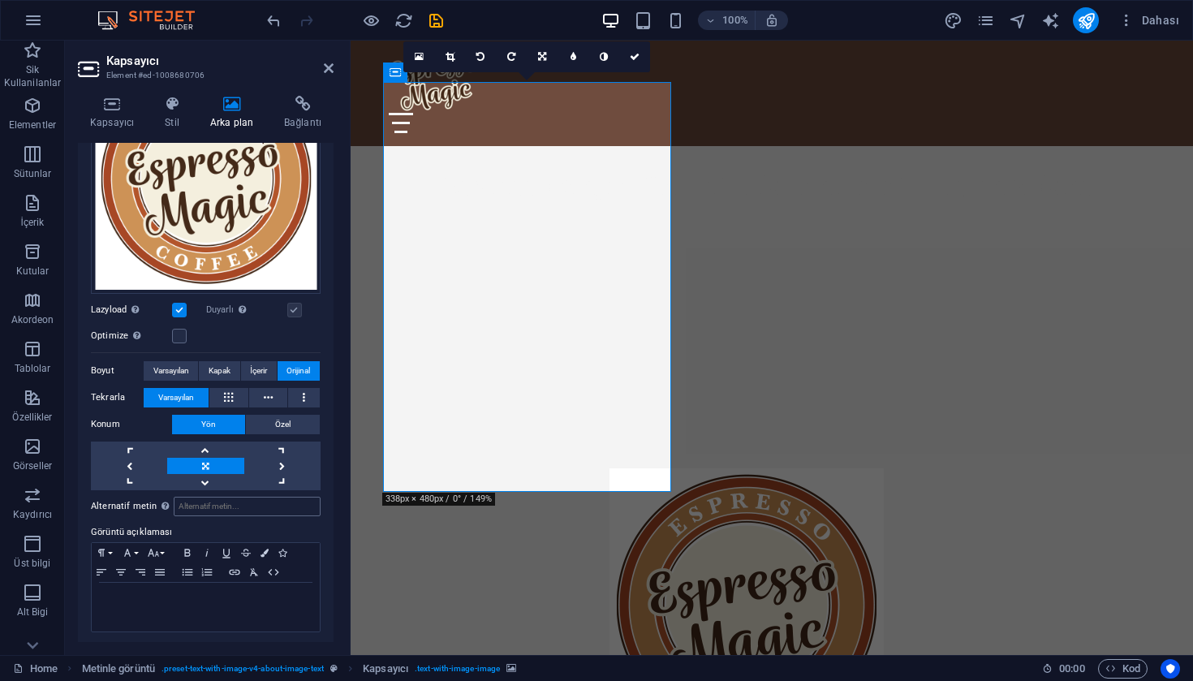
scroll to position [0, 0]
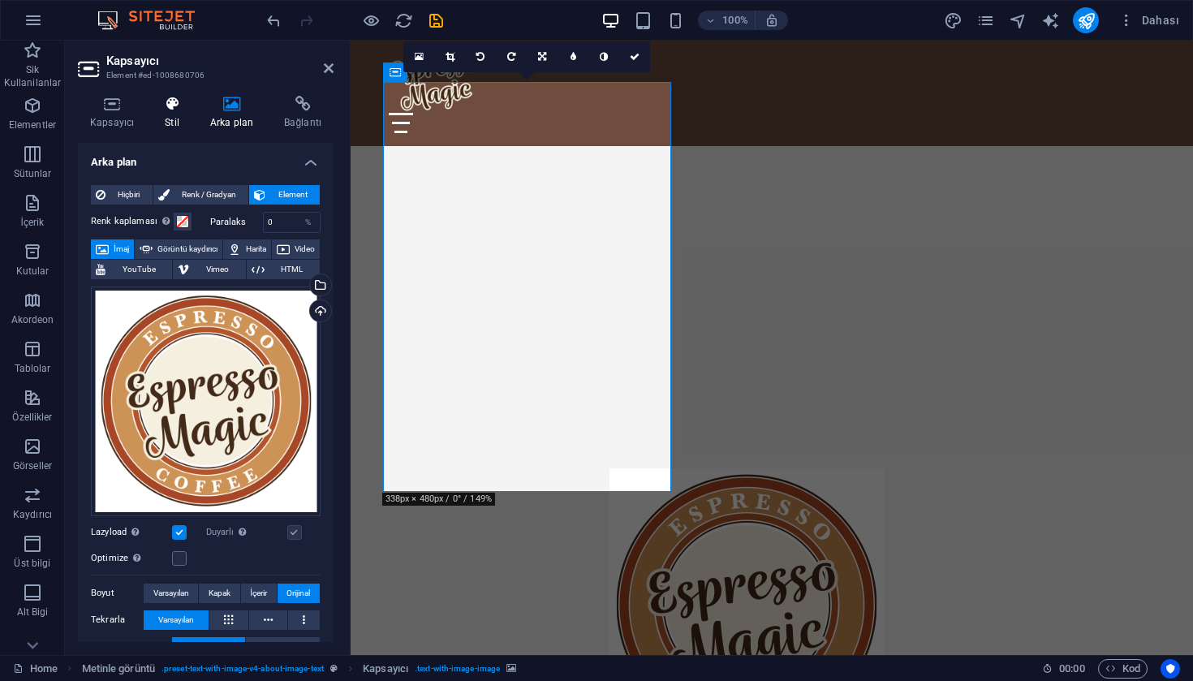
click at [187, 110] on icon at bounding box center [172, 104] width 39 height 16
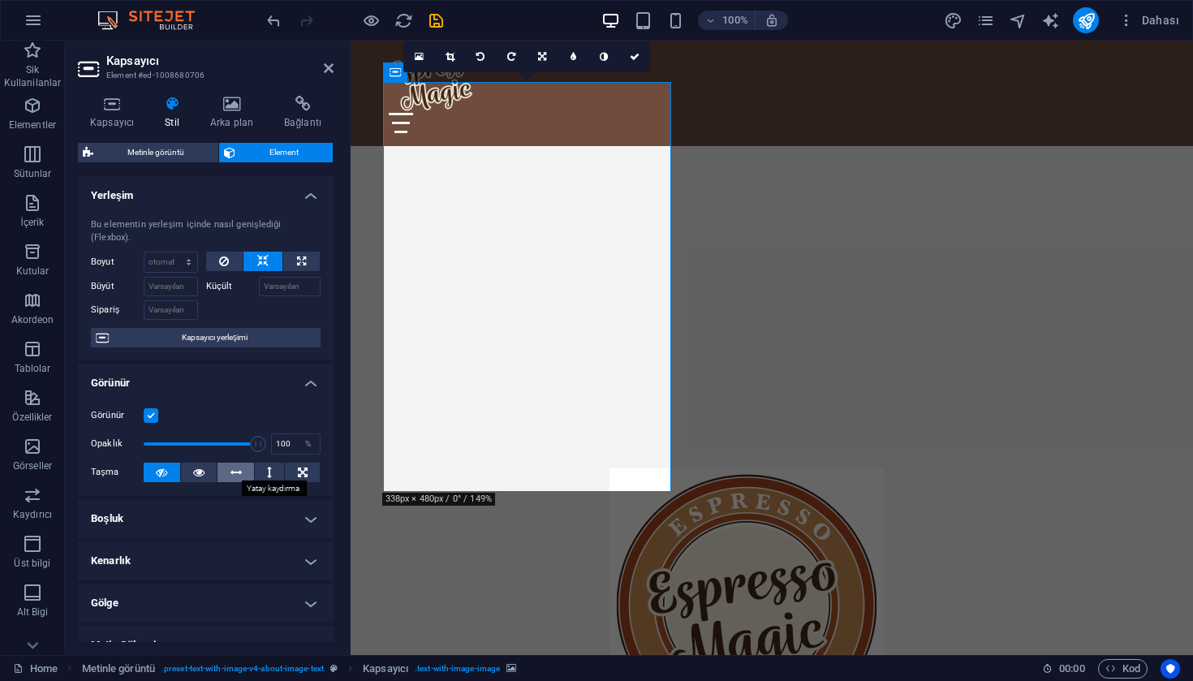
click at [240, 470] on button at bounding box center [235, 471] width 37 height 19
click at [168, 468] on button at bounding box center [162, 471] width 37 height 19
click at [234, 341] on span "Kapsayıcı yerleşimi" at bounding box center [215, 337] width 202 height 19
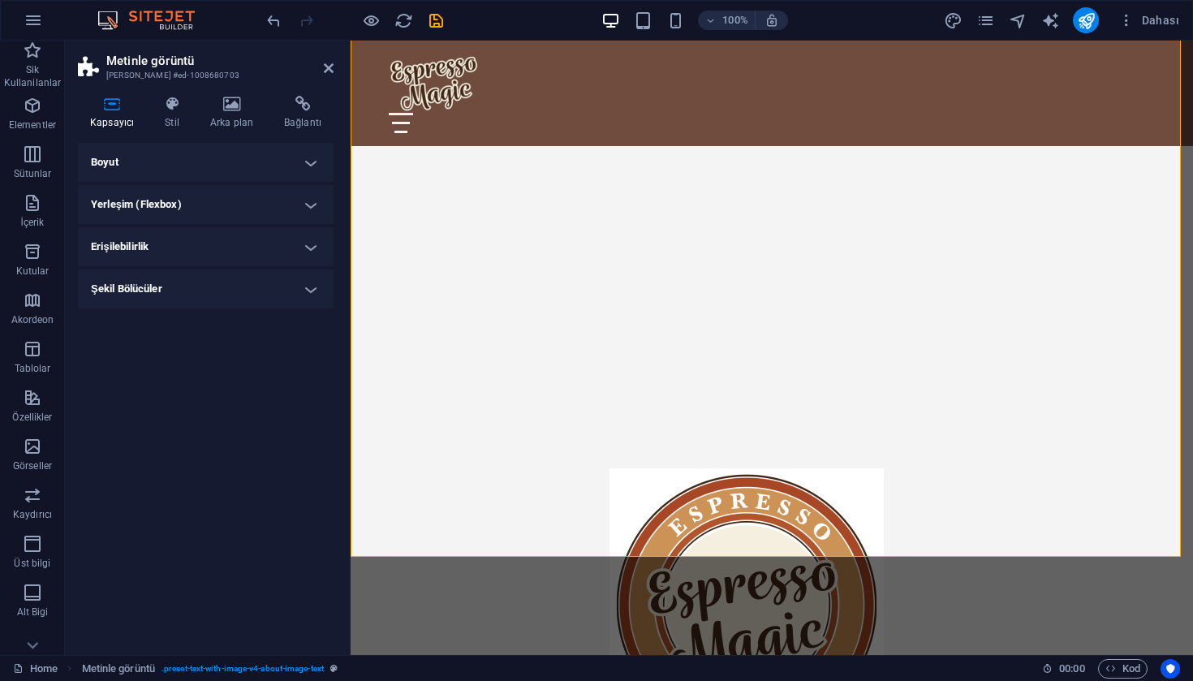
click at [301, 164] on h4 "Boyut" at bounding box center [206, 162] width 256 height 39
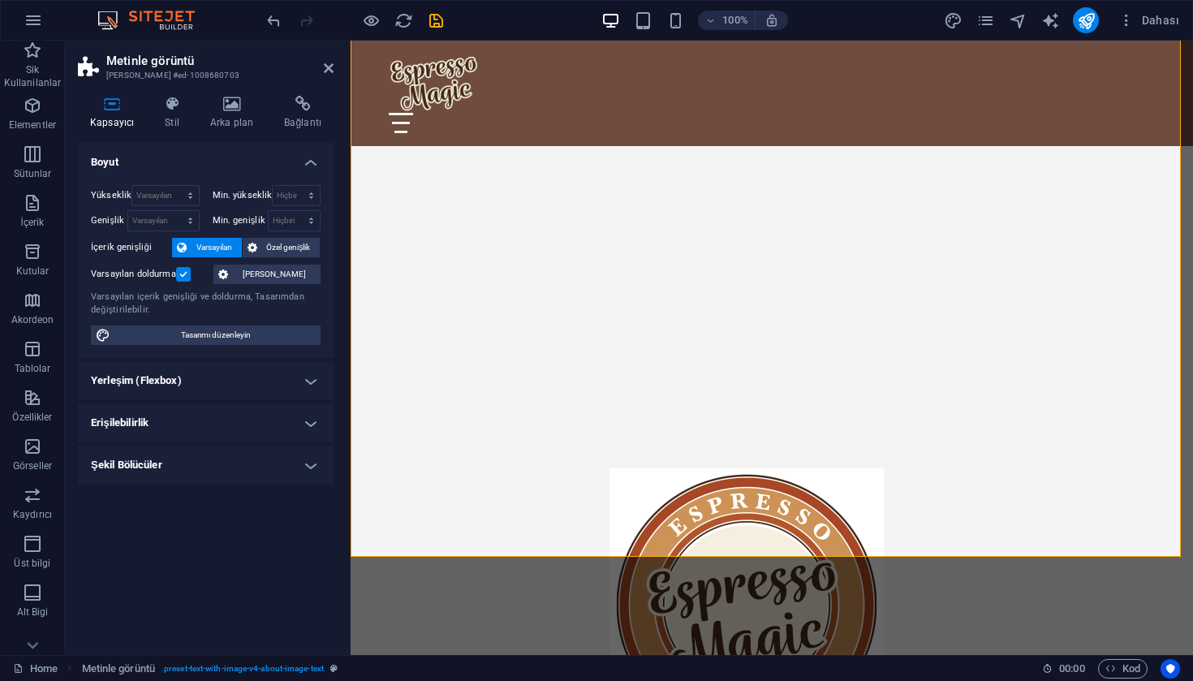
click at [308, 380] on h4 "Yerleşim (Flexbox)" at bounding box center [206, 380] width 256 height 39
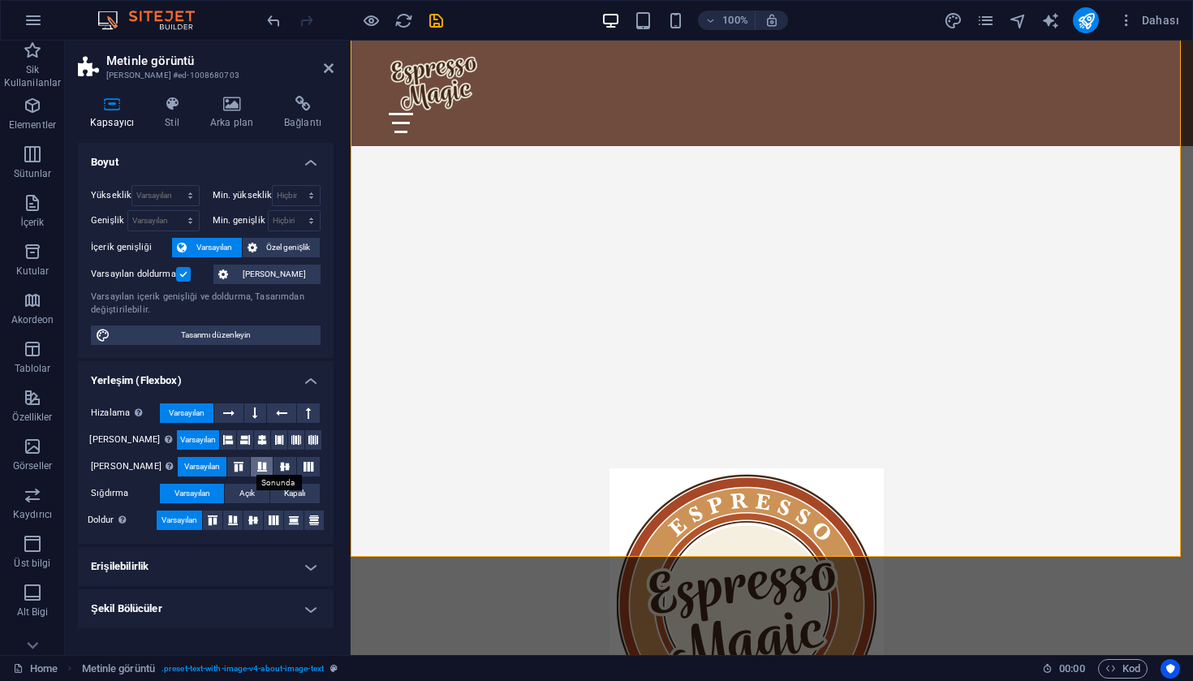
click at [255, 466] on icon at bounding box center [261, 467] width 19 height 10
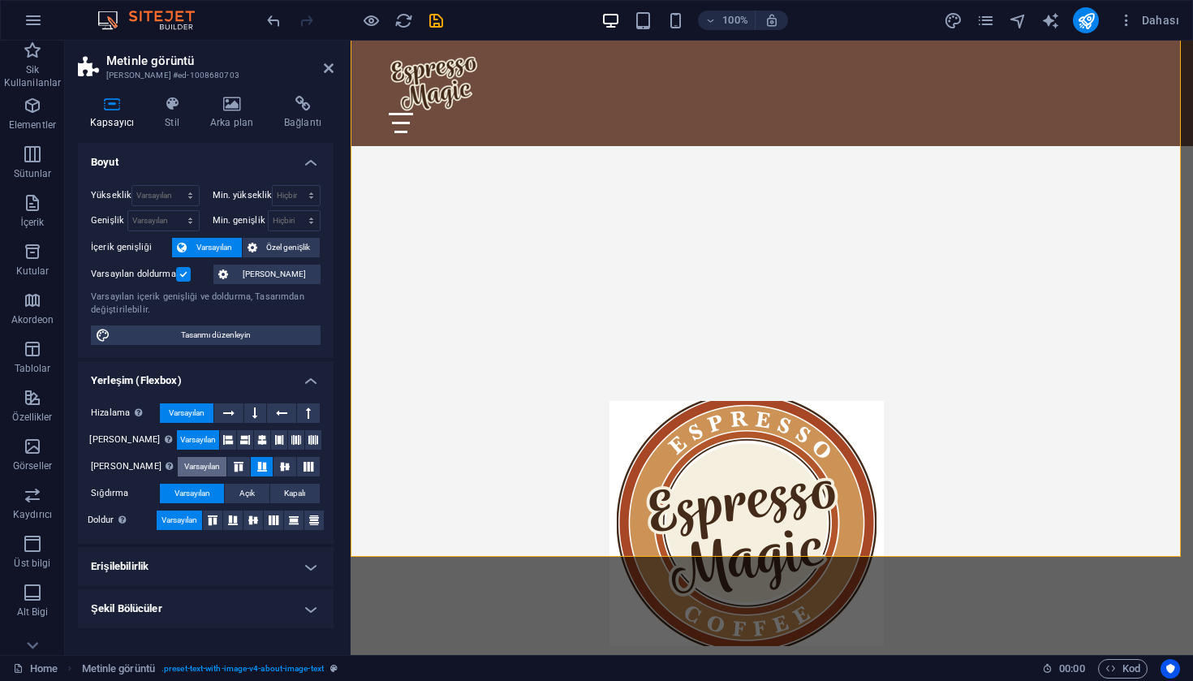
click at [197, 461] on span "Varsayılan" at bounding box center [202, 466] width 36 height 19
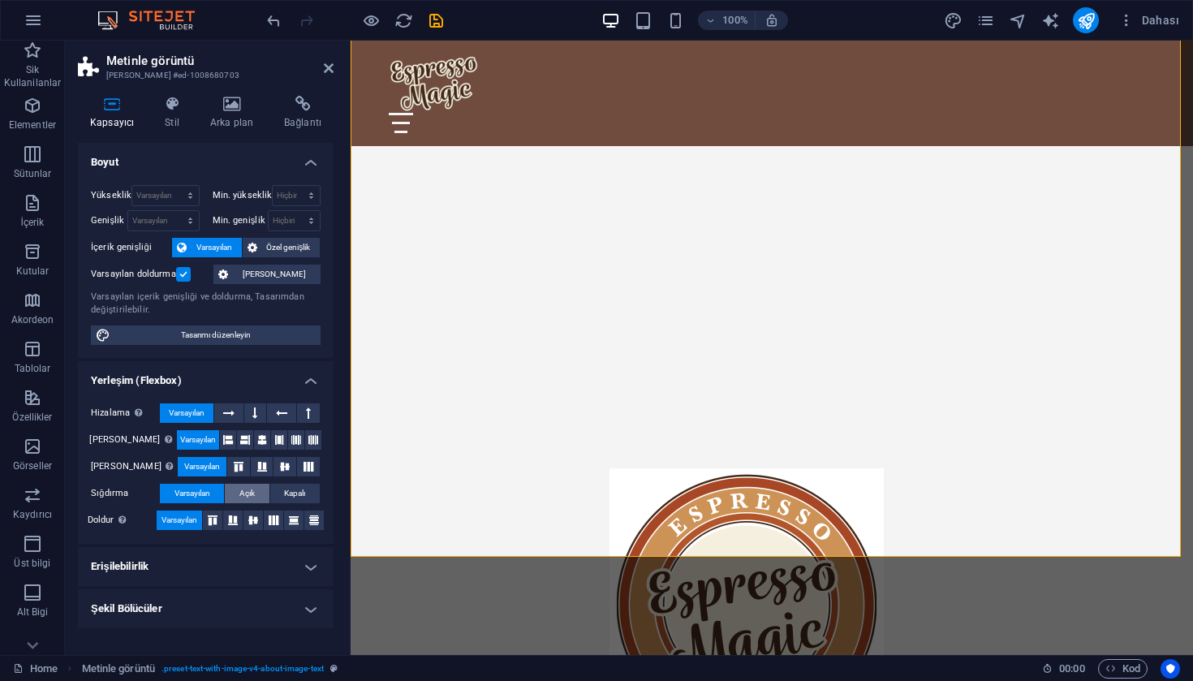
click at [265, 494] on button "Açık" at bounding box center [247, 493] width 44 height 19
click at [197, 485] on span "Varsayılan" at bounding box center [192, 493] width 36 height 19
click at [218, 515] on icon at bounding box center [212, 520] width 19 height 10
click at [246, 521] on icon at bounding box center [252, 520] width 19 height 10
click at [265, 523] on icon at bounding box center [273, 520] width 19 height 10
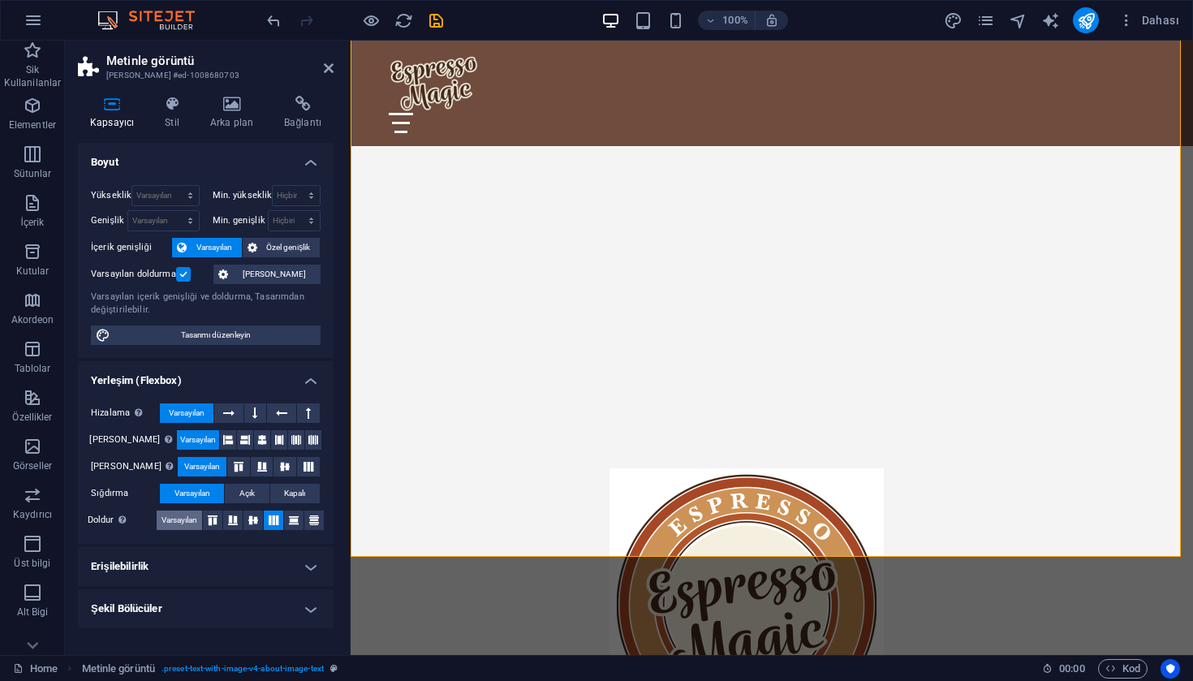
click at [195, 519] on span "Varsayılan" at bounding box center [179, 519] width 36 height 19
click at [313, 517] on icon at bounding box center [313, 520] width 19 height 10
click at [196, 518] on span "Varsayılan" at bounding box center [179, 519] width 36 height 19
click at [278, 410] on icon at bounding box center [281, 412] width 11 height 19
click at [195, 410] on span "Varsayılan" at bounding box center [187, 412] width 36 height 19
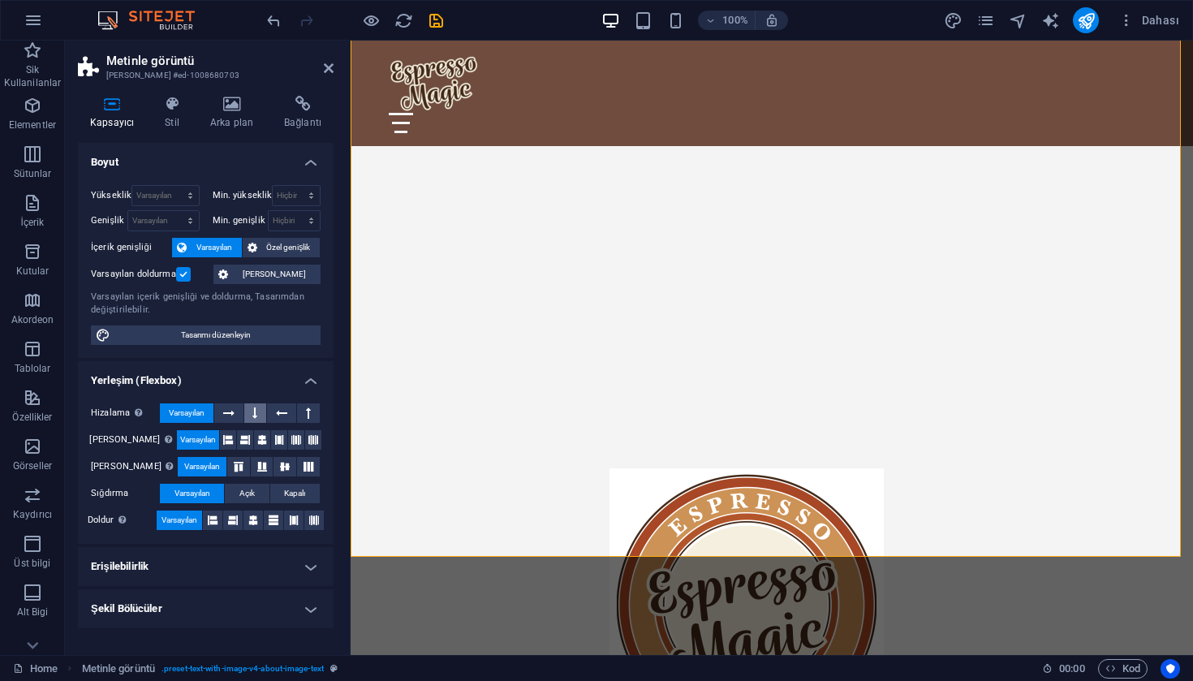
click at [252, 412] on button at bounding box center [255, 412] width 23 height 19
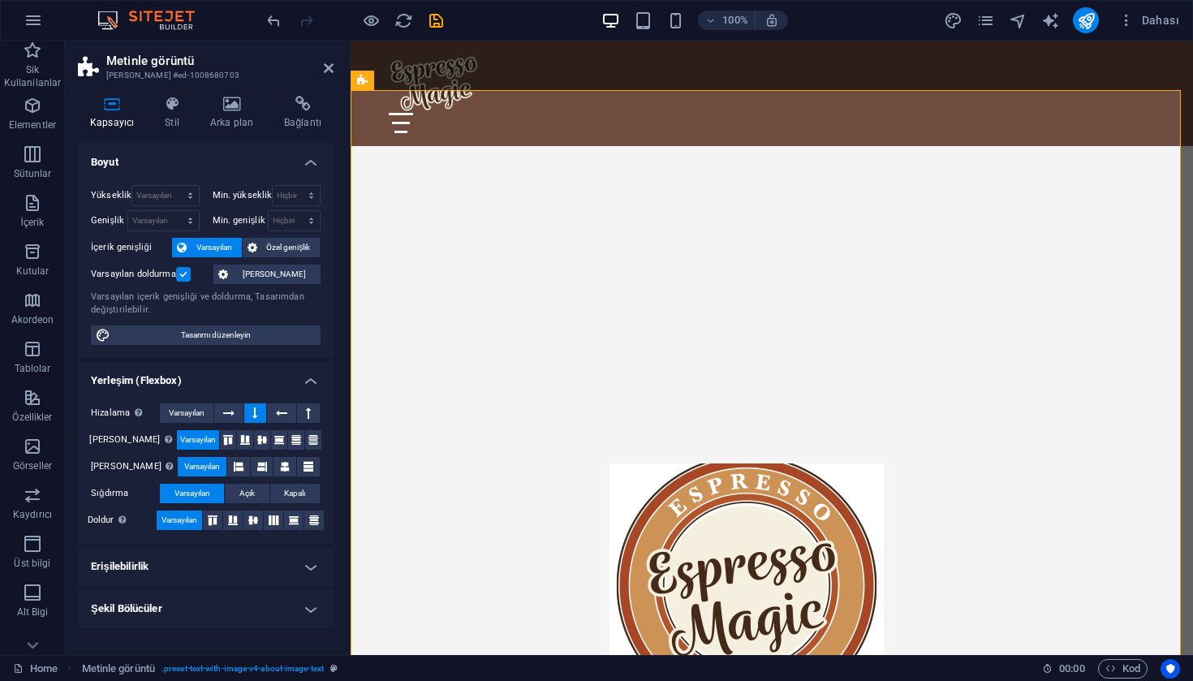
scroll to position [554, 0]
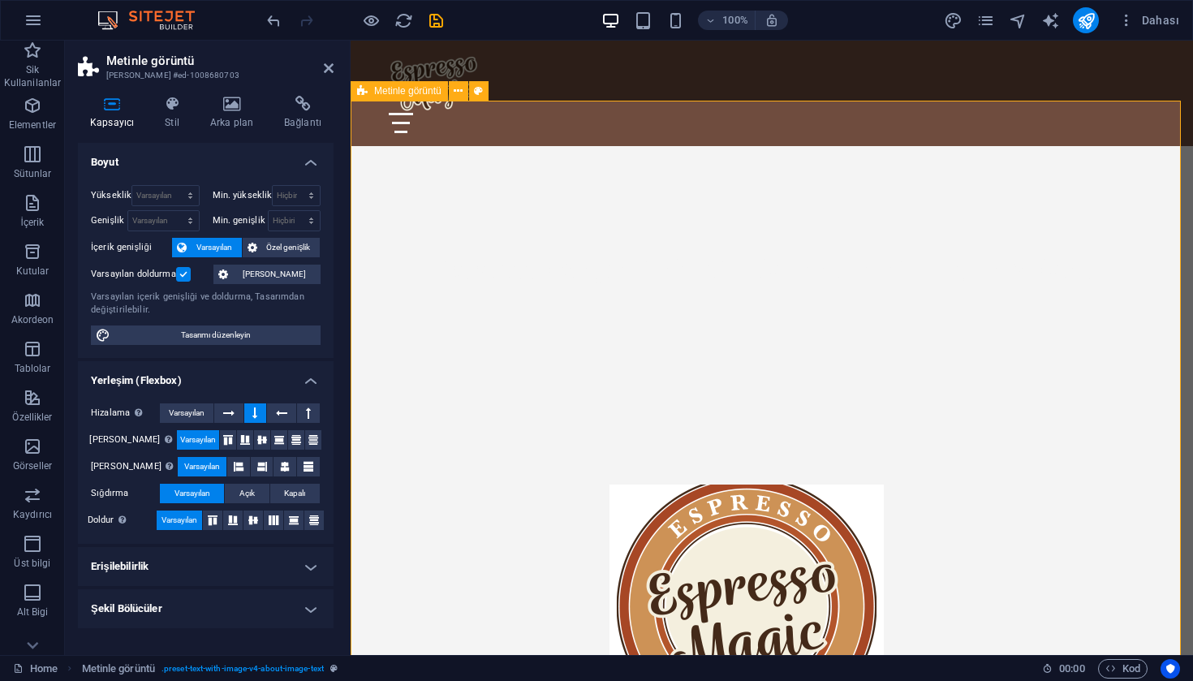
click at [839, 484] on figure at bounding box center [746, 606] width 766 height 245
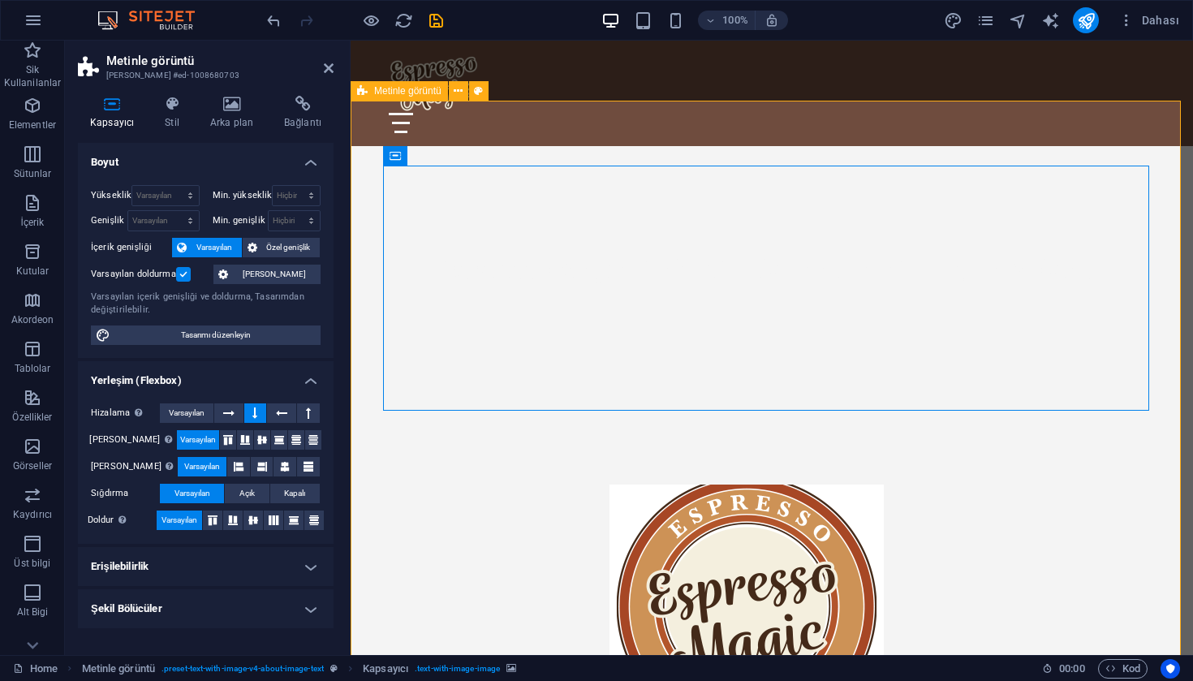
click at [884, 484] on figure at bounding box center [746, 606] width 766 height 245
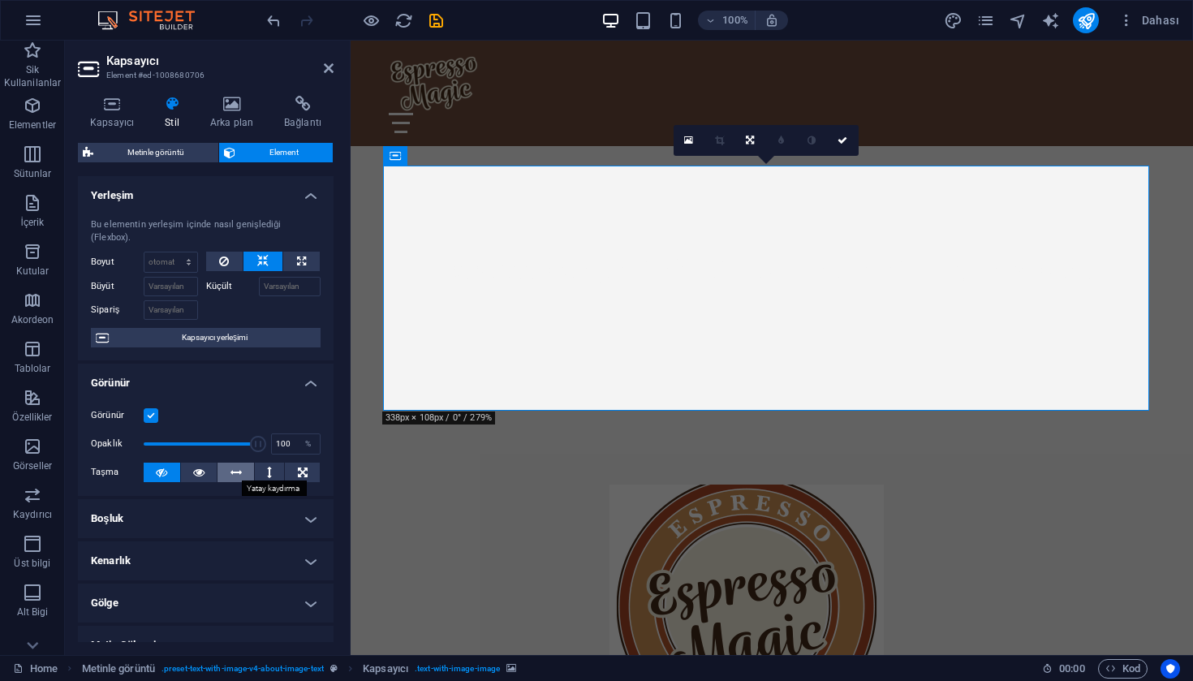
click at [237, 475] on icon at bounding box center [235, 471] width 11 height 19
click at [157, 474] on icon at bounding box center [161, 471] width 11 height 19
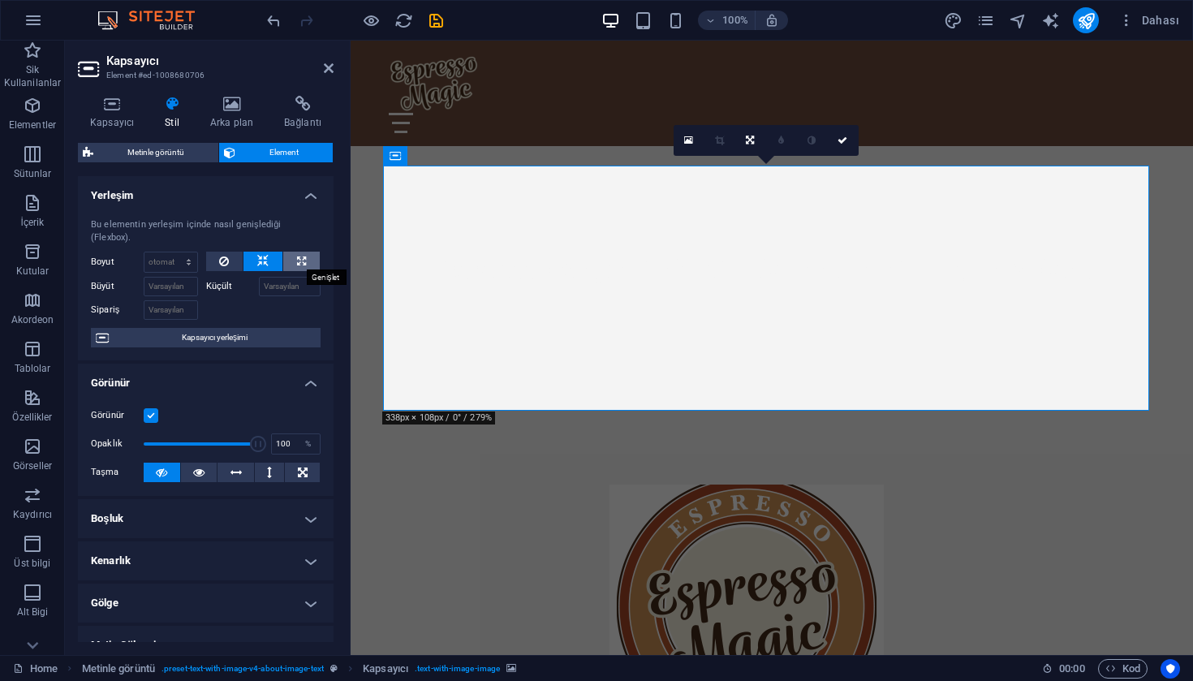
click at [311, 264] on button at bounding box center [301, 261] width 37 height 19
type input "100"
select select "%"
click at [273, 260] on button at bounding box center [262, 261] width 39 height 19
select select "DISABLED_OPTION_VALUE"
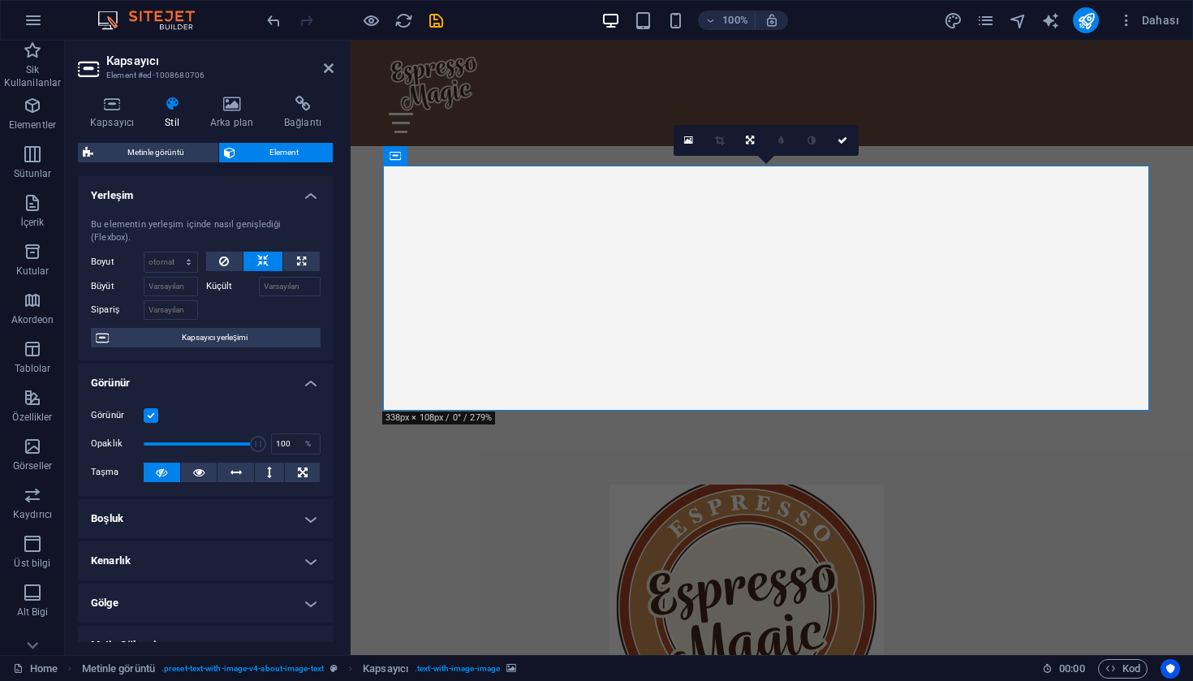
click at [217, 284] on label "Küçült" at bounding box center [232, 286] width 53 height 19
click at [259, 284] on input "Küçült" at bounding box center [290, 286] width 62 height 19
click at [264, 291] on input "10" at bounding box center [290, 286] width 62 height 19
type input "10"
click at [175, 311] on input "Sipariş" at bounding box center [171, 309] width 54 height 19
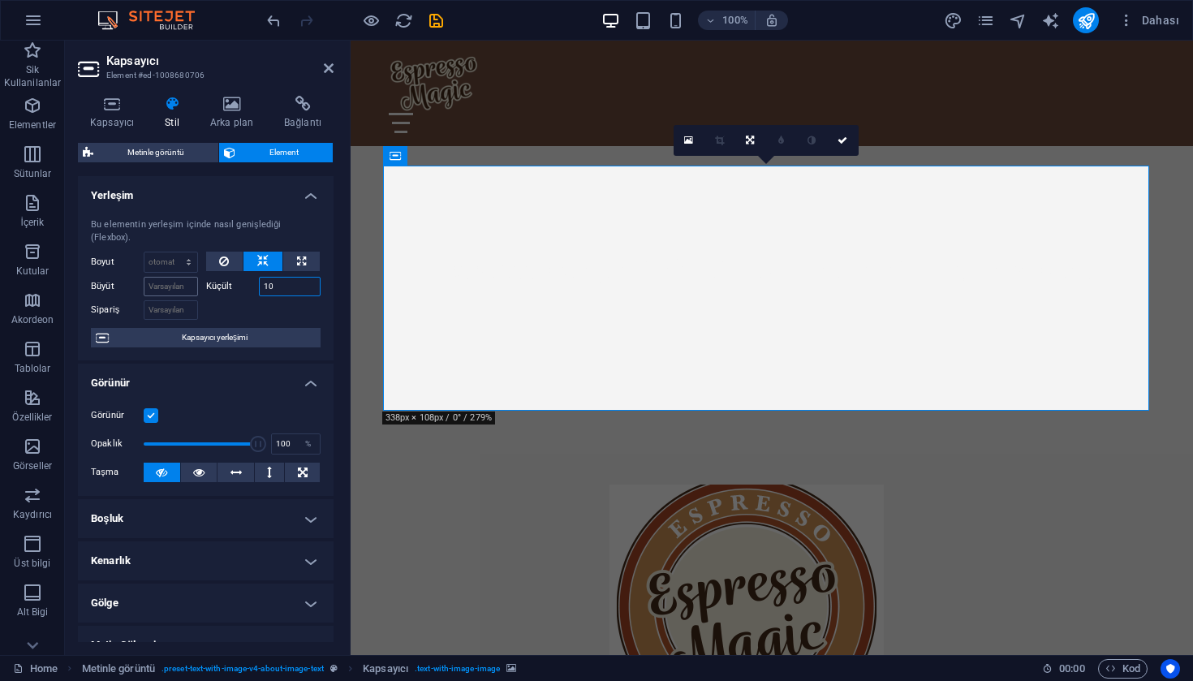
drag, startPoint x: 288, startPoint y: 287, endPoint x: 184, endPoint y: 287, distance: 103.9
click at [184, 287] on div "Büyüt Küçült 10" at bounding box center [206, 285] width 230 height 24
click at [151, 415] on label at bounding box center [151, 415] width 15 height 15
click at [0, 0] on input "Görünür" at bounding box center [0, 0] width 0 height 0
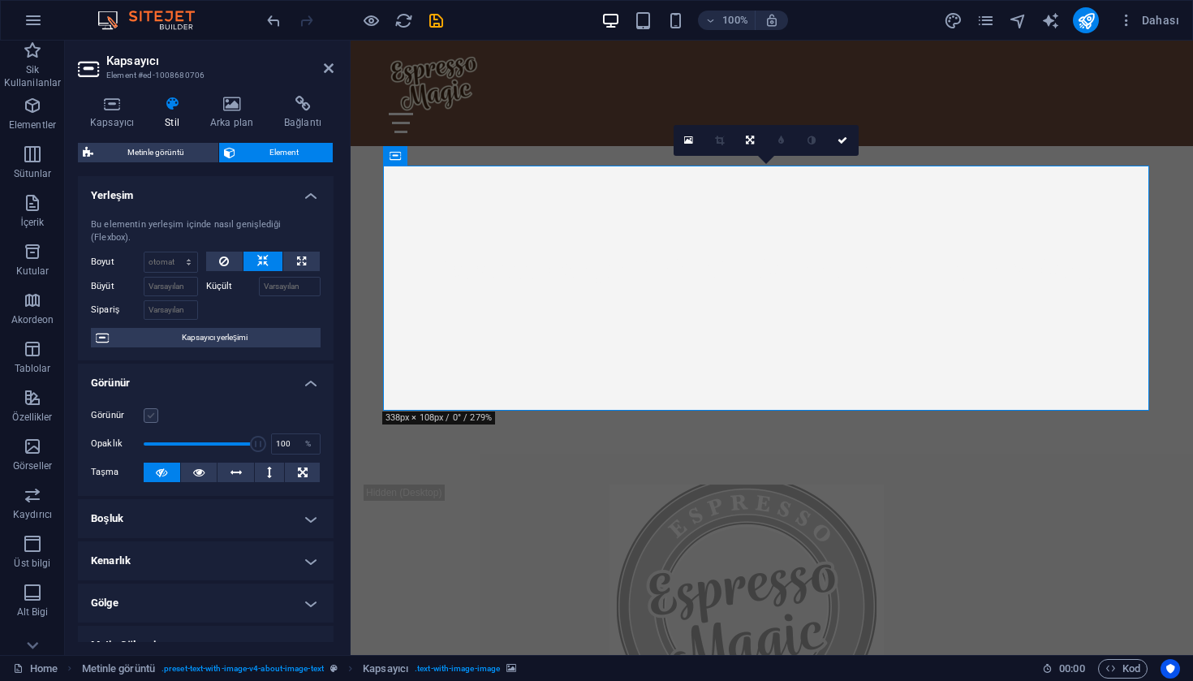
click at [151, 416] on label at bounding box center [151, 415] width 15 height 15
click at [0, 0] on input "Görünür" at bounding box center [0, 0] width 0 height 0
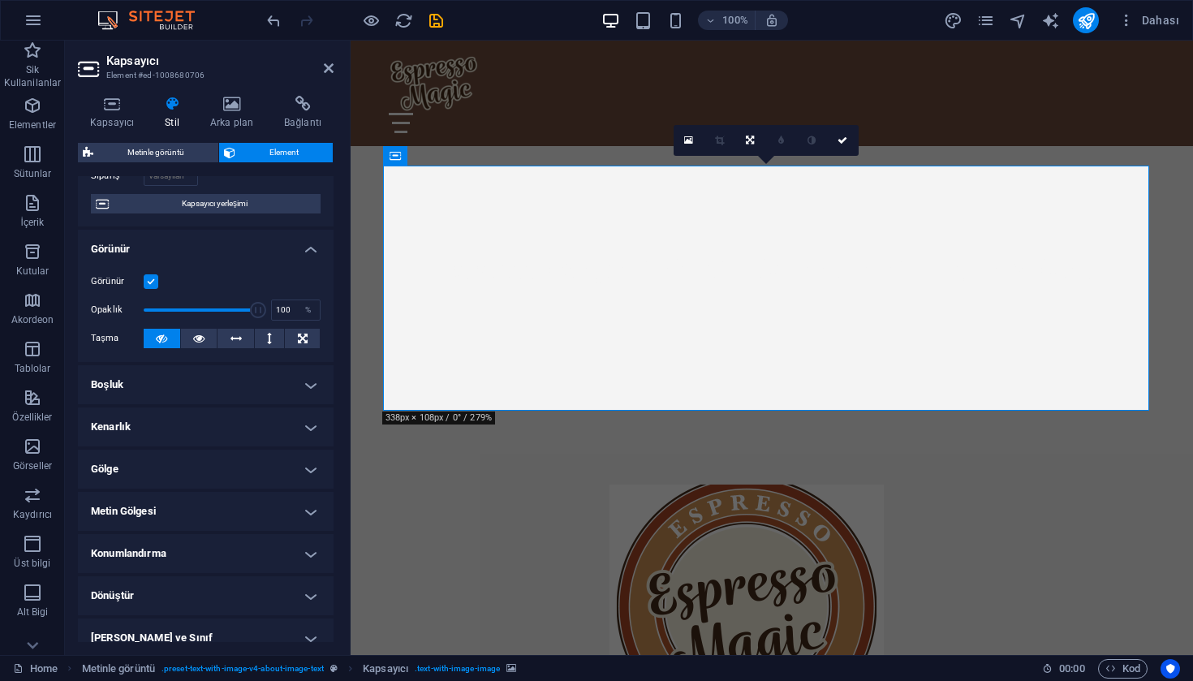
scroll to position [69, 0]
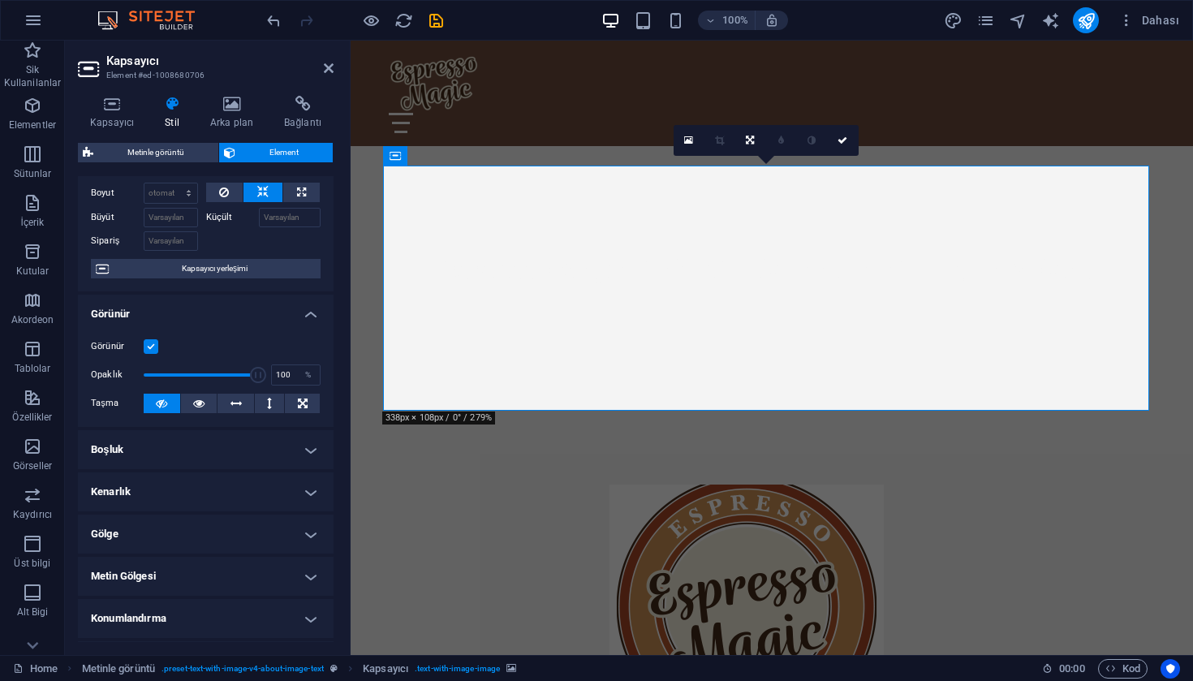
click at [299, 449] on h4 "Boşluk" at bounding box center [206, 449] width 256 height 39
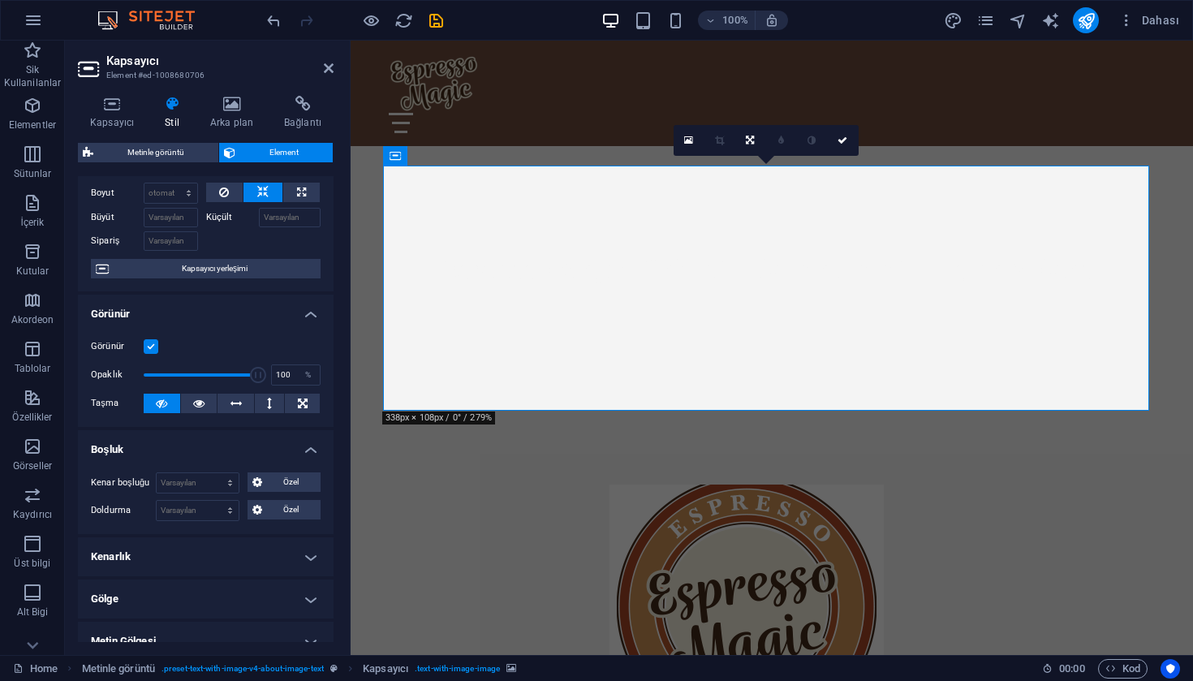
click at [306, 445] on h4 "Boşluk" at bounding box center [206, 444] width 256 height 29
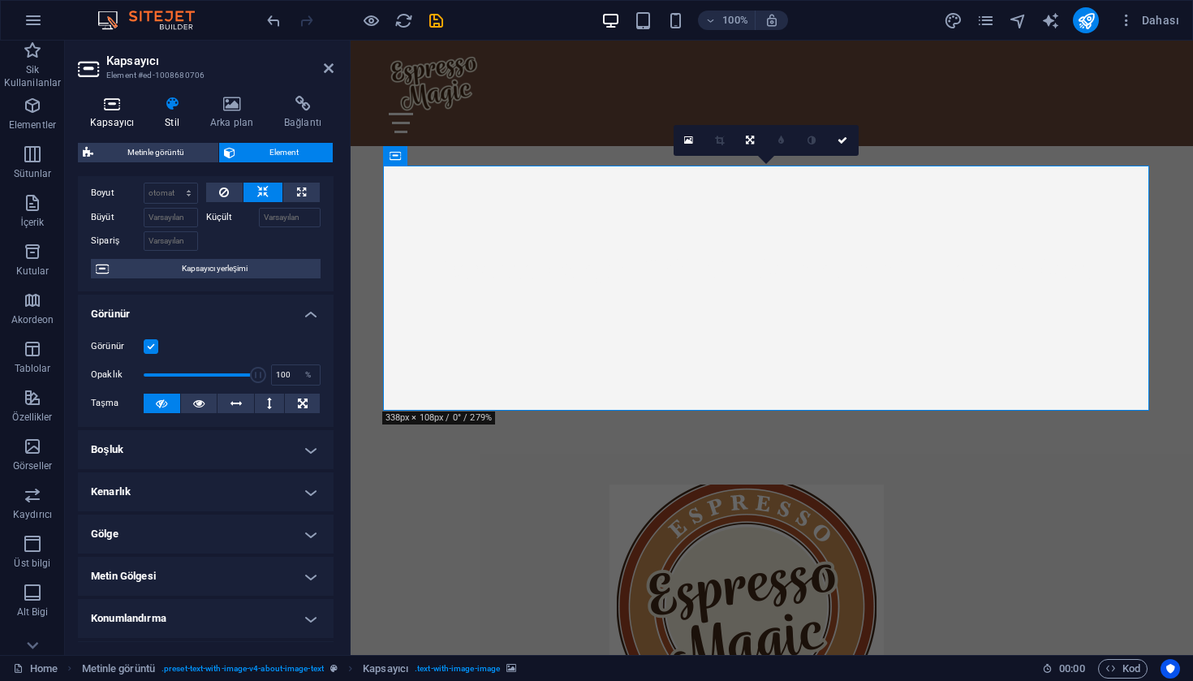
click at [123, 115] on h4 "Kapsayıcı" at bounding box center [115, 113] width 75 height 34
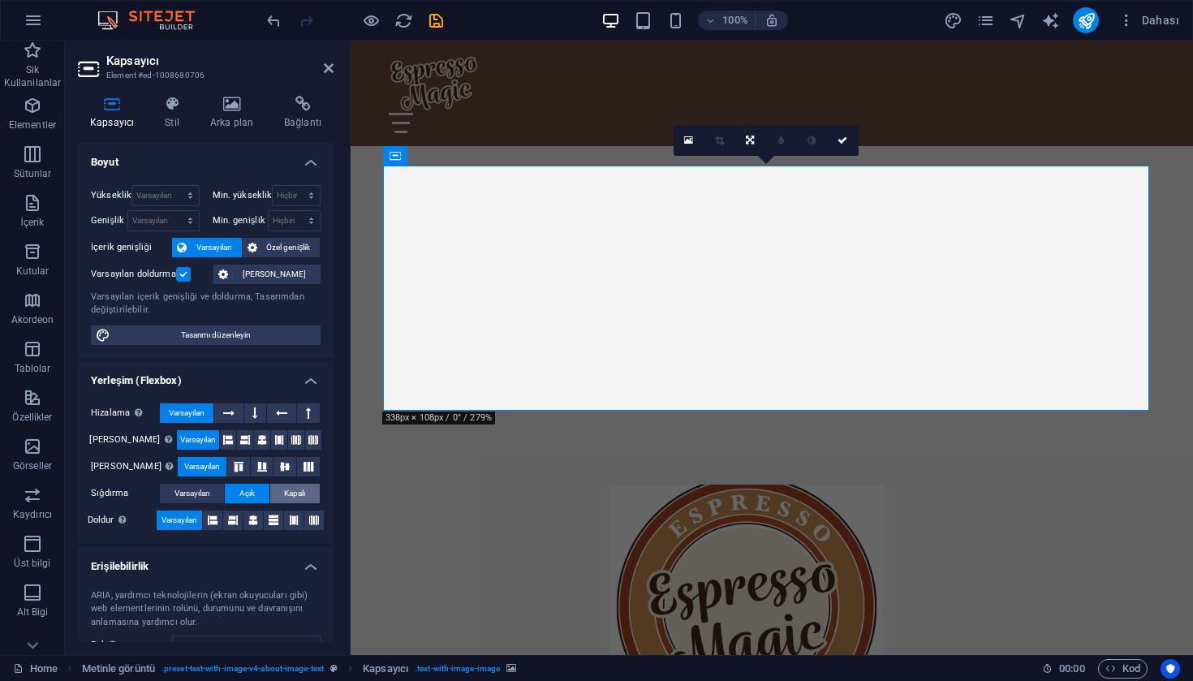
click at [301, 490] on span "Kapalı" at bounding box center [294, 493] width 21 height 19
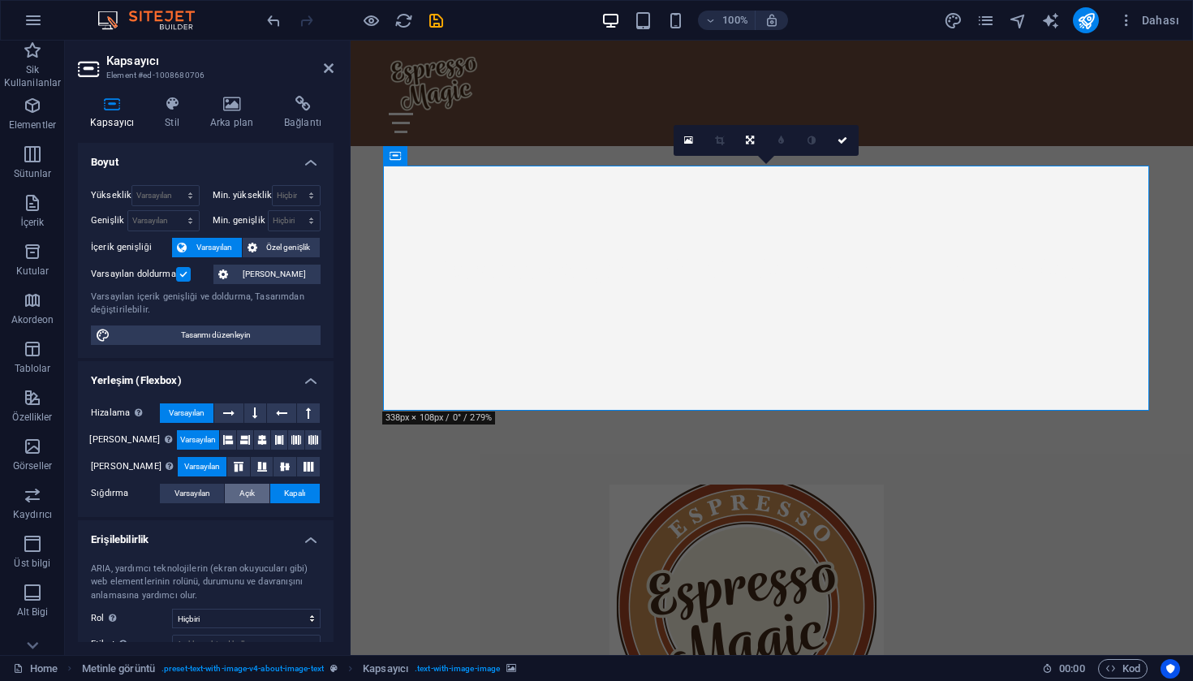
click at [250, 490] on span "Açık" at bounding box center [246, 493] width 15 height 19
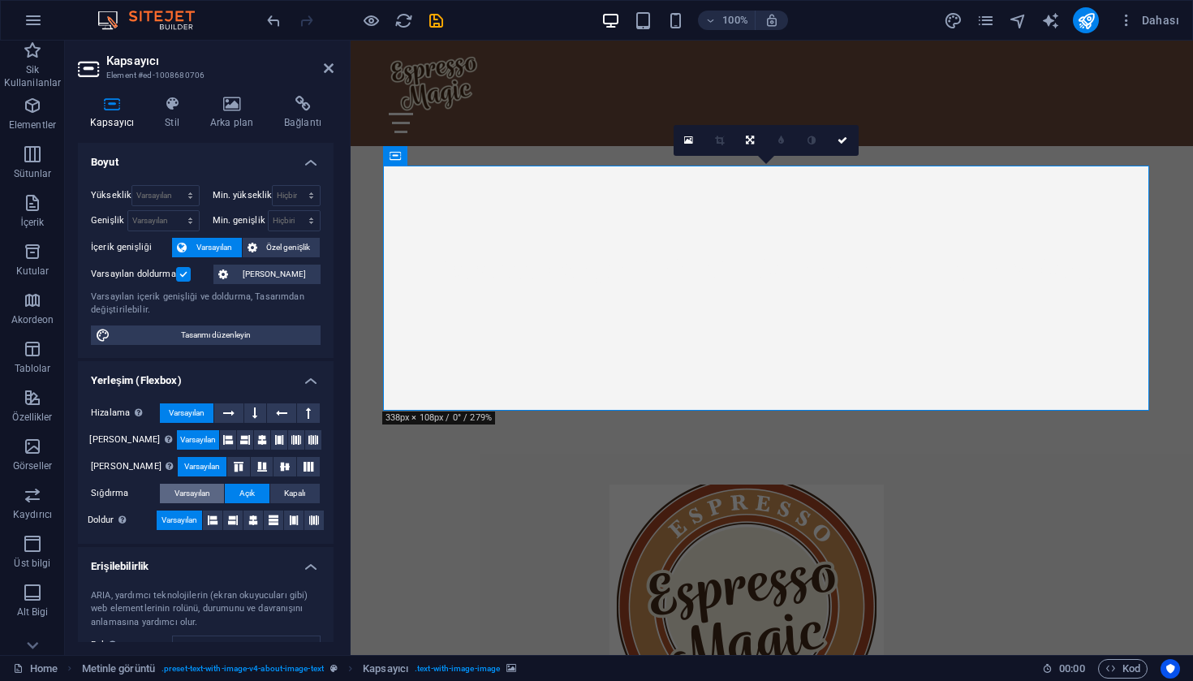
click at [202, 494] on span "Varsayılan" at bounding box center [192, 493] width 36 height 19
click at [272, 247] on span "Özel genişlik" at bounding box center [289, 247] width 54 height 19
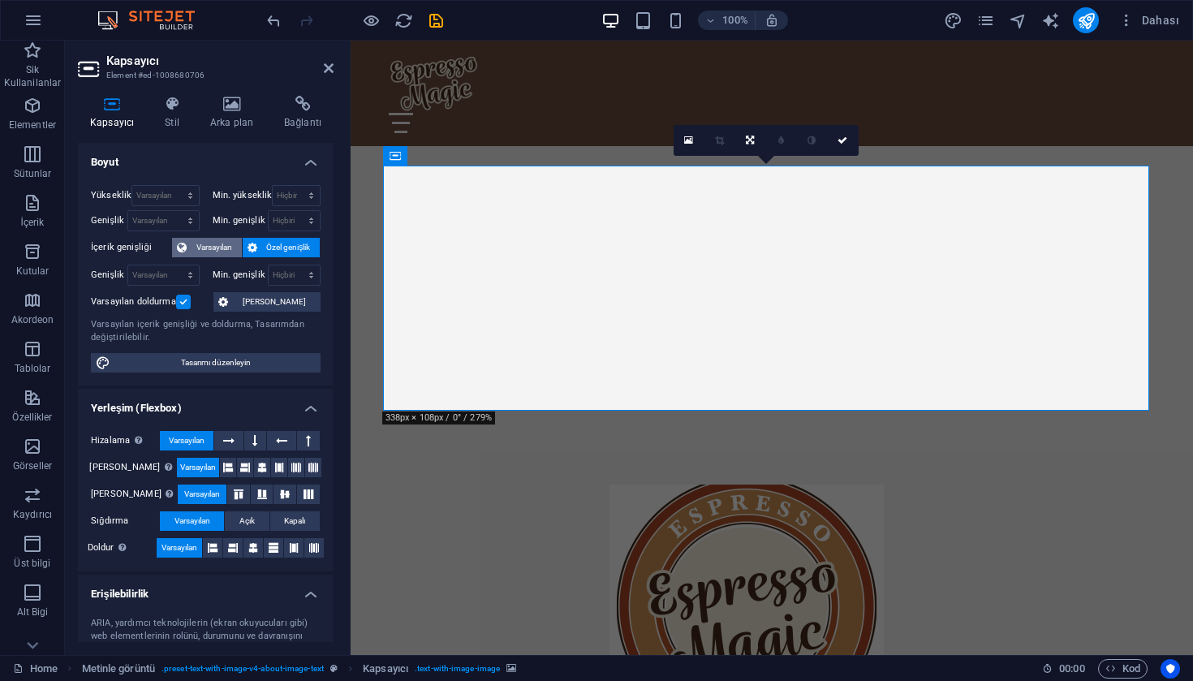
click at [222, 244] on span "Varsayılan" at bounding box center [213, 247] width 45 height 19
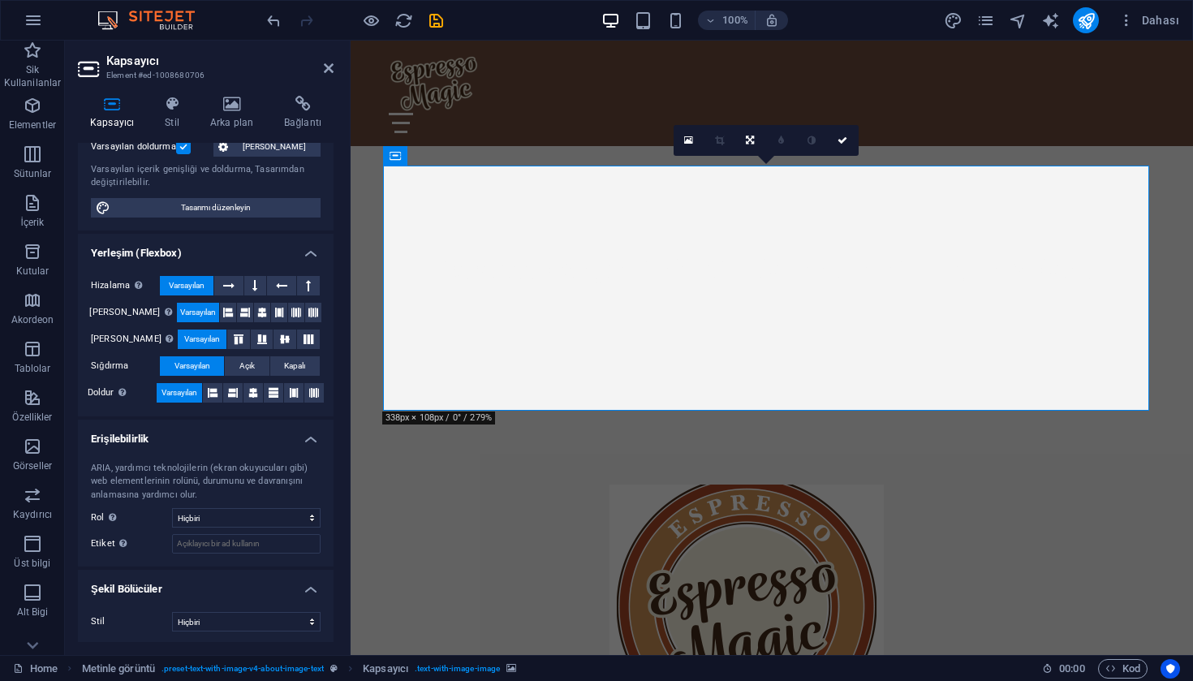
scroll to position [0, 0]
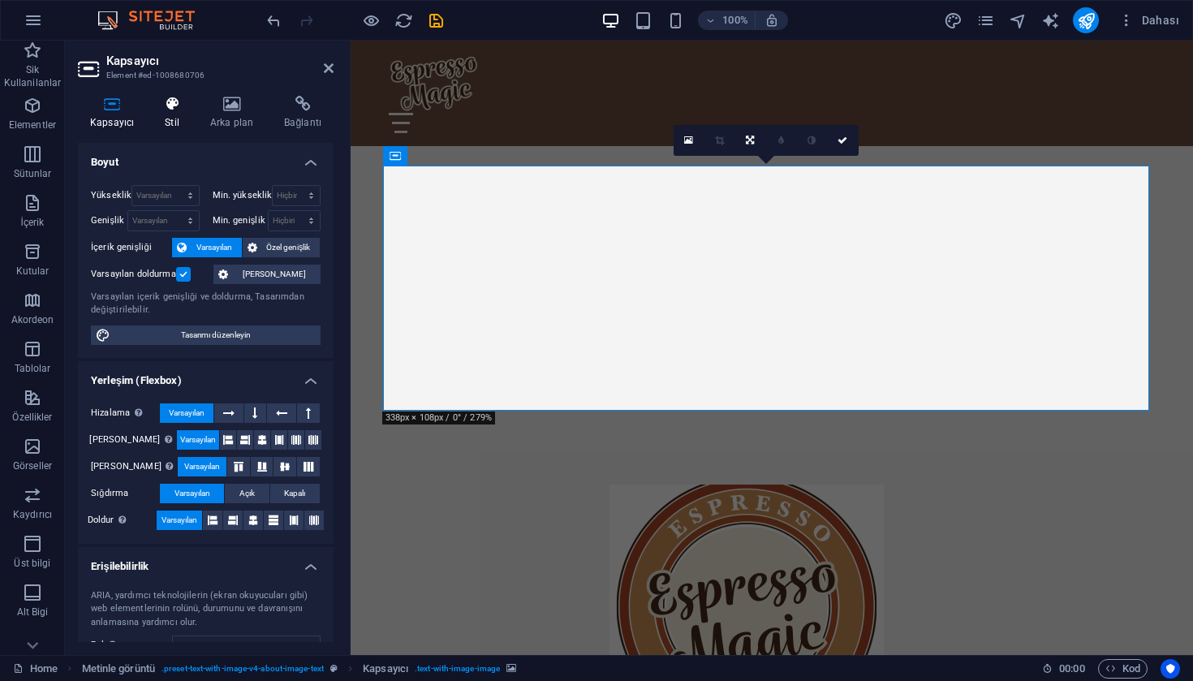
click at [182, 114] on h4 "Stil" at bounding box center [175, 113] width 45 height 34
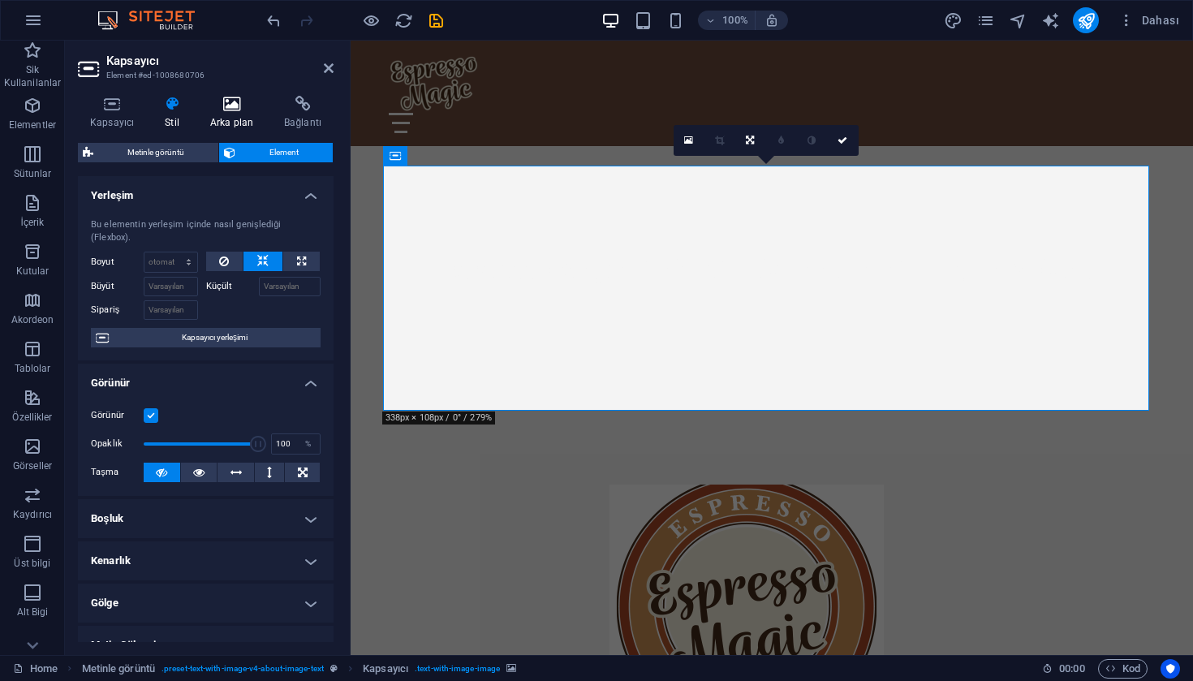
click at [234, 109] on icon at bounding box center [231, 104] width 67 height 16
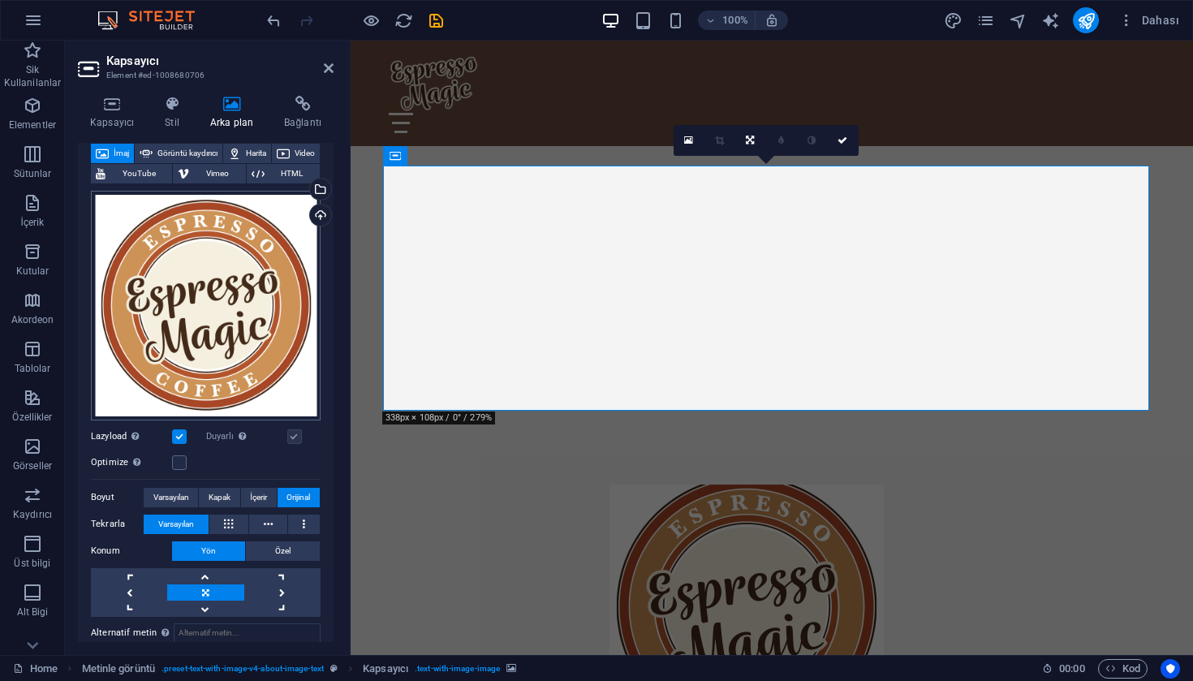
scroll to position [158, 0]
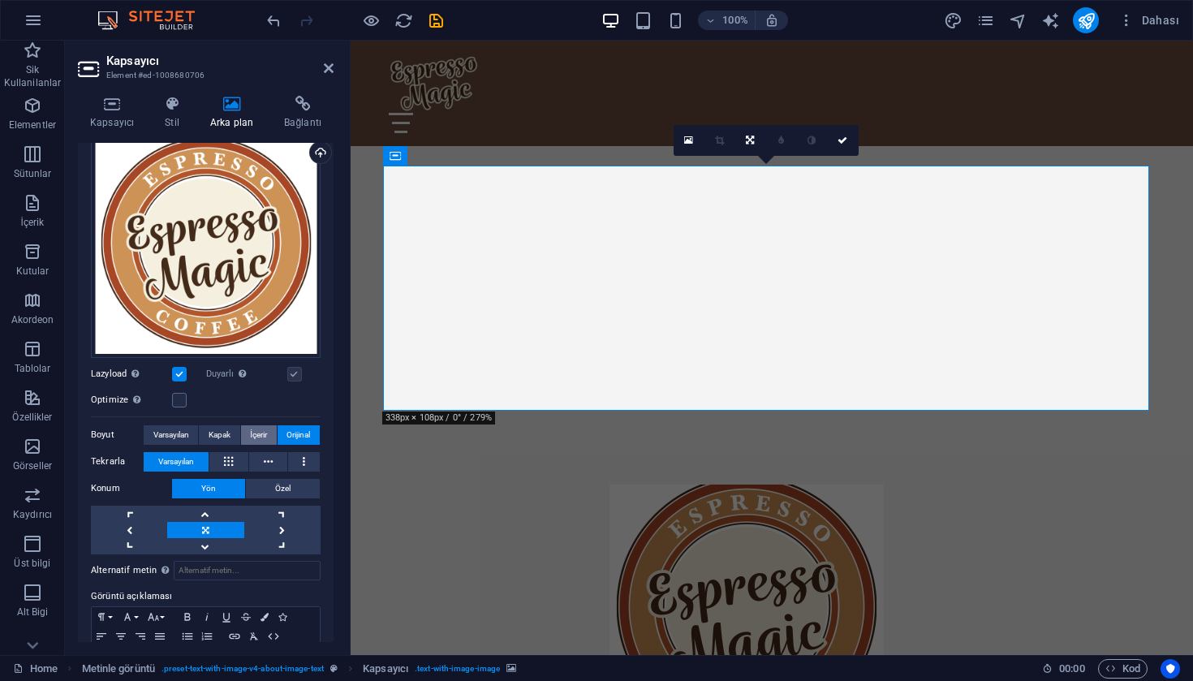
click at [260, 437] on span "İçerir" at bounding box center [258, 434] width 17 height 19
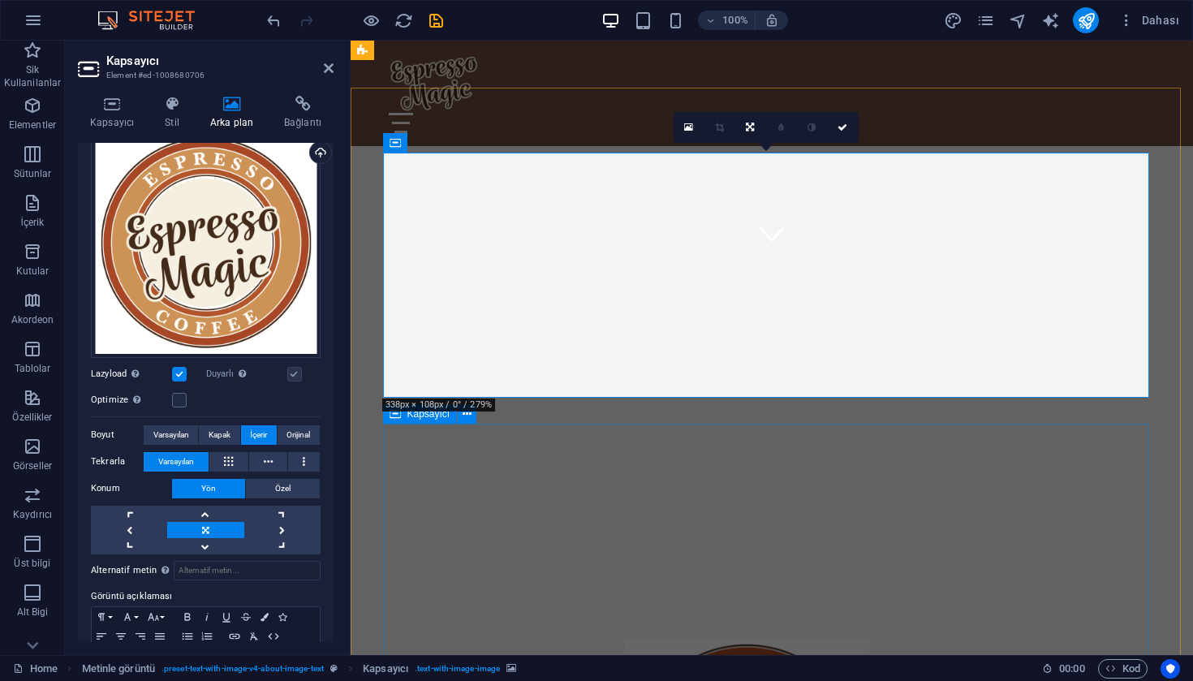
scroll to position [0, 0]
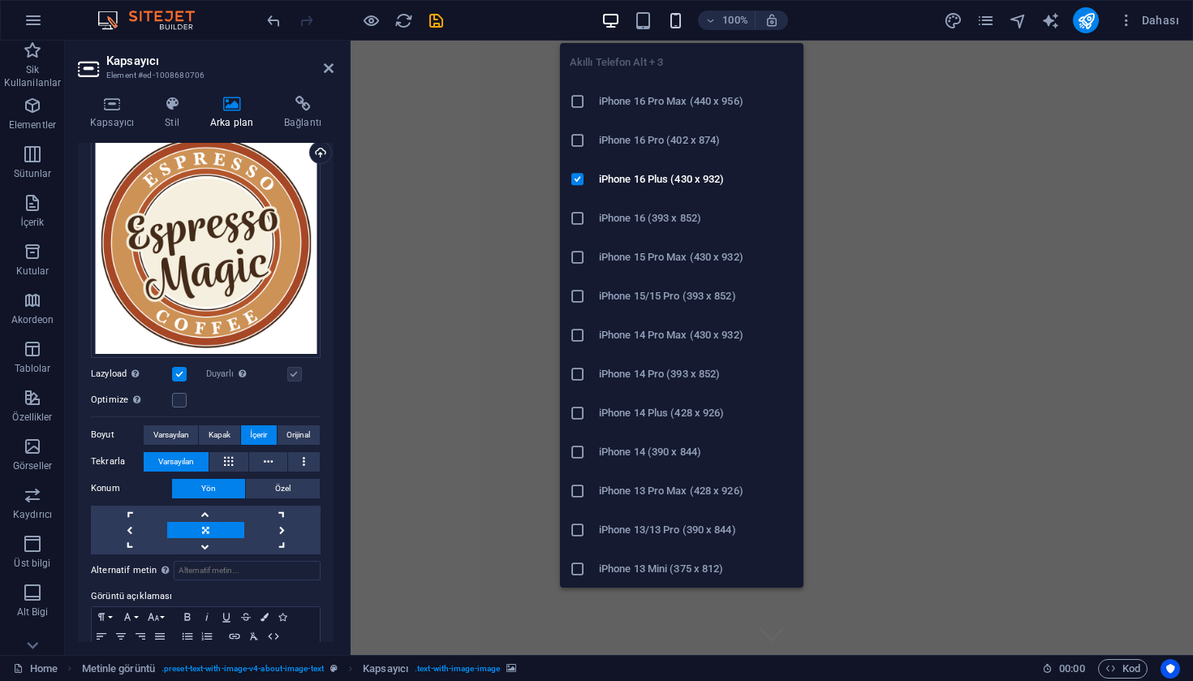
click at [677, 21] on icon "button" at bounding box center [675, 20] width 19 height 19
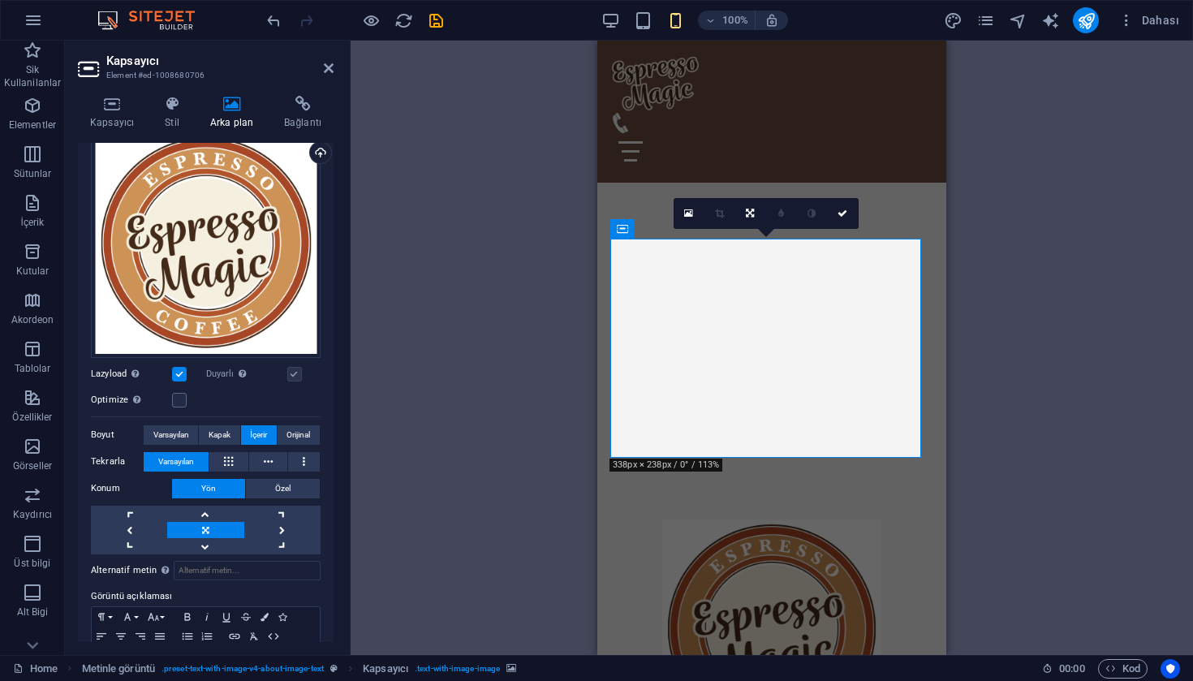
scroll to position [479, 0]
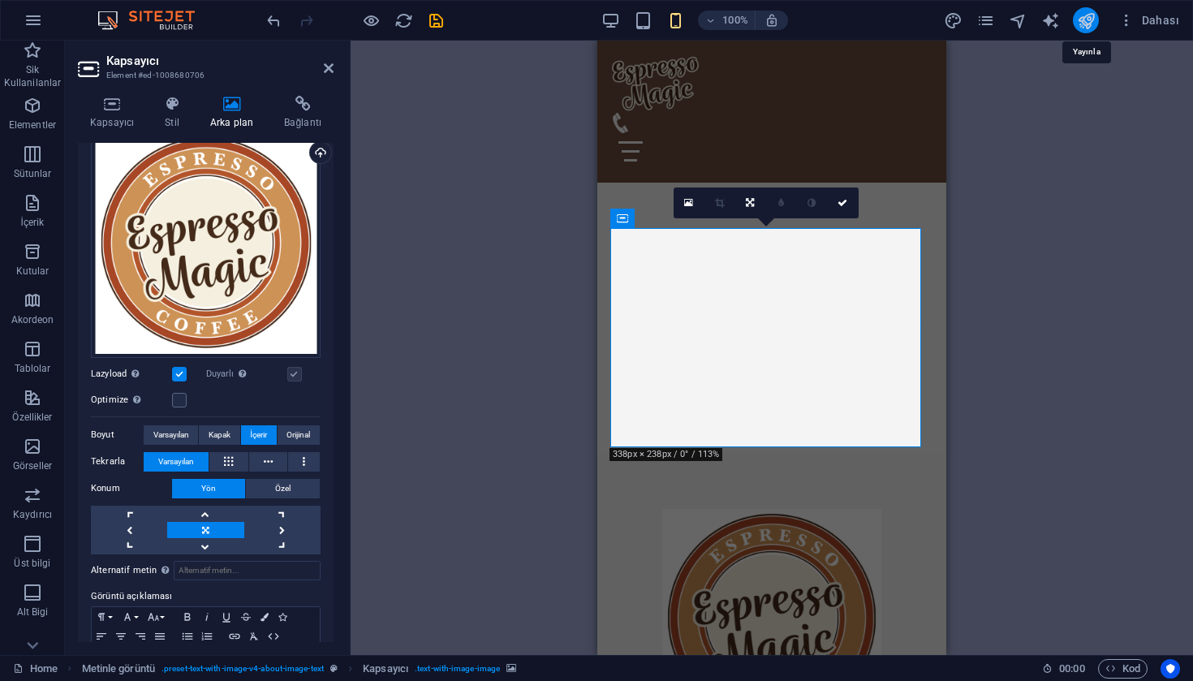
click at [1087, 22] on icon "publish" at bounding box center [1086, 20] width 19 height 19
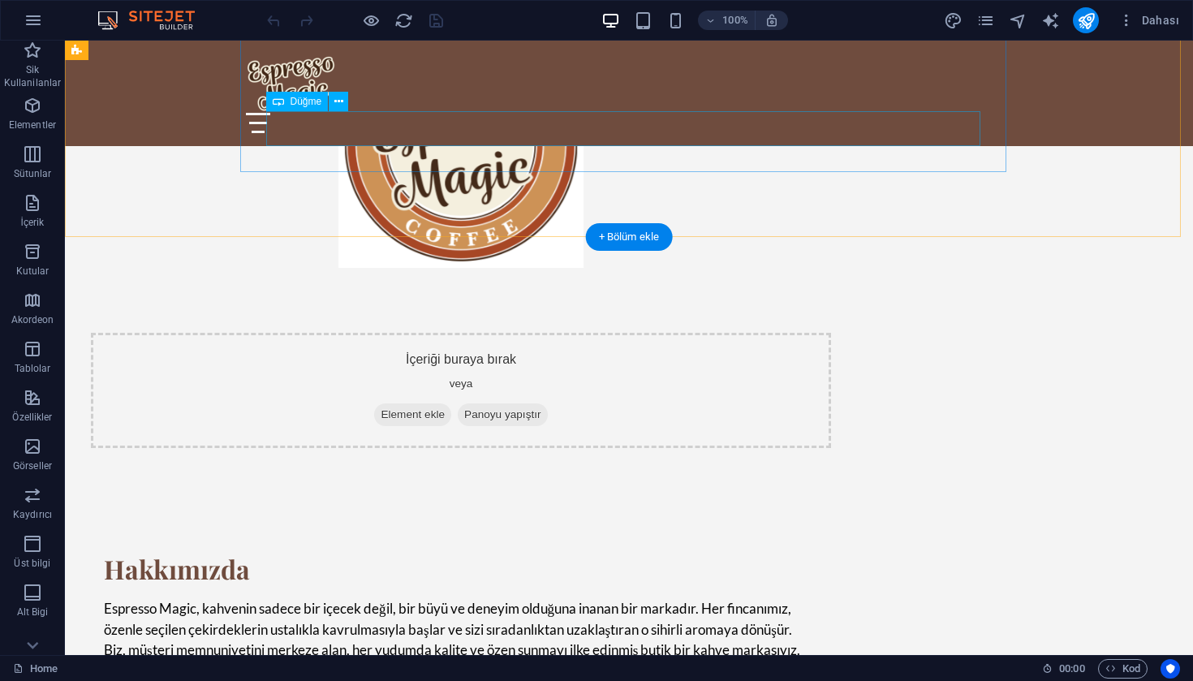
scroll to position [1377, 0]
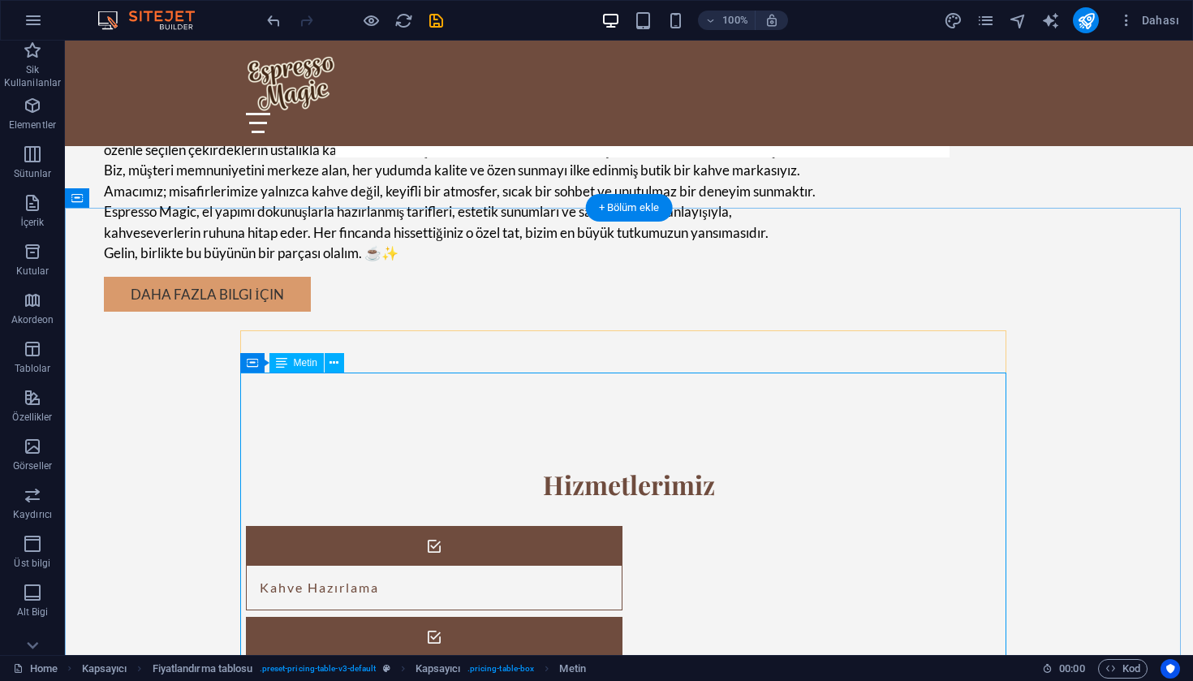
scroll to position [1529, 0]
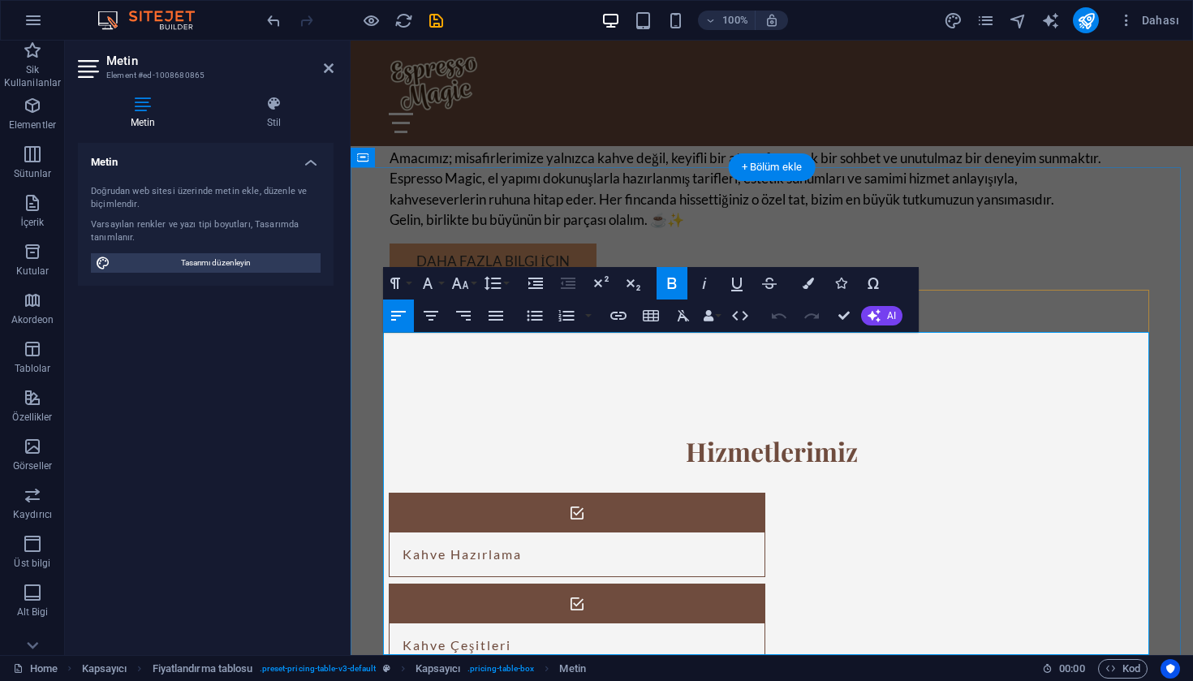
scroll to position [1546, 0]
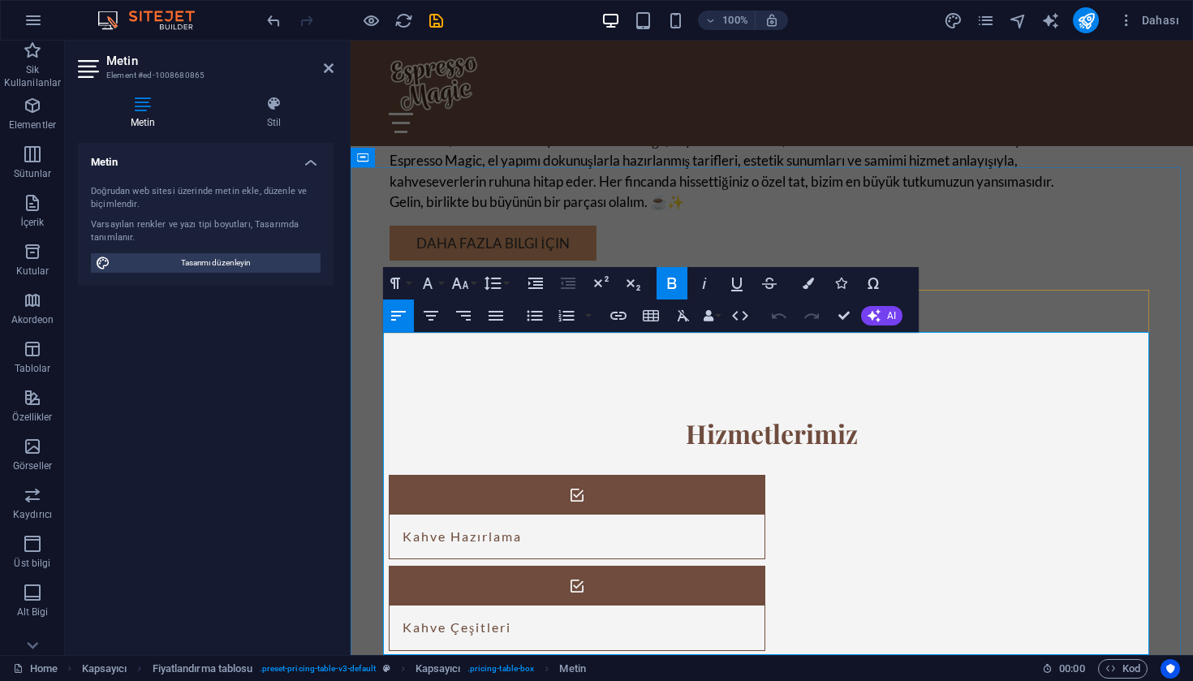
drag, startPoint x: 485, startPoint y: 407, endPoint x: 393, endPoint y: 401, distance: 92.7
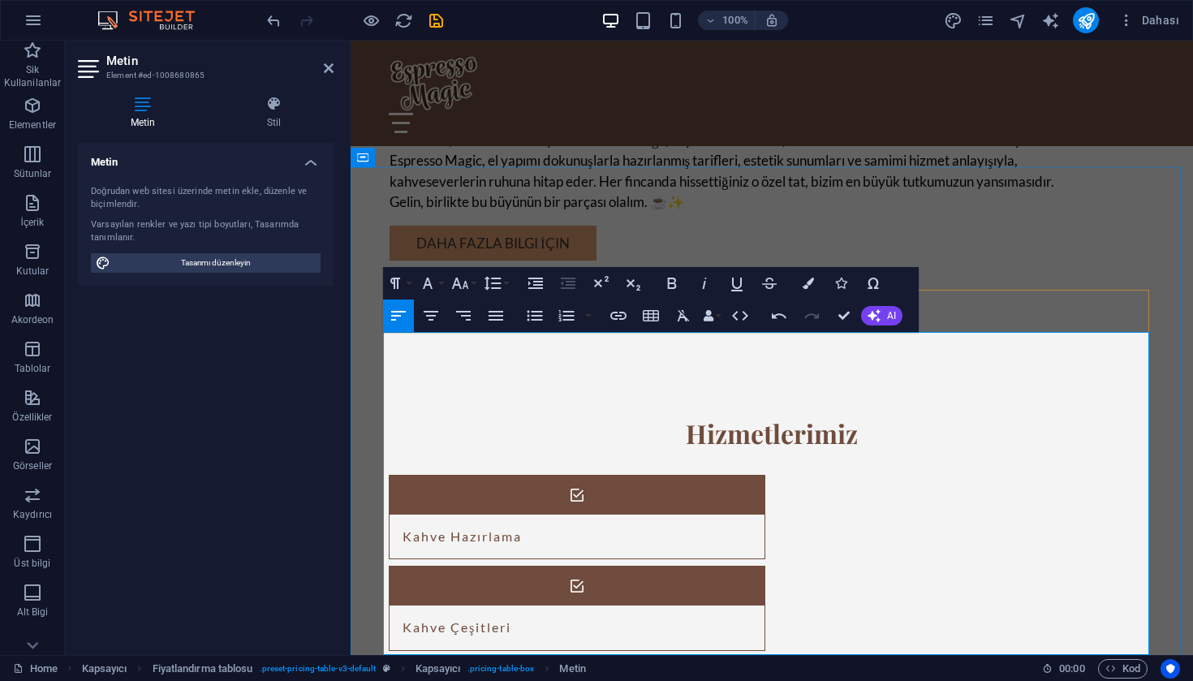
drag, startPoint x: 586, startPoint y: 483, endPoint x: 1065, endPoint y: 418, distance: 483.9
